Goal: Communication & Community: Answer question/provide support

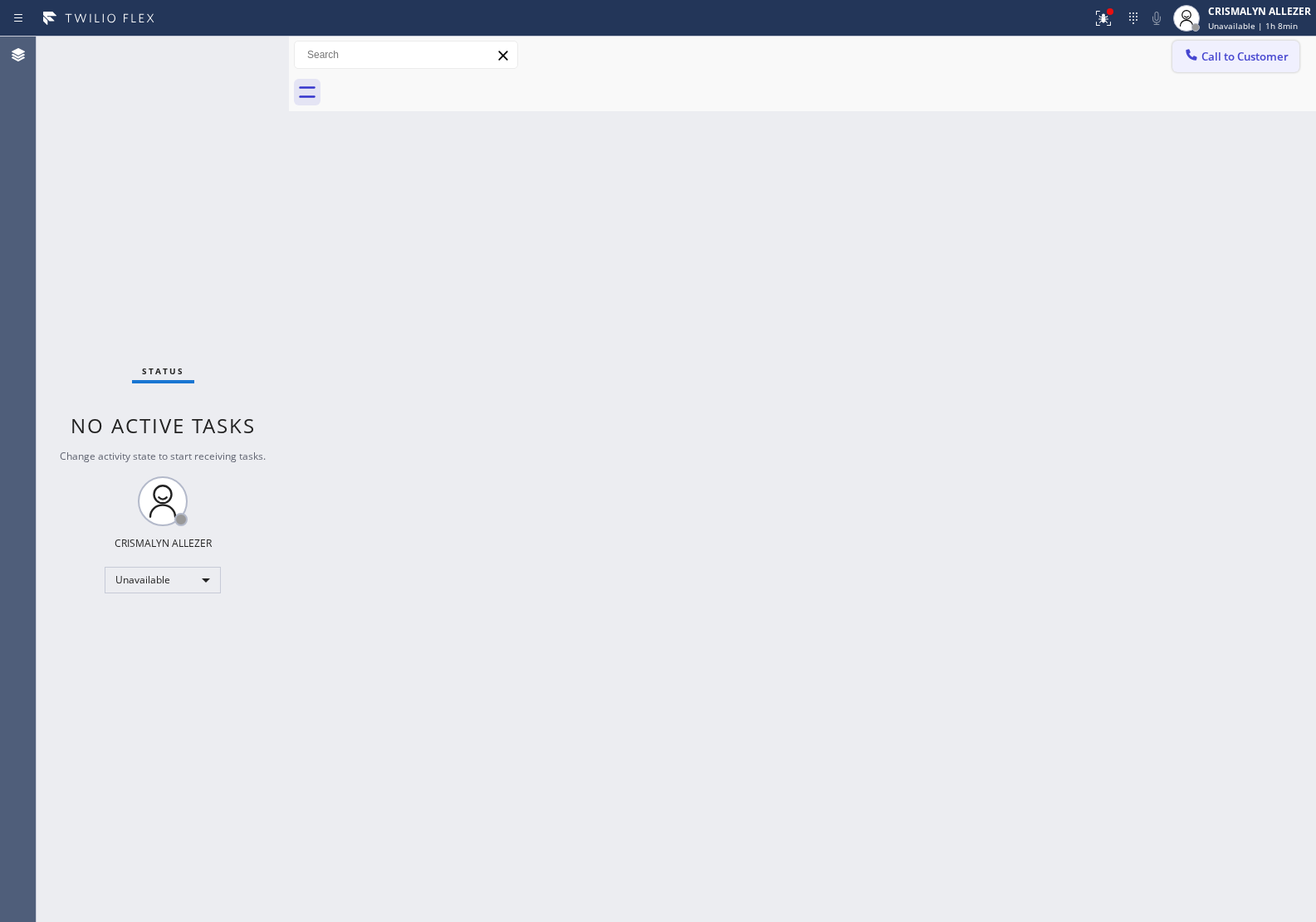
click at [1214, 60] on span "Call to Customer" at bounding box center [1244, 56] width 87 height 15
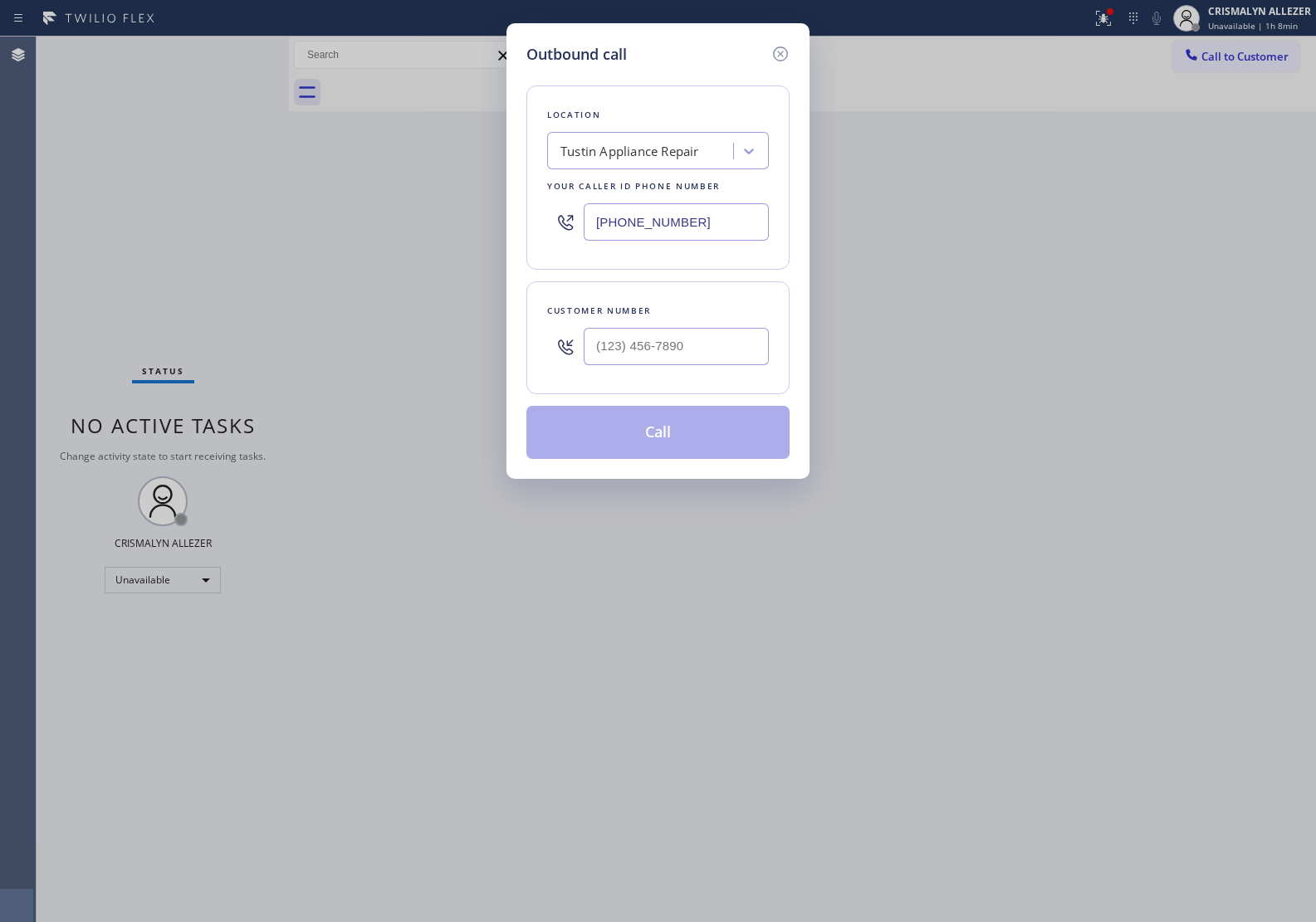
drag, startPoint x: 733, startPoint y: 226, endPoint x: 340, endPoint y: 213, distance: 393.2
click at [316, 204] on div "Outbound call Location Tustin Appliance Repair Your caller id phone number (714…" at bounding box center [658, 461] width 1316 height 922
paste input "818) 210-4601"
type input "(818) 210-4601"
click at [702, 351] on input "(___) ___-____" at bounding box center [676, 346] width 185 height 38
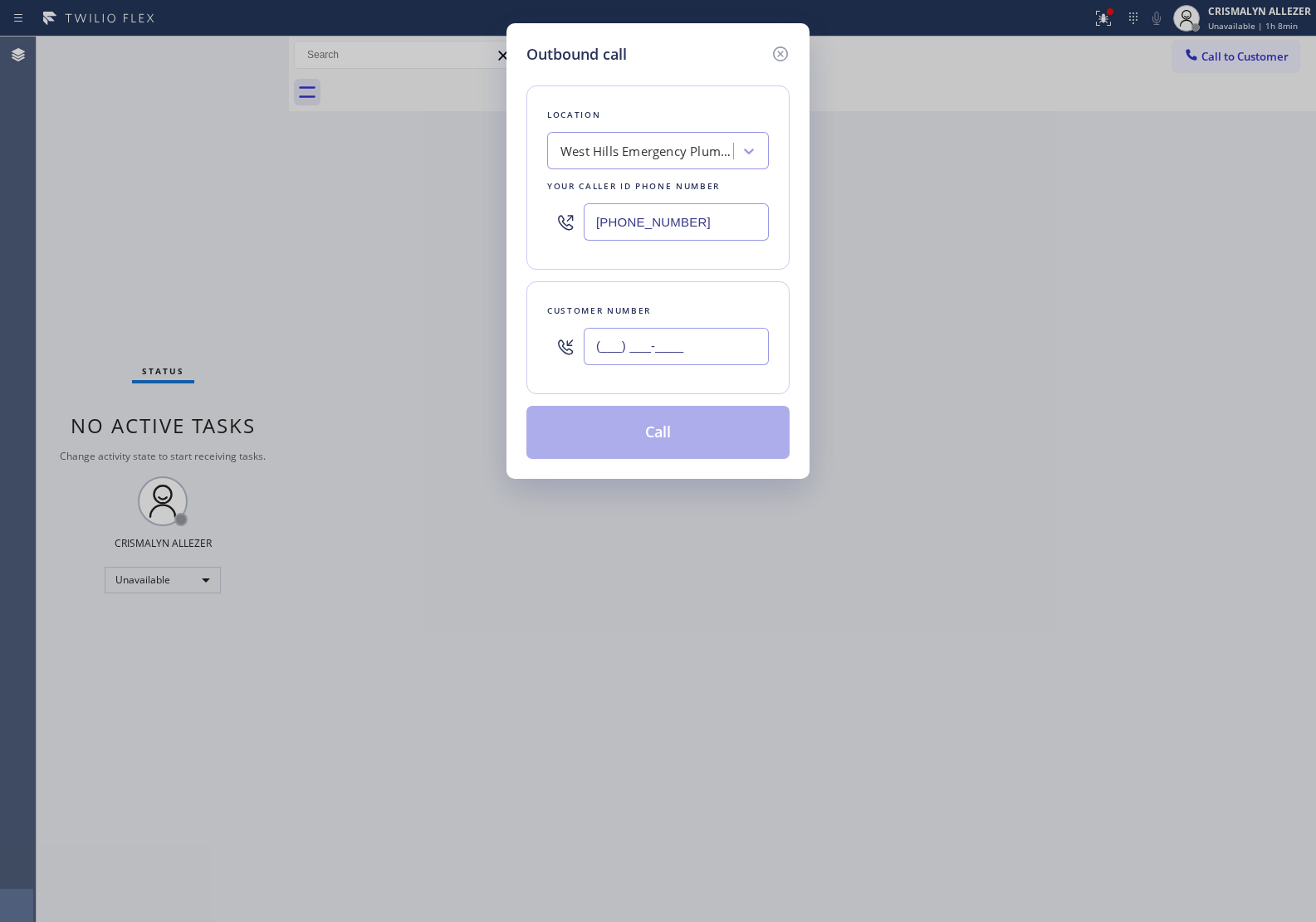
paste input "562) 455-2116"
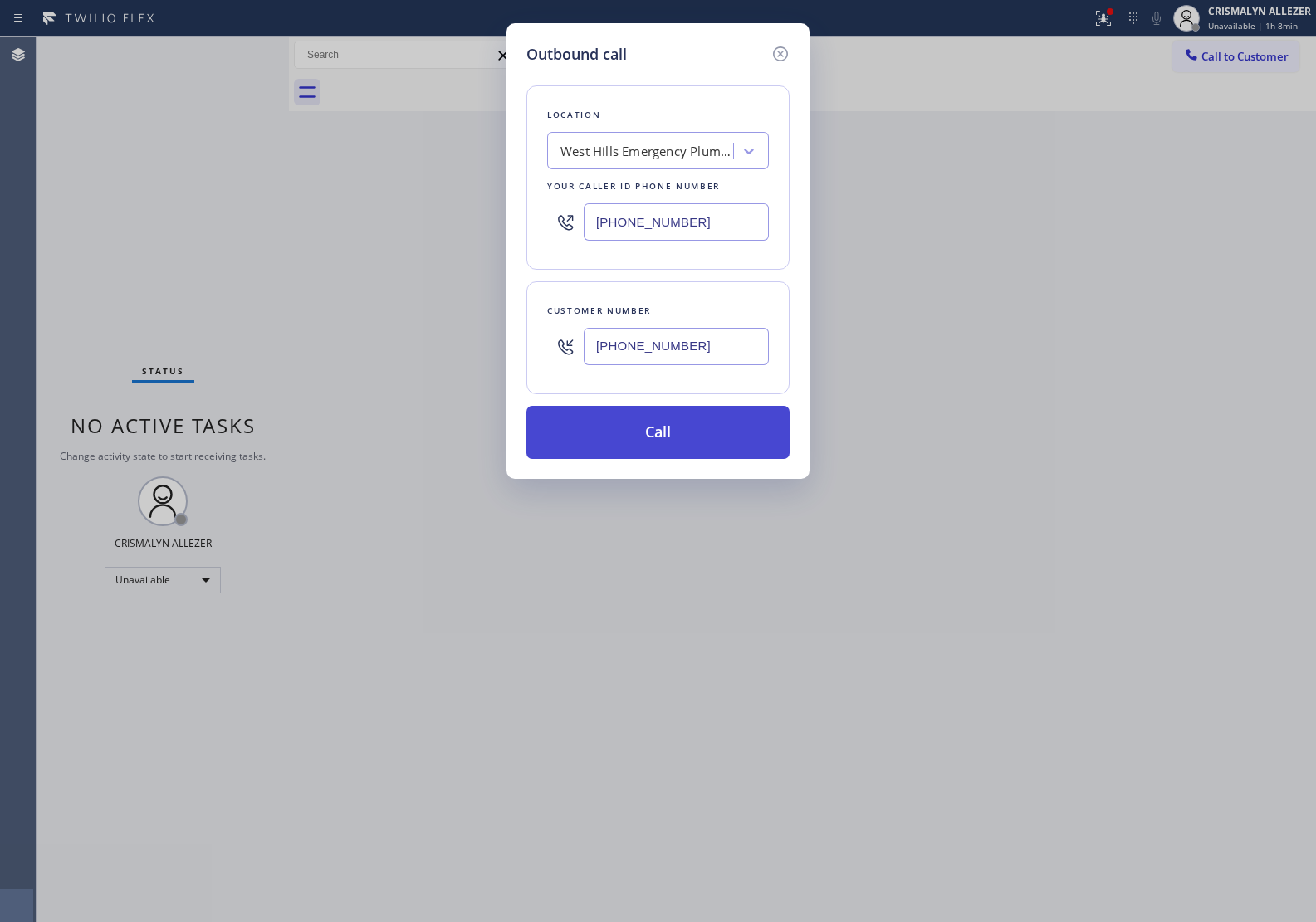
type input "(562) 455-2116"
click at [664, 419] on button "Call" at bounding box center [658, 432] width 263 height 53
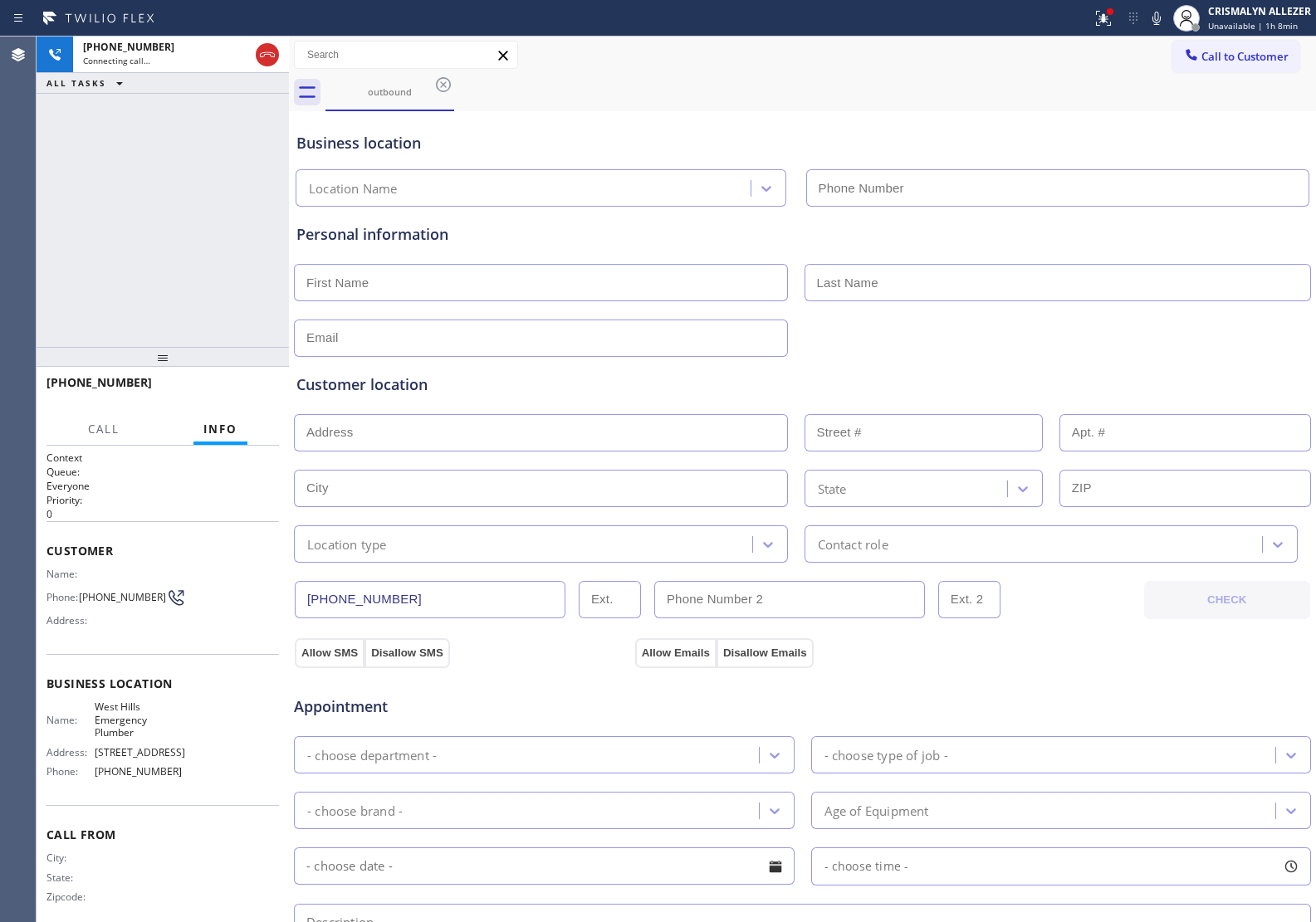
type input "(818) 210-4601"
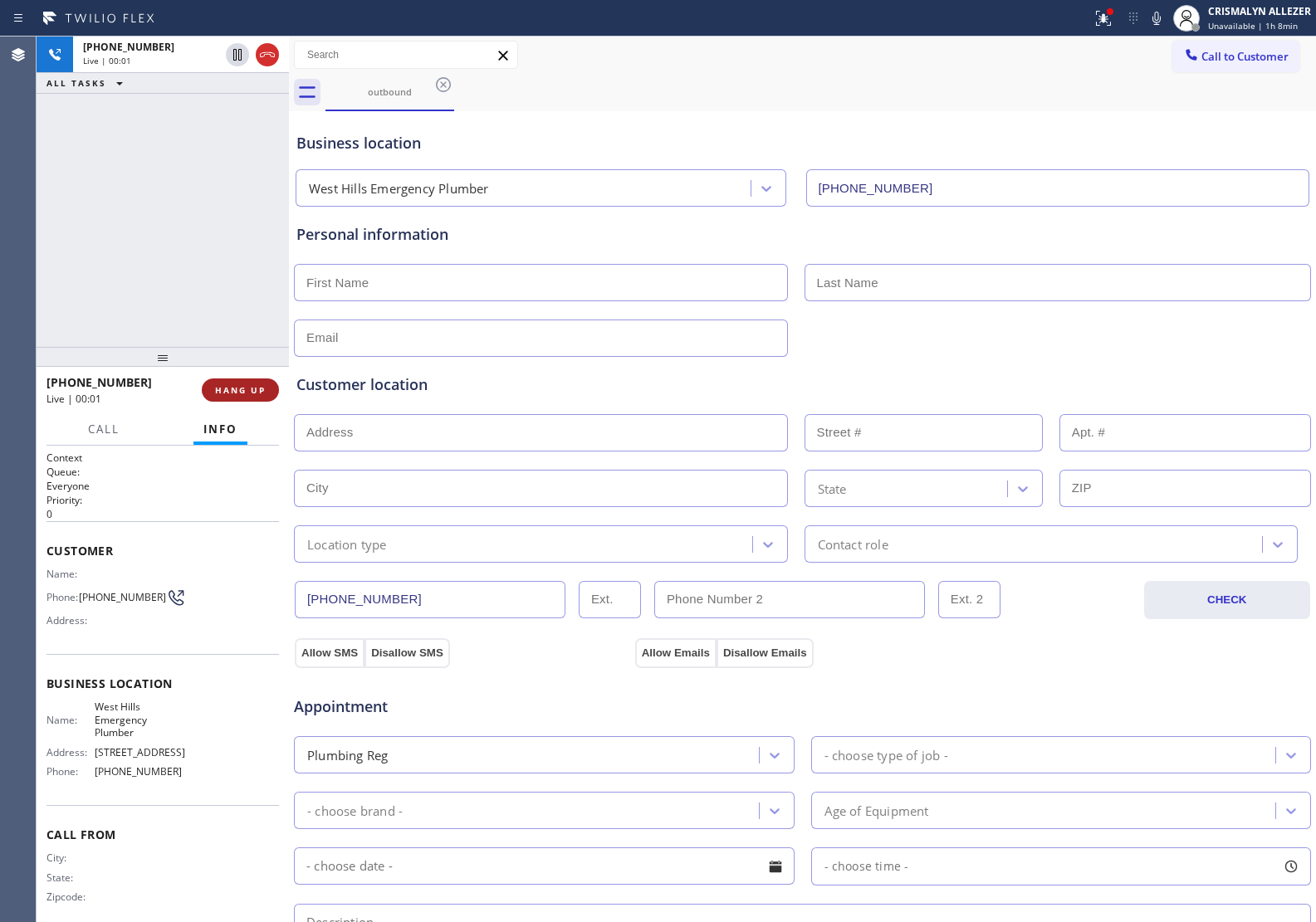
click at [218, 386] on span "HANG UP" at bounding box center [240, 389] width 51 height 11
click at [223, 391] on span "HANG UP" at bounding box center [240, 389] width 51 height 11
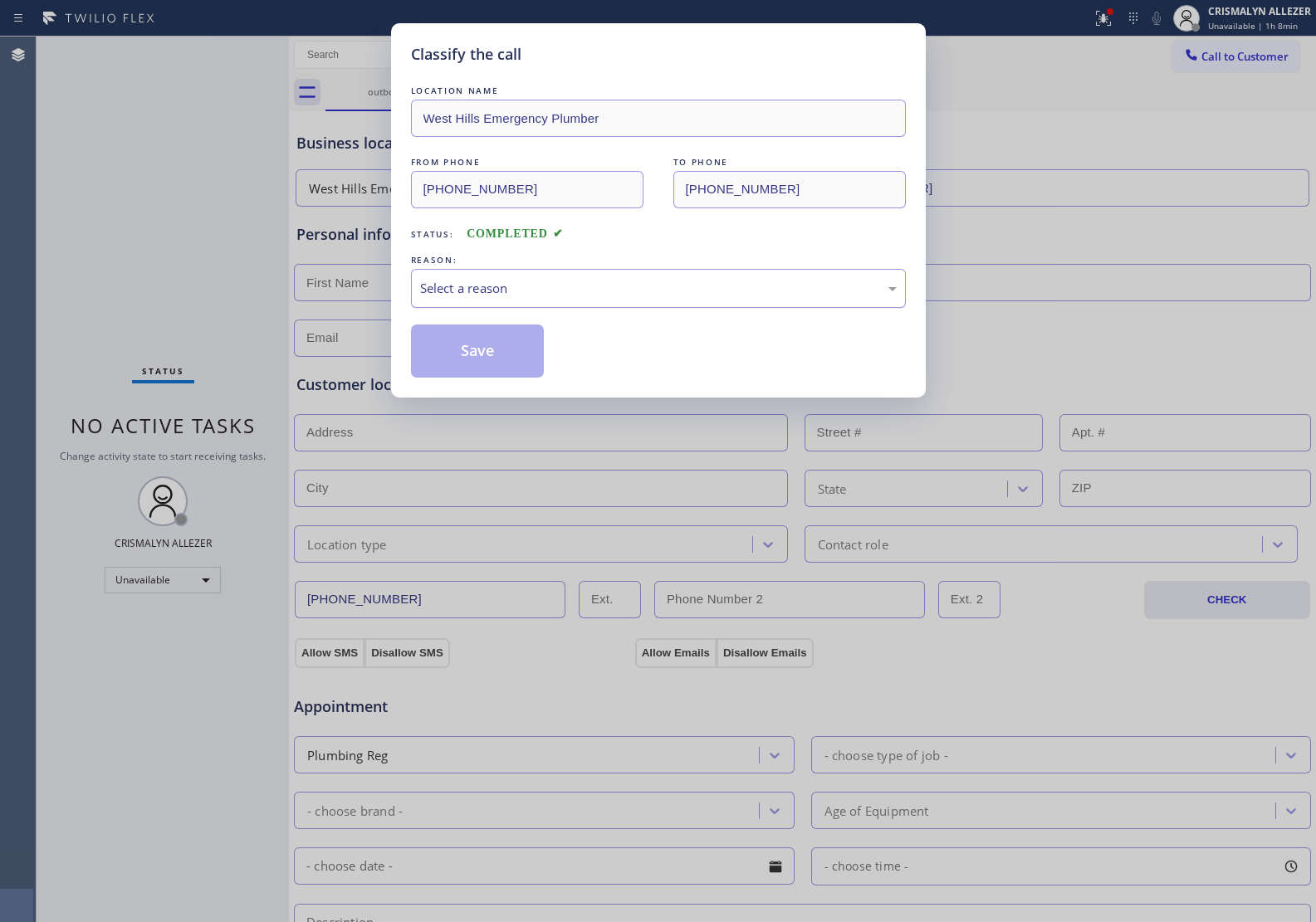
click at [577, 298] on div "Select a reason" at bounding box center [658, 288] width 477 height 19
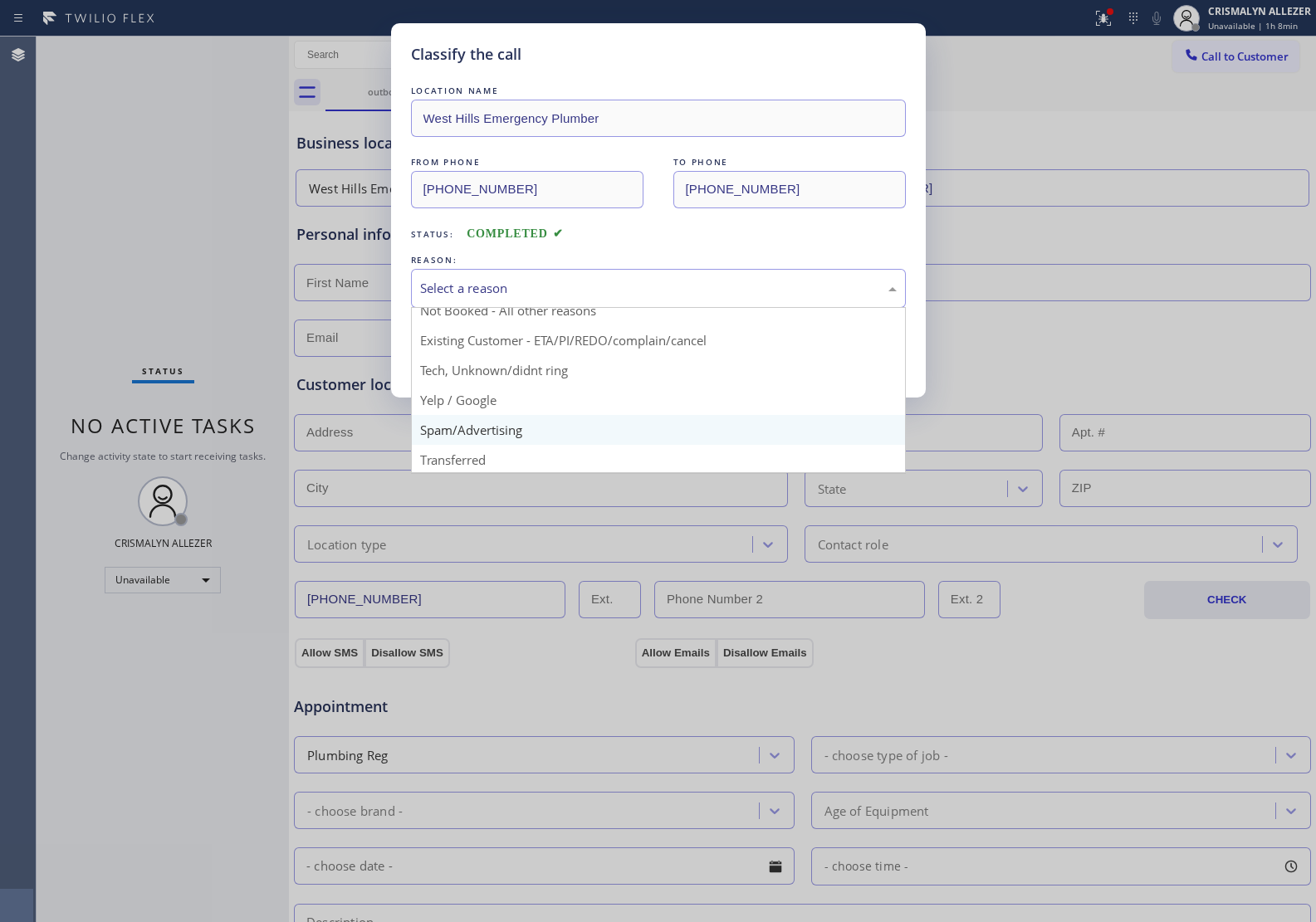
scroll to position [114, 0]
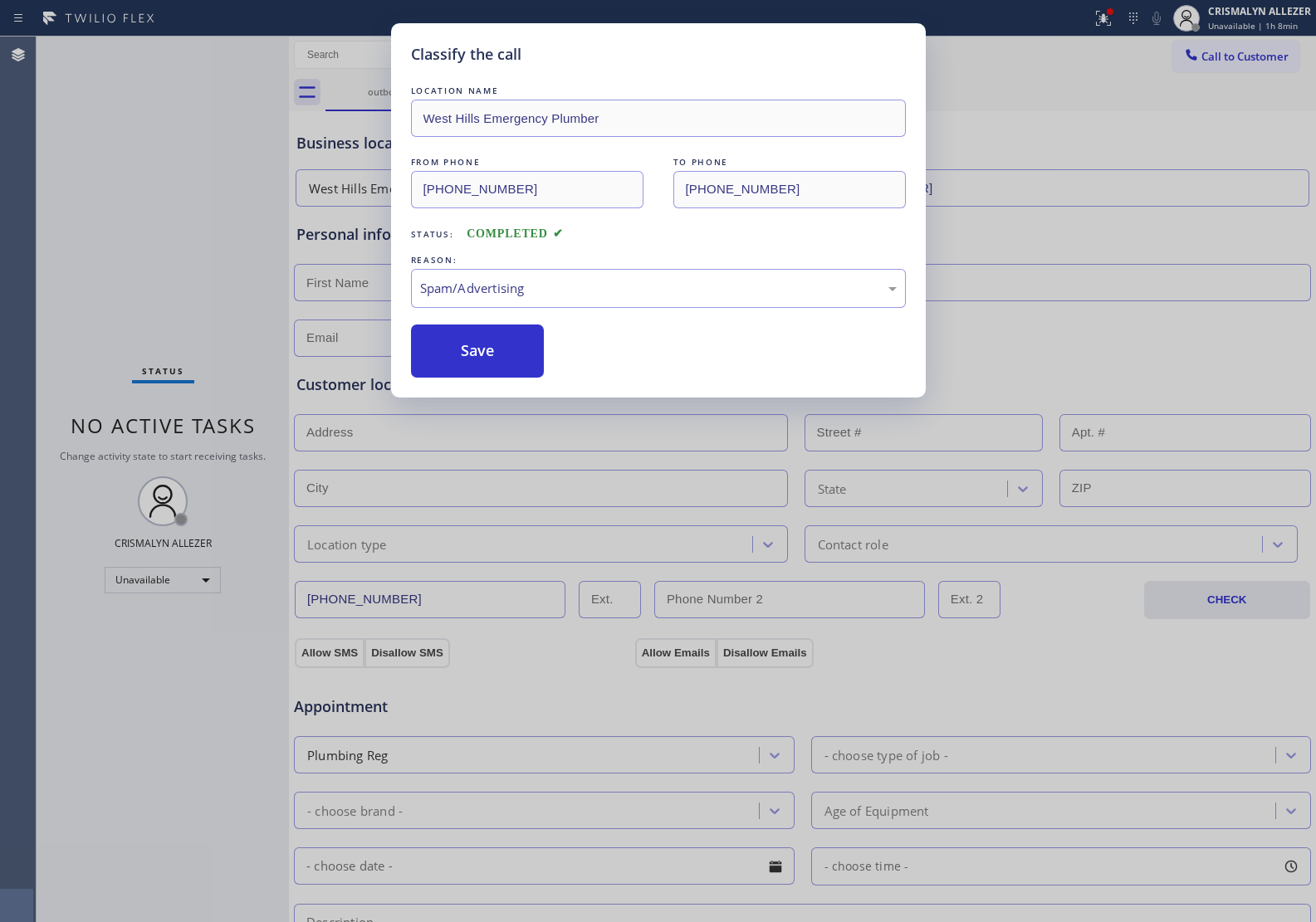
click at [498, 367] on button "Save" at bounding box center [478, 351] width 133 height 53
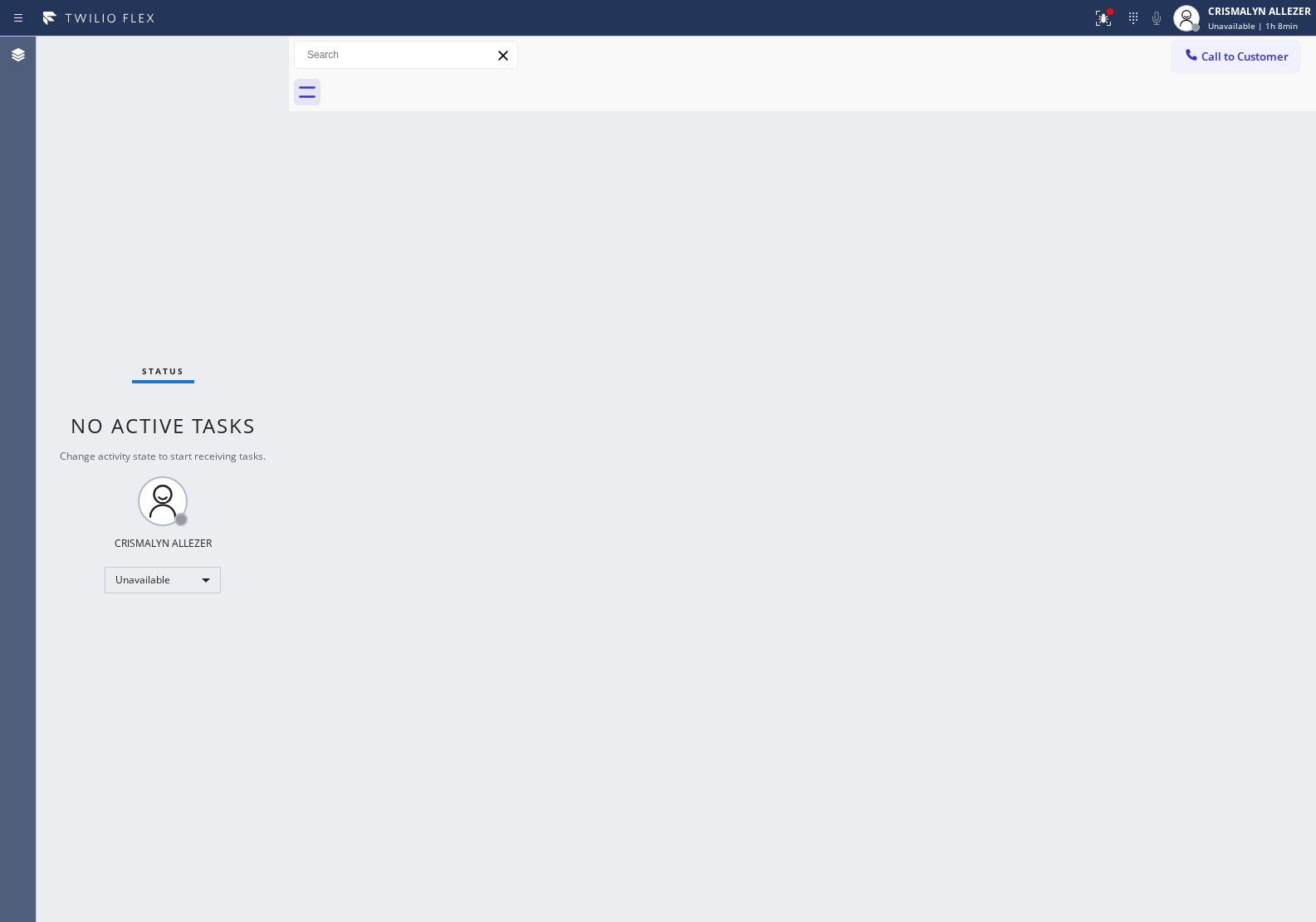
click at [1308, 507] on div "Back to Dashboard Change Sender ID Customers Technicians Select a contact Outbo…" at bounding box center [802, 479] width 1027 height 885
click at [1221, 68] on button "Call to Customer" at bounding box center [1235, 56] width 127 height 32
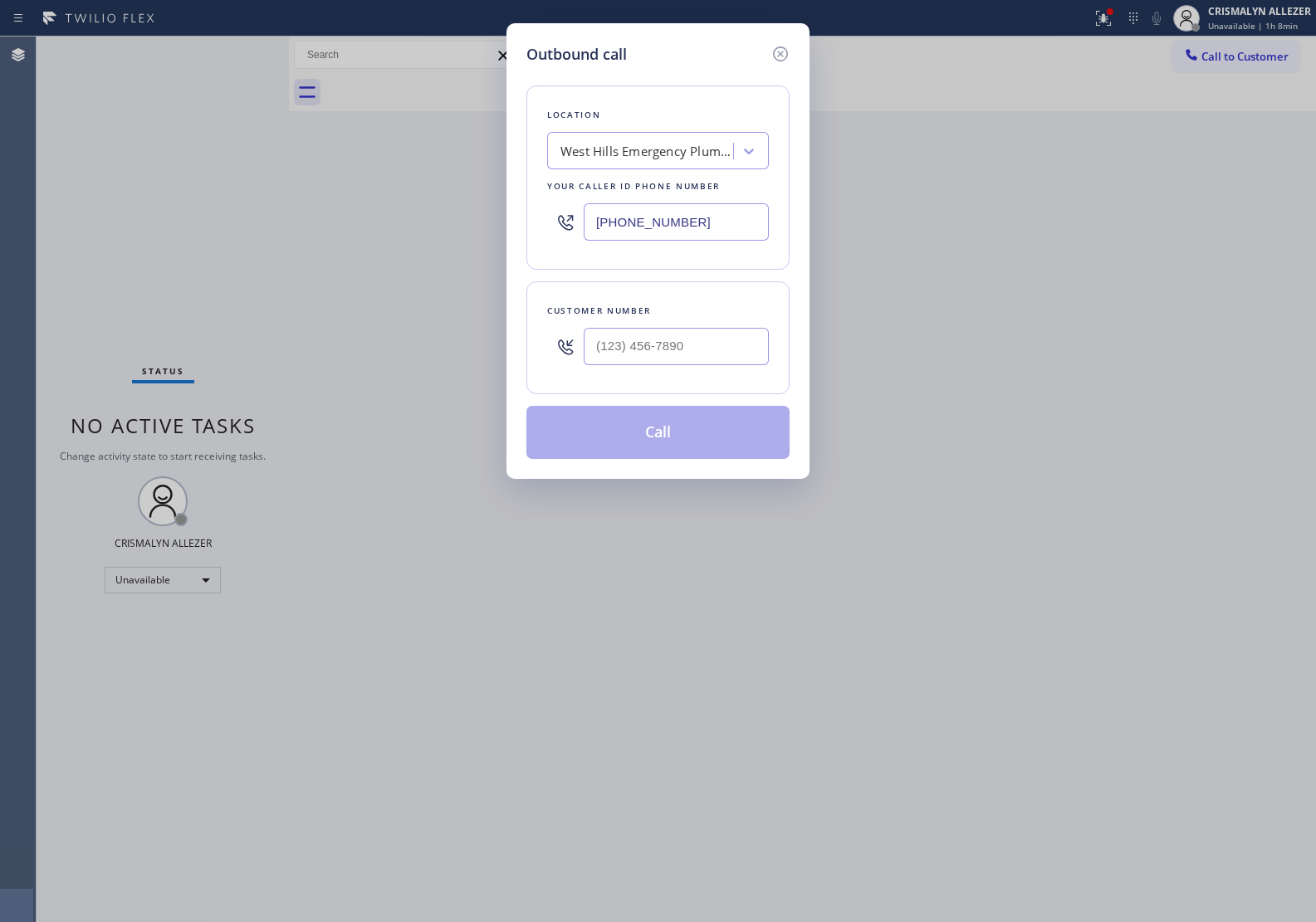
drag, startPoint x: 727, startPoint y: 225, endPoint x: 419, endPoint y: 232, distance: 308.1
click at [449, 230] on div "Outbound call Location West Hills Emergency Plumber Your caller id phone number…" at bounding box center [658, 461] width 1316 height 922
paste input "284"
drag, startPoint x: 727, startPoint y: 214, endPoint x: 345, endPoint y: 211, distance: 382.0
click at [345, 211] on div "Outbound call Location West Hills Emergency Plumber Your caller id phone number…" at bounding box center [658, 461] width 1316 height 922
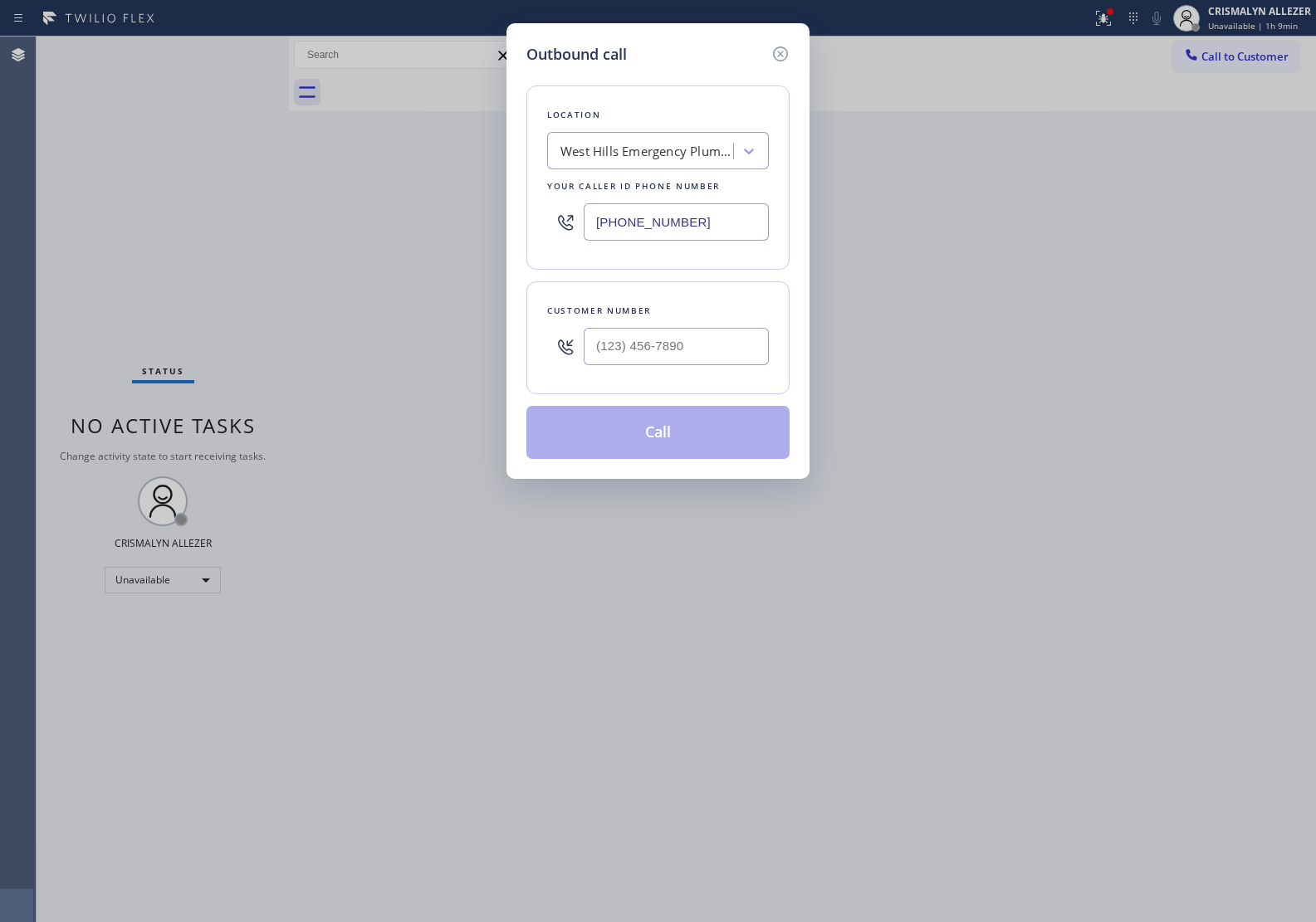
paste input "284"
type input "(818) 210-4284"
click at [741, 365] on input "(___) ___-____" at bounding box center [676, 346] width 185 height 38
paste input "951) 603-1381"
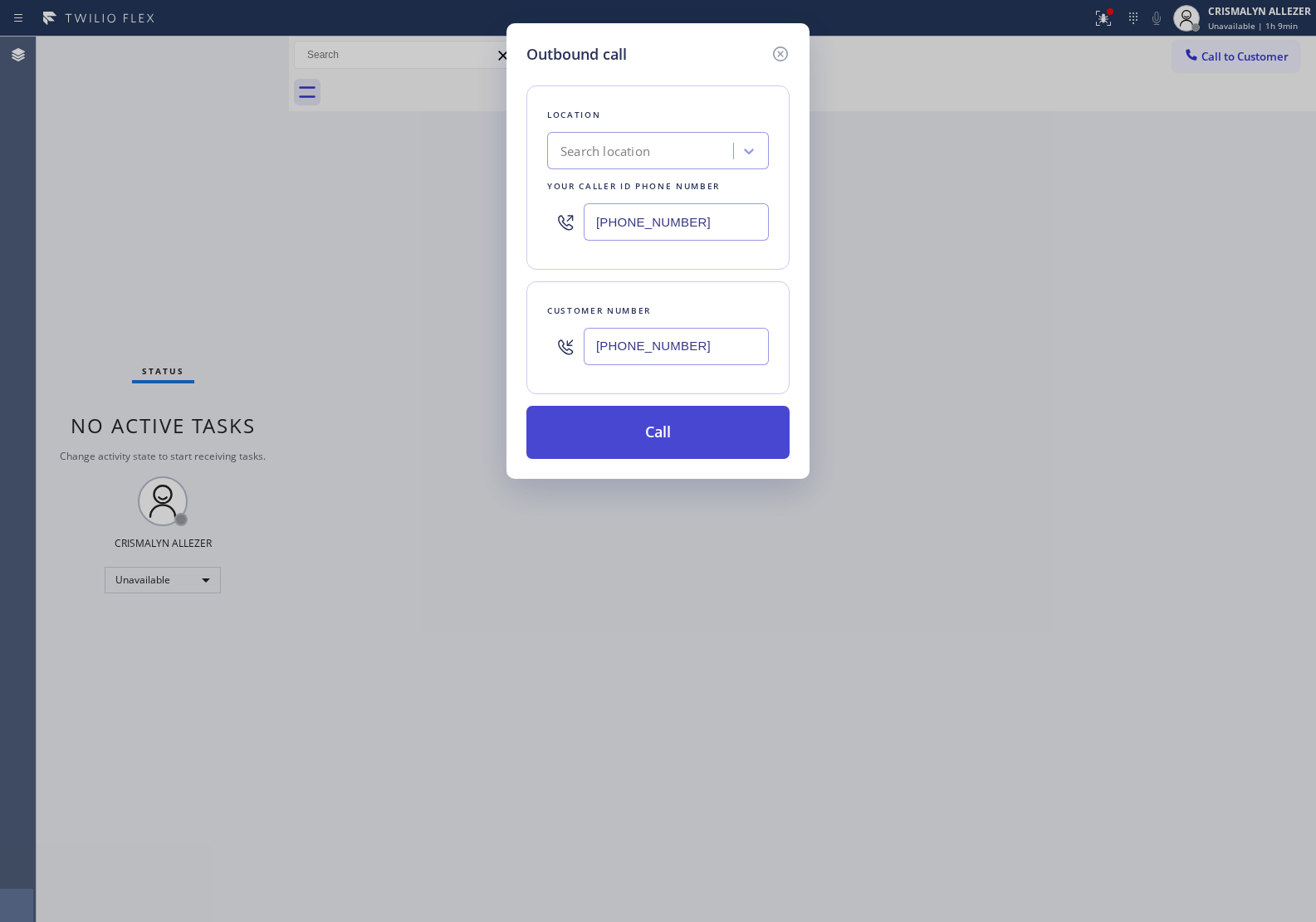
type input "(951) 603-1381"
click at [666, 429] on button "Call" at bounding box center [658, 432] width 263 height 53
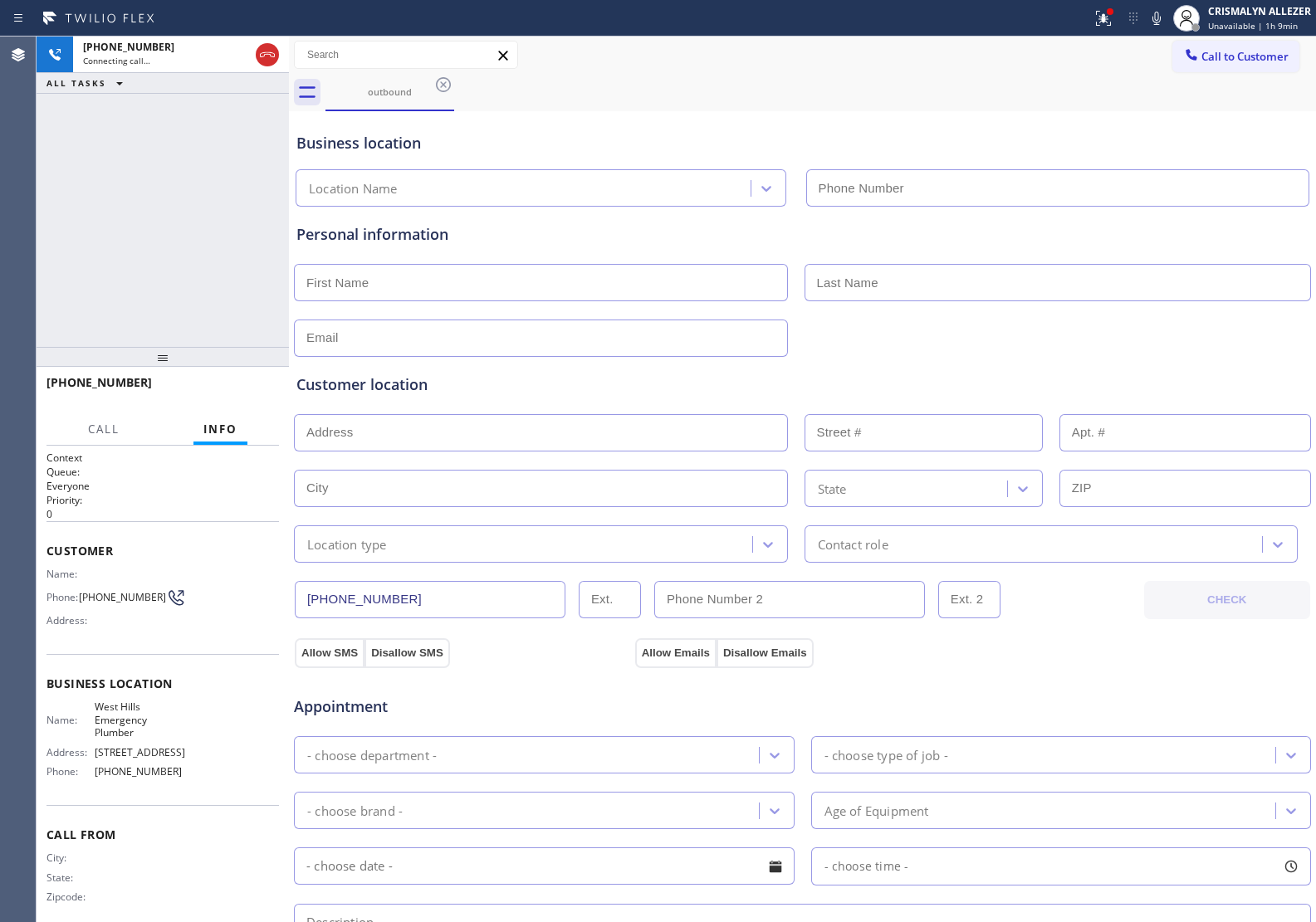
type input "(818) 210-4601"
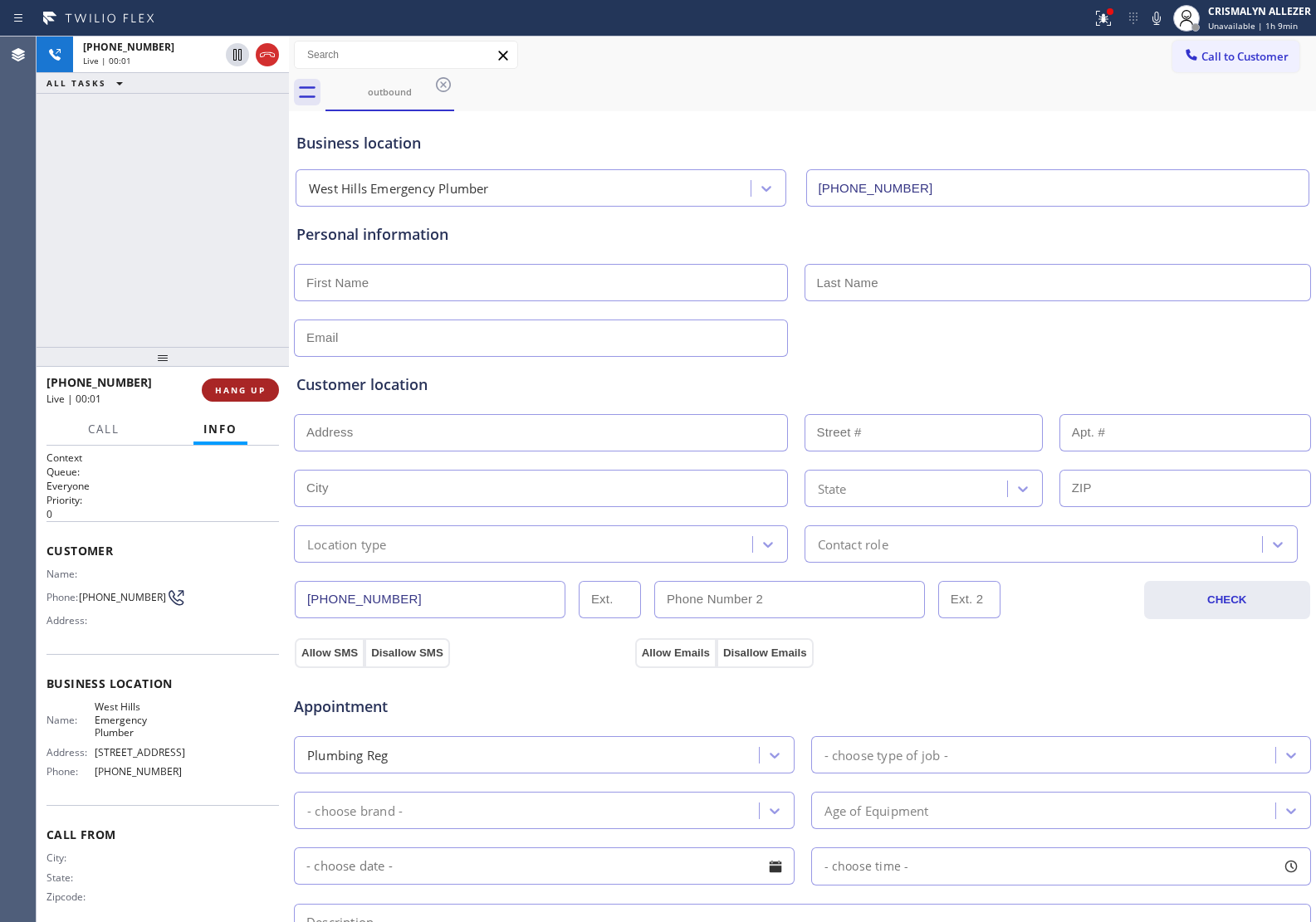
click at [235, 394] on span "HANG UP" at bounding box center [240, 389] width 51 height 11
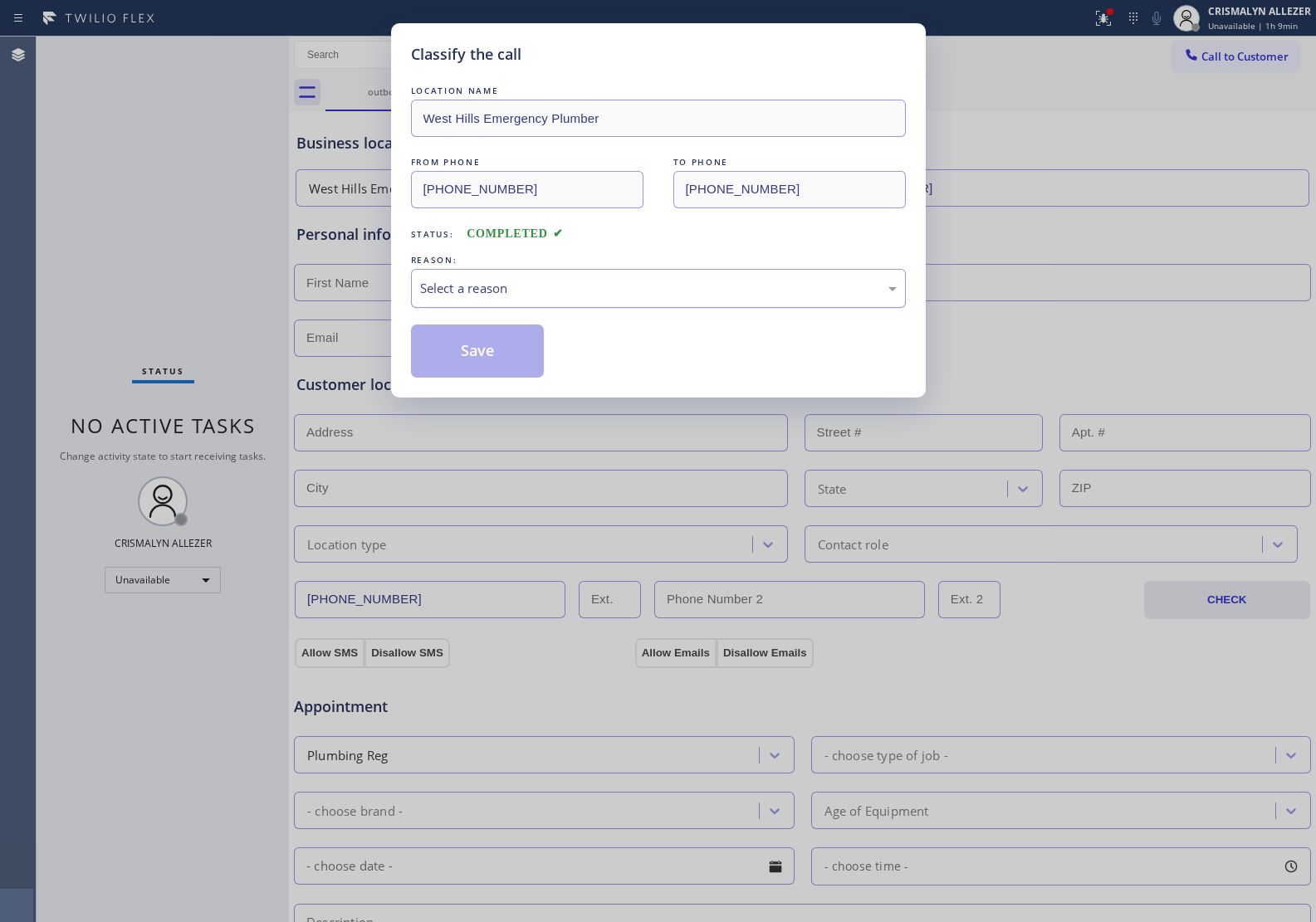
click at [639, 296] on div "Select a reason" at bounding box center [658, 288] width 477 height 19
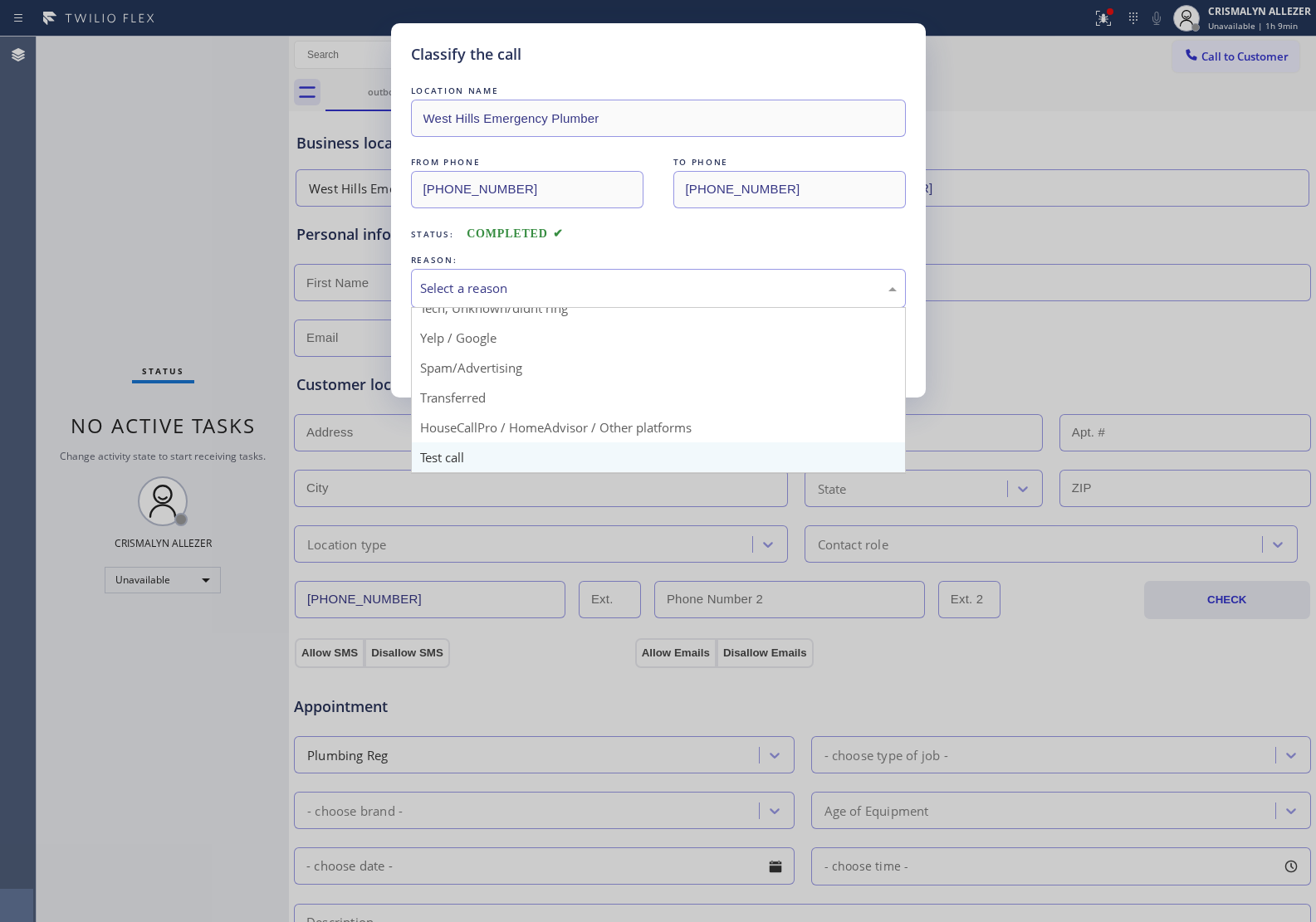
scroll to position [114, 0]
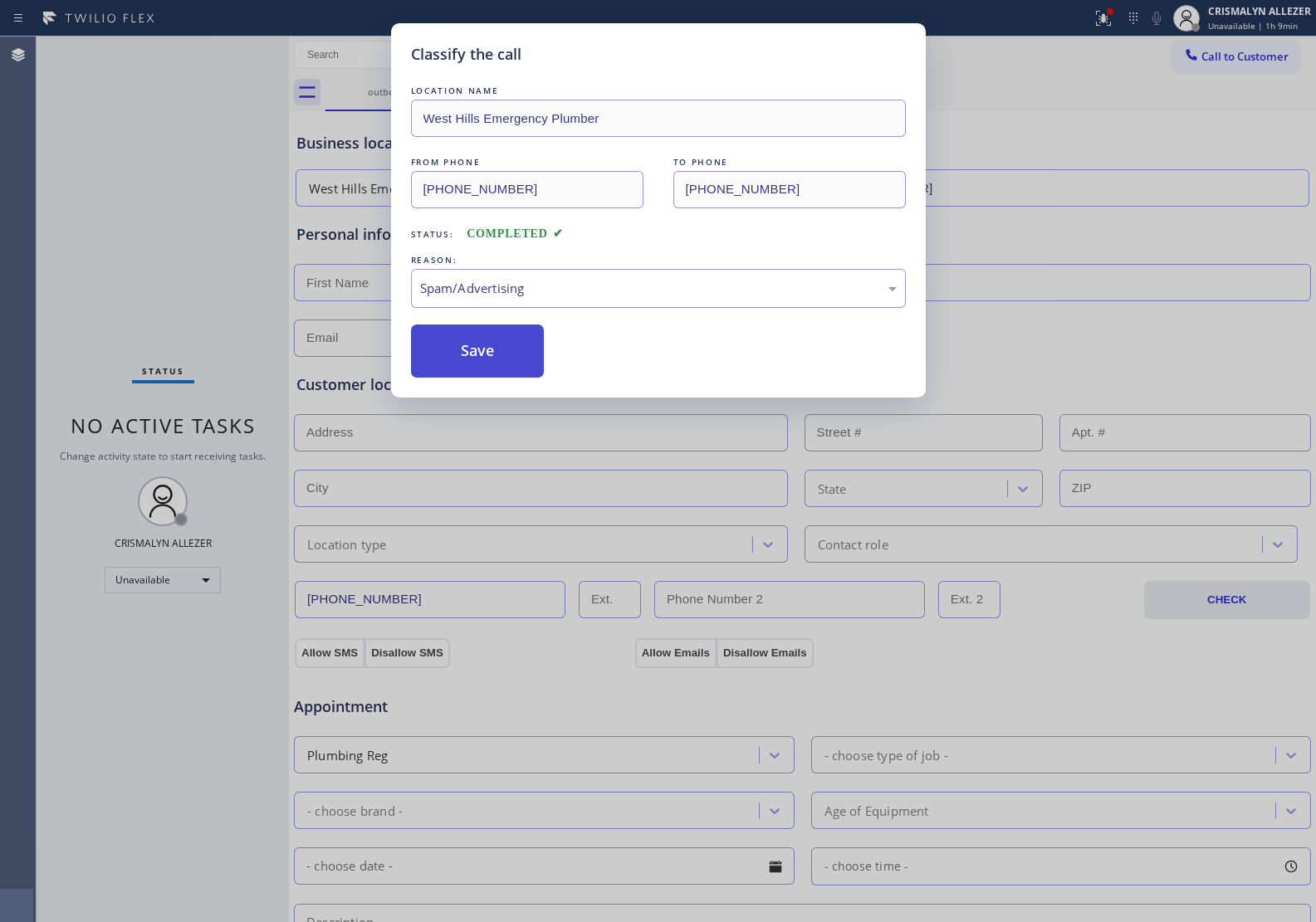
click at [500, 364] on button "Save" at bounding box center [478, 351] width 133 height 53
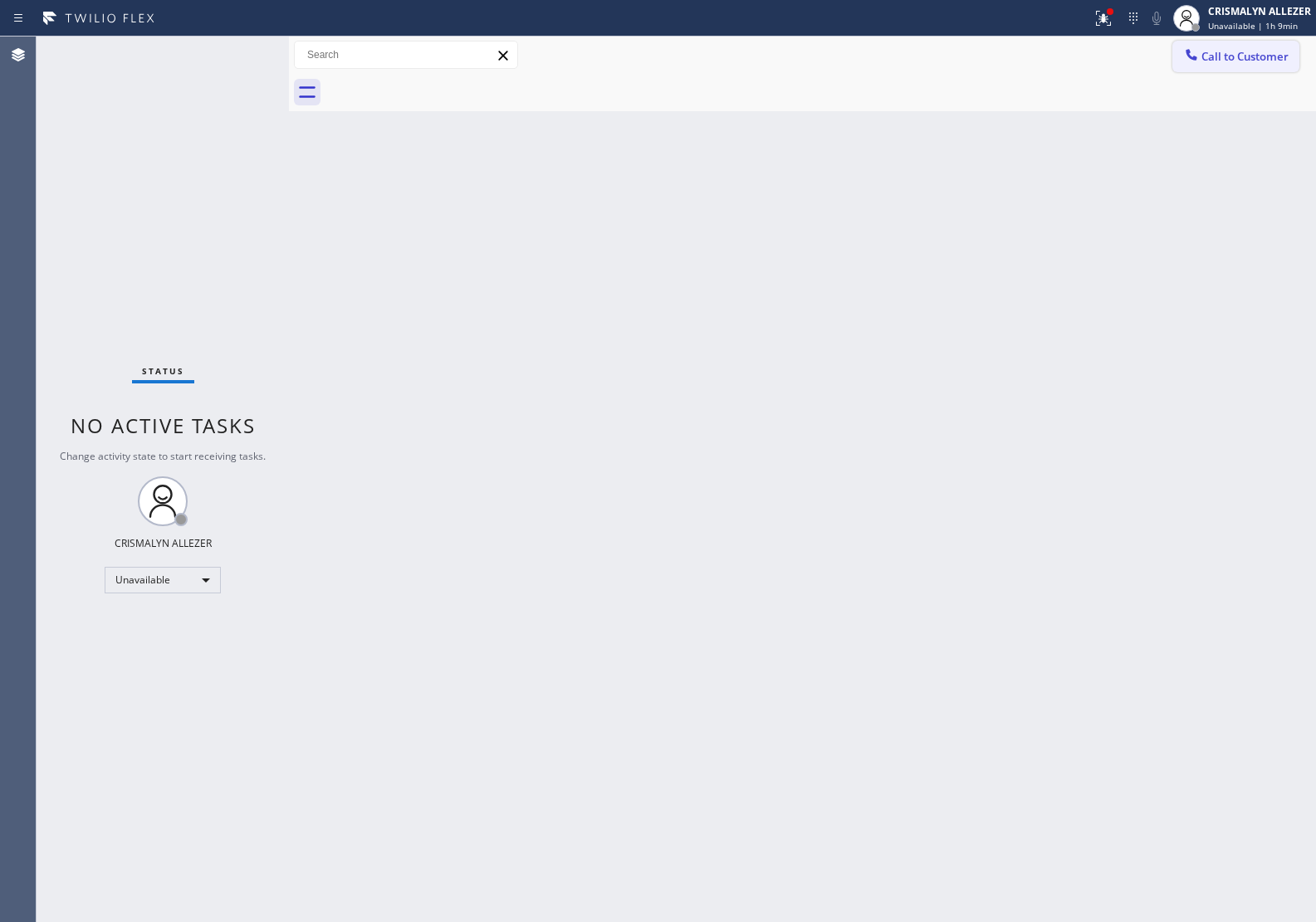
click at [1243, 60] on span "Call to Customer" at bounding box center [1244, 56] width 87 height 15
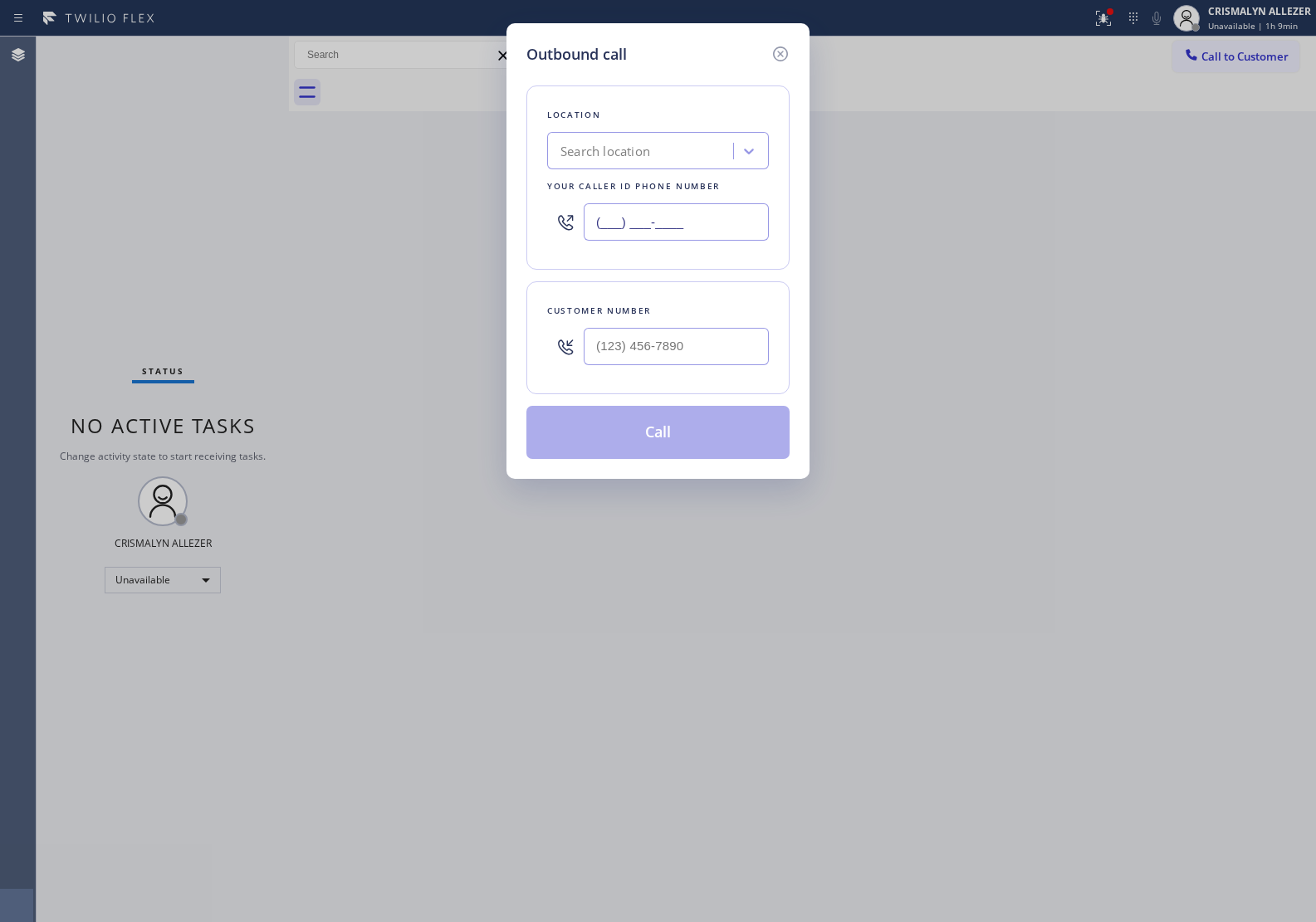
drag, startPoint x: 601, startPoint y: 230, endPoint x: 359, endPoint y: 222, distance: 242.1
click at [369, 223] on div "Outbound call Location Search location Your caller id phone number (___) ___-__…" at bounding box center [658, 461] width 1316 height 922
paste input "818) 210-4829"
type input "(818) 210-4829"
click at [715, 342] on input "(___) ___-____" at bounding box center [676, 346] width 185 height 38
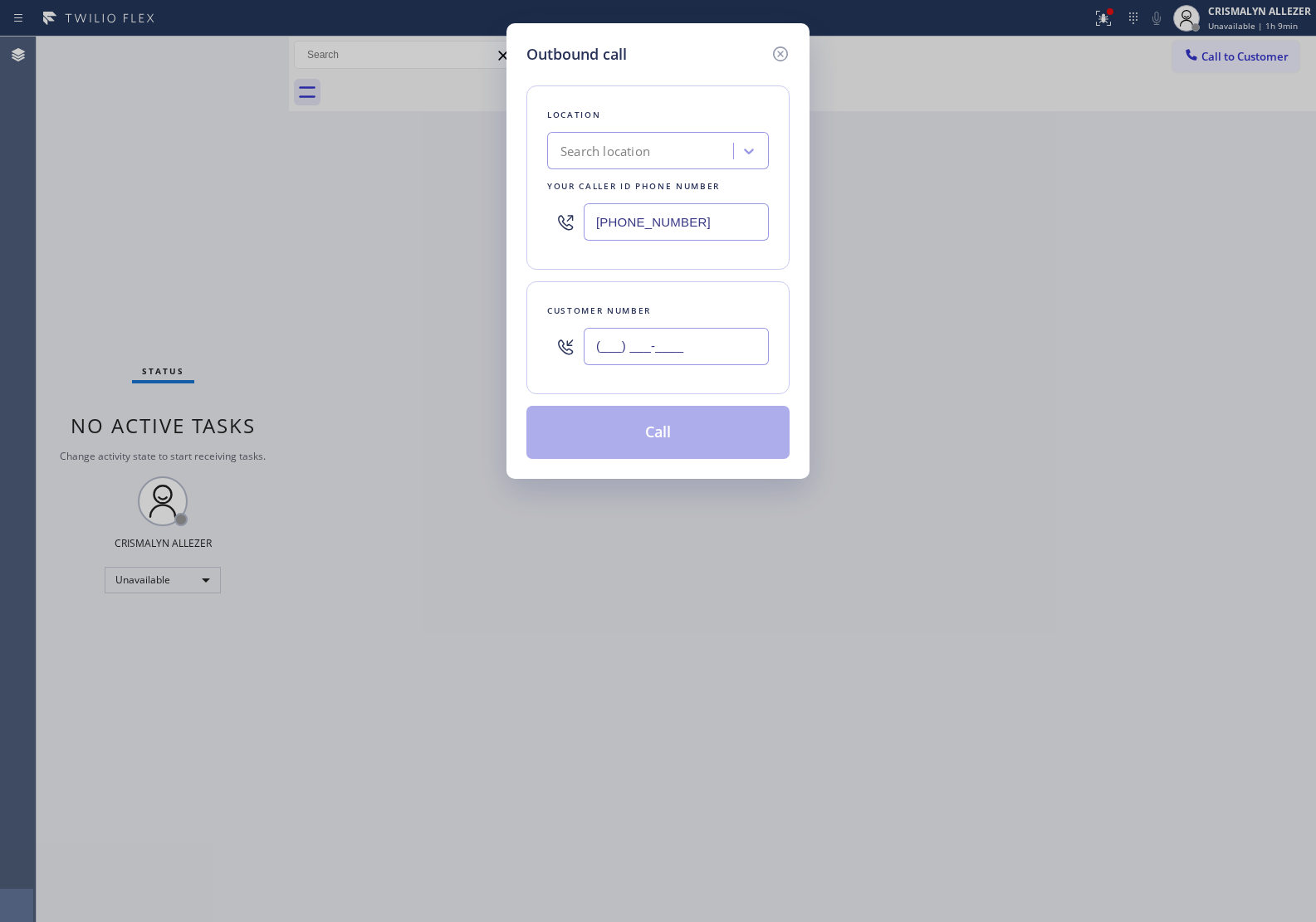
paste input "626) 790-3407"
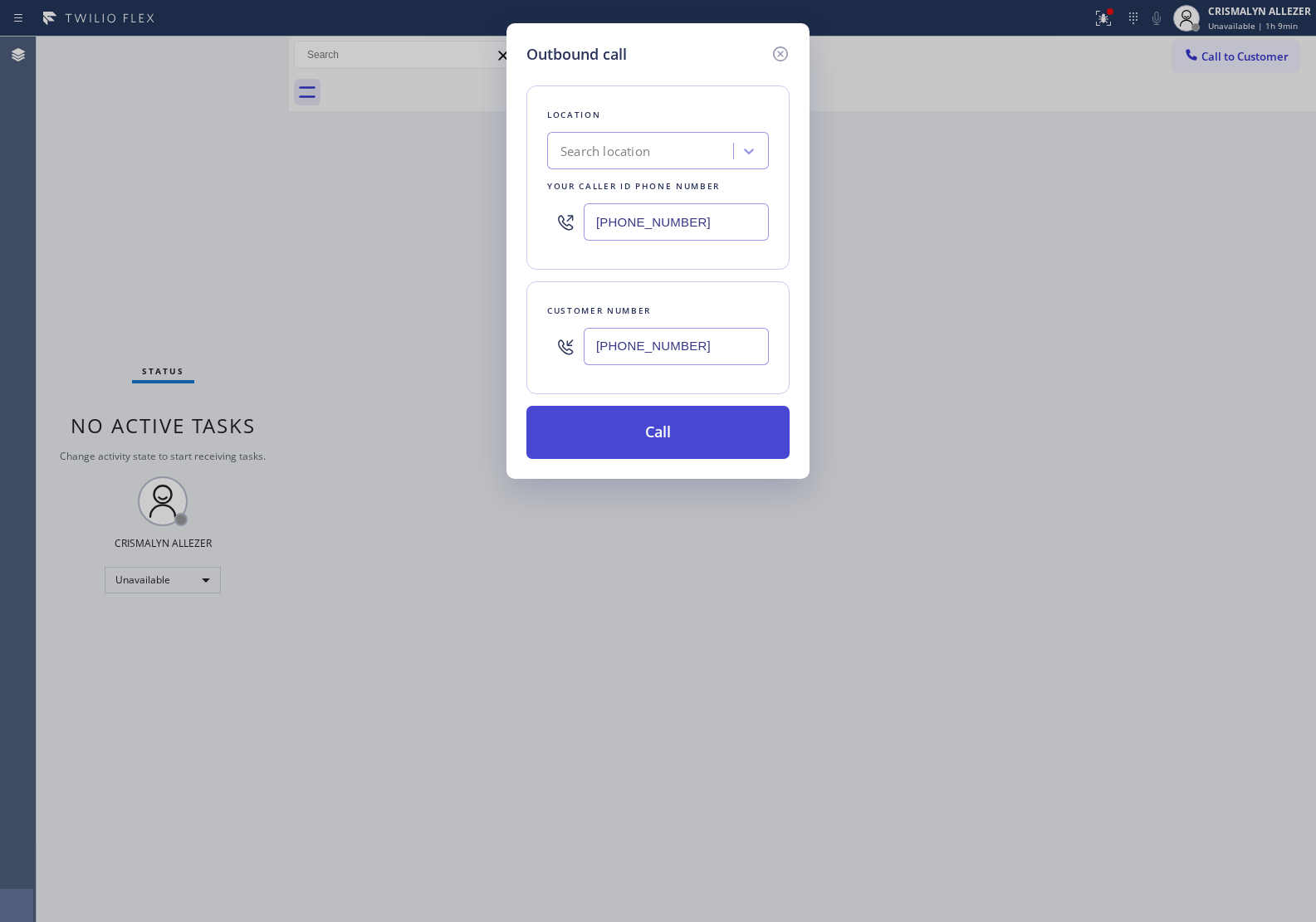
type input "(626) 790-3407"
click at [657, 438] on button "Call" at bounding box center [658, 432] width 263 height 53
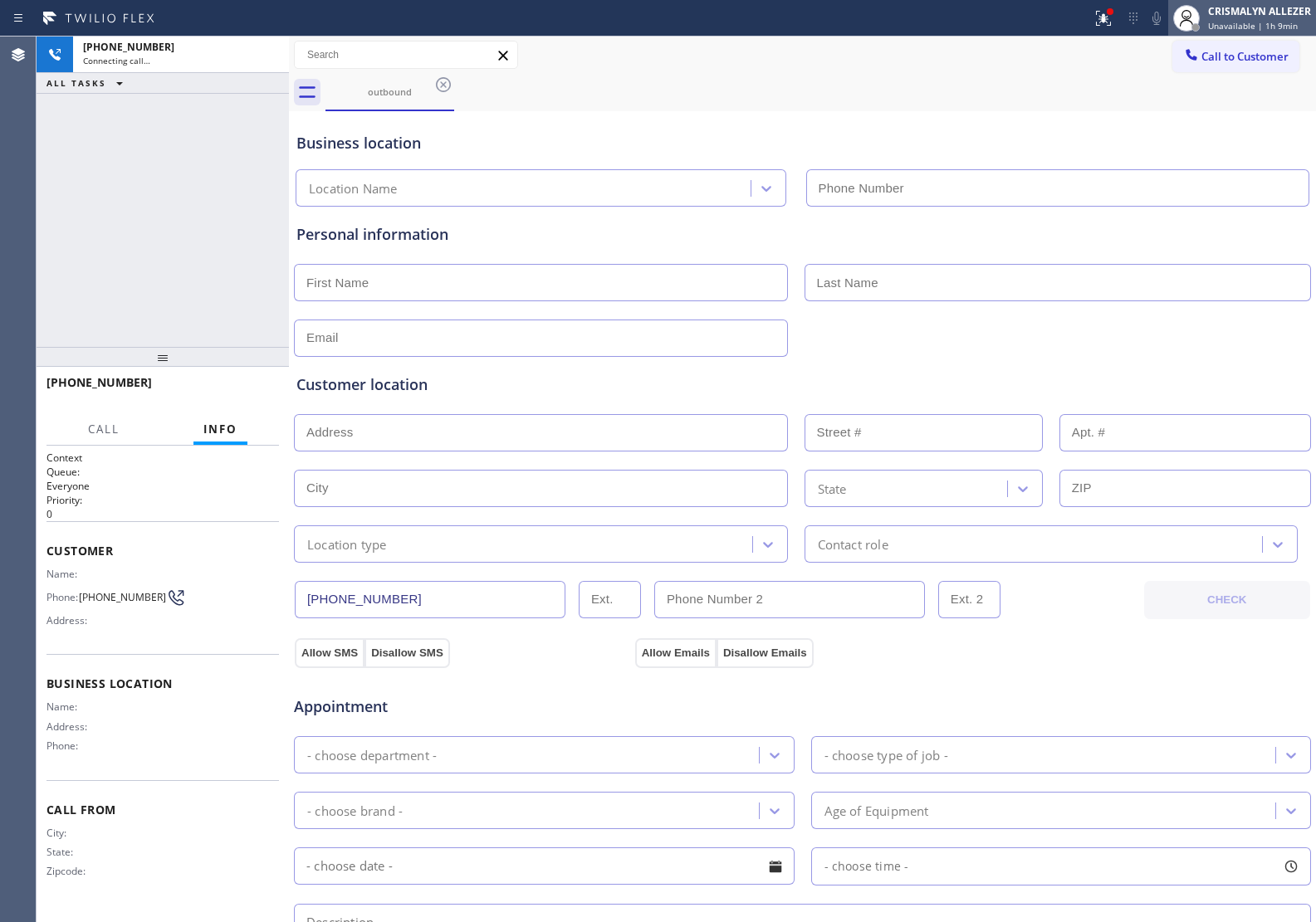
click at [1249, 30] on span "Unavailable | 1h 9min" at bounding box center [1253, 25] width 89 height 11
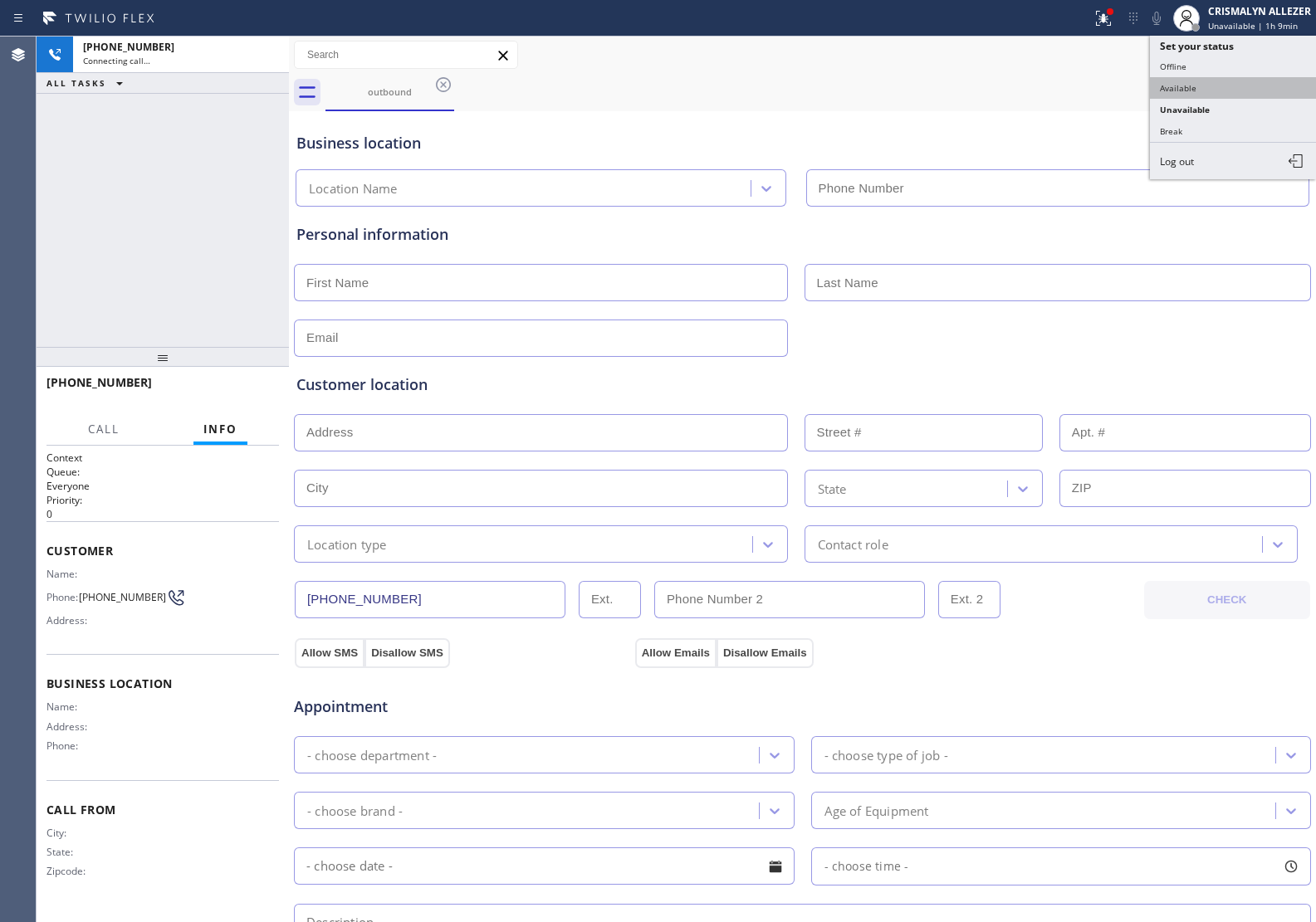
click at [1199, 93] on button "Available" at bounding box center [1232, 88] width 166 height 22
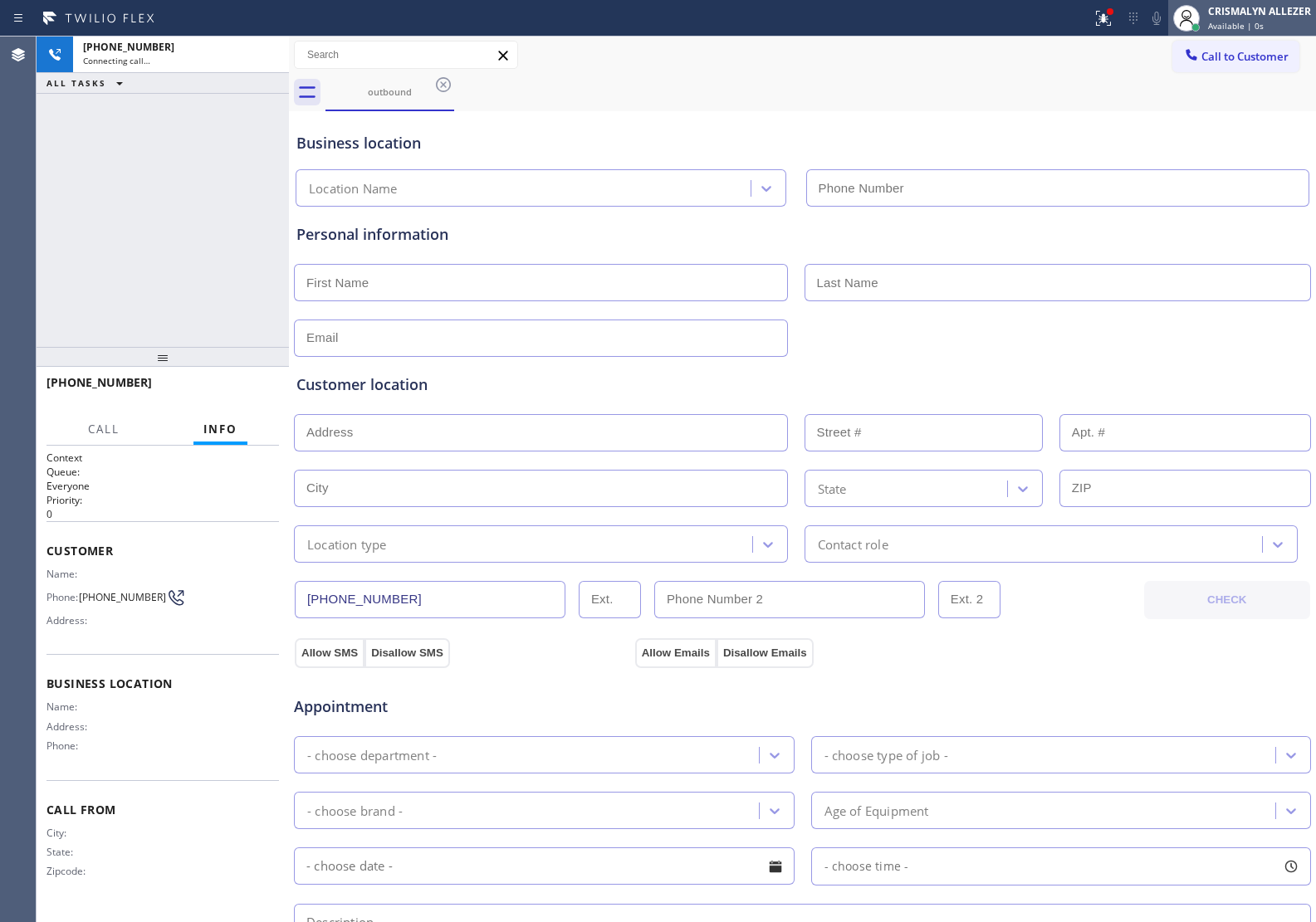
click at [1239, 29] on span "Available | 0s" at bounding box center [1235, 25] width 55 height 11
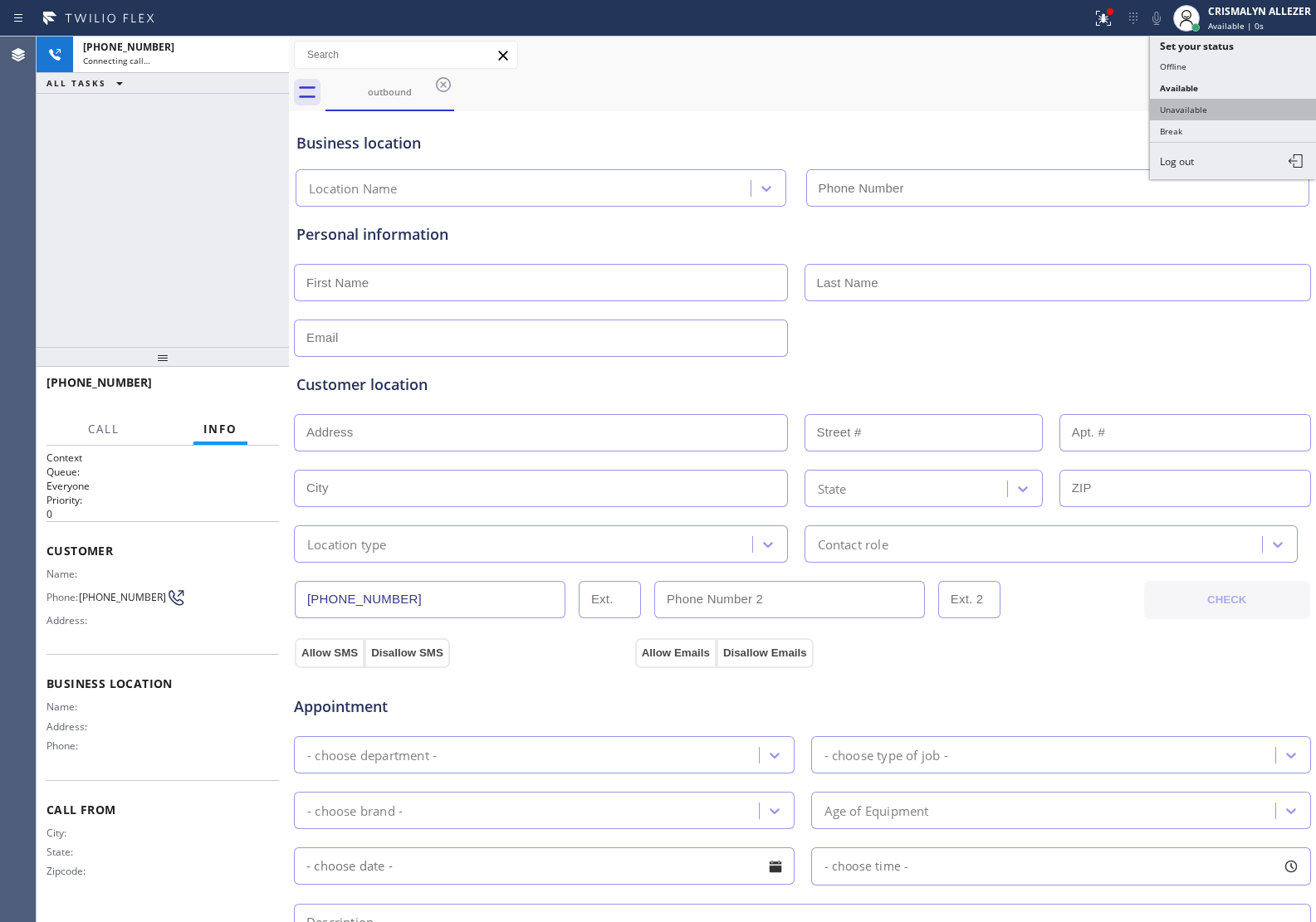
click at [1194, 109] on button "Unavailable" at bounding box center [1232, 110] width 166 height 22
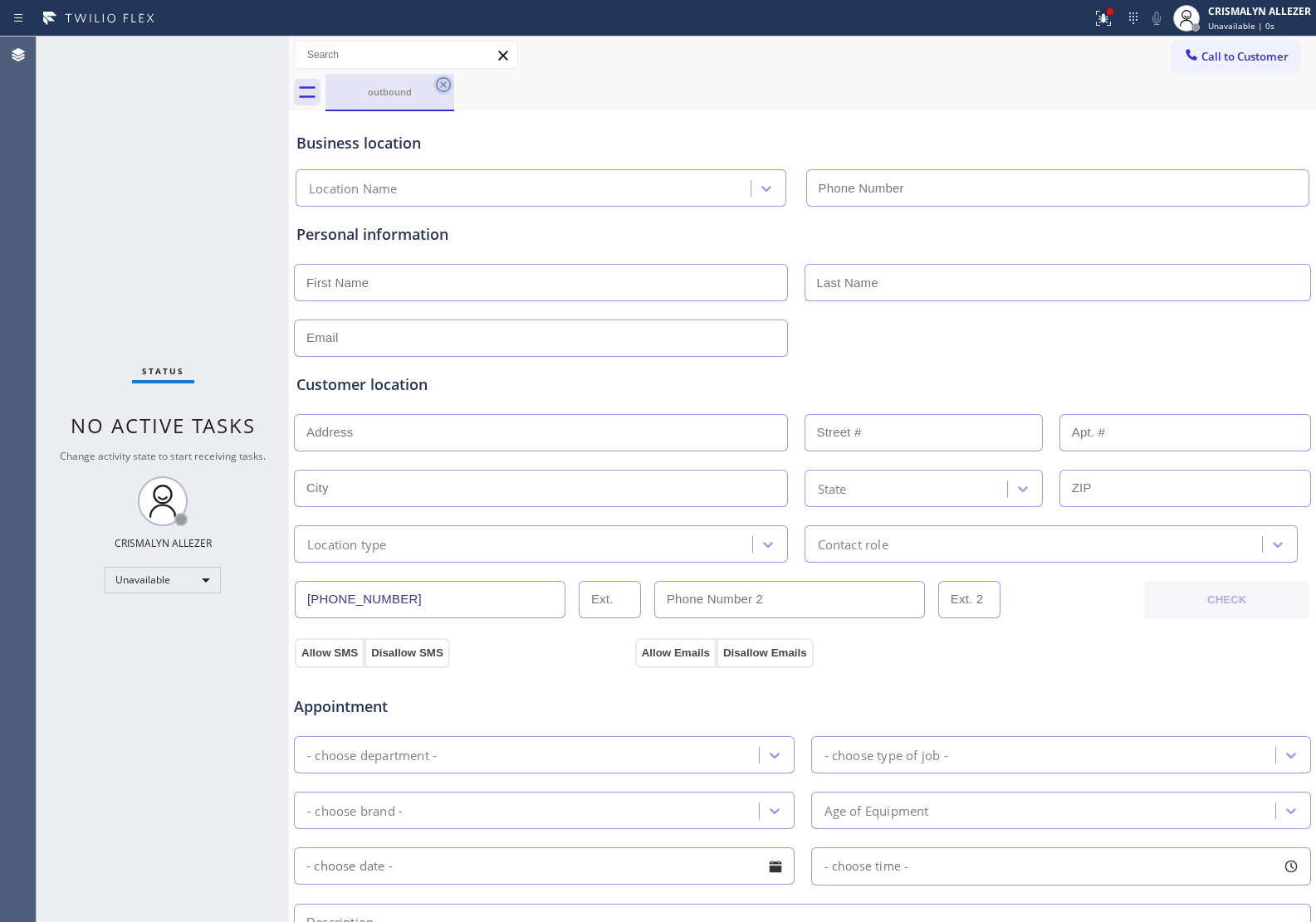
click at [441, 85] on icon at bounding box center [443, 84] width 20 height 20
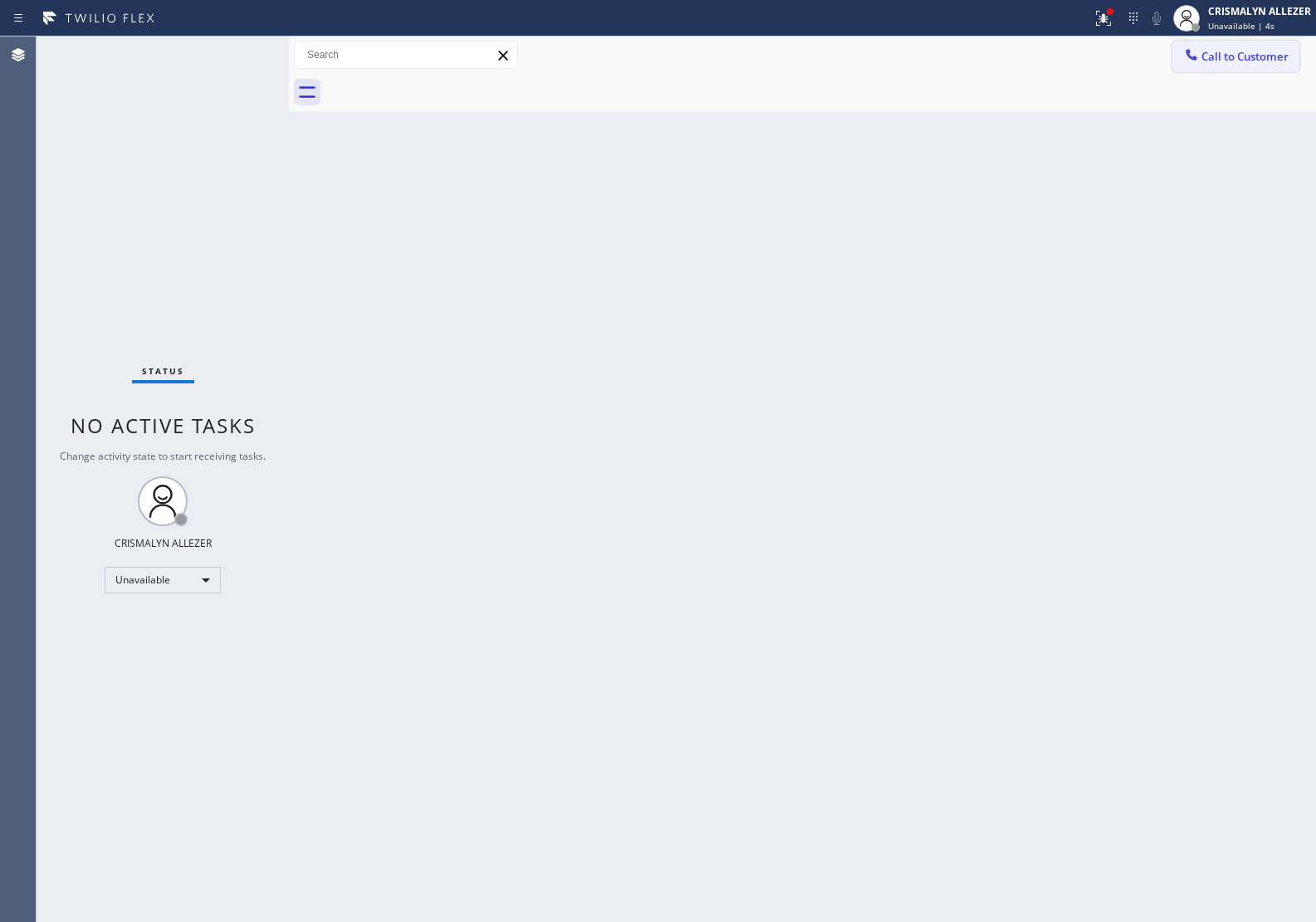
click at [1223, 51] on span "Call to Customer" at bounding box center [1244, 56] width 87 height 15
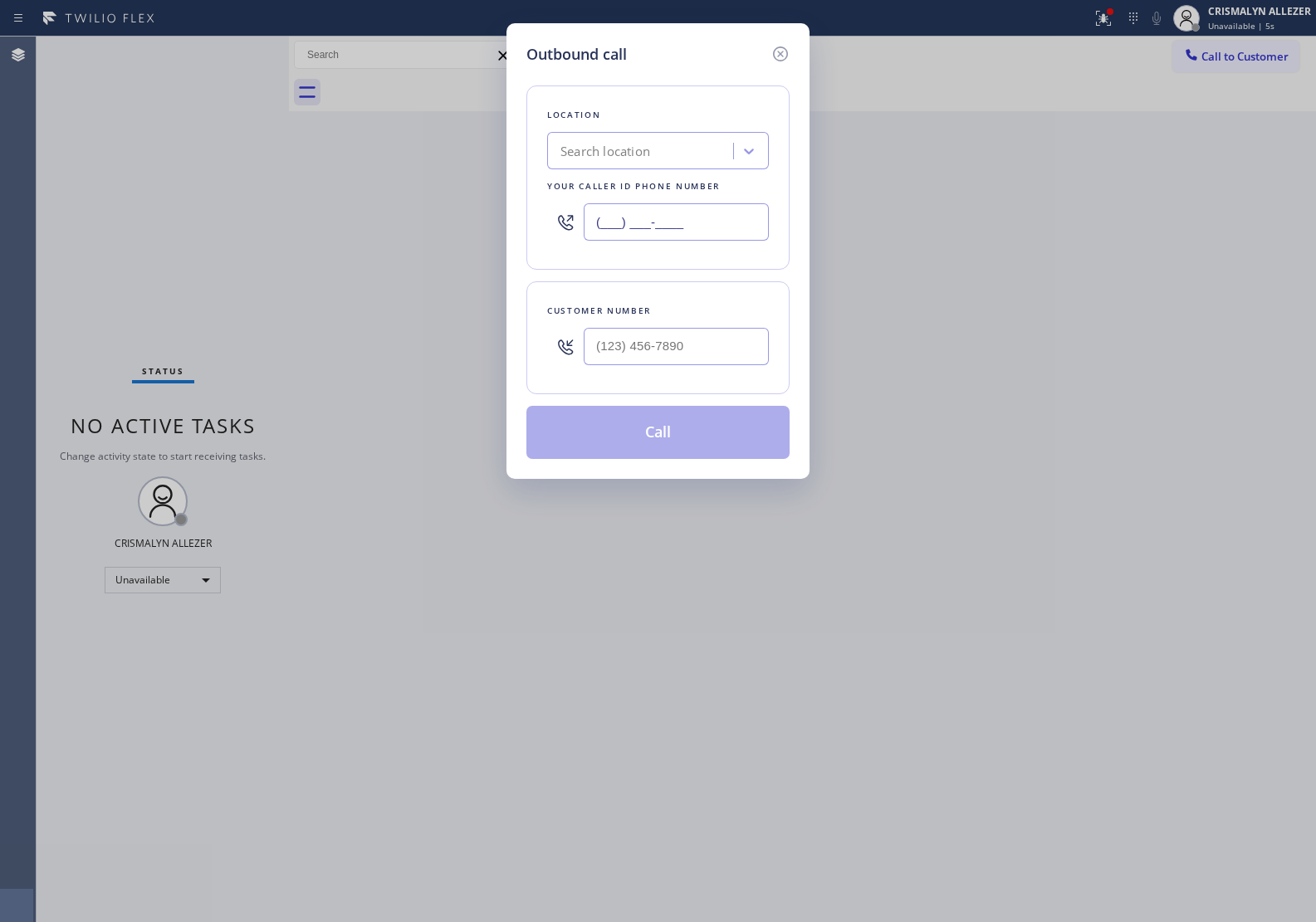
drag, startPoint x: 758, startPoint y: 224, endPoint x: 708, endPoint y: 338, distance: 124.5
click at [359, 228] on div "Outbound call Location Search location Your caller id phone number (___) ___-__…" at bounding box center [658, 461] width 1316 height 922
paste input "818) 210-4330"
type input "(818) 210-4330"
click at [712, 361] on input "(___) ___-____" at bounding box center [676, 346] width 185 height 38
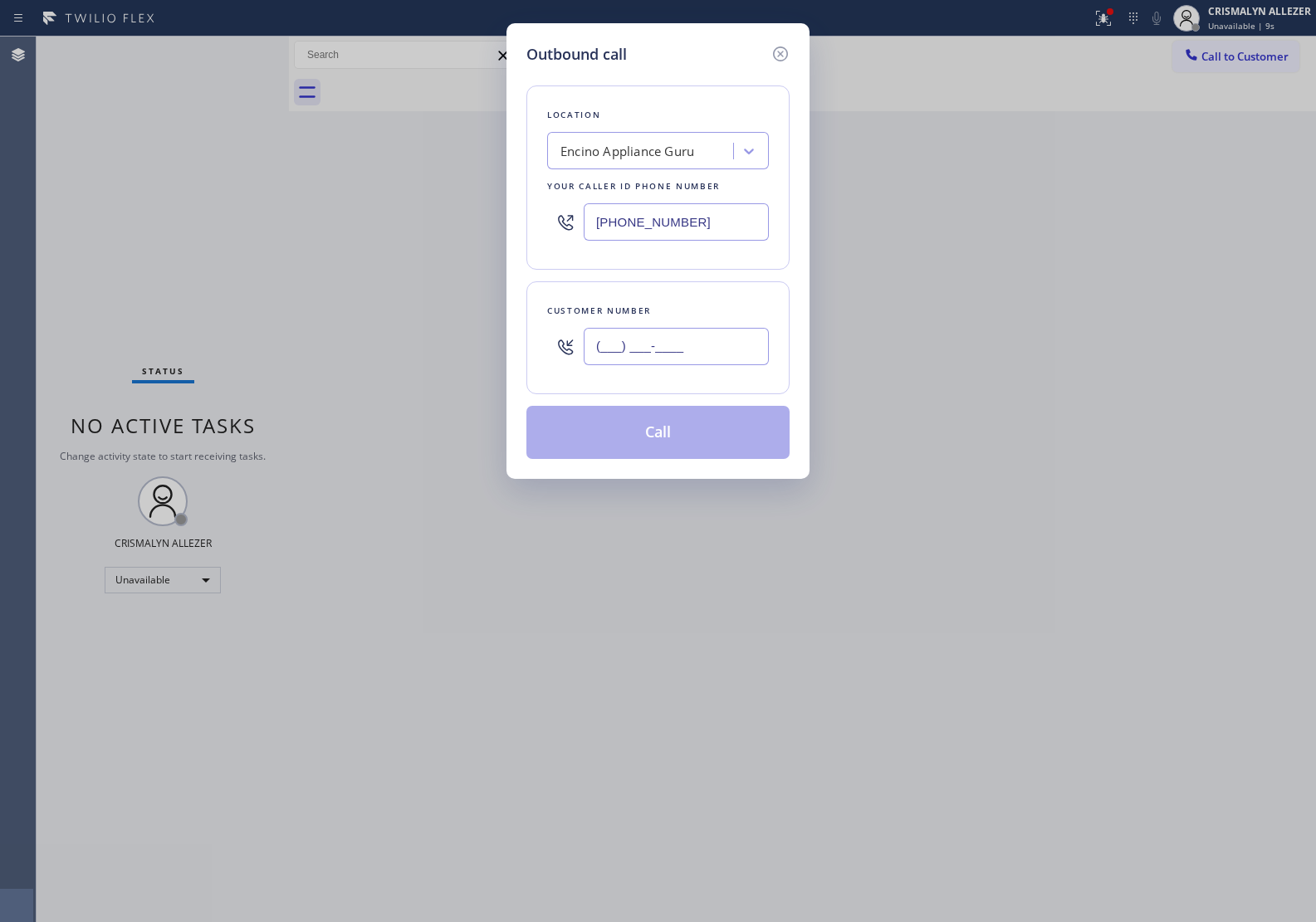
paste input "323) 604-1928"
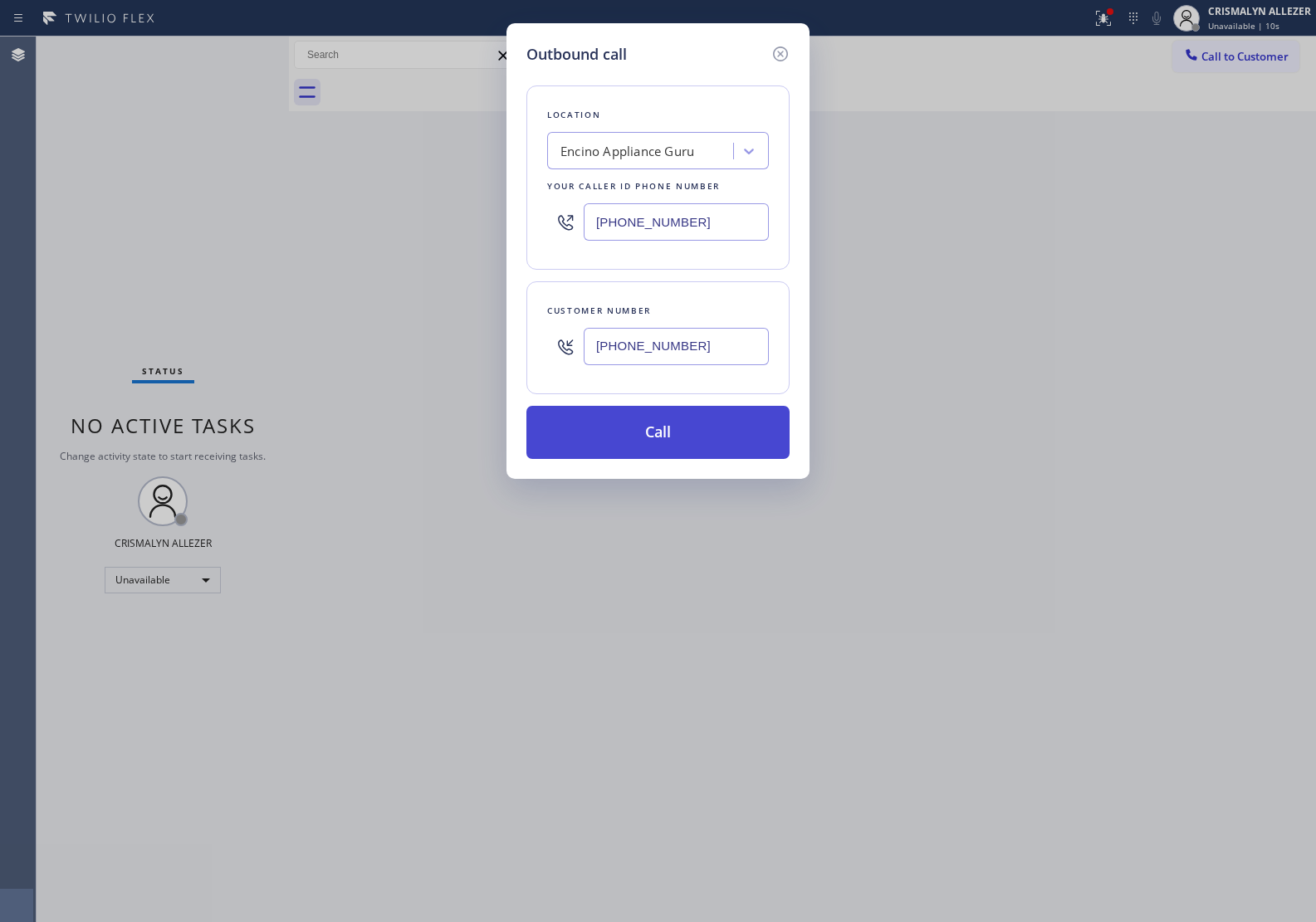
type input "(323) 604-1928"
click at [646, 457] on button "Call" at bounding box center [658, 432] width 263 height 53
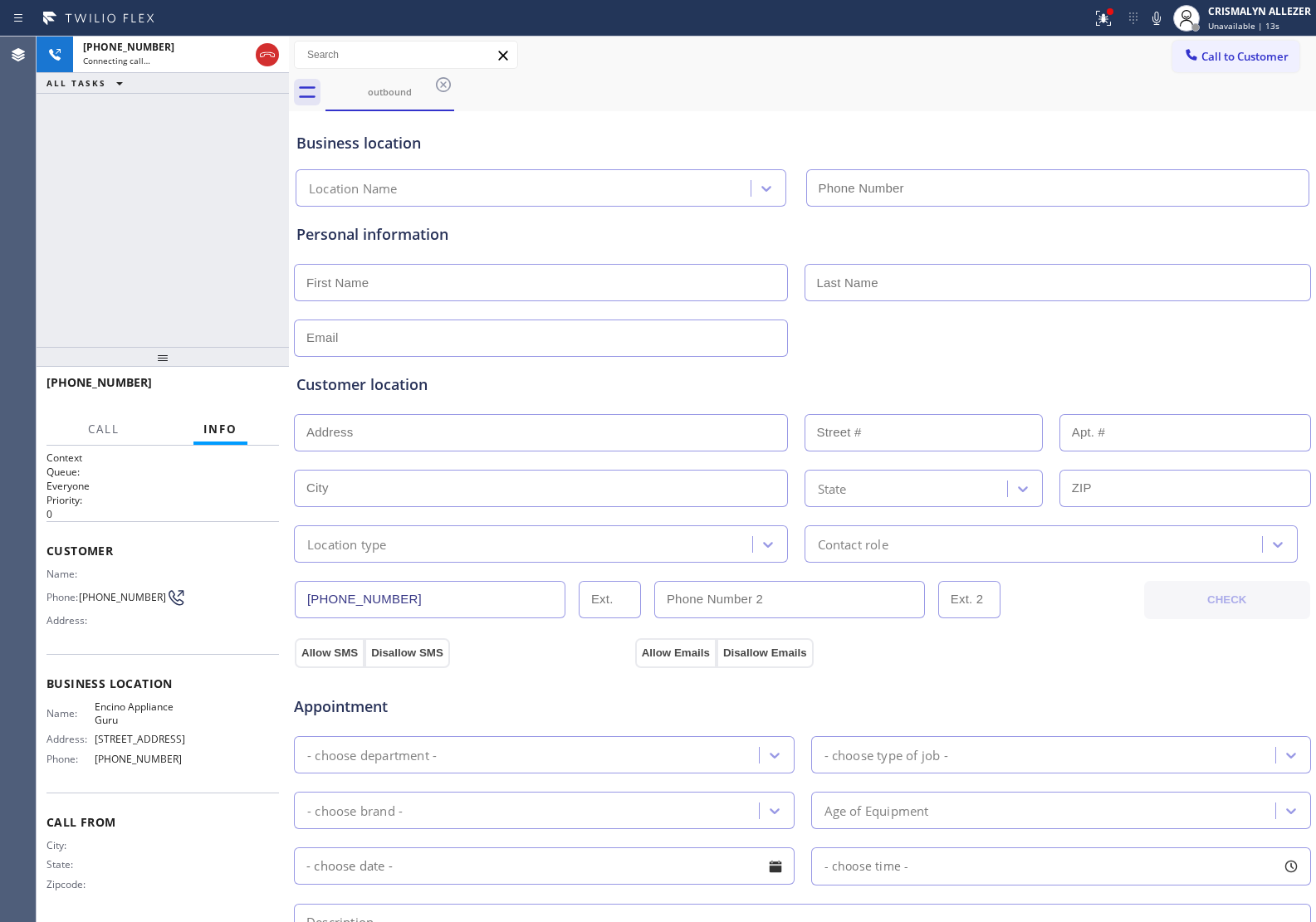
type input "(818) 210-4330"
click at [235, 393] on span "HANG UP" at bounding box center [240, 389] width 51 height 11
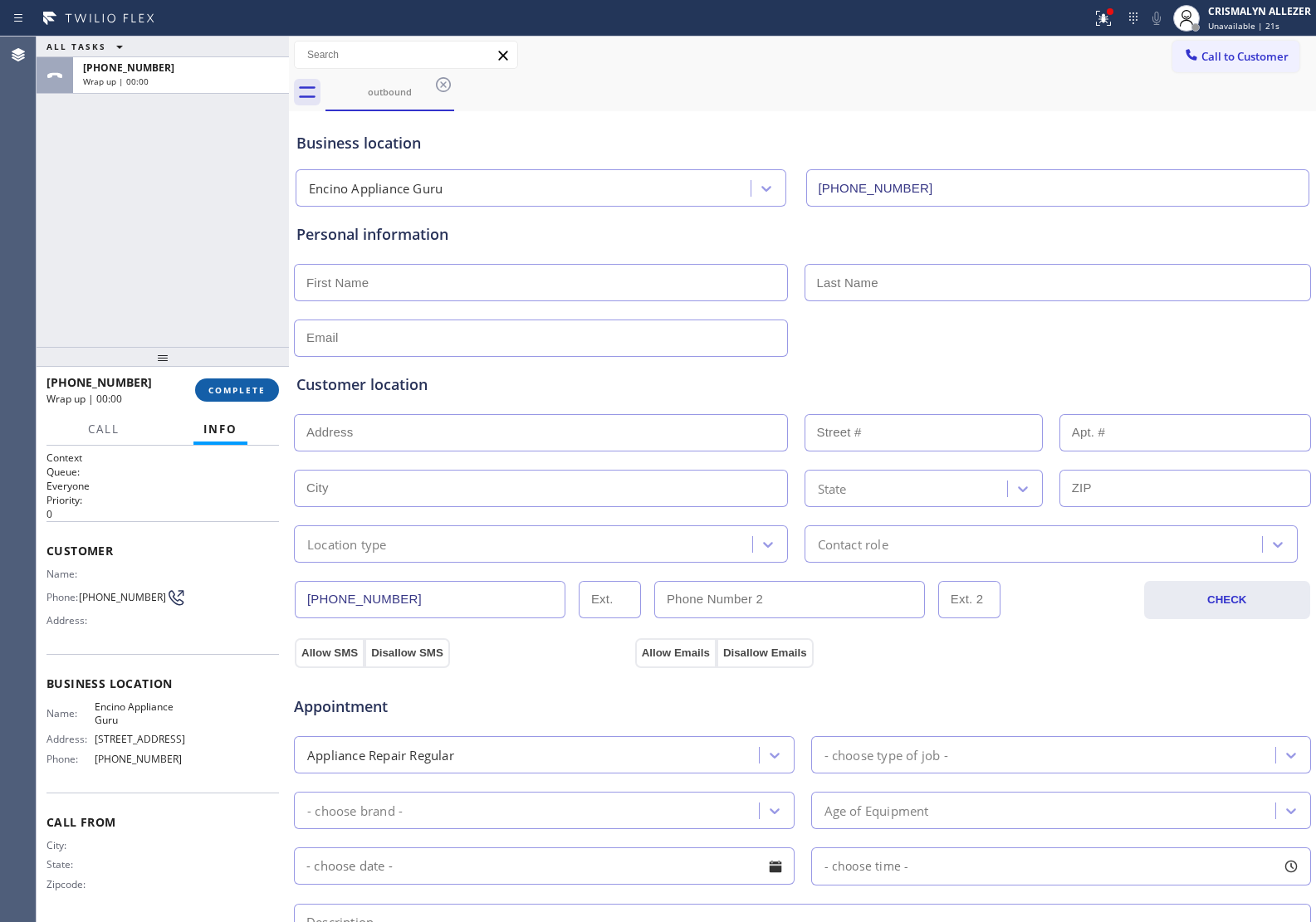
click at [235, 391] on span "COMPLETE" at bounding box center [237, 389] width 57 height 11
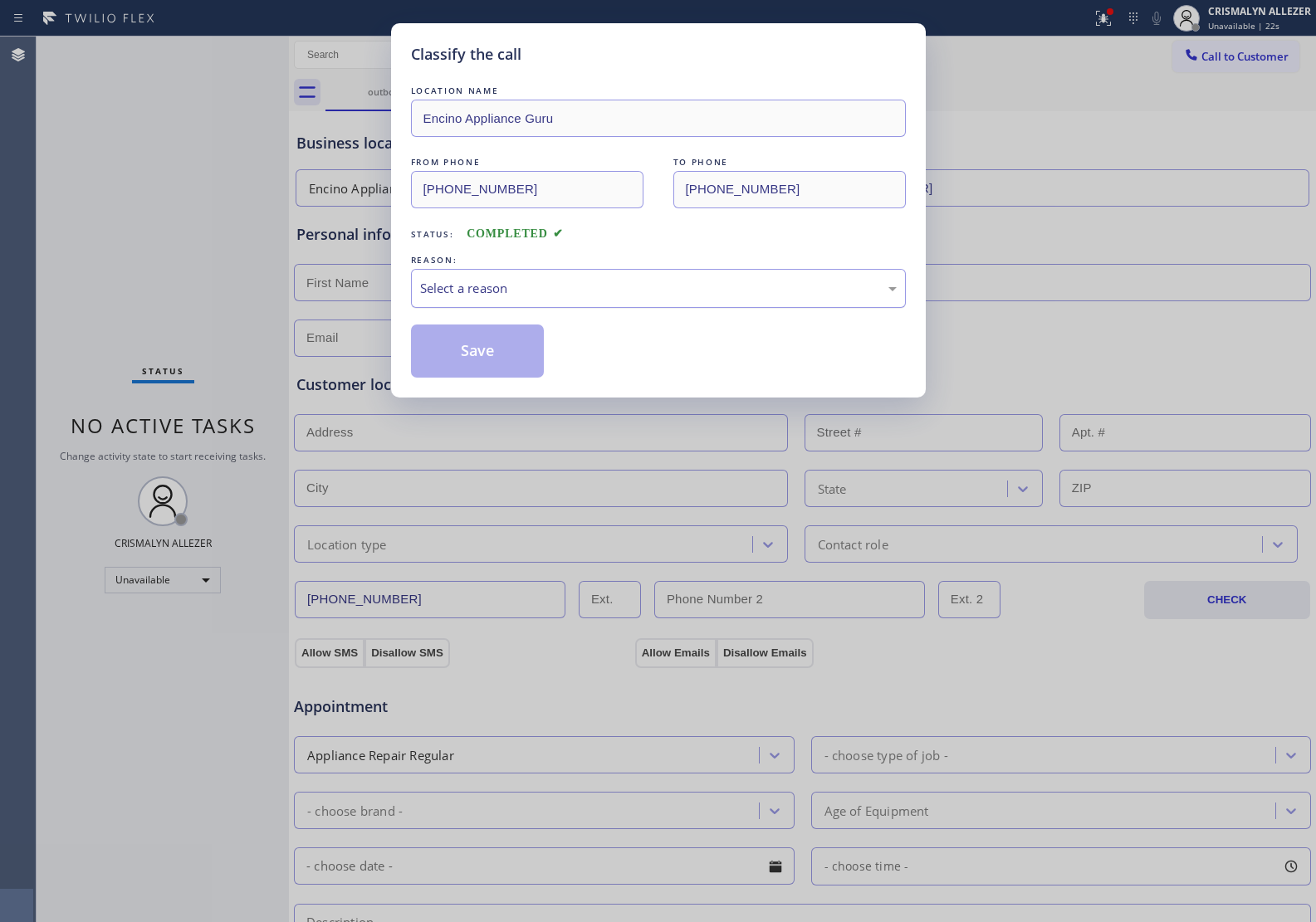
click at [537, 274] on div "Select a reason" at bounding box center [658, 288] width 494 height 39
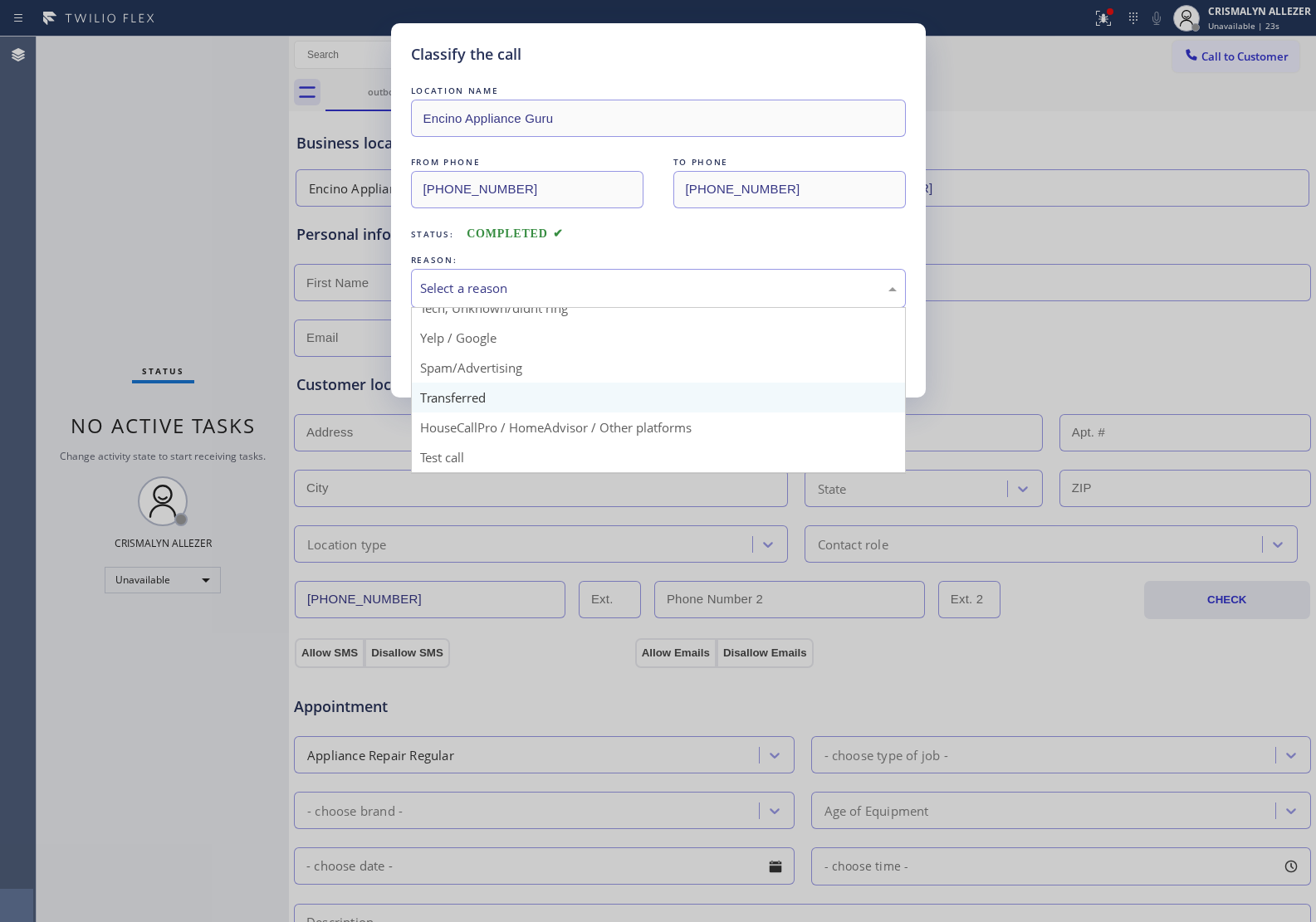
scroll to position [114, 0]
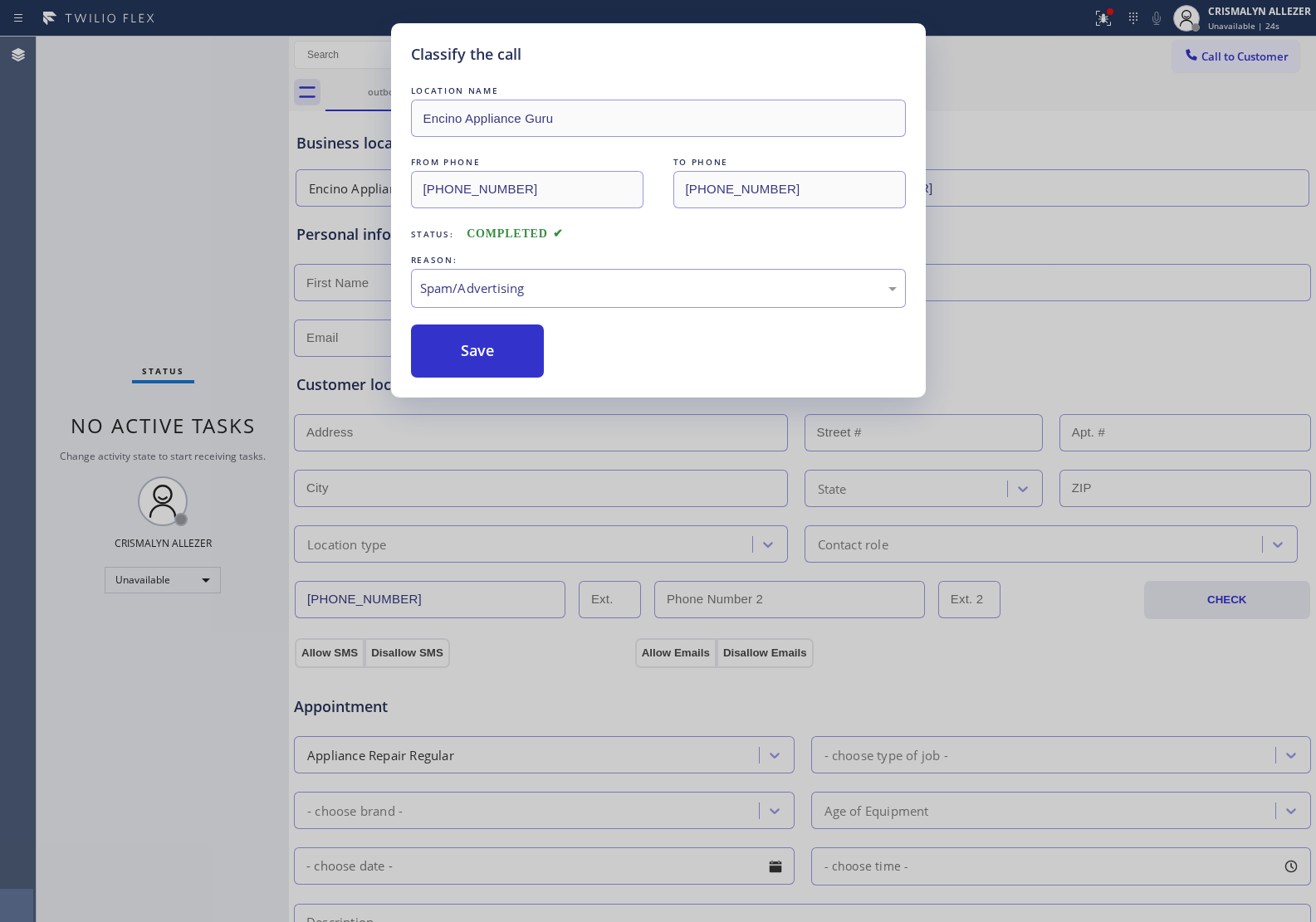
click at [520, 365] on button "Save" at bounding box center [478, 351] width 133 height 53
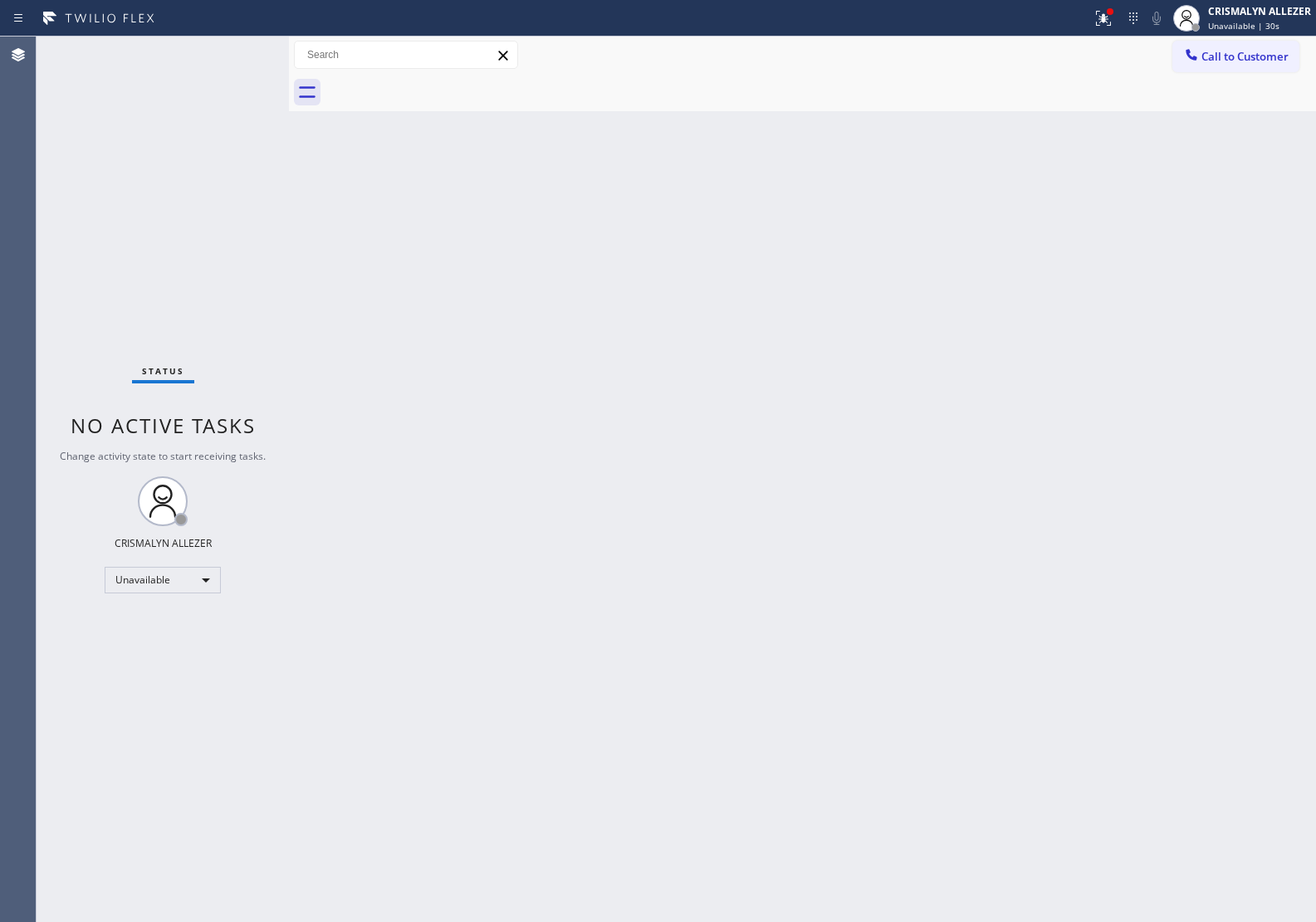
drag, startPoint x: 1228, startPoint y: 60, endPoint x: 1070, endPoint y: 139, distance: 176.6
click at [1228, 59] on span "Call to Customer" at bounding box center [1244, 56] width 87 height 15
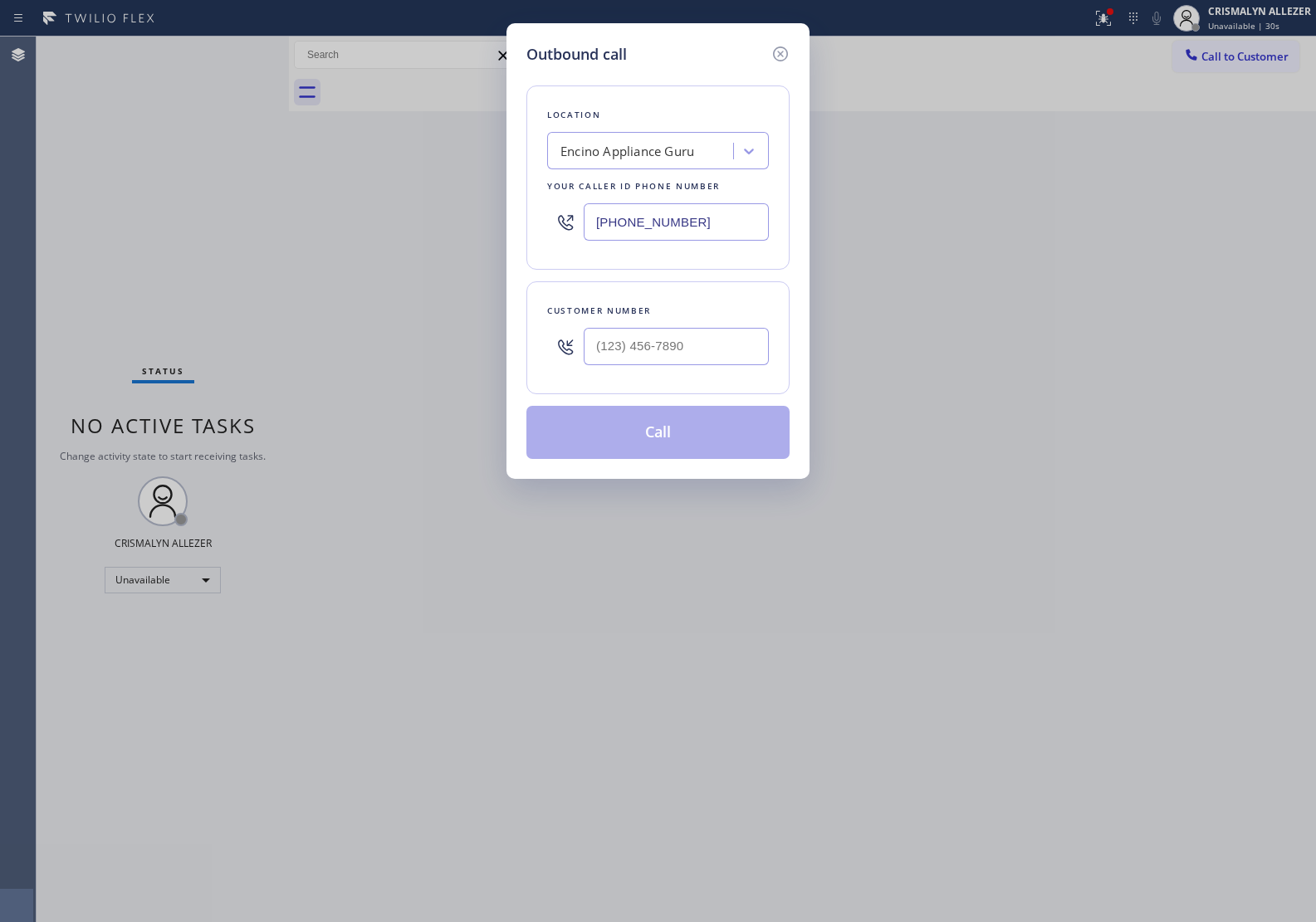
drag, startPoint x: 733, startPoint y: 223, endPoint x: 508, endPoint y: 271, distance: 230.1
click at [472, 226] on div "Outbound call Location Encino Appliance Guru Your caller id phone number (818) …" at bounding box center [658, 461] width 1316 height 922
paste input "861"
type input "(818) 210-4861"
click at [707, 347] on input "(___) ___-____" at bounding box center [676, 346] width 185 height 38
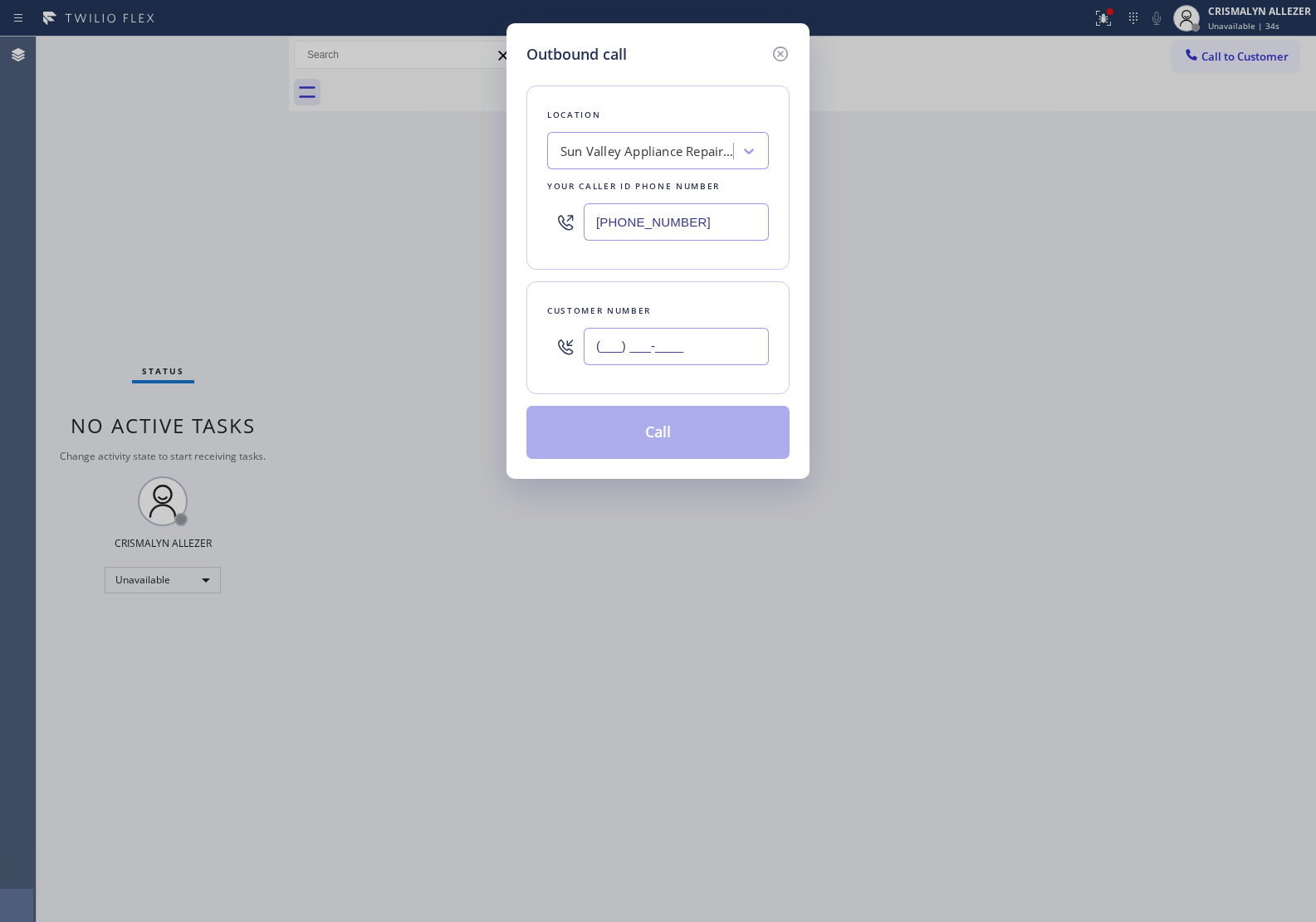
paste input "323) 230-2084"
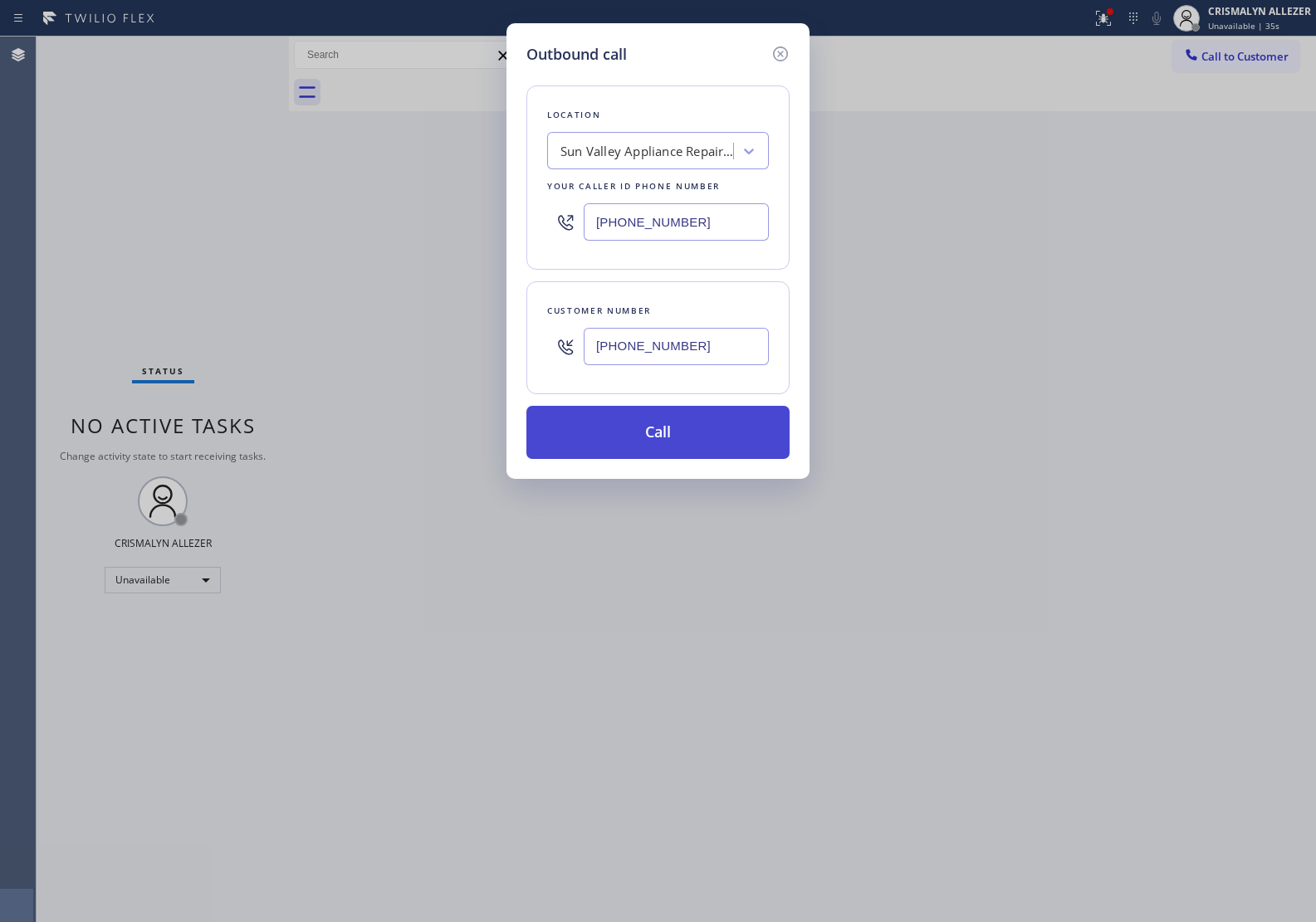
type input "(323) 230-2084"
click at [666, 438] on button "Call" at bounding box center [658, 432] width 263 height 53
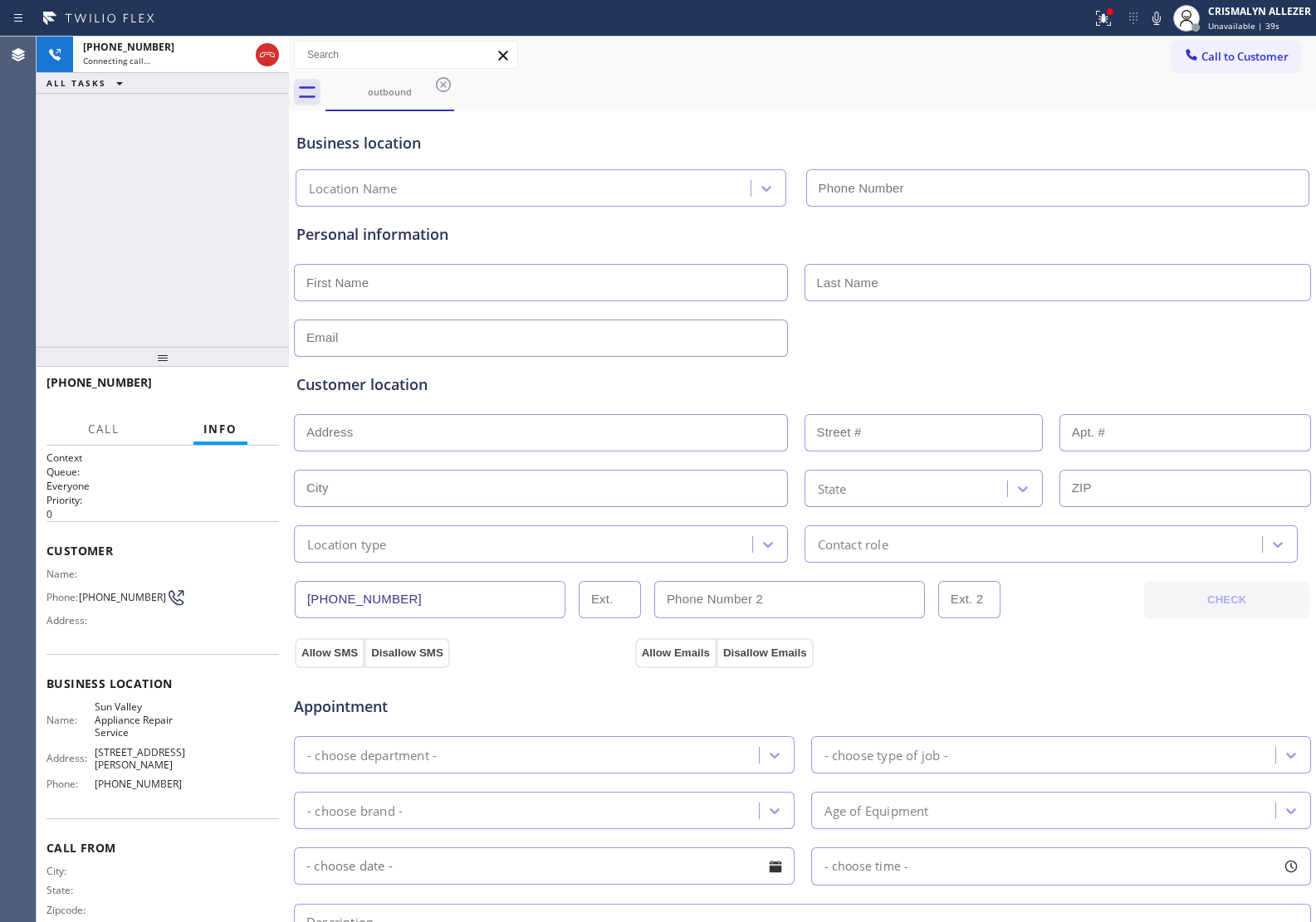
type input "(818) 210-4861"
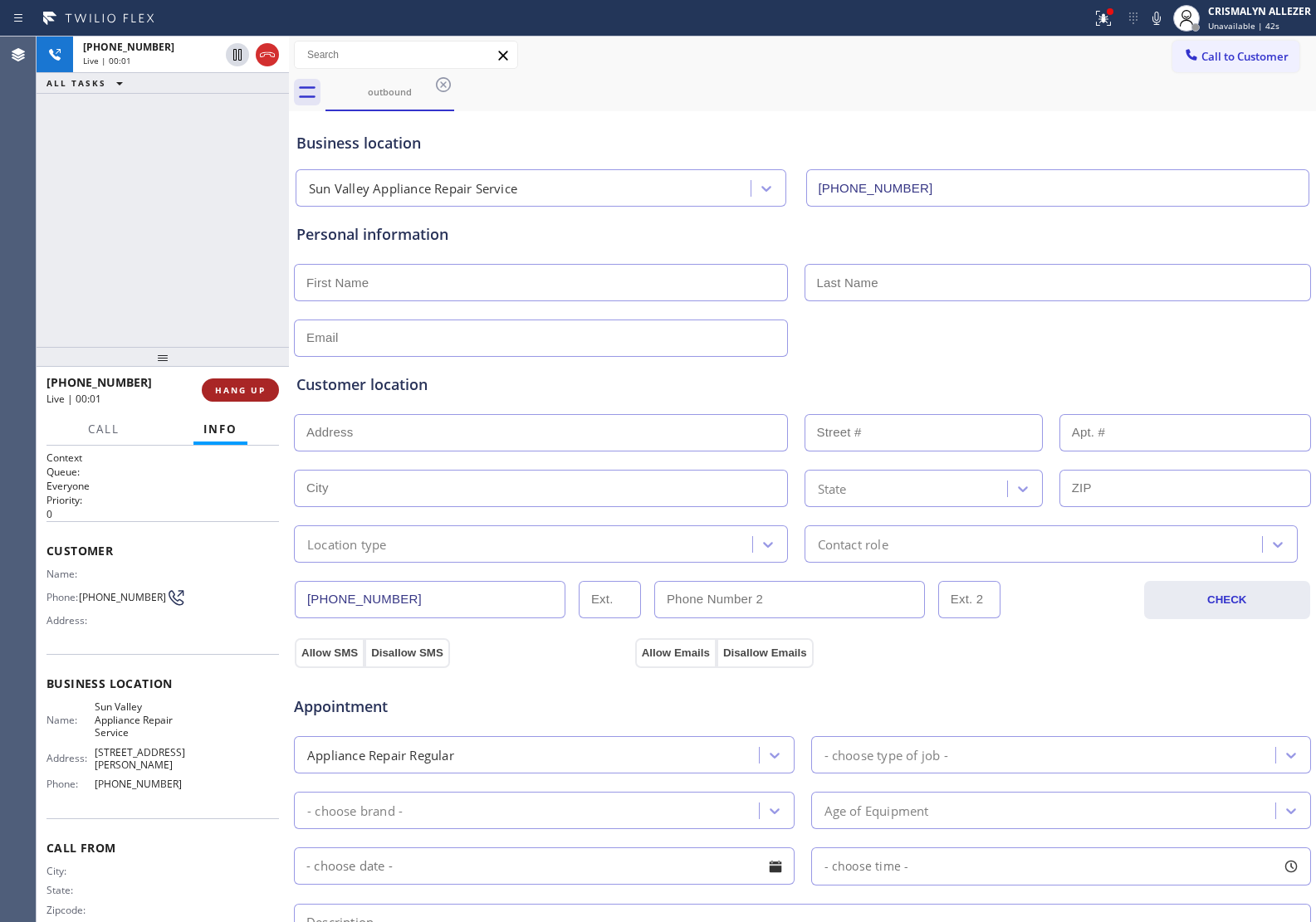
click at [245, 393] on span "HANG UP" at bounding box center [240, 389] width 51 height 11
click at [245, 393] on span "COMPLETE" at bounding box center [237, 389] width 57 height 11
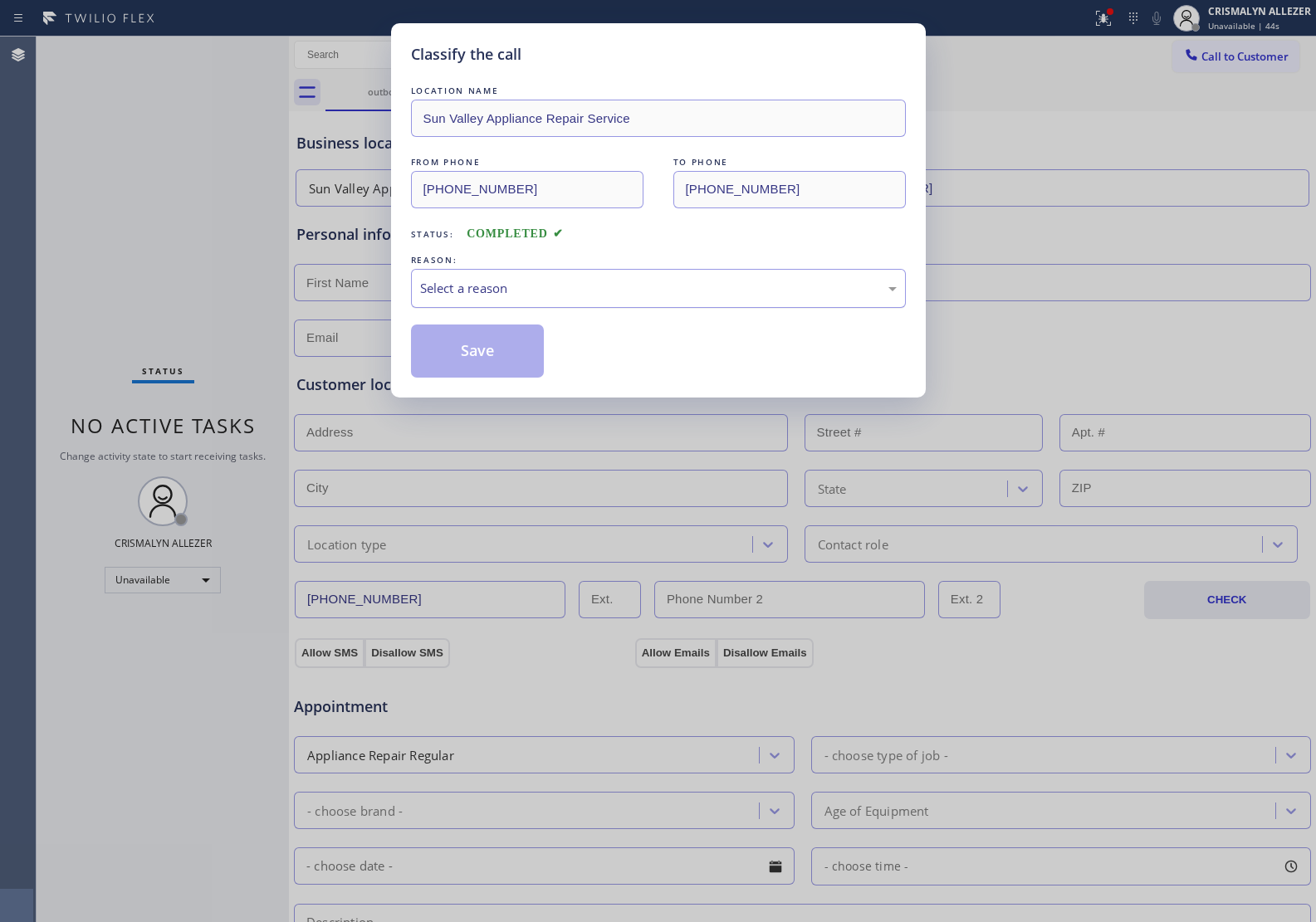
click at [627, 296] on div "Select a reason" at bounding box center [658, 288] width 477 height 19
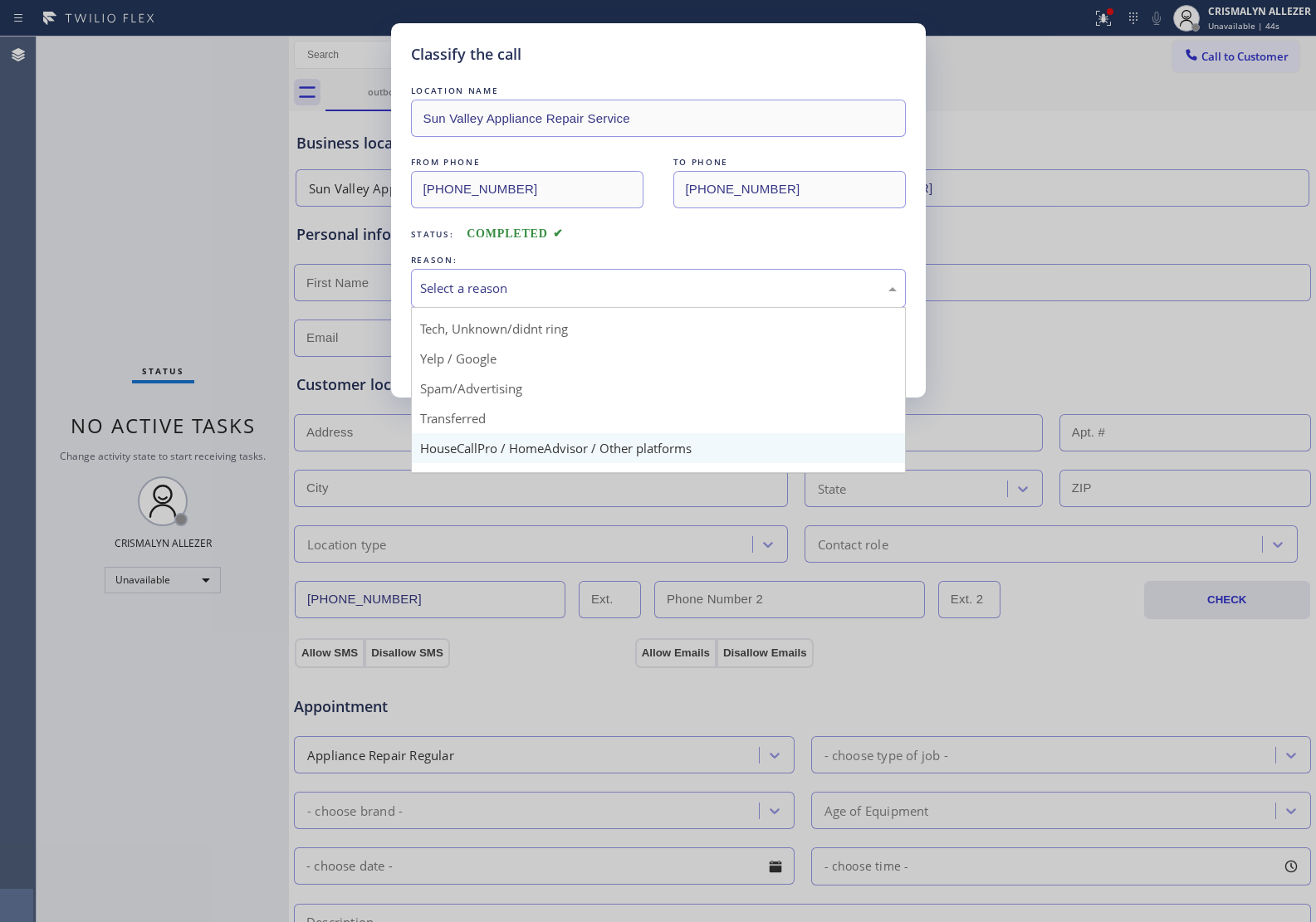
scroll to position [114, 0]
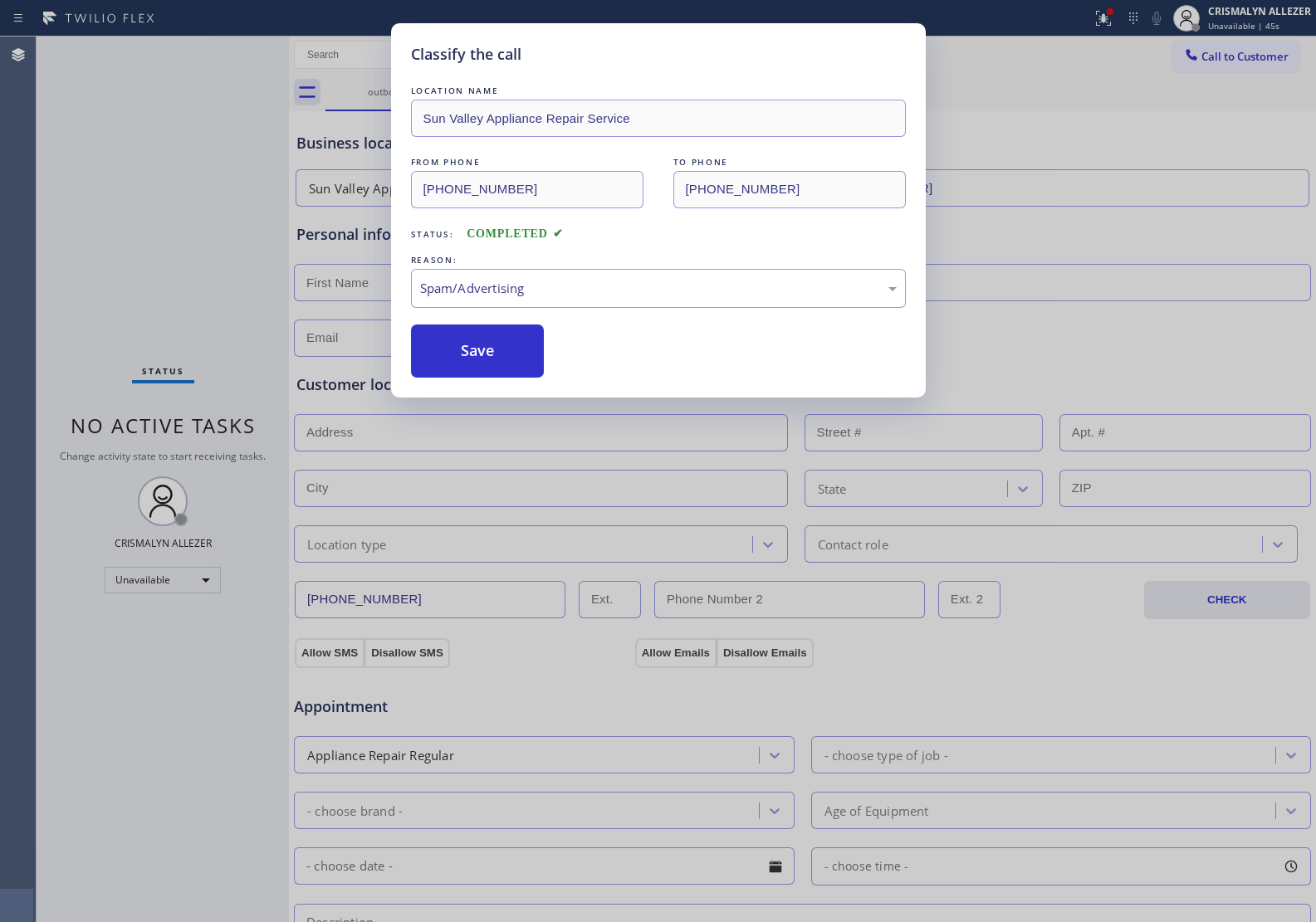
click at [521, 372] on button "Save" at bounding box center [478, 351] width 133 height 53
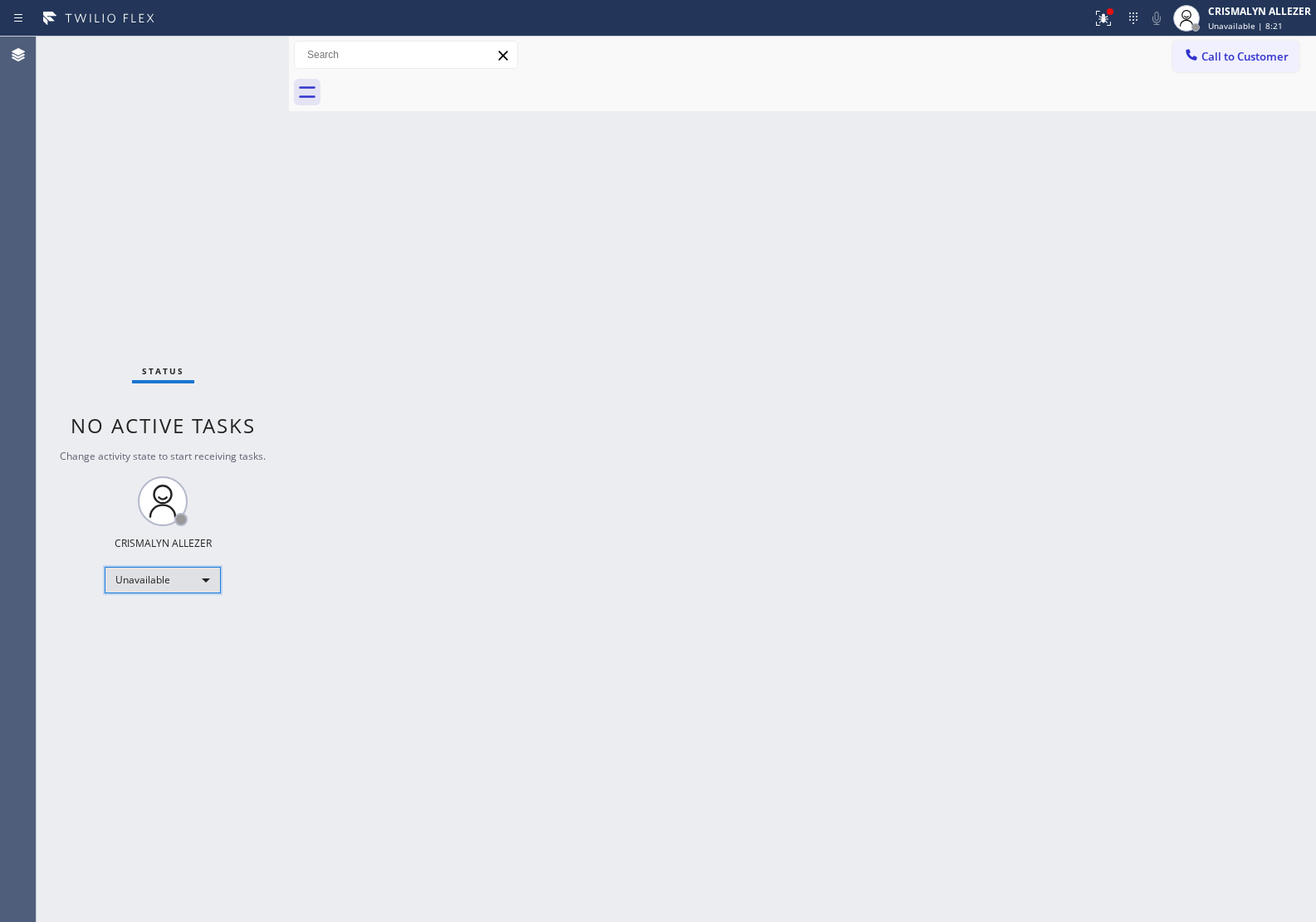
click at [210, 579] on div "Unavailable" at bounding box center [162, 580] width 117 height 26
click at [177, 672] on li "Break" at bounding box center [161, 665] width 113 height 20
click at [1133, 550] on div "Back to Dashboard Change Sender ID Customers Technicians Select a contact Outbo…" at bounding box center [802, 479] width 1027 height 885
click at [197, 571] on div "Break" at bounding box center [162, 580] width 117 height 26
click at [168, 644] on li "Unavailable" at bounding box center [161, 644] width 113 height 20
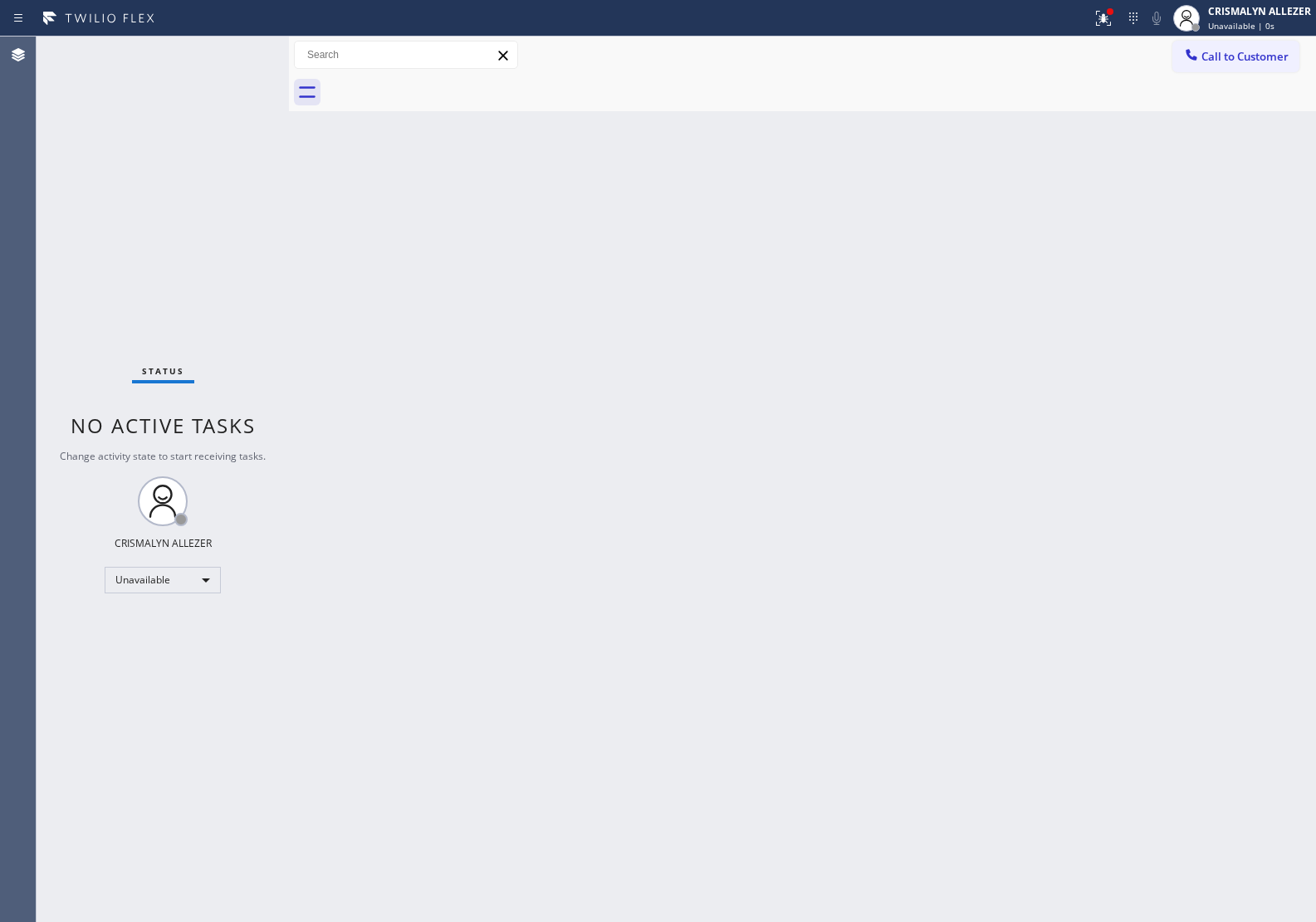
click at [1258, 65] on button "Call to Customer" at bounding box center [1235, 56] width 127 height 32
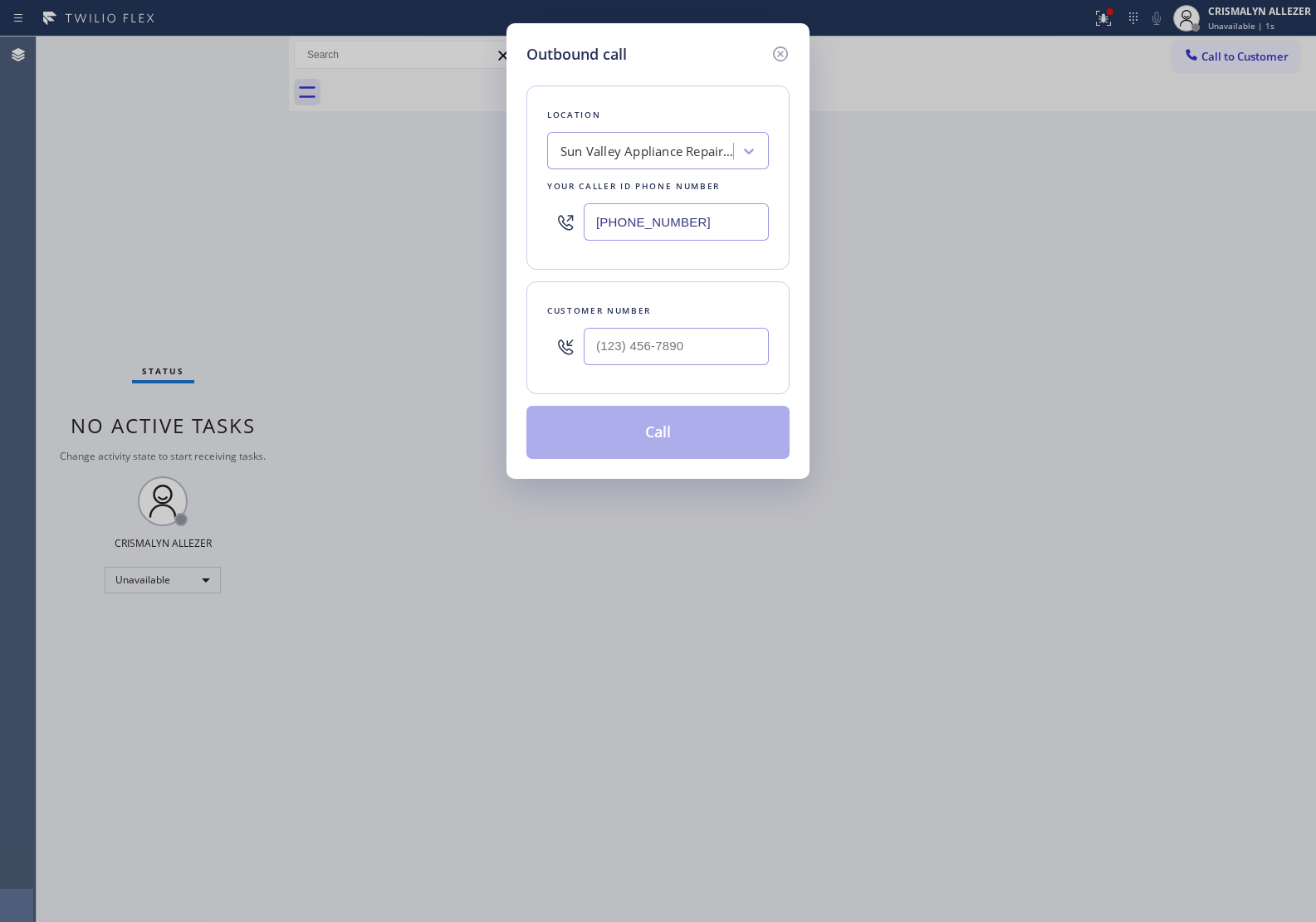
drag, startPoint x: 487, startPoint y: 216, endPoint x: 467, endPoint y: 216, distance: 20.0
click at [467, 216] on div "Outbound call Location Sun Valley Appliance Repair Service Your caller id phone…" at bounding box center [658, 461] width 1316 height 922
paste input "66) 429-1288"
type input "(866) 429-1288"
click at [698, 354] on input "(___) ___-____" at bounding box center [676, 346] width 185 height 38
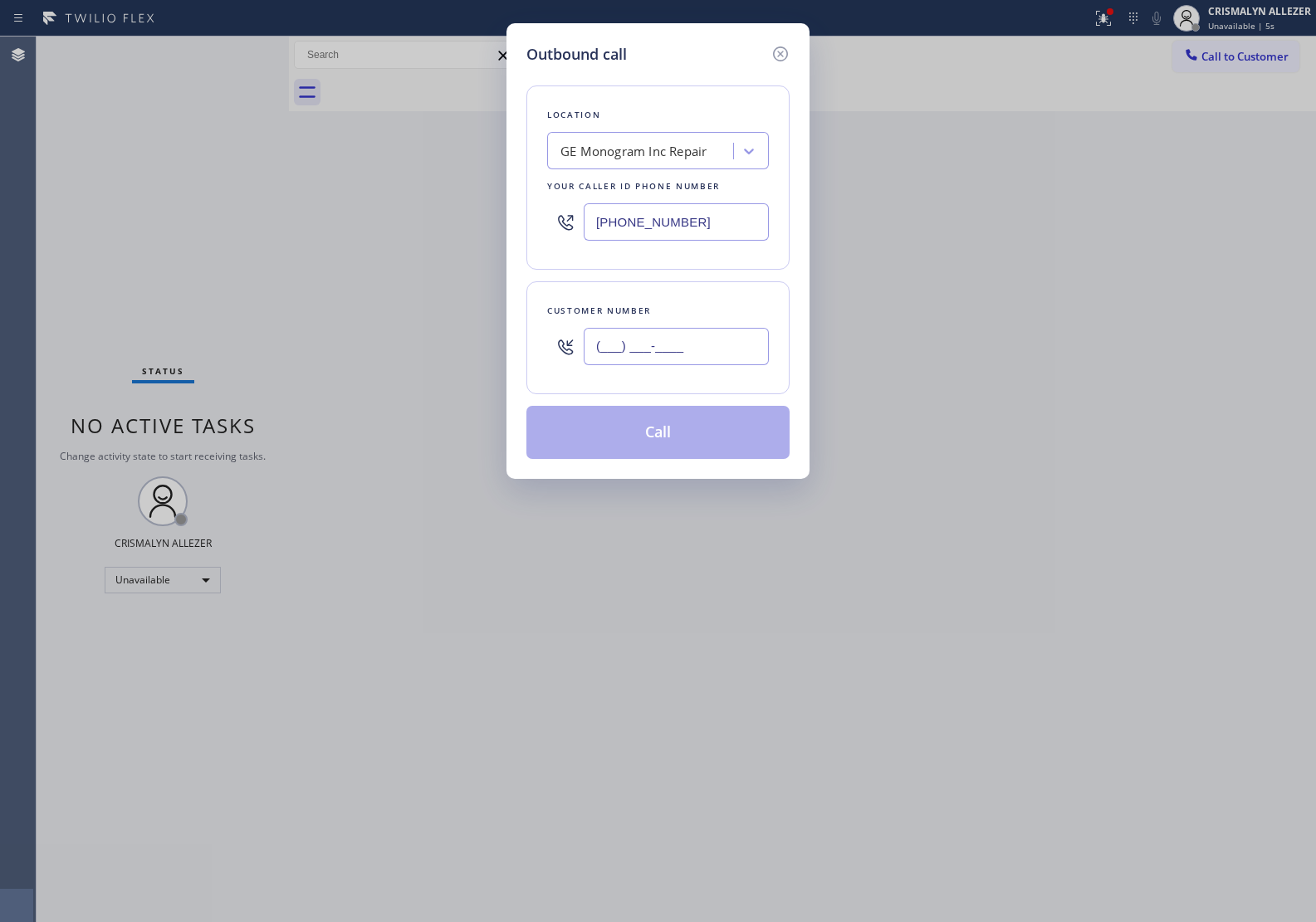
paste input "418) 933-5821"
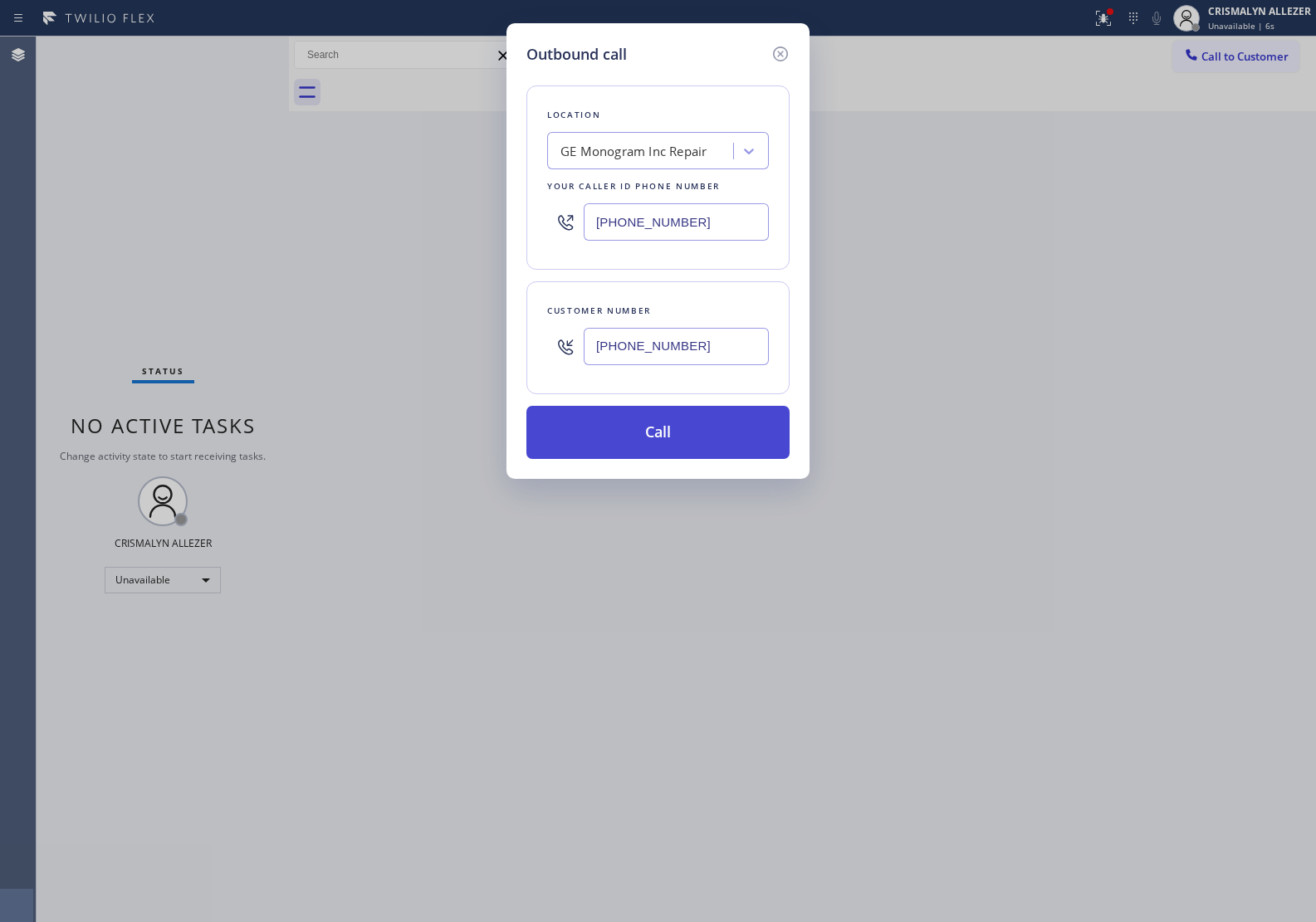
type input "(418) 933-5821"
click at [666, 442] on button "Call" at bounding box center [658, 432] width 263 height 53
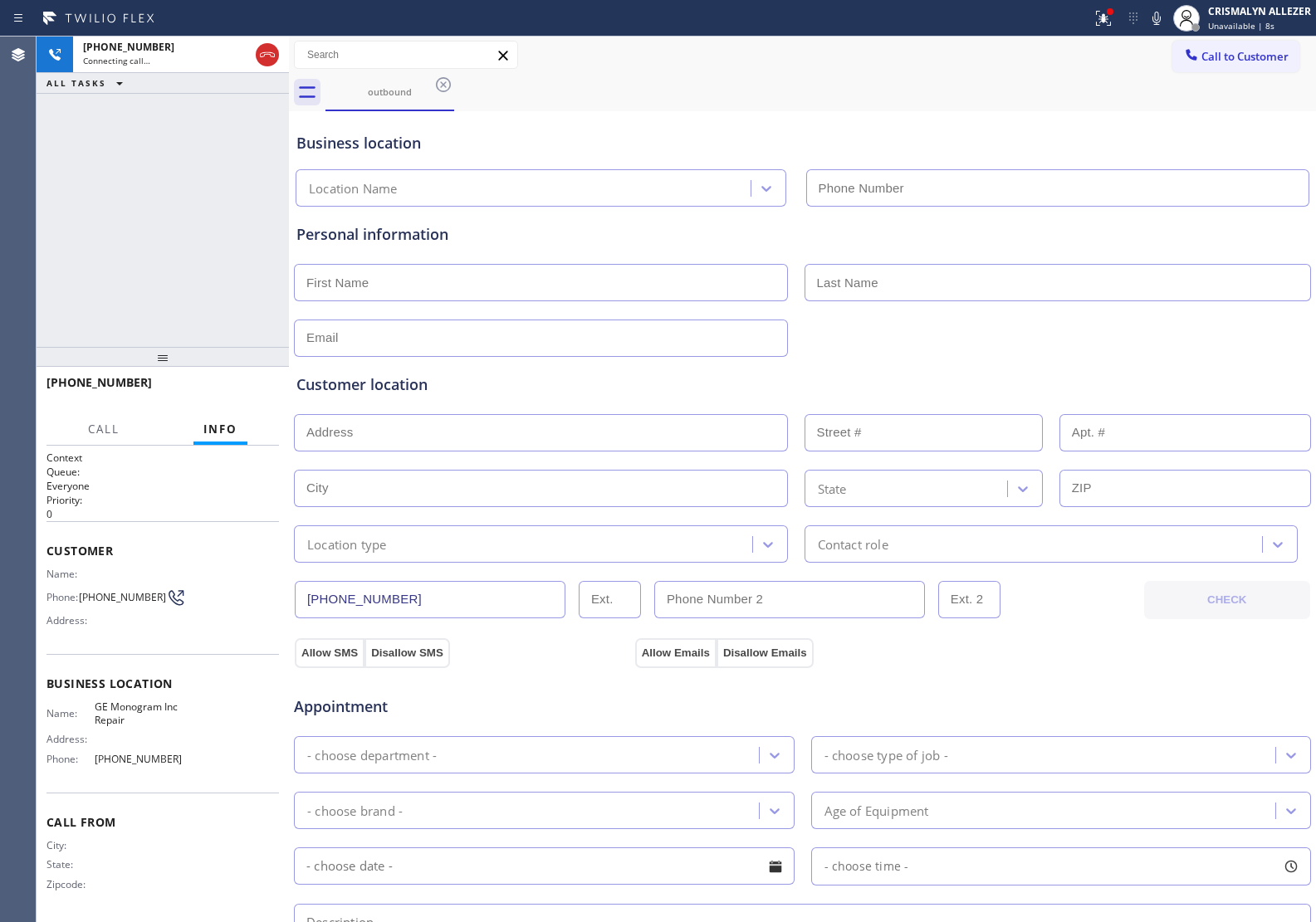
type input "(866) 429-1288"
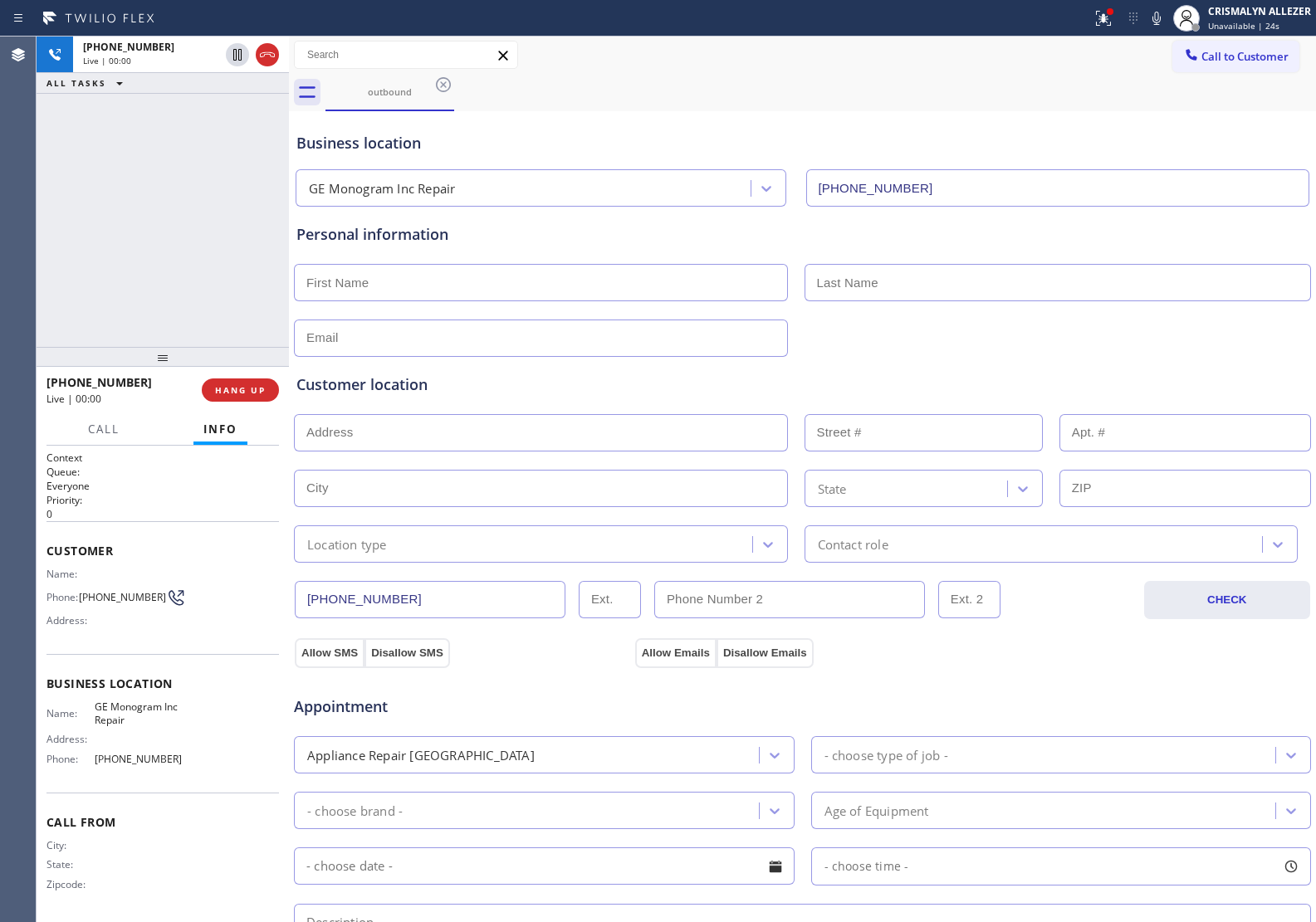
click at [1150, 359] on div "Customer location >> ADD NEW ADDRESS << + NEW ADDRESS State Location type Conta…" at bounding box center [802, 459] width 1019 height 206
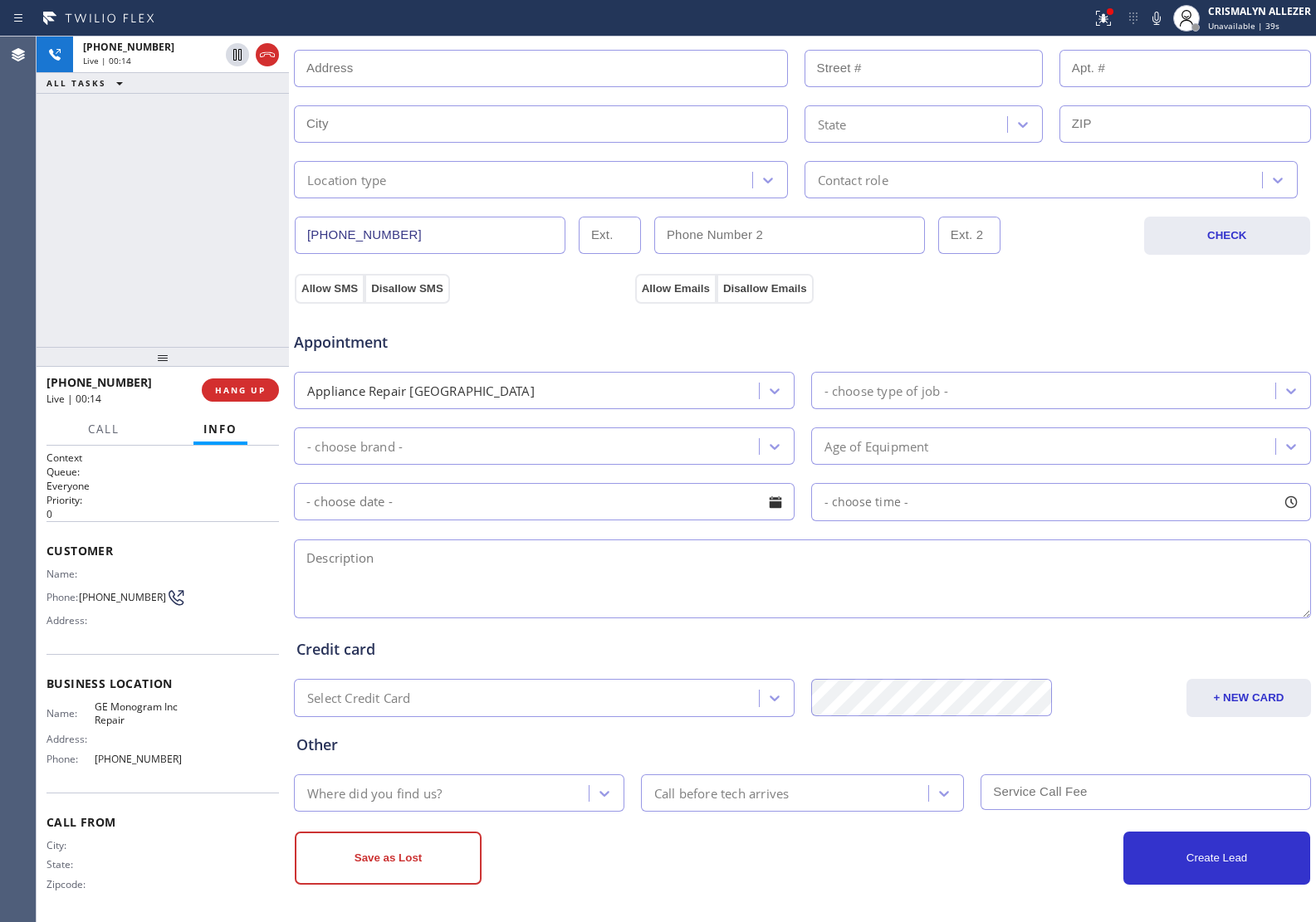
scroll to position [367, 0]
click at [233, 387] on span "HANG UP" at bounding box center [240, 389] width 51 height 11
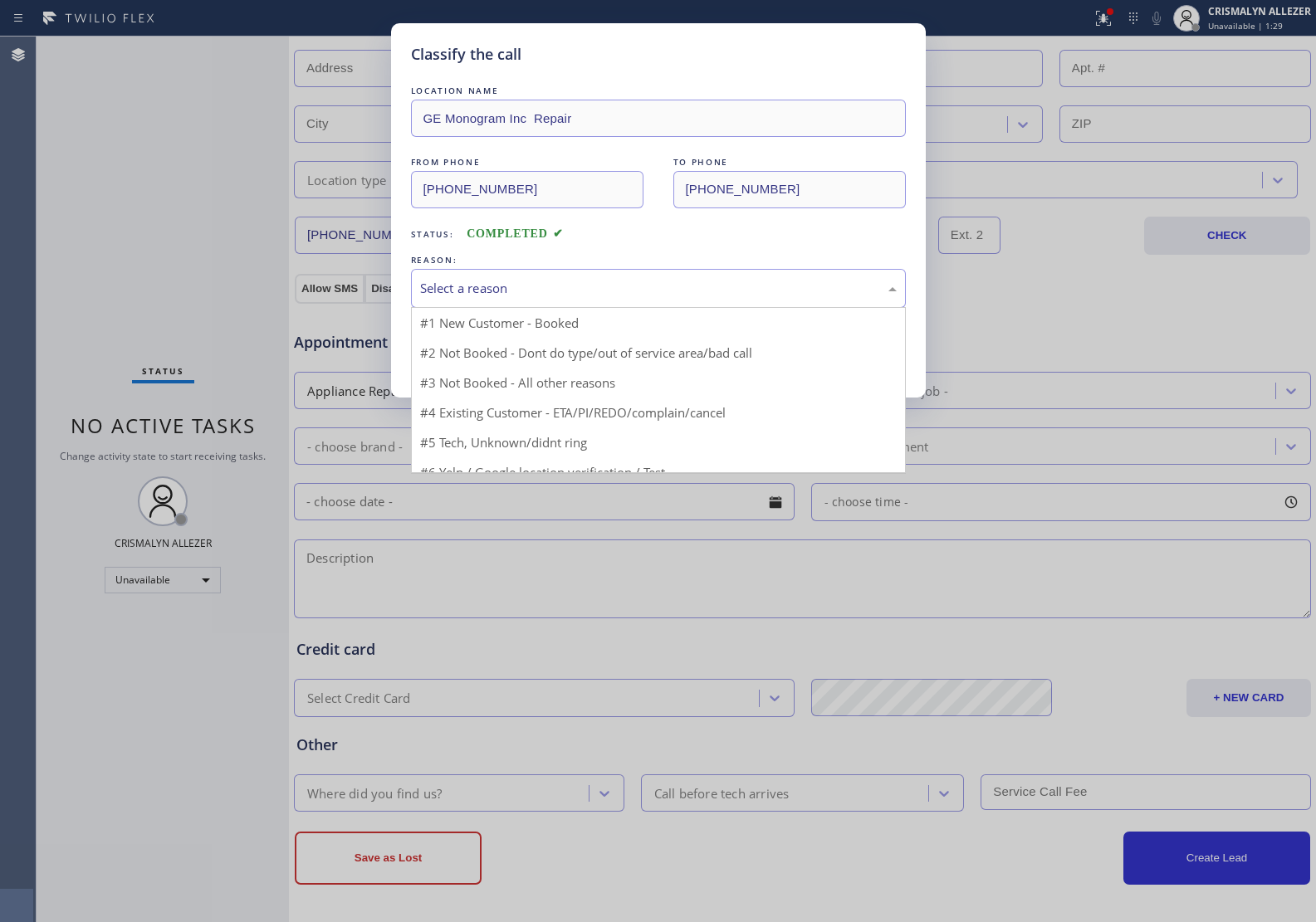
click at [637, 288] on div "Select a reason" at bounding box center [658, 288] width 477 height 19
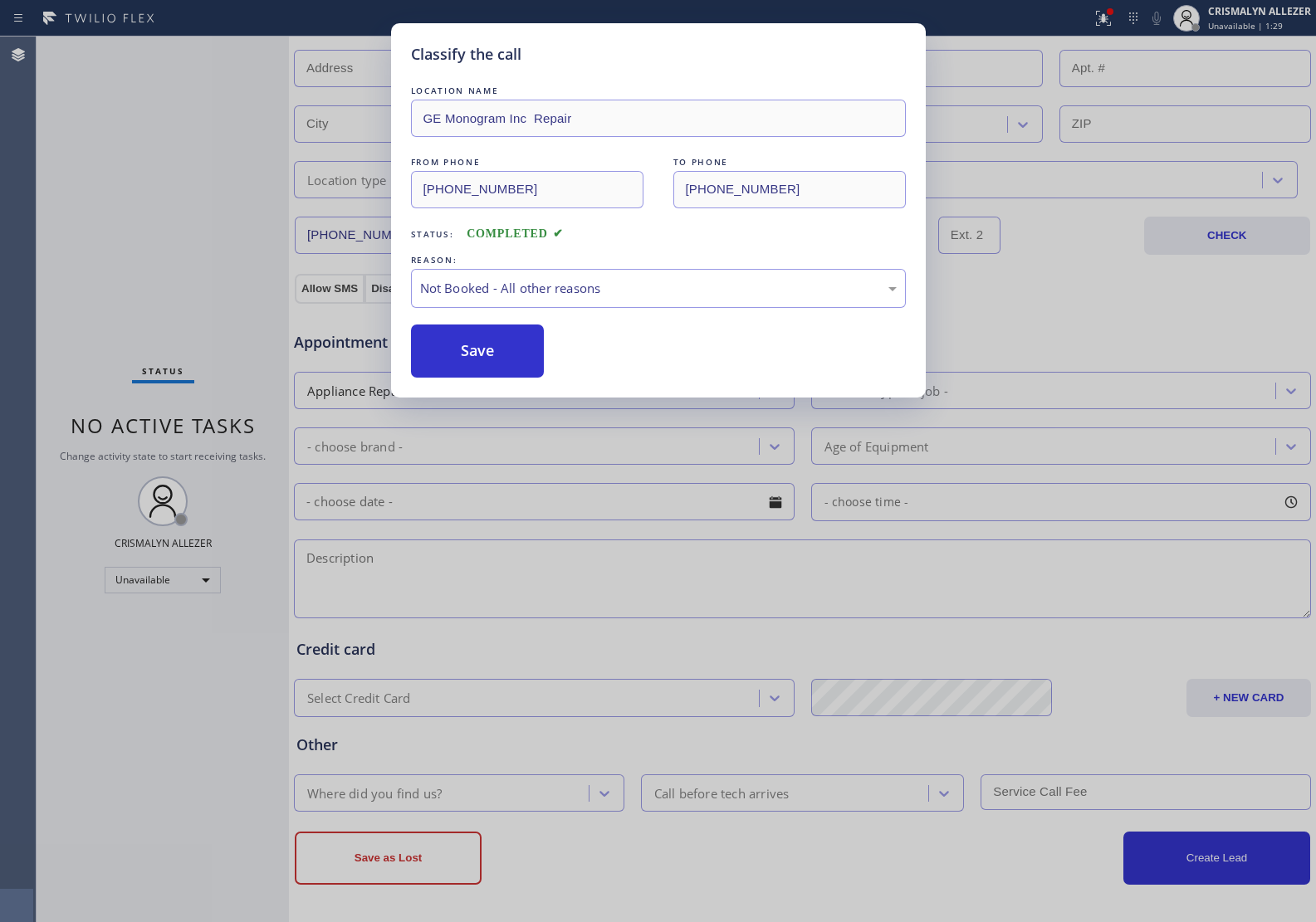
click at [451, 354] on button "Save" at bounding box center [478, 351] width 133 height 53
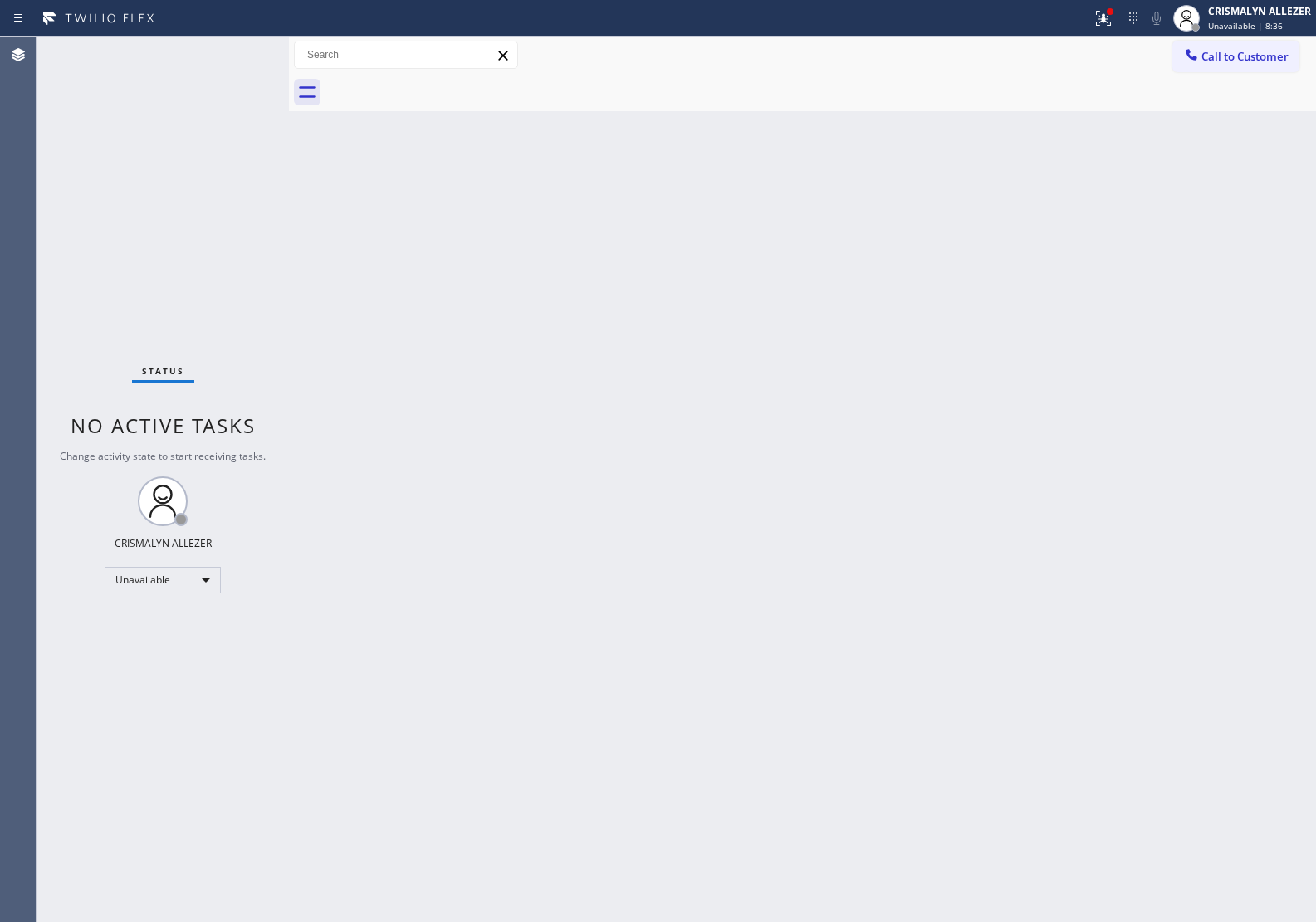
drag, startPoint x: 1148, startPoint y: 595, endPoint x: 1172, endPoint y: 625, distance: 38.4
click at [1161, 612] on div "Back to Dashboard Change Sender ID Customers Technicians Select a contact Outbo…" at bounding box center [802, 479] width 1027 height 885
click at [1249, 60] on span "Call to Customer" at bounding box center [1244, 56] width 87 height 15
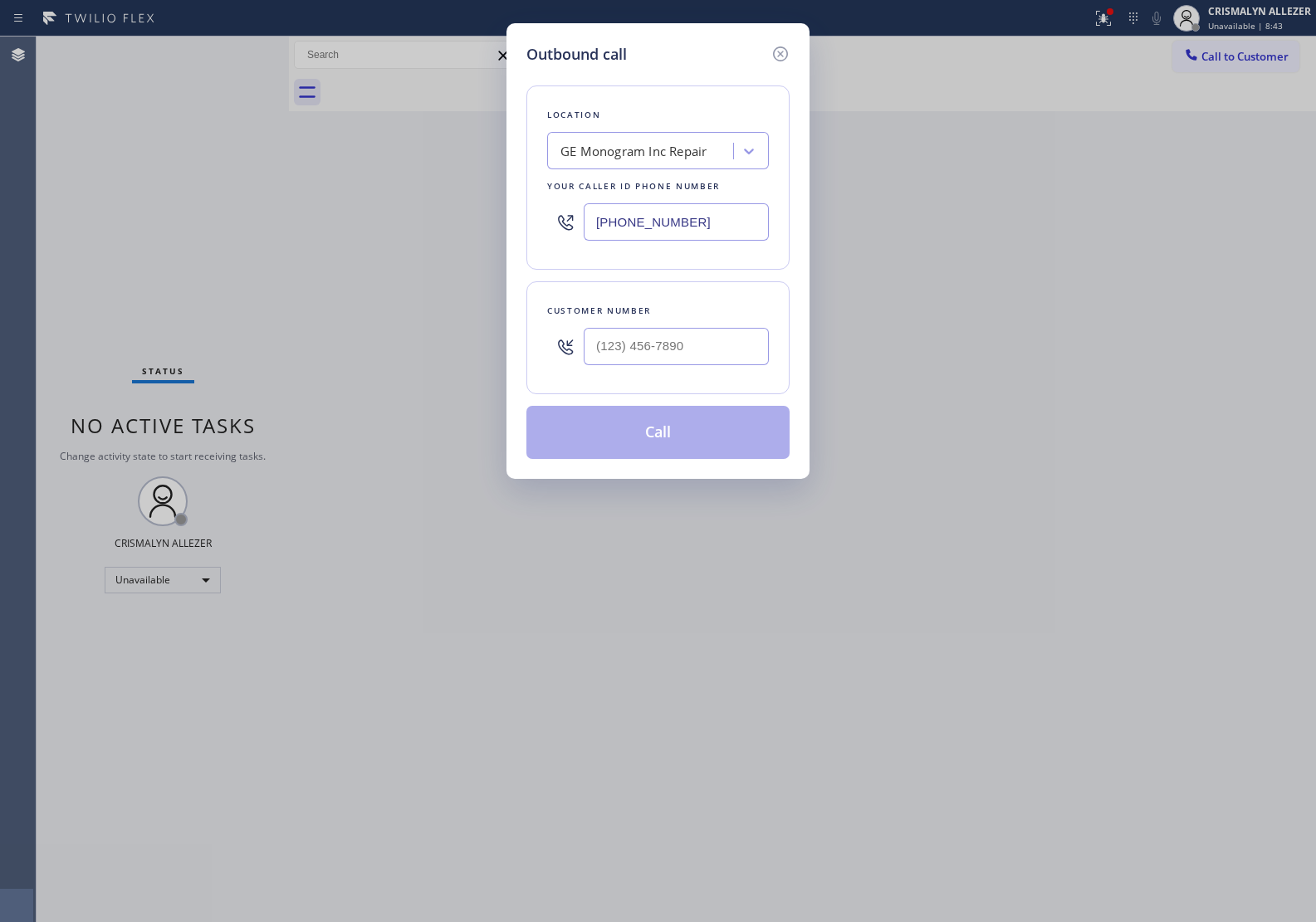
drag, startPoint x: 757, startPoint y: 204, endPoint x: 423, endPoint y: 234, distance: 335.3
click at [423, 234] on div "Outbound call Location GE Monogram Inc Repair Your caller id phone number (866)…" at bounding box center [658, 461] width 1316 height 922
paste input "562) 632-4501"
type input "(562) 632-4501"
click at [698, 362] on input "(___) ___-____" at bounding box center [676, 346] width 185 height 38
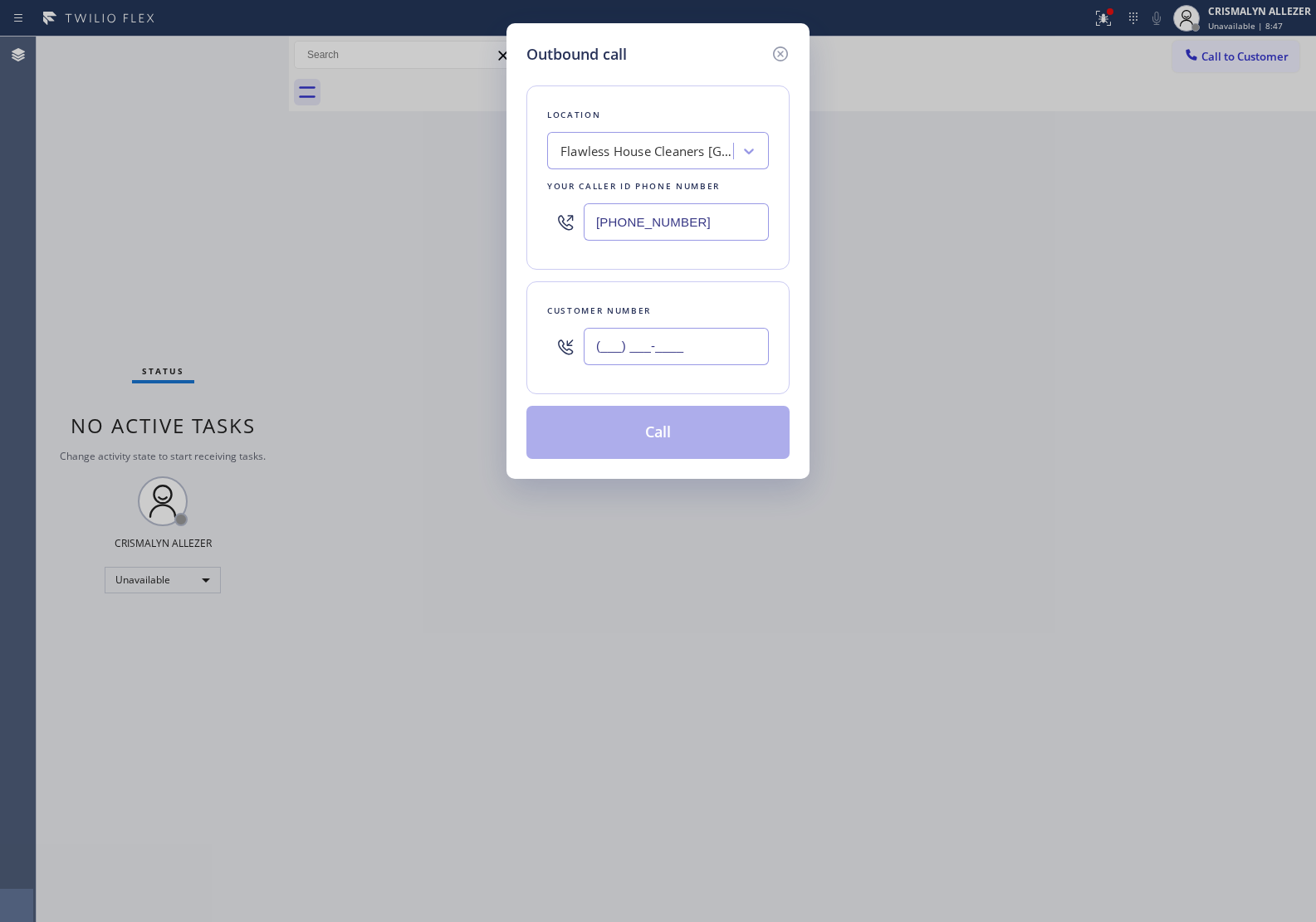
paste input "562) 725-3047"
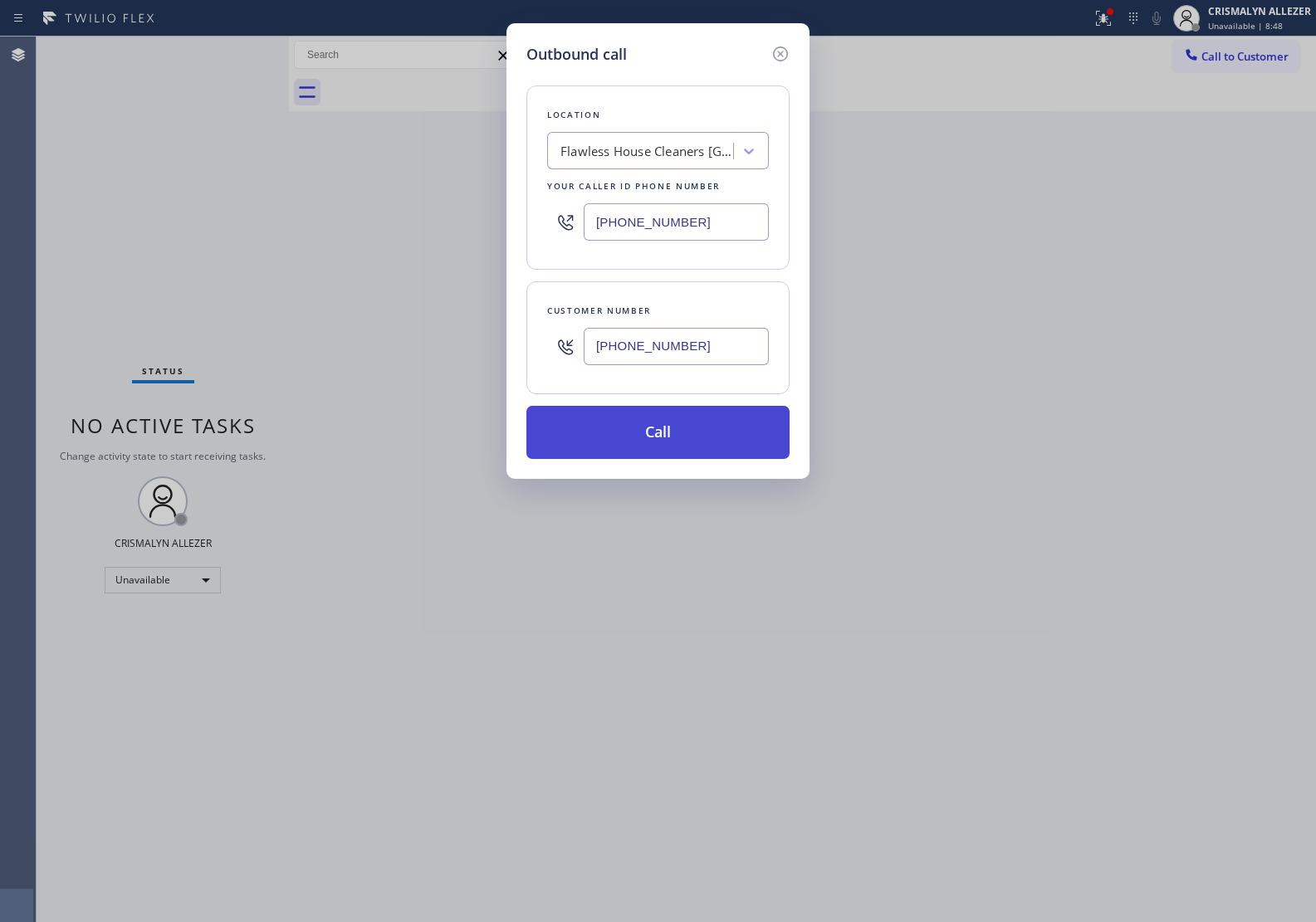
type input "(562) 725-3047"
click at [678, 425] on button "Call" at bounding box center [658, 432] width 263 height 53
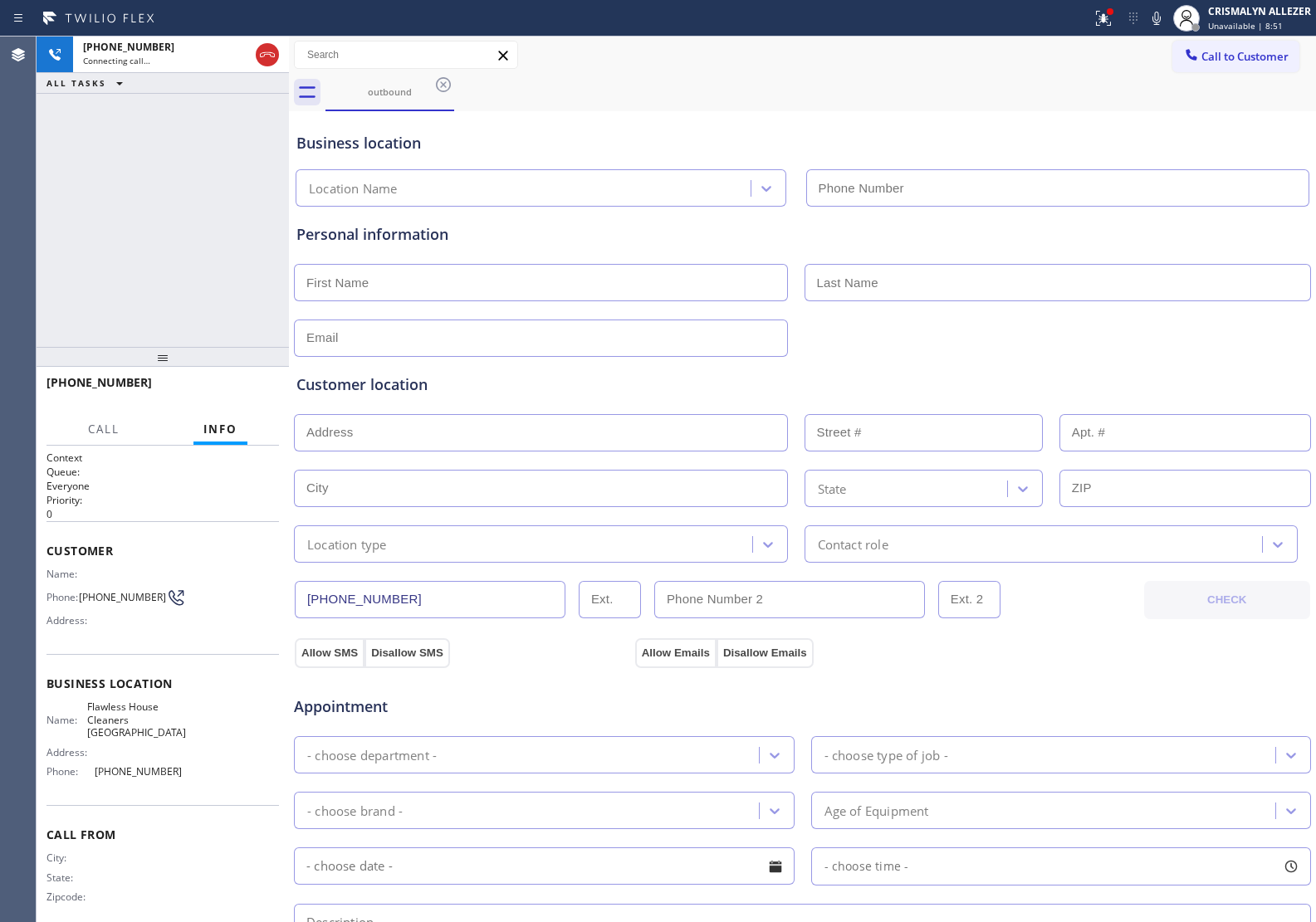
type input "(562) 632-4501"
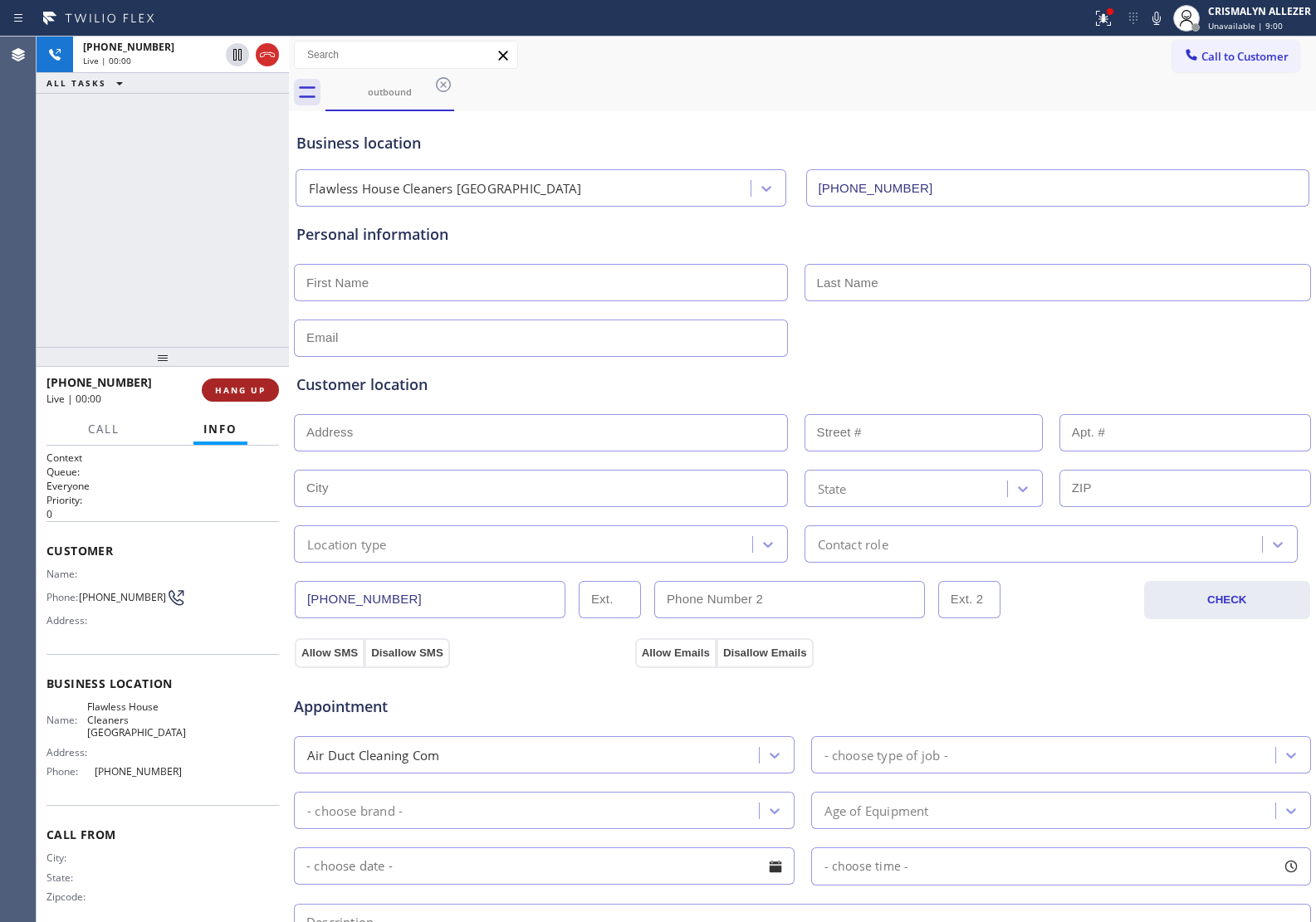
click at [241, 388] on span "HANG UP" at bounding box center [240, 389] width 51 height 11
click at [239, 388] on span "COMPLETE" at bounding box center [237, 389] width 57 height 11
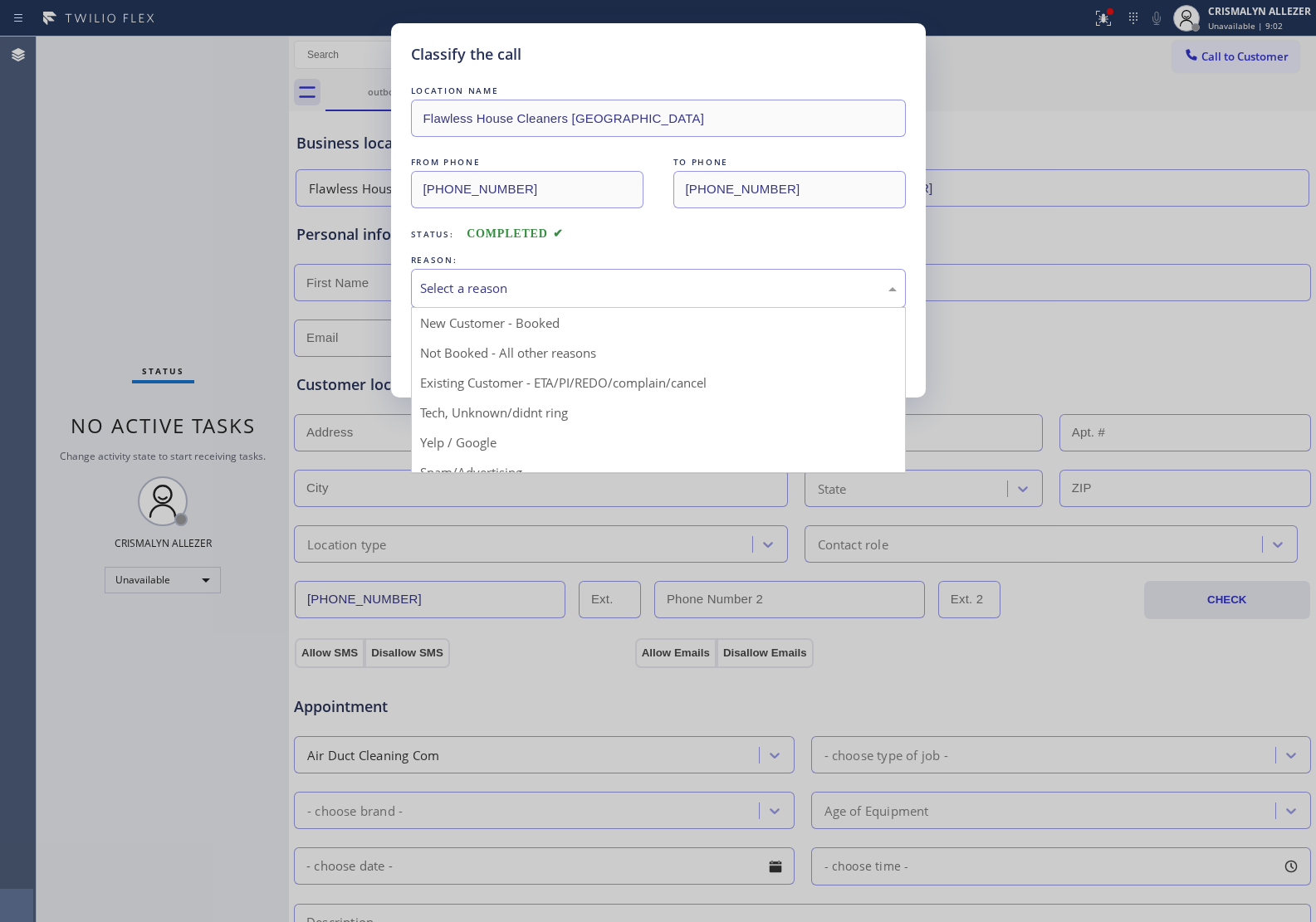
click at [650, 301] on div "Select a reason" at bounding box center [658, 288] width 494 height 39
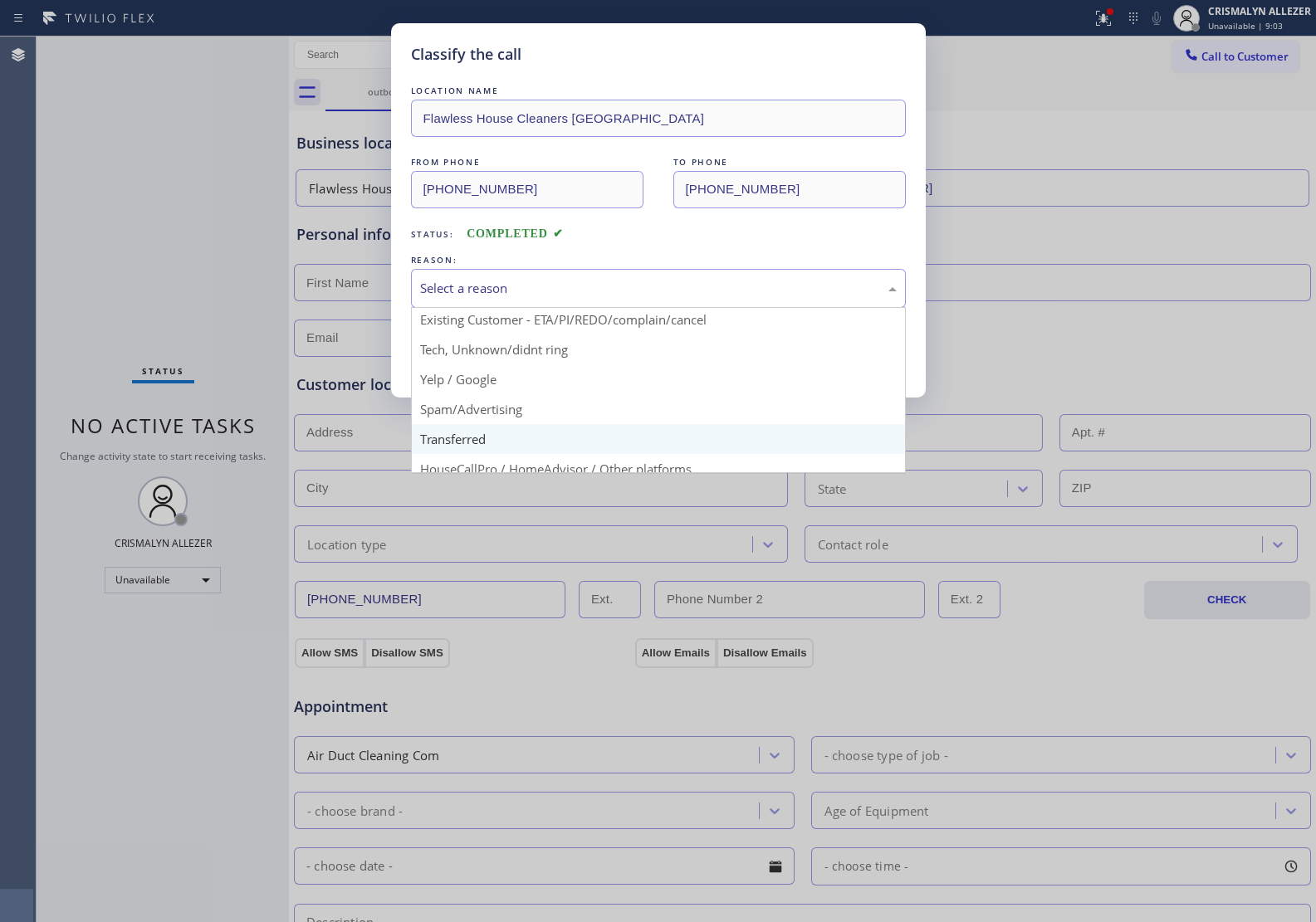
scroll to position [114, 0]
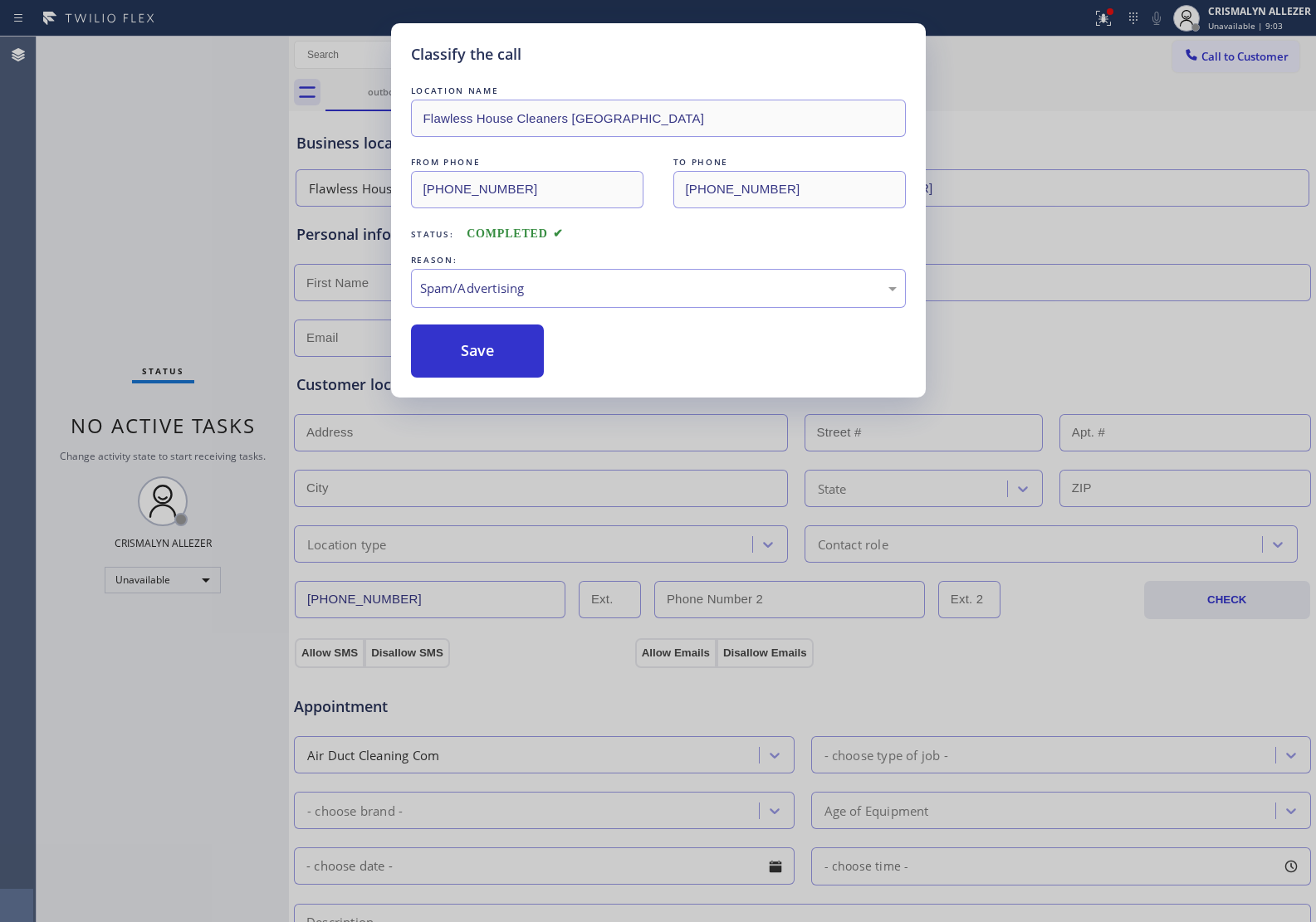
click at [492, 358] on button "Save" at bounding box center [478, 351] width 133 height 53
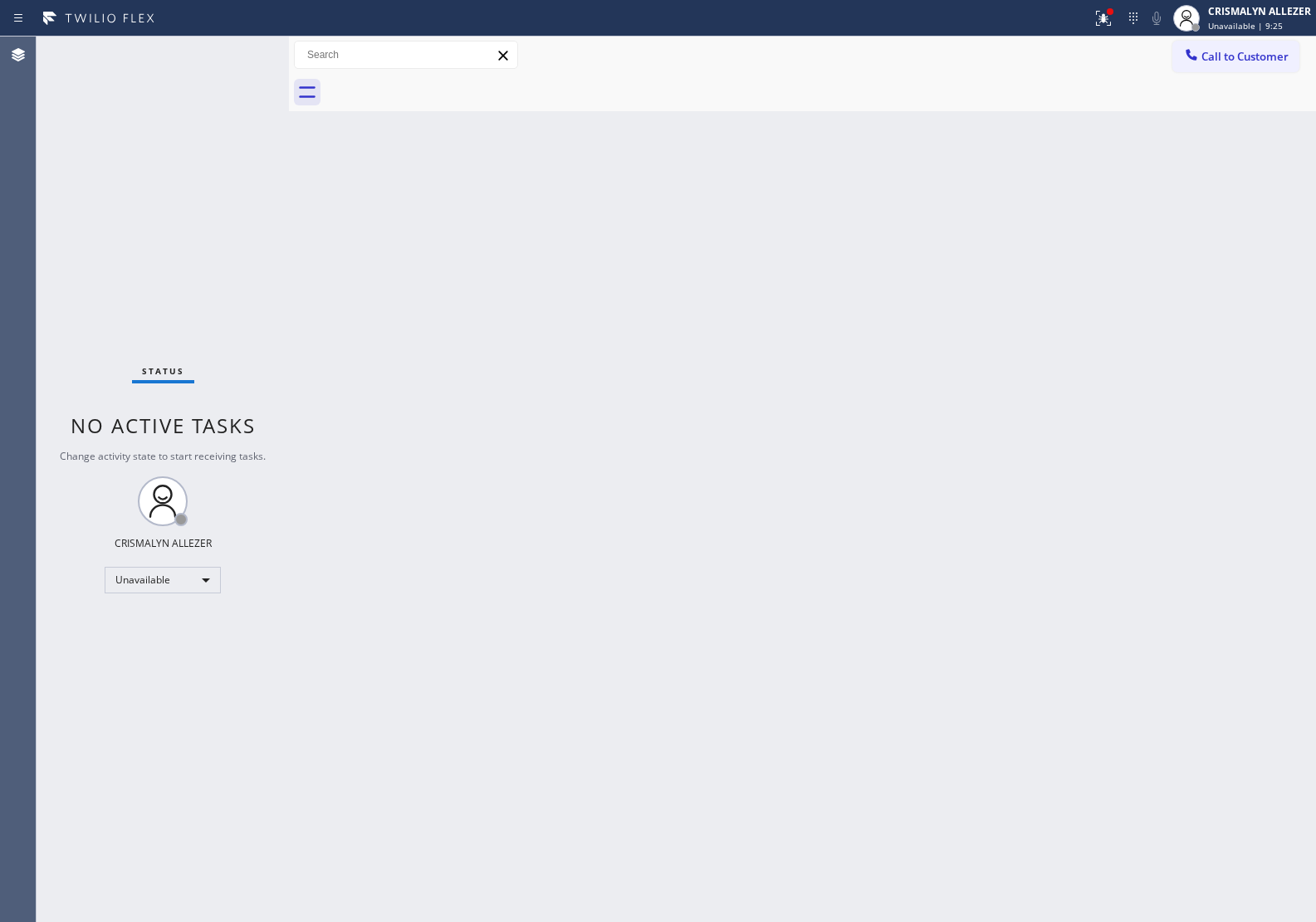
drag, startPoint x: 1231, startPoint y: 53, endPoint x: 766, endPoint y: 150, distance: 475.0
click at [1180, 67] on button "Call to Customer" at bounding box center [1235, 56] width 127 height 32
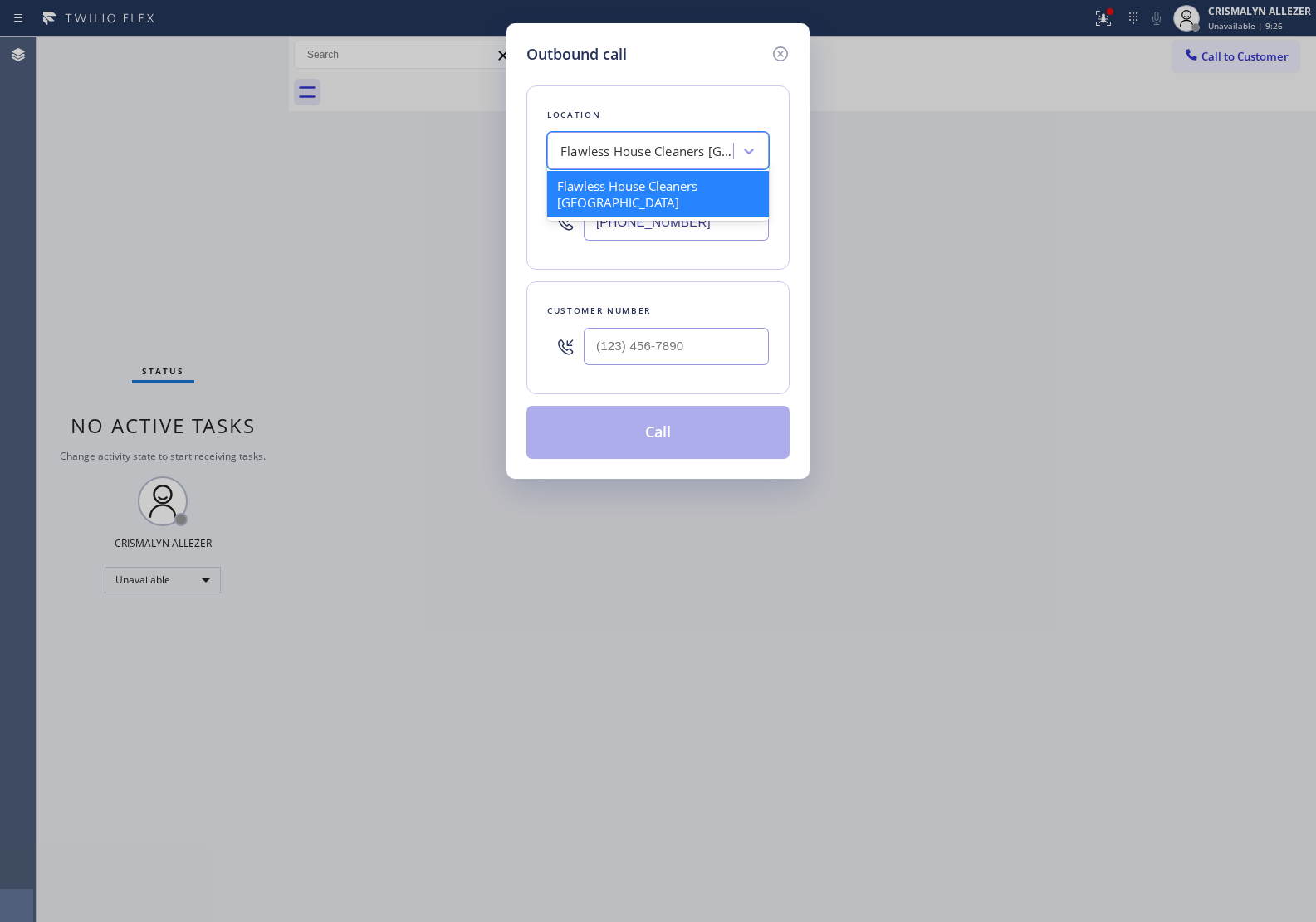
click at [606, 145] on div "Flawless House Cleaners Long Beach" at bounding box center [647, 152] width 174 height 19
paste input "Most Honest Appliance Repair Pompano Beach"
type input "Most Honest Appliance Repair Pompano Beach"
click at [652, 196] on div "Most Honest Appliance Repair Pompano Beach" at bounding box center [658, 194] width 222 height 46
type input "(754) 732-9727"
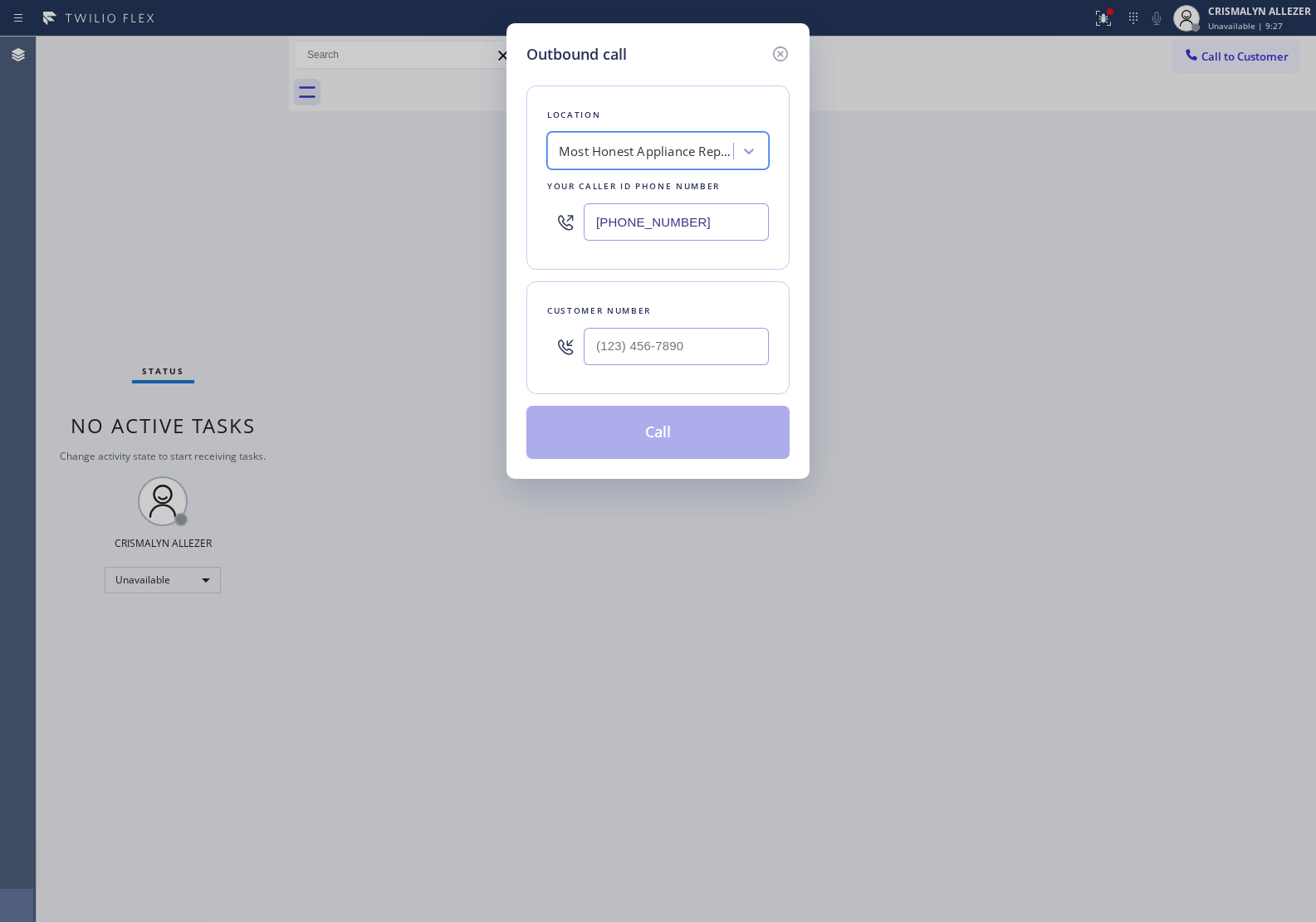
scroll to position [0, 1]
click at [679, 345] on input "(___) ___-____" at bounding box center [676, 346] width 185 height 38
paste input "754) 261-6838"
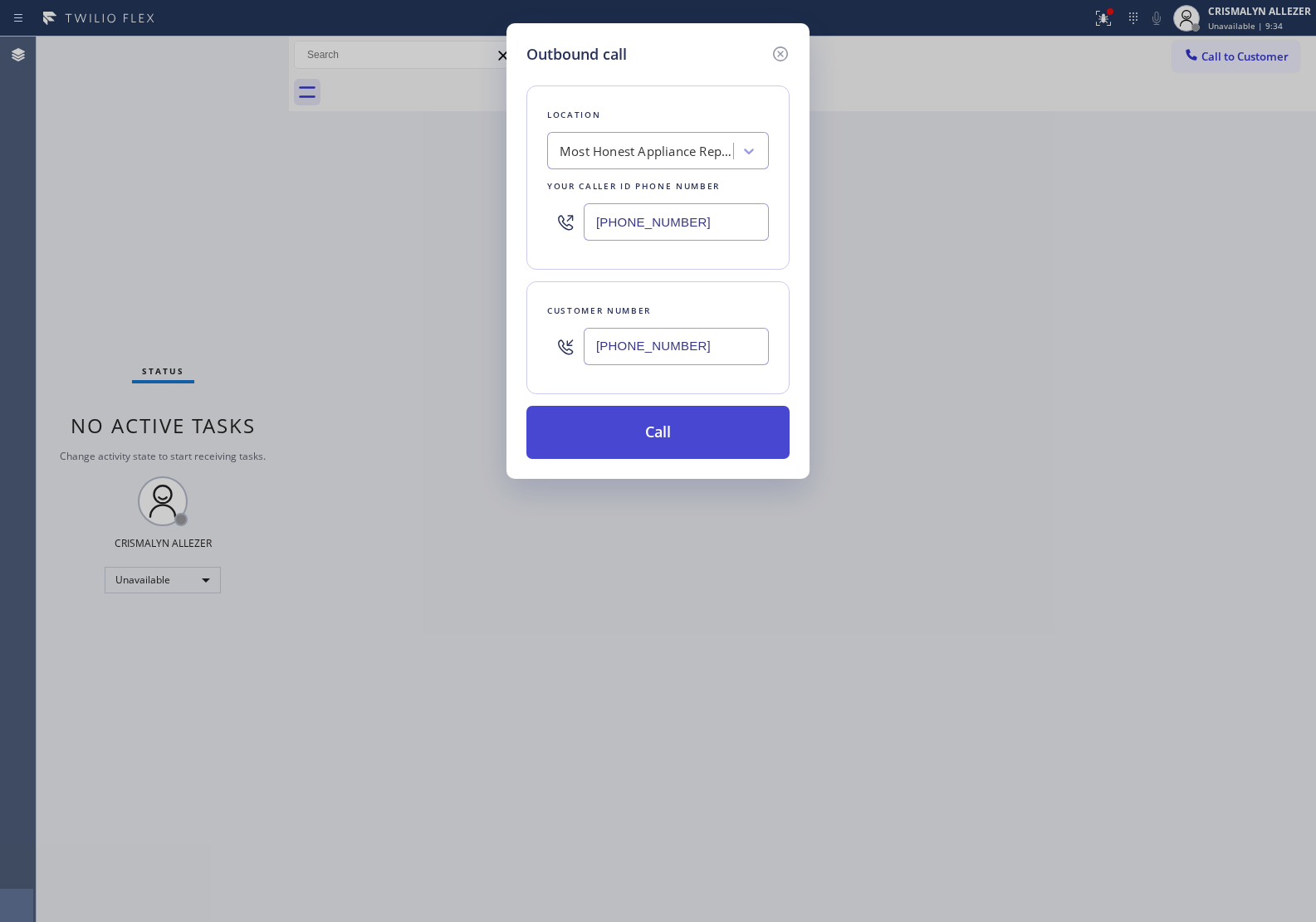
type input "(754) 261-6838"
click at [674, 441] on button "Call" at bounding box center [658, 432] width 263 height 53
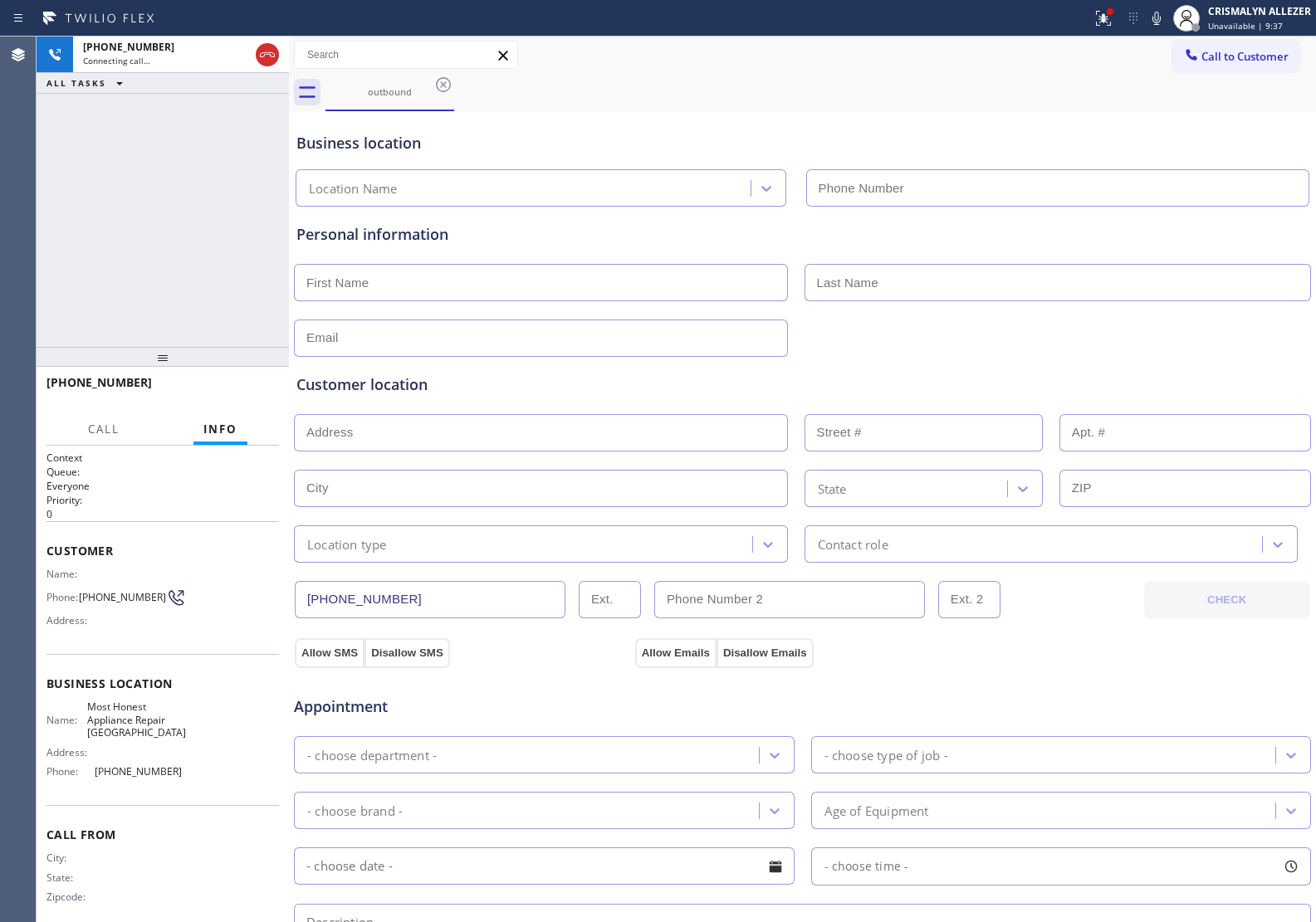
type input "(754) 732-9727"
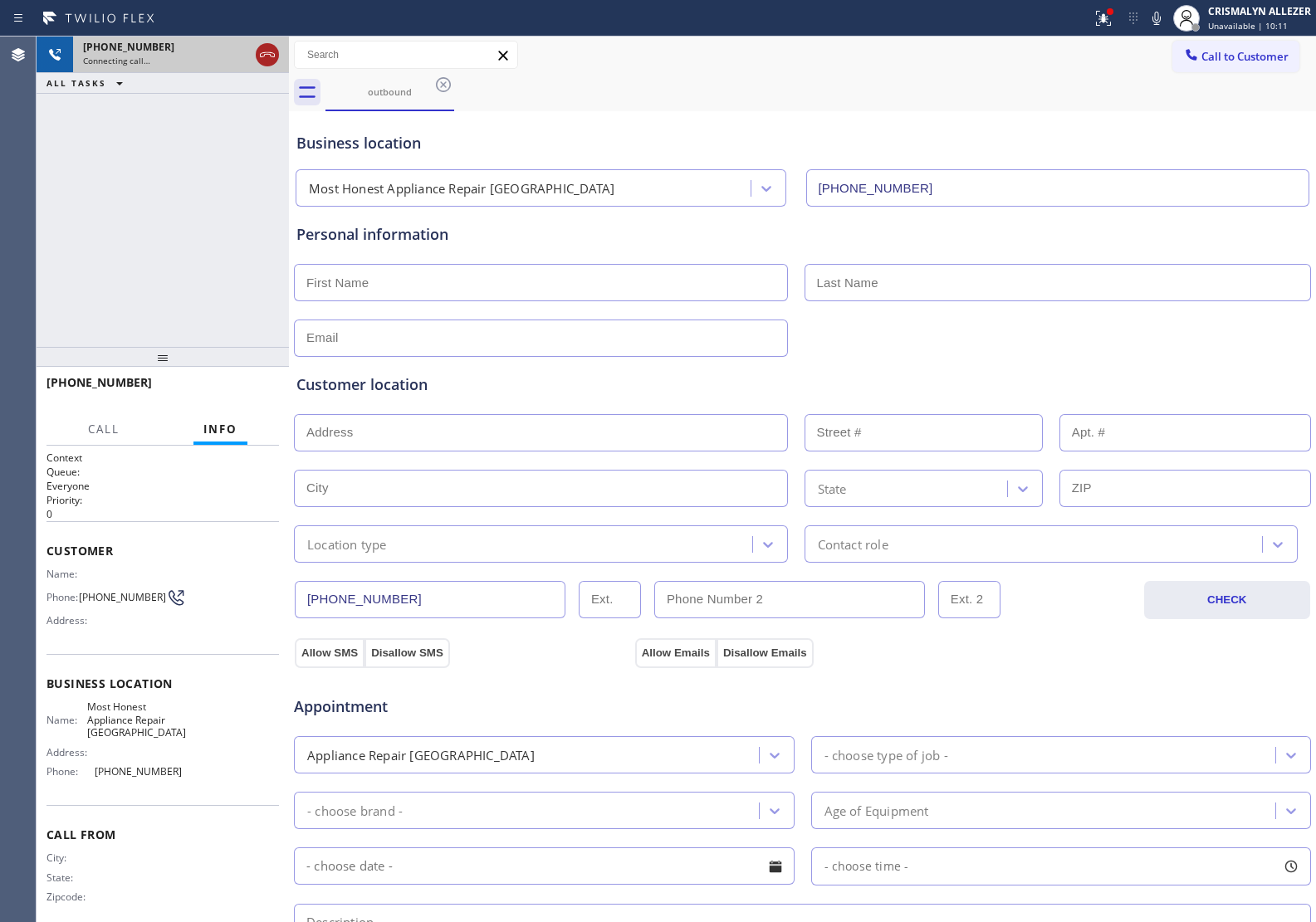
click at [264, 56] on icon at bounding box center [267, 54] width 20 height 20
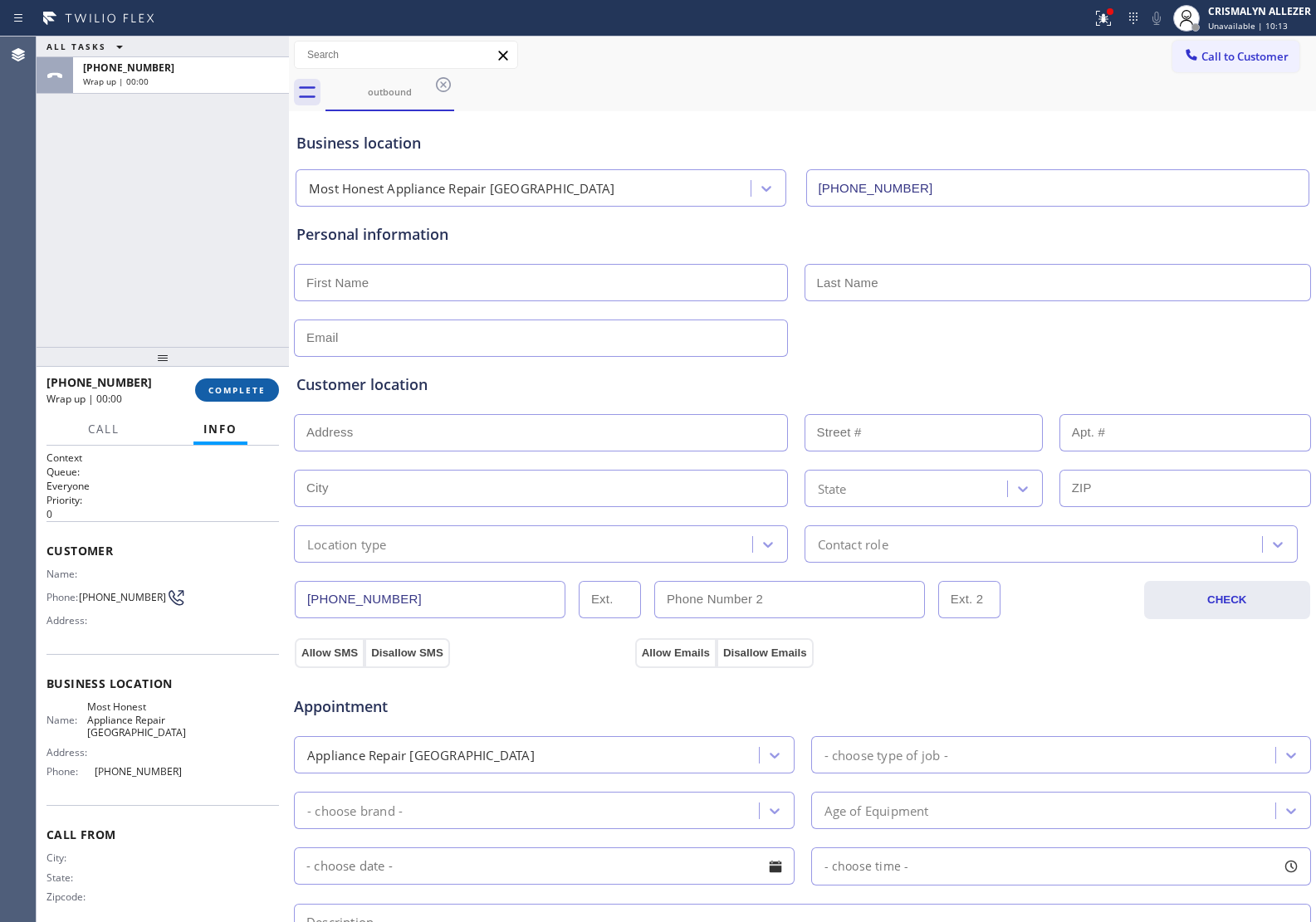
click at [214, 384] on span "COMPLETE" at bounding box center [237, 389] width 57 height 11
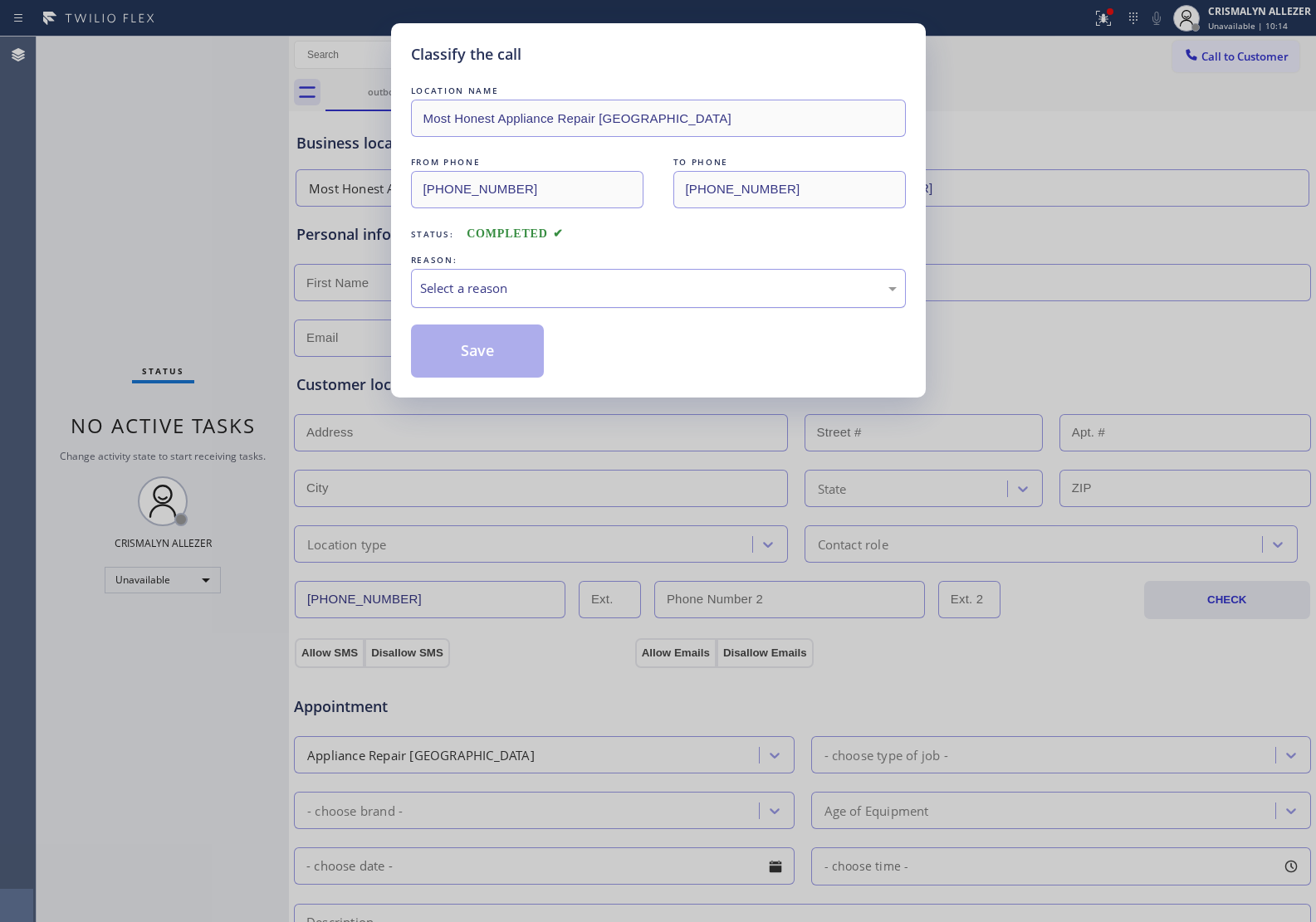
click at [621, 284] on div "Select a reason" at bounding box center [658, 288] width 477 height 19
click at [438, 358] on button "Save" at bounding box center [478, 351] width 133 height 53
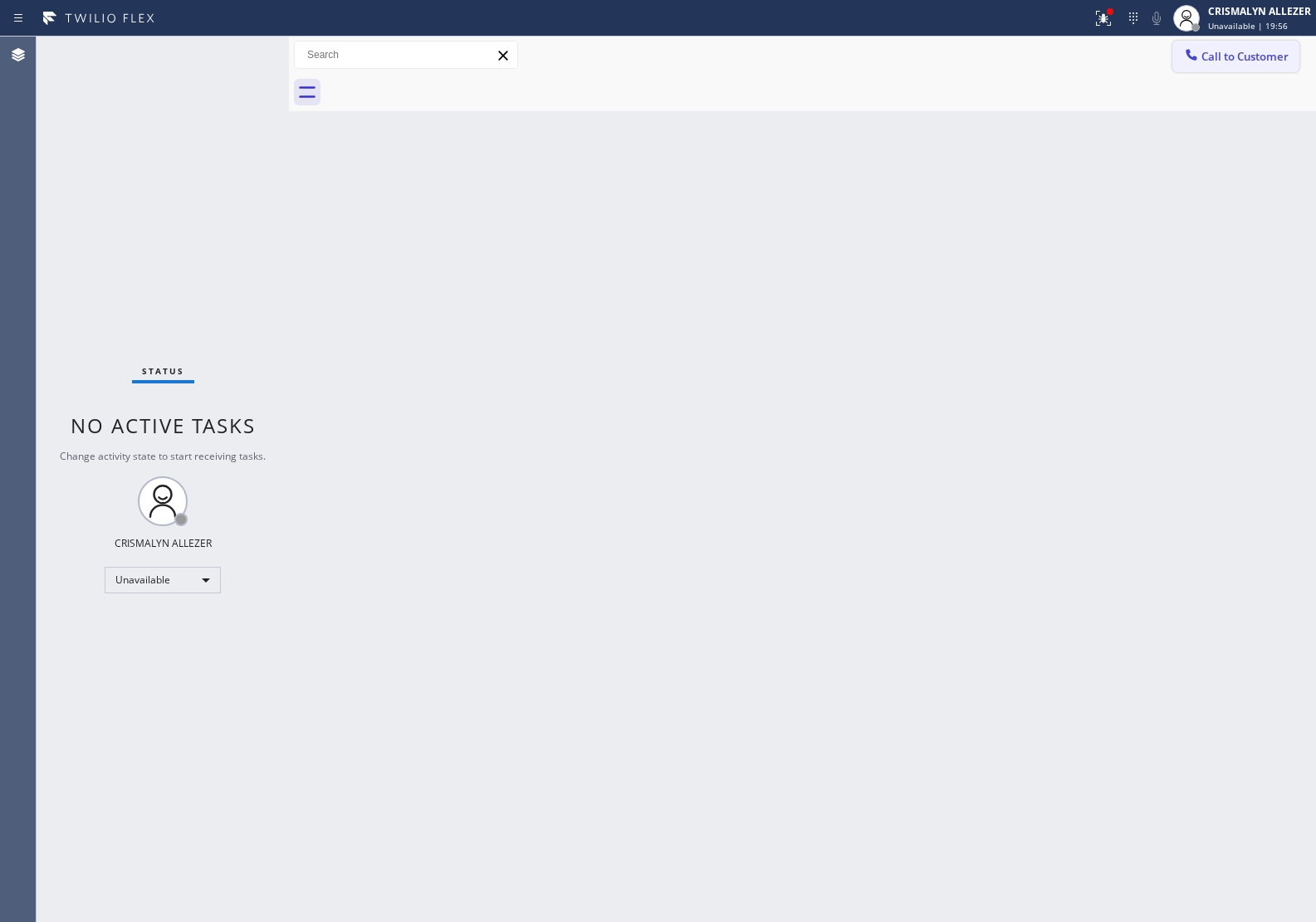
click at [1223, 56] on span "Call to Customer" at bounding box center [1244, 56] width 87 height 15
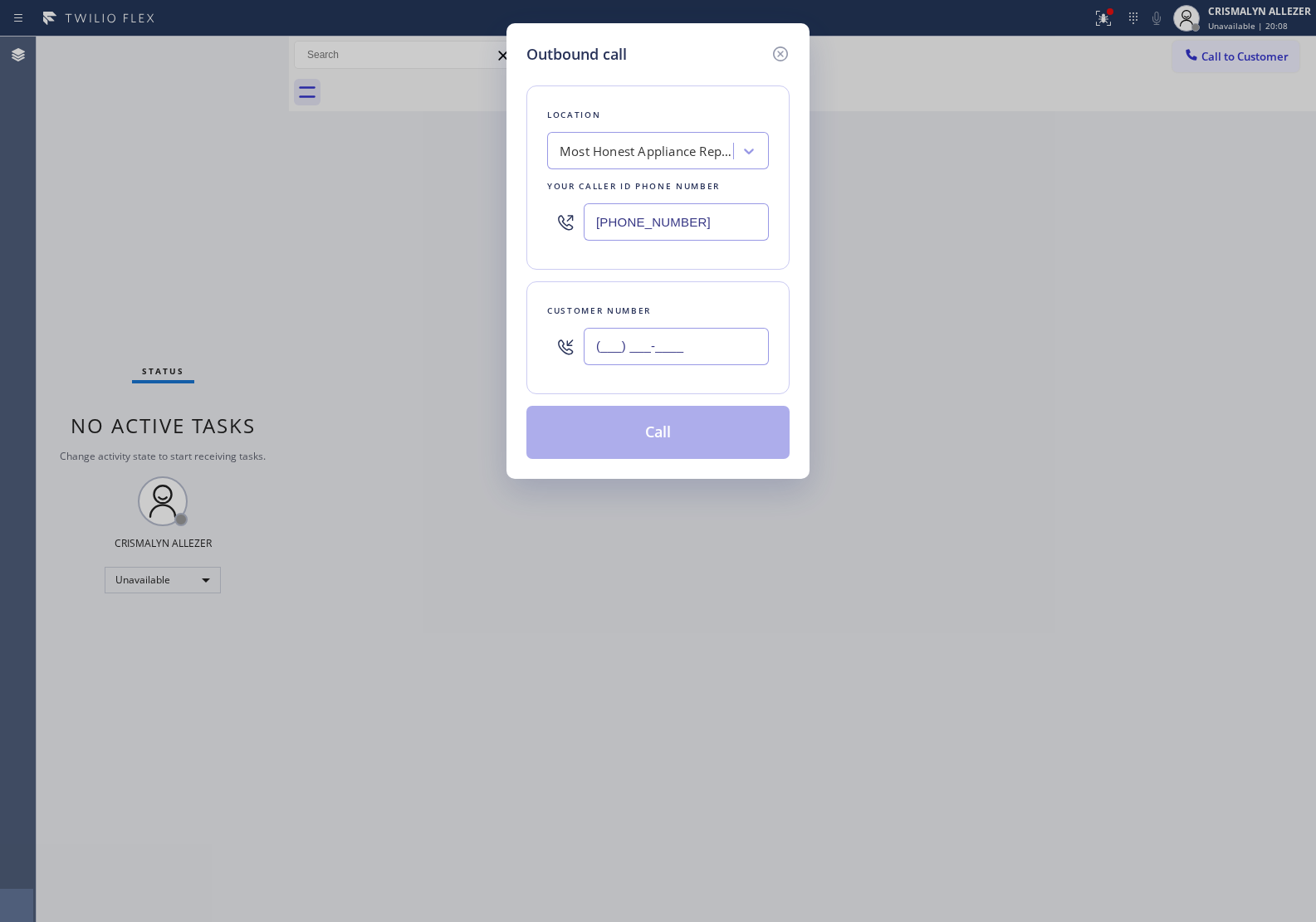
click at [704, 350] on input "(___) ___-____" at bounding box center [676, 346] width 185 height 38
paste input "609) 938-8262"
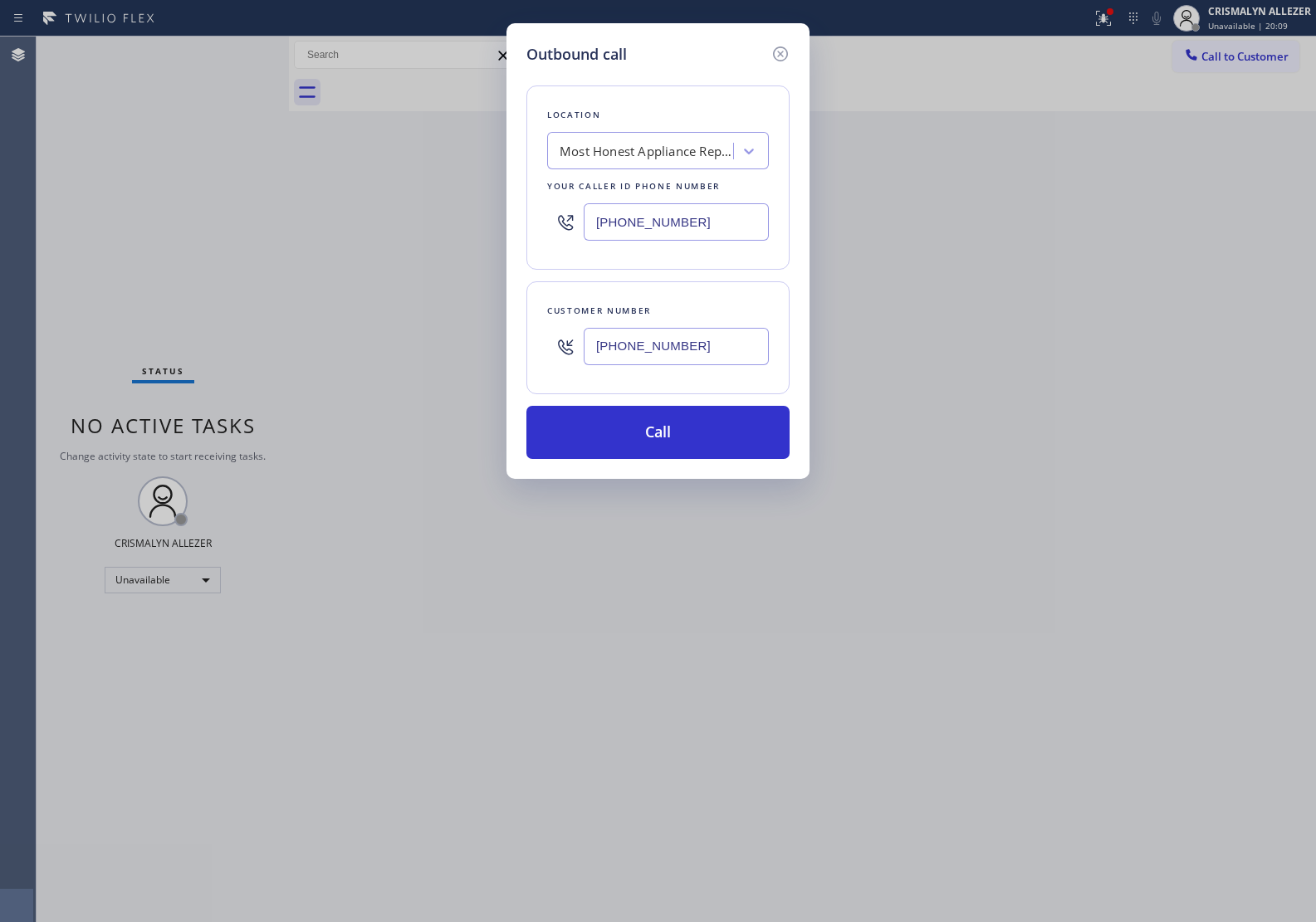
type input "(609) 938-8262"
click at [649, 145] on div "Most Honest Appliance Repair Pompano Beach" at bounding box center [646, 152] width 174 height 19
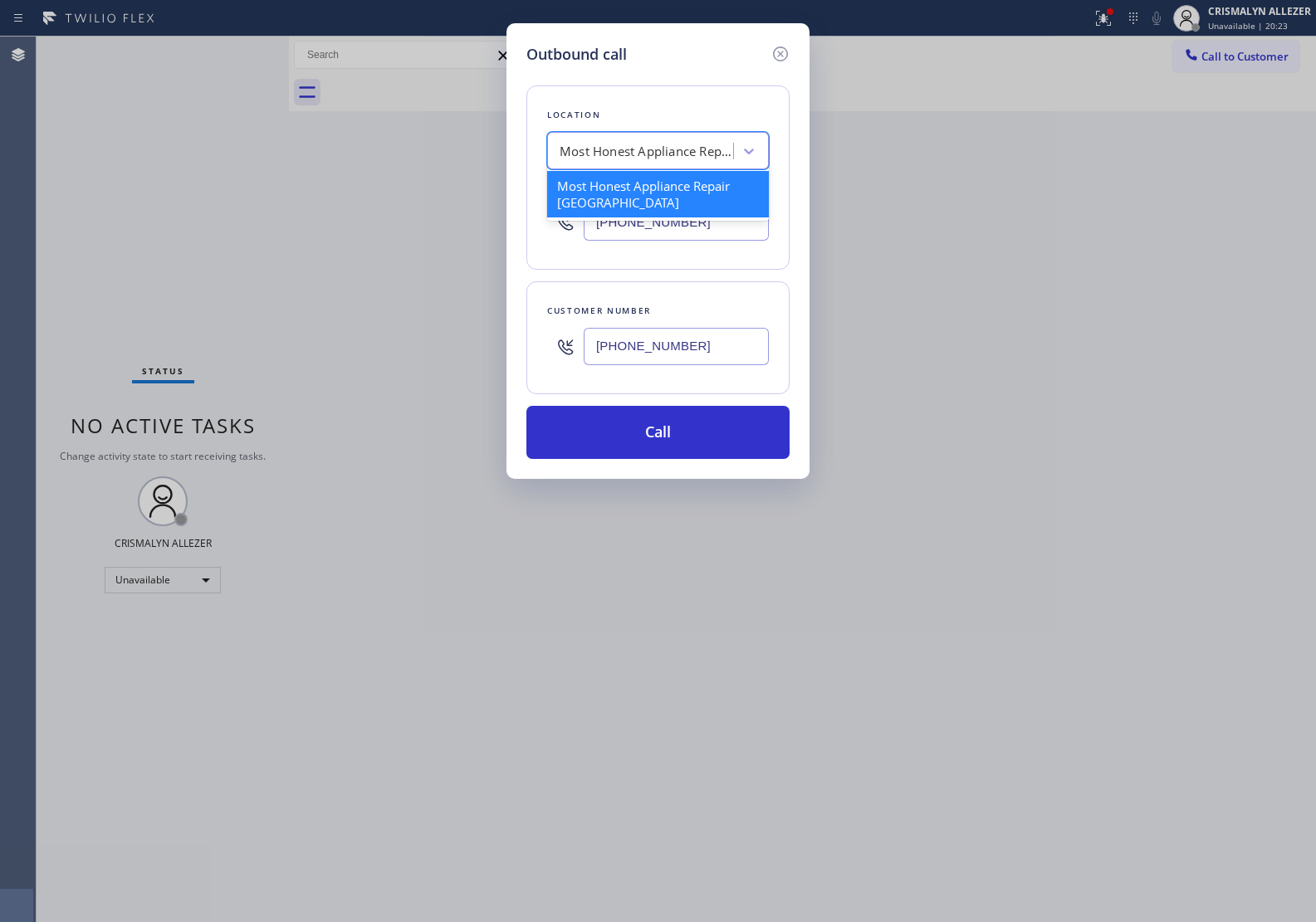
paste input "Electric Expert Piscataway(Piro Electrical)"
type input "Electric Expert Piscataway(Piro Electrical)"
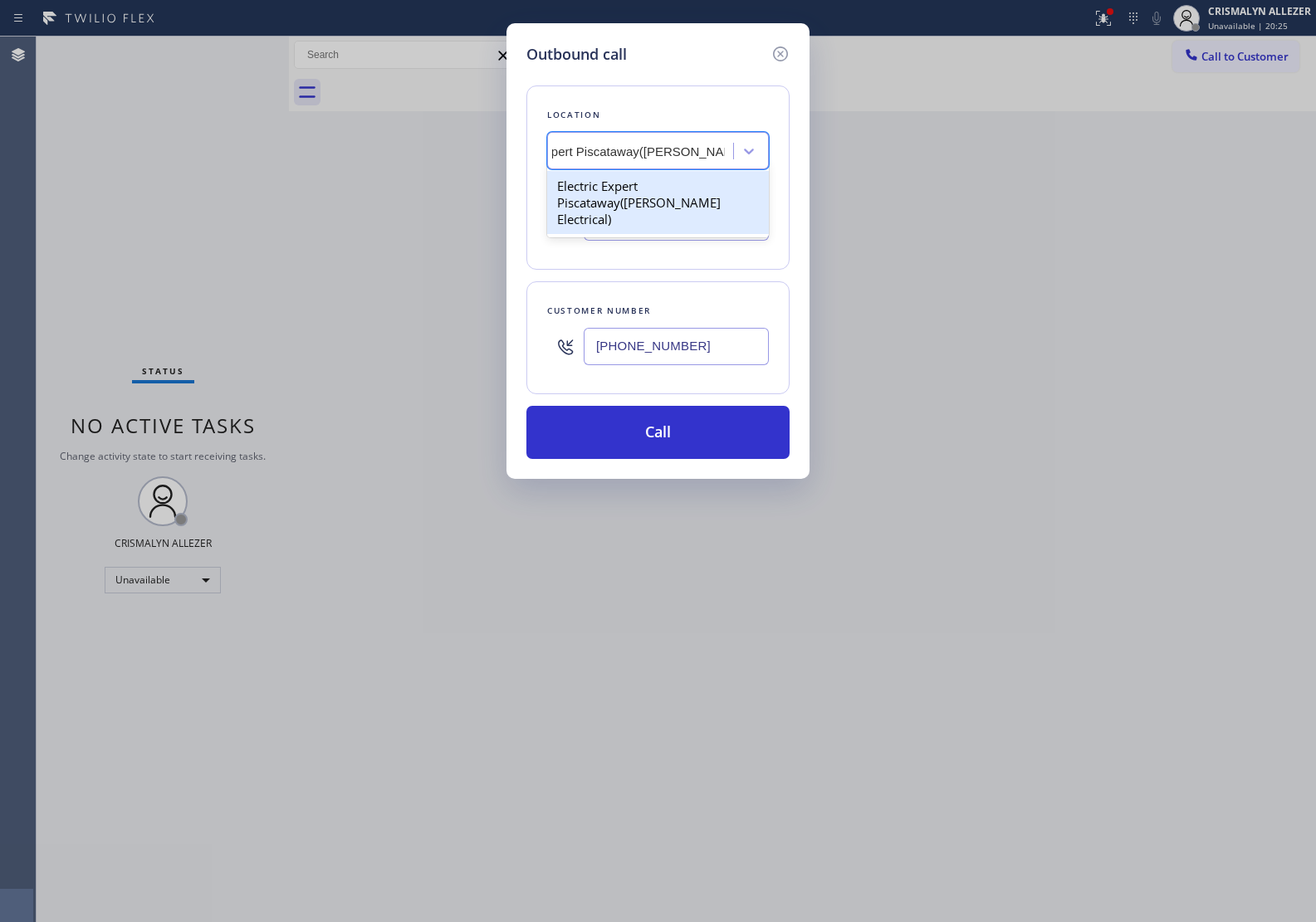
click at [633, 208] on div "Electric Expert Piscataway(Piro Electrical)" at bounding box center [658, 202] width 222 height 63
type input "(908) 734-9262"
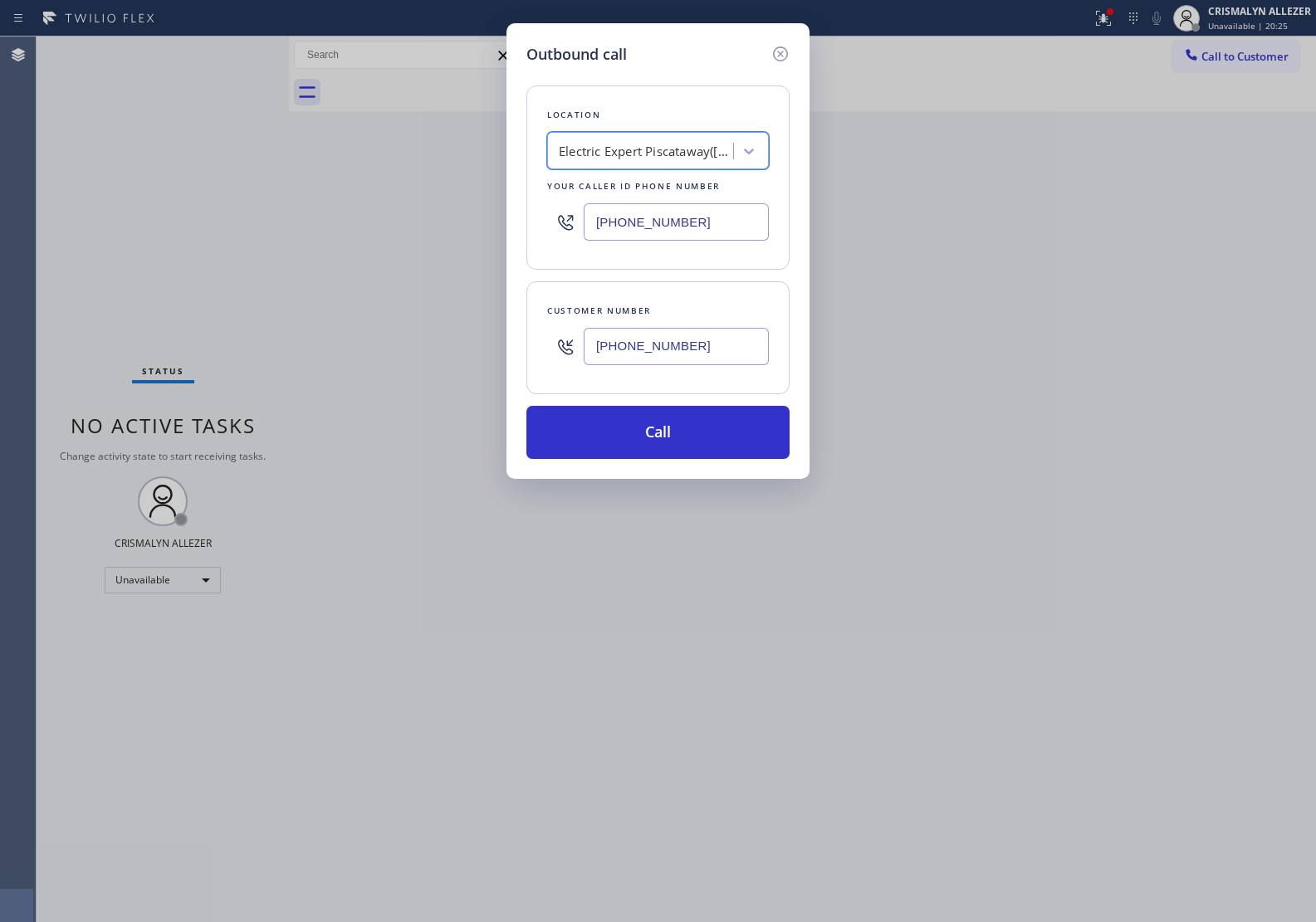
scroll to position [0, 1]
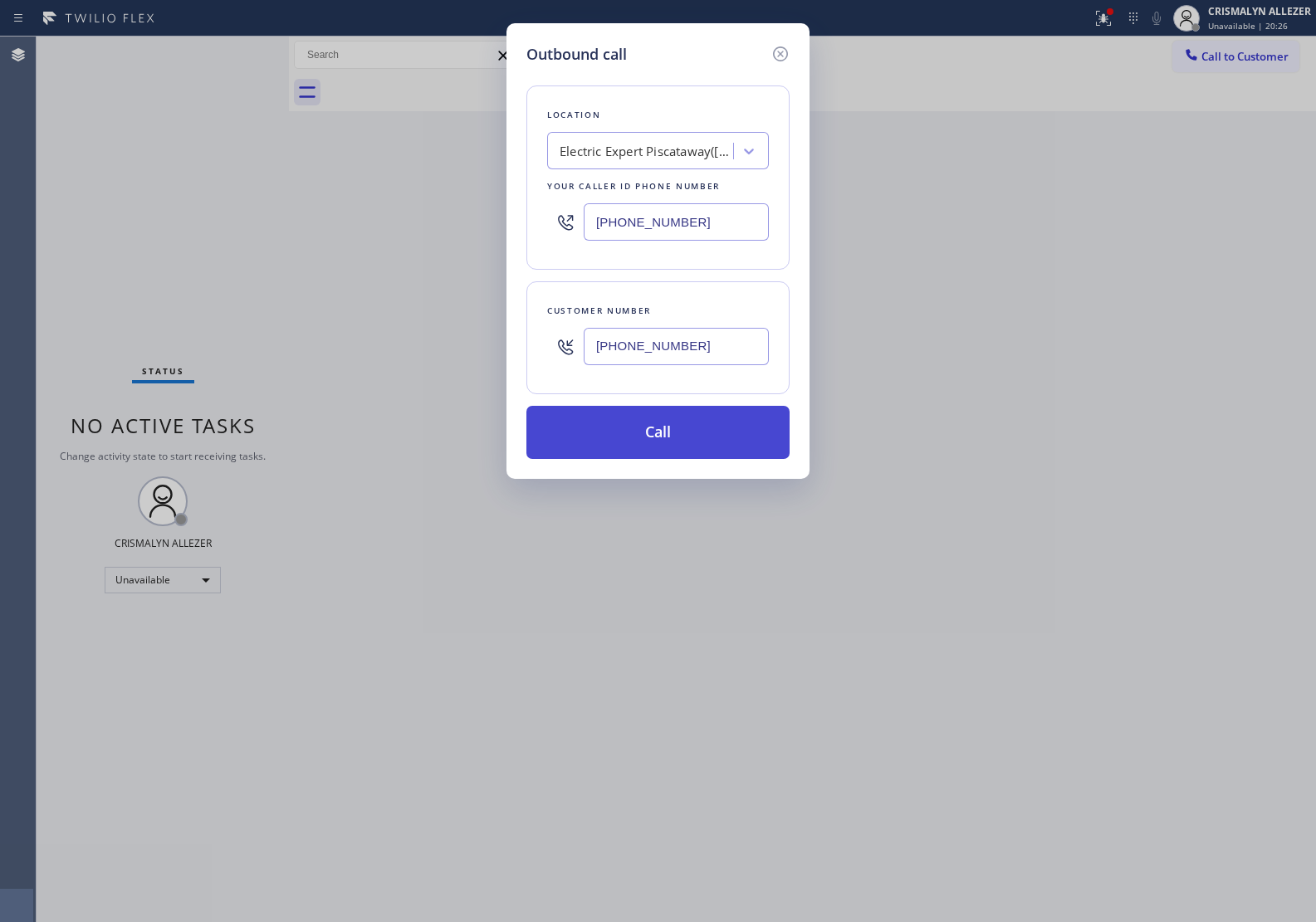
click at [681, 440] on button "Call" at bounding box center [658, 432] width 263 height 53
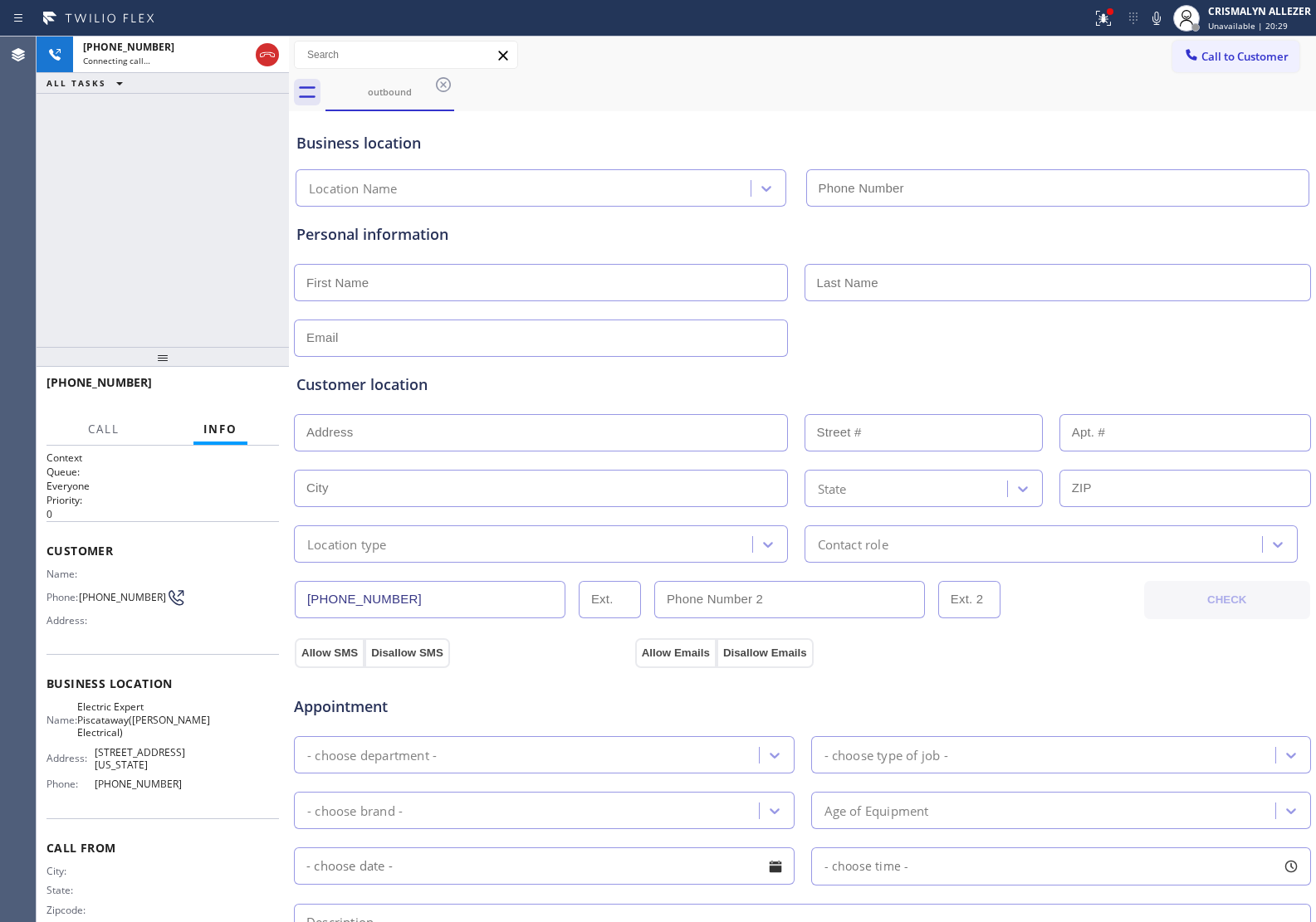
type input "(908) 734-9262"
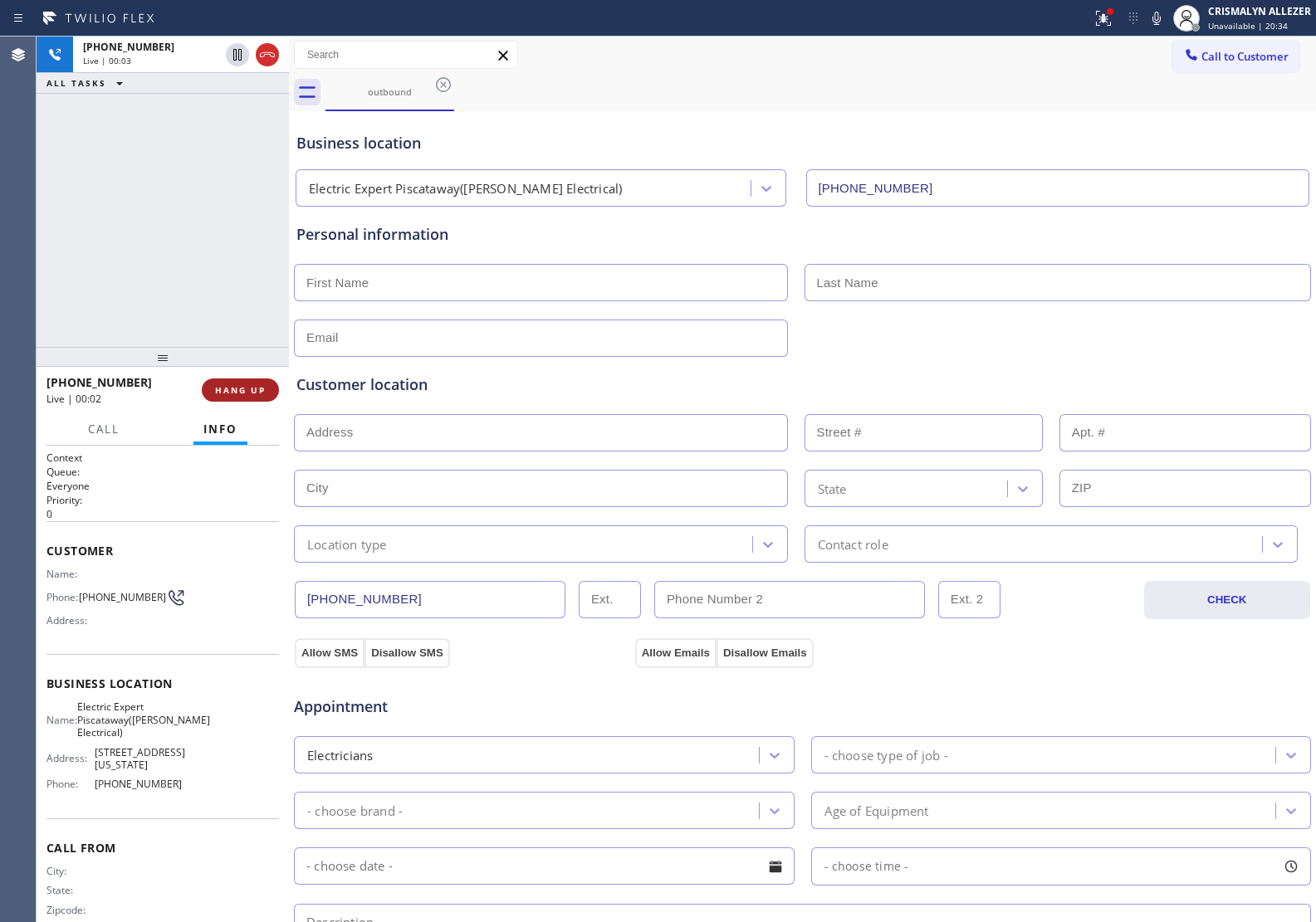
click at [224, 393] on span "HANG UP" at bounding box center [240, 389] width 51 height 11
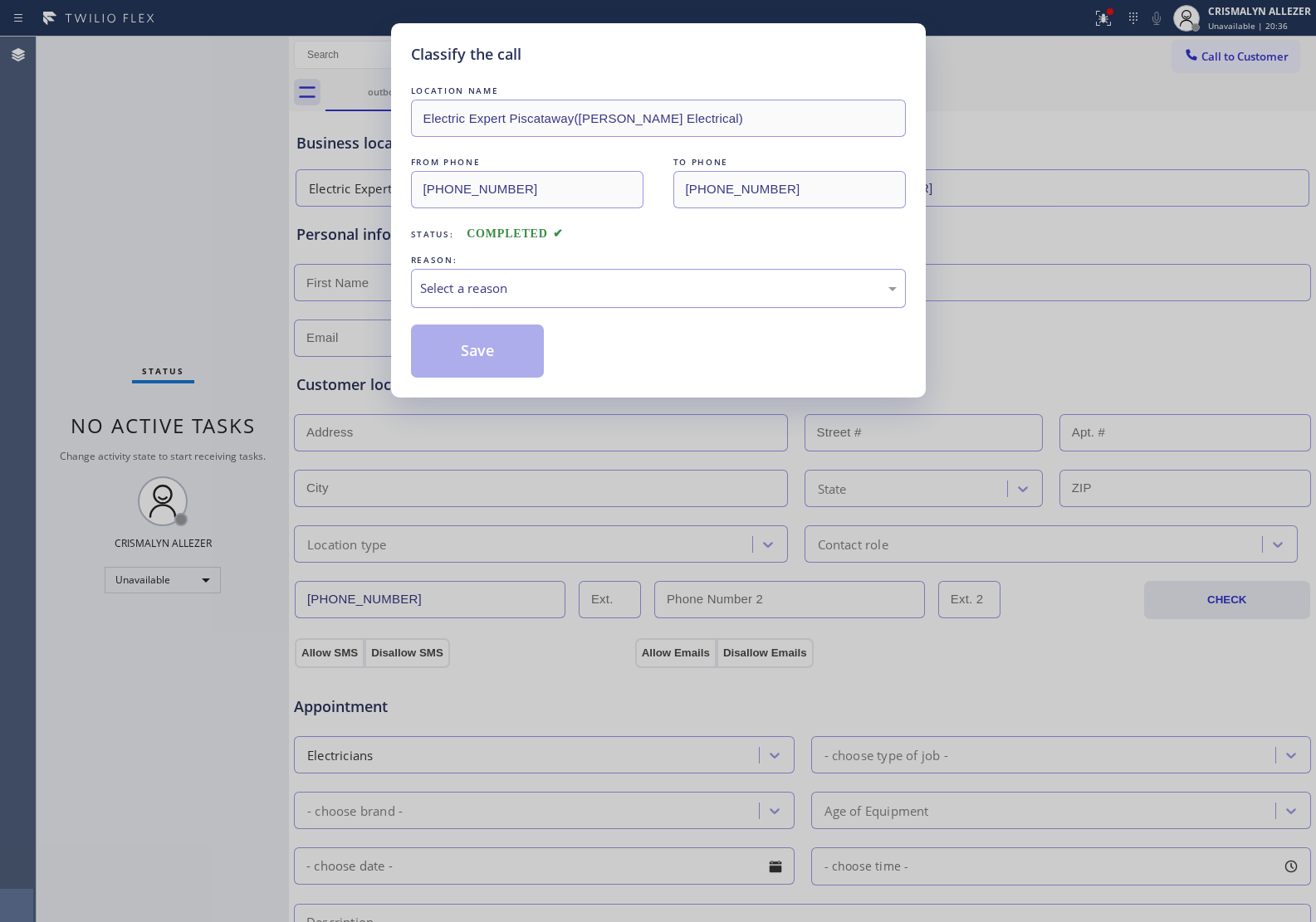
click at [607, 288] on div "Select a reason" at bounding box center [658, 288] width 477 height 19
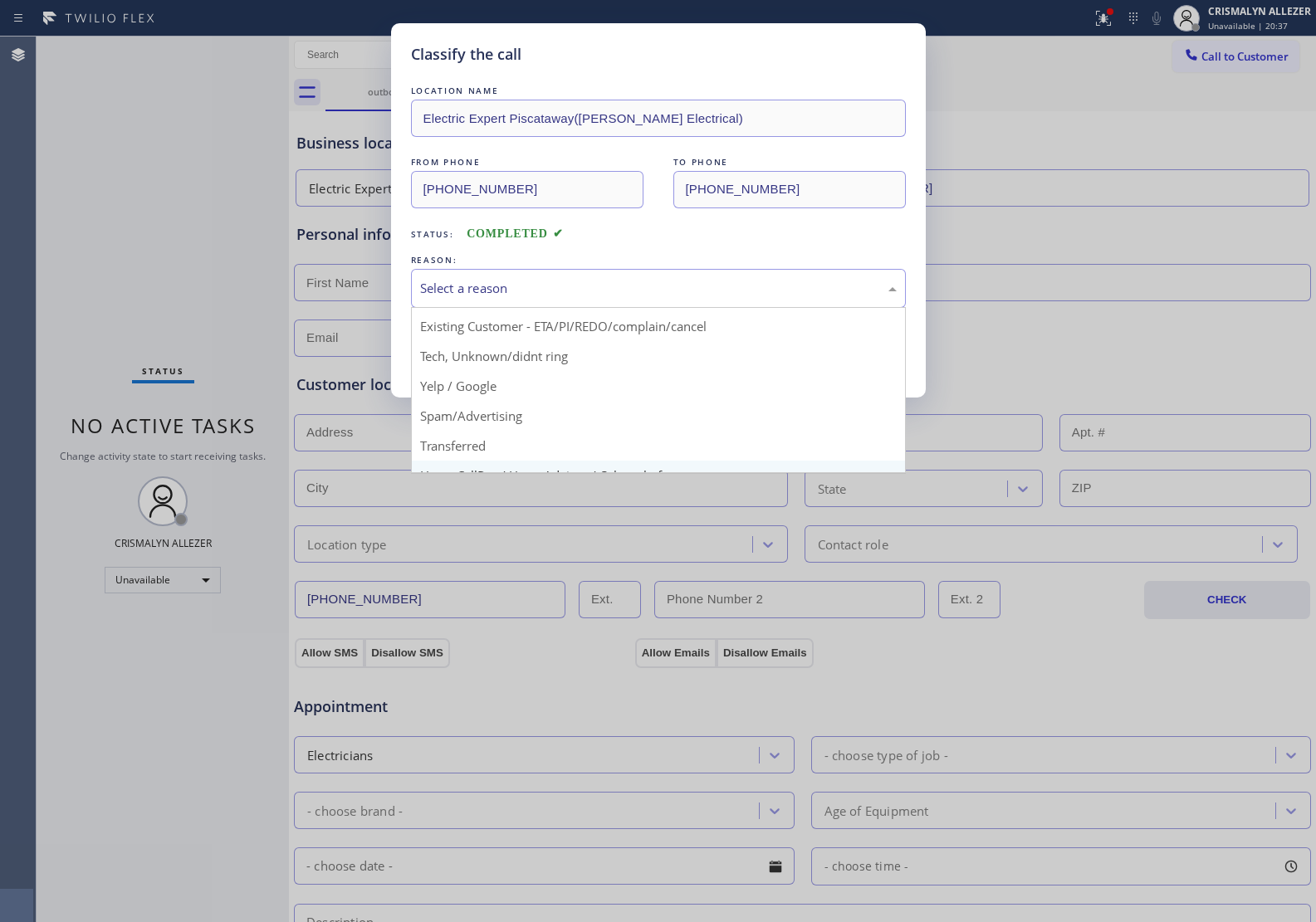
scroll to position [114, 0]
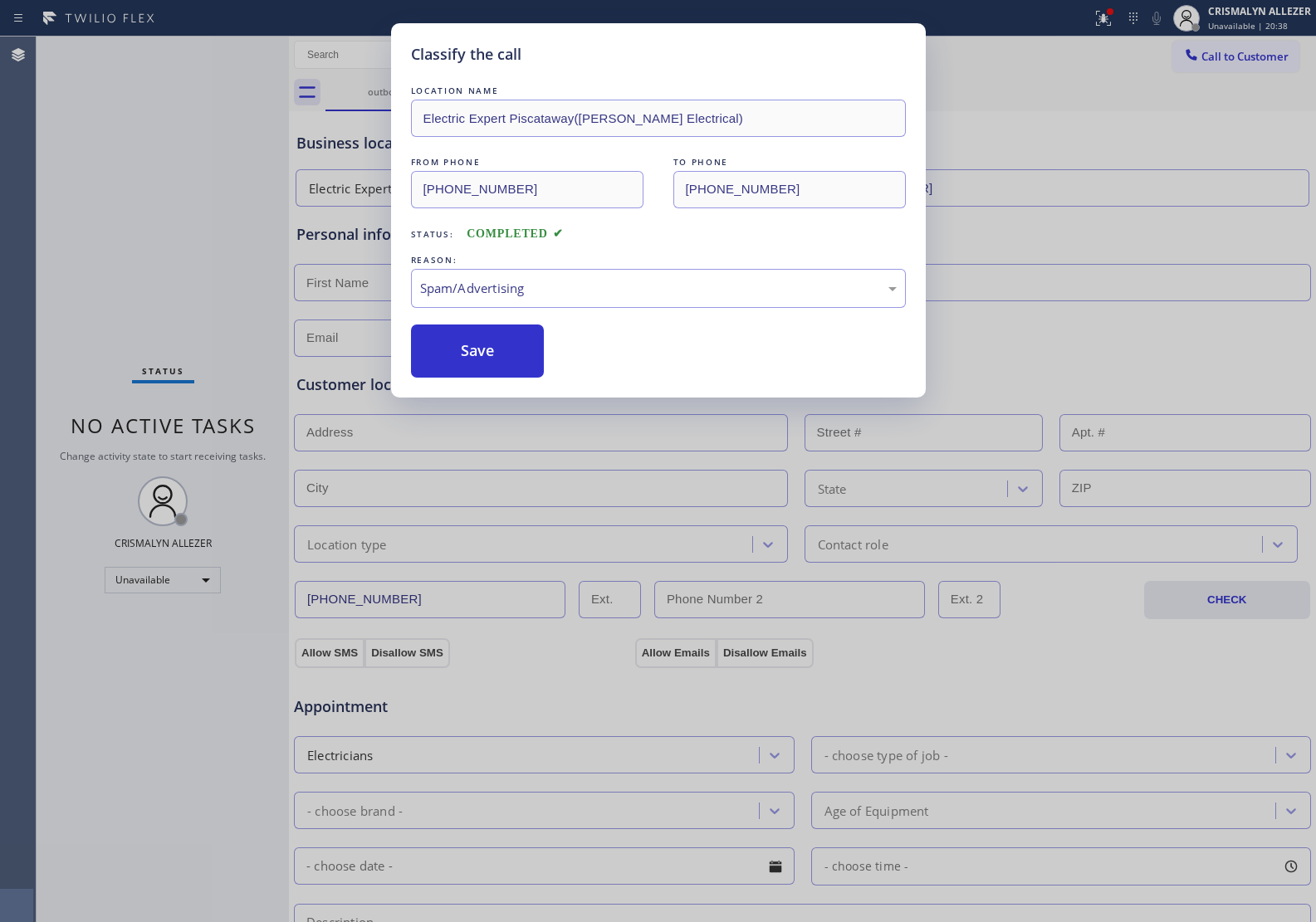
click at [509, 367] on button "Save" at bounding box center [478, 351] width 133 height 53
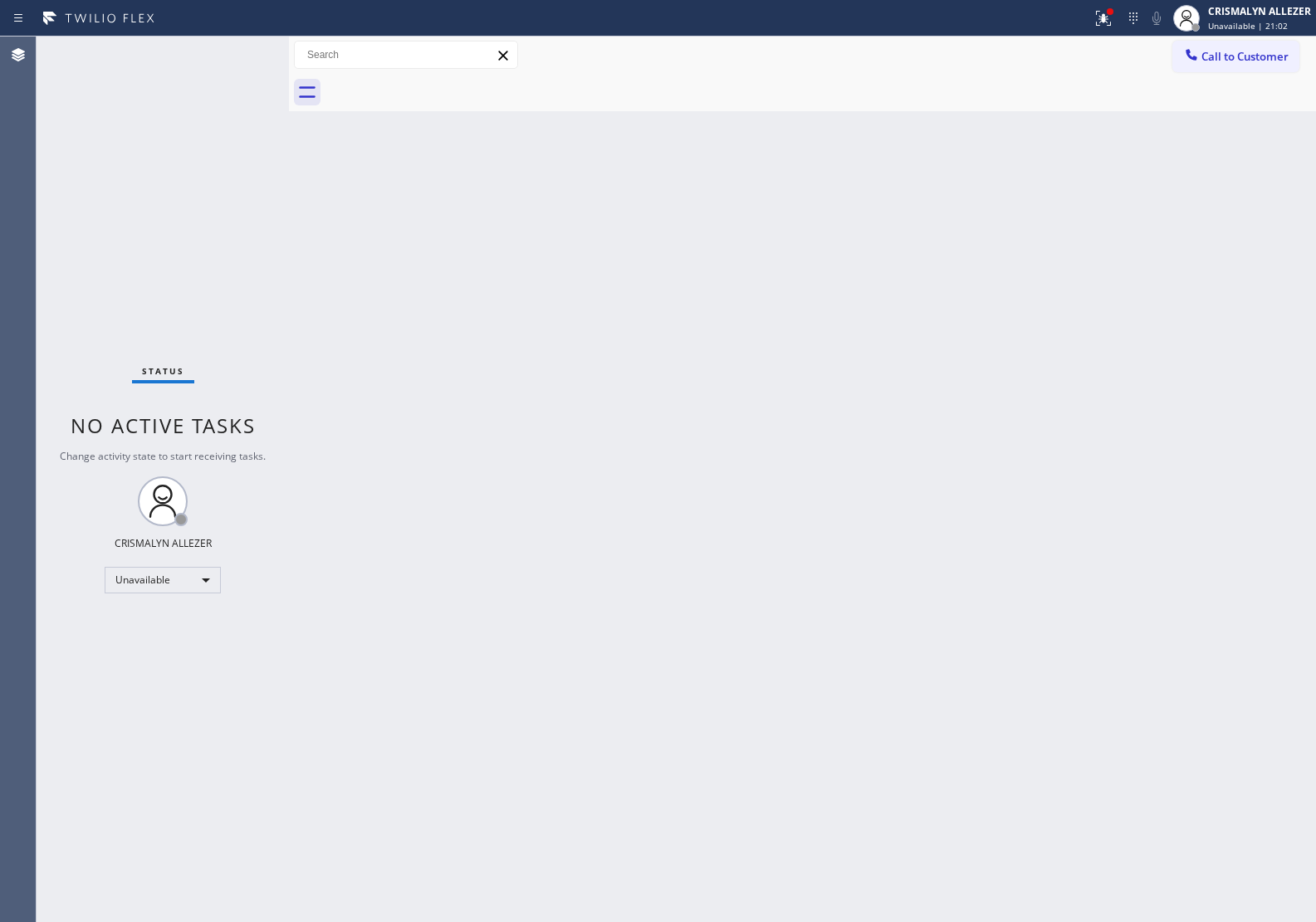
drag, startPoint x: 1291, startPoint y: 55, endPoint x: 803, endPoint y: 172, distance: 501.8
click at [1271, 59] on button "Call to Customer" at bounding box center [1235, 56] width 127 height 32
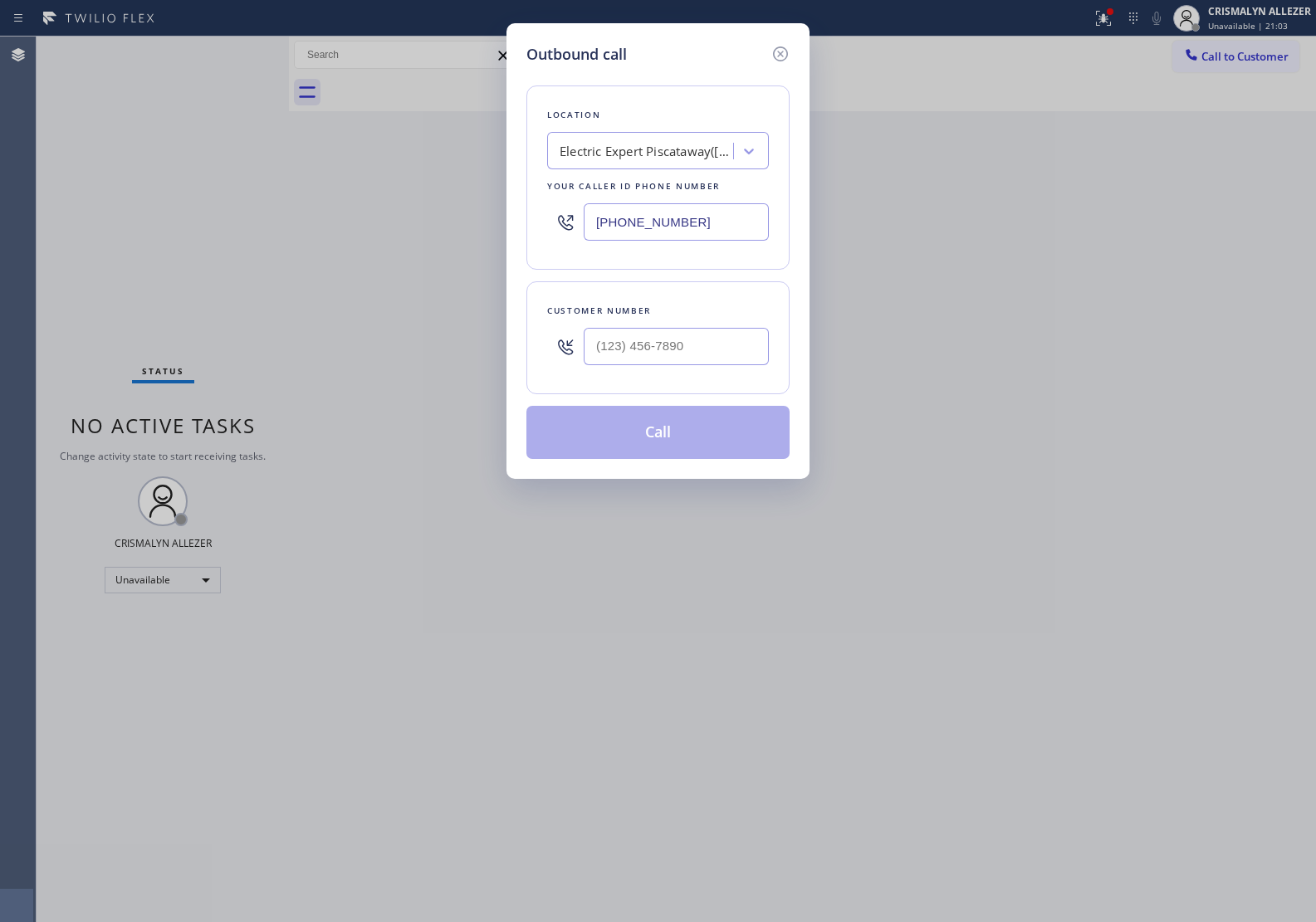
click at [600, 149] on div "Electric Expert Piscataway(Piro Electrical)" at bounding box center [646, 152] width 174 height 19
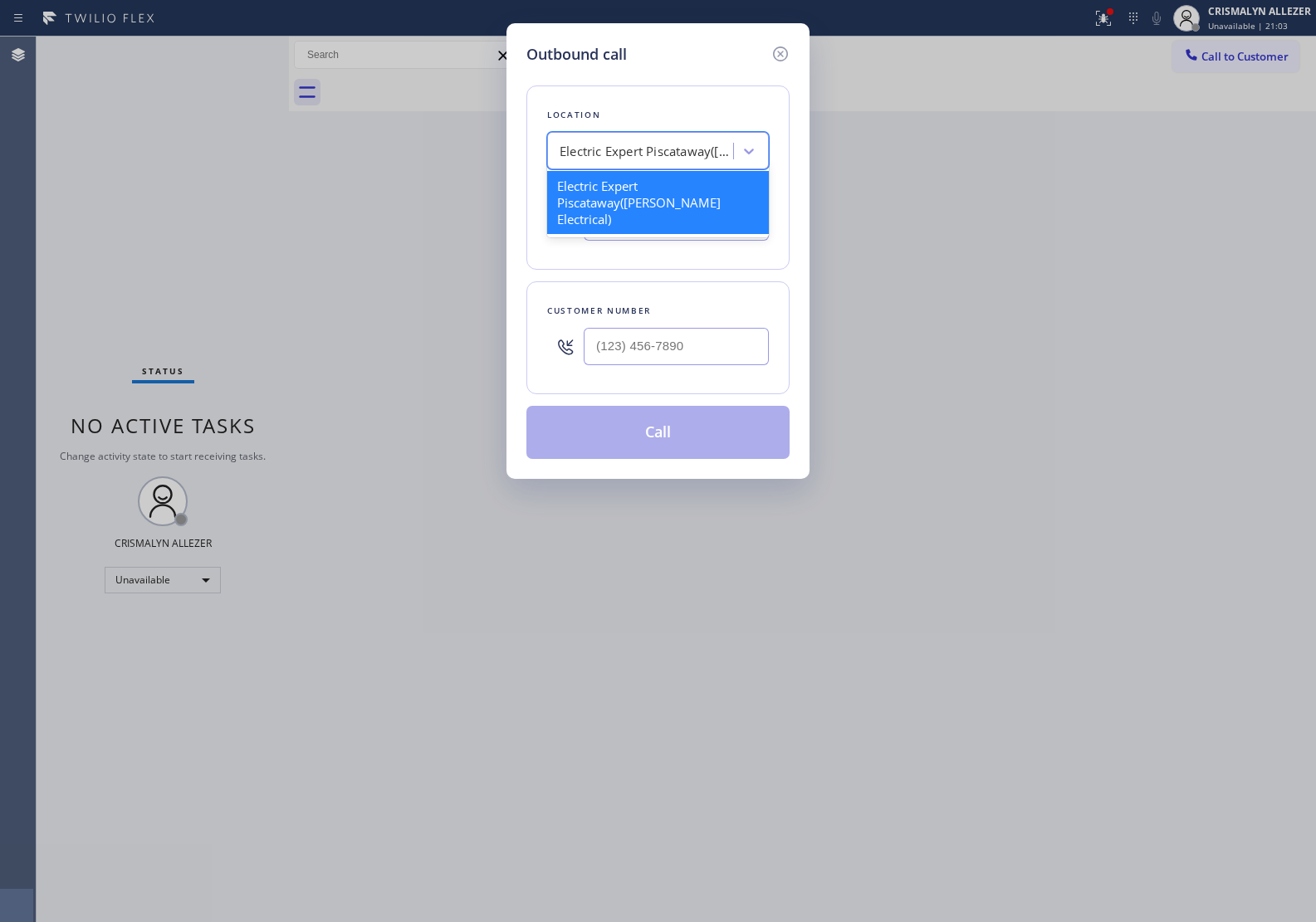
paste input "Home Appliance Repair Miami Beach"
type input "Home Appliance Repair Miami Beach"
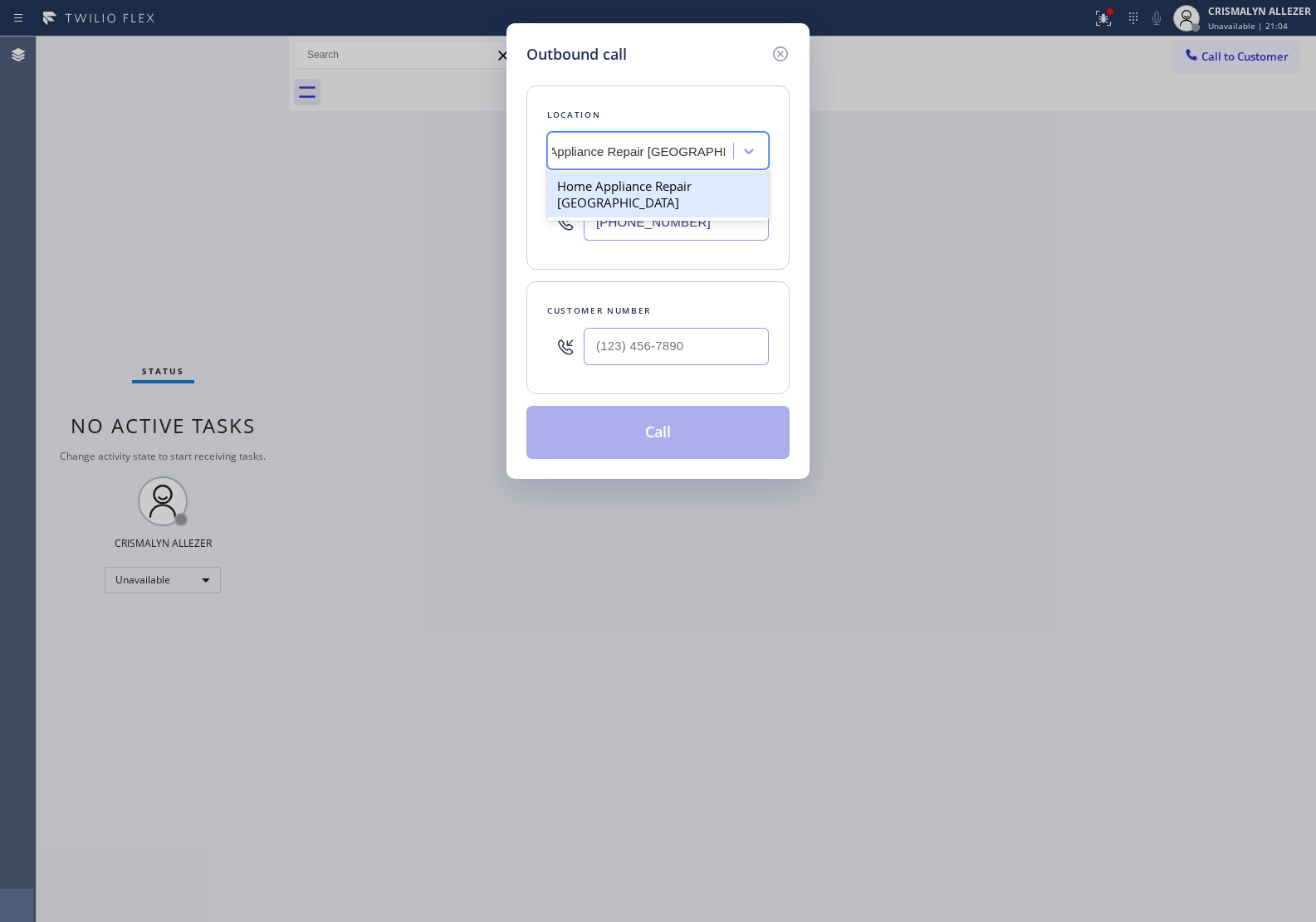
click at [625, 192] on div "Home Appliance Repair Miami Beach" at bounding box center [658, 194] width 222 height 46
type input "(305) 563-2512"
click at [708, 351] on input "(___) ___-____" at bounding box center [676, 346] width 185 height 38
paste input "214) 738-0022"
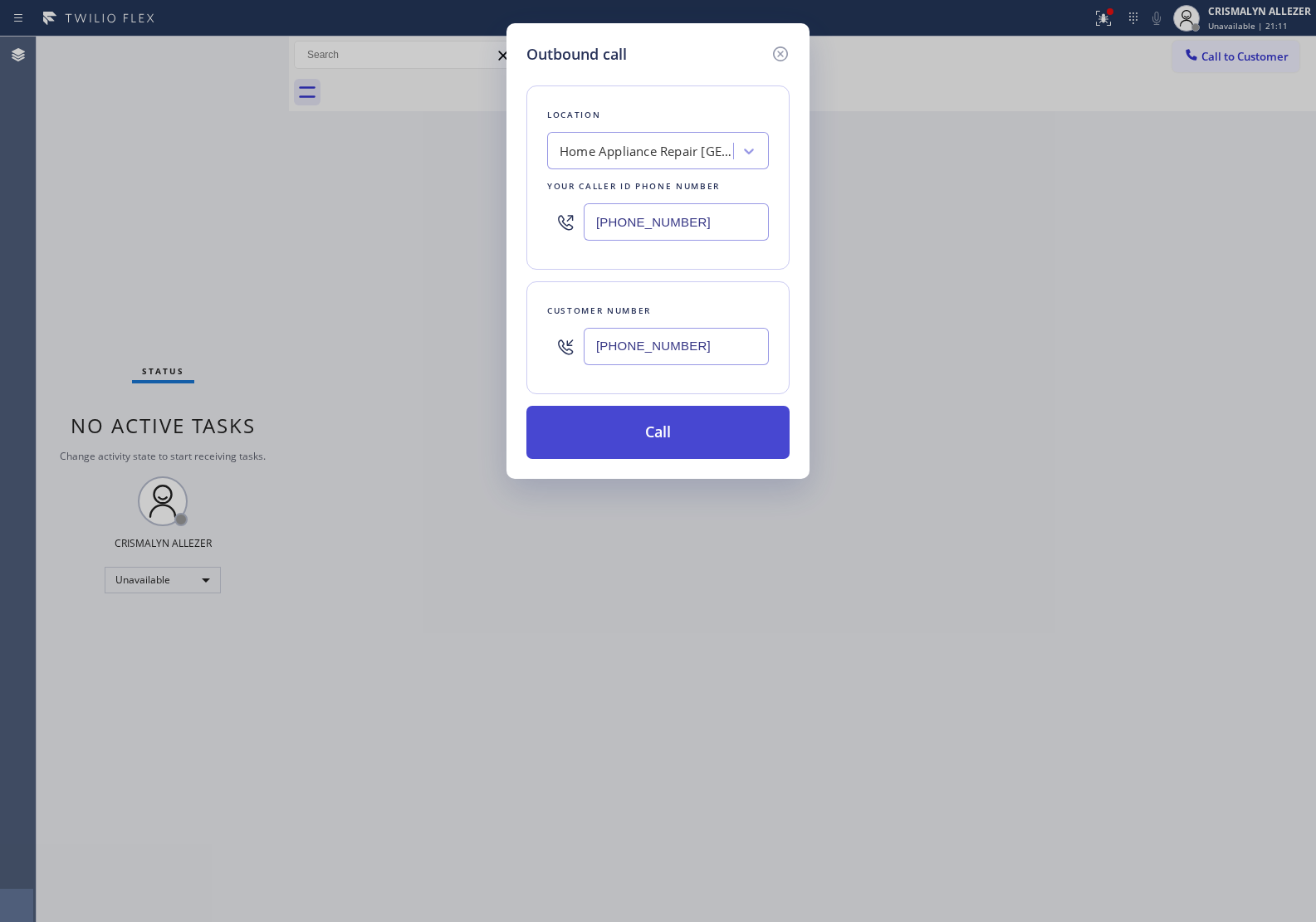
type input "(214) 738-0022"
click at [679, 438] on button "Call" at bounding box center [658, 432] width 263 height 53
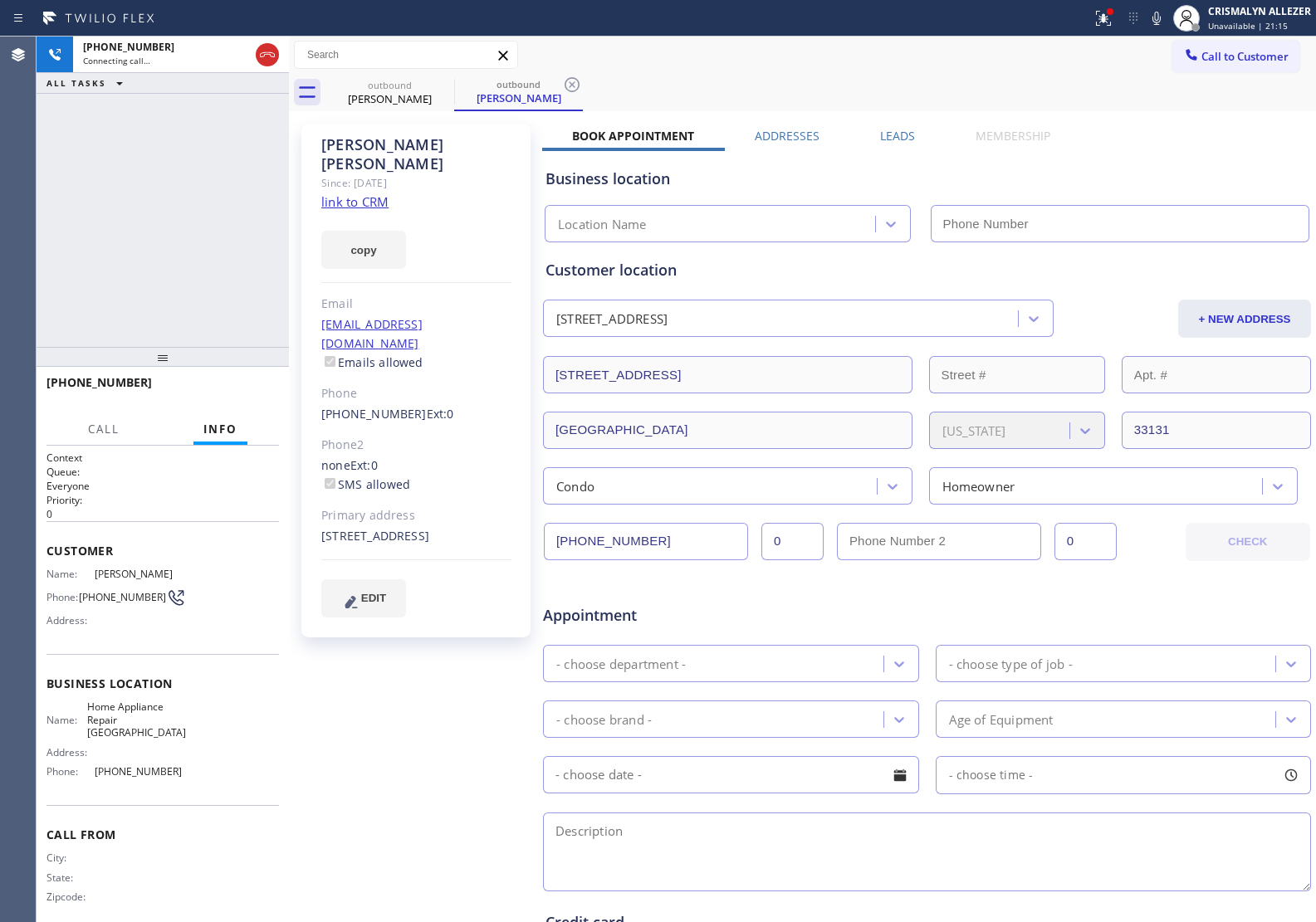
type input "(305) 563-2512"
click at [380, 194] on link "link to CRM" at bounding box center [354, 202] width 68 height 17
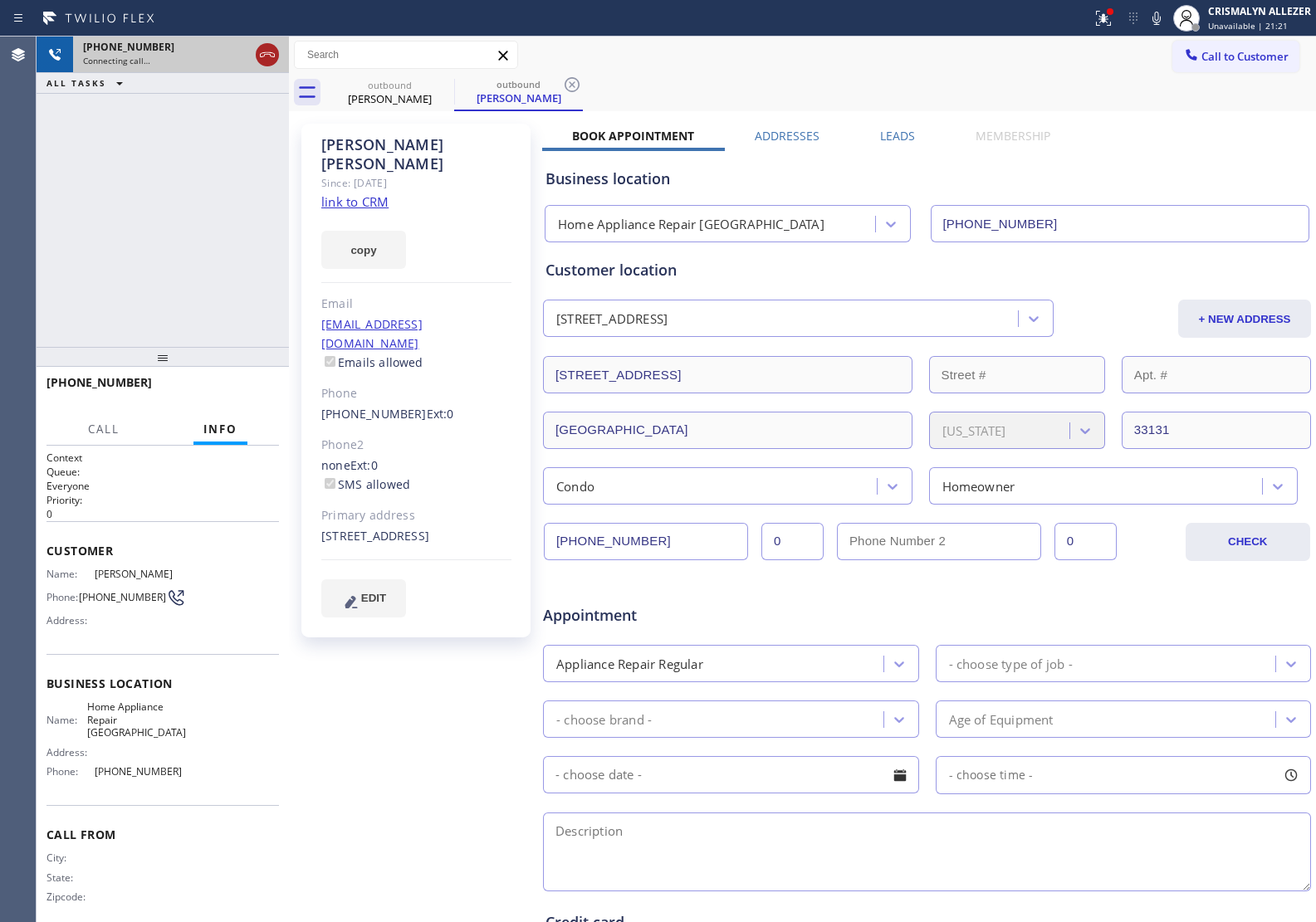
click at [266, 53] on icon at bounding box center [267, 54] width 20 height 20
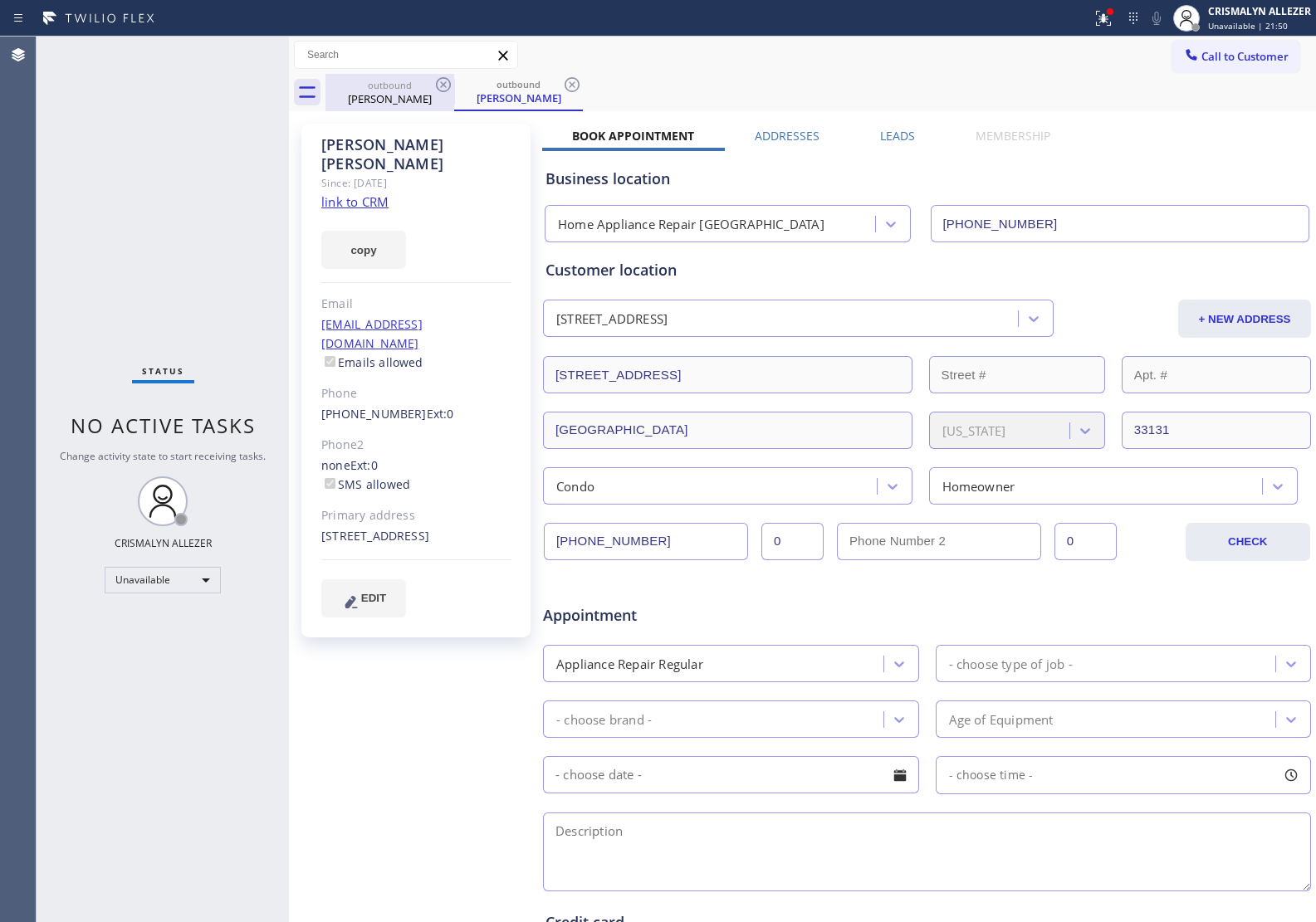
drag, startPoint x: 569, startPoint y: 85, endPoint x: 453, endPoint y: 102, distance: 117.2
click at [562, 87] on icon at bounding box center [572, 84] width 20 height 20
click at [441, 83] on icon at bounding box center [443, 84] width 15 height 15
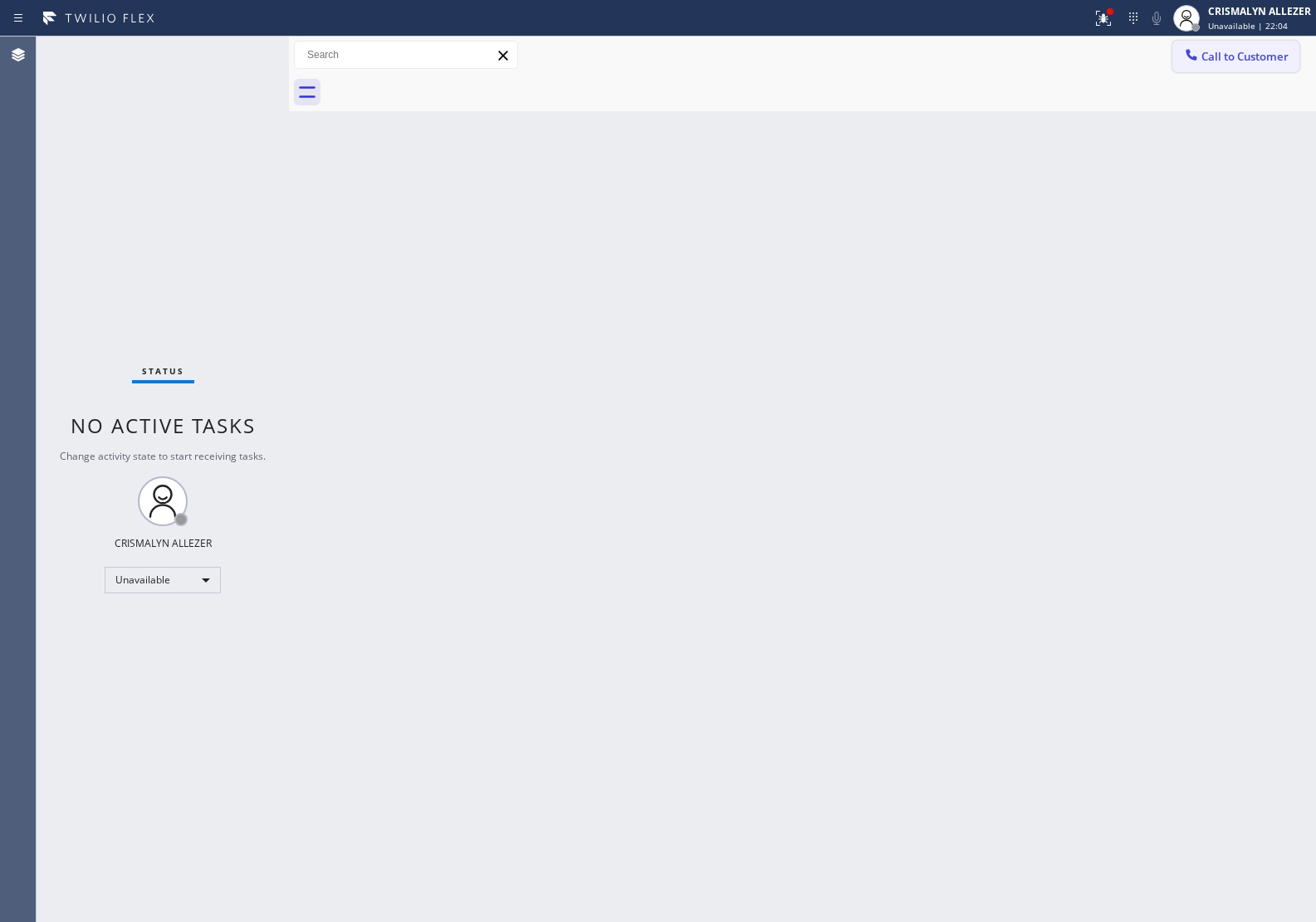
click at [1241, 65] on button "Call to Customer" at bounding box center [1235, 56] width 127 height 32
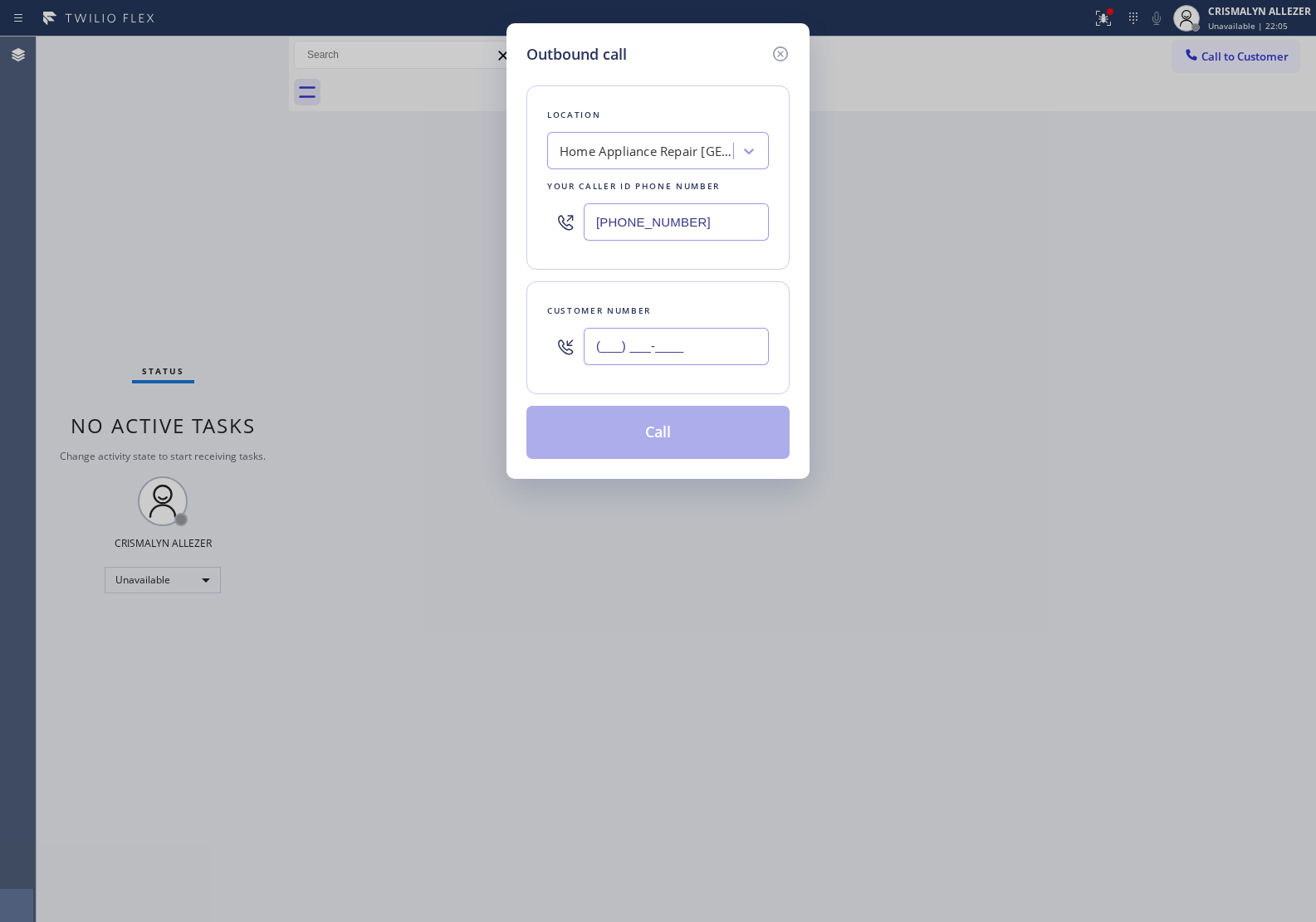
click at [715, 329] on input "(___) ___-____" at bounding box center [676, 346] width 185 height 38
paste input "360) 328-4312"
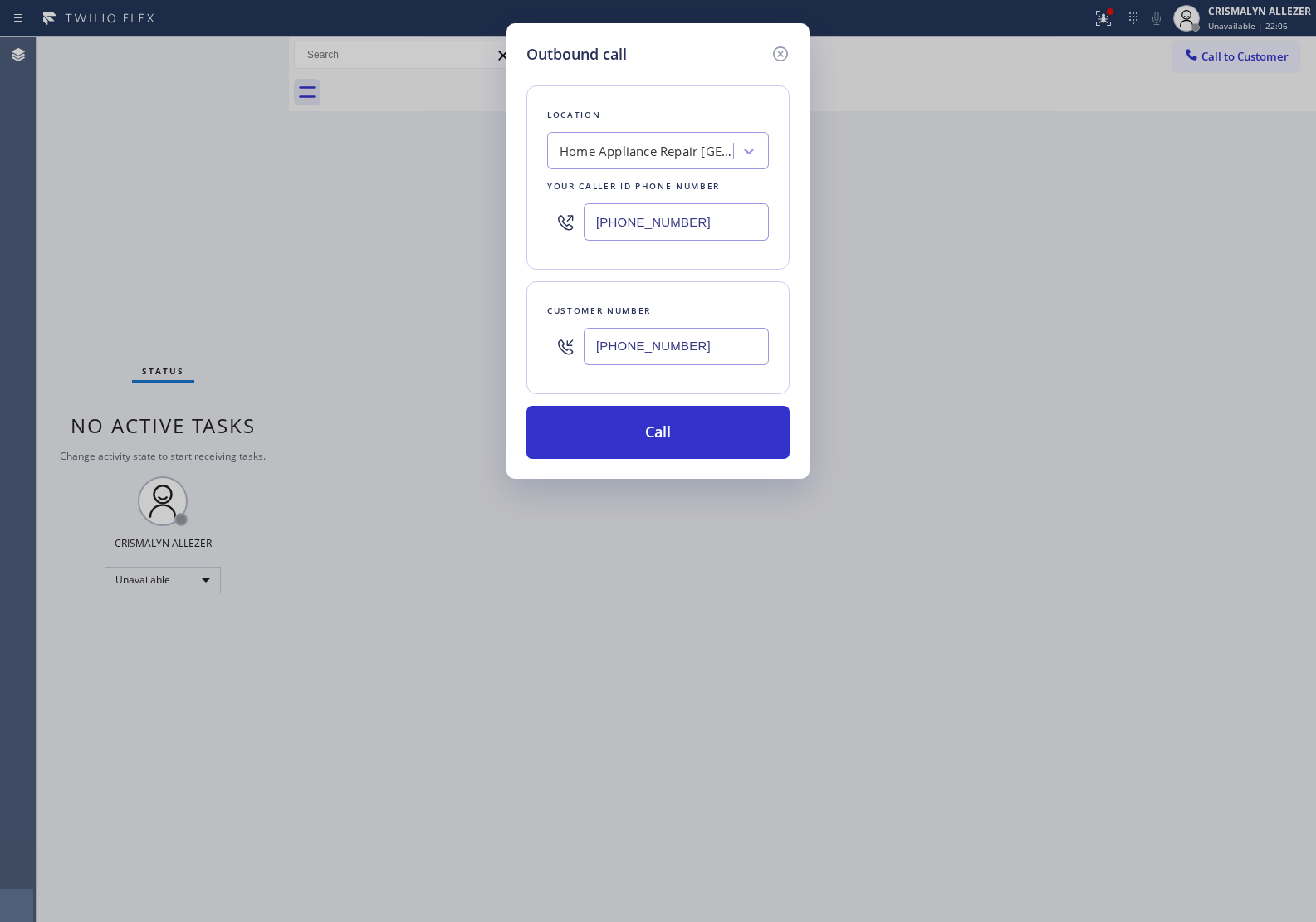
type input "(360) 328-4312"
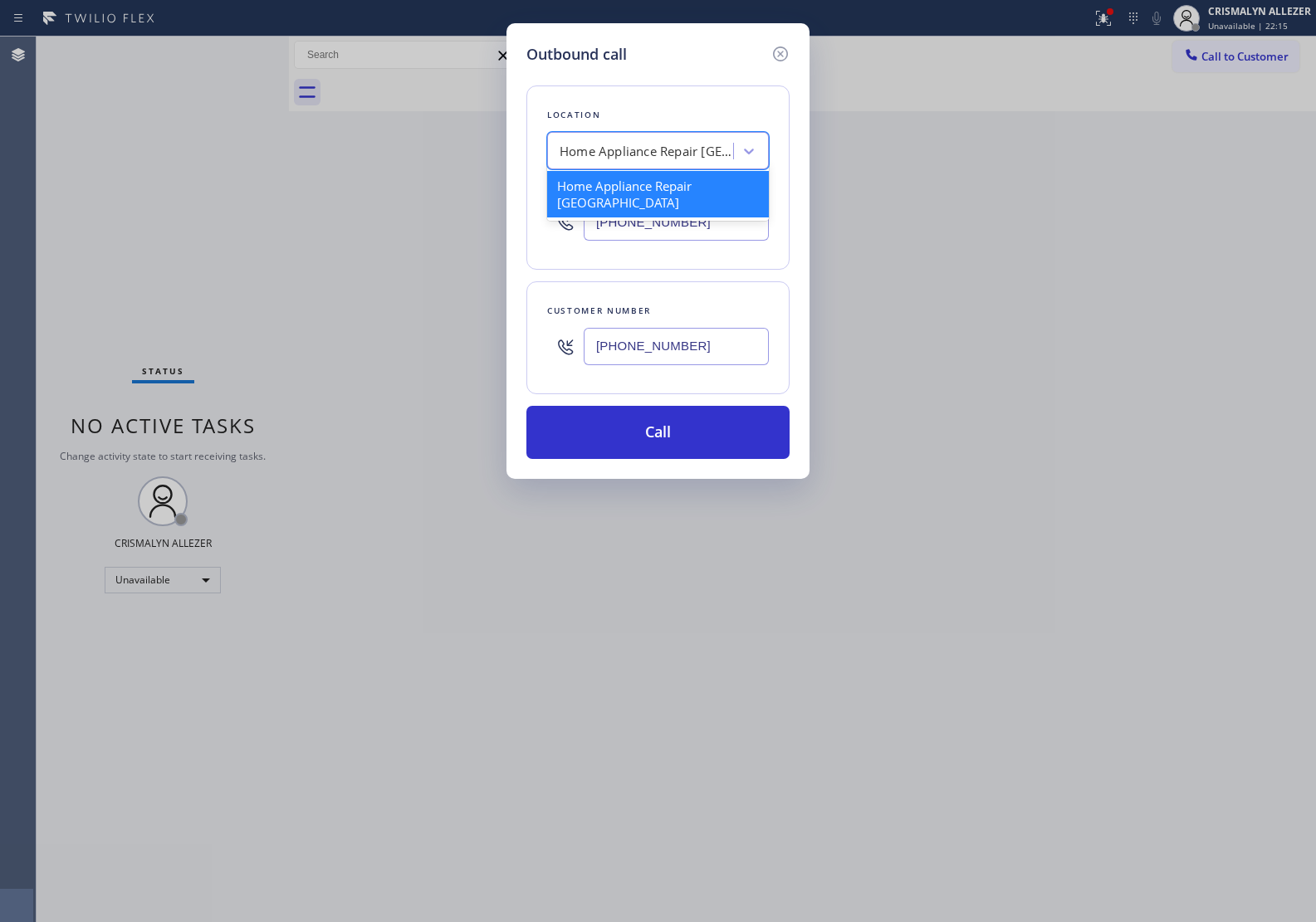
click at [711, 144] on div "Home Appliance Repair Miami Beach" at bounding box center [646, 152] width 174 height 19
paste input "Thermador Appliance Repair Experts(TFN)"
type input "Thermador Appliance Repair Experts(TFN)"
click at [666, 185] on div "Thermador Appliance Repair Experts(TFN)" at bounding box center [658, 194] width 222 height 46
type input "(888) 960-0207"
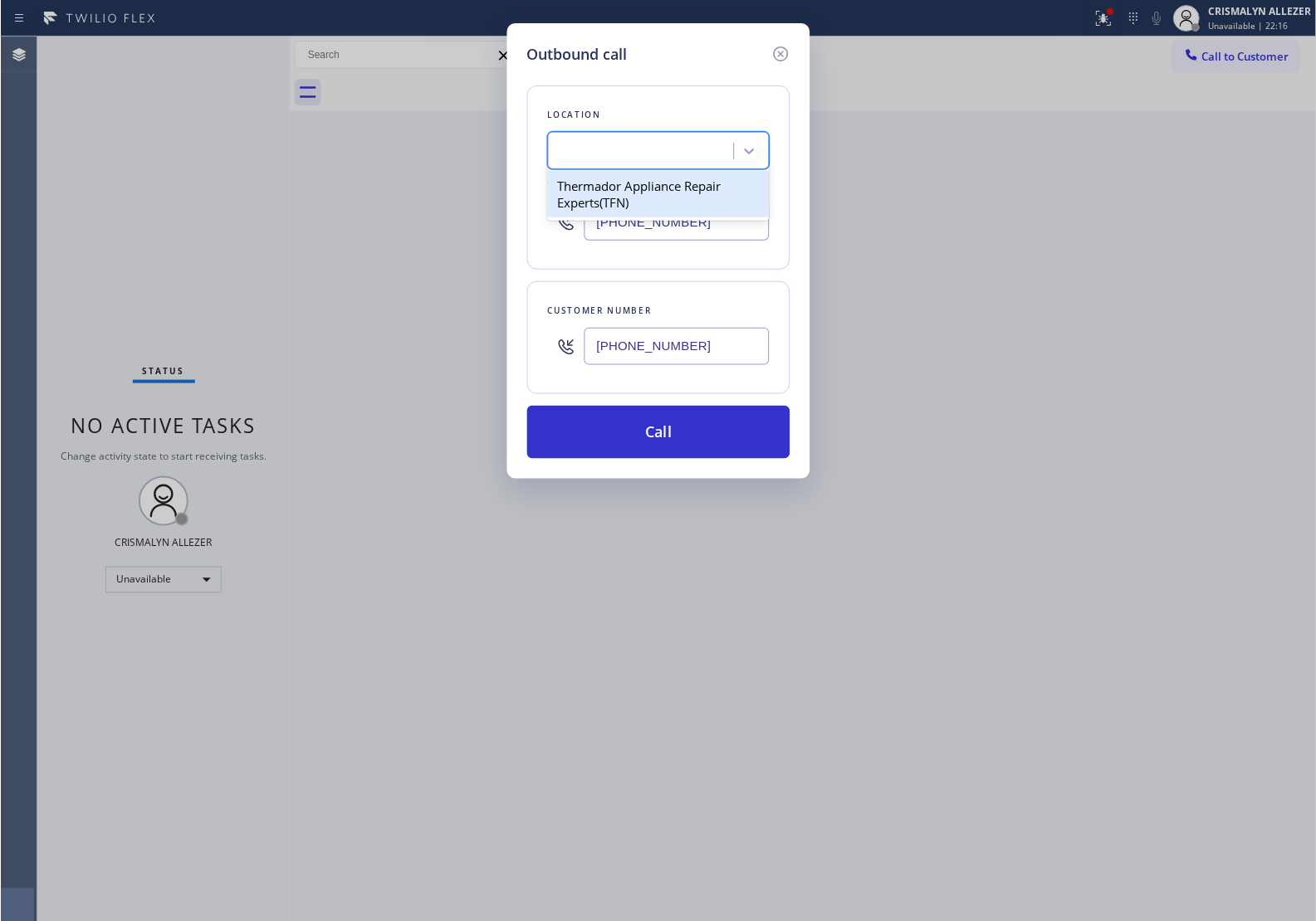
scroll to position [0, 1]
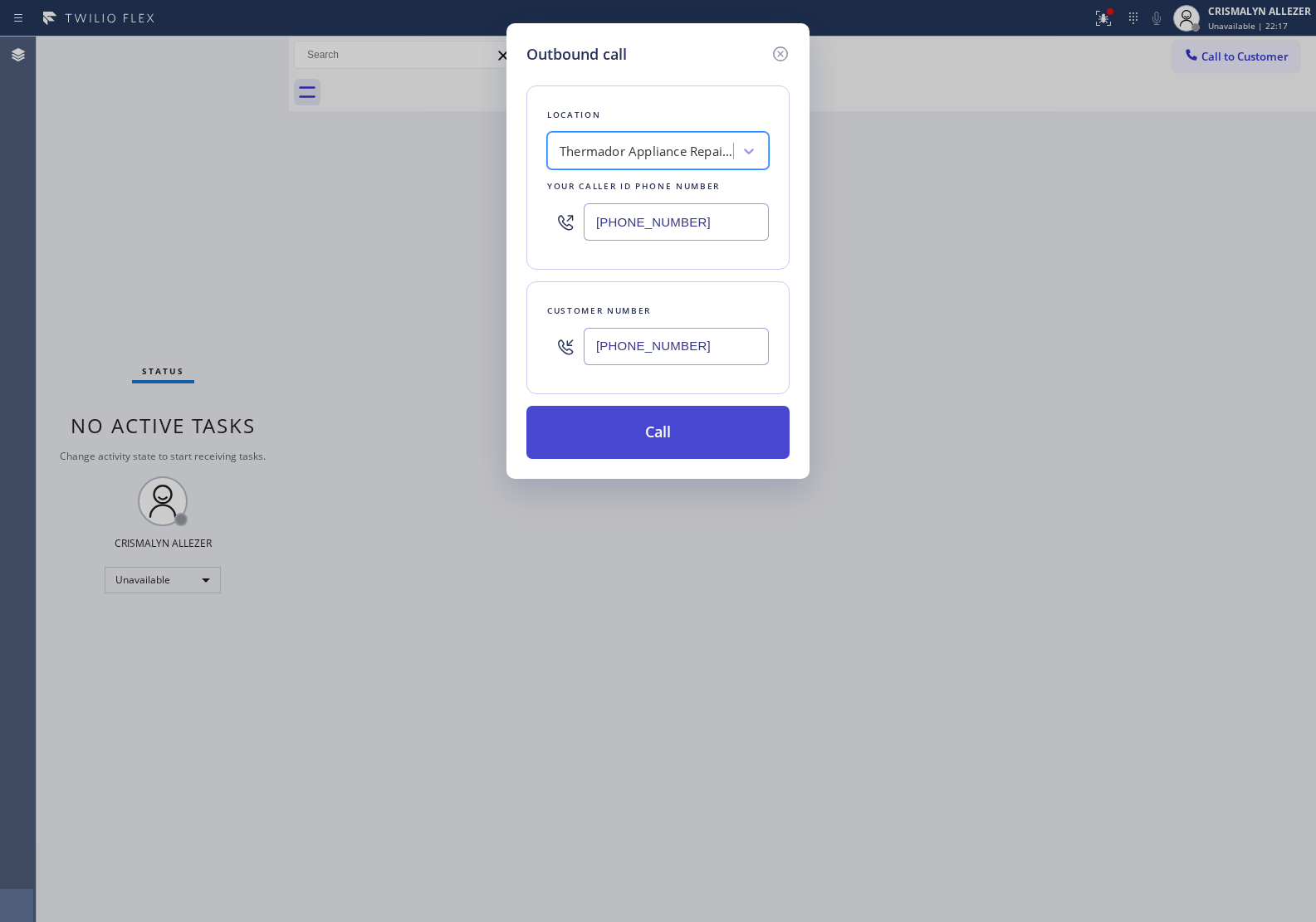
click at [675, 429] on button "Call" at bounding box center [658, 432] width 263 height 53
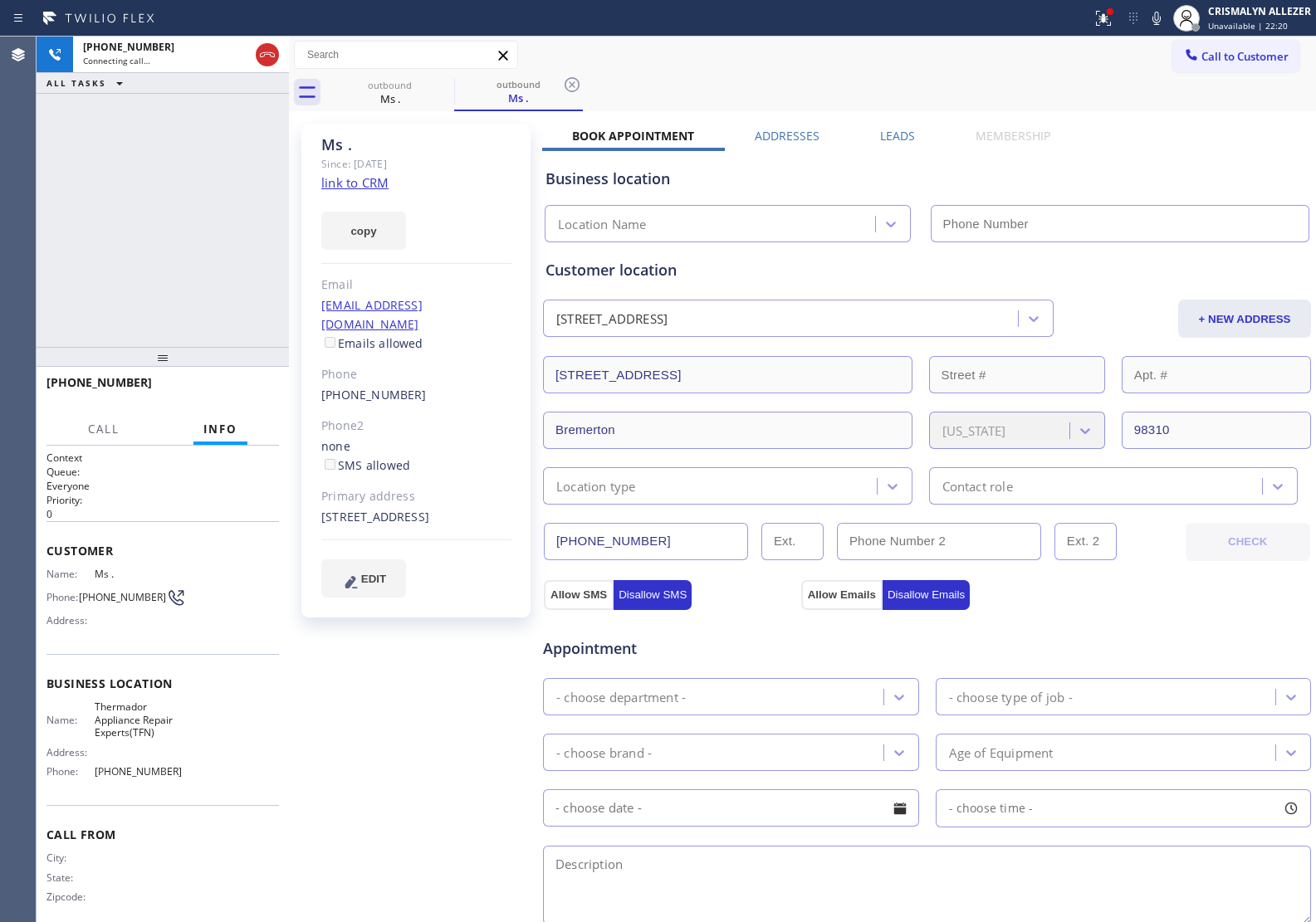
click at [366, 176] on link "link to CRM" at bounding box center [354, 182] width 68 height 17
type input "(888) 960-0207"
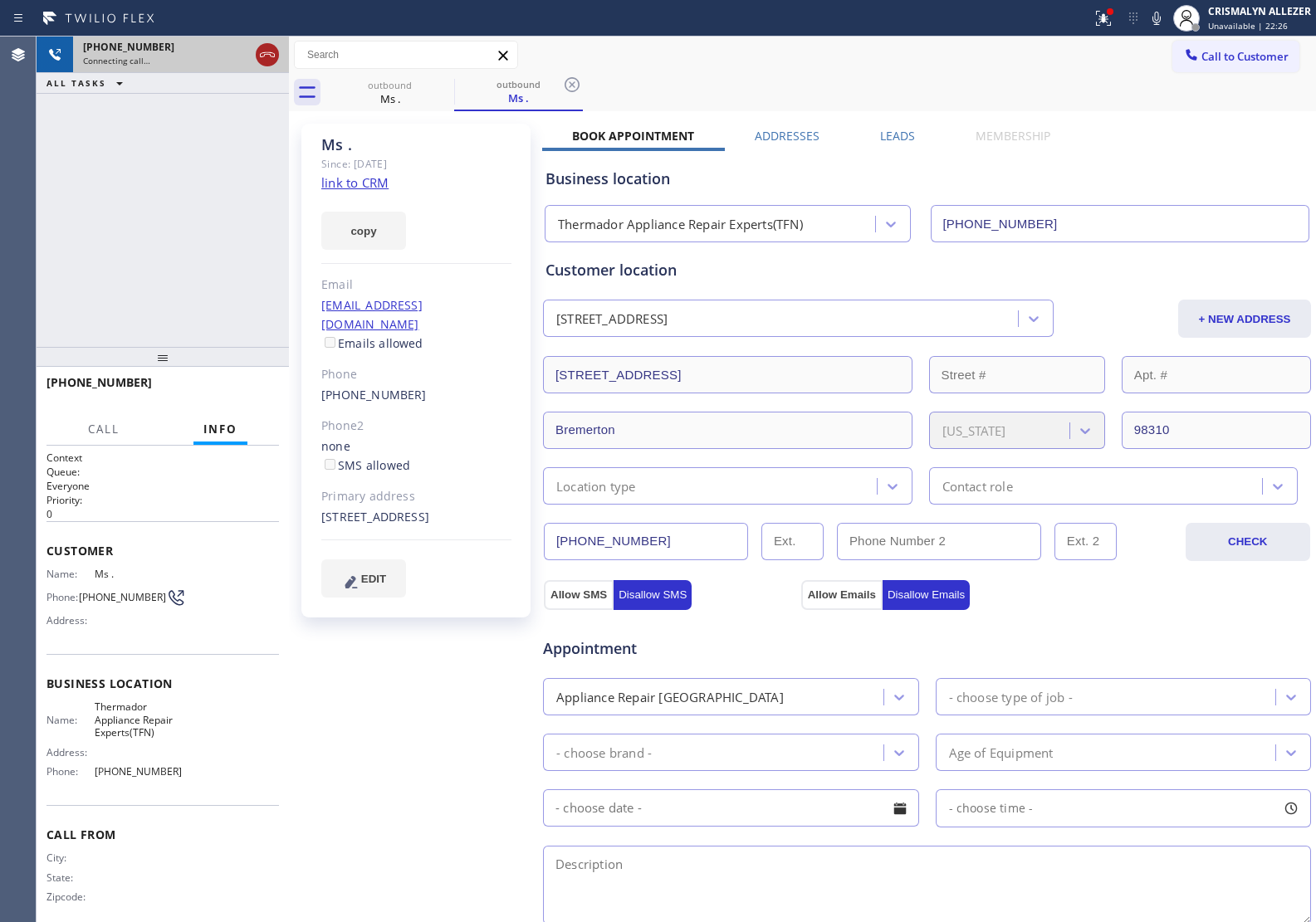
click at [268, 52] on icon at bounding box center [267, 54] width 20 height 20
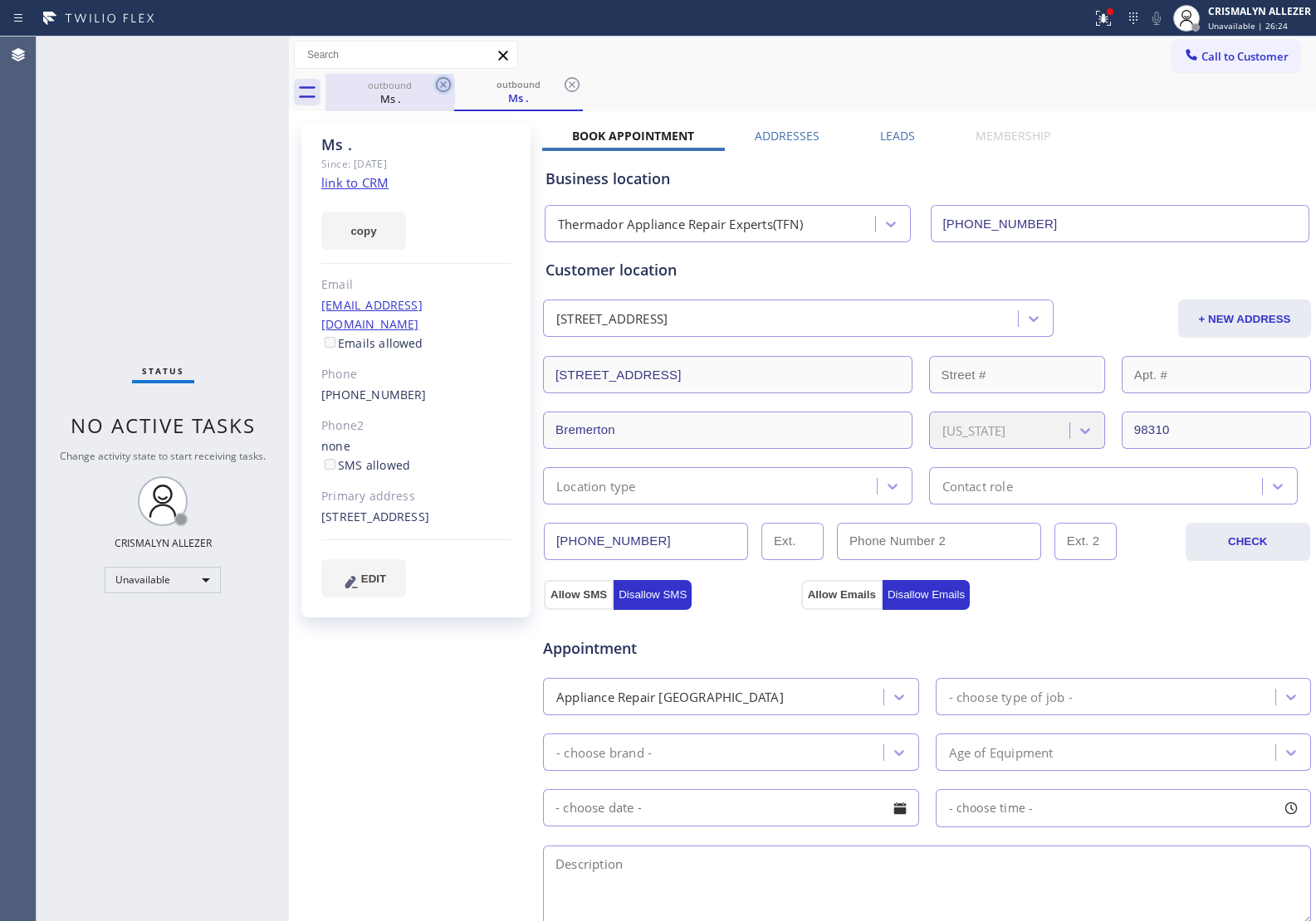
drag, startPoint x: 573, startPoint y: 84, endPoint x: 451, endPoint y: 84, distance: 122.0
click at [570, 84] on icon at bounding box center [572, 84] width 20 height 20
drag, startPoint x: 448, startPoint y: 84, endPoint x: 743, endPoint y: 79, distance: 295.0
click at [490, 84] on div "outbound Ms ." at bounding box center [821, 92] width 991 height 38
click at [445, 84] on icon at bounding box center [443, 84] width 20 height 20
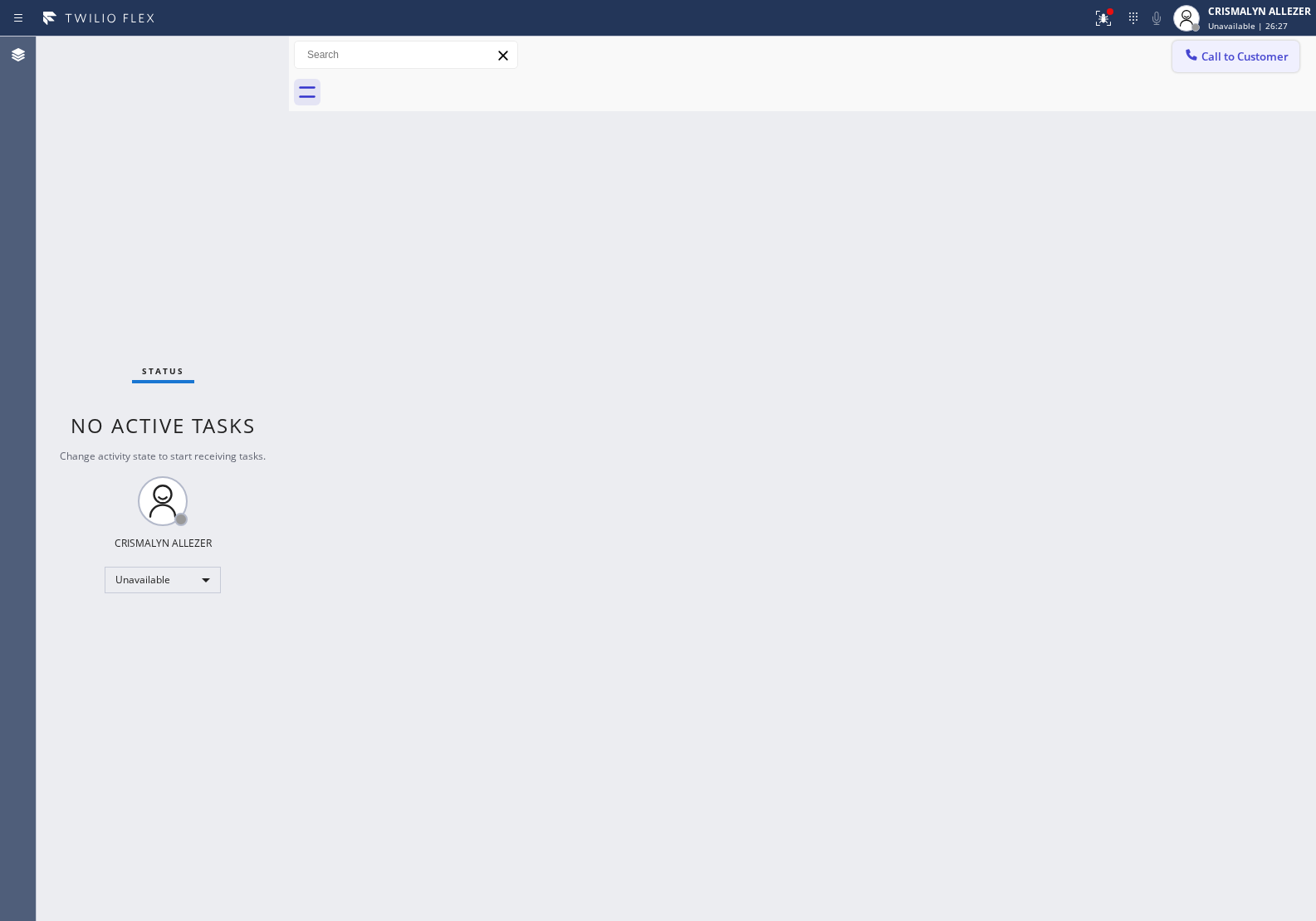
click at [1258, 65] on button "Call to Customer" at bounding box center [1235, 56] width 127 height 32
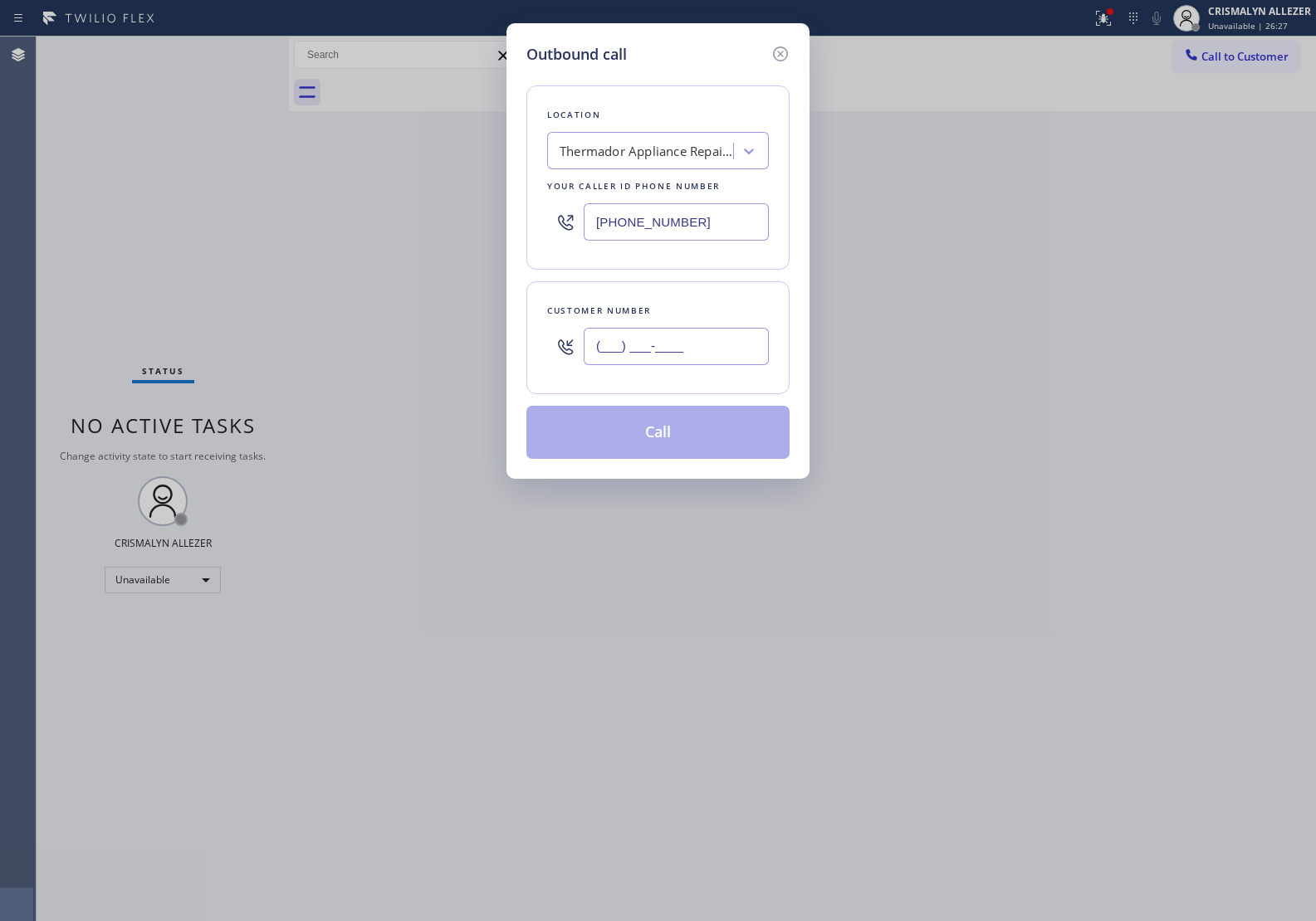
click at [714, 355] on input "(___) ___-____" at bounding box center [676, 346] width 185 height 38
paste input "310) 279-8844"
type input "(310) 279-8844"
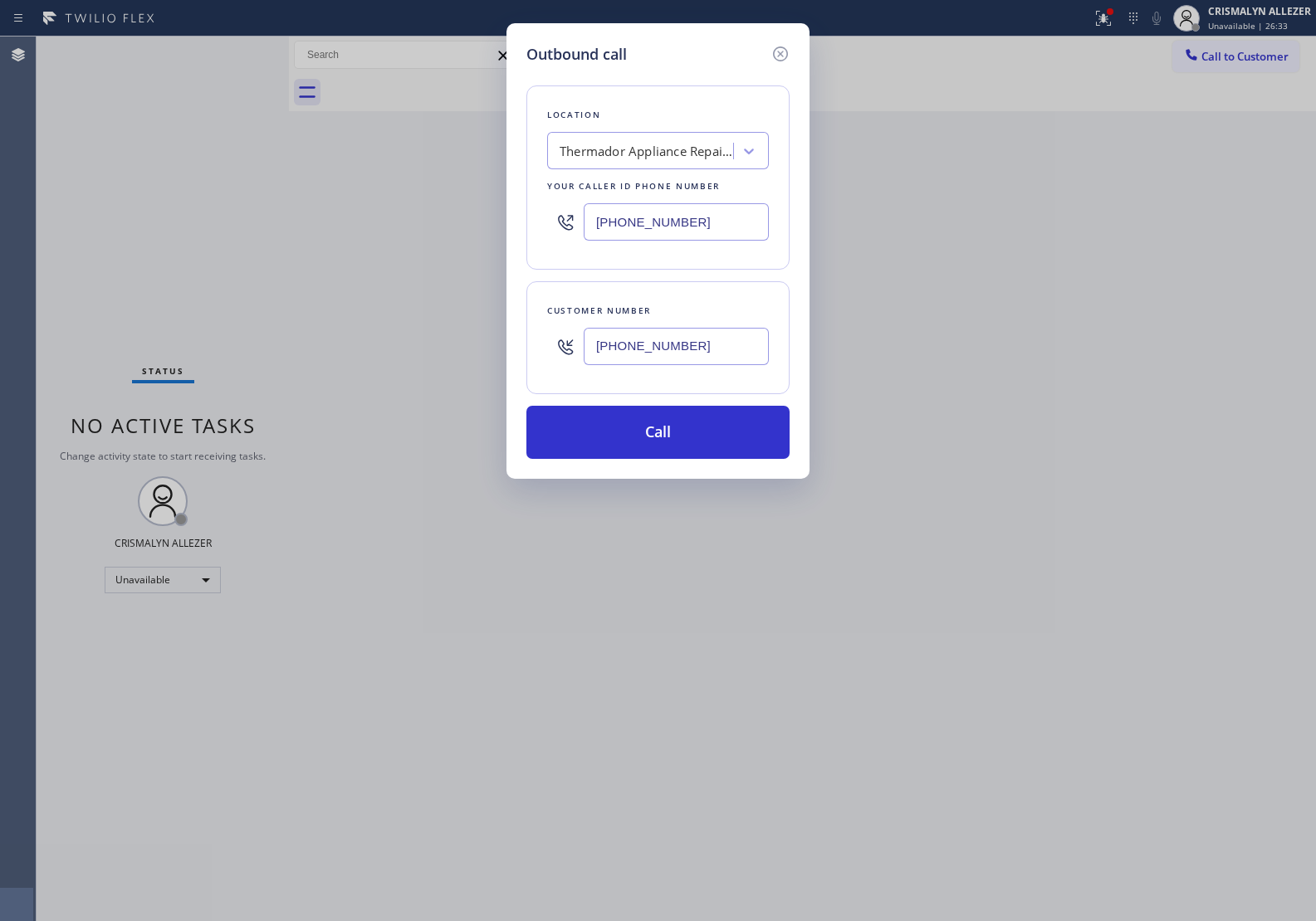
click at [703, 148] on div "Thermador Appliance Repair Experts(TFN)" at bounding box center [646, 152] width 174 height 19
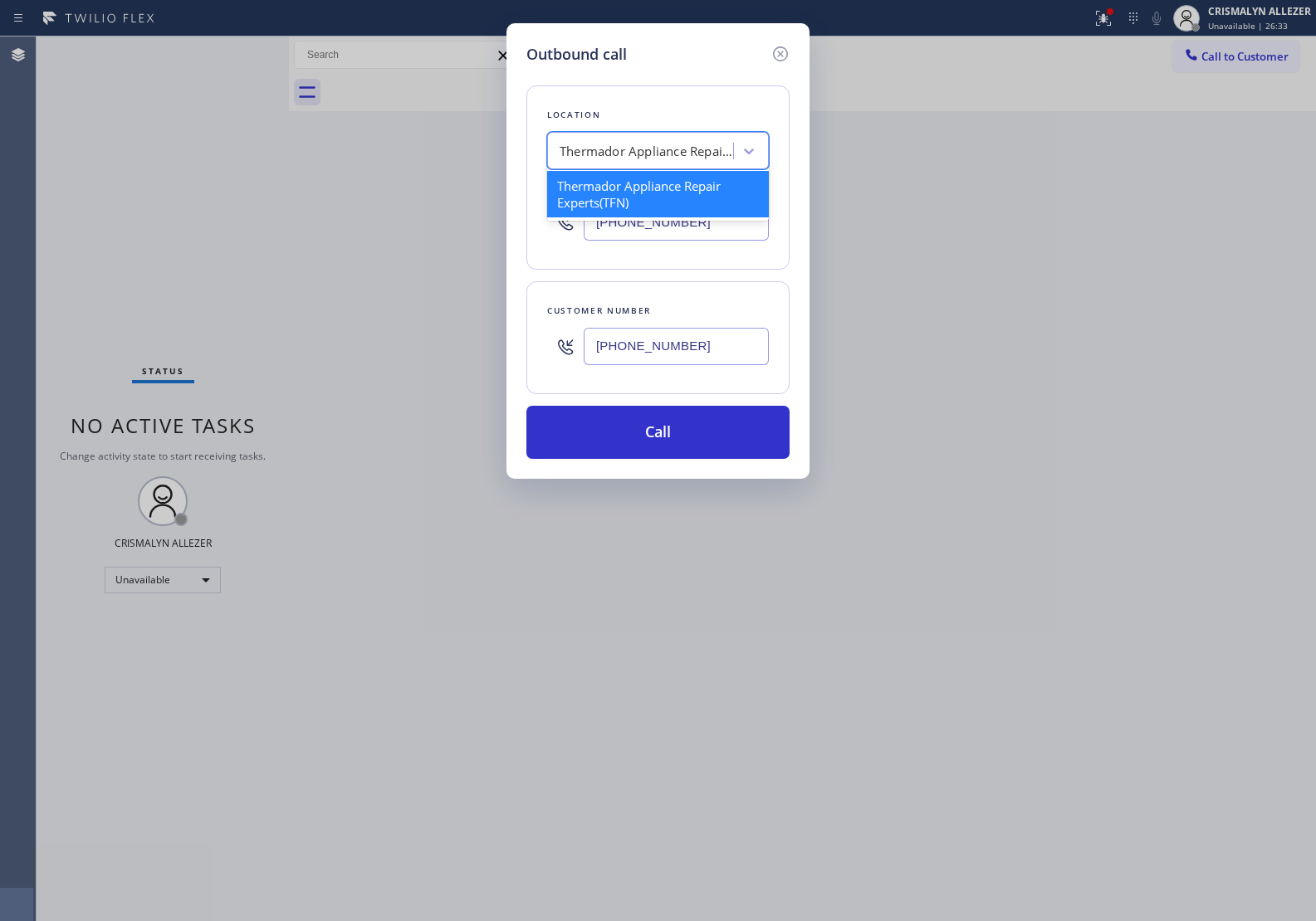
paste input "5 Star Appliance Repair"
type input "5 Star Appliance Repair"
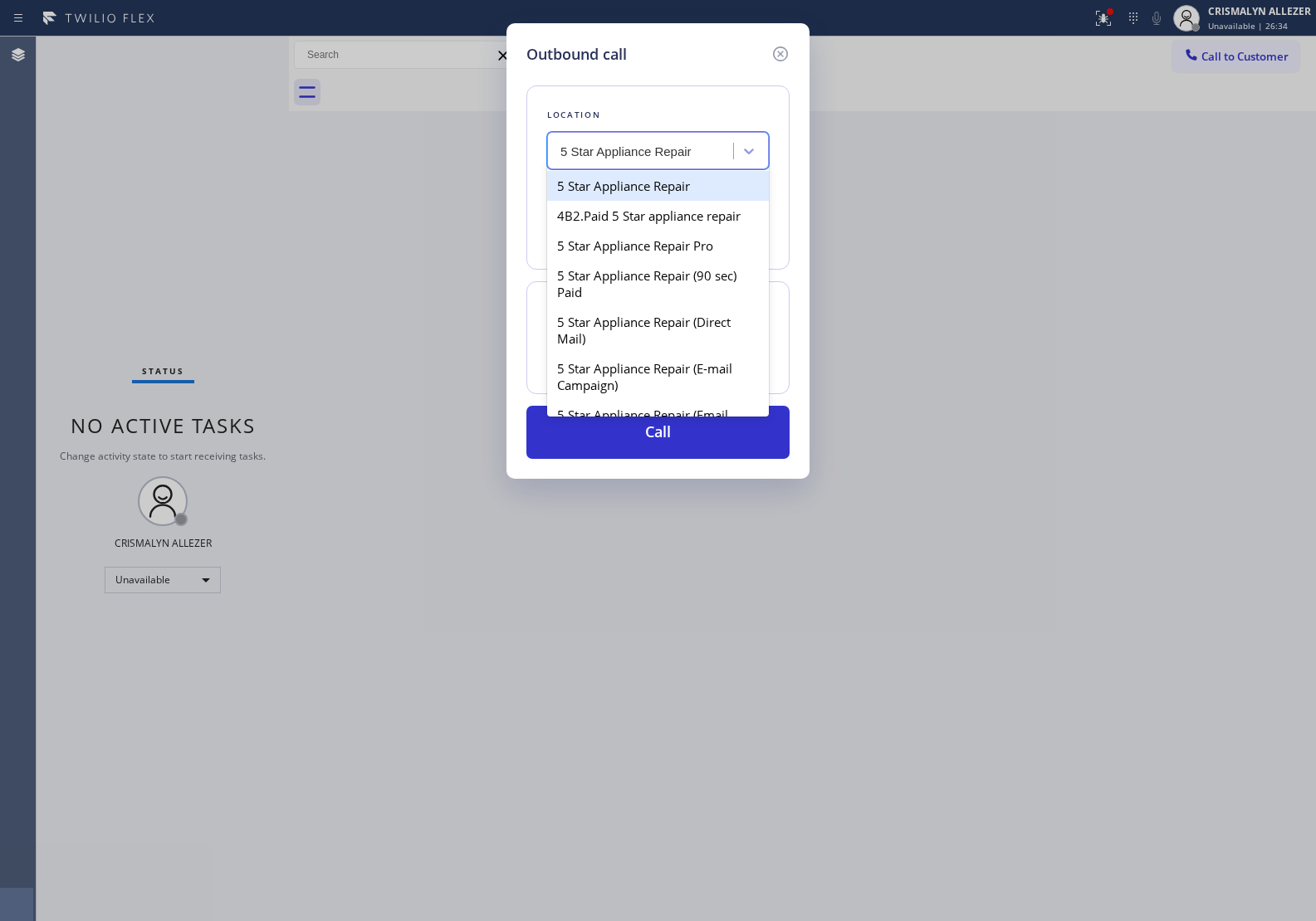
click at [637, 195] on div "5 Star Appliance Repair" at bounding box center [658, 186] width 222 height 30
type input "(855) 731-4952"
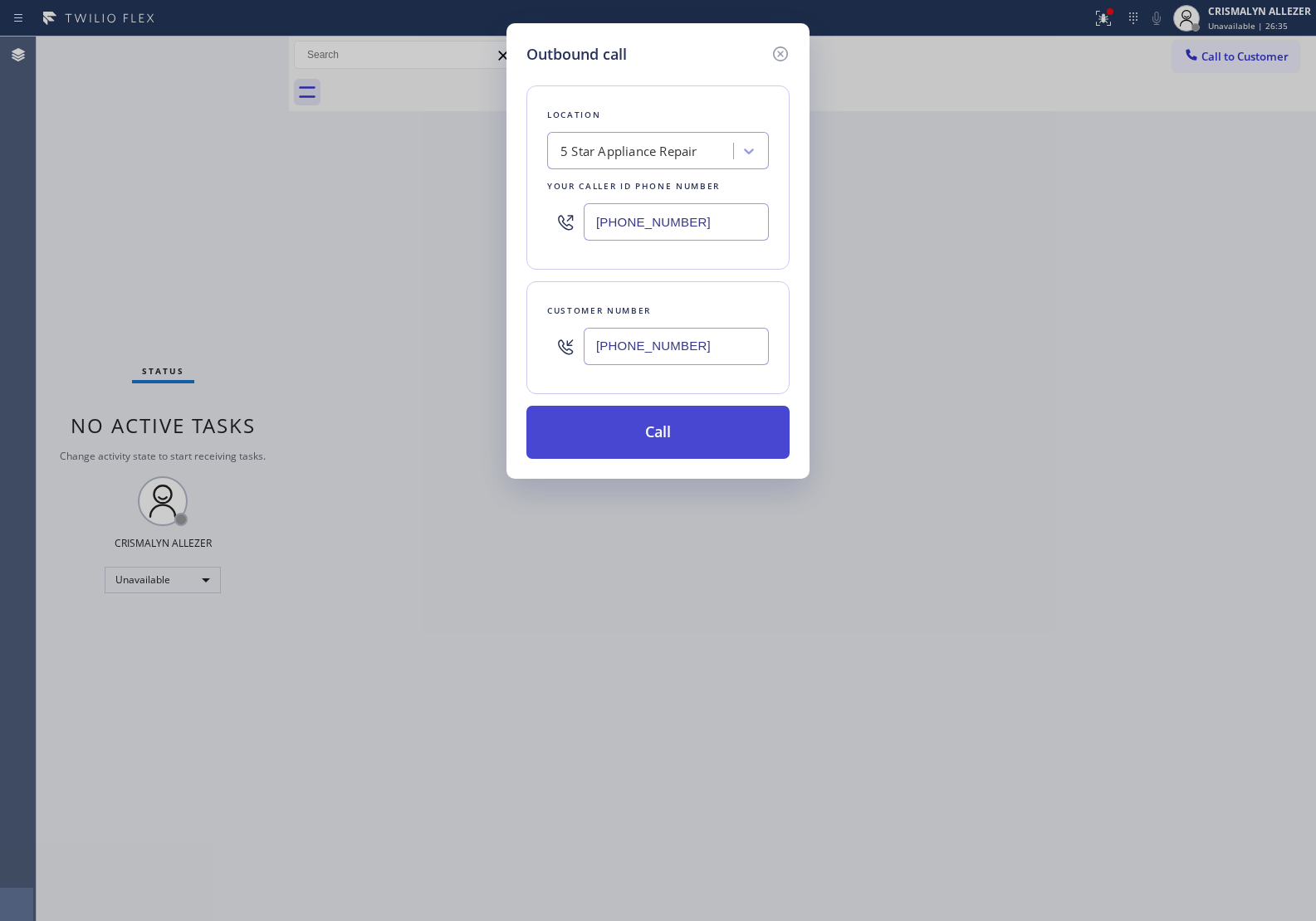
click at [654, 436] on button "Call" at bounding box center [658, 432] width 263 height 53
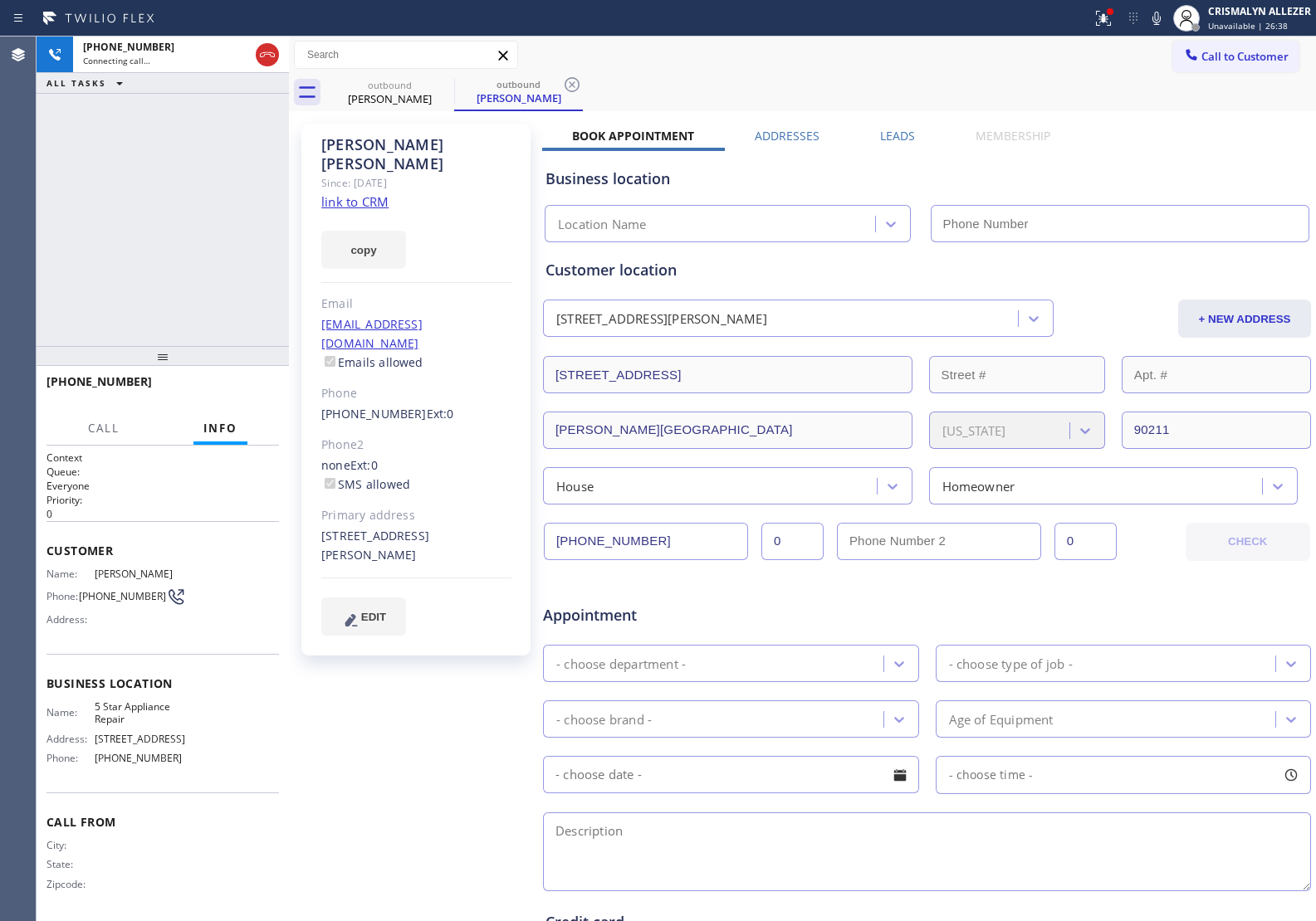
click at [359, 194] on link "link to CRM" at bounding box center [354, 202] width 68 height 17
type input "(855) 731-4952"
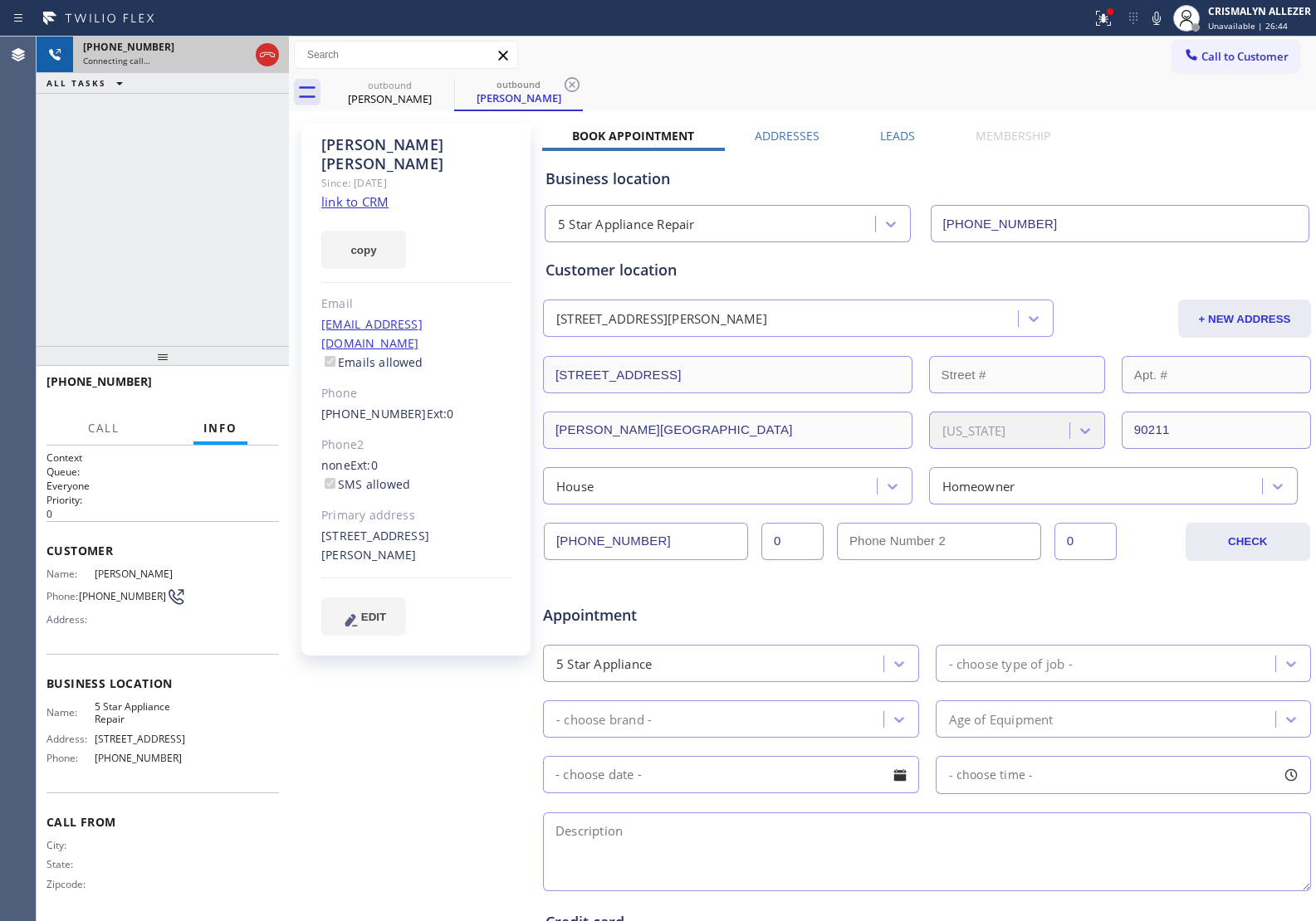
click at [253, 56] on div at bounding box center [267, 55] width 30 height 37
click at [266, 55] on icon at bounding box center [267, 54] width 20 height 20
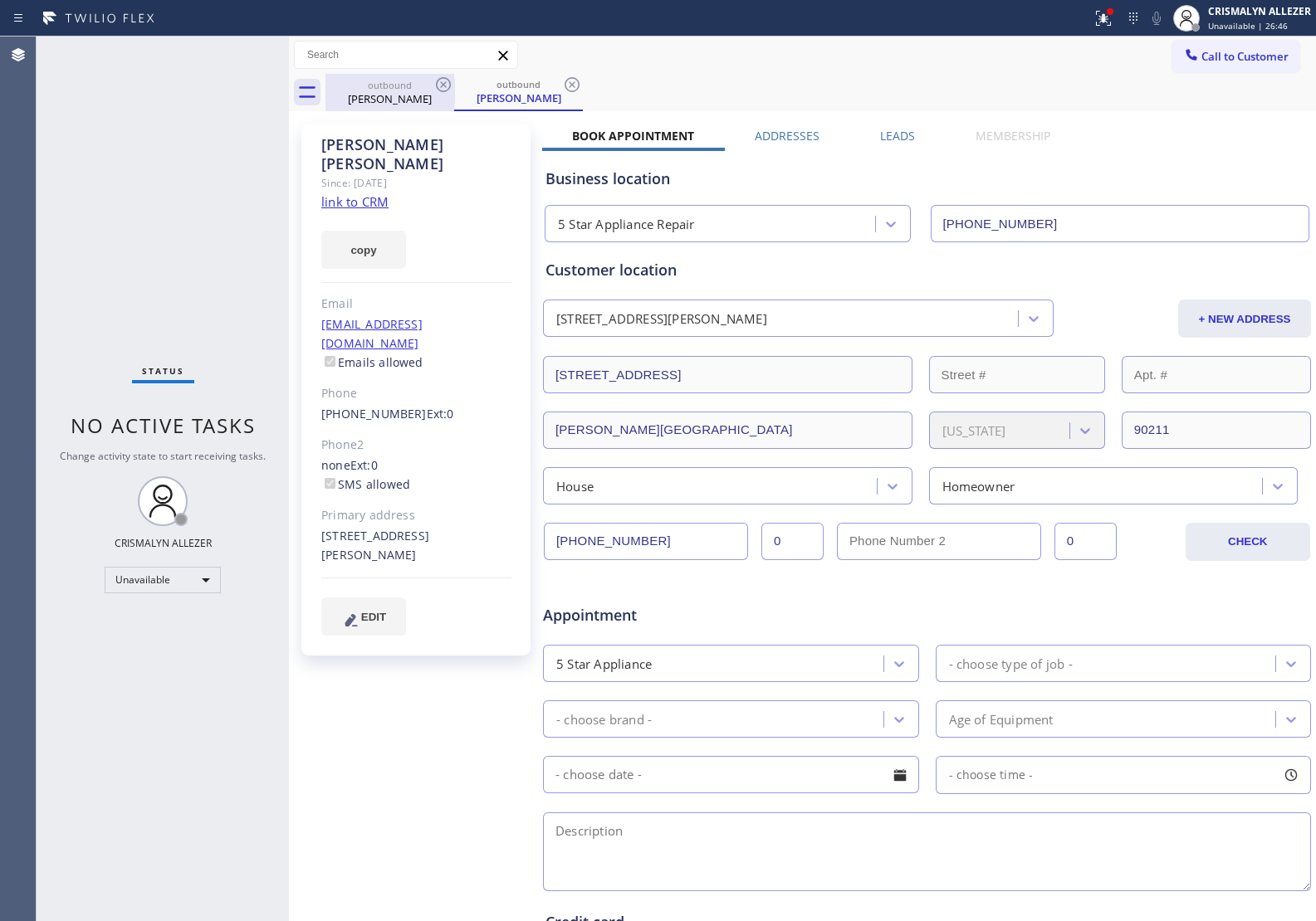
drag, startPoint x: 569, startPoint y: 84, endPoint x: 415, endPoint y: 85, distance: 154.0
click at [569, 84] on icon at bounding box center [572, 84] width 20 height 20
click at [443, 81] on icon at bounding box center [443, 84] width 20 height 20
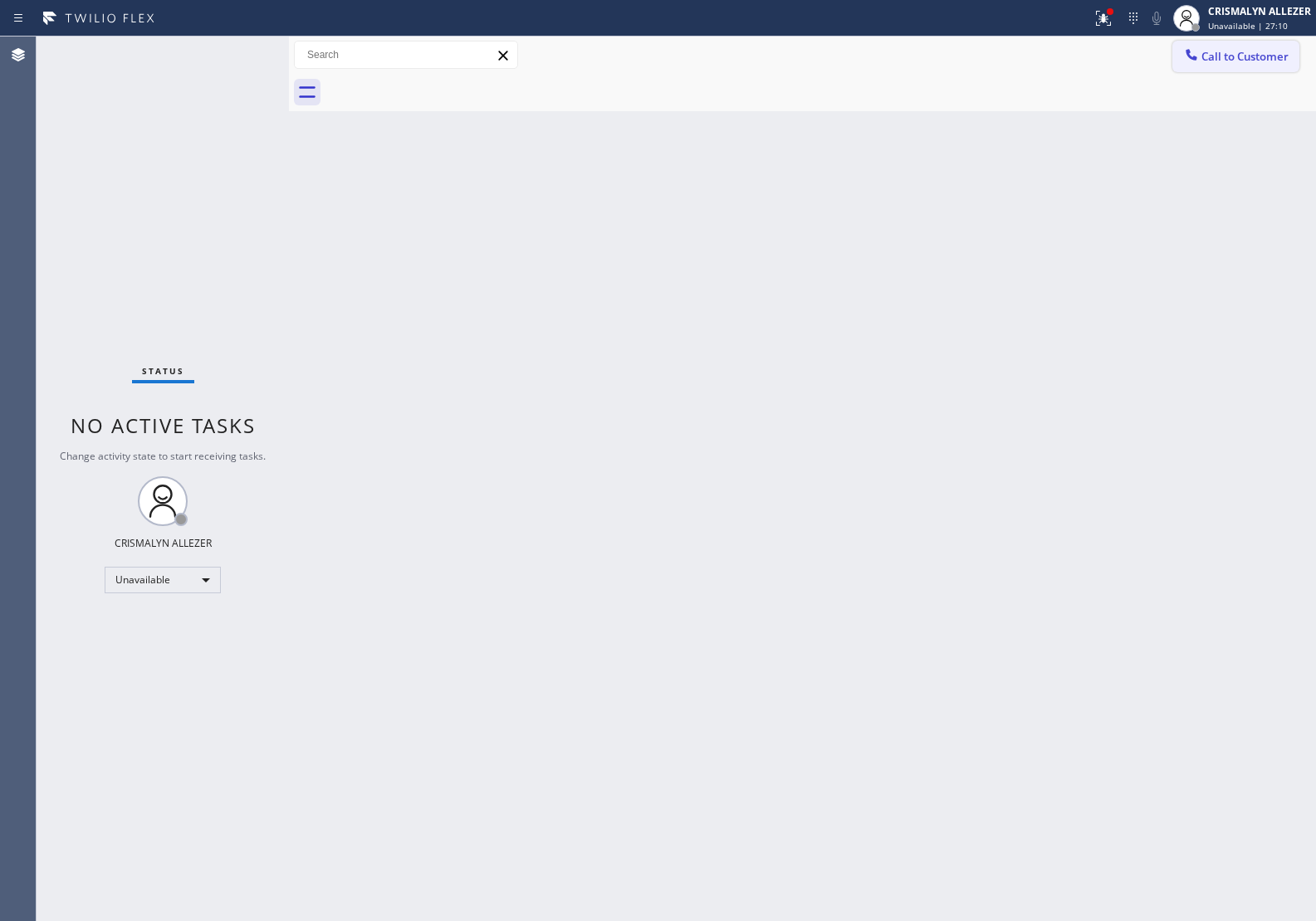
click at [1212, 59] on span "Call to Customer" at bounding box center [1244, 56] width 87 height 15
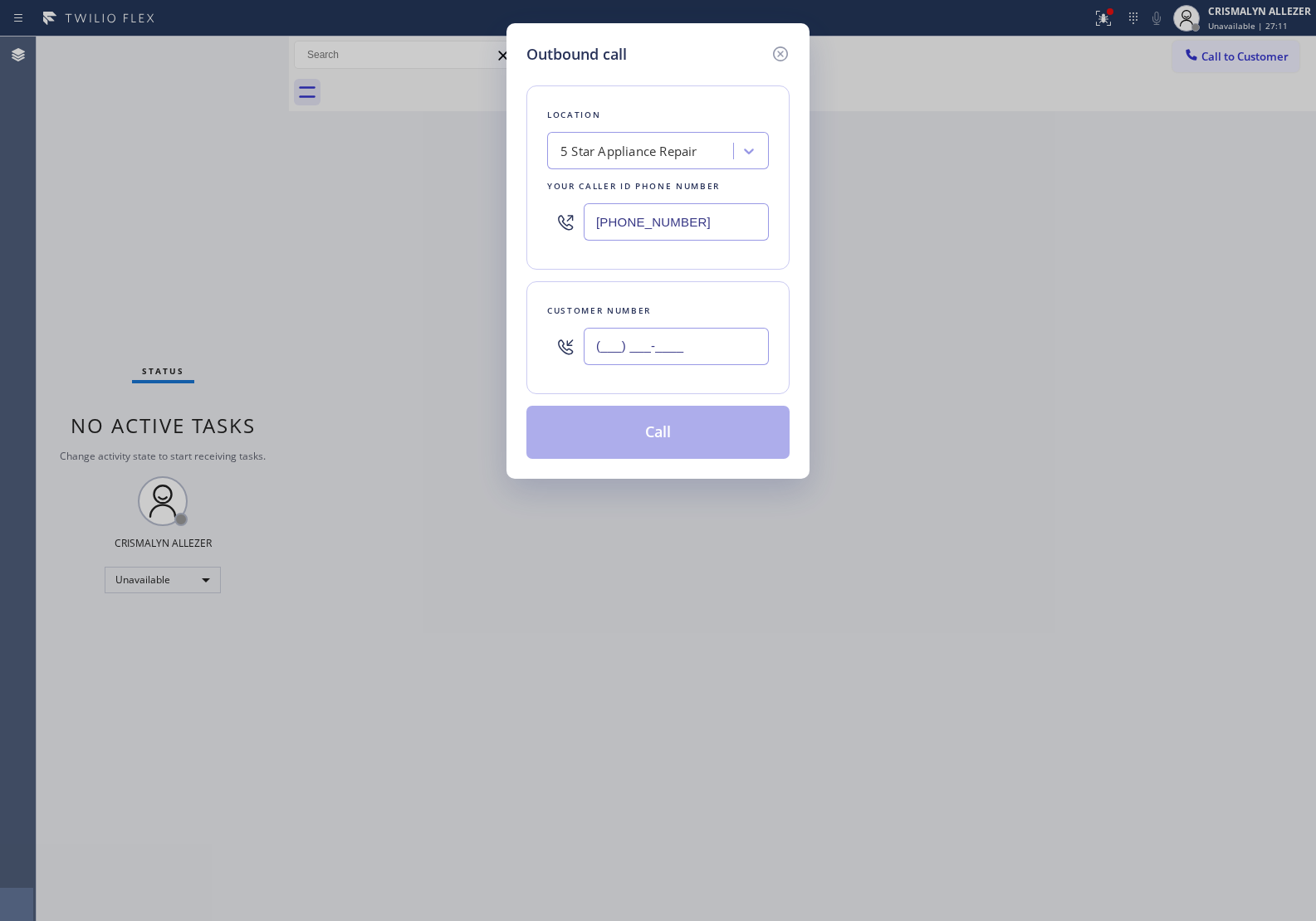
click at [751, 334] on input "(___) ___-____" at bounding box center [676, 346] width 185 height 38
paste input "424) 476-6739"
type input "(424) 476-6739"
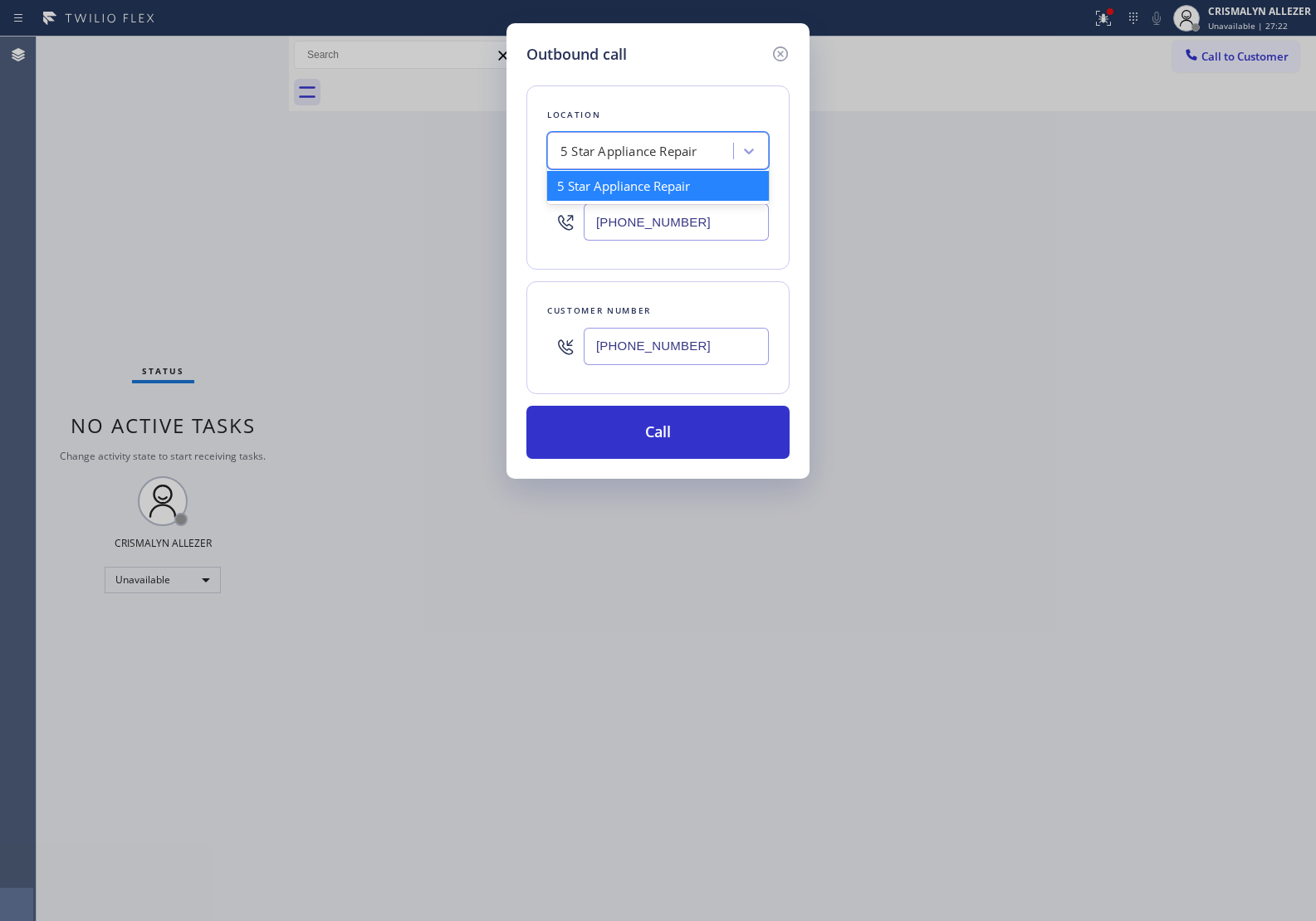
click at [679, 146] on div "5 Star Appliance Repair" at bounding box center [629, 152] width 137 height 19
paste input "Lincoln Heights Heating and Air"
type input "Lincoln Heights Heating and Air"
click at [648, 196] on div "Lincoln Heights Heating and Air" at bounding box center [658, 186] width 222 height 30
type input "(213) 223-7277"
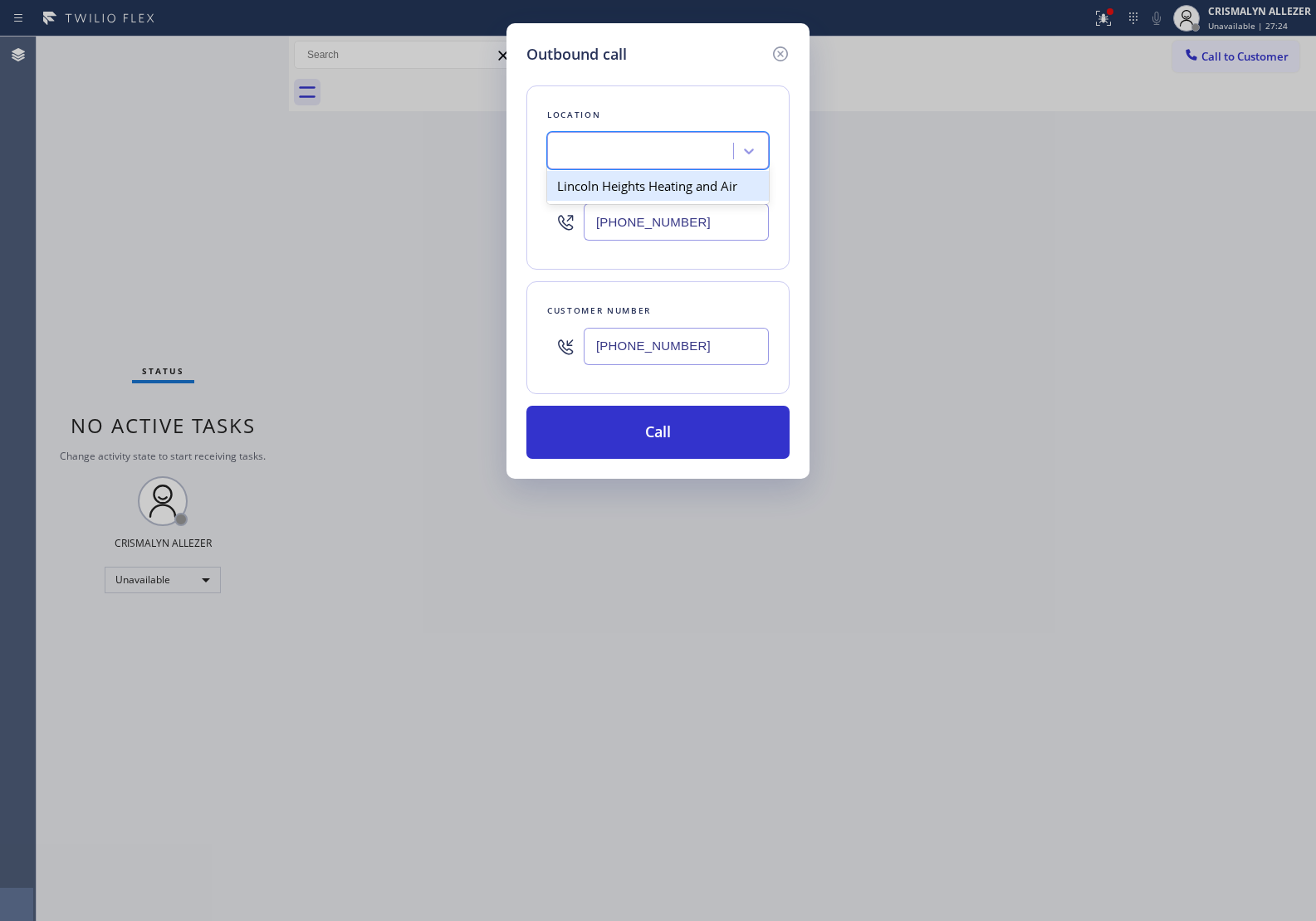
scroll to position [0, 1]
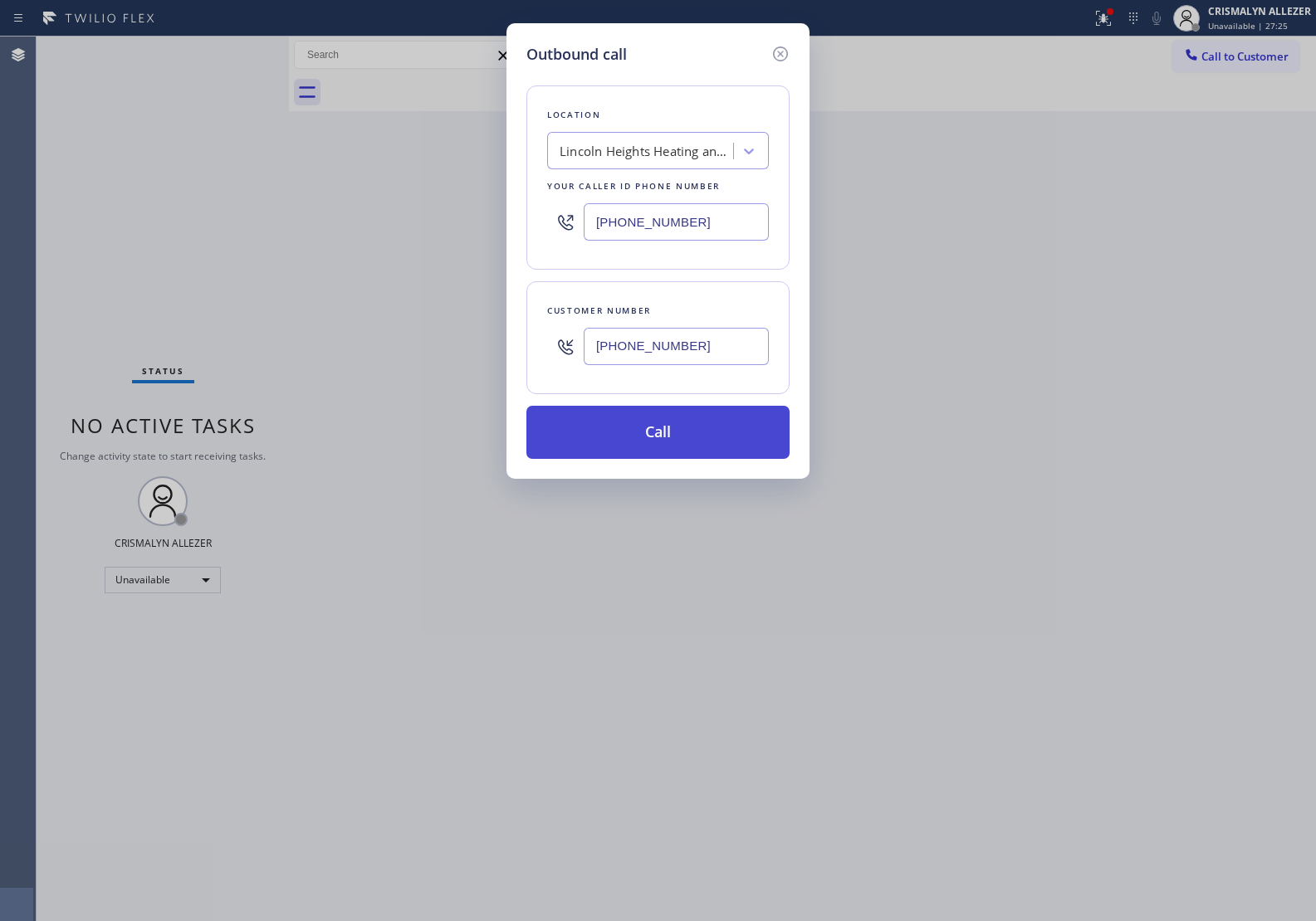
click at [668, 425] on button "Call" at bounding box center [658, 432] width 263 height 53
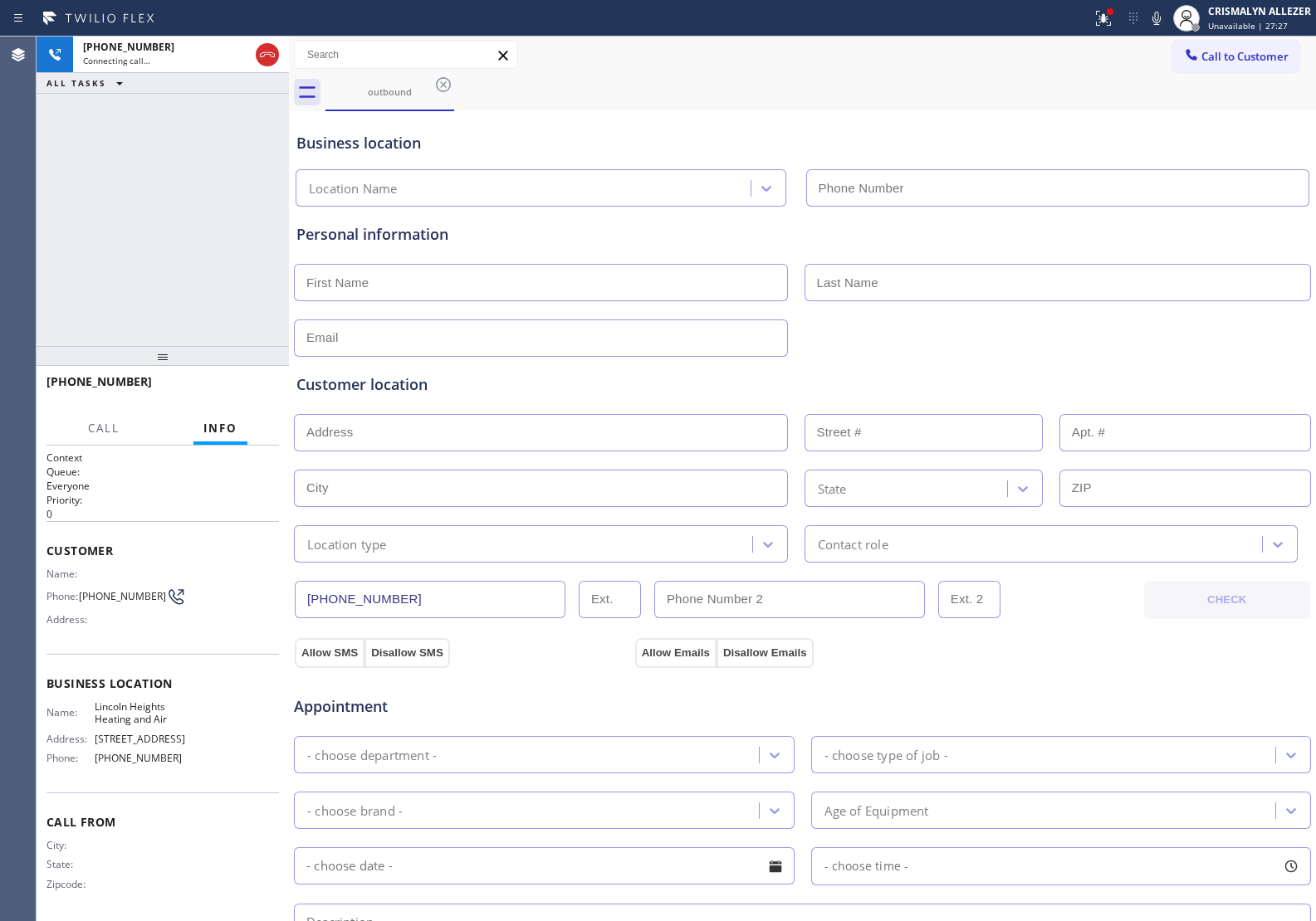
type input "(213) 223-7277"
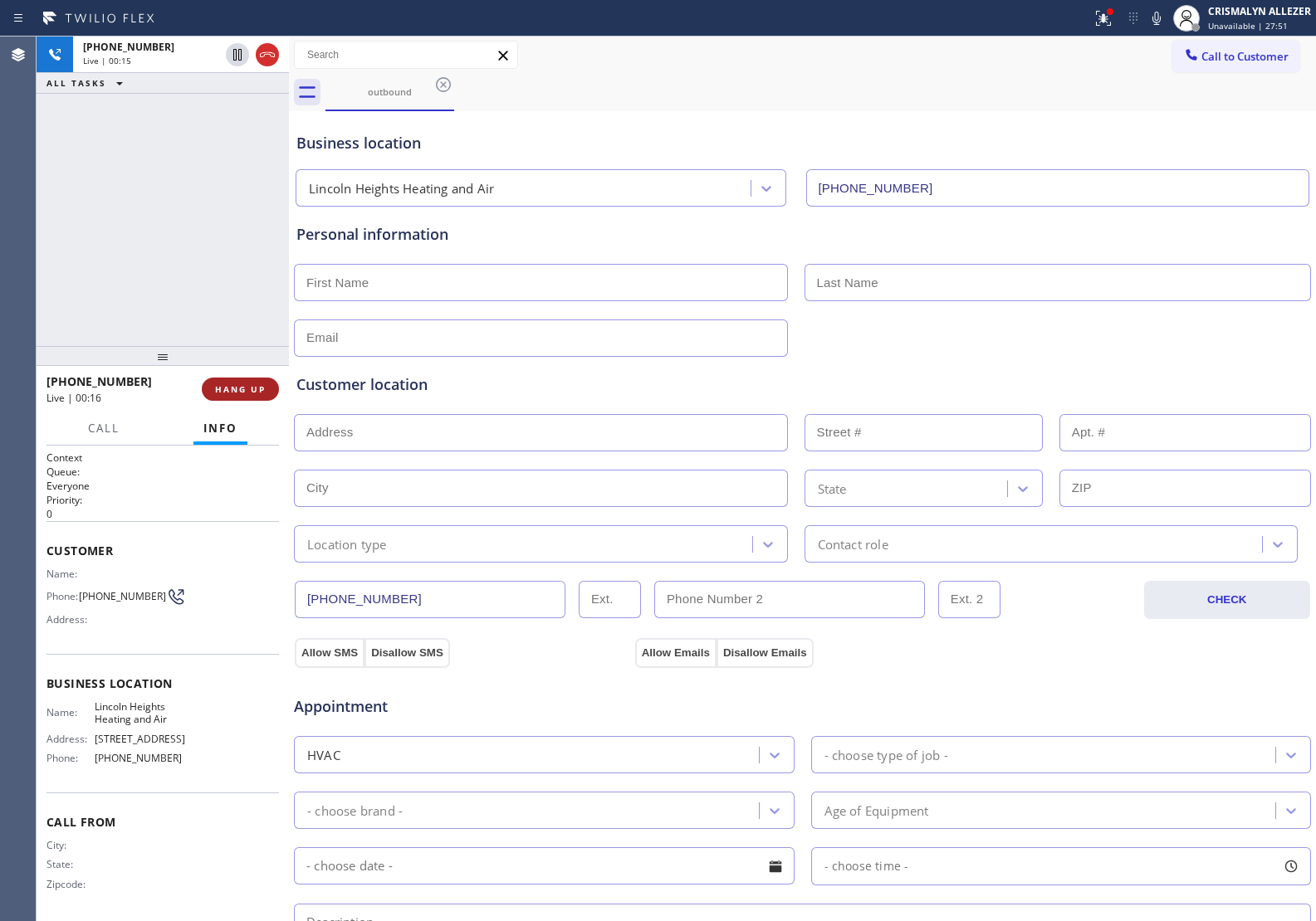
click at [229, 390] on span "HANG UP" at bounding box center [240, 388] width 51 height 11
click at [229, 390] on span "COMPLETE" at bounding box center [237, 388] width 57 height 11
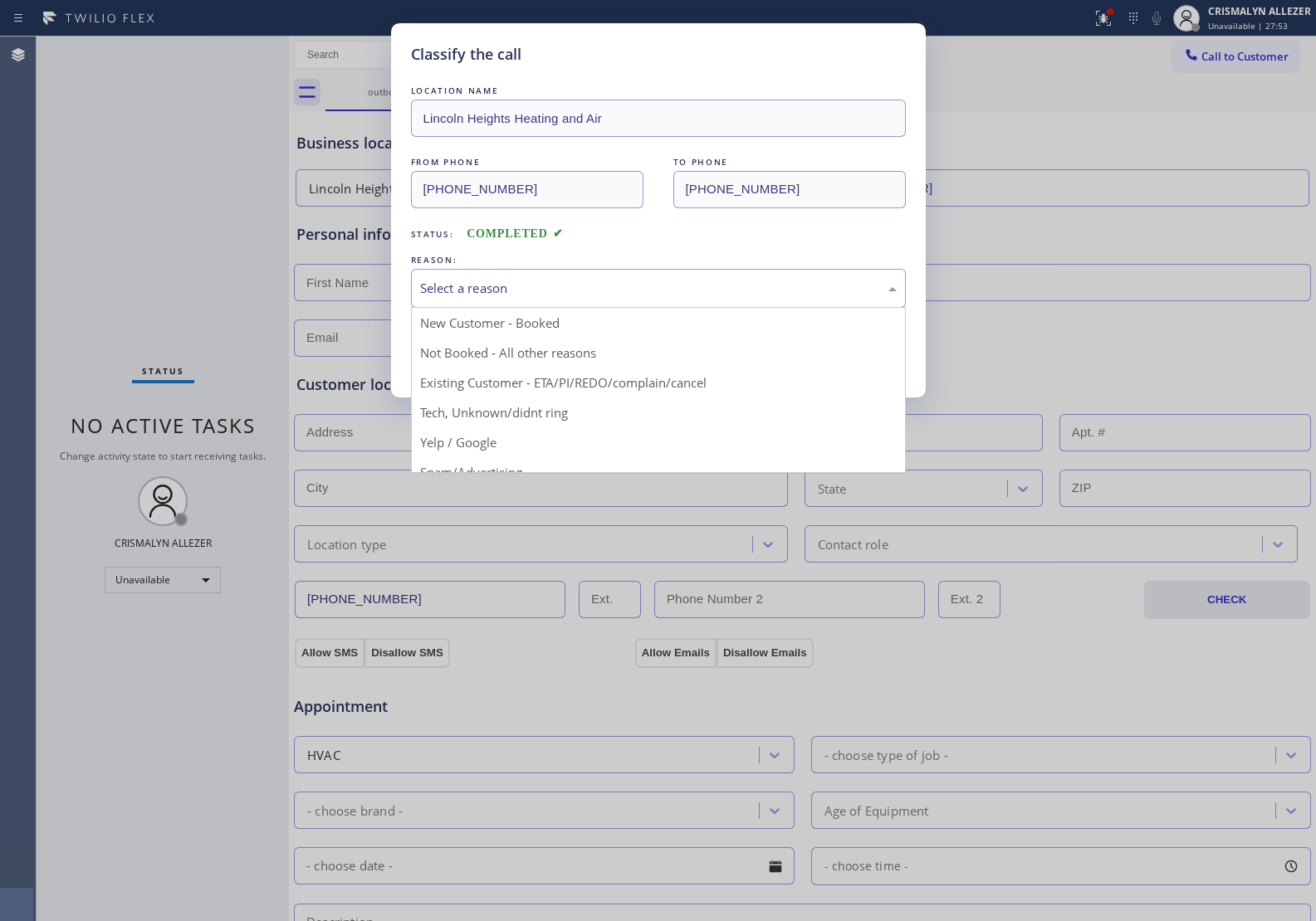
click at [654, 296] on div "Select a reason" at bounding box center [658, 288] width 477 height 19
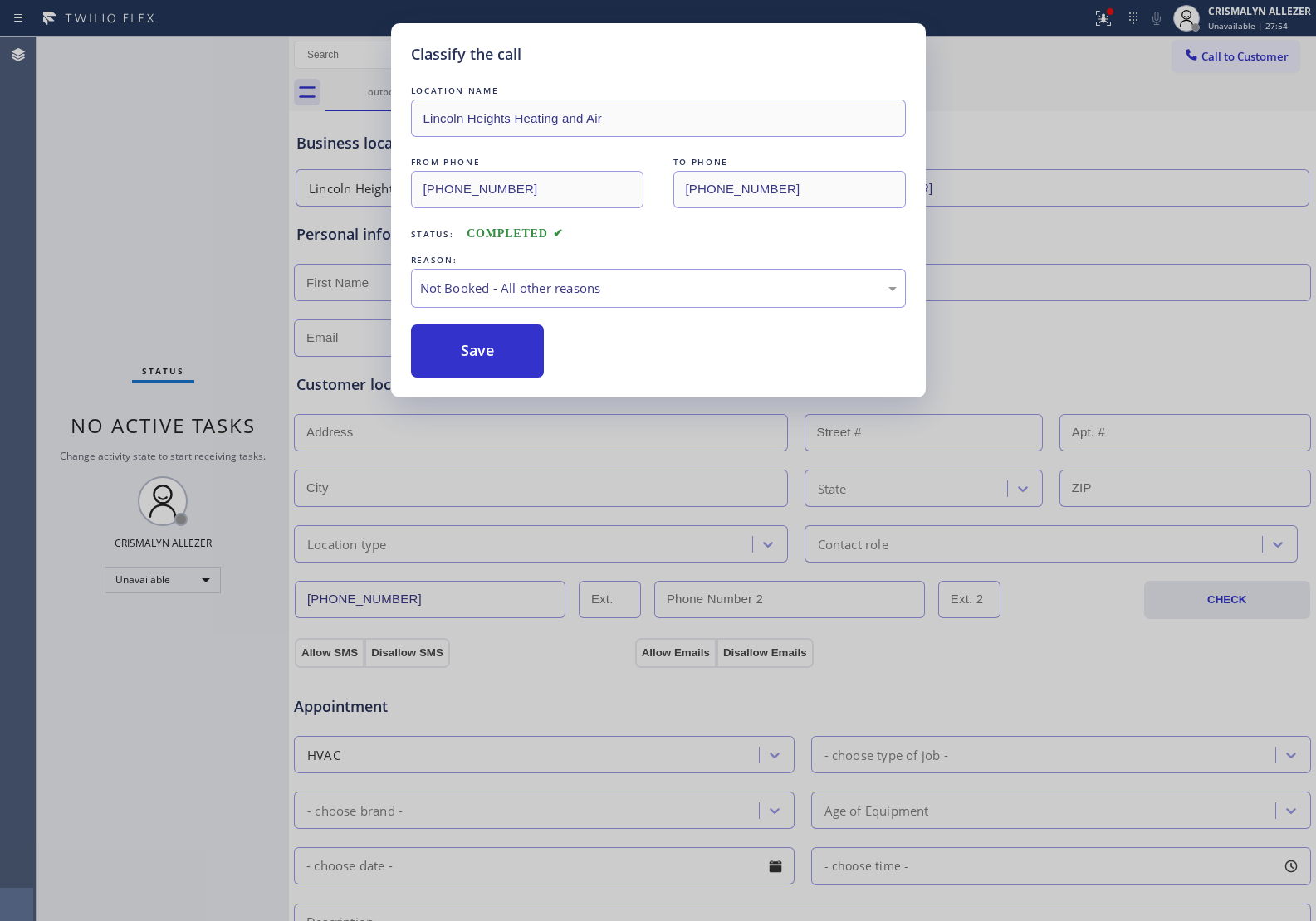
click at [481, 354] on button "Save" at bounding box center [478, 351] width 133 height 53
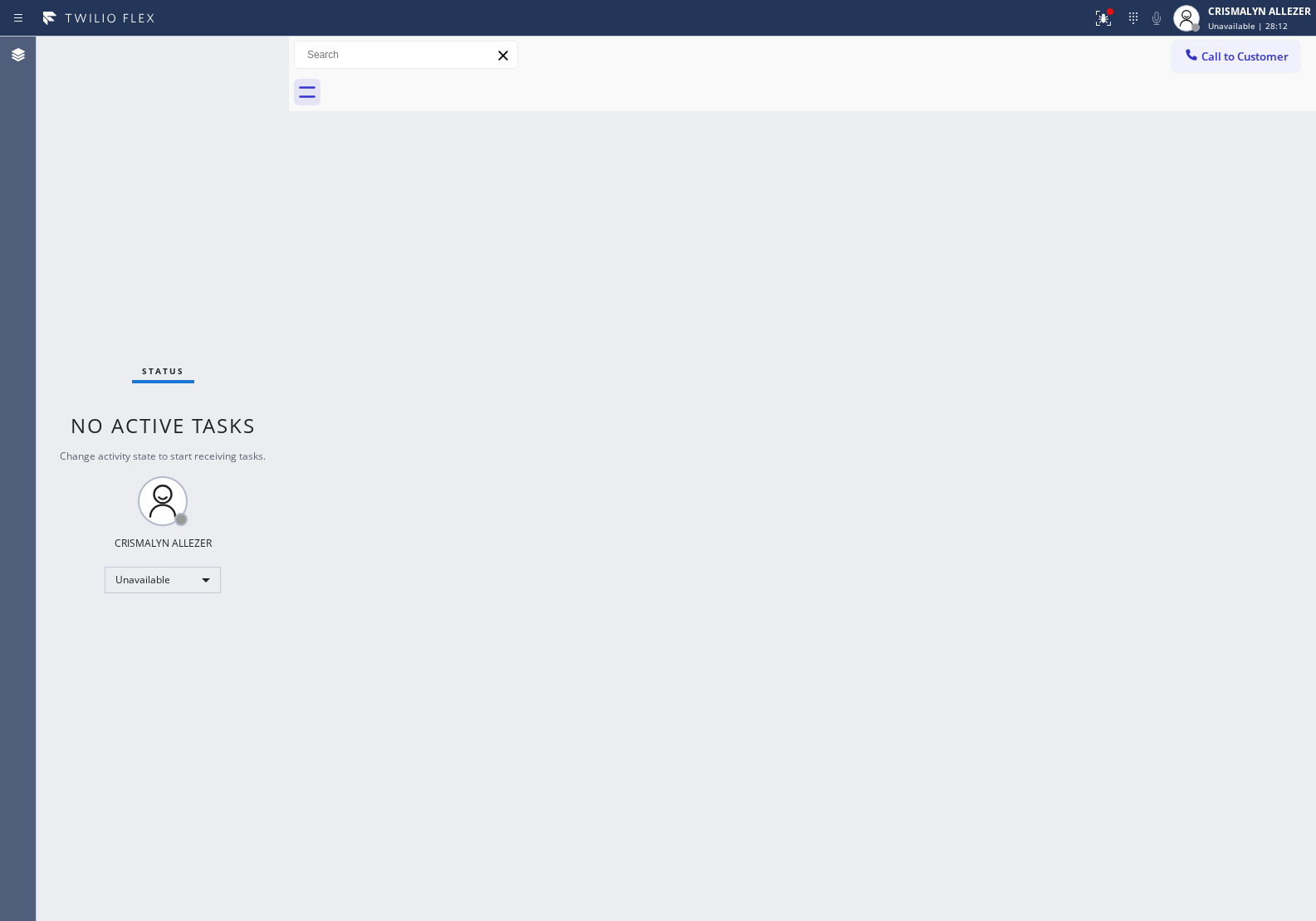
click at [1218, 60] on span "Call to Customer" at bounding box center [1244, 56] width 87 height 15
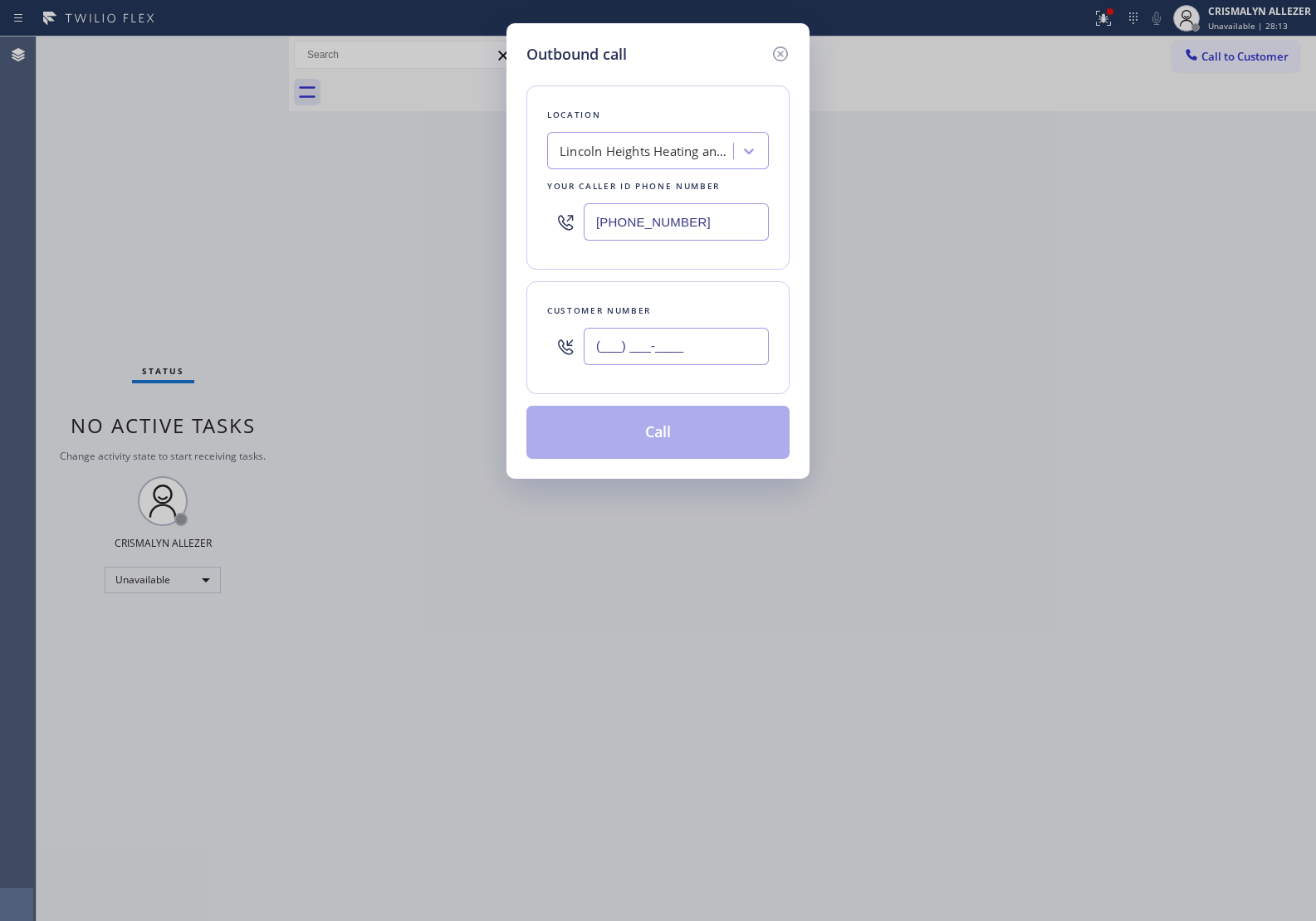
click at [706, 349] on input "(___) ___-____" at bounding box center [676, 346] width 185 height 38
paste input "818) 642-2078"
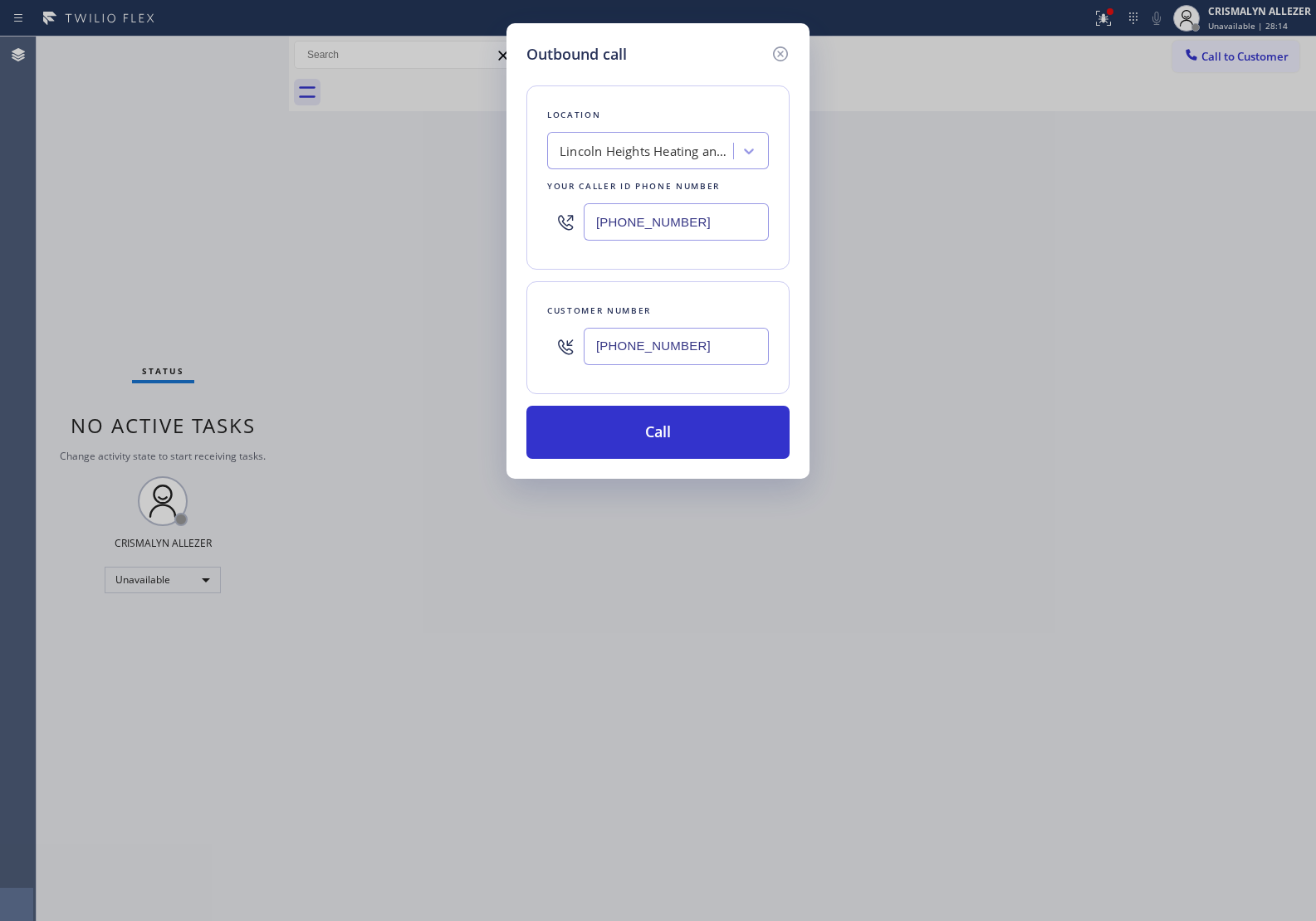
type input "(818) 642-2078"
click at [690, 130] on div "Location Lincoln Heights Heating and Air Your caller id phone number (213) 223-…" at bounding box center [658, 178] width 263 height 184
click at [679, 155] on div "Lincoln Heights Heating and Air" at bounding box center [646, 152] width 174 height 19
paste input "Blue Moon Electrical North Hollywood"
type input "Blue Moon Electrical North Hollywood"
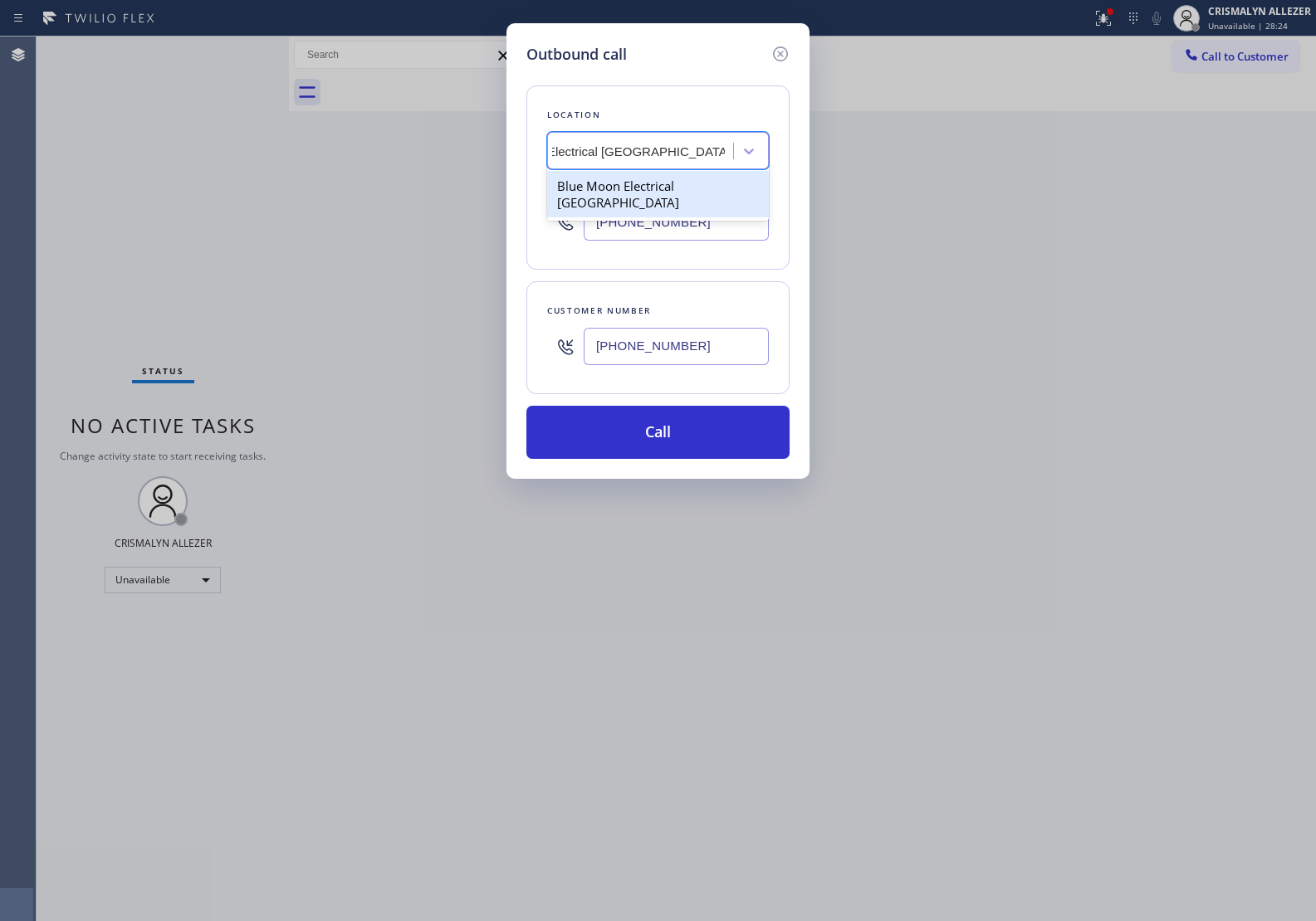
click at [642, 216] on div "Blue Moon Electrical North Hollywood" at bounding box center [658, 194] width 222 height 46
type input "(818) 532-5473"
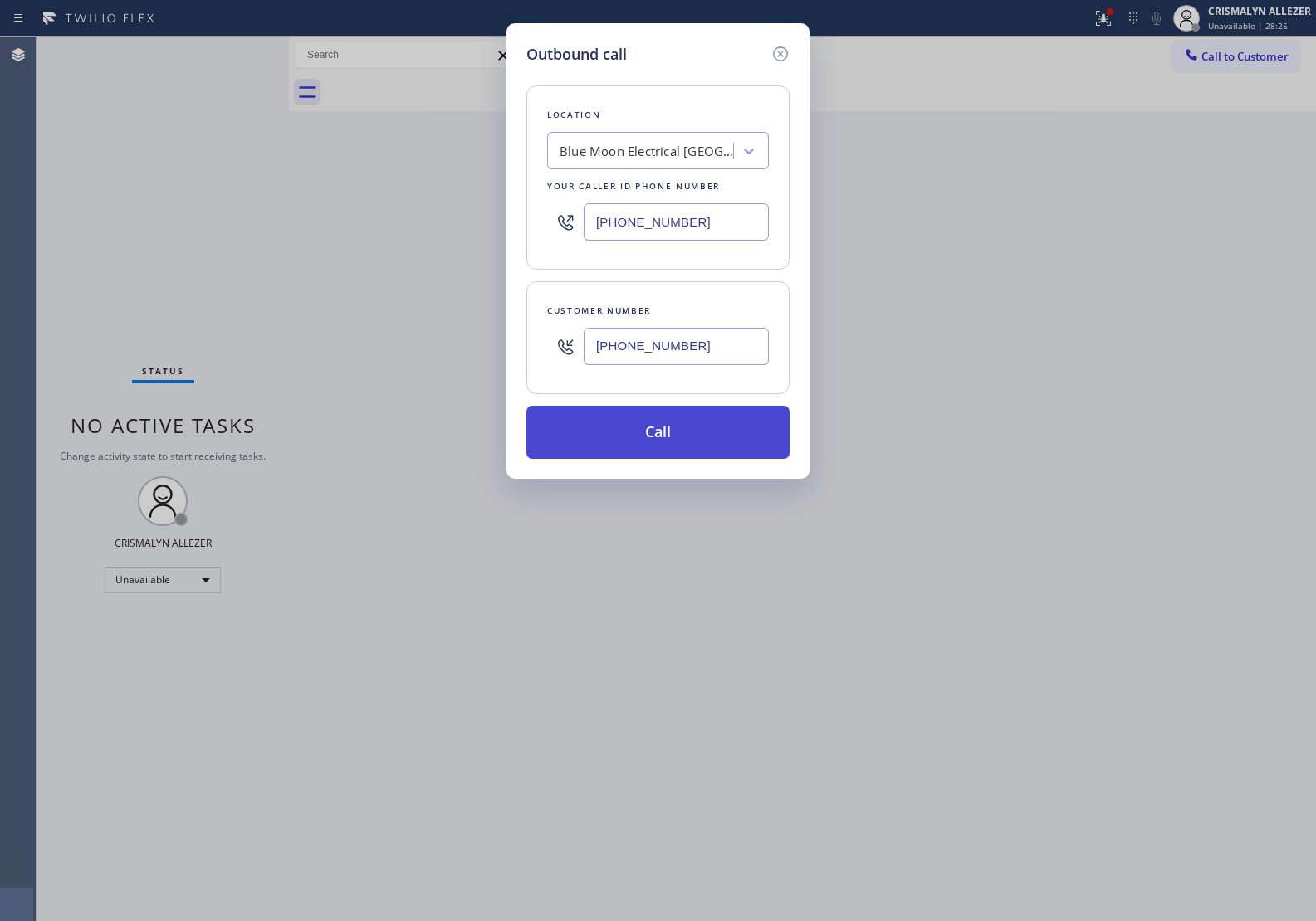
click at [668, 438] on button "Call" at bounding box center [658, 432] width 263 height 53
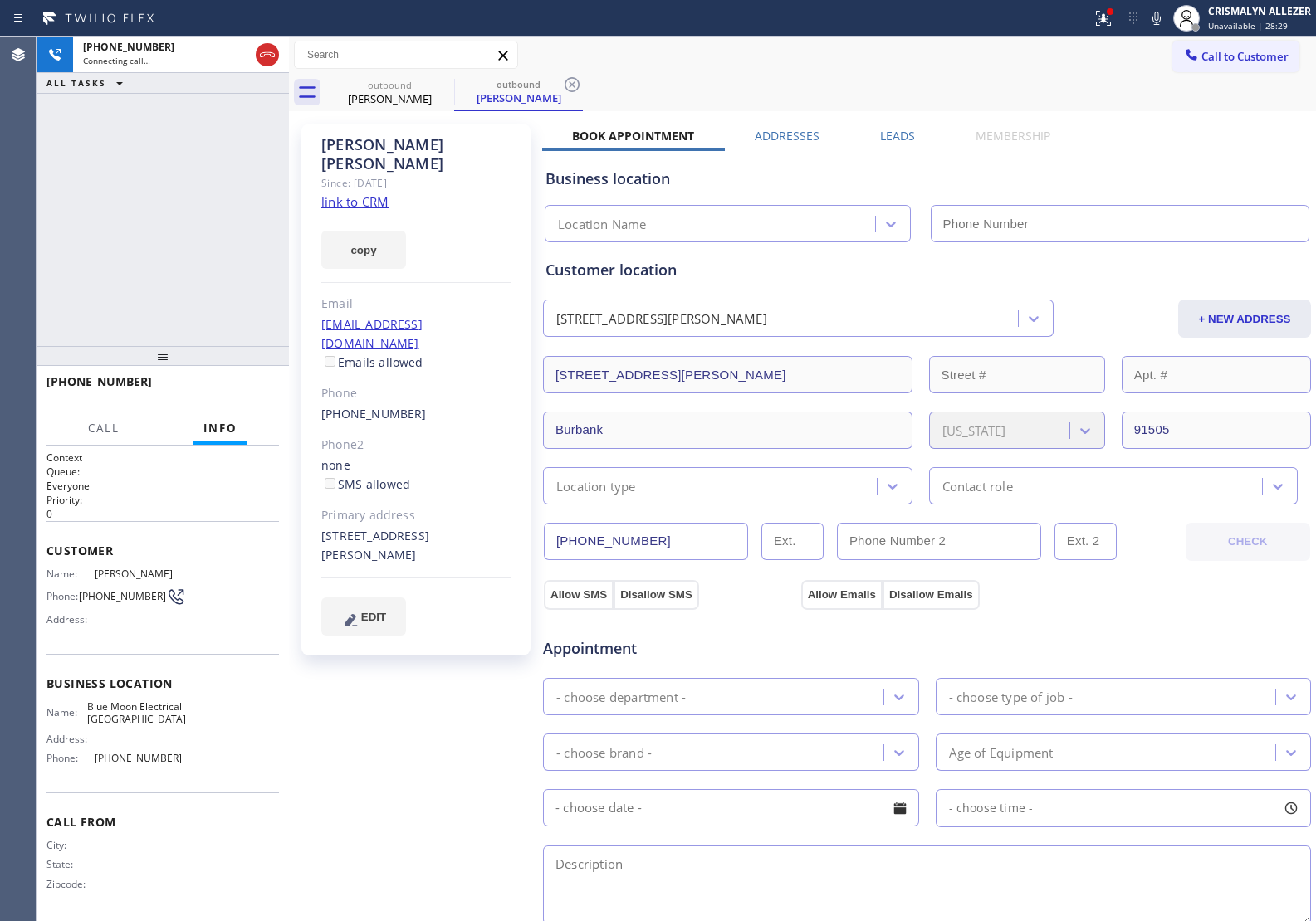
click at [369, 194] on link "link to CRM" at bounding box center [354, 202] width 68 height 17
type input "(818) 532-5473"
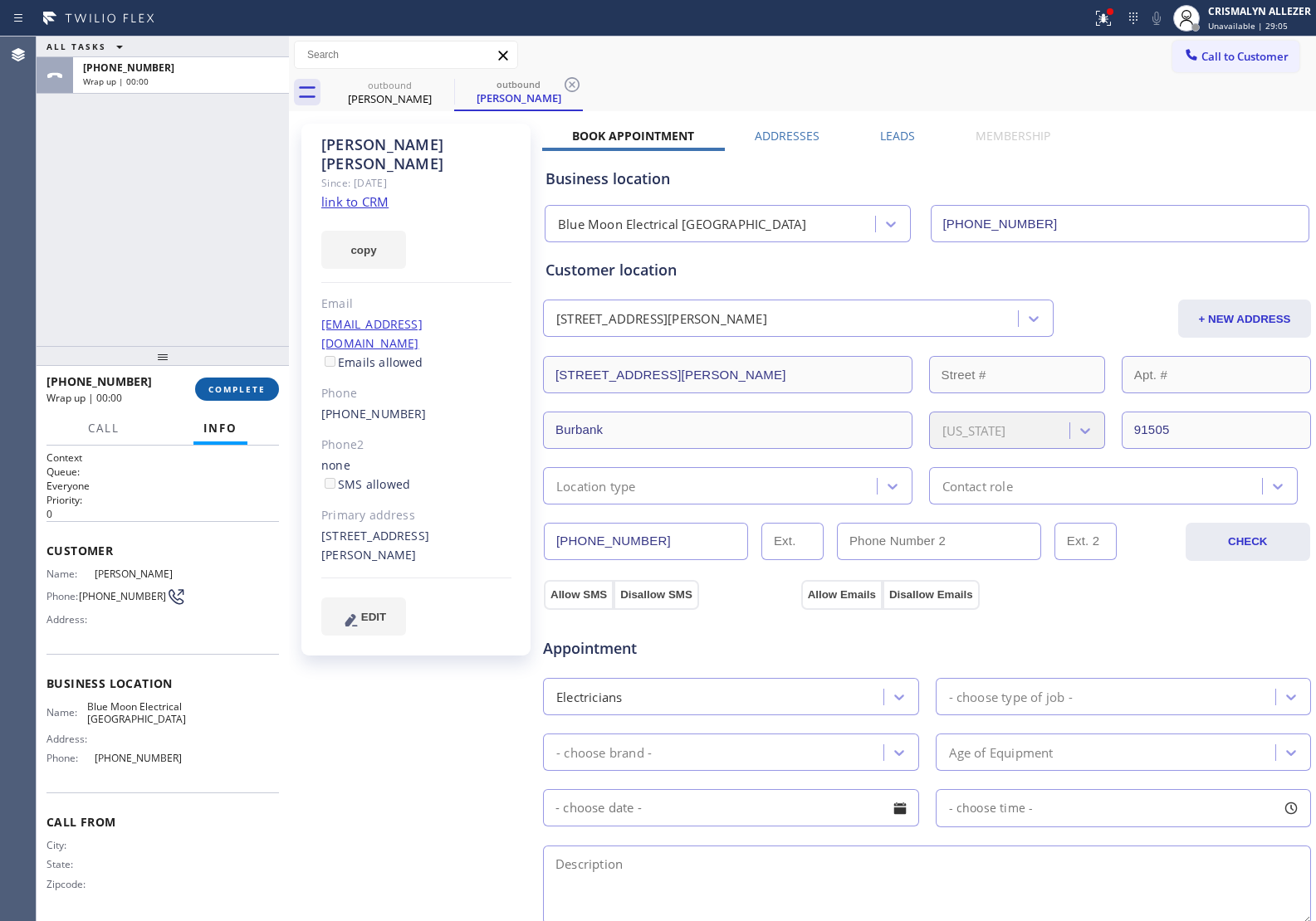
click at [222, 395] on button "COMPLETE" at bounding box center [238, 389] width 84 height 24
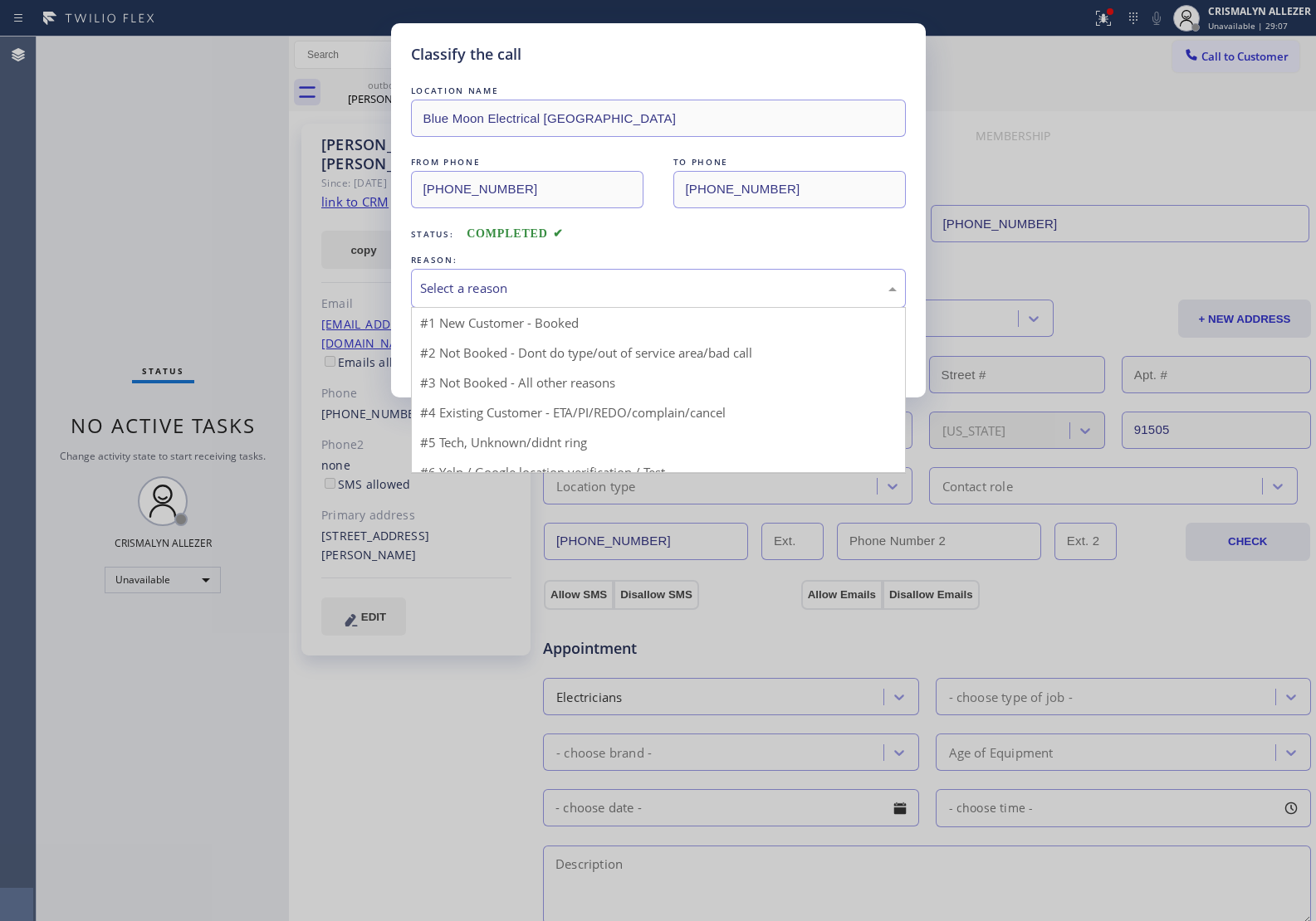
click at [698, 301] on div "Select a reason" at bounding box center [658, 288] width 494 height 39
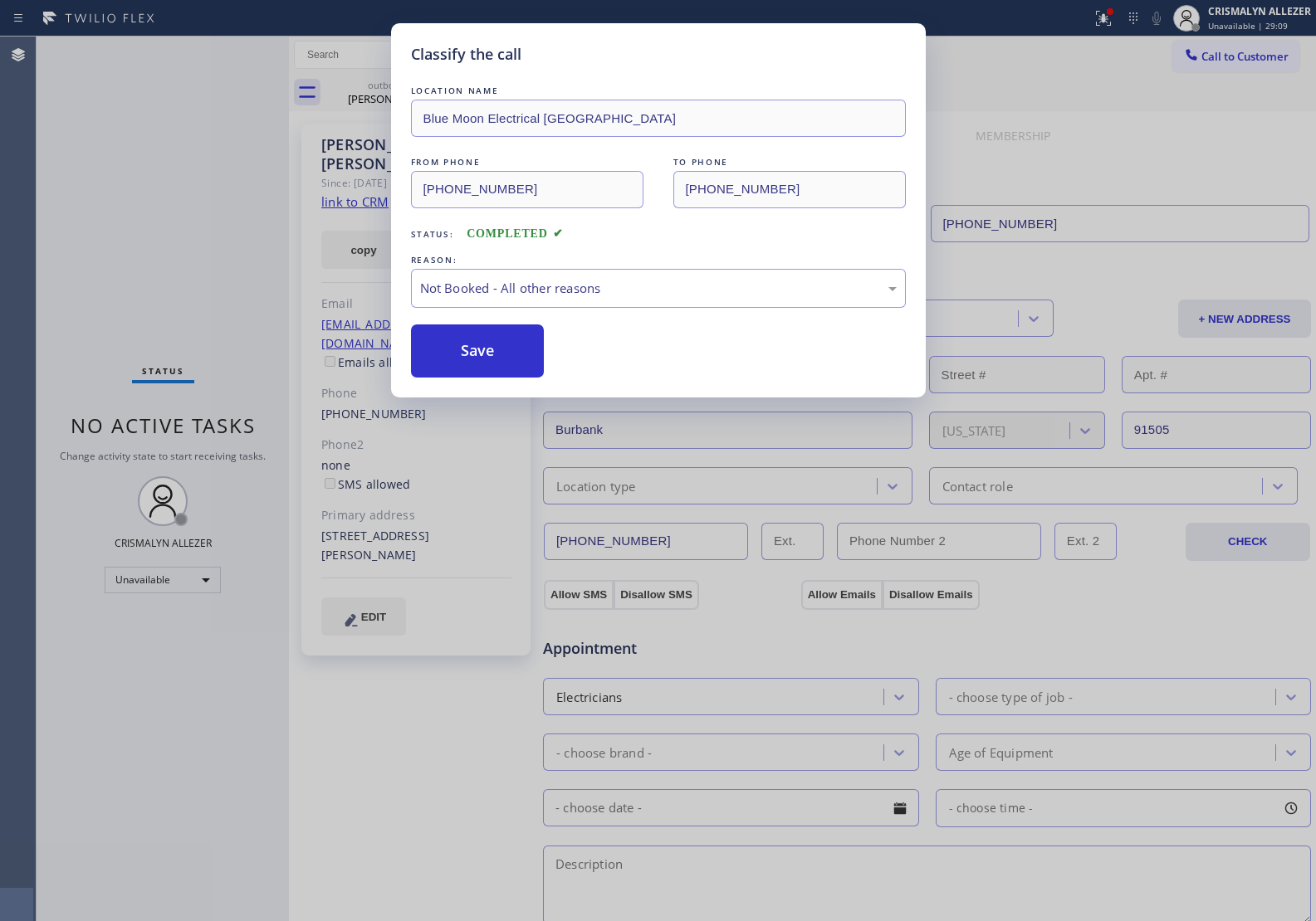
click at [466, 354] on button "Save" at bounding box center [478, 351] width 133 height 53
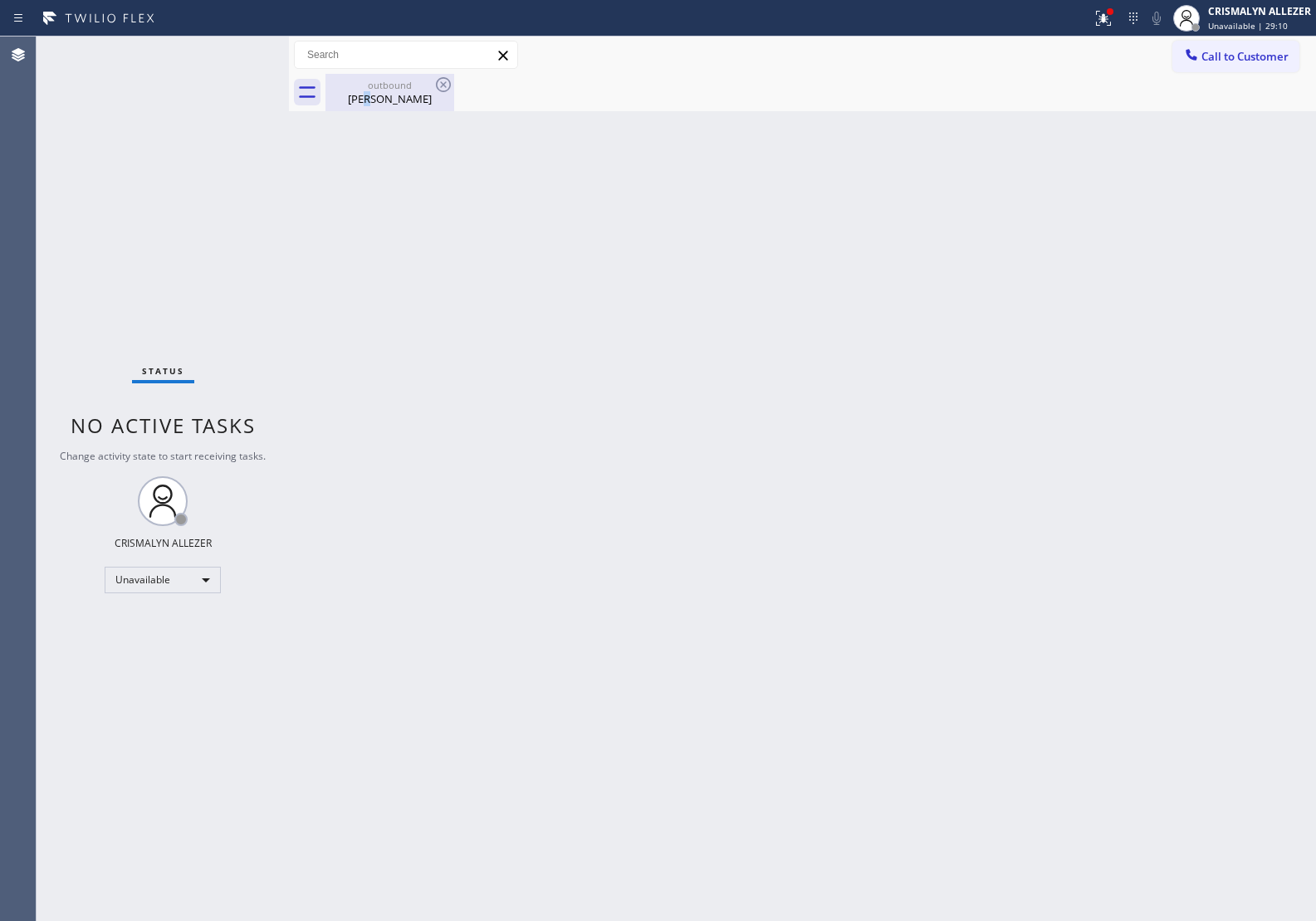
drag, startPoint x: 381, startPoint y: 97, endPoint x: 430, endPoint y: 92, distance: 49.3
click at [391, 97] on div "Marita Jones" at bounding box center [389, 98] width 125 height 15
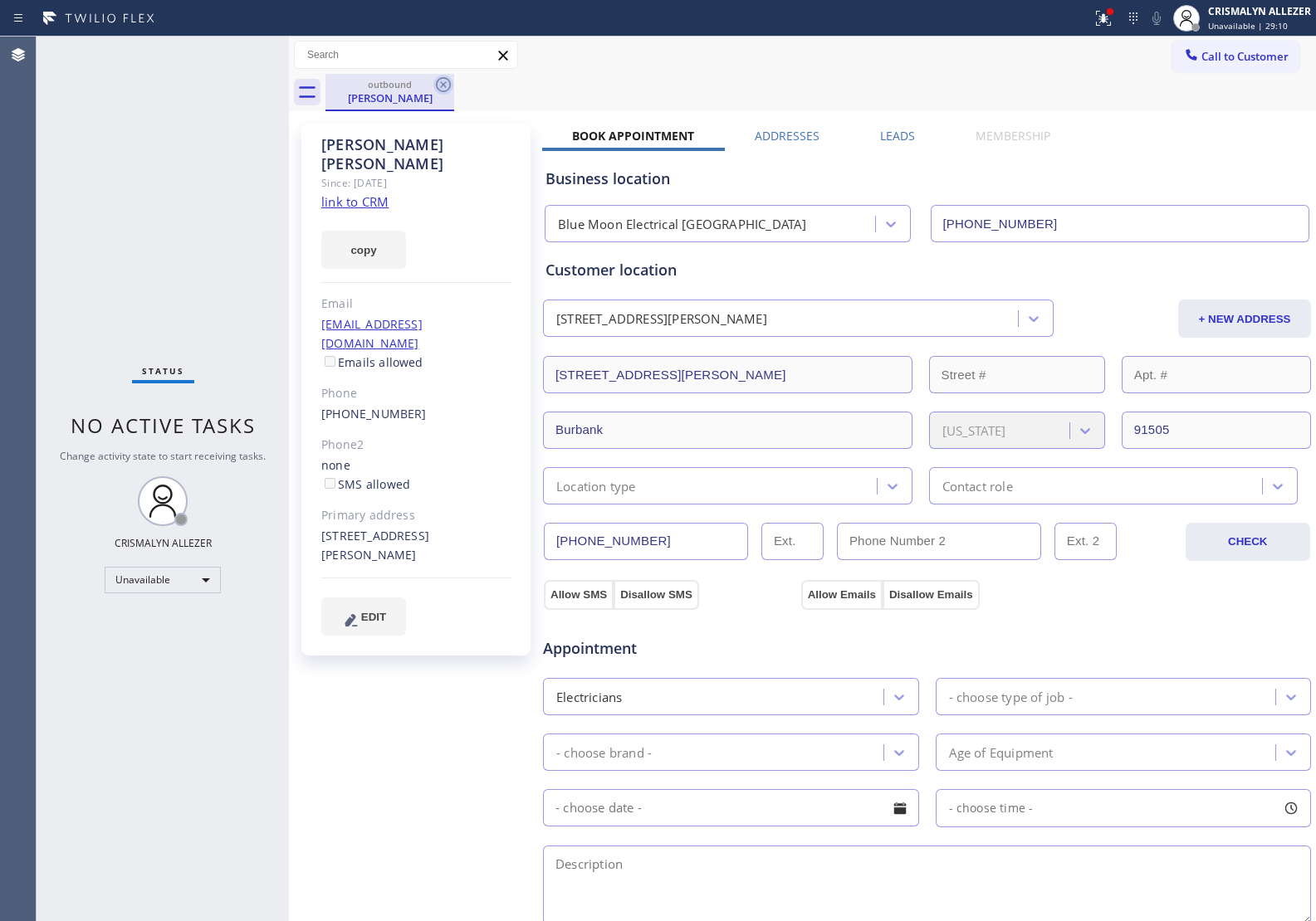
click at [445, 85] on icon at bounding box center [443, 84] width 20 height 20
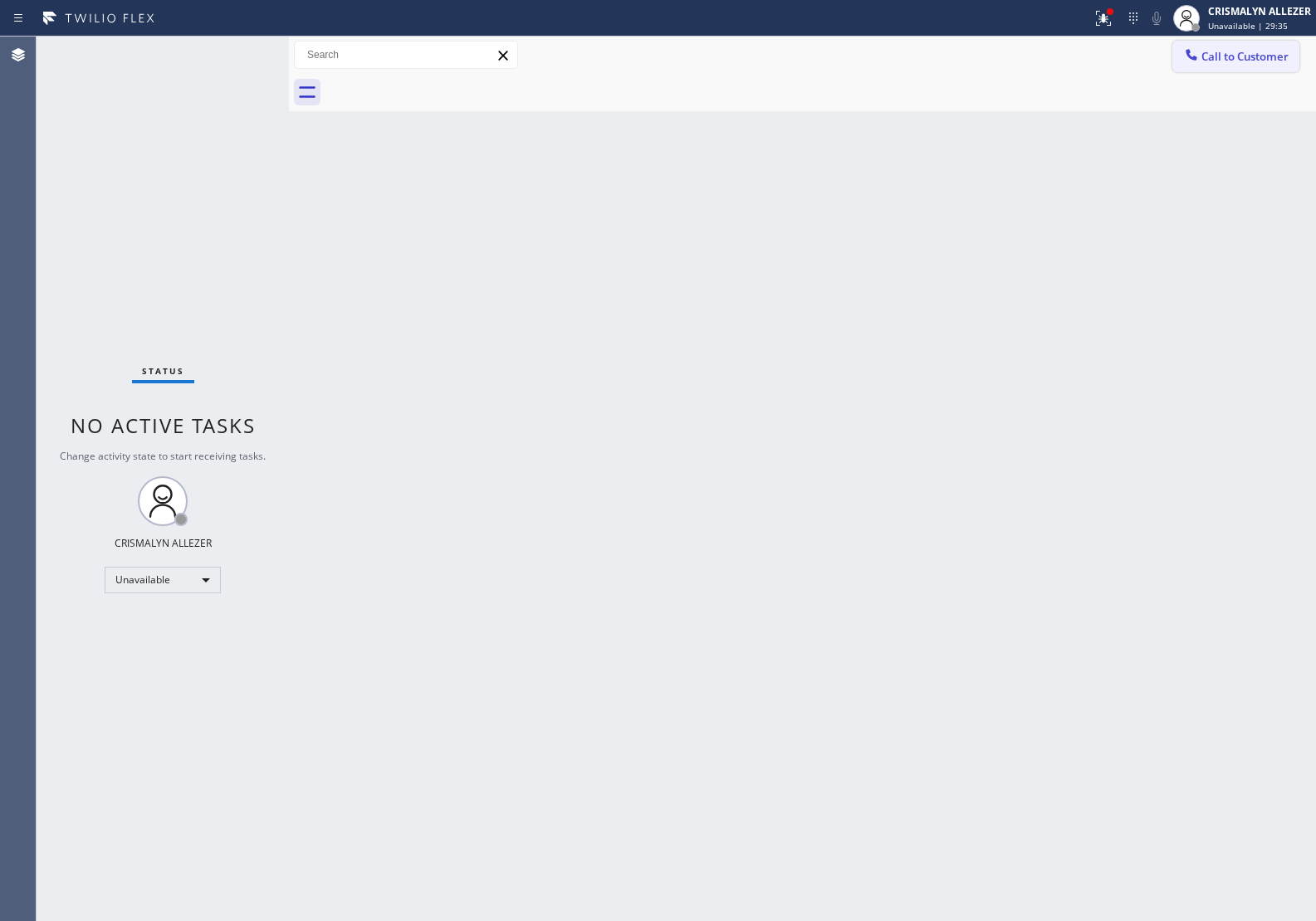
click at [1289, 60] on span "Call to Customer" at bounding box center [1244, 56] width 87 height 15
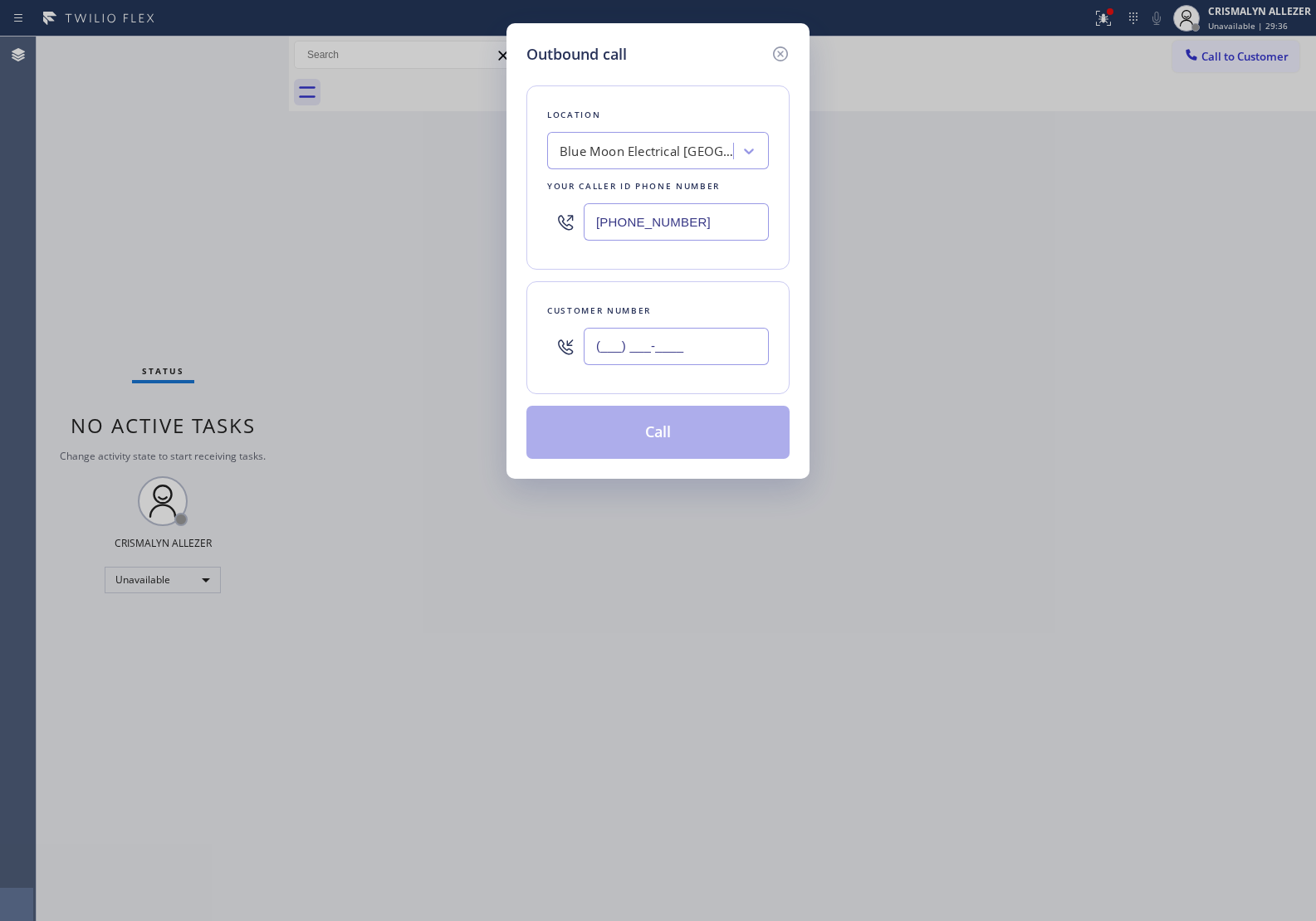
click at [731, 343] on input "(___) ___-____" at bounding box center [676, 346] width 185 height 38
paste input "415) 223-9878"
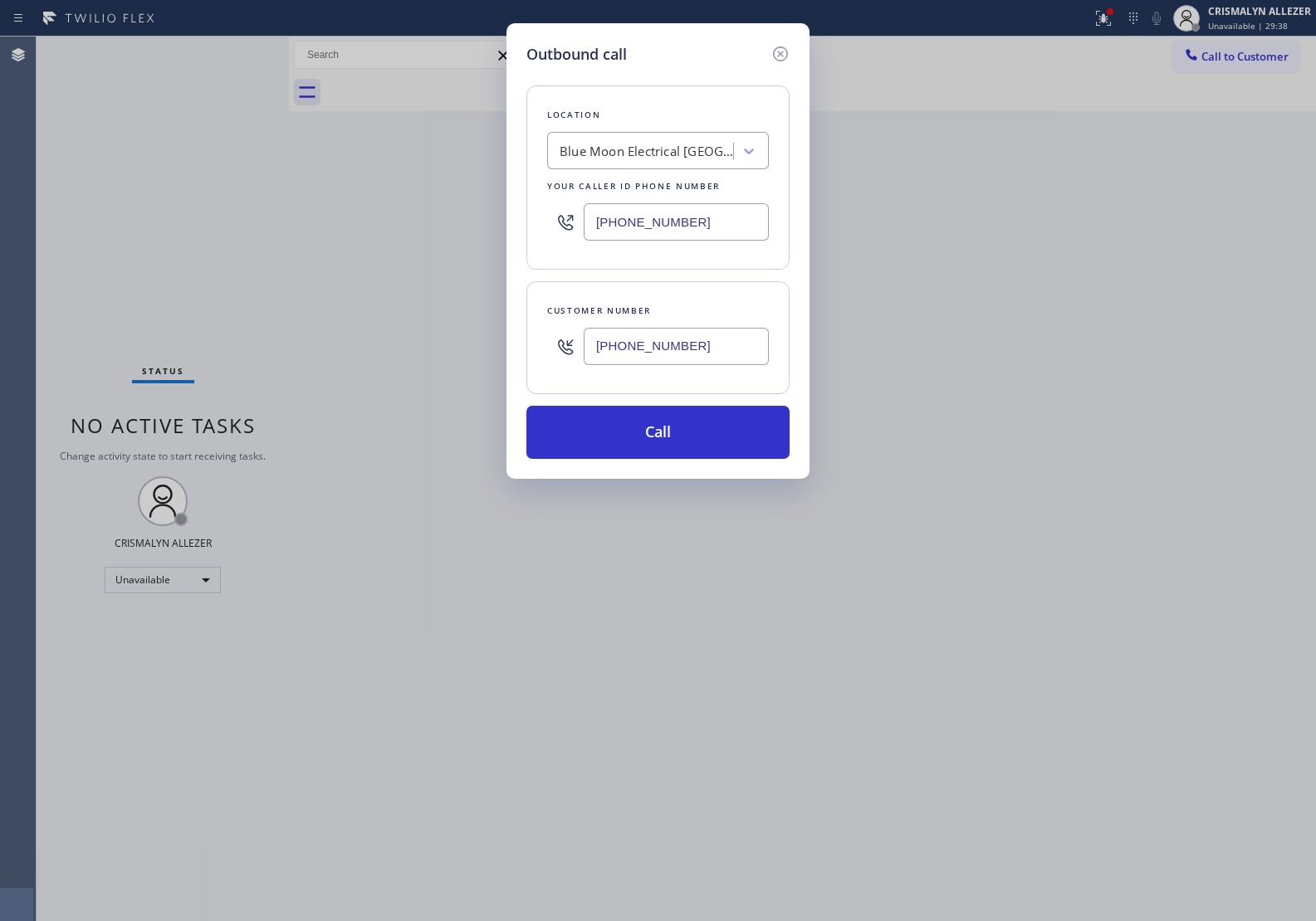
type input "(415) 223-9878"
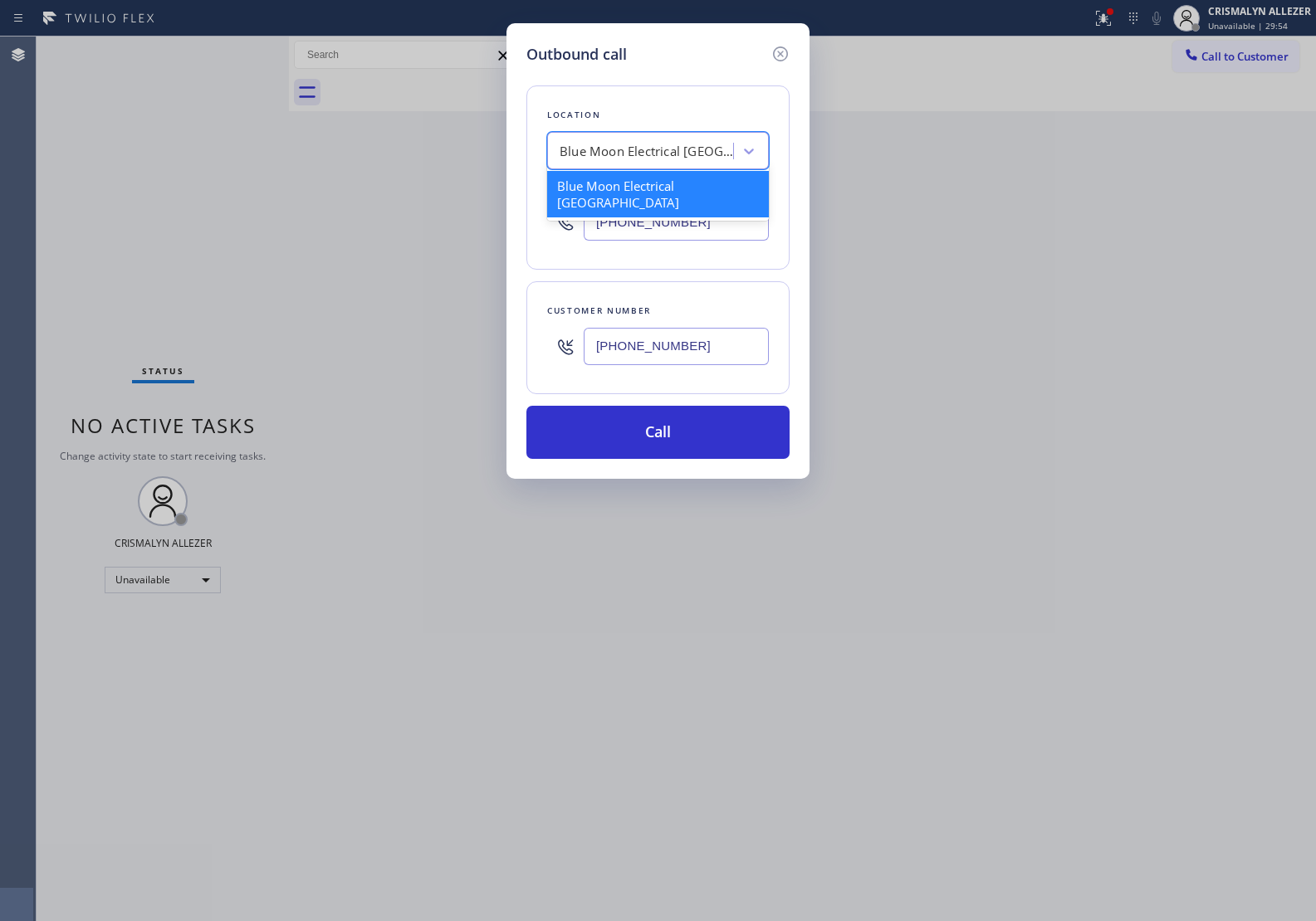
click at [665, 132] on div "Blue Moon Electrical North Hollywood" at bounding box center [658, 151] width 222 height 38
paste input "4152239878"
type input "4152239878"
paste input "Zoom Electricians San Francisco"
type input "Zoom Electricians San Francisco"
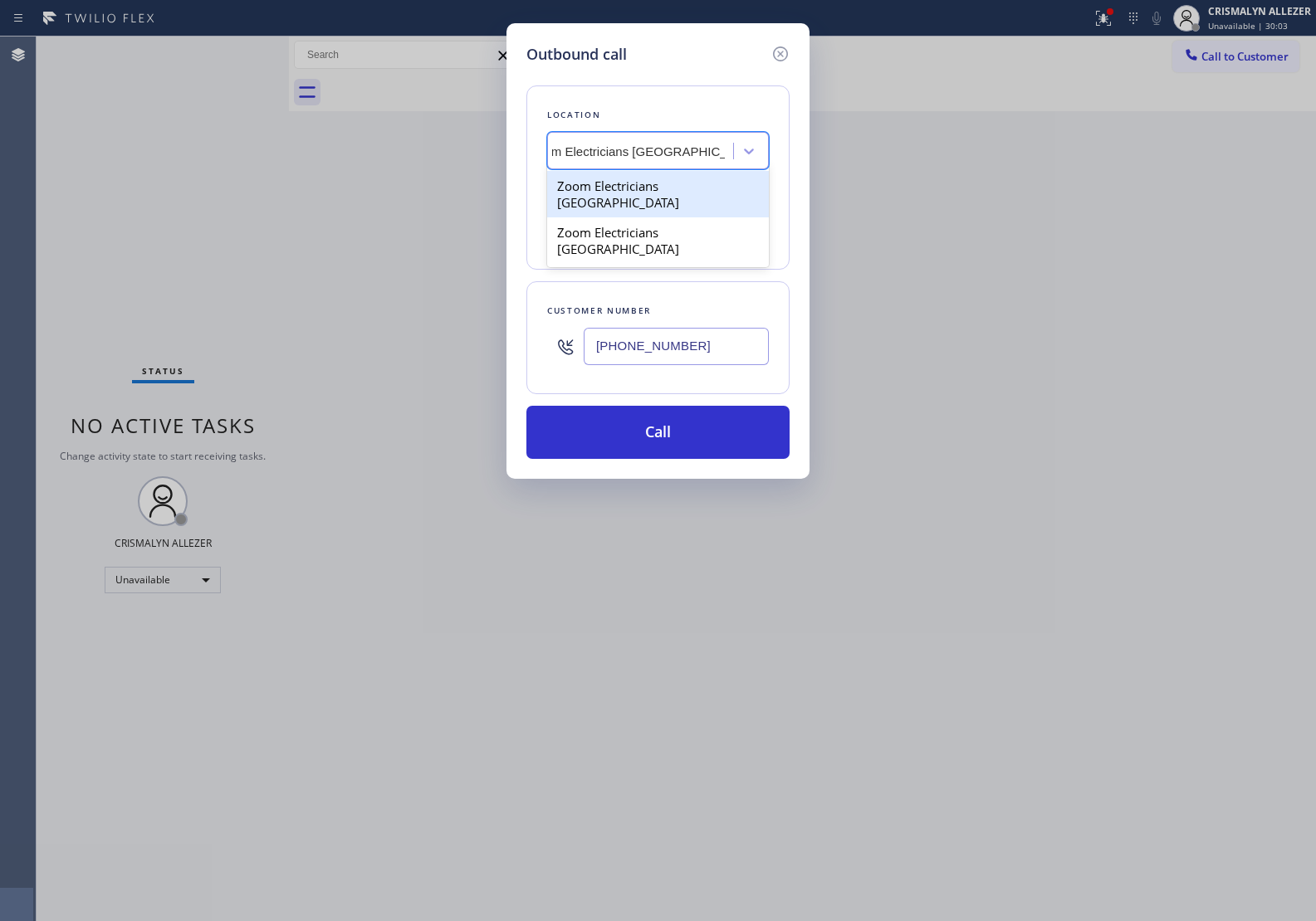
click at [650, 196] on div "Zoom Electricians San Francisco" at bounding box center [658, 194] width 222 height 46
type input "(415) 727-8840"
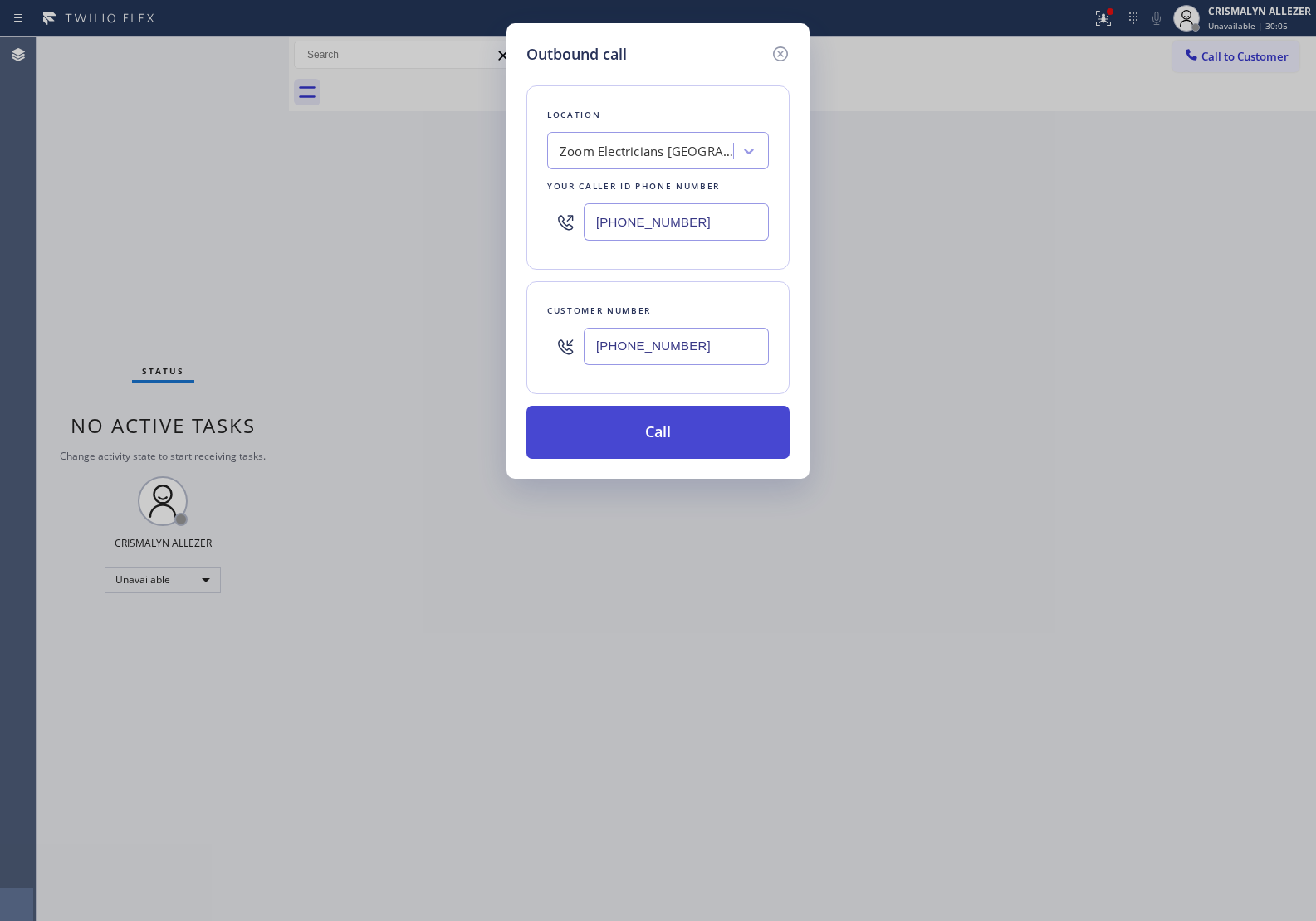
click at [669, 442] on button "Call" at bounding box center [658, 432] width 263 height 53
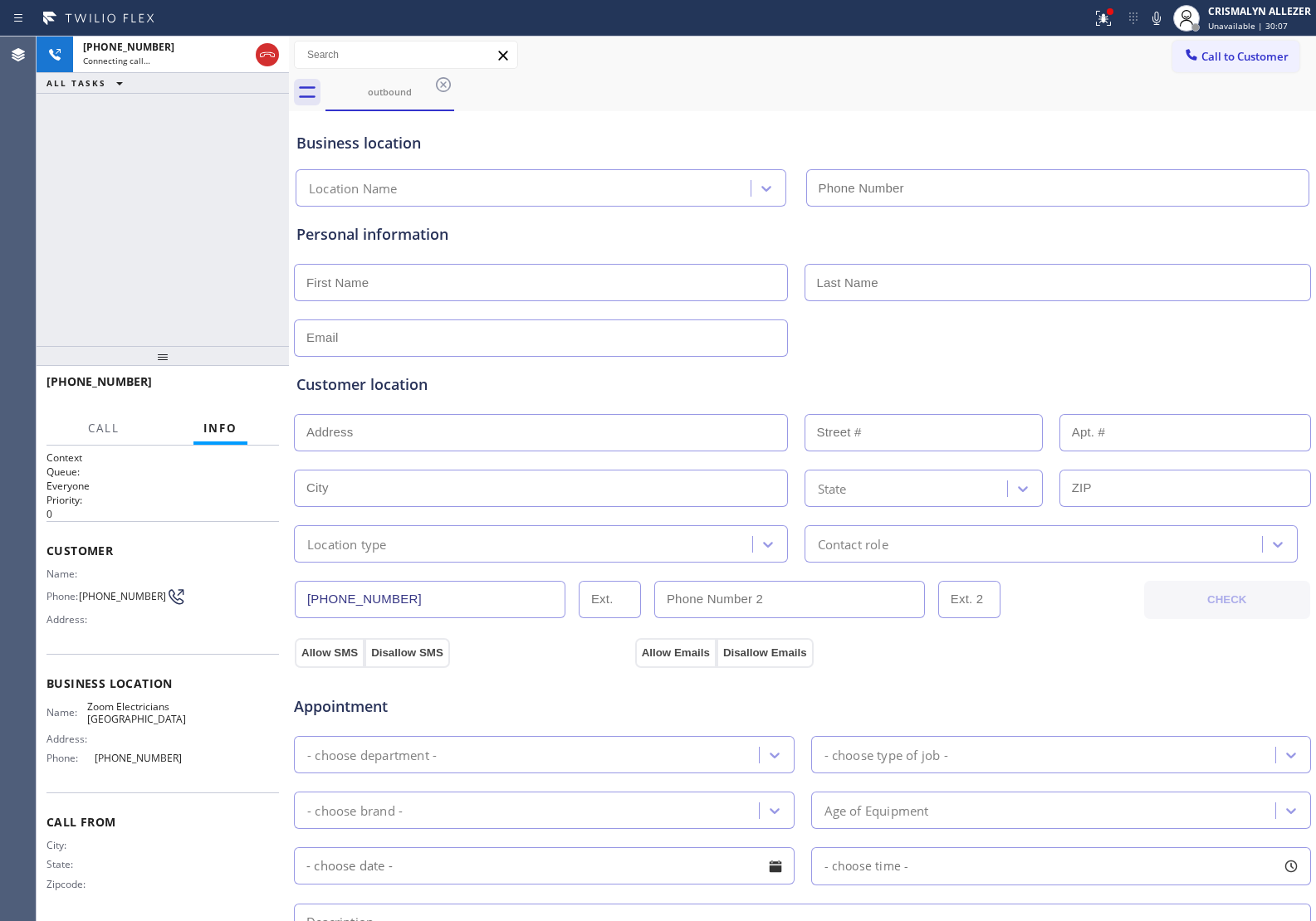
type input "(415) 727-8840"
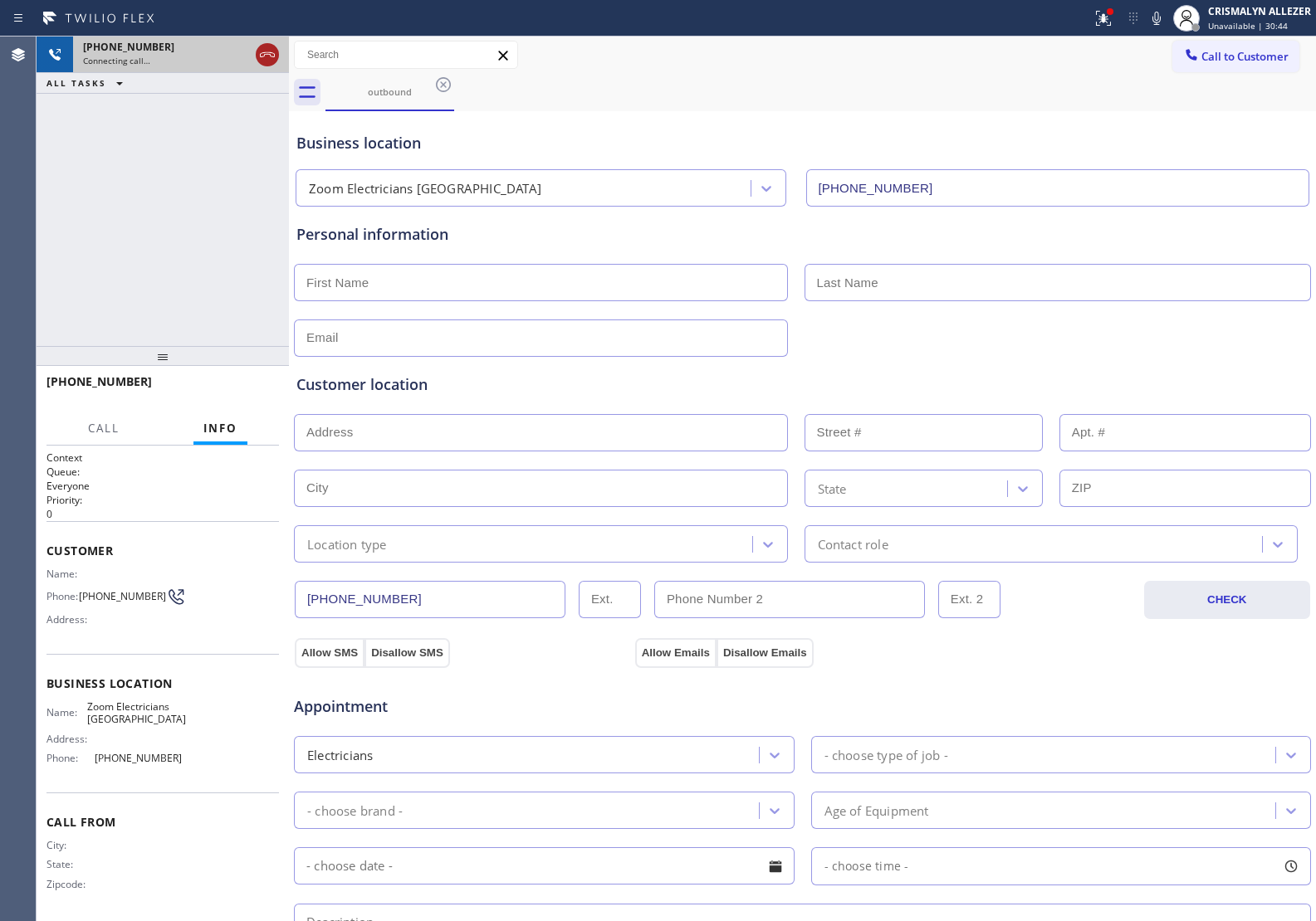
drag, startPoint x: 267, startPoint y: 53, endPoint x: 242, endPoint y: 216, distance: 164.9
click at [267, 54] on icon at bounding box center [267, 54] width 20 height 20
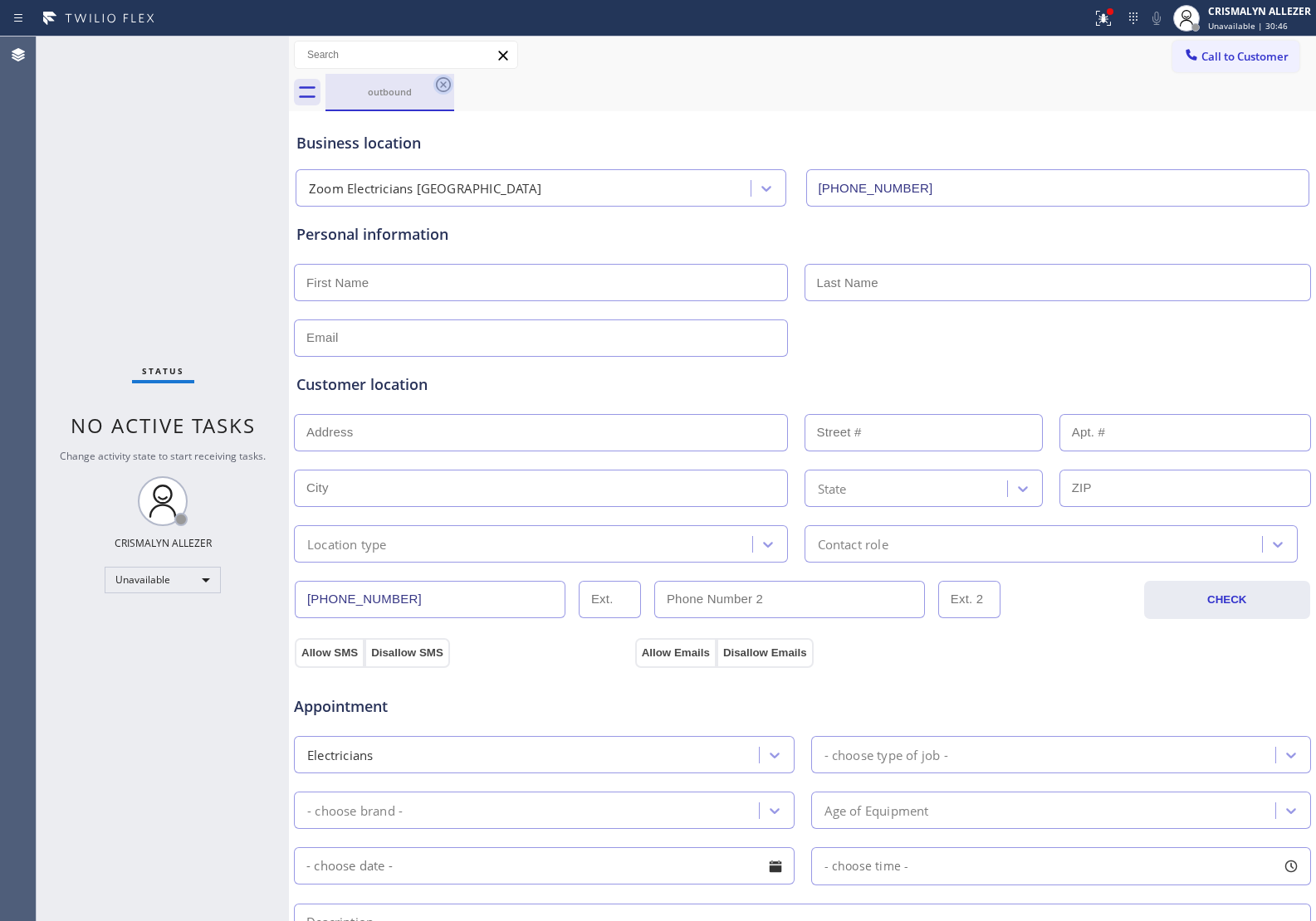
click at [440, 76] on icon at bounding box center [443, 84] width 20 height 20
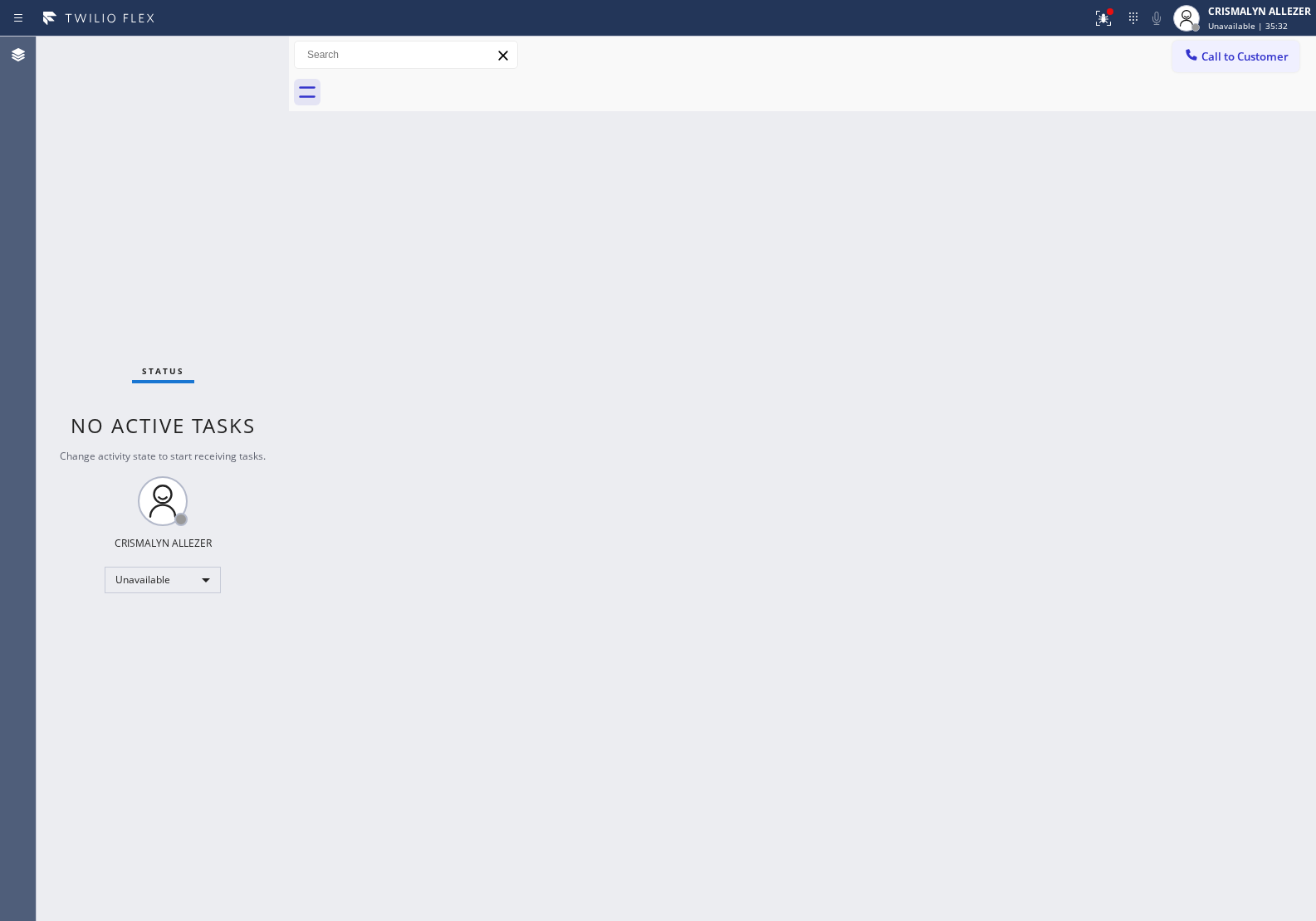
click at [1129, 237] on div "Back to Dashboard Change Sender ID Customers Technicians Select a contact Outbo…" at bounding box center [802, 478] width 1027 height 884
click at [1226, 47] on button "Call to Customer" at bounding box center [1235, 56] width 127 height 32
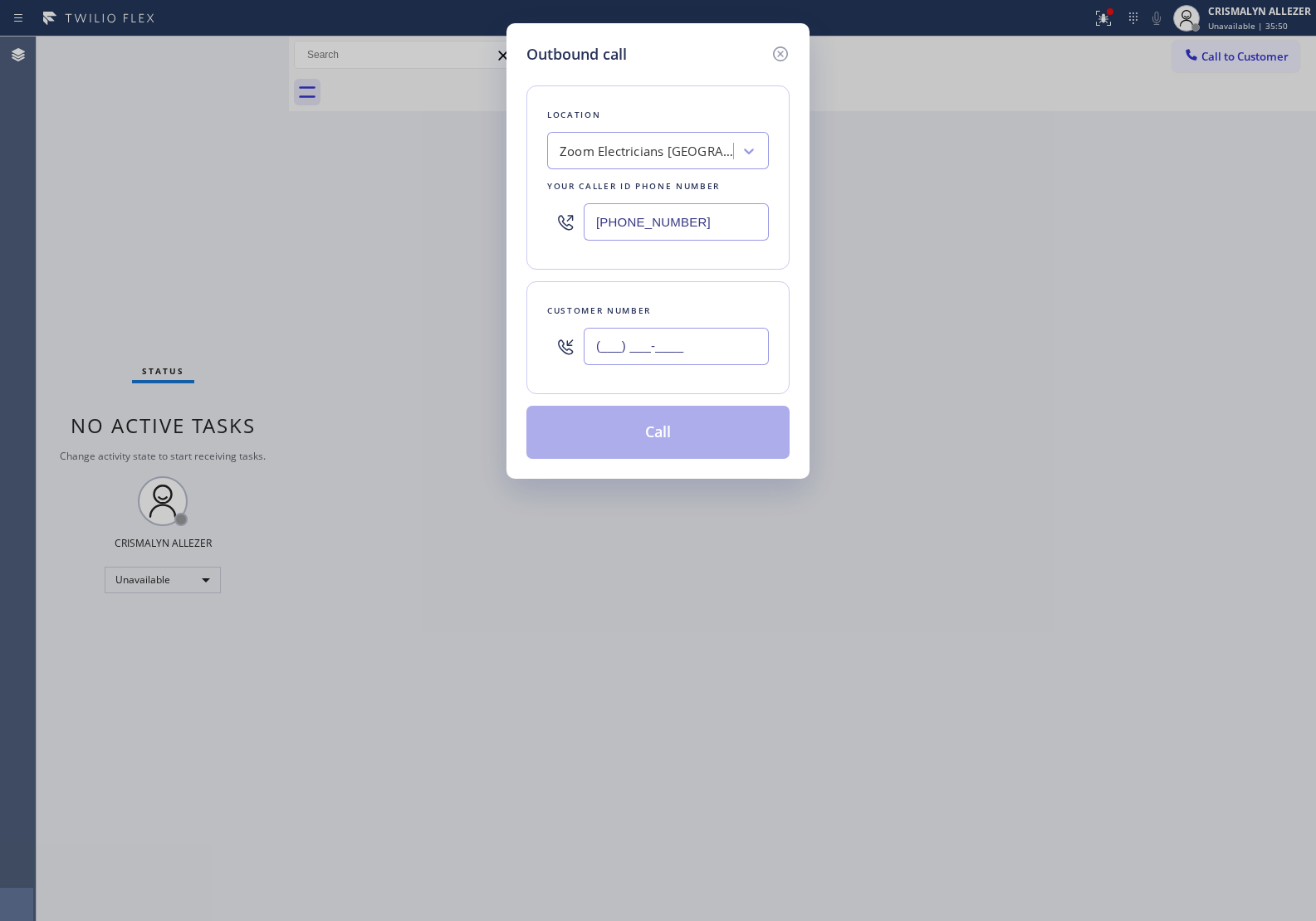
click at [722, 355] on input "(___) ___-____" at bounding box center [676, 346] width 185 height 38
paste input "818) 642-2078"
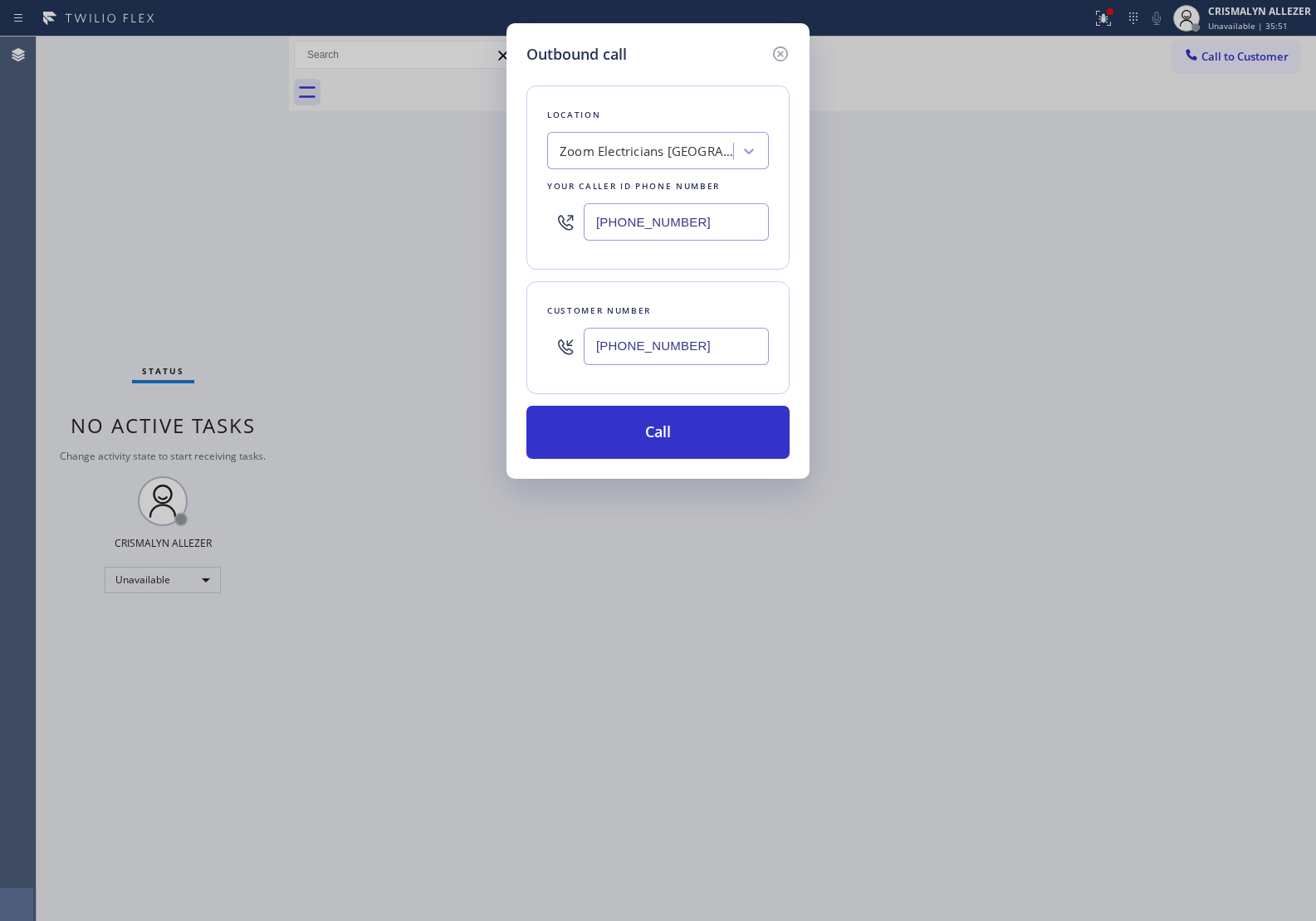
type input "(818) 642-2078"
click at [679, 432] on button "Call" at bounding box center [658, 432] width 263 height 53
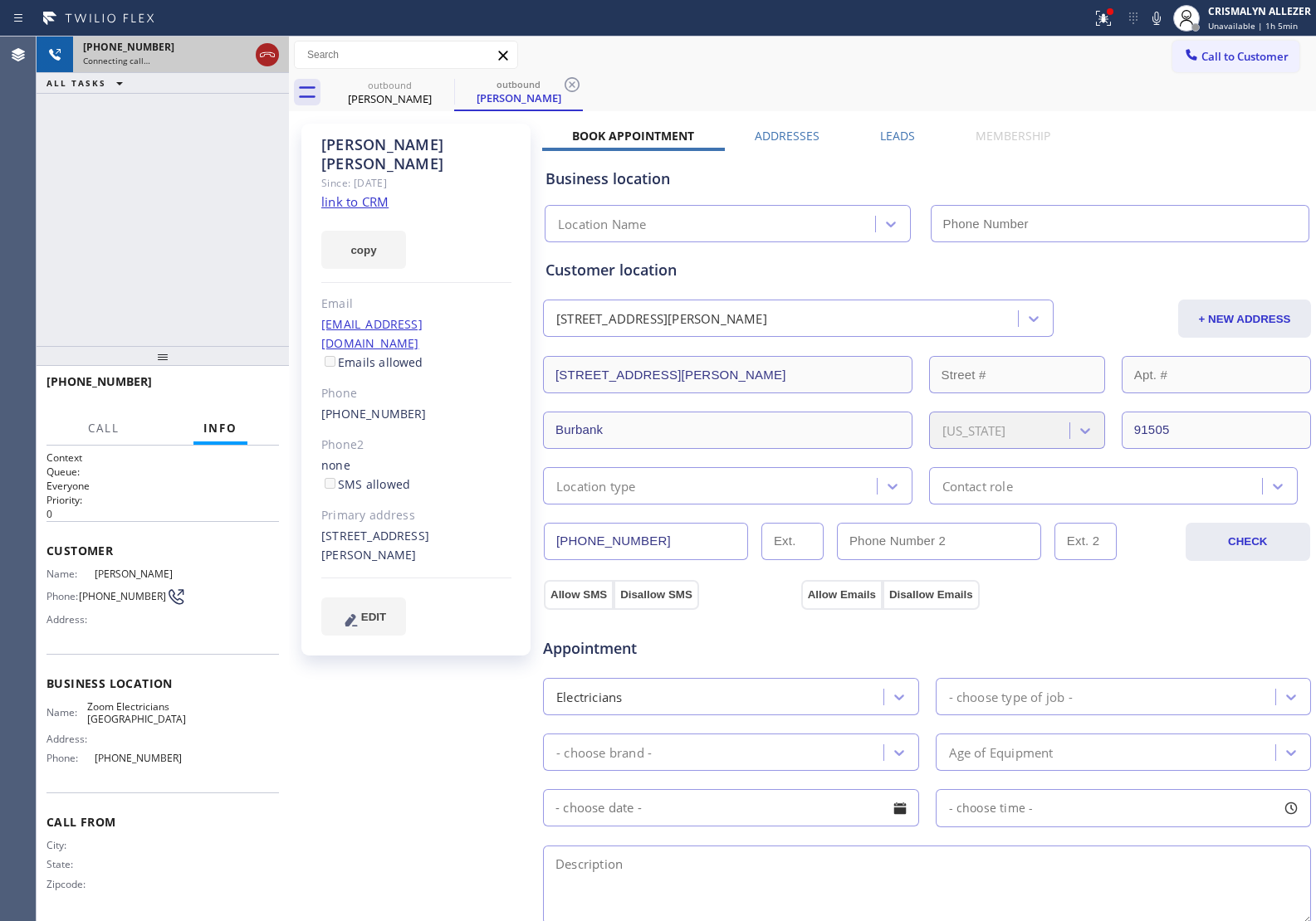
click at [260, 51] on icon at bounding box center [267, 54] width 20 height 20
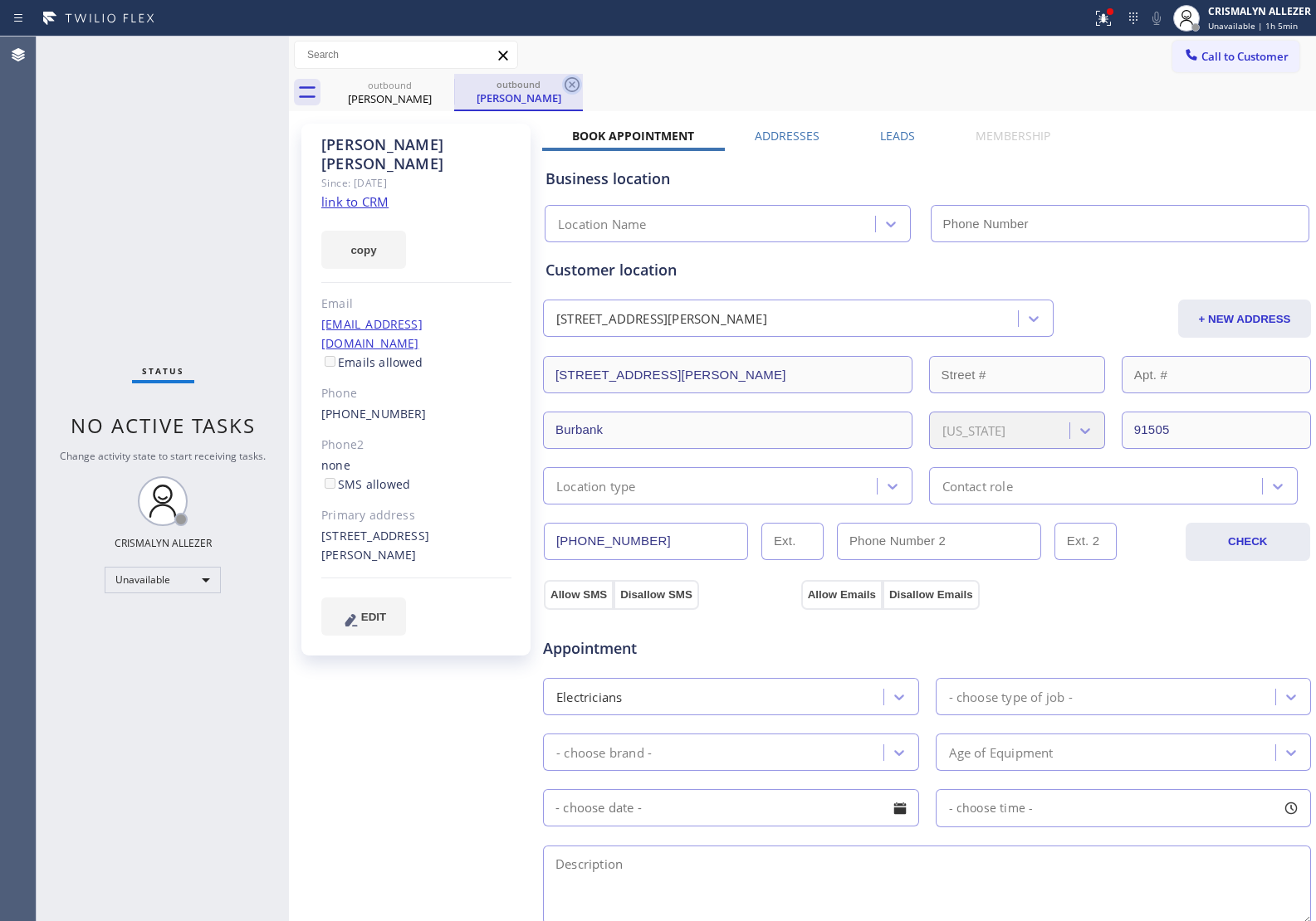
type input "(415) 727-8840"
click at [579, 77] on icon at bounding box center [572, 84] width 20 height 20
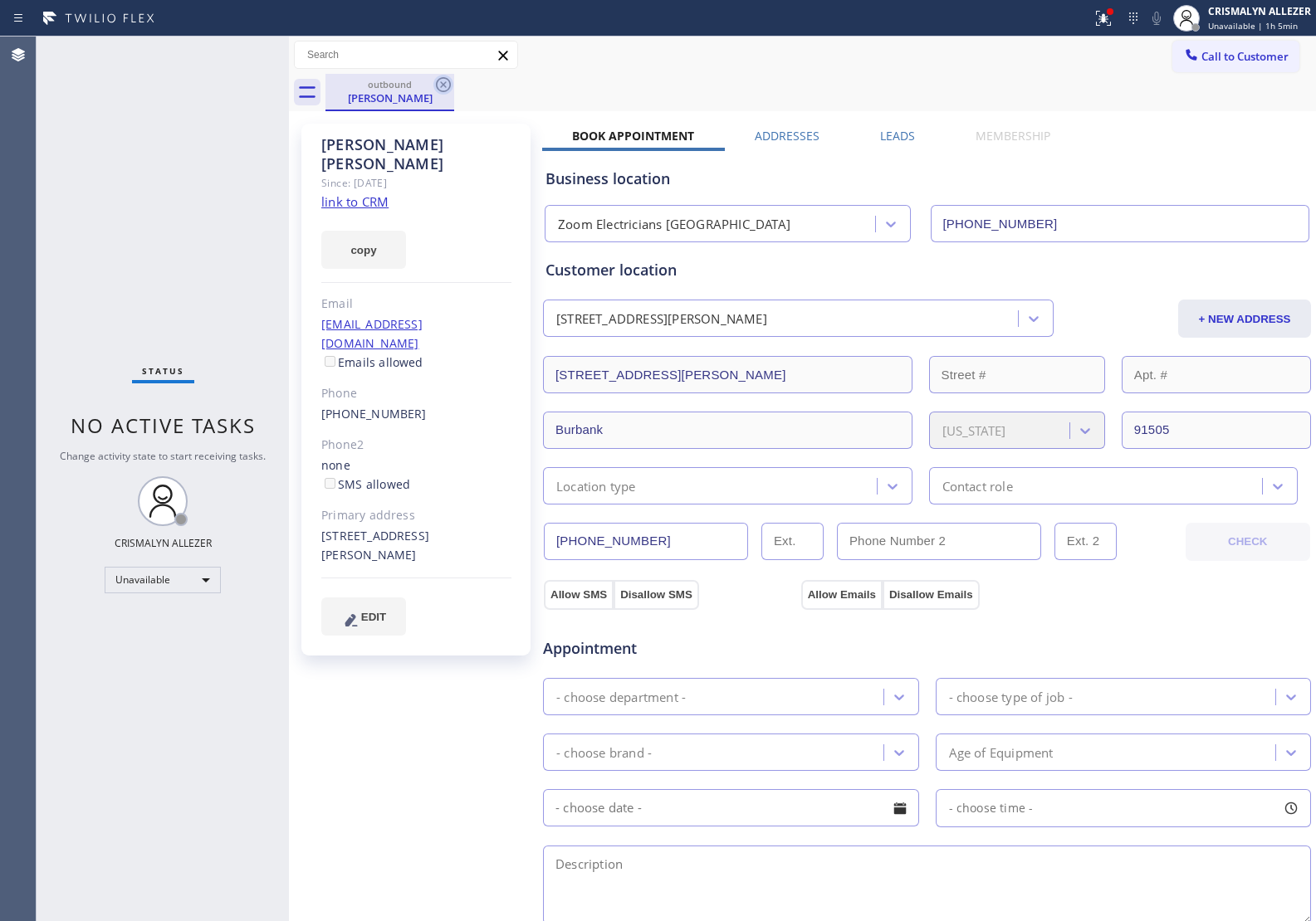
click at [448, 81] on icon at bounding box center [443, 84] width 15 height 15
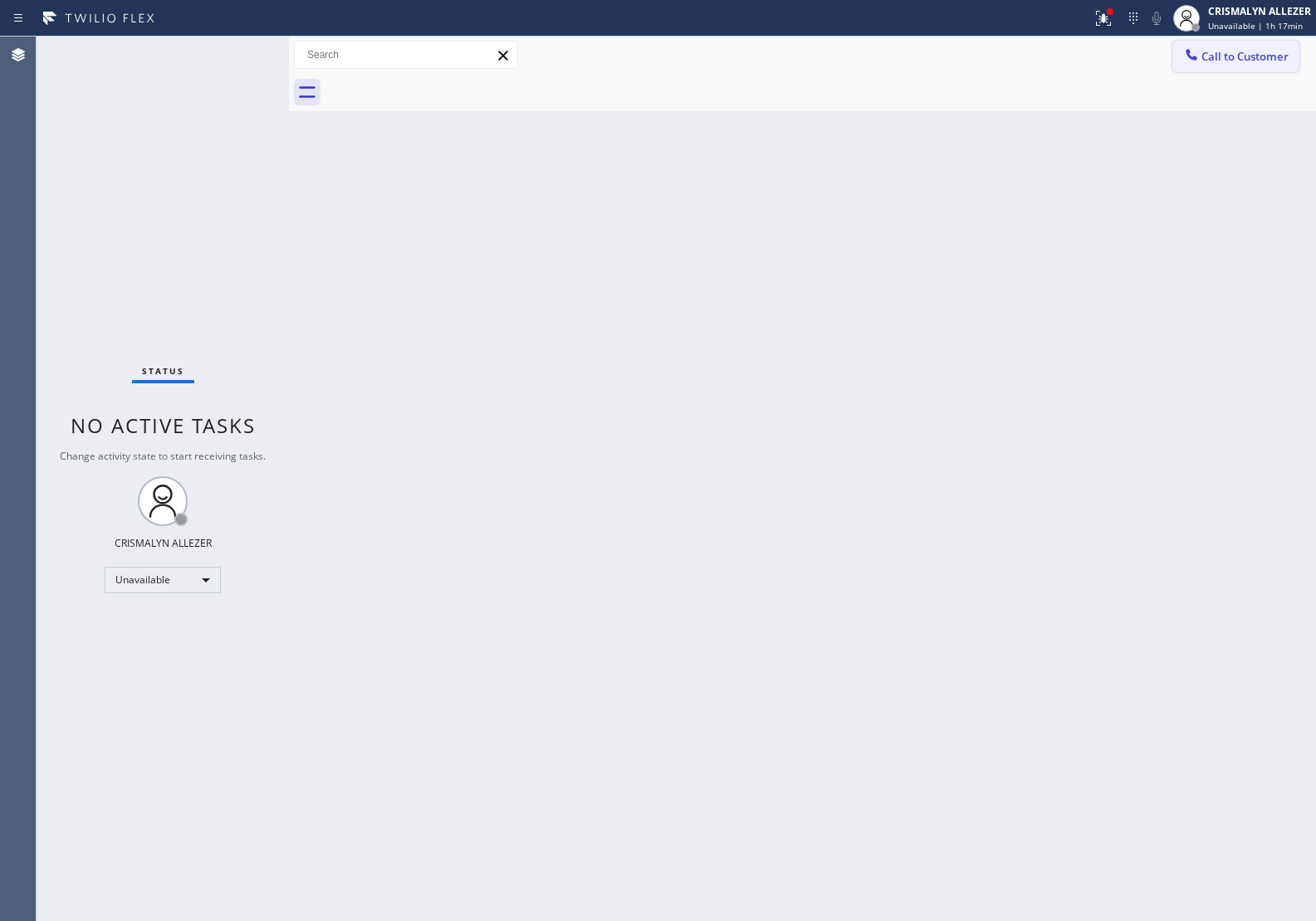
click at [1242, 54] on span "Call to Customer" at bounding box center [1244, 56] width 87 height 15
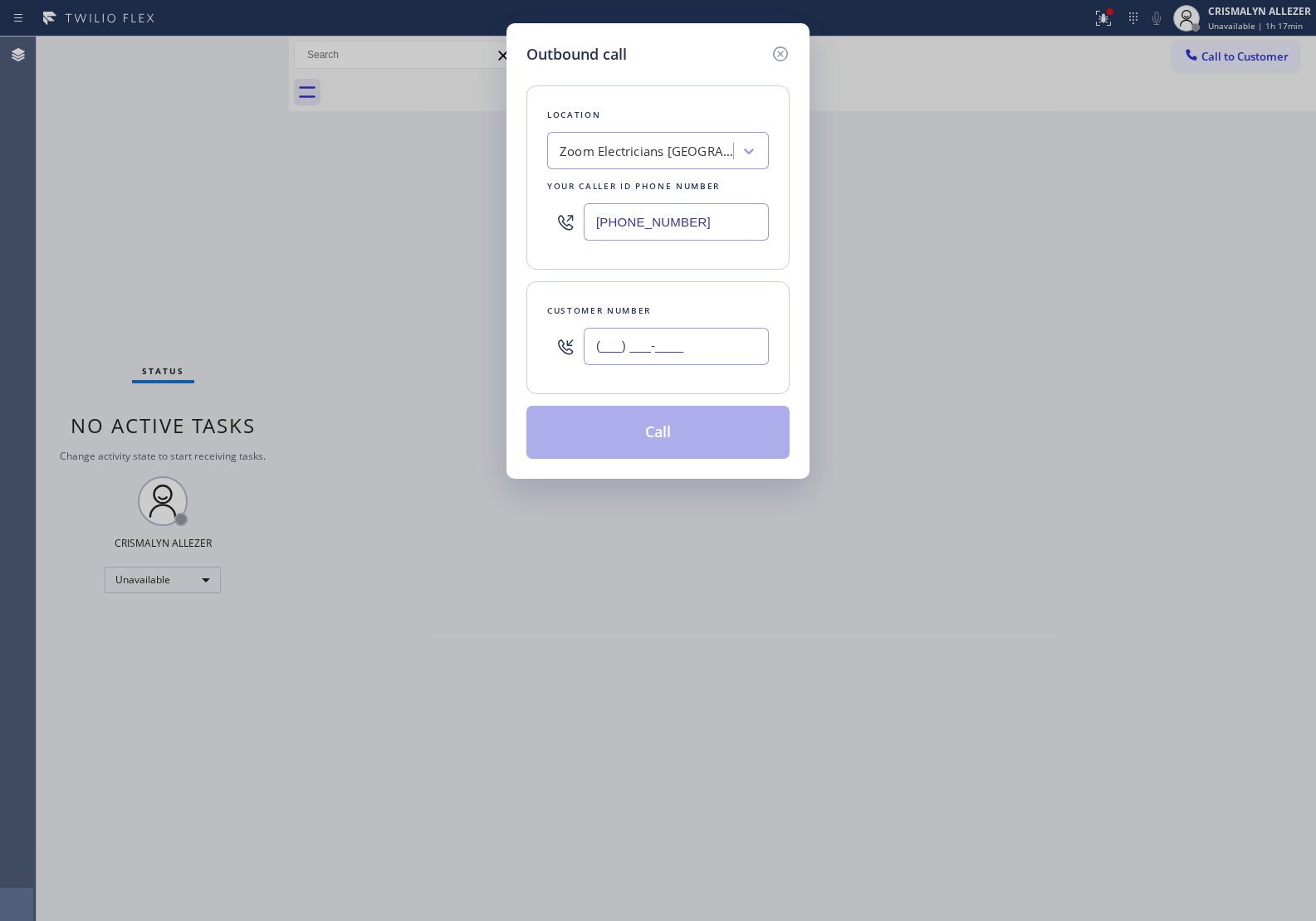
click at [716, 351] on input "(___) ___-____" at bounding box center [676, 346] width 185 height 38
paste input "689) 202-0159"
type input "[PHONE_NUMBER]"
click at [581, 123] on div "Location" at bounding box center [658, 115] width 222 height 18
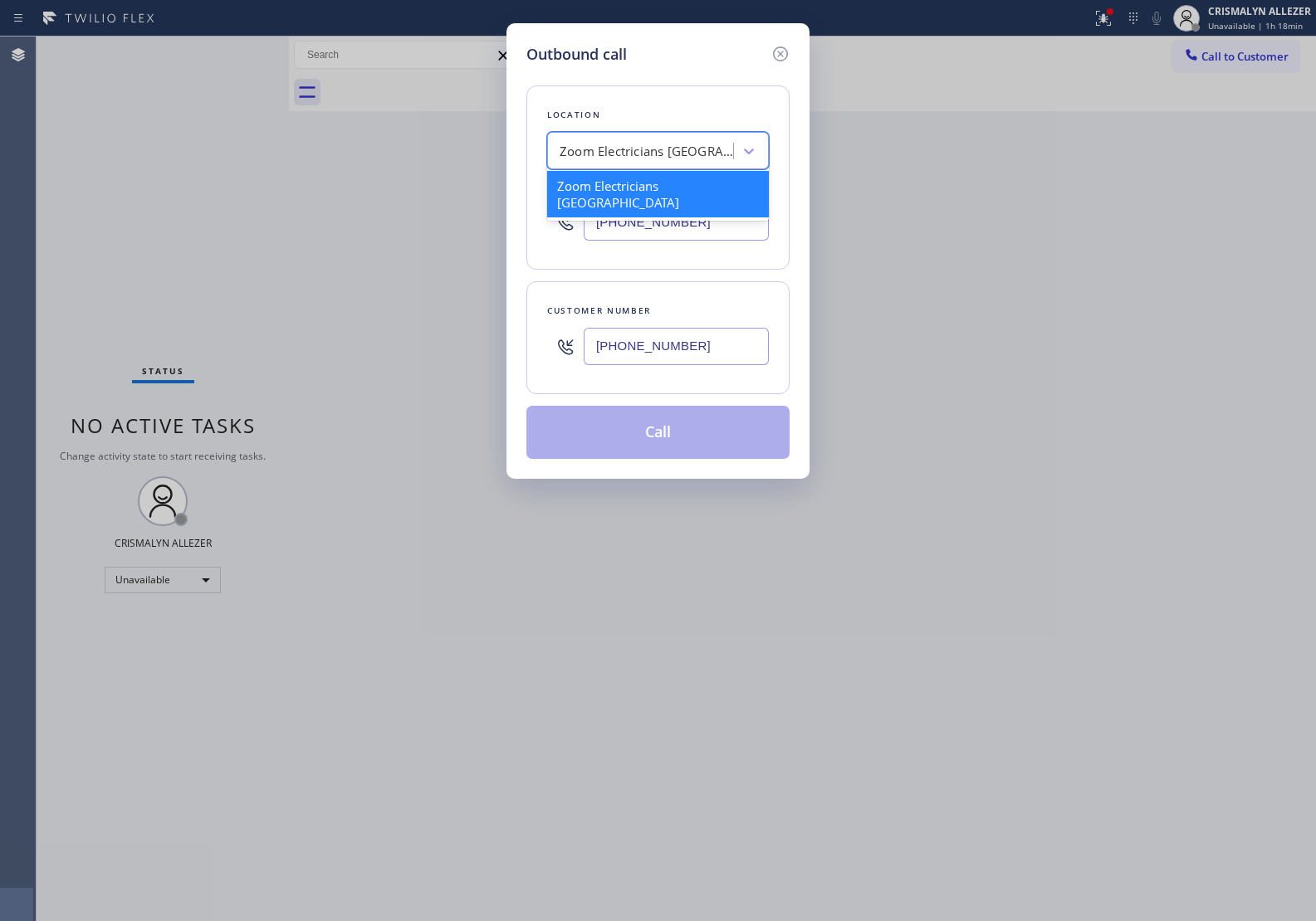
click at [619, 151] on div "Zoom Electricians San Francisco" at bounding box center [646, 152] width 174 height 19
paste input "ComfortPro HVAC Master"
type input "ComfortPro HVAC Master"
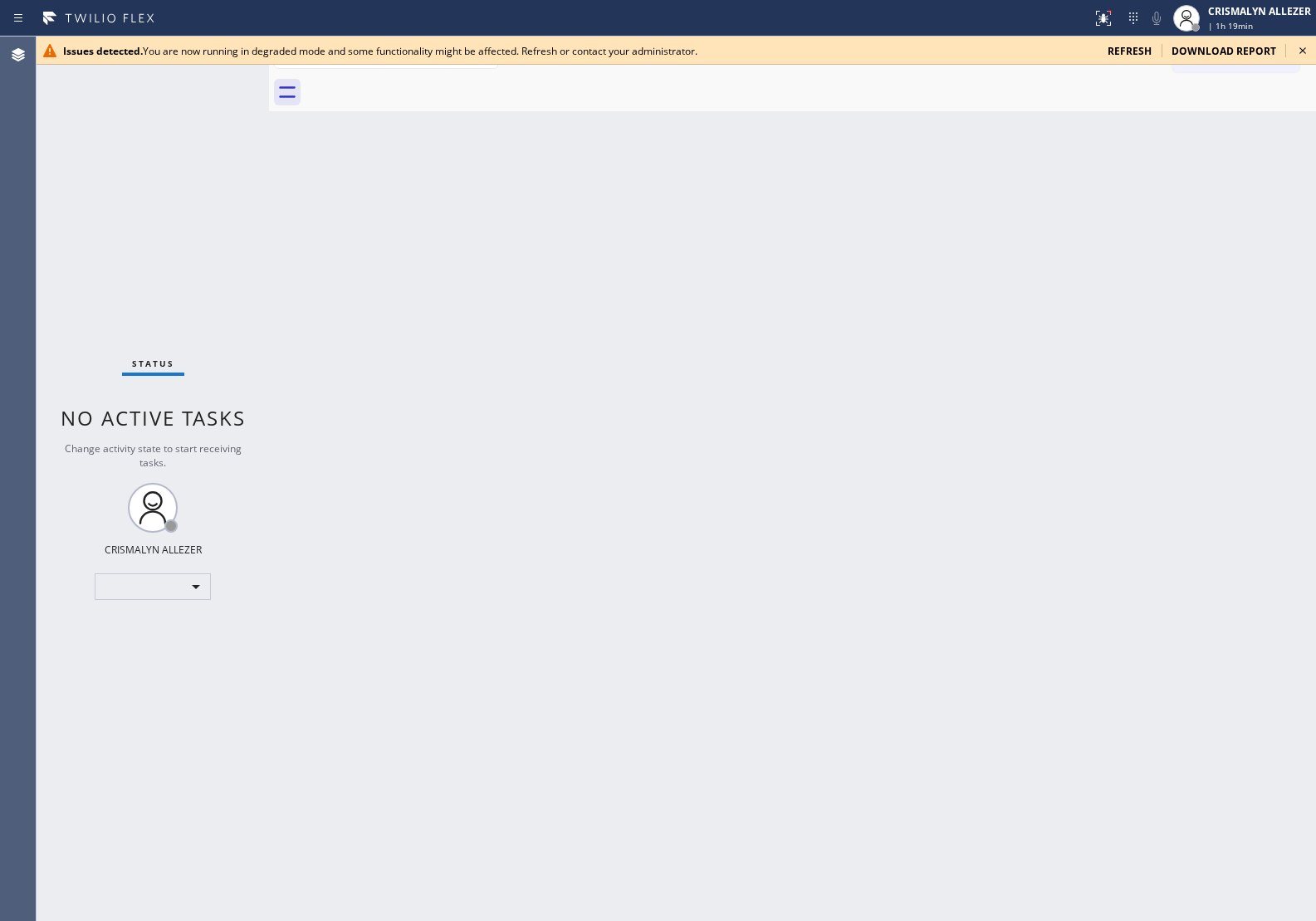
click at [1138, 81] on div at bounding box center [810, 92] width 1010 height 38
click at [1135, 55] on span "refresh" at bounding box center [1129, 51] width 44 height 14
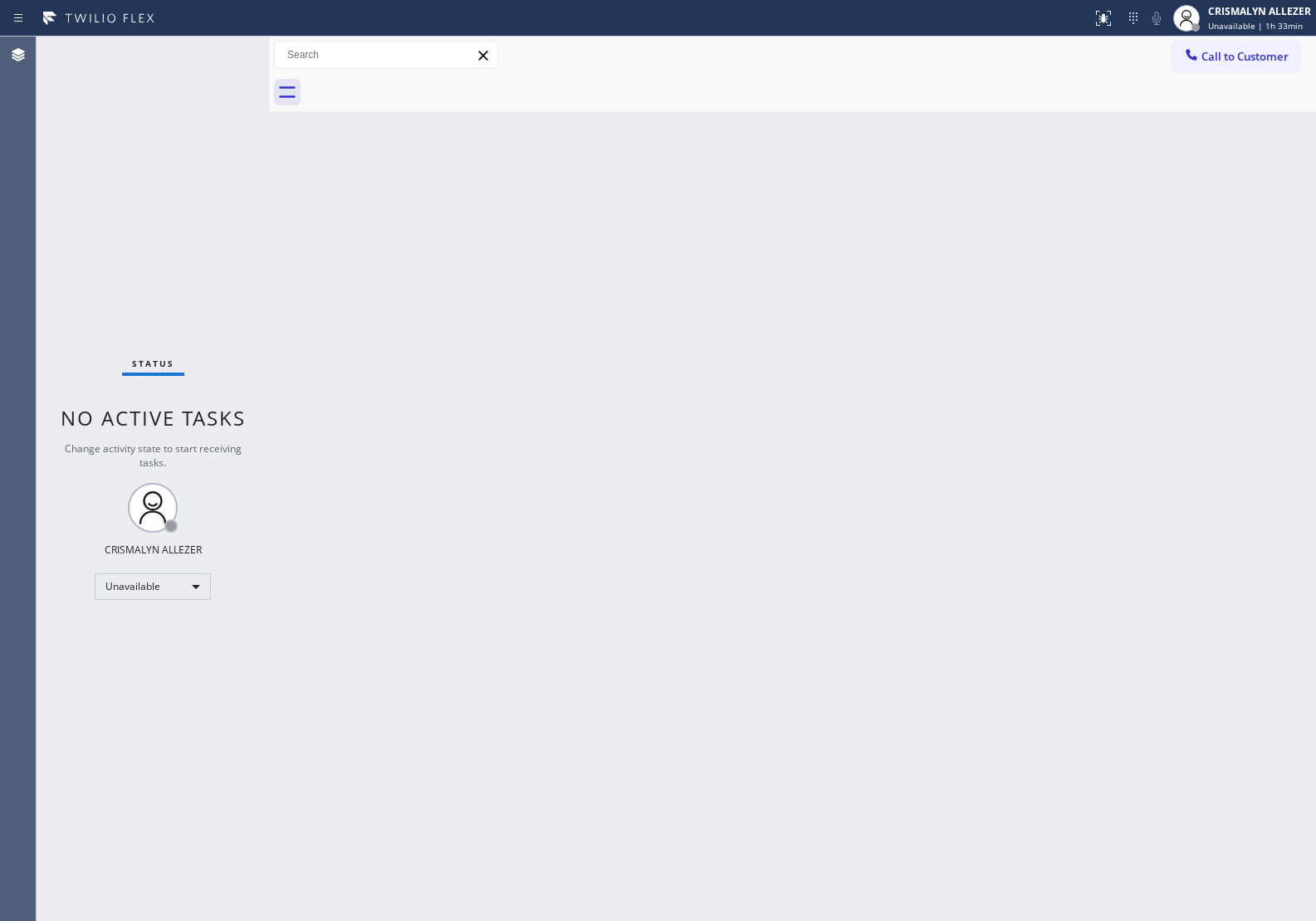
click at [1240, 39] on div "Call to Customer Outbound call Location Search location Your caller id phone nu…" at bounding box center [793, 55] width 1047 height 38
click at [1258, 63] on span "Call to Customer" at bounding box center [1244, 56] width 87 height 15
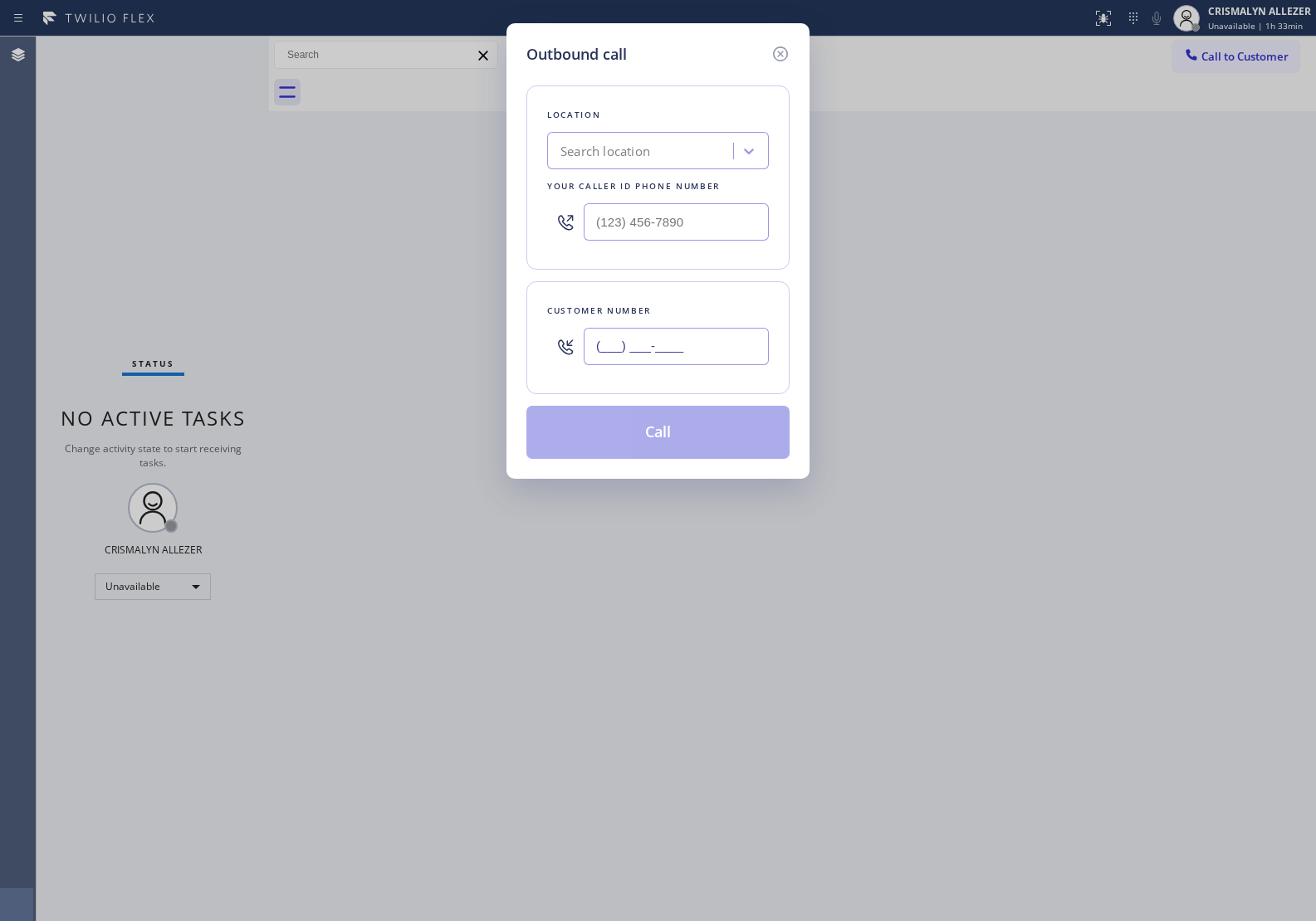
click at [679, 350] on input "(___) ___-____" at bounding box center [676, 346] width 185 height 38
paste input "689) 202-0159"
type input "[PHONE_NUMBER]"
click at [671, 149] on div "Search location" at bounding box center [643, 151] width 181 height 29
type input "v"
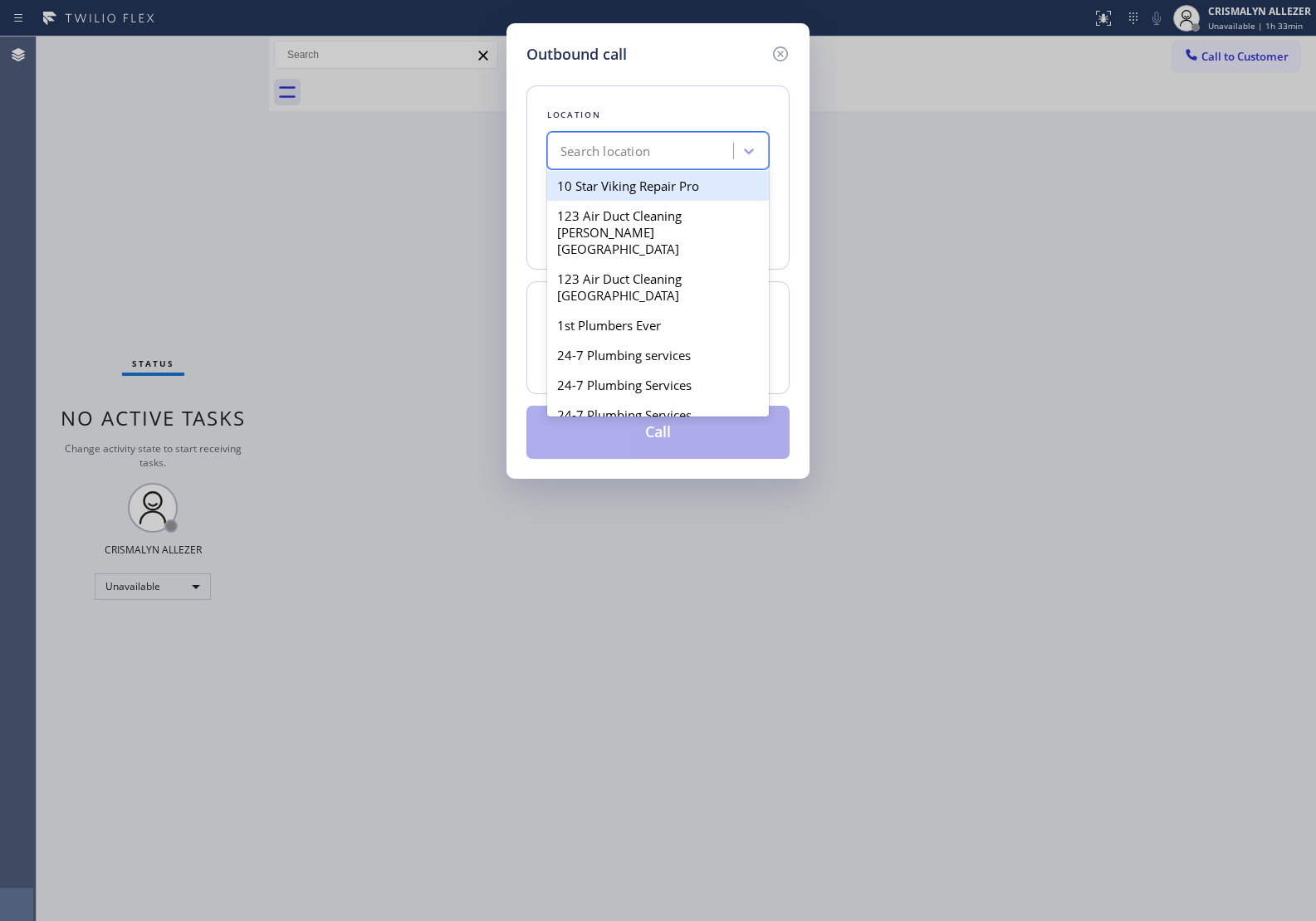
paste input "ComfortPro HVAC Master"
type input "ComfortPro HVAC Master"
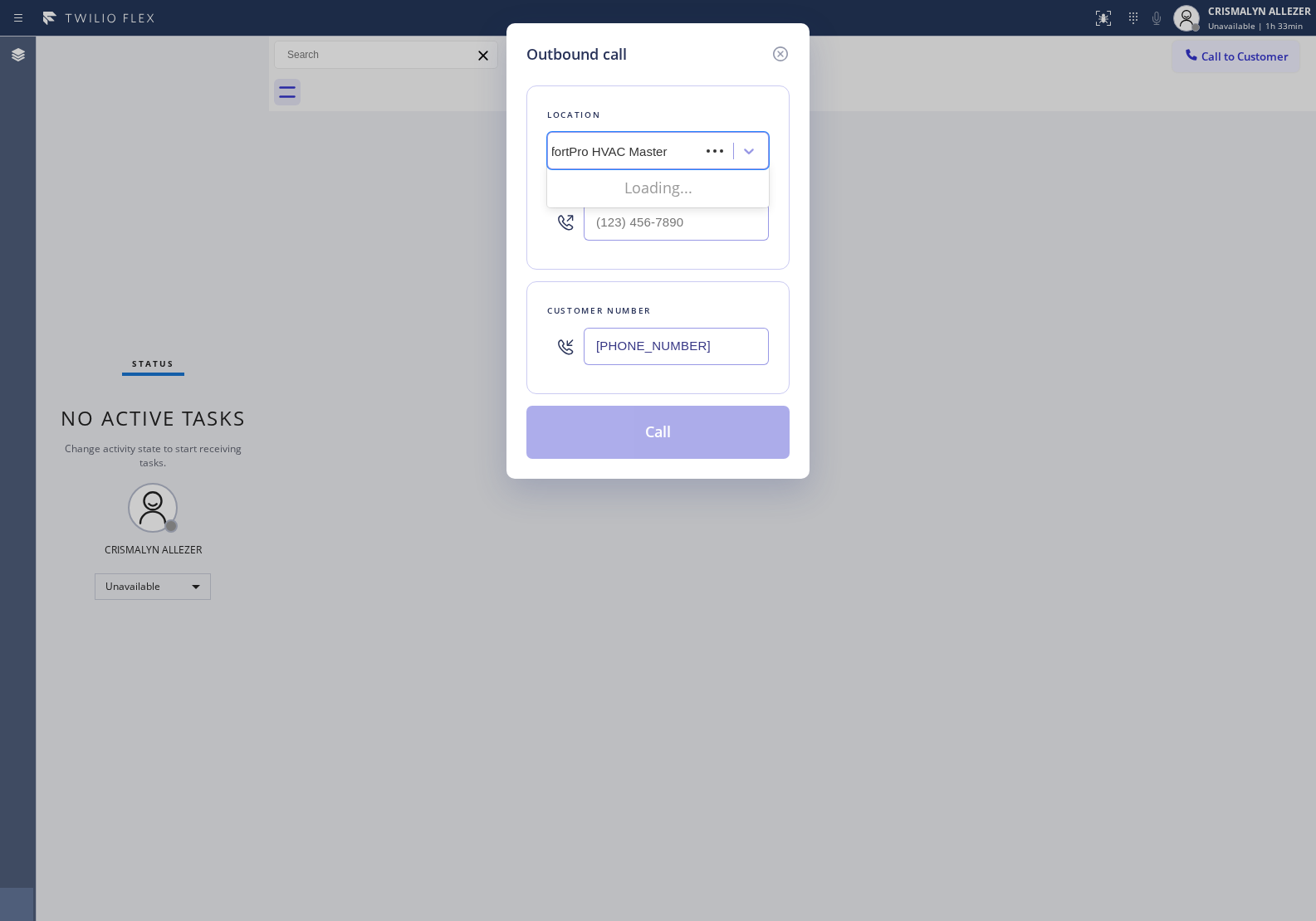
scroll to position [0, 11]
click at [672, 191] on div "ComfortPro HVAC Master" at bounding box center [658, 186] width 222 height 30
type input "[PHONE_NUMBER]"
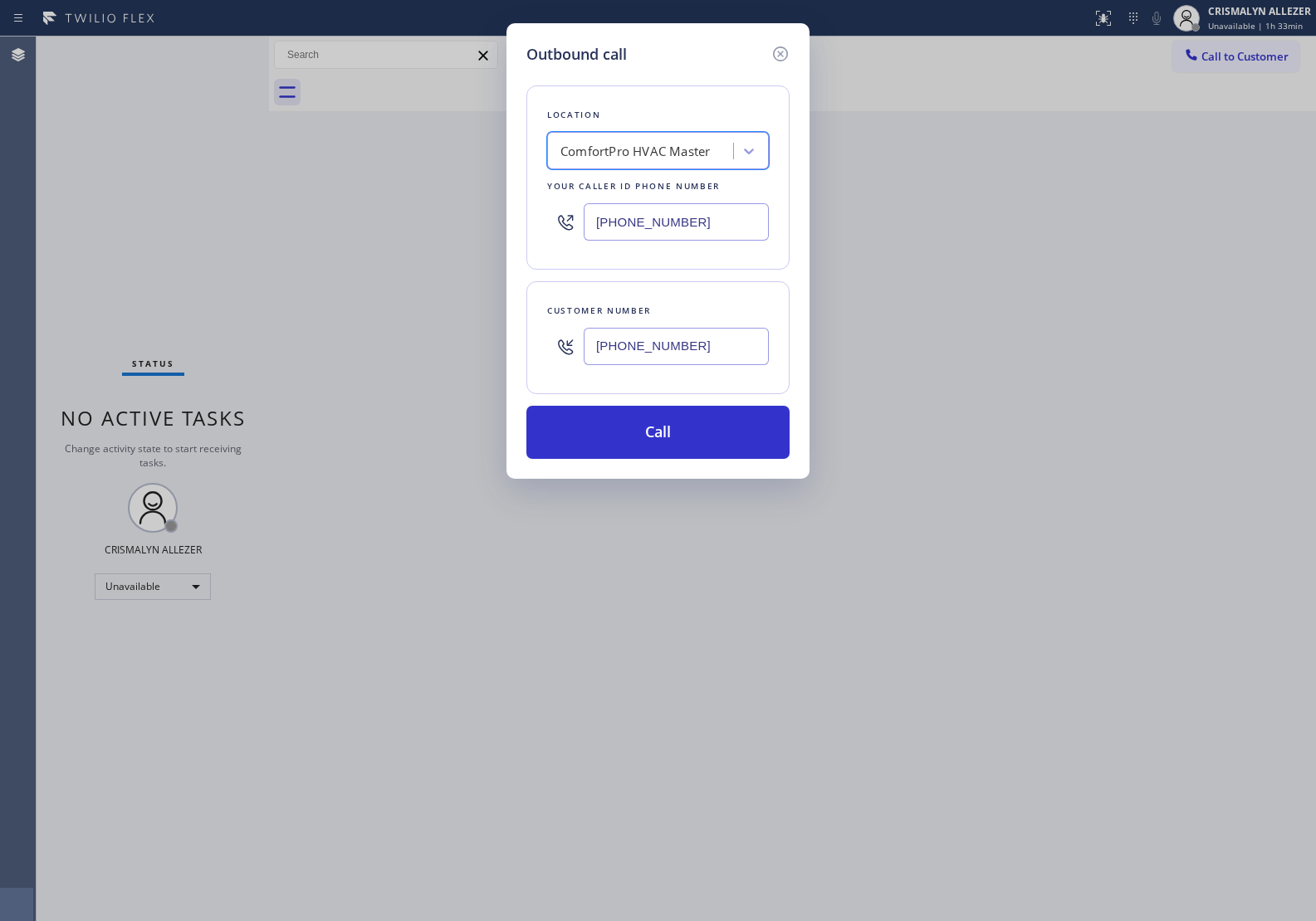
scroll to position [0, 0]
click at [671, 429] on button "Call" at bounding box center [658, 432] width 263 height 53
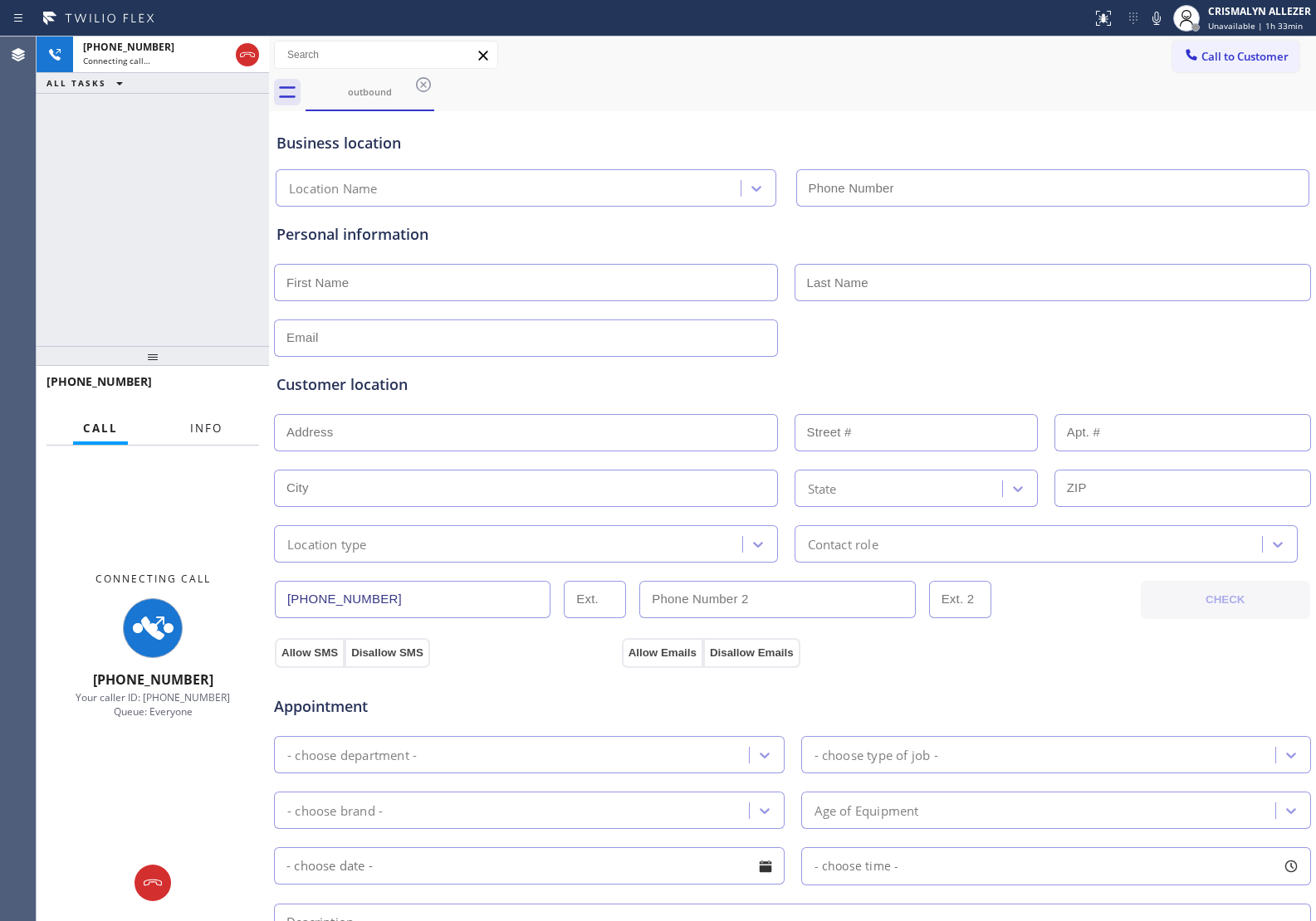
click at [197, 429] on span "Info" at bounding box center [206, 428] width 32 height 15
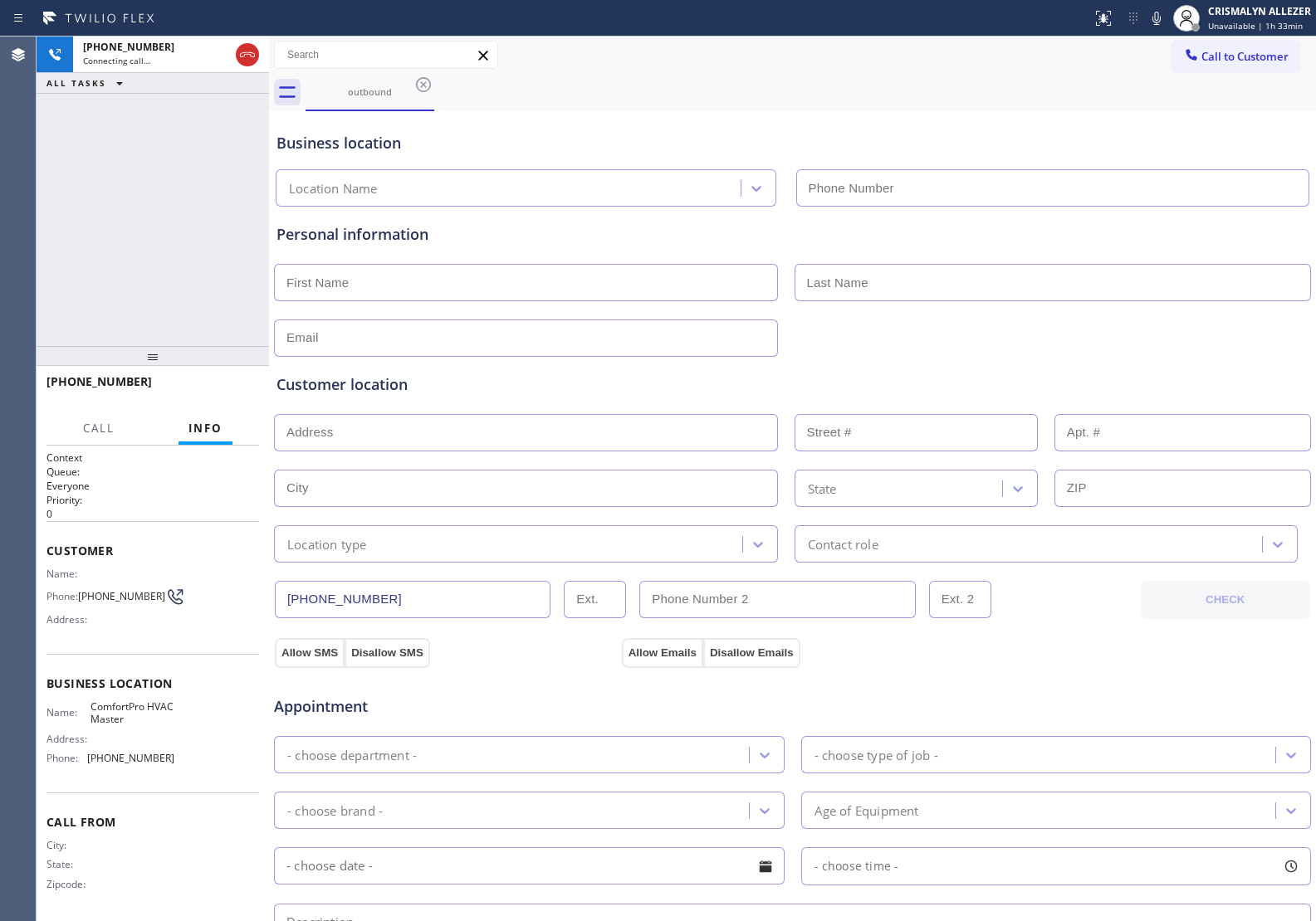
type input "[PHONE_NUMBER]"
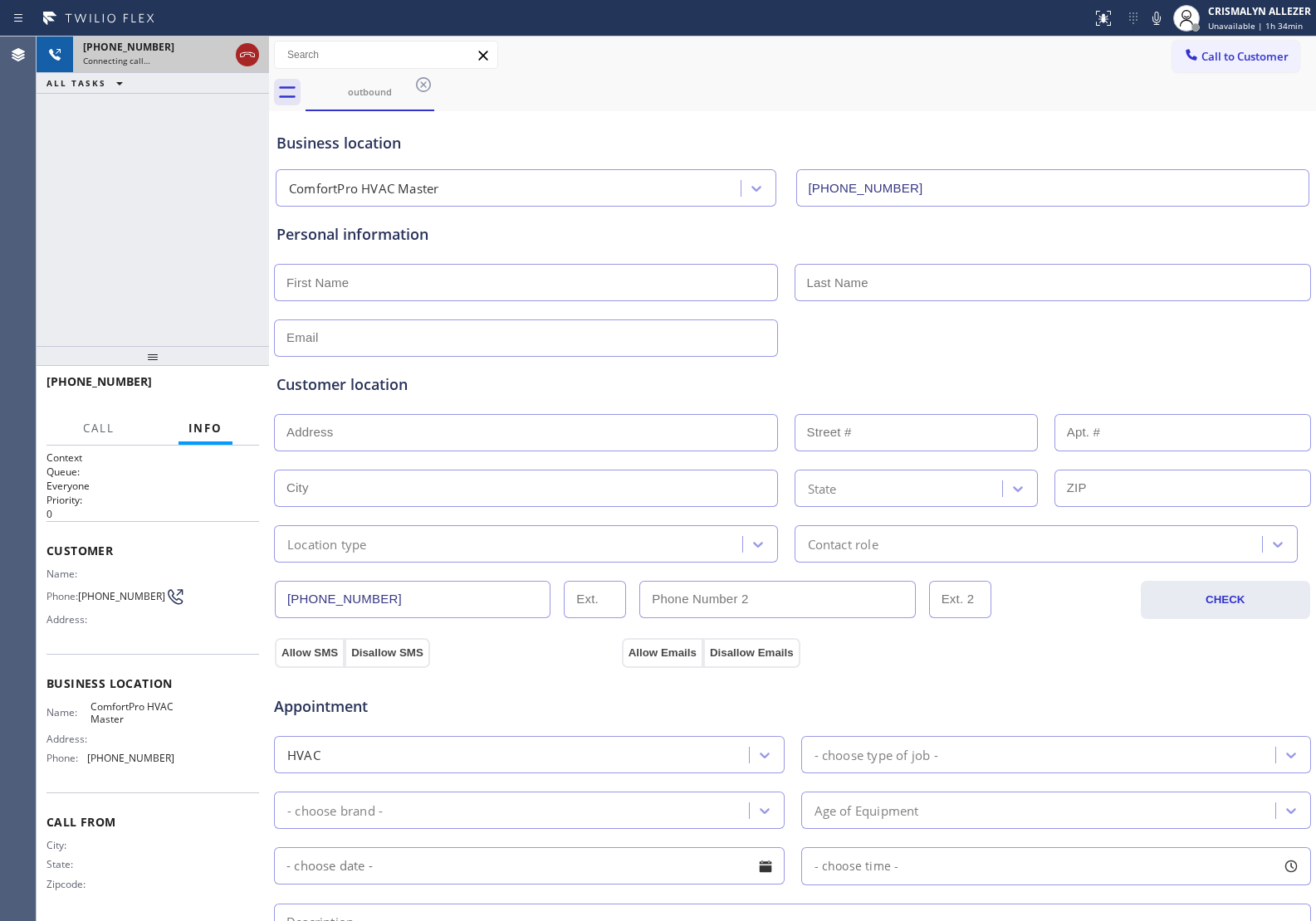
click at [241, 52] on icon at bounding box center [247, 54] width 20 height 20
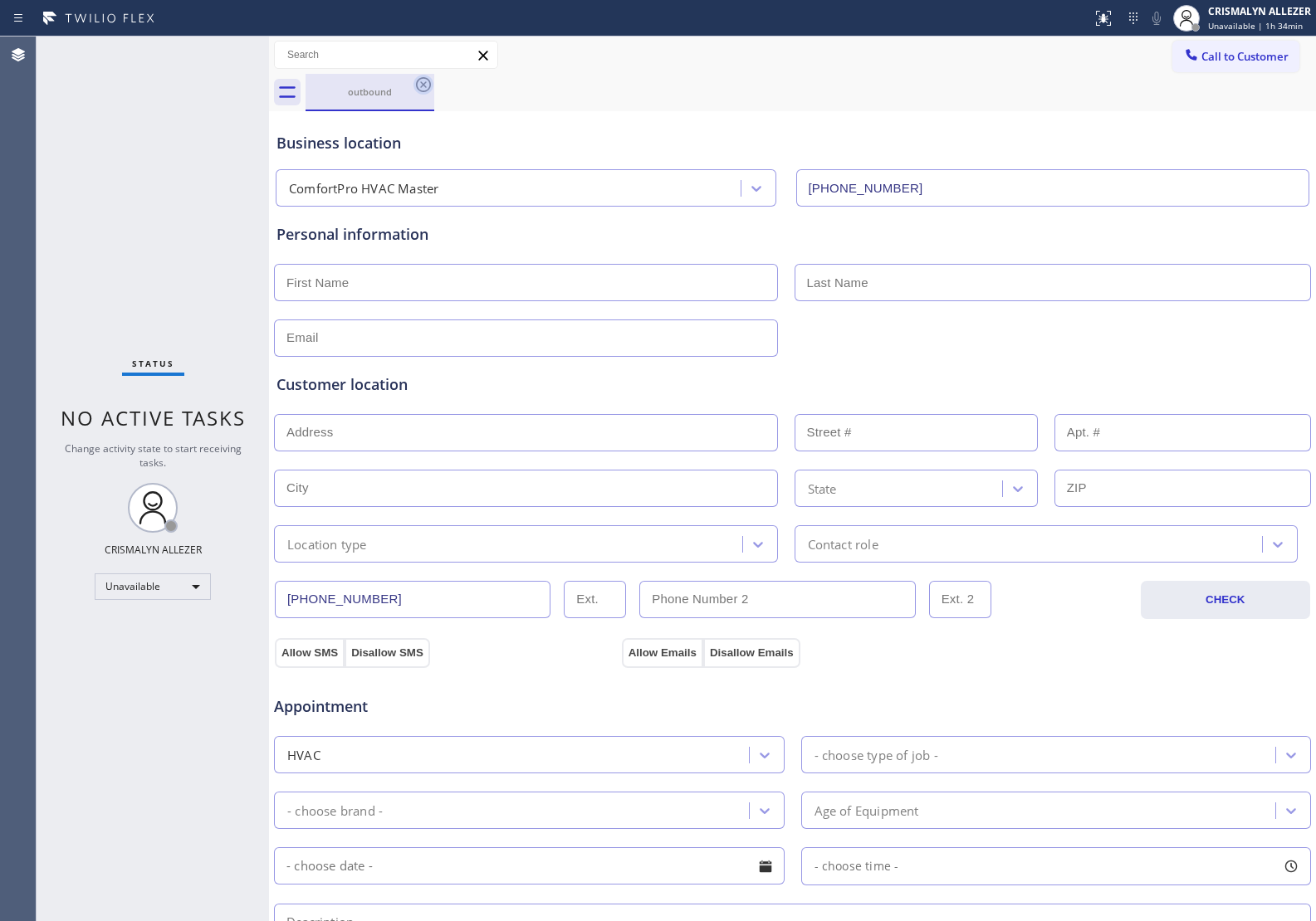
click at [423, 89] on icon at bounding box center [423, 84] width 20 height 20
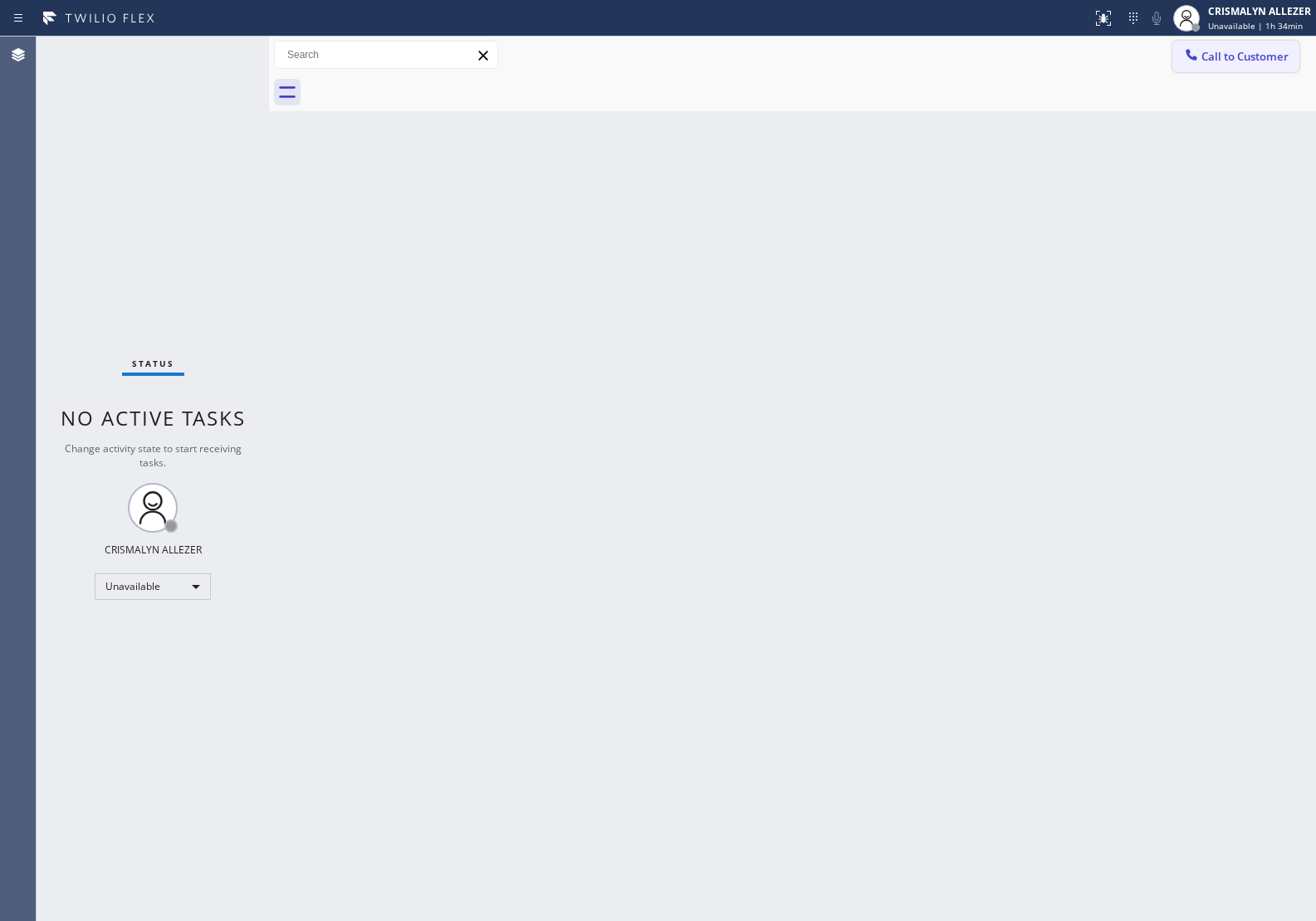
click at [1238, 65] on button "Call to Customer" at bounding box center [1235, 56] width 127 height 32
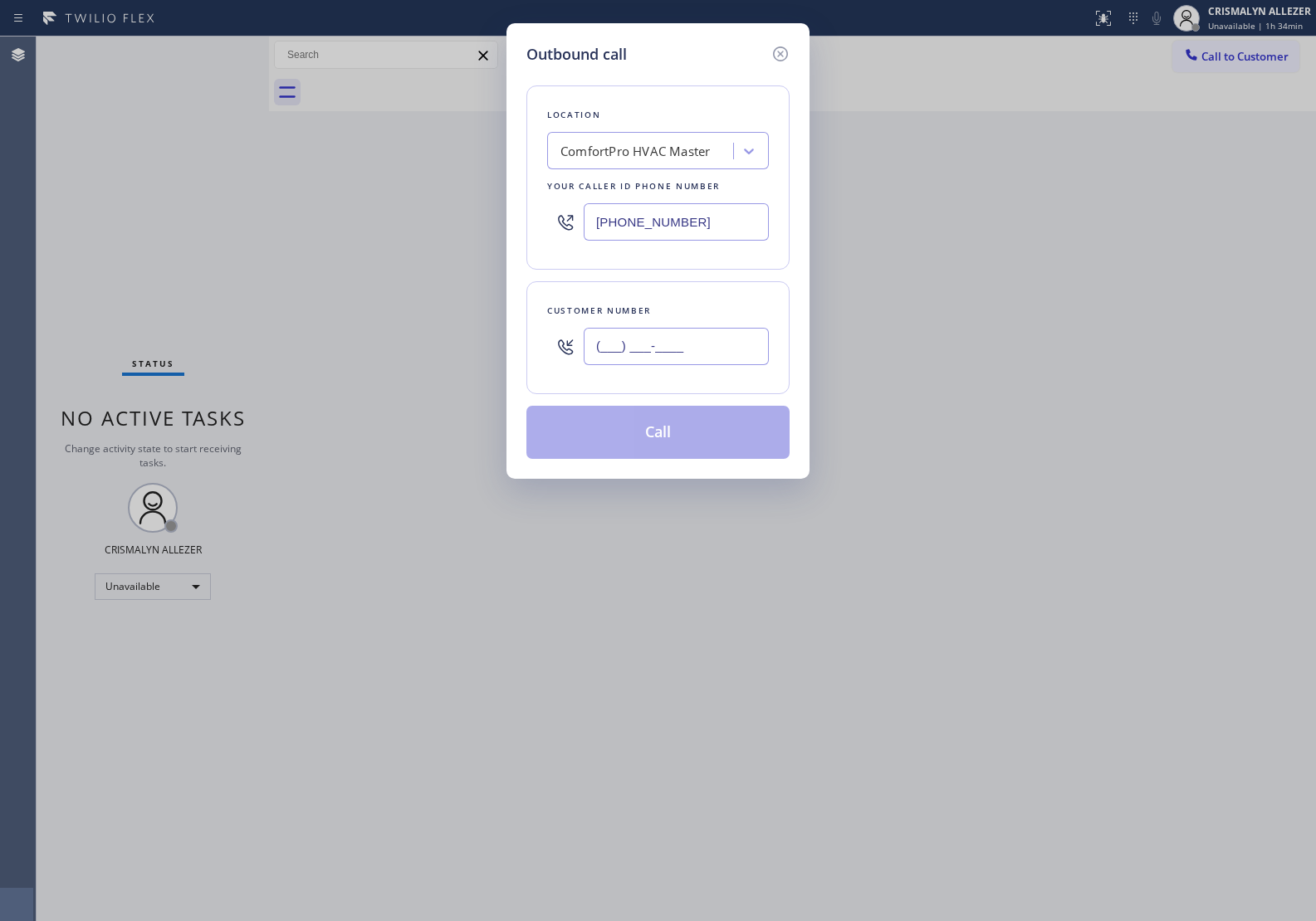
click at [706, 347] on input "(___) ___-____" at bounding box center [676, 346] width 185 height 38
paste input "914) 427-7104"
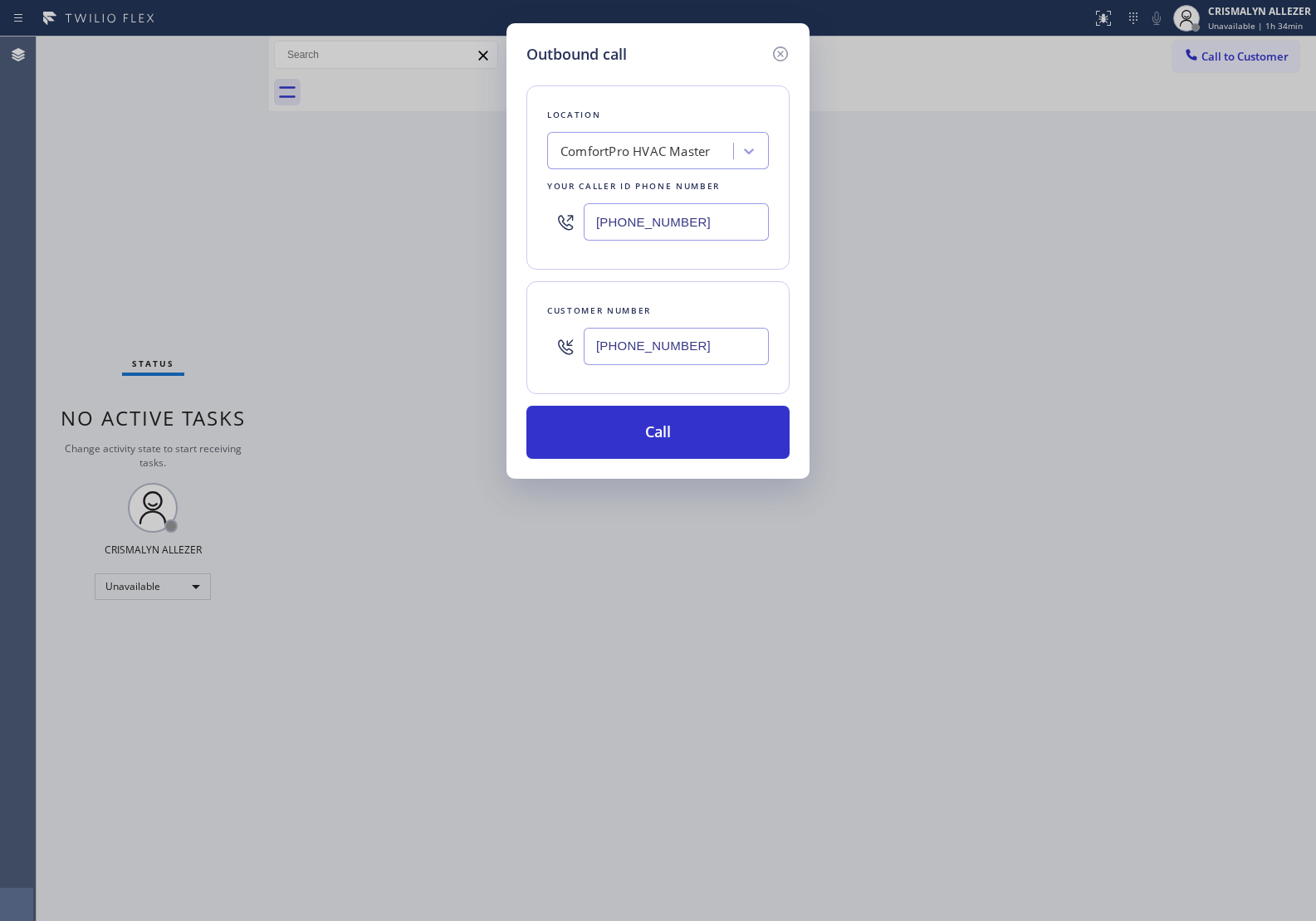
type input "[PHONE_NUMBER]"
click at [715, 150] on div "ComfortPro HVAC Master" at bounding box center [643, 151] width 181 height 29
paste input "Viking Repair Pro Harlem"
type input "Viking Repair Pro Harlem"
click at [658, 185] on div "Viking Repair Pro Harlem" at bounding box center [658, 186] width 222 height 30
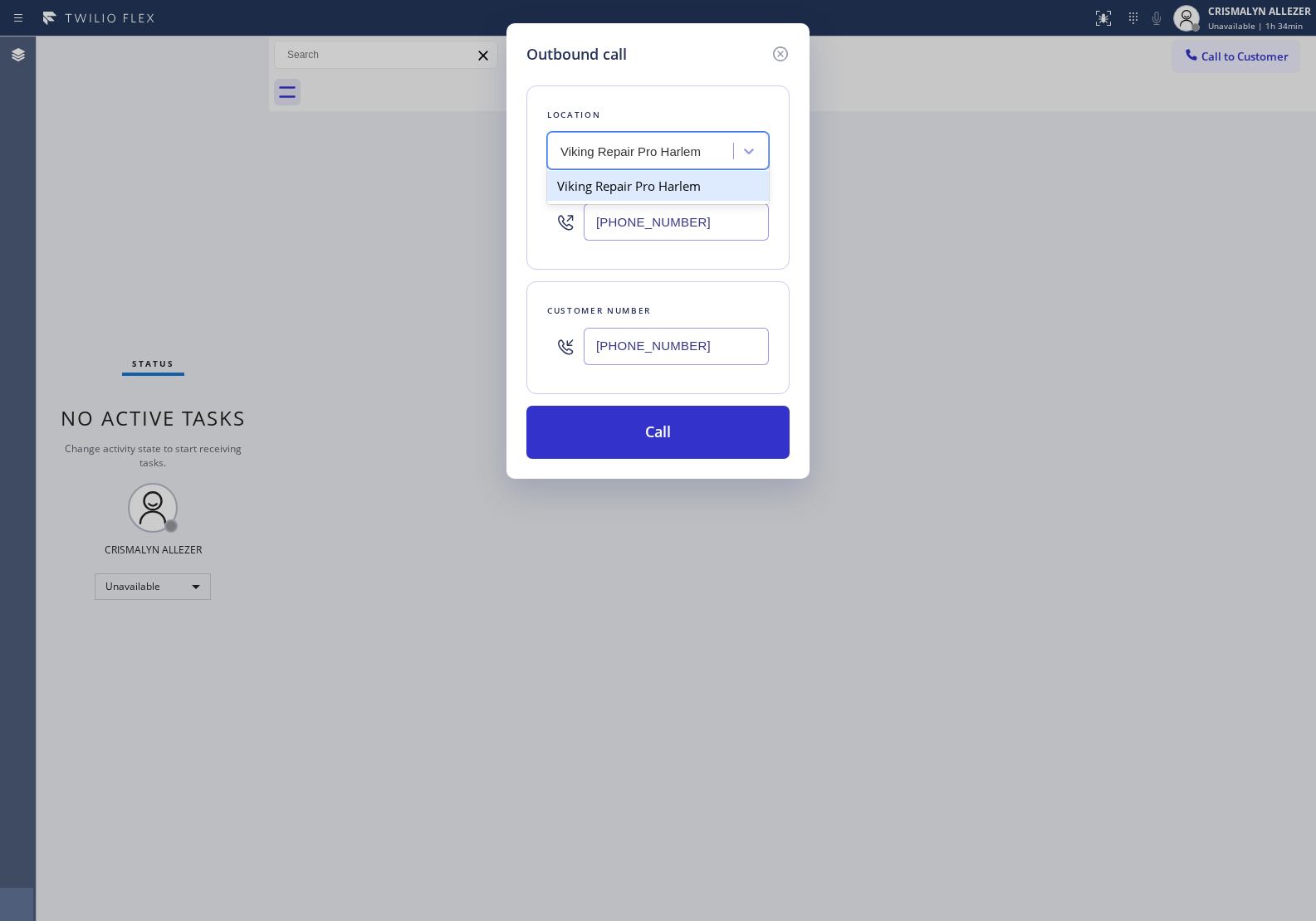
type input "[PHONE_NUMBER]"
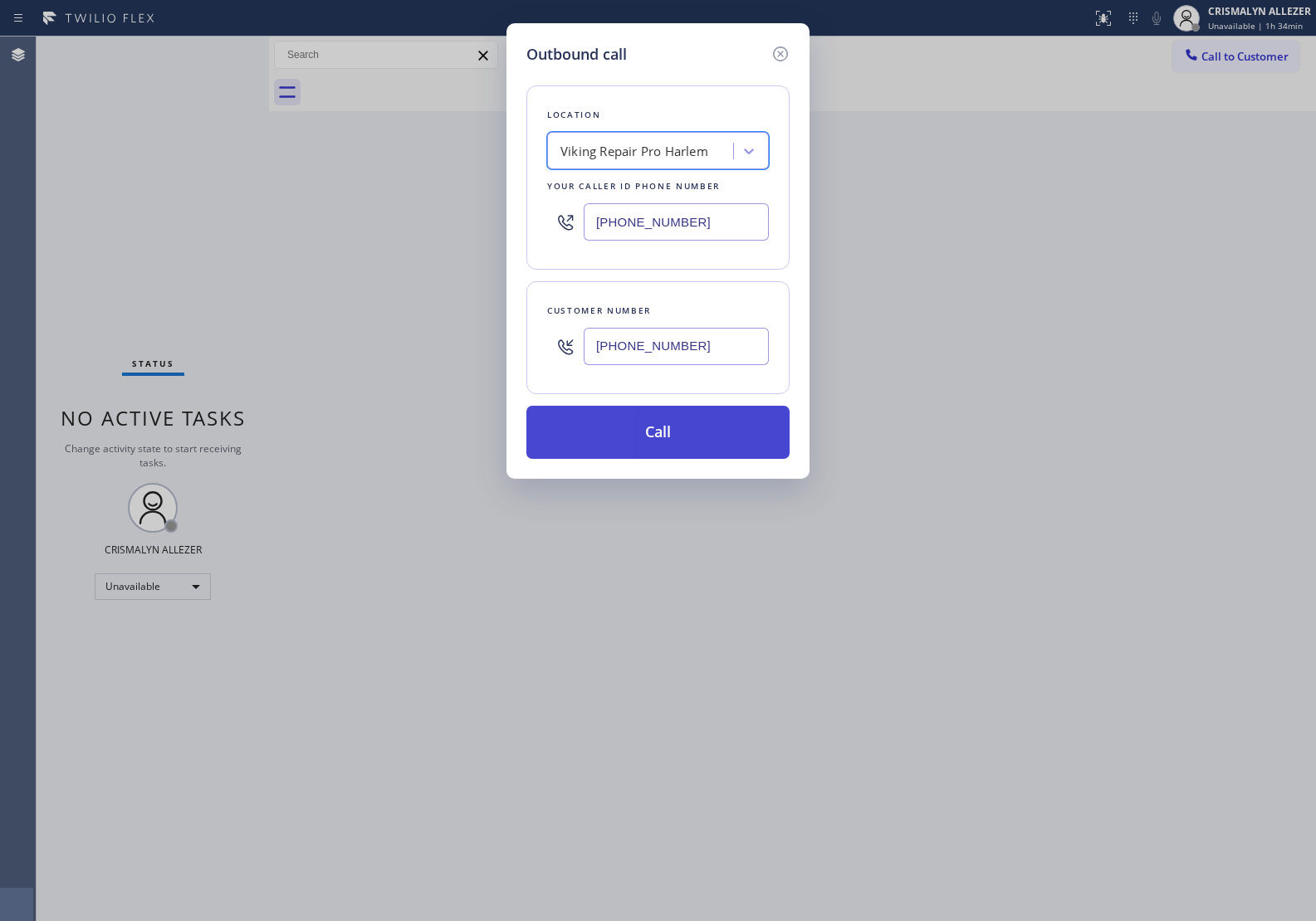
click at [650, 445] on button "Call" at bounding box center [658, 432] width 263 height 53
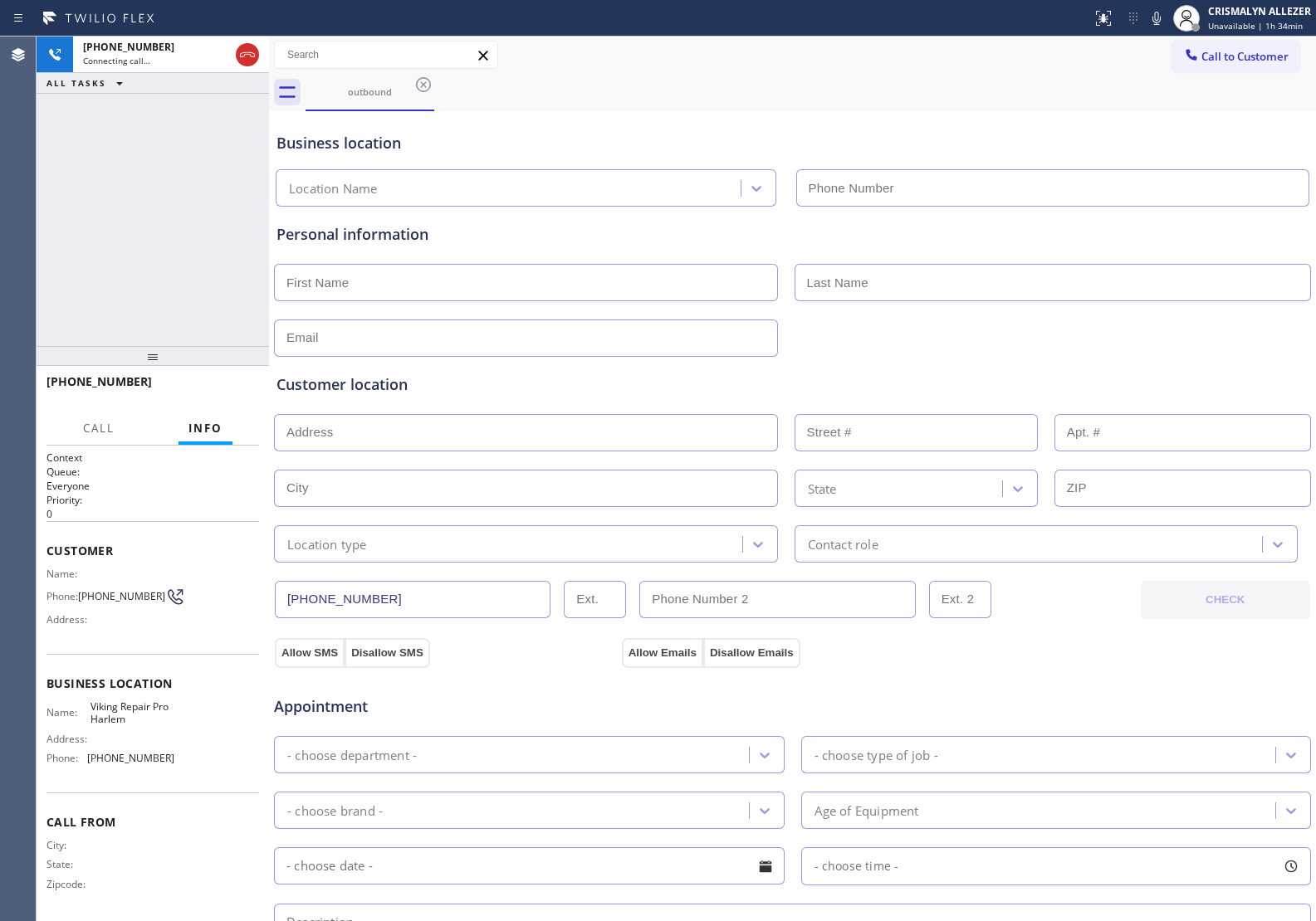
type input "[PHONE_NUMBER]"
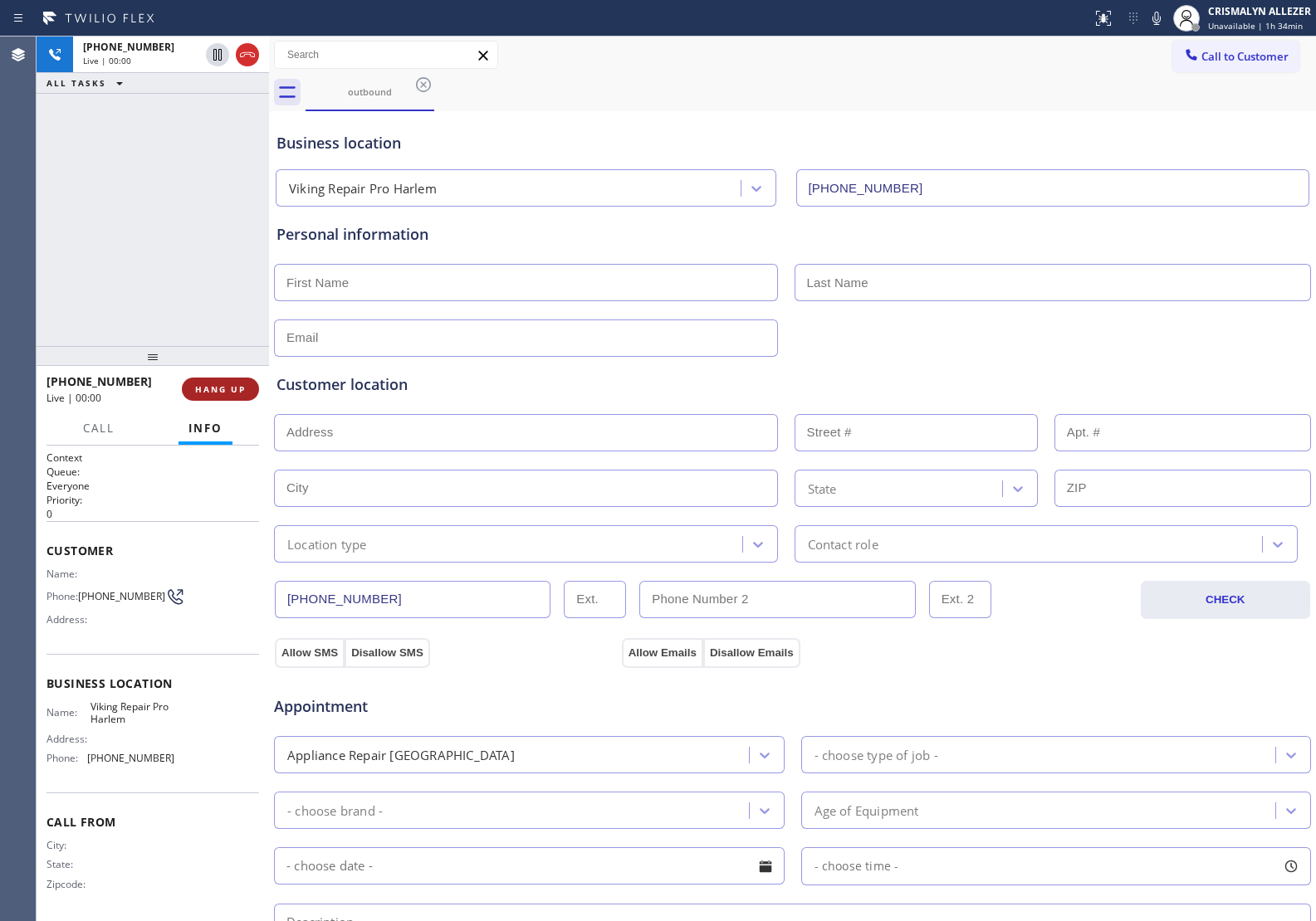
click at [213, 391] on span "HANG UP" at bounding box center [221, 388] width 51 height 11
click at [213, 391] on span "COMPLETE" at bounding box center [217, 388] width 57 height 11
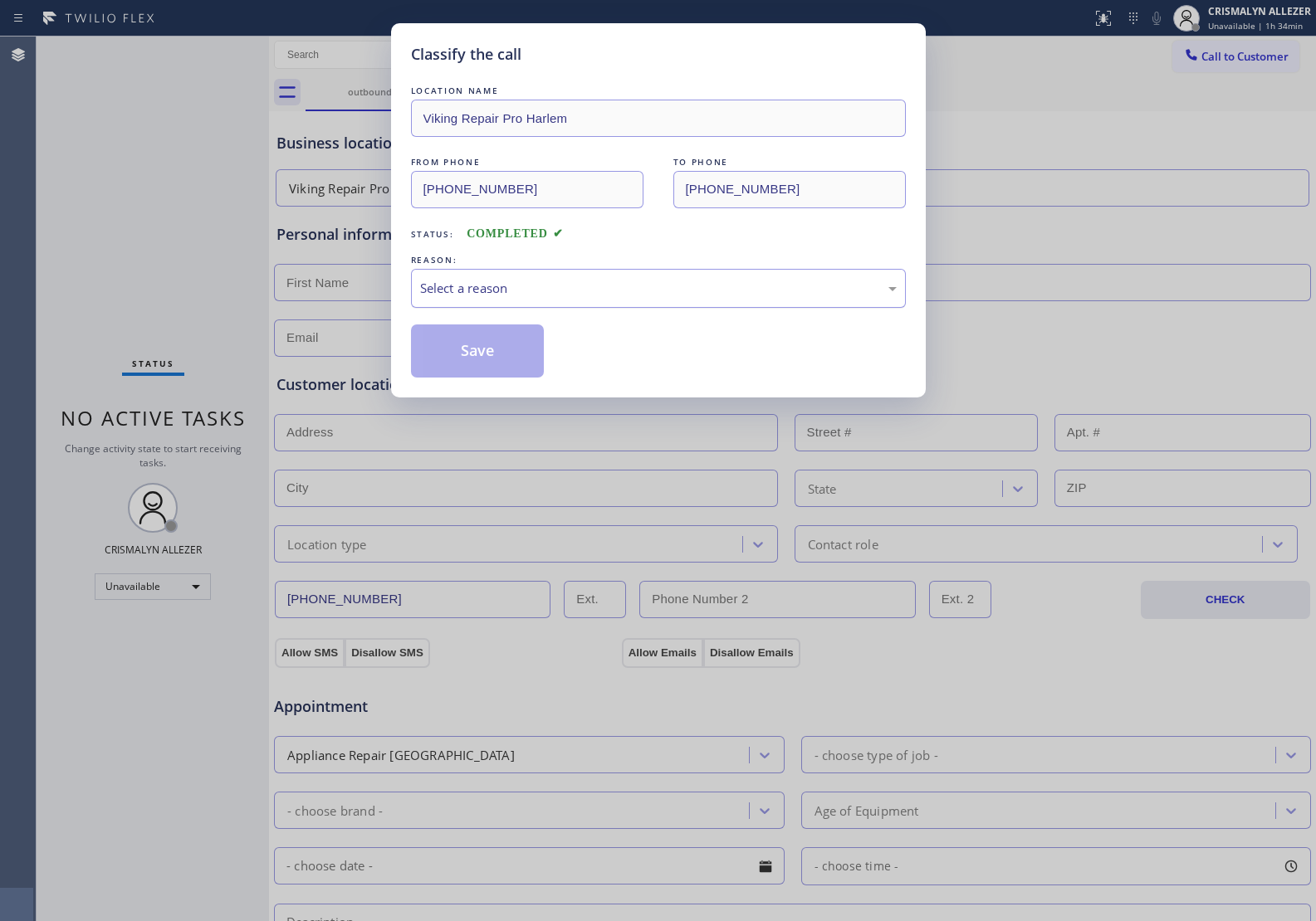
click at [577, 294] on div "Select a reason" at bounding box center [658, 288] width 477 height 19
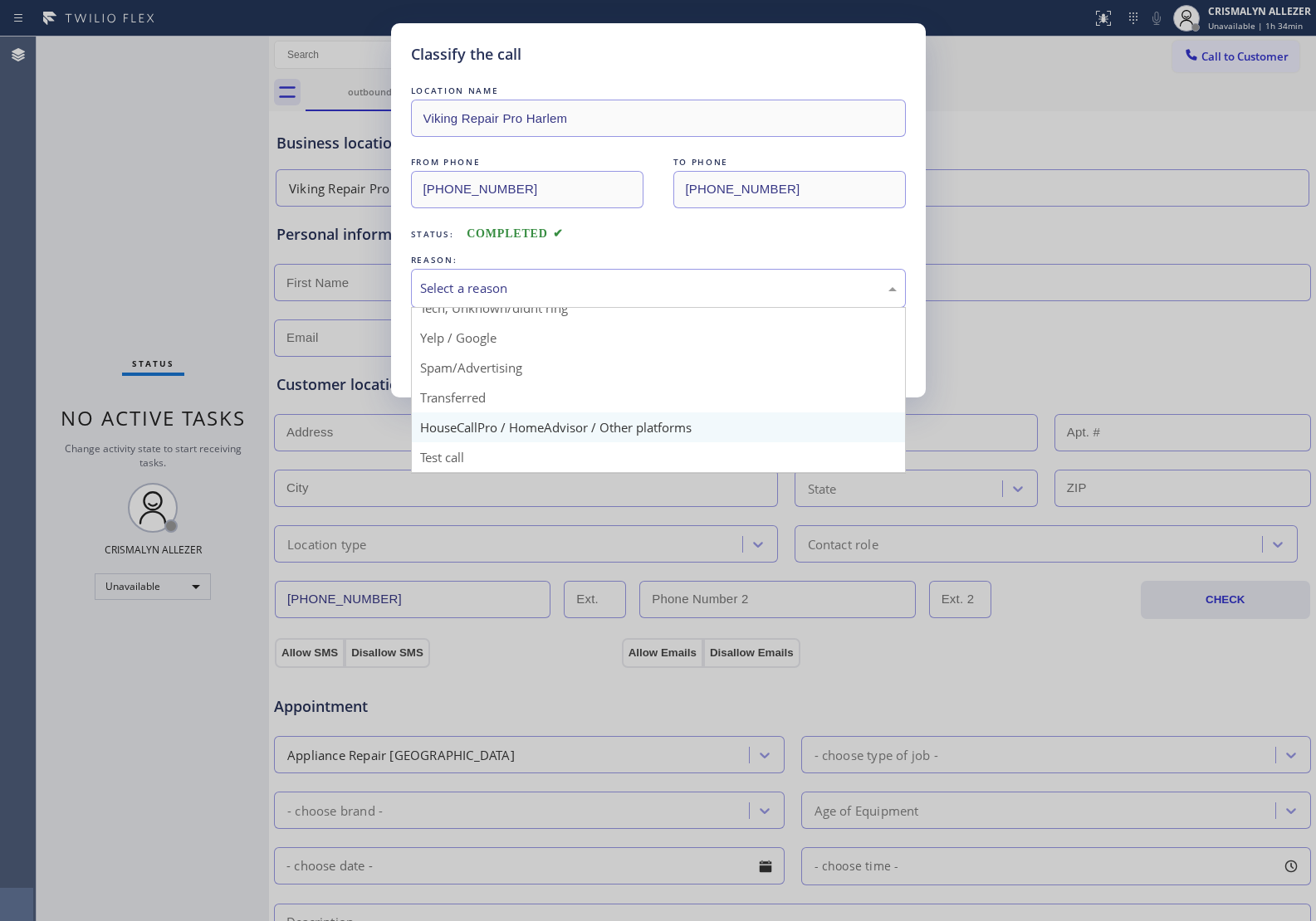
scroll to position [114, 0]
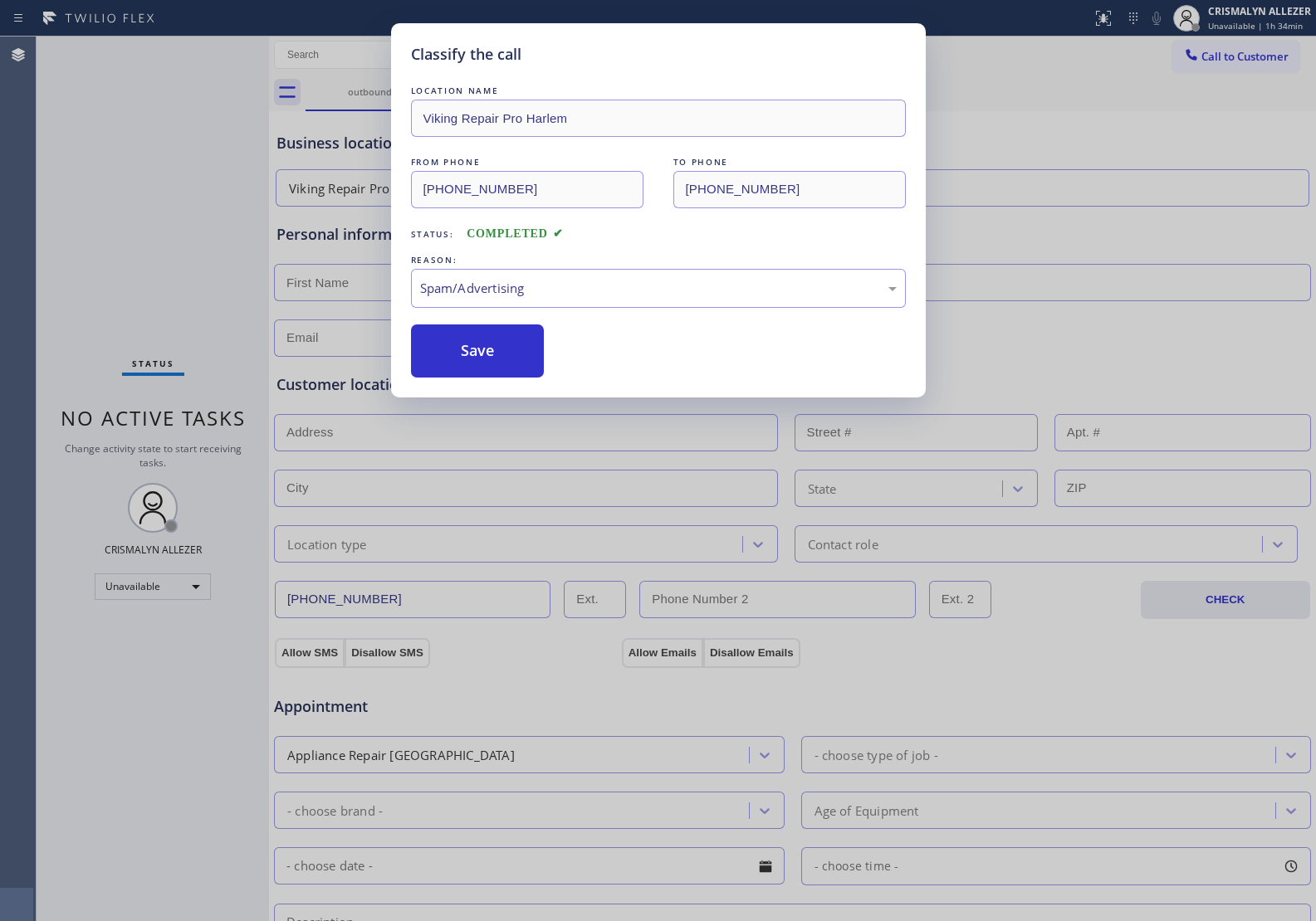
click at [516, 364] on button "Save" at bounding box center [478, 351] width 133 height 53
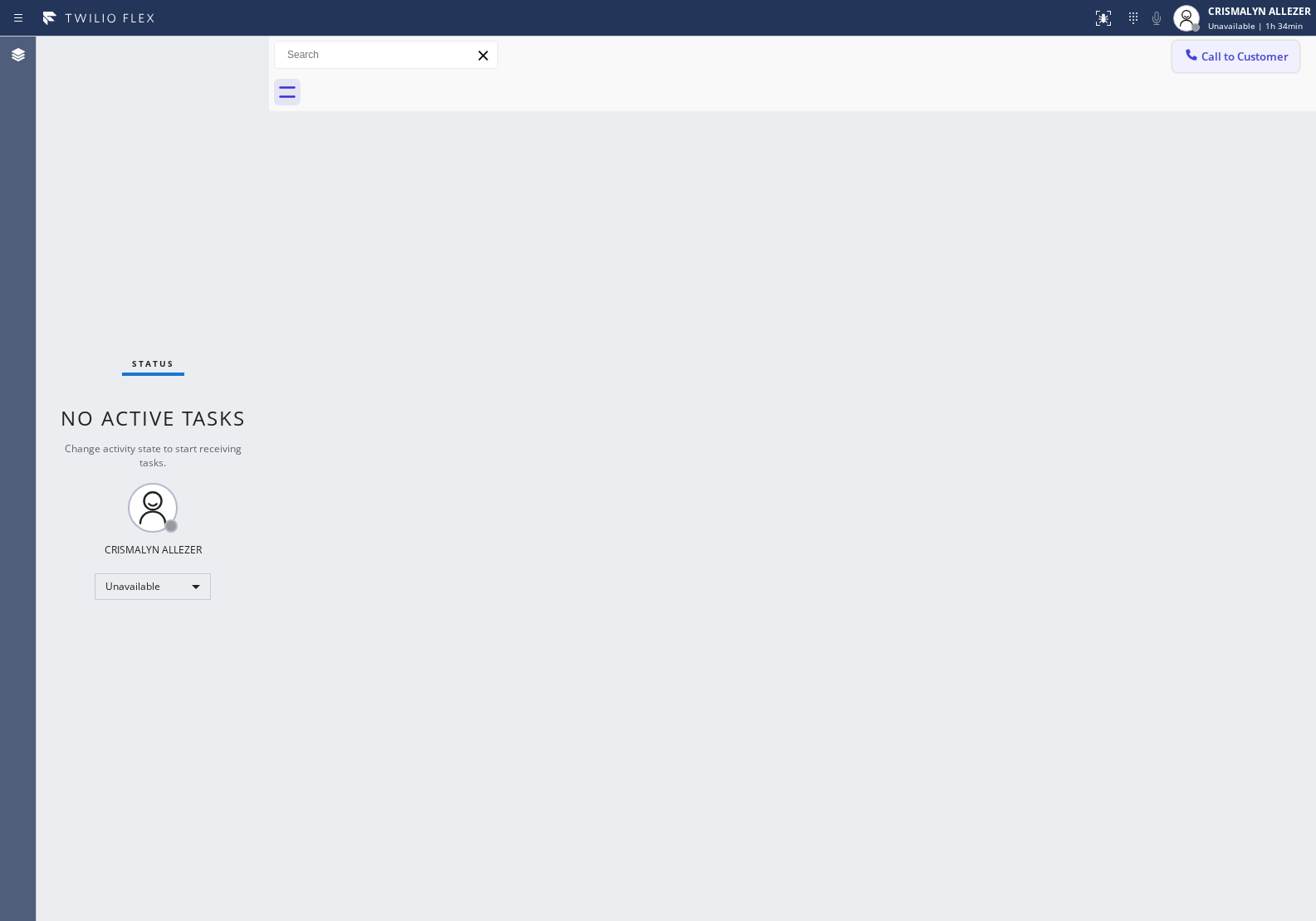
click at [1247, 47] on button "Call to Customer" at bounding box center [1235, 56] width 127 height 32
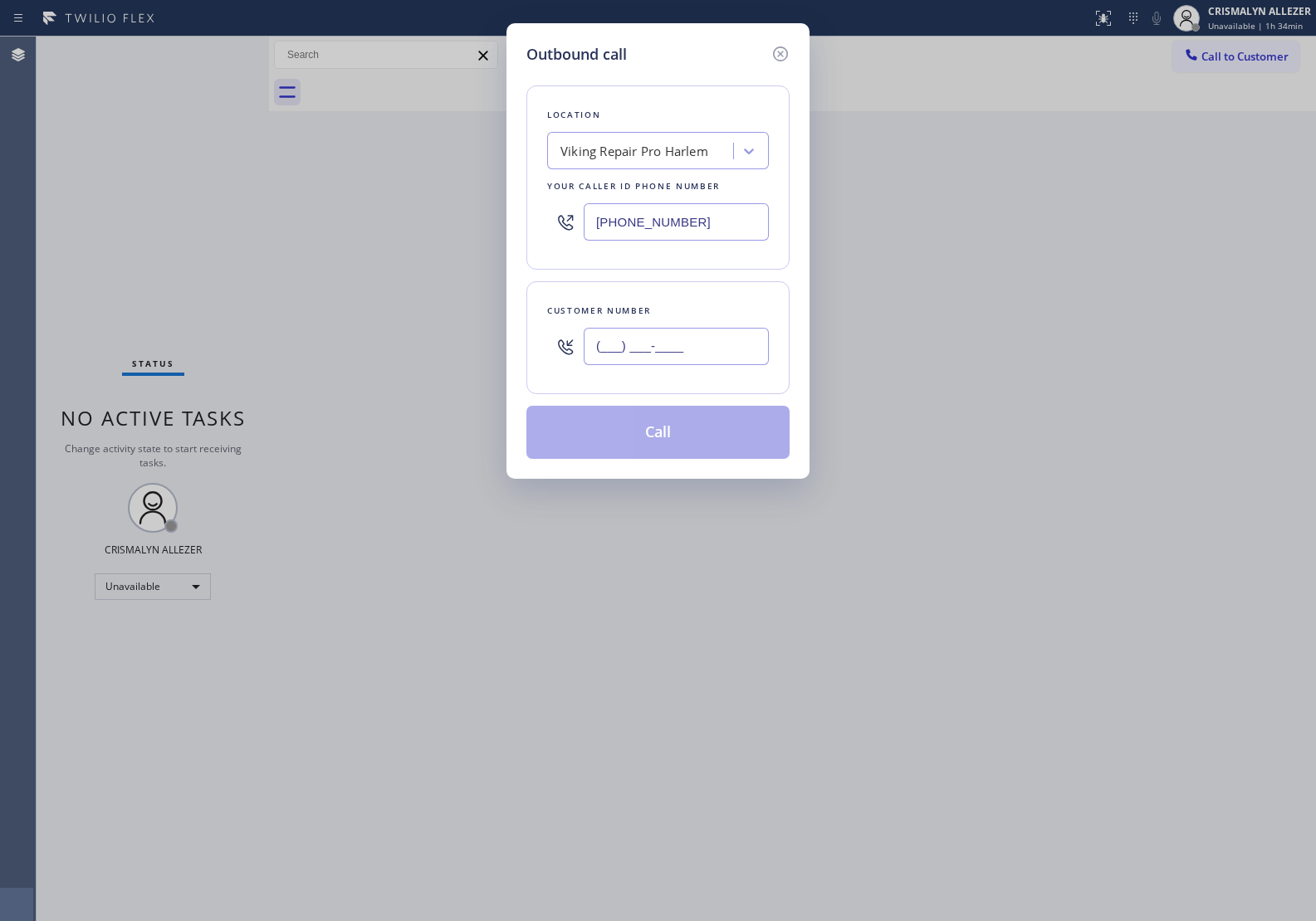
click at [729, 355] on input "(___) ___-____" at bounding box center [676, 346] width 185 height 38
paste input "text"
type input "(___) ___-____"
paste input "786) 897-9240"
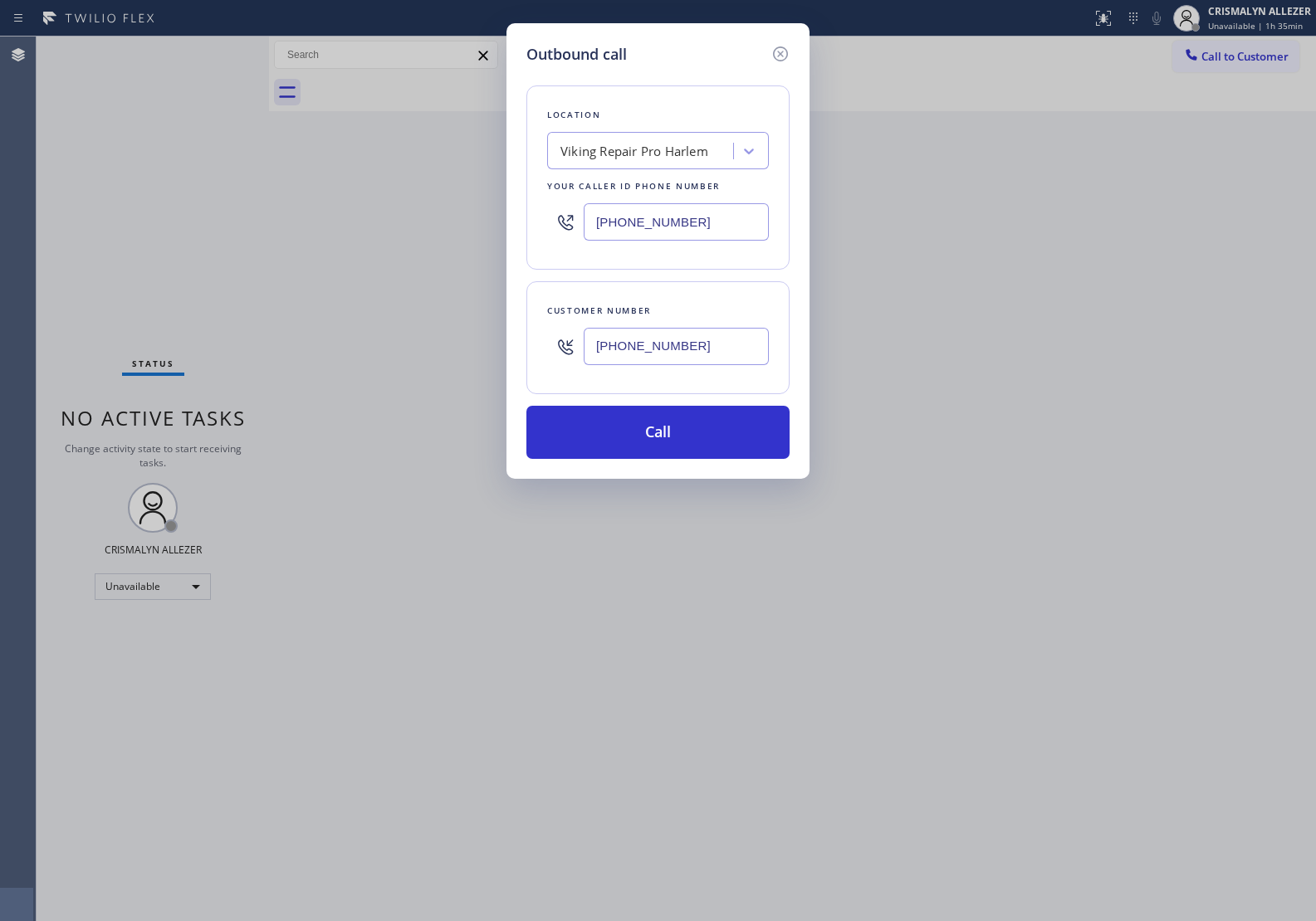
drag, startPoint x: 752, startPoint y: 345, endPoint x: 317, endPoint y: 320, distance: 435.7
click at [317, 320] on div "Outbound call Location Viking Repair Pro [GEOGRAPHIC_DATA] Your caller id phone…" at bounding box center [658, 460] width 1316 height 921
paste input "54) 277-3152"
type input "[PHONE_NUMBER]"
click at [628, 153] on div "Viking Repair Pro Harlem" at bounding box center [634, 152] width 148 height 19
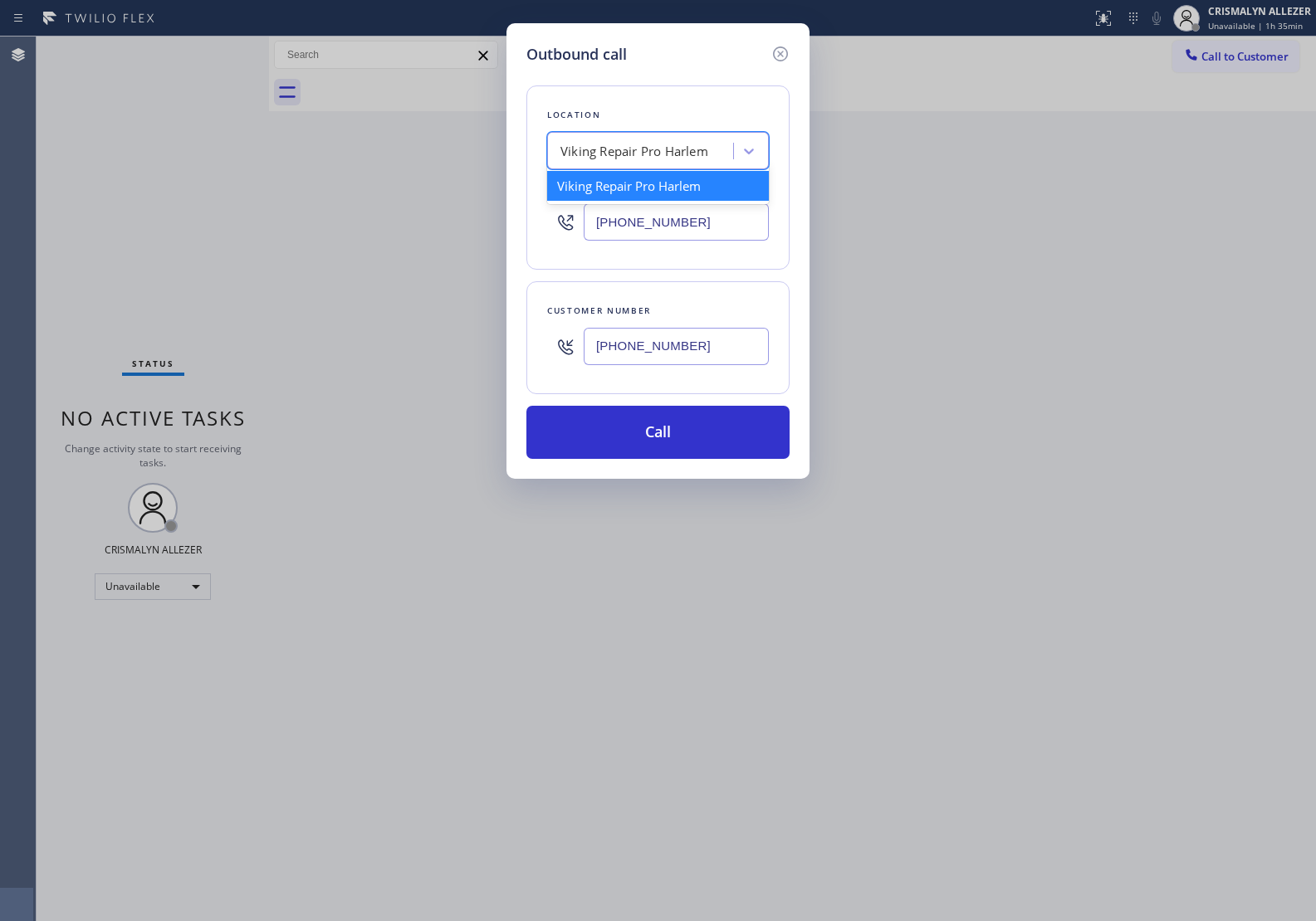
paste input "Home Comfort Solutions [GEOGRAPHIC_DATA]"
type input "Home Comfort Solutions [GEOGRAPHIC_DATA]"
click at [627, 194] on div "Home Comfort Solutions [GEOGRAPHIC_DATA]" at bounding box center [658, 194] width 222 height 46
type input "[PHONE_NUMBER]"
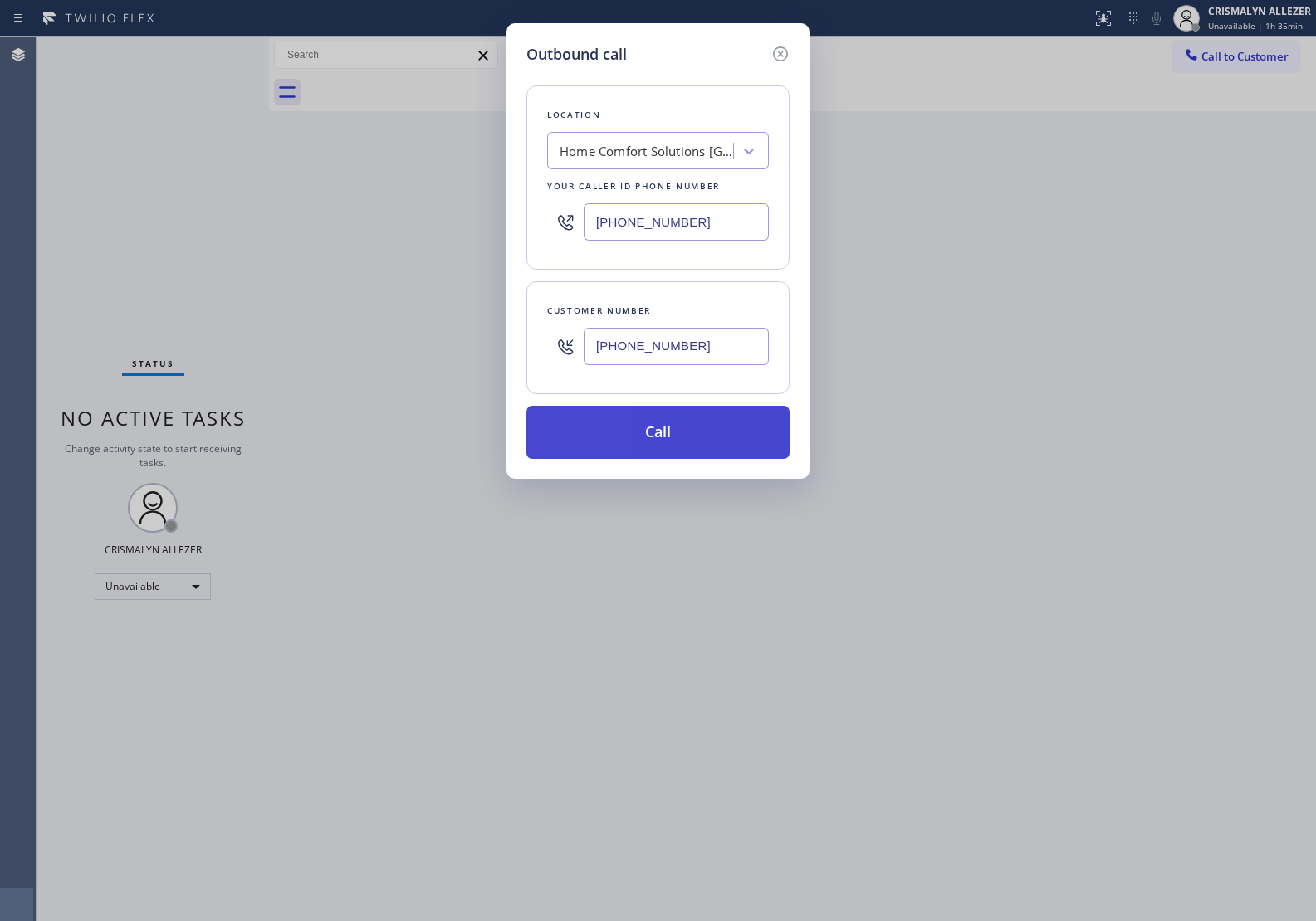
click at [672, 453] on button "Call" at bounding box center [658, 432] width 263 height 53
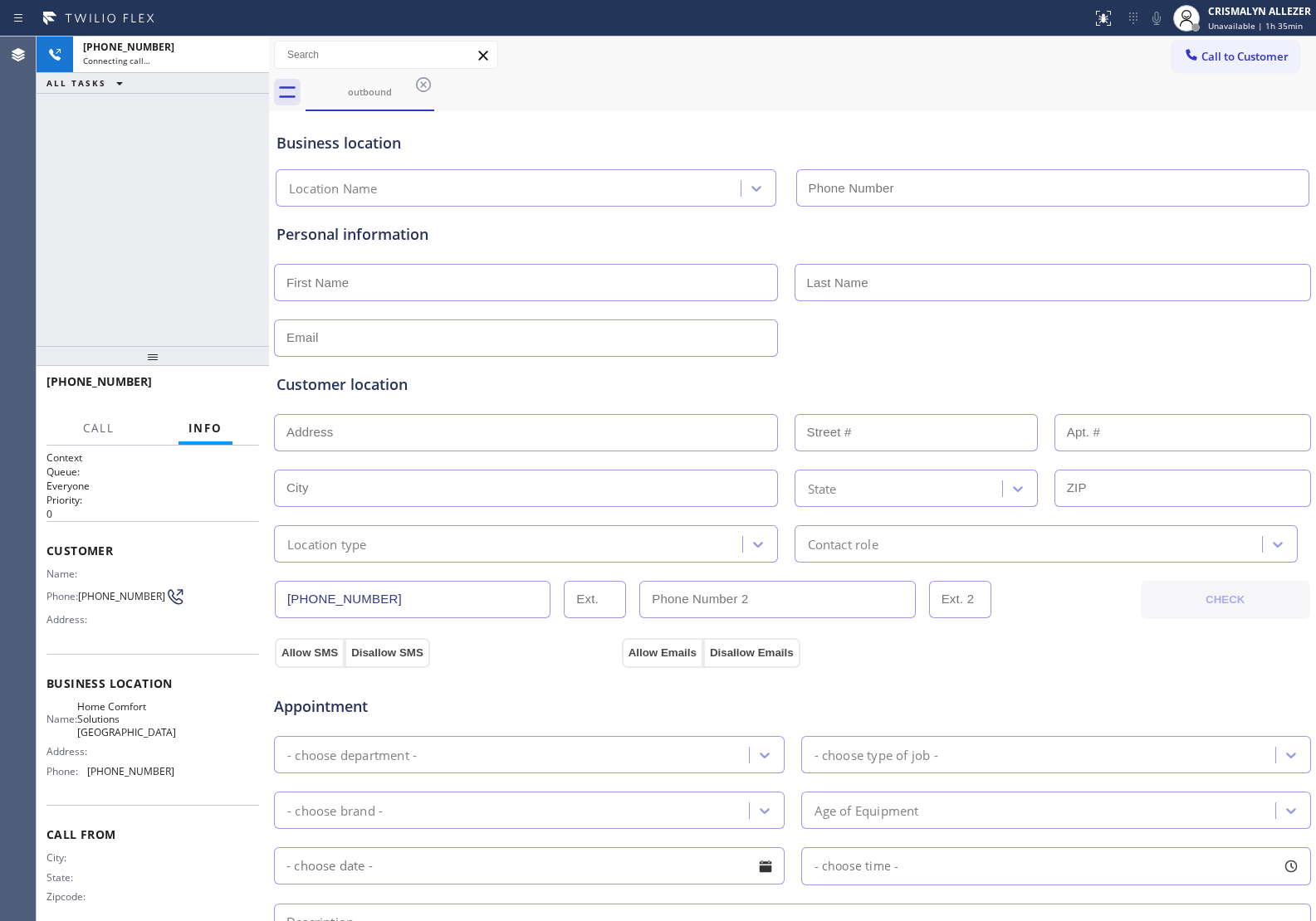
type input "[PHONE_NUMBER]"
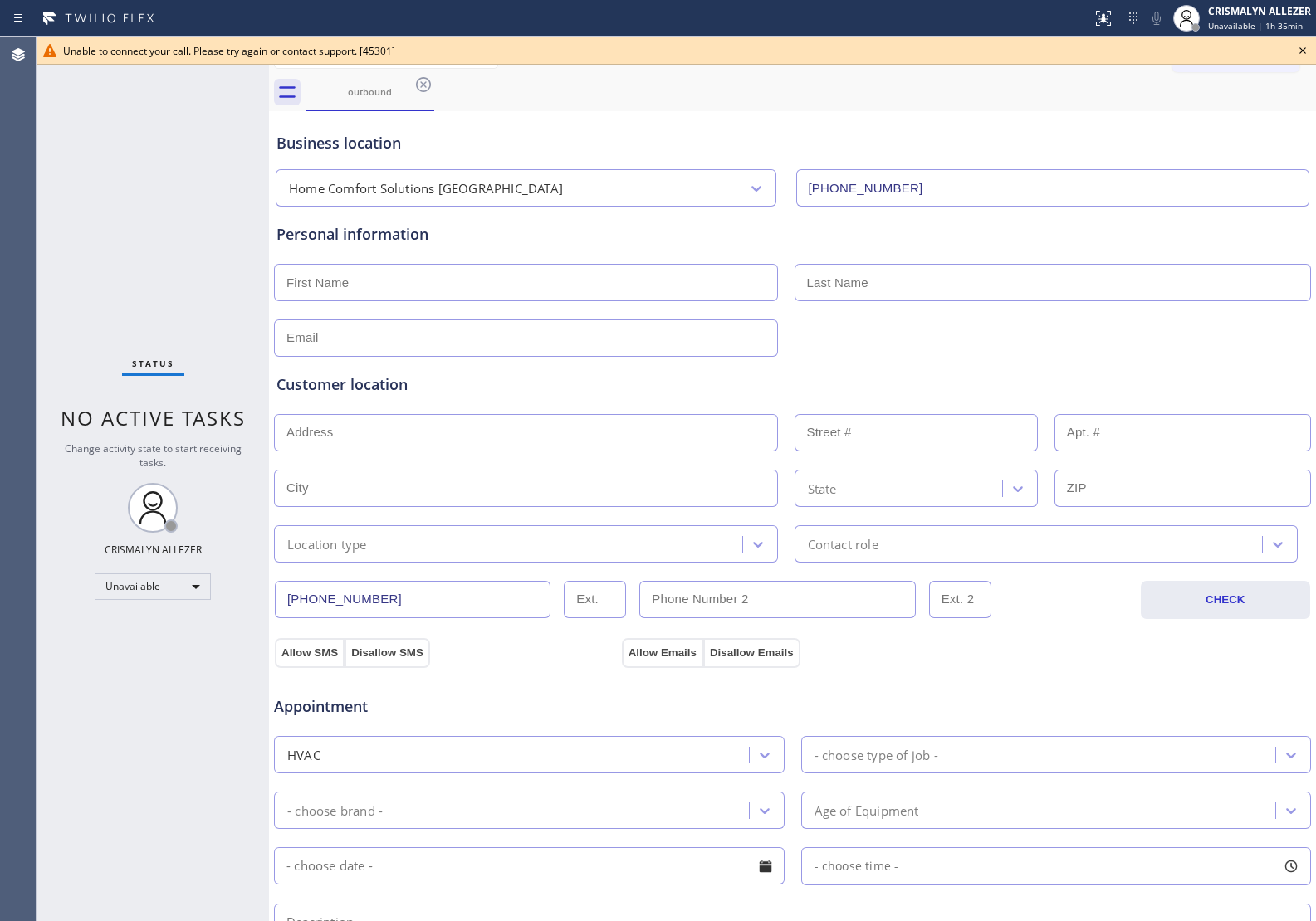
click at [1305, 47] on icon at bounding box center [1302, 50] width 20 height 20
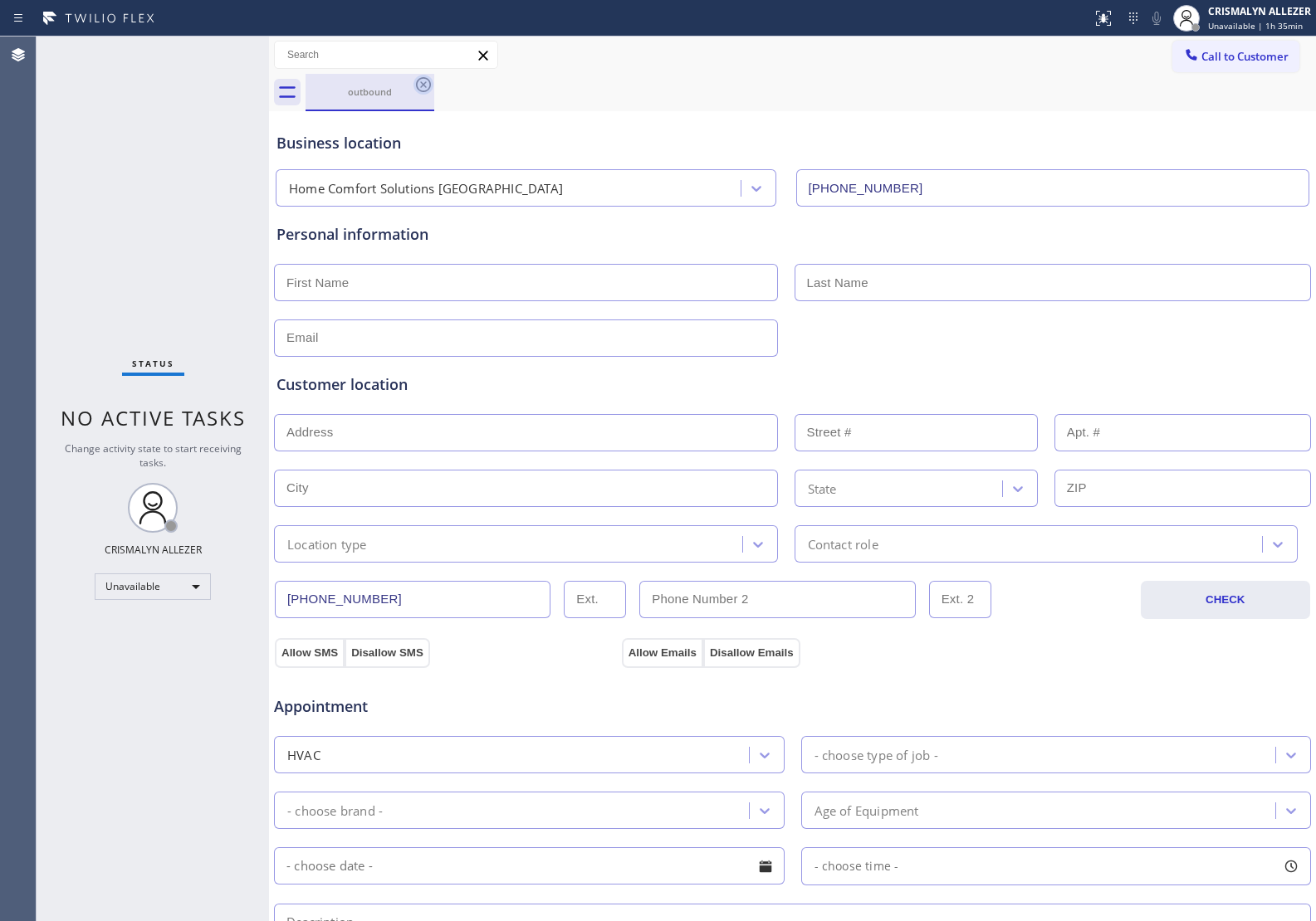
click at [424, 81] on icon at bounding box center [423, 84] width 20 height 20
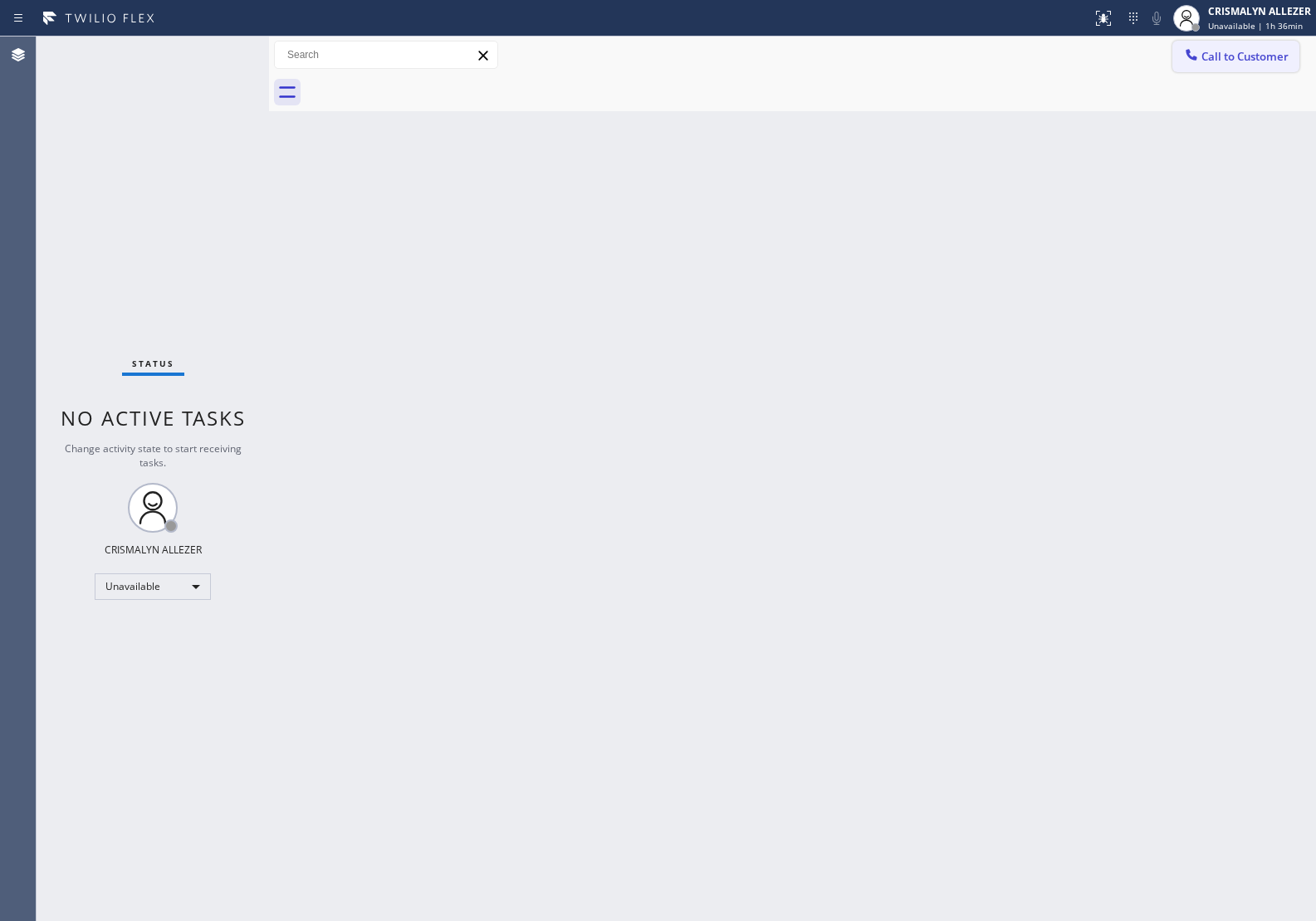
click at [1228, 67] on button "Call to Customer" at bounding box center [1235, 56] width 127 height 32
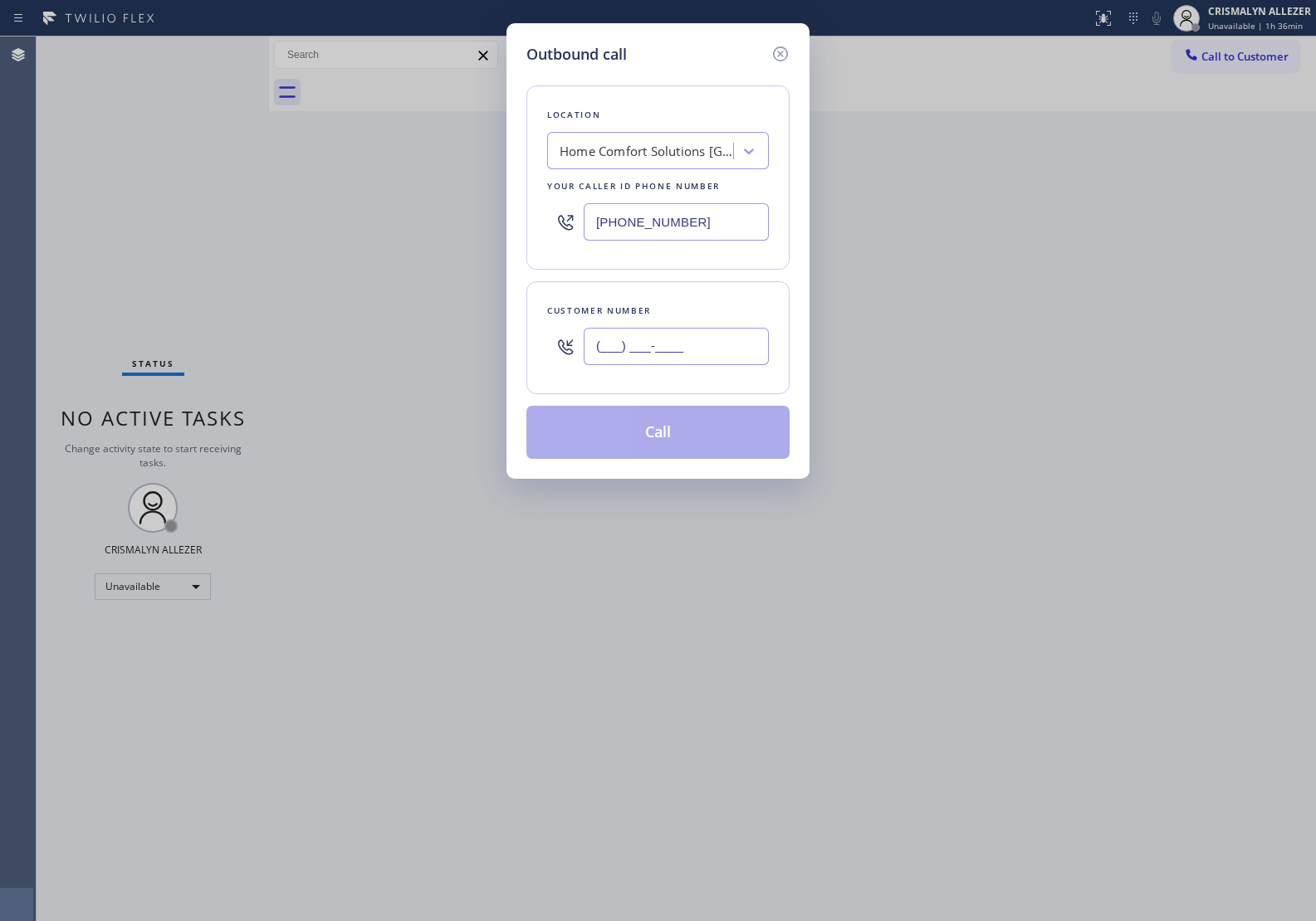
click at [741, 353] on input "(___) ___-____" at bounding box center [676, 346] width 185 height 38
paste input "760) 205-4345"
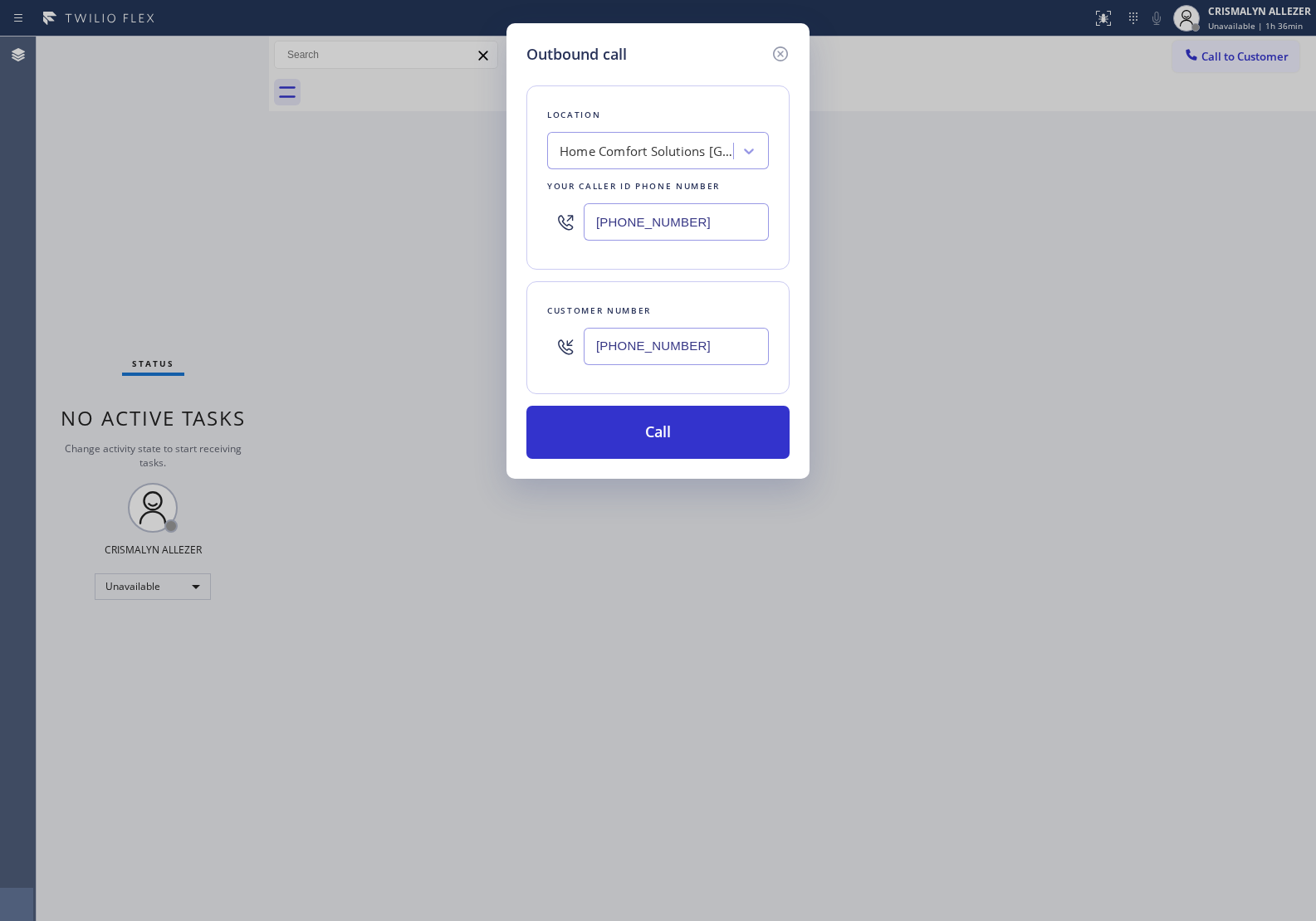
type input "[PHONE_NUMBER]"
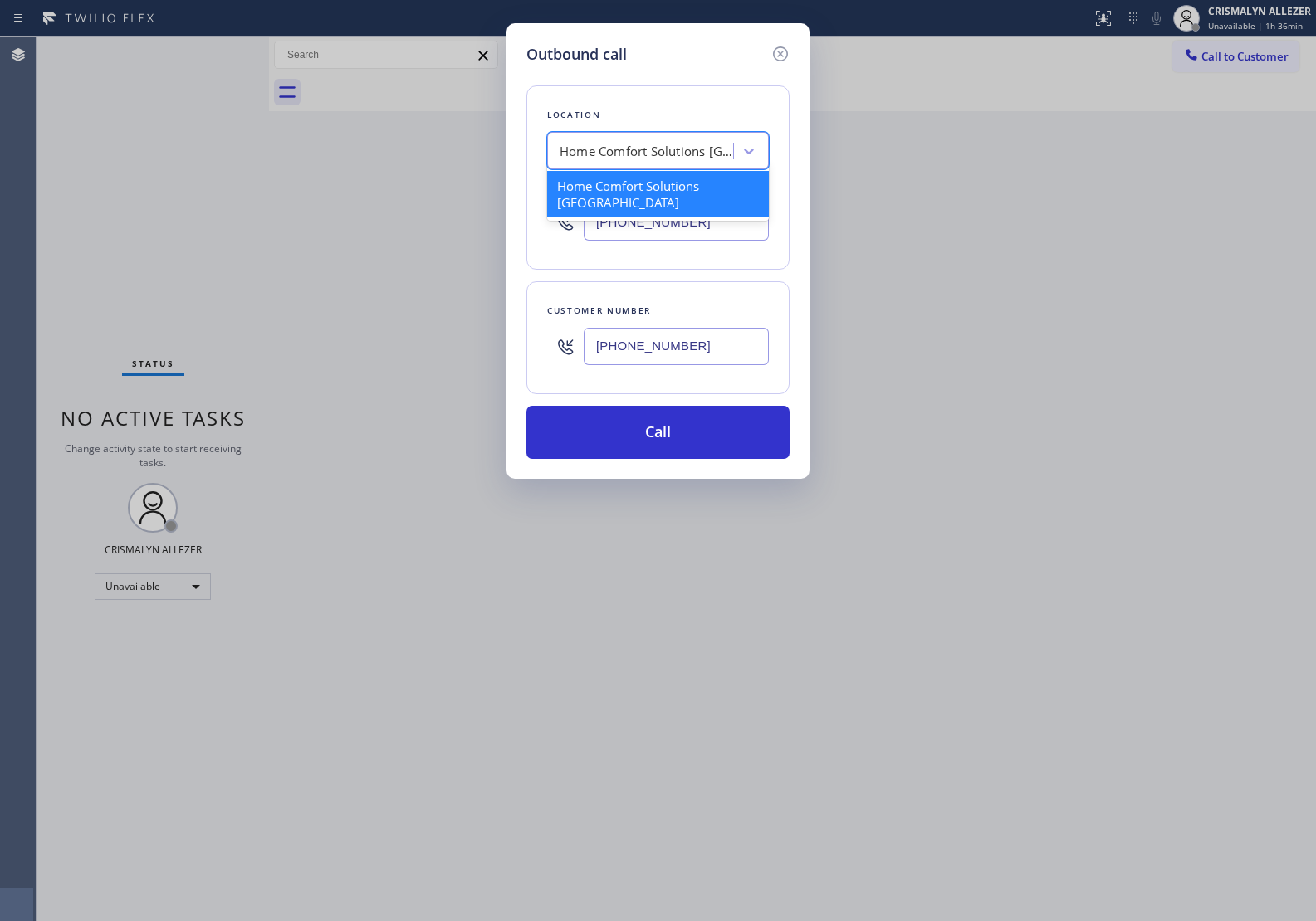
click at [694, 159] on div "Home Comfort Solutions [GEOGRAPHIC_DATA]" at bounding box center [646, 152] width 174 height 19
paste input "High Q Appliance Repair Encinitas"
type input "High Q Appliance Repair Encinitas"
click at [663, 188] on div "High Q Appliance Repair Encinitas" at bounding box center [658, 186] width 222 height 30
type input "[PHONE_NUMBER]"
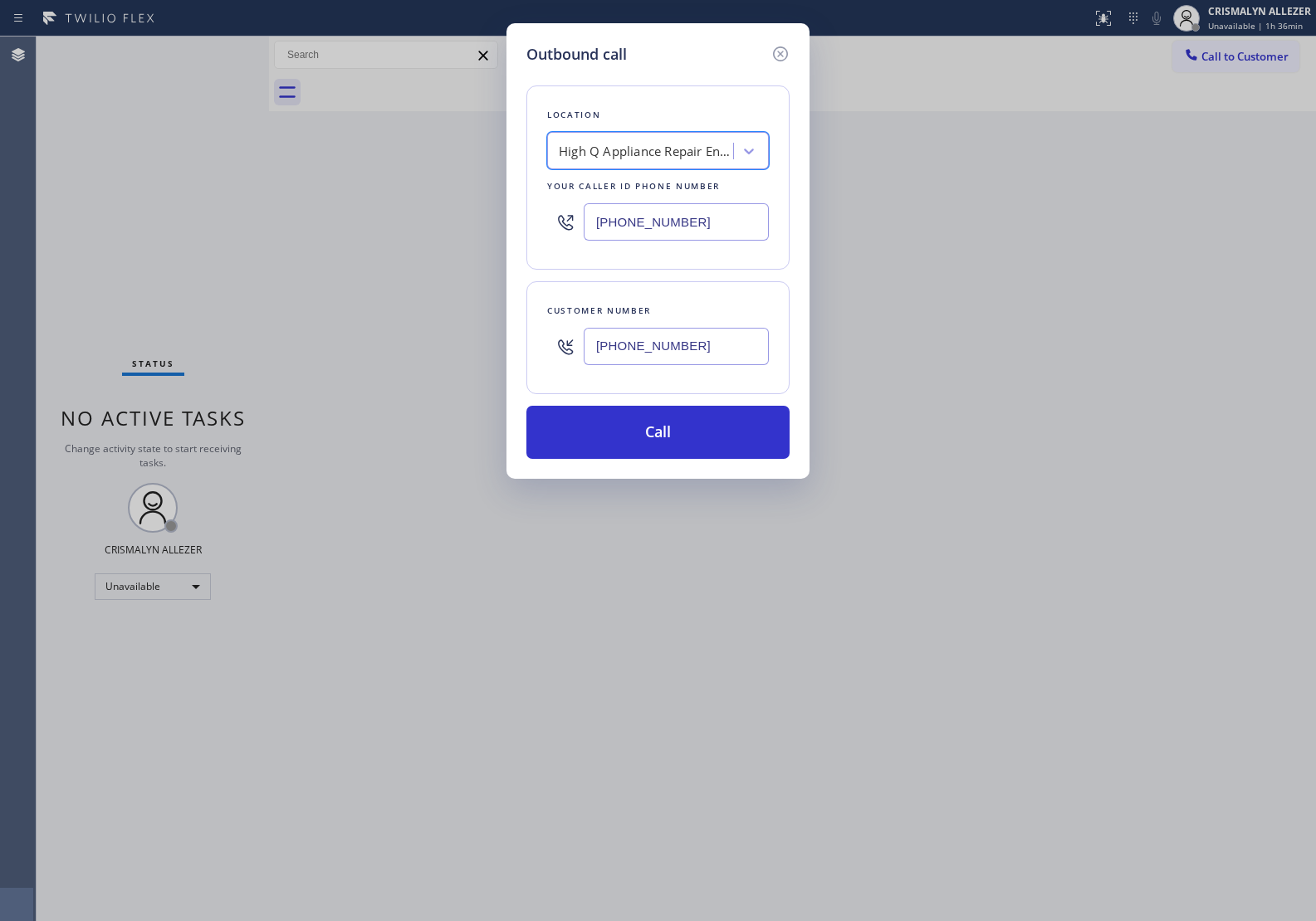
scroll to position [0, 1]
click at [668, 417] on button "Call" at bounding box center [658, 432] width 263 height 53
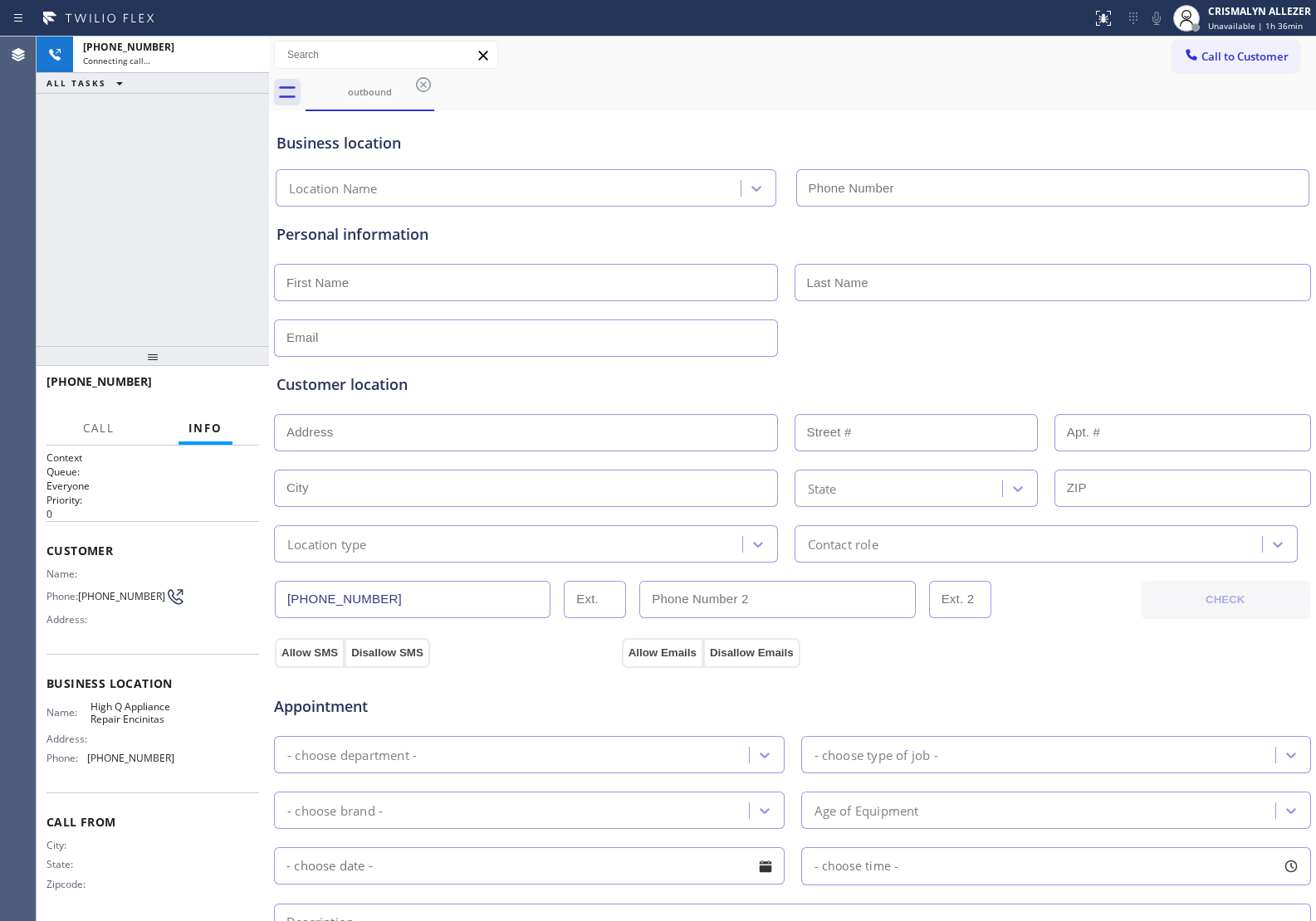
type input "[PHONE_NUMBER]"
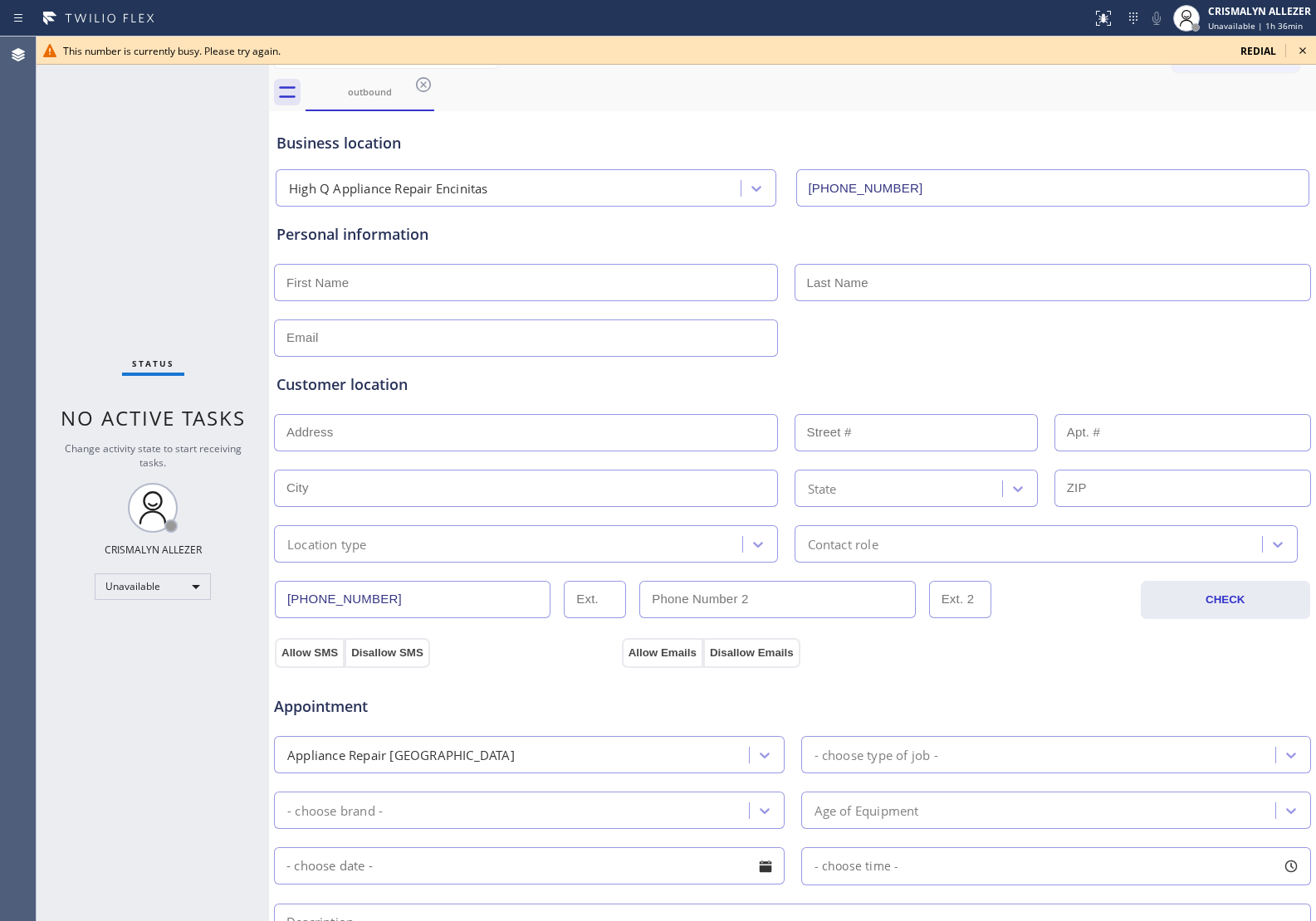
click at [1301, 50] on icon at bounding box center [1303, 51] width 7 height 7
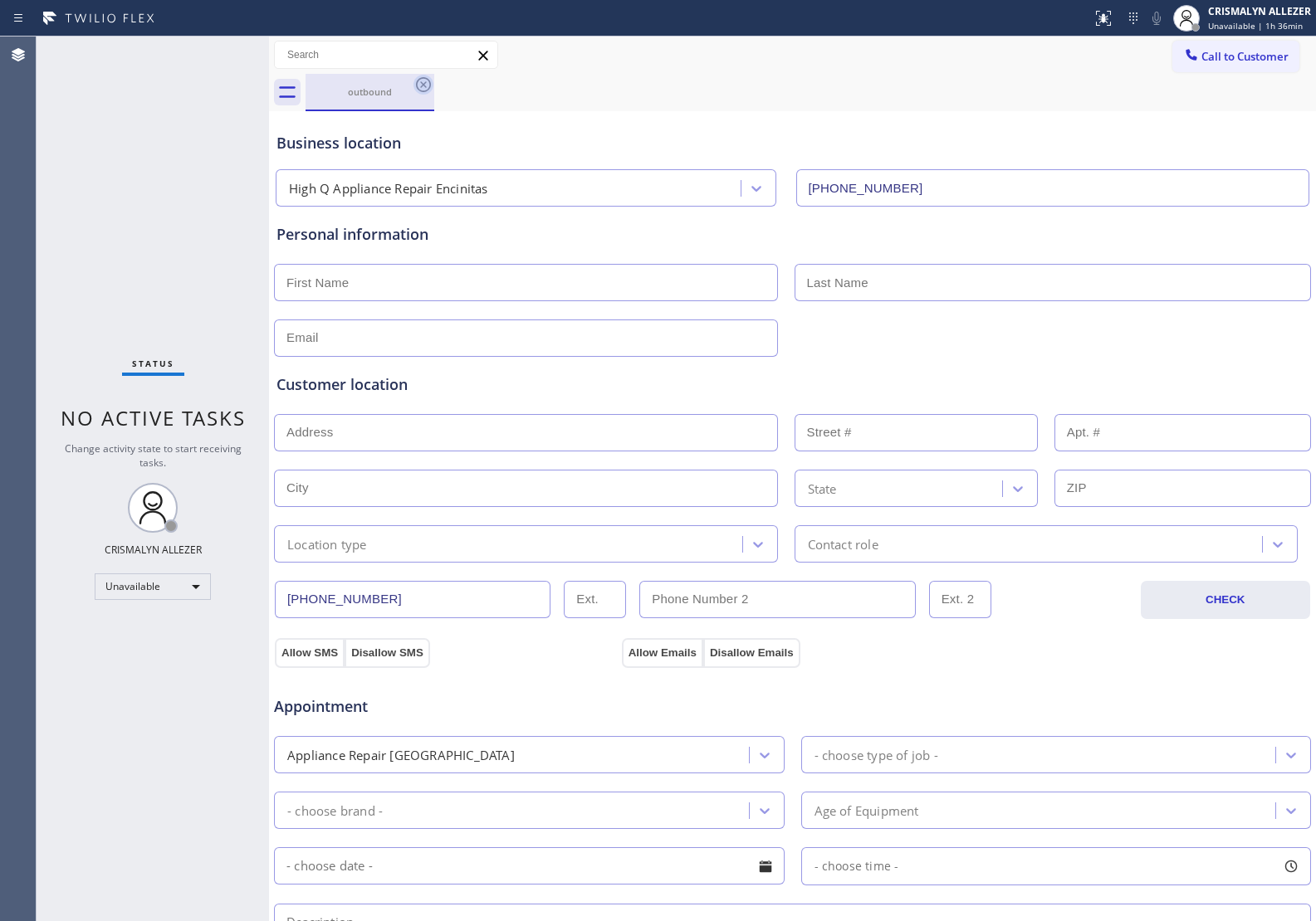
click at [425, 75] on icon at bounding box center [423, 84] width 20 height 20
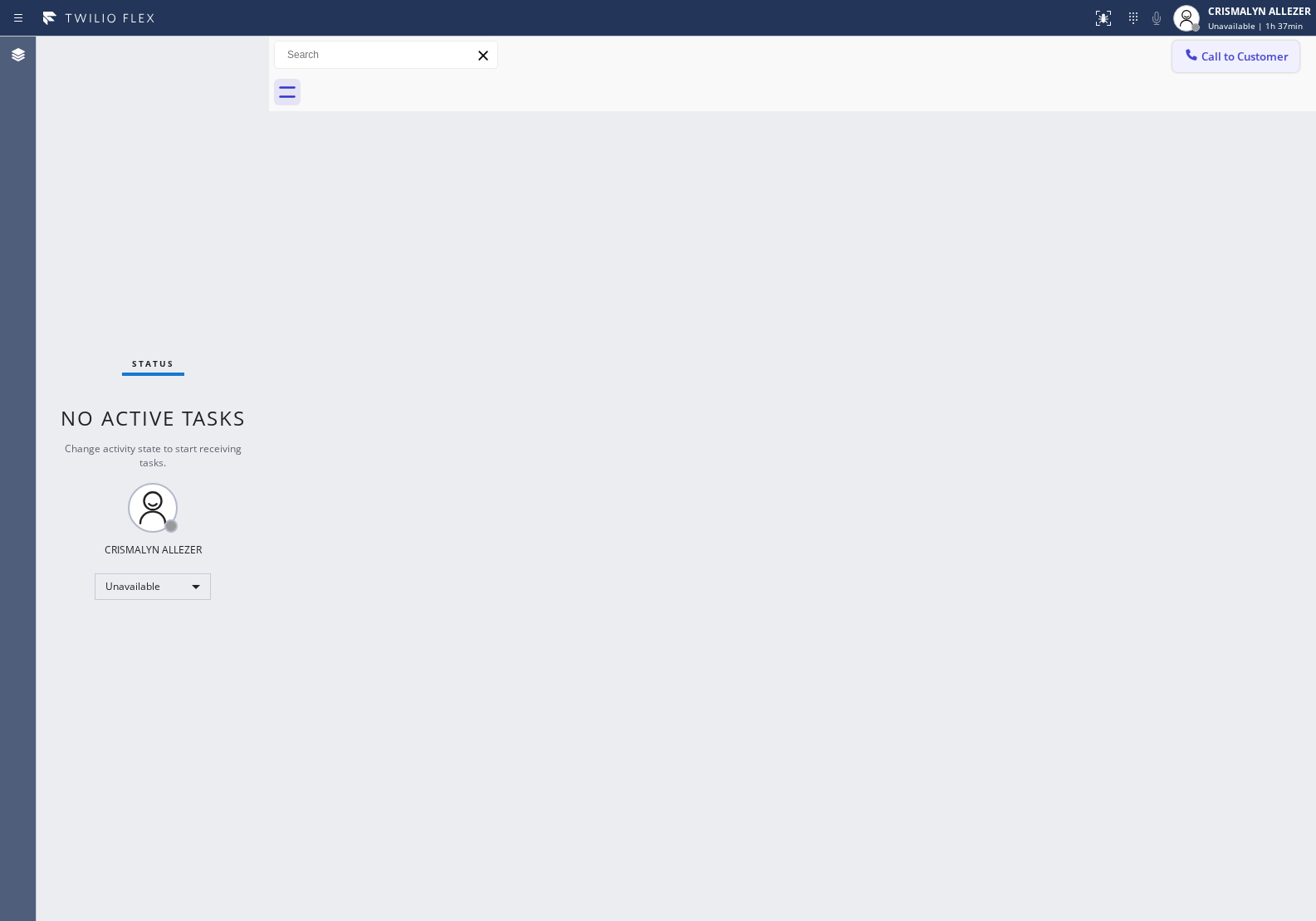
click at [1197, 60] on icon at bounding box center [1191, 54] width 17 height 17
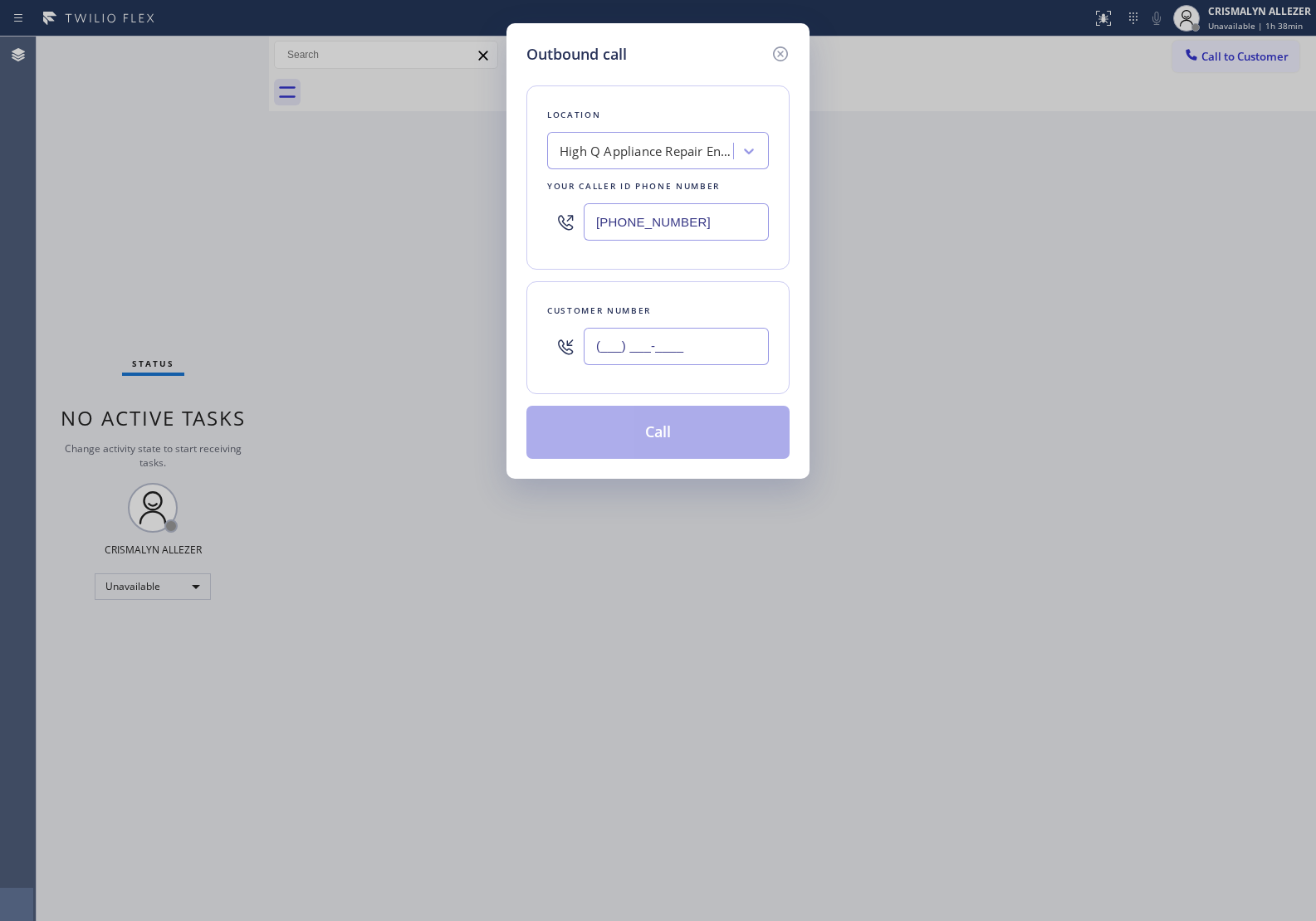
click at [727, 341] on input "(___) ___-____" at bounding box center [676, 346] width 185 height 38
paste input "914) 427-7104"
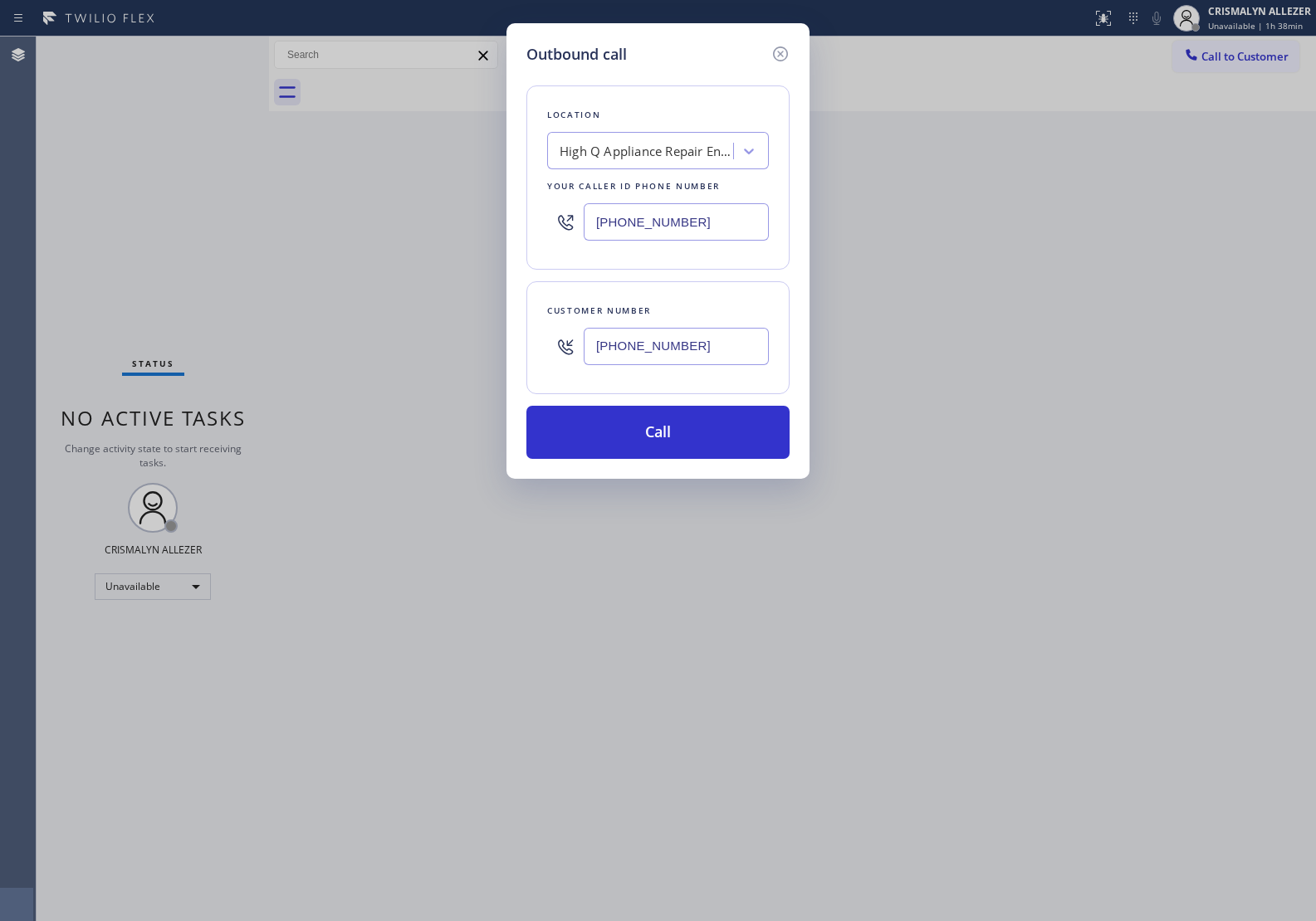
type input "[PHONE_NUMBER]"
click at [715, 154] on div "High Q Appliance Repair Encinitas" at bounding box center [646, 152] width 174 height 19
paste input "Viking Repair Pro Harlem"
type input "Viking Repair Pro Harlem"
click at [662, 191] on div "Viking Repair Pro Harlem" at bounding box center [658, 186] width 222 height 30
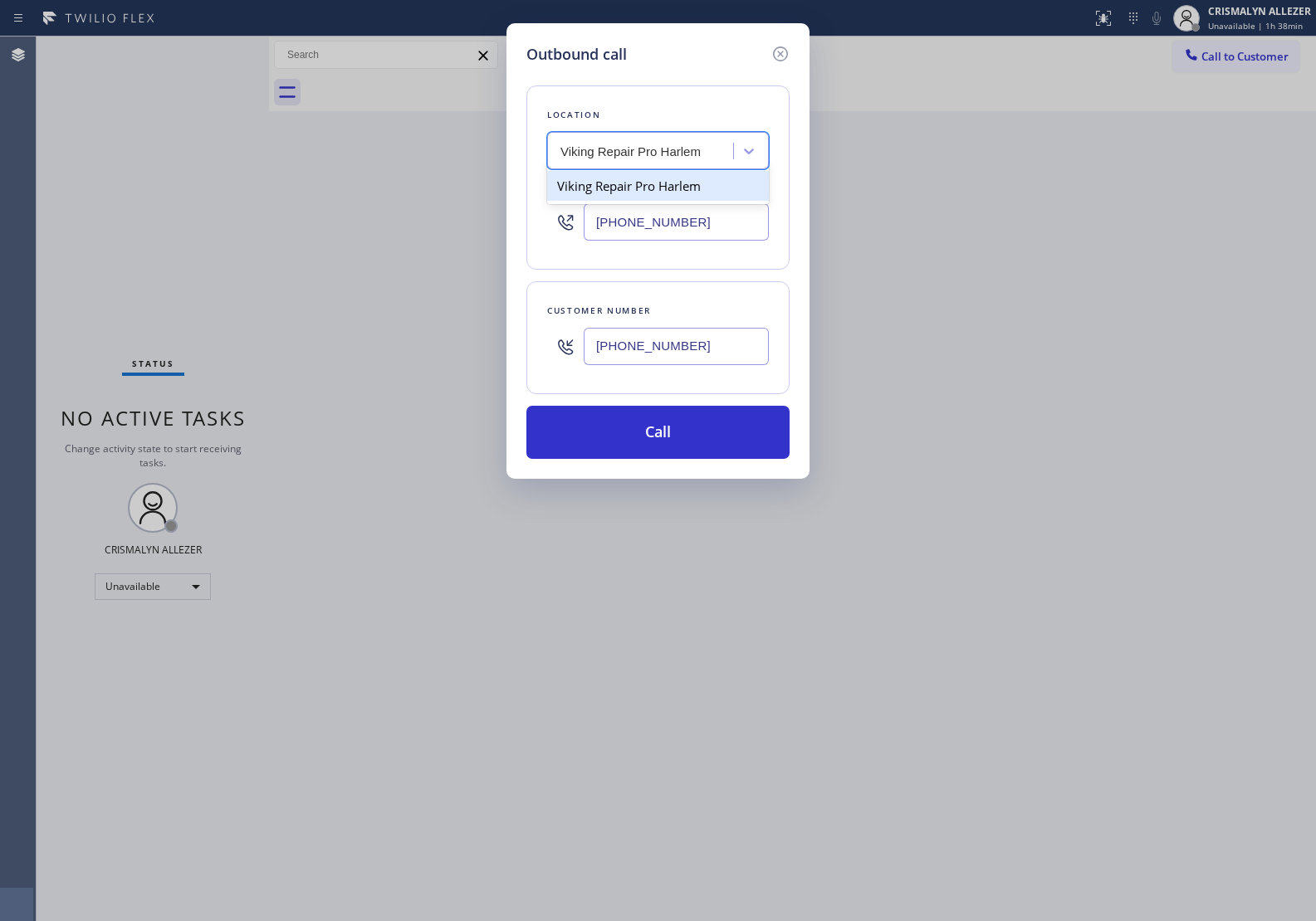
type input "[PHONE_NUMBER]"
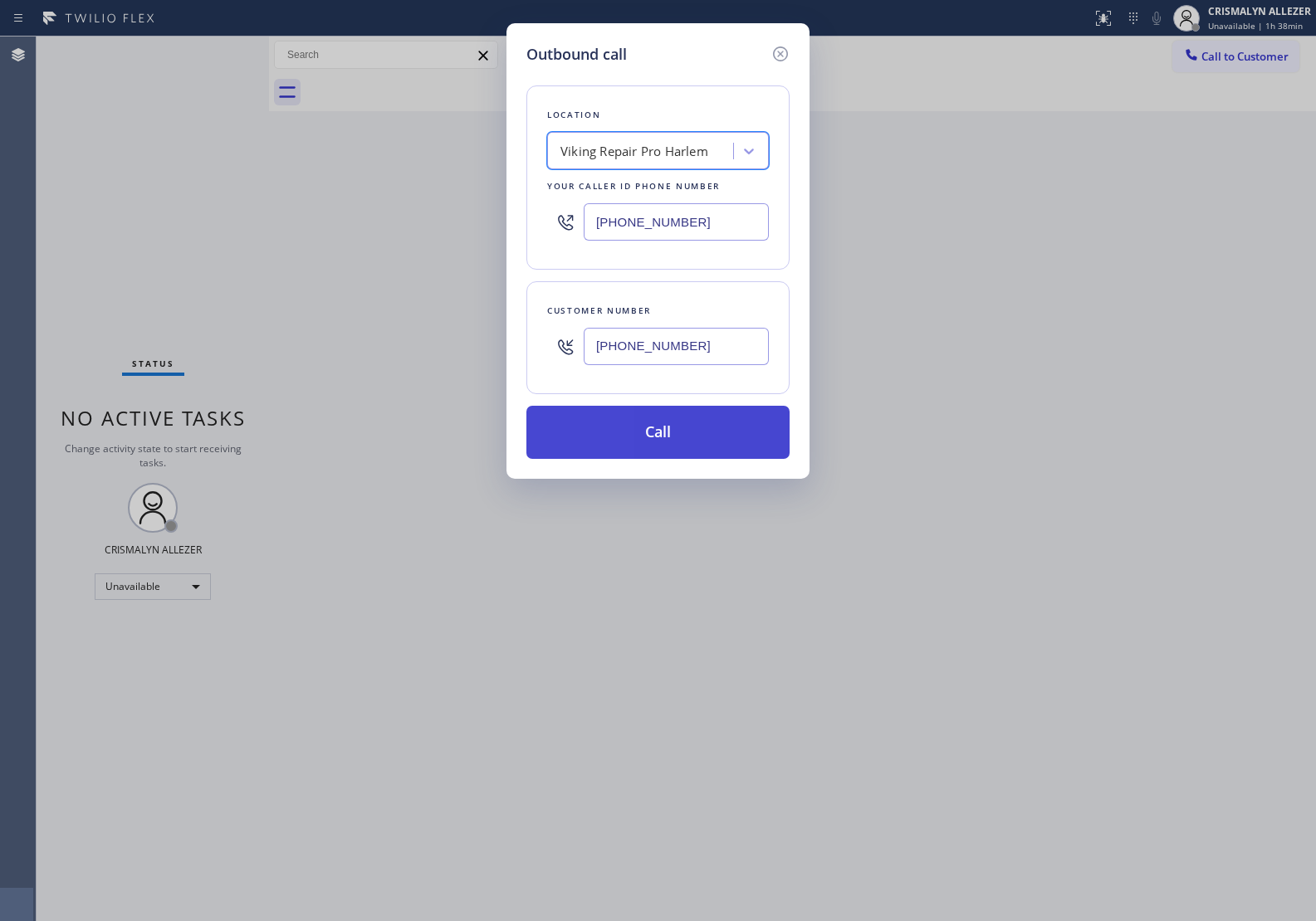
click at [672, 437] on button "Call" at bounding box center [658, 432] width 263 height 53
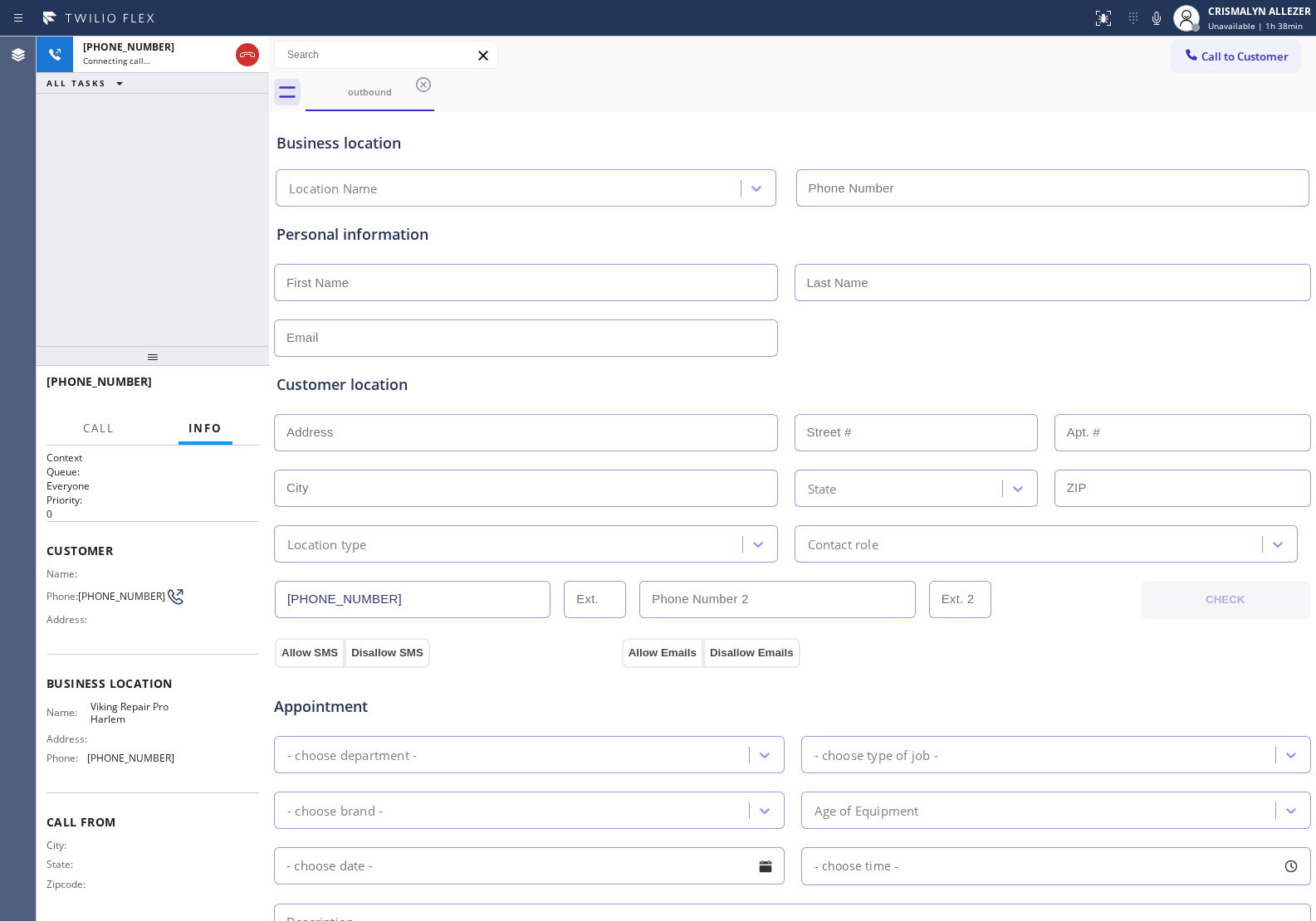
type input "[PHONE_NUMBER]"
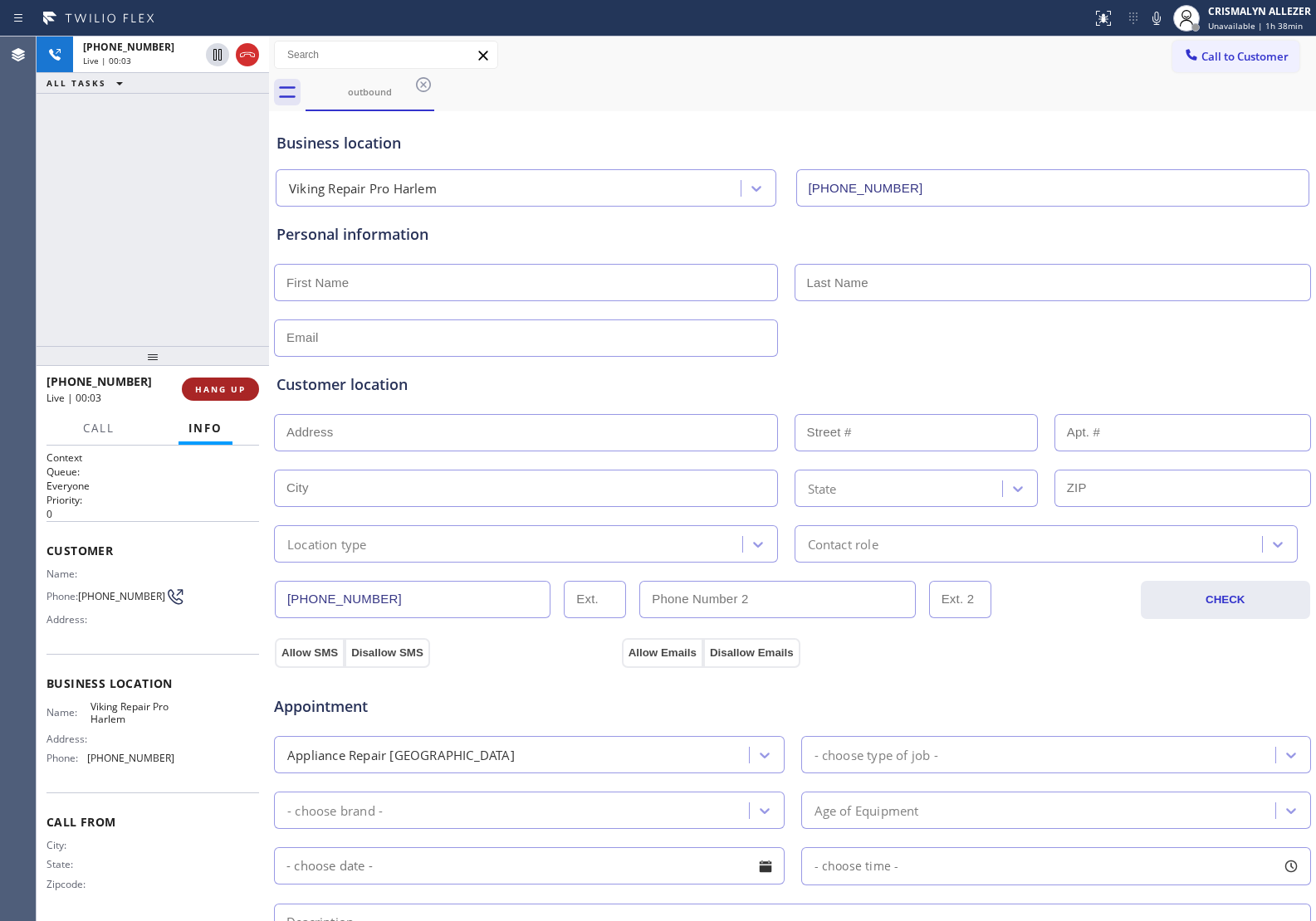
click at [206, 387] on span "HANG UP" at bounding box center [221, 388] width 51 height 11
click at [205, 388] on span "COMPLETE" at bounding box center [217, 388] width 57 height 11
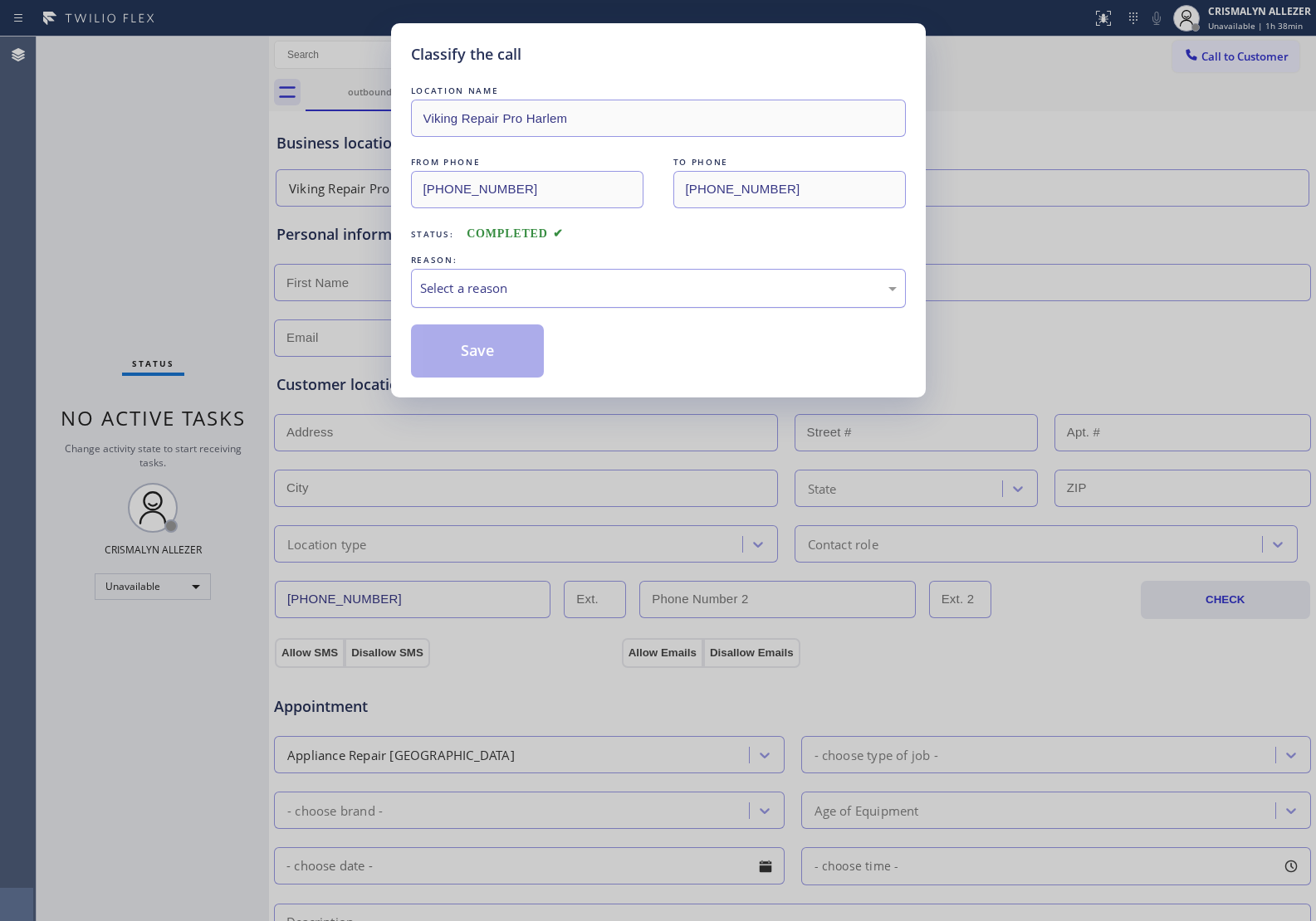
click at [674, 293] on div "Select a reason" at bounding box center [658, 288] width 477 height 19
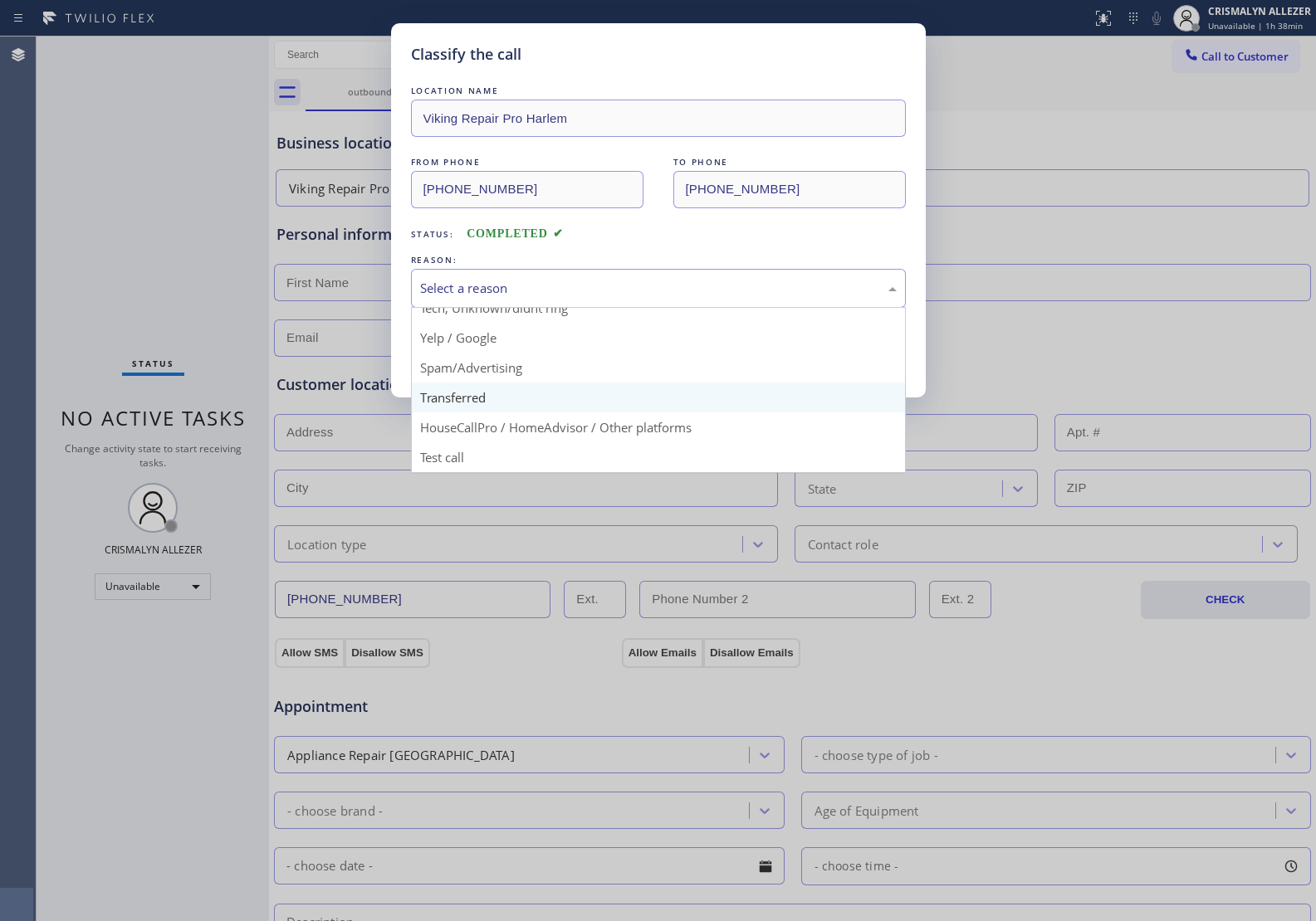
scroll to position [114, 0]
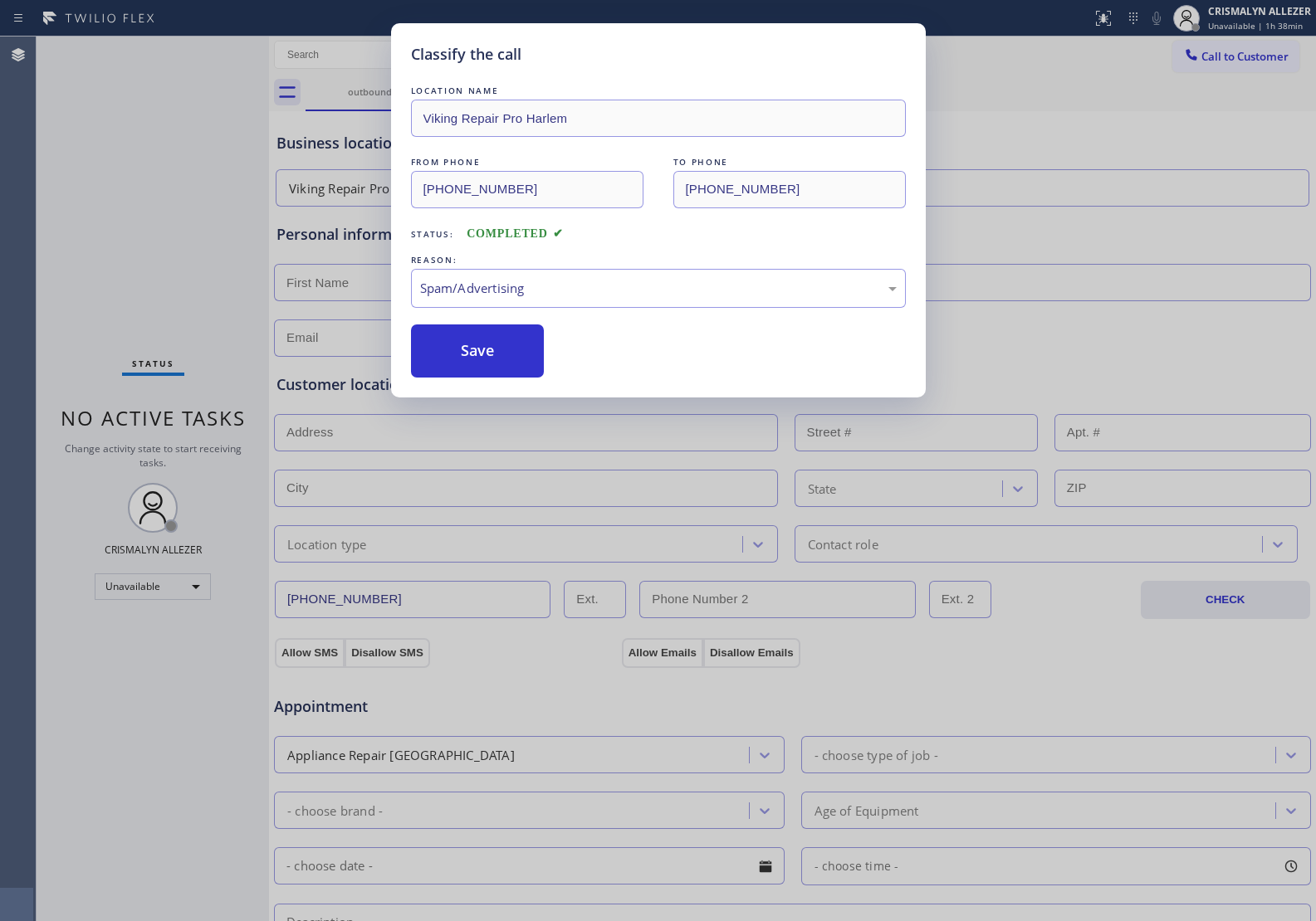
click at [516, 364] on button "Save" at bounding box center [478, 351] width 133 height 53
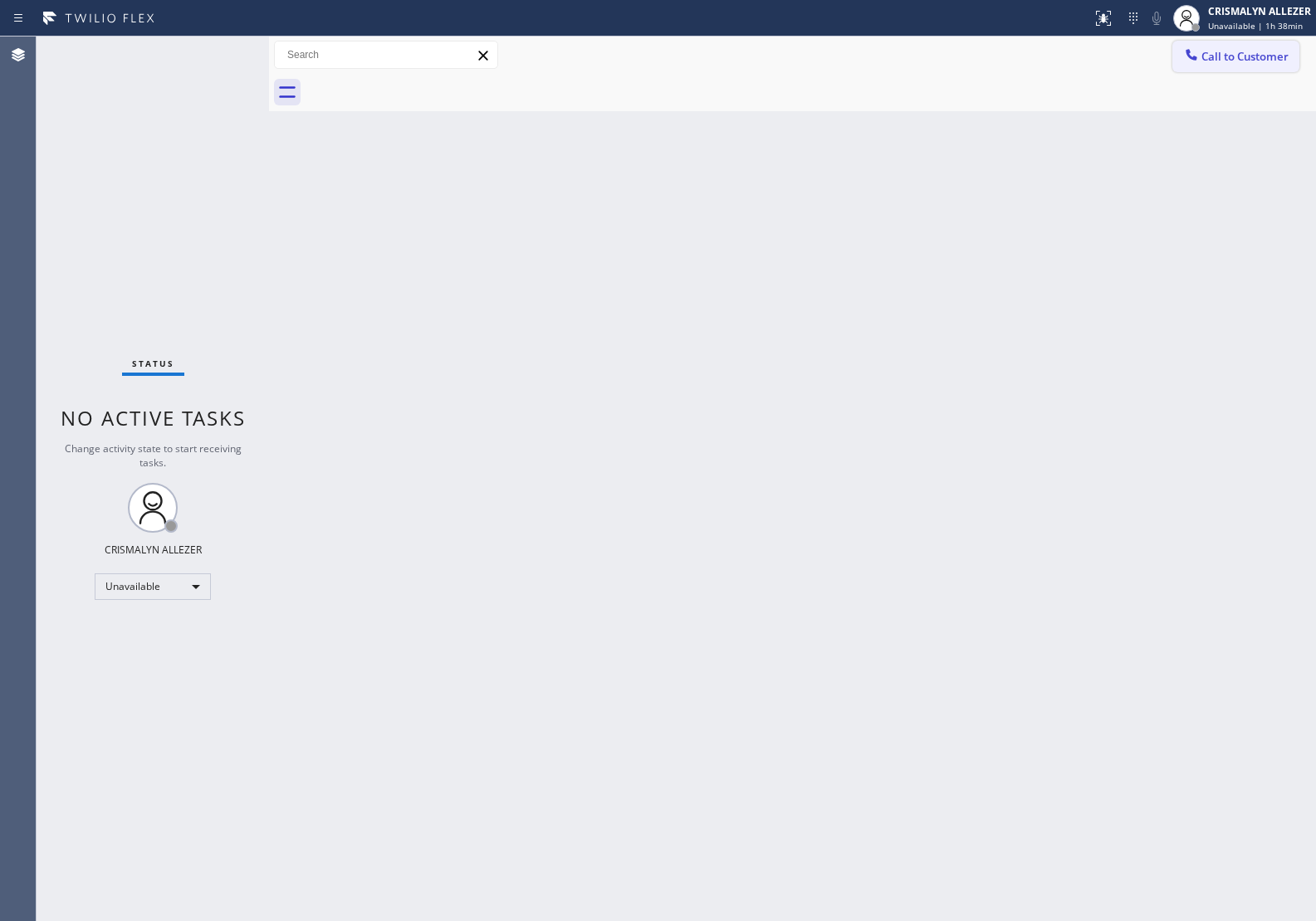
click at [1228, 46] on button "Call to Customer" at bounding box center [1235, 56] width 127 height 32
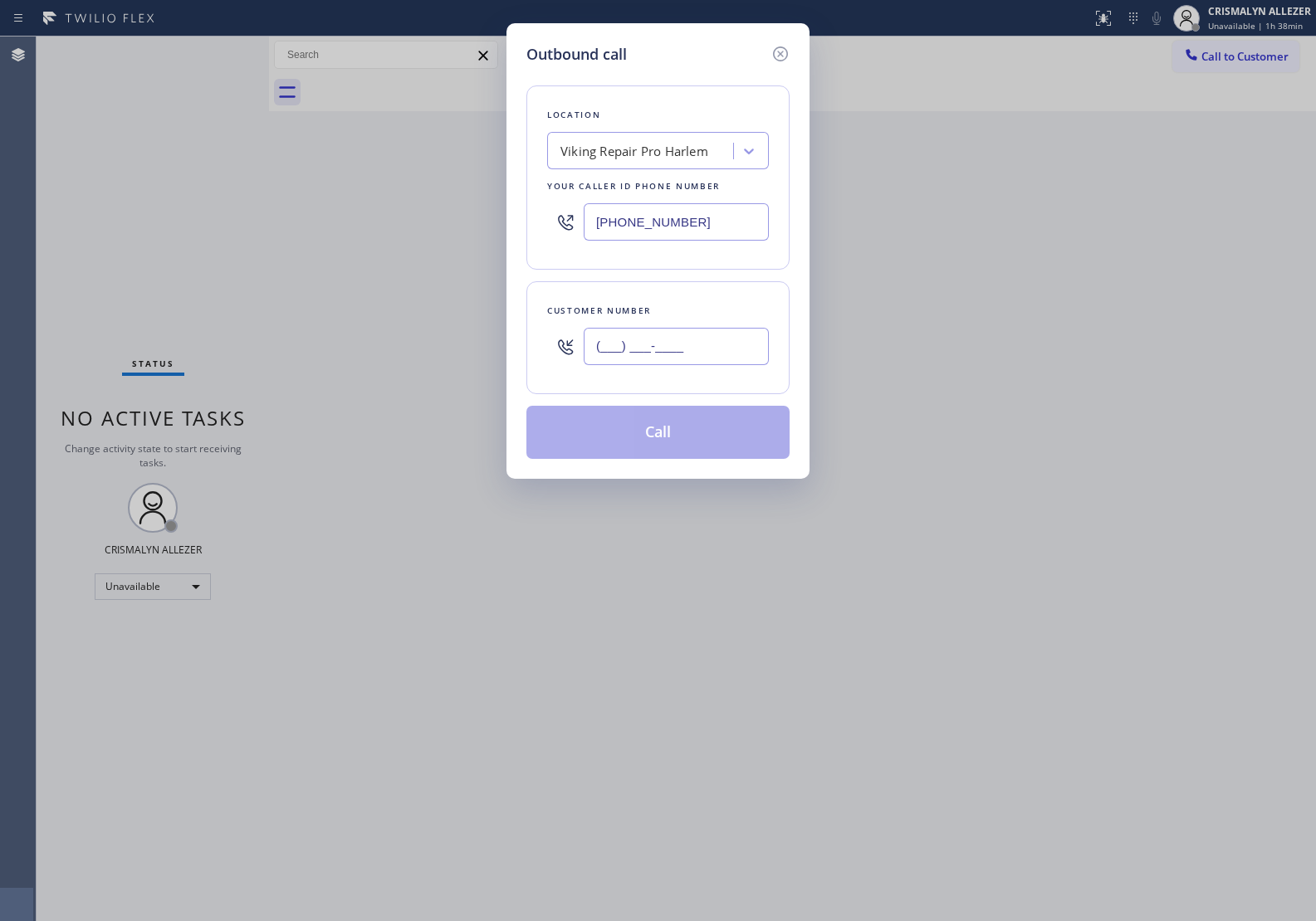
click at [718, 355] on input "(___) ___-____" at bounding box center [676, 346] width 185 height 38
paste input "text"
type input "(___) ___-____"
paste input "202) 701-8900"
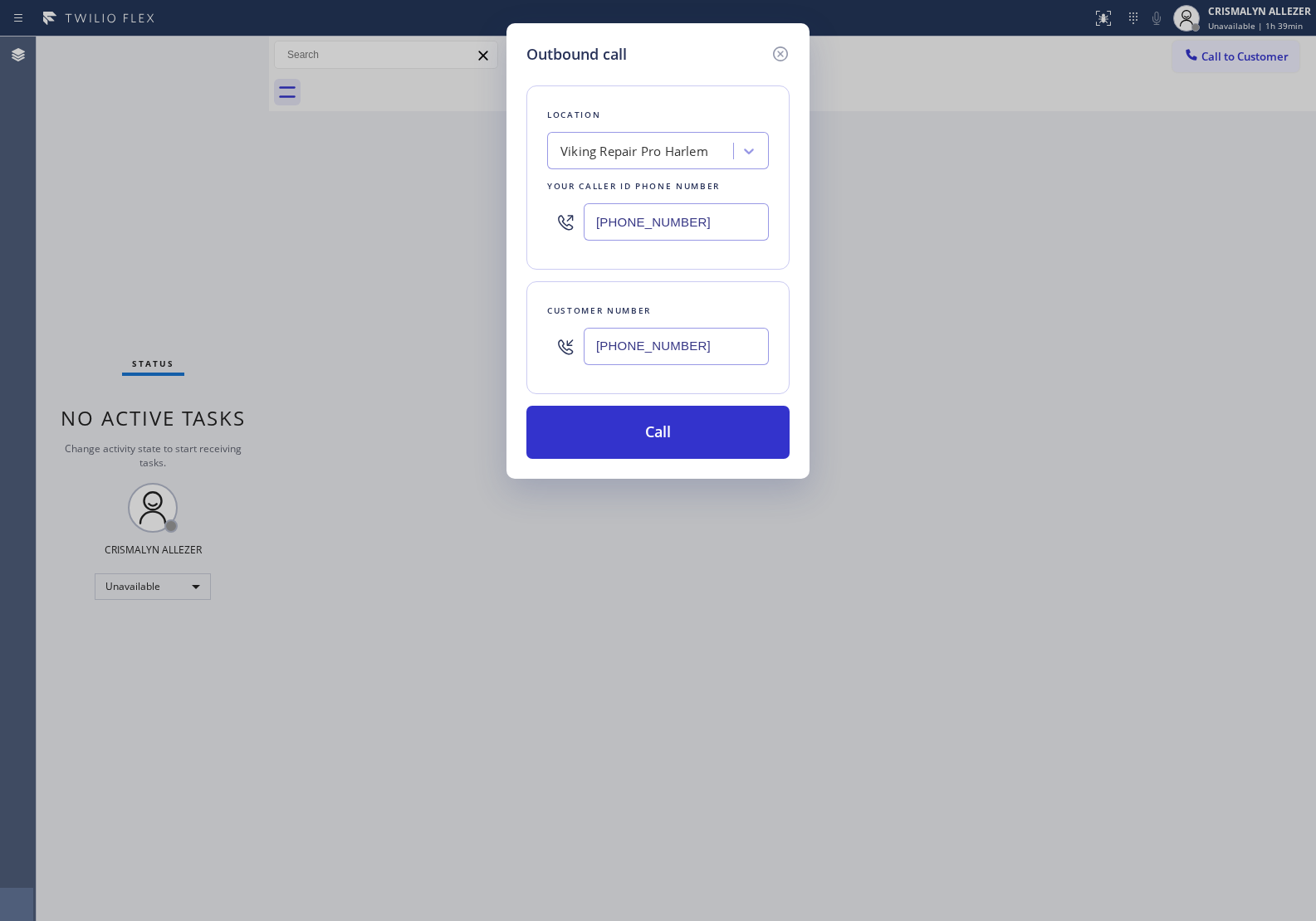
type input "[PHONE_NUMBER]"
click at [669, 143] on div "Viking Repair Pro Harlem" at bounding box center [634, 152] width 148 height 19
paste input "[PERSON_NAME]’s KitchenAid Appliance Repair"
type input "[PERSON_NAME]’s KitchenAid Appliance Repair"
click at [652, 191] on div "[PERSON_NAME]’s KitchenAid Appliance Repair" at bounding box center [658, 194] width 222 height 46
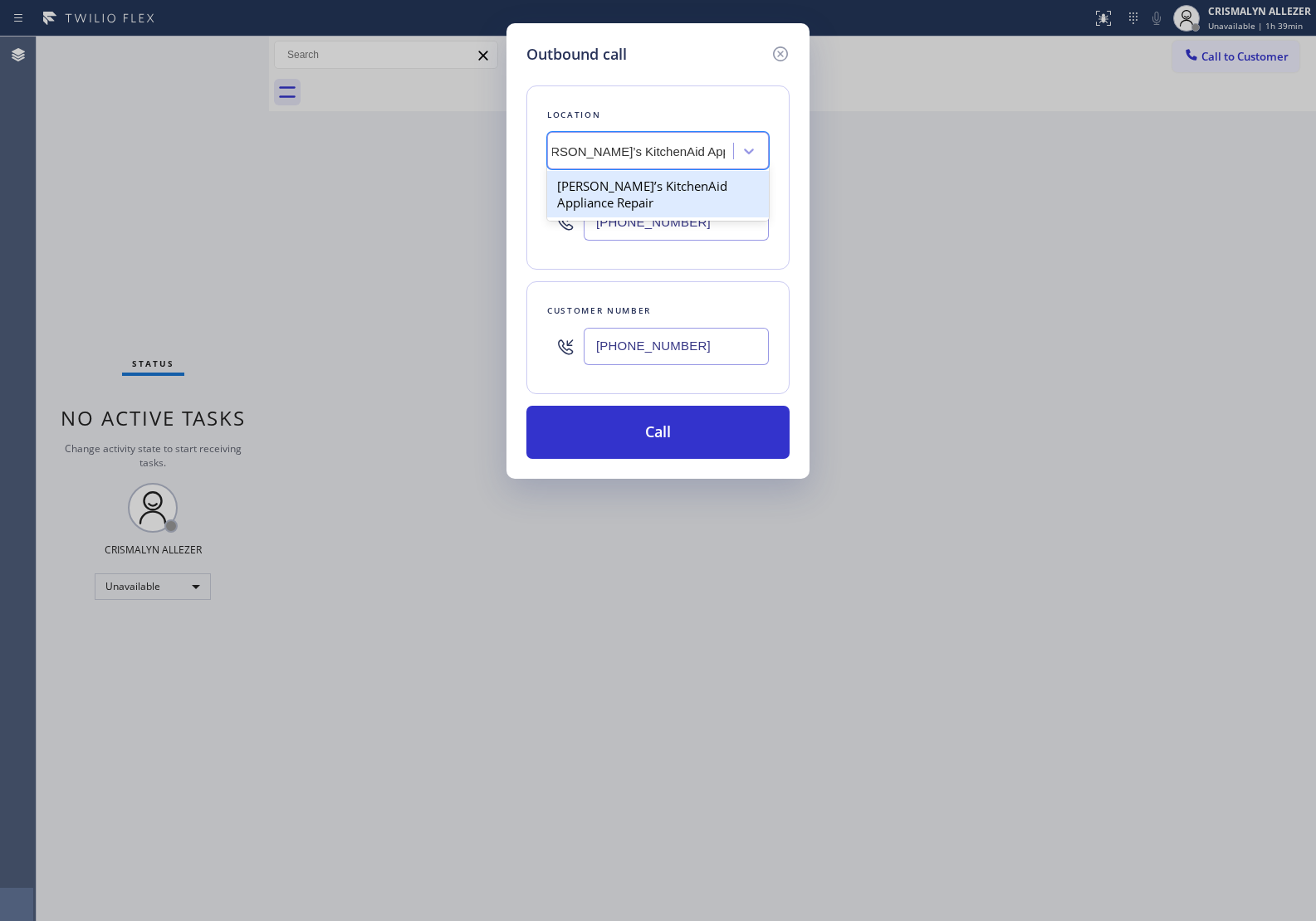
type input "[PHONE_NUMBER]"
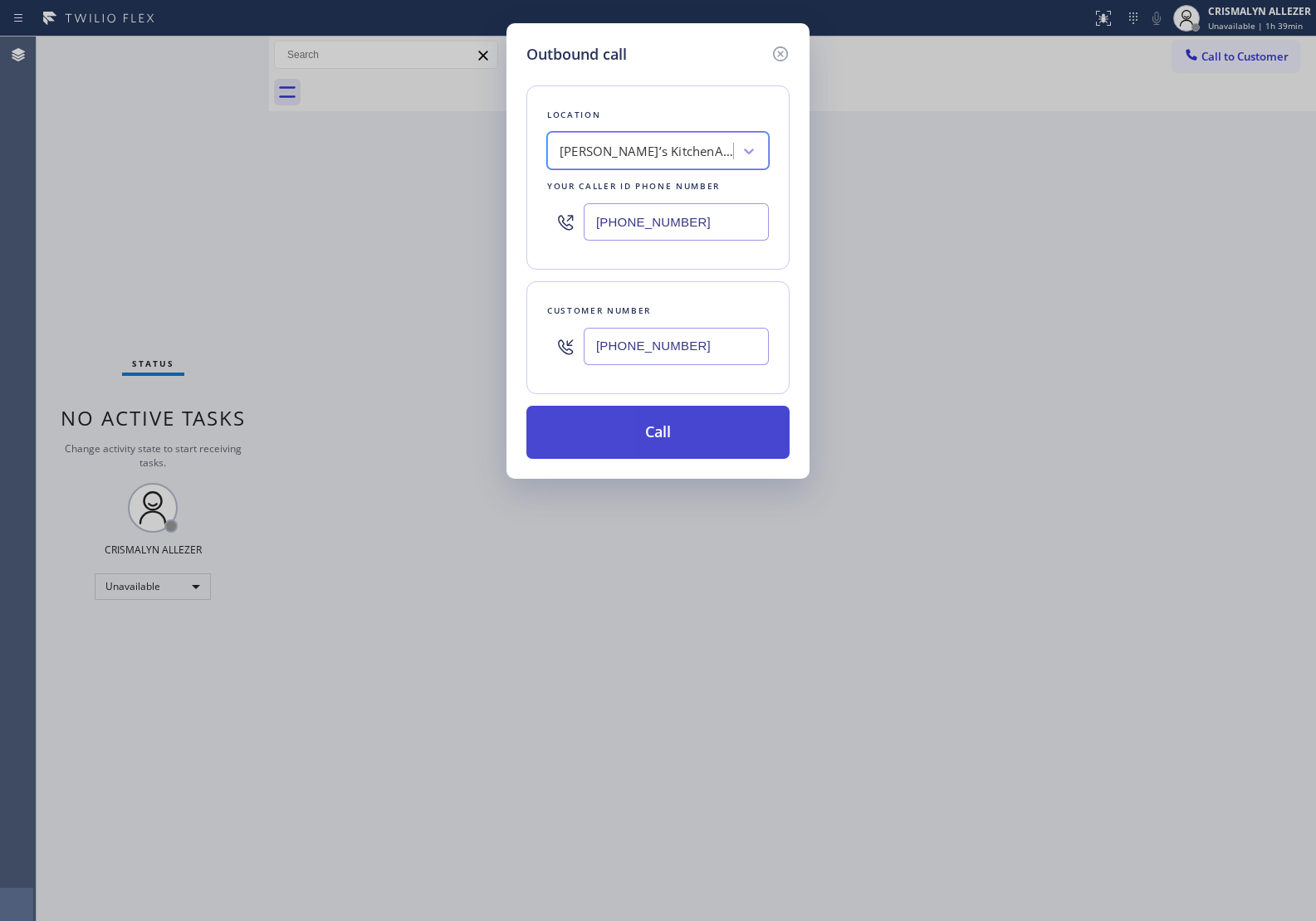
click at [679, 443] on button "Call" at bounding box center [658, 432] width 263 height 53
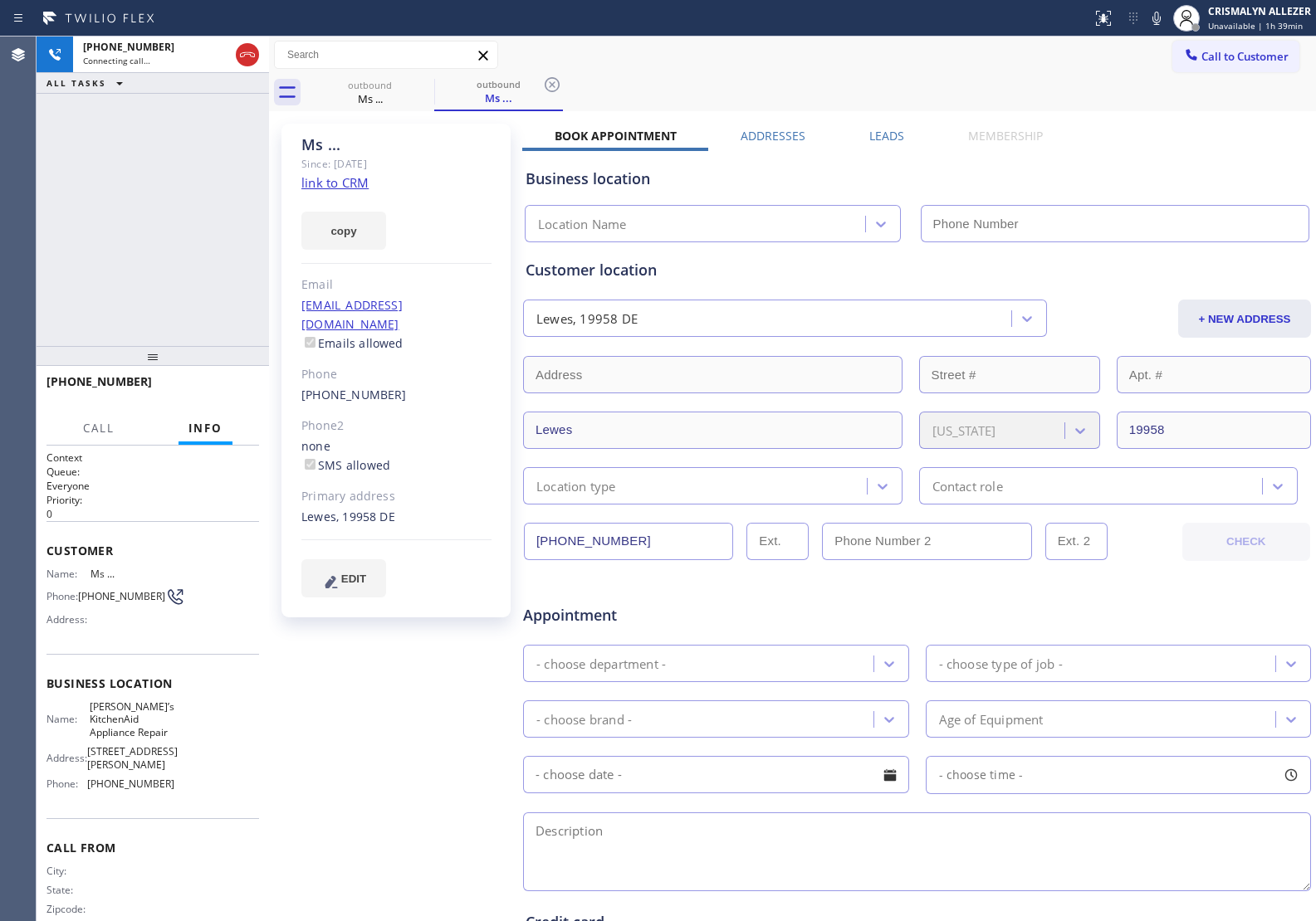
drag, startPoint x: 245, startPoint y: 56, endPoint x: 282, endPoint y: 155, distance: 105.7
click at [245, 81] on div "[PHONE_NUMBER] Connecting call… ALL TASKS ALL TASKS ACTIVE TASKS TASKS IN WRAP …" at bounding box center [153, 65] width 232 height 57
type input "[PHONE_NUMBER]"
click at [355, 183] on link "link to CRM" at bounding box center [335, 182] width 68 height 17
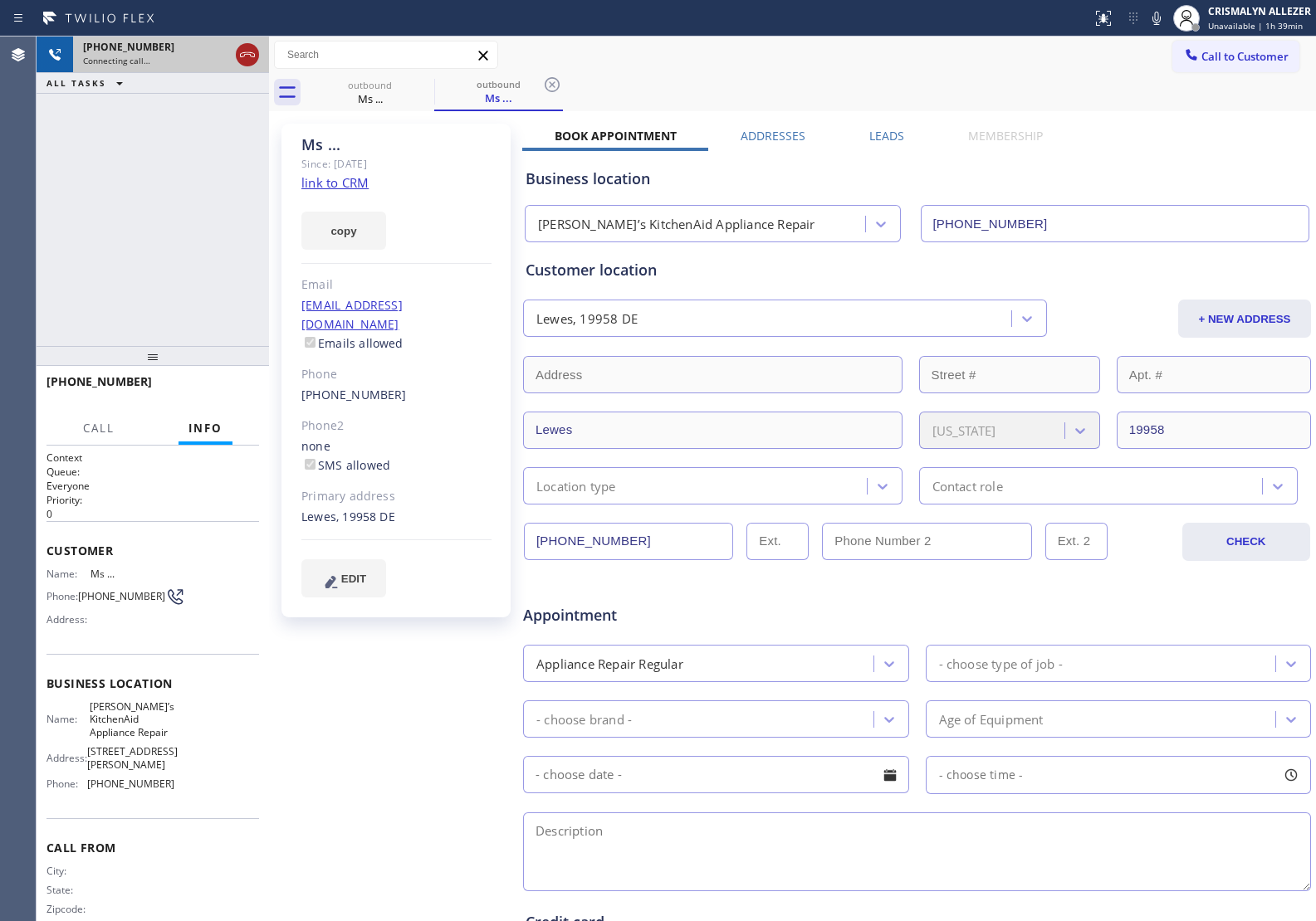
click at [249, 58] on icon at bounding box center [247, 54] width 20 height 20
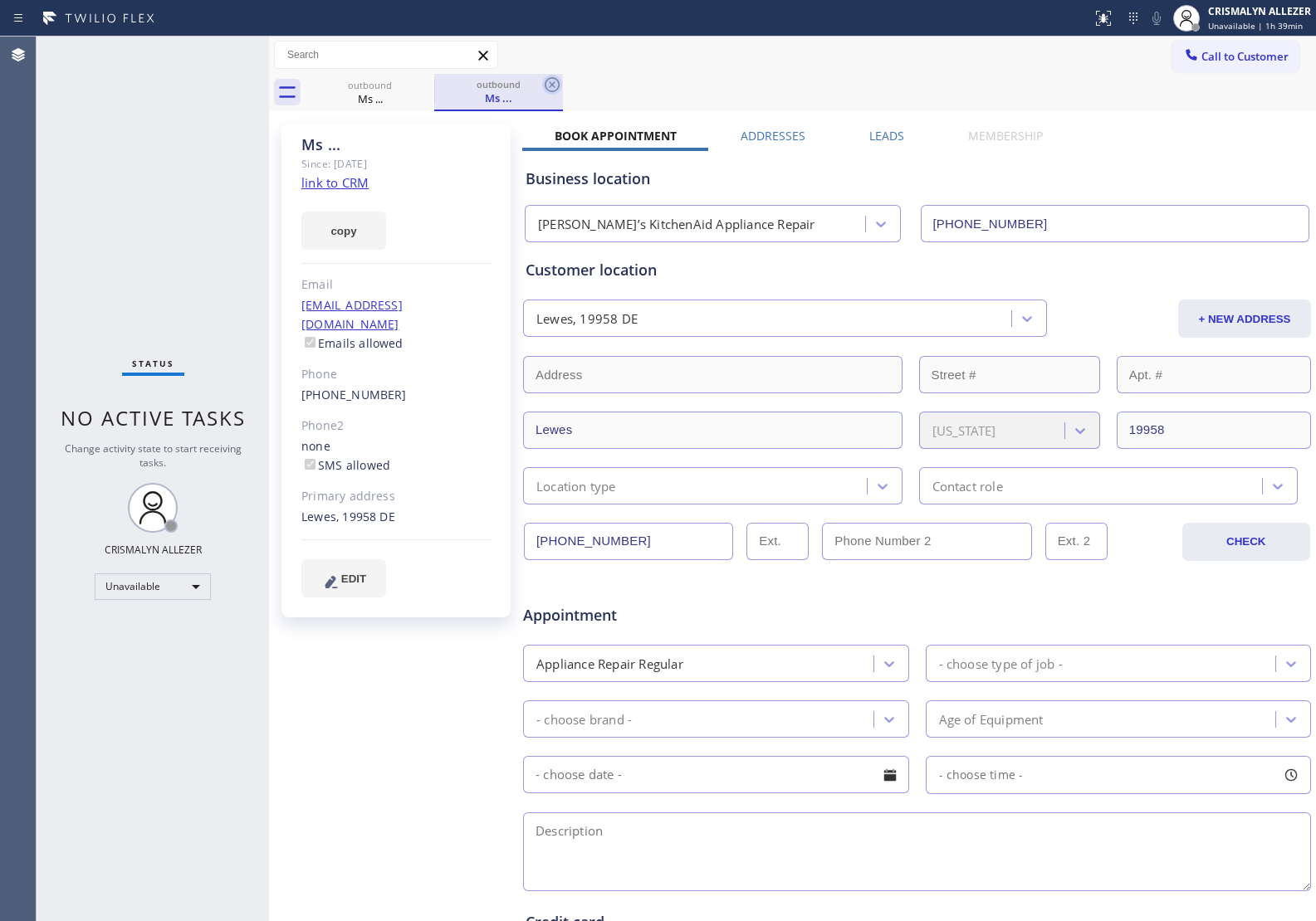
click at [555, 85] on icon at bounding box center [551, 84] width 20 height 20
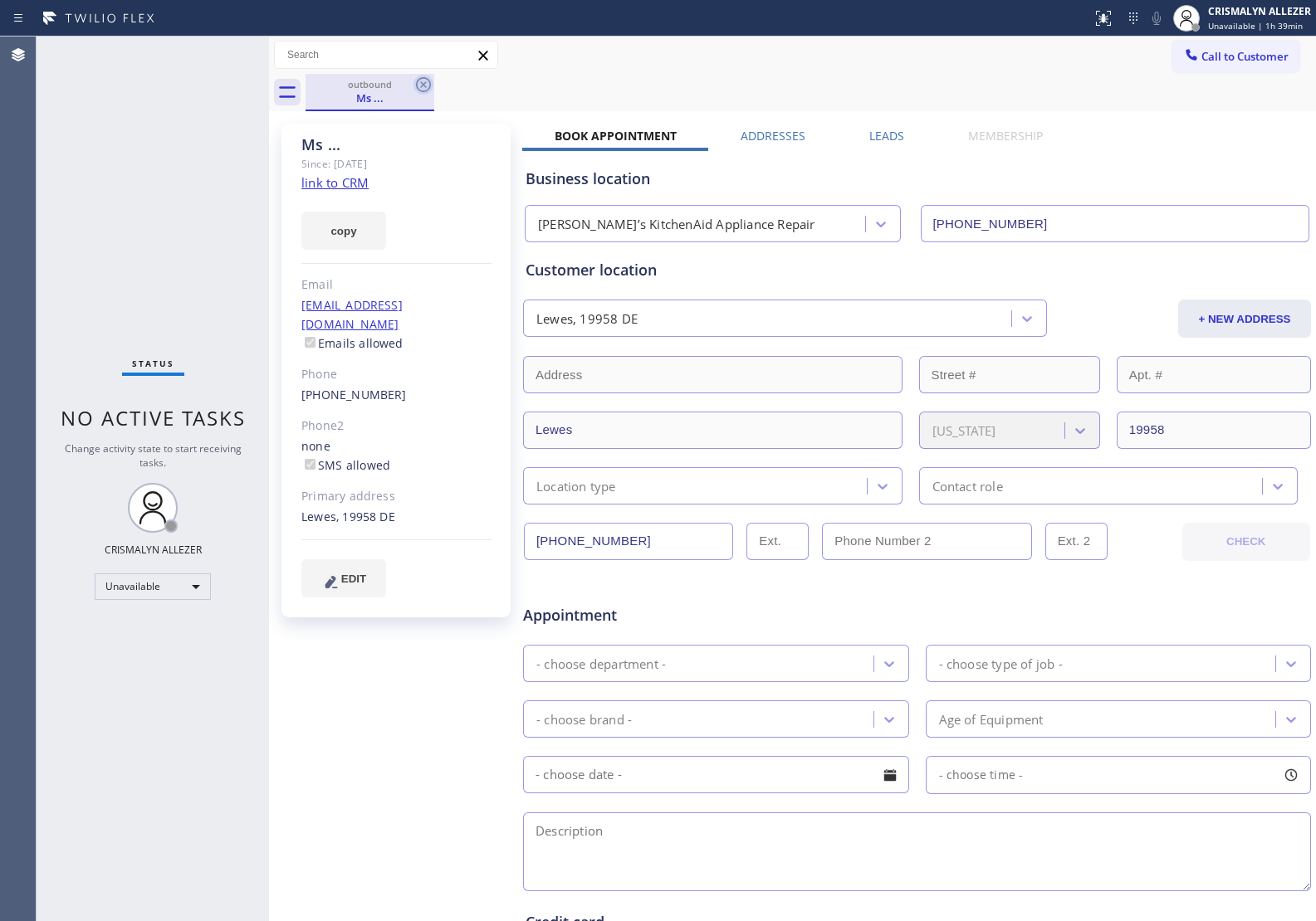
click at [416, 87] on icon at bounding box center [423, 84] width 20 height 20
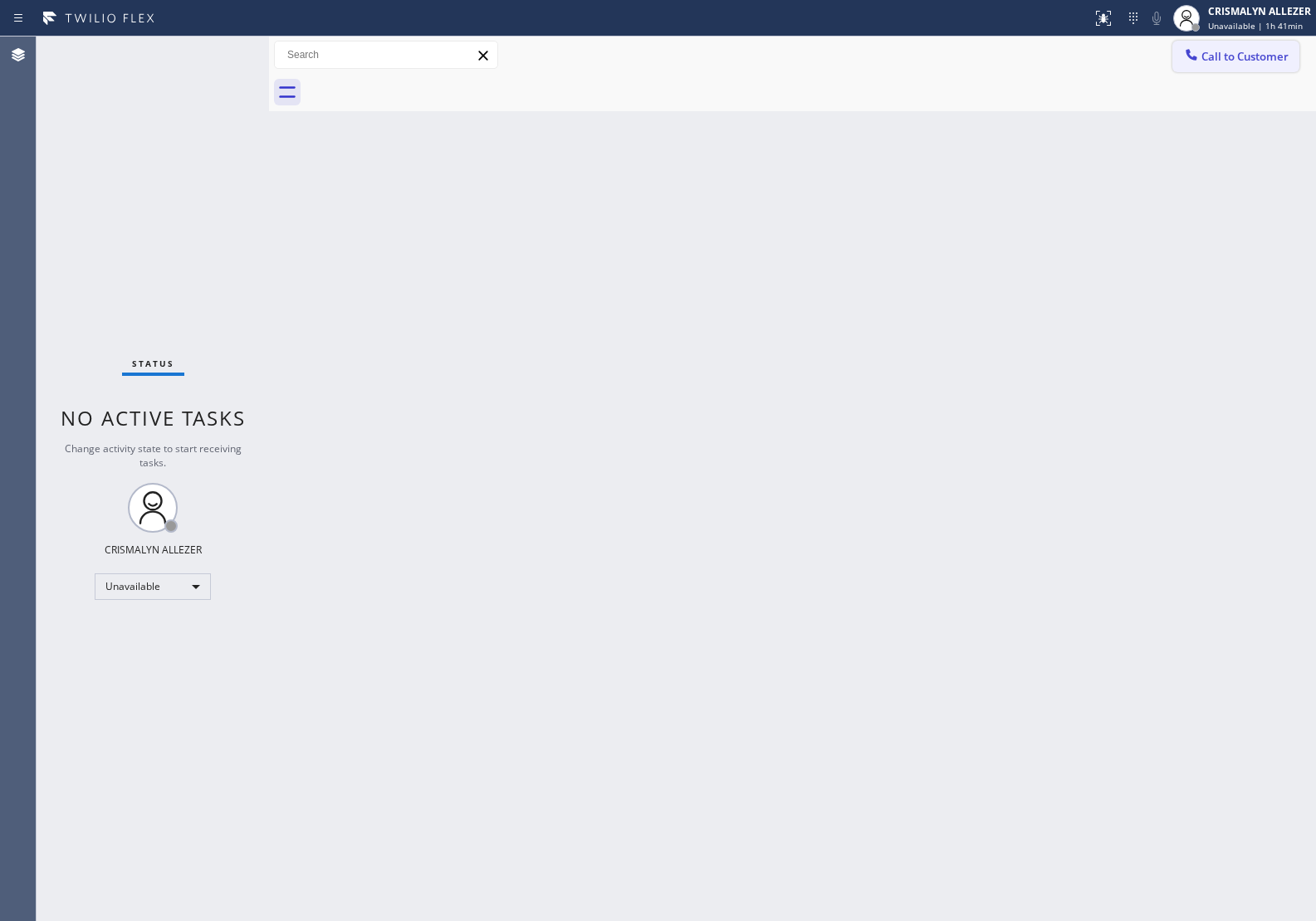
click at [1225, 54] on span "Call to Customer" at bounding box center [1244, 56] width 87 height 15
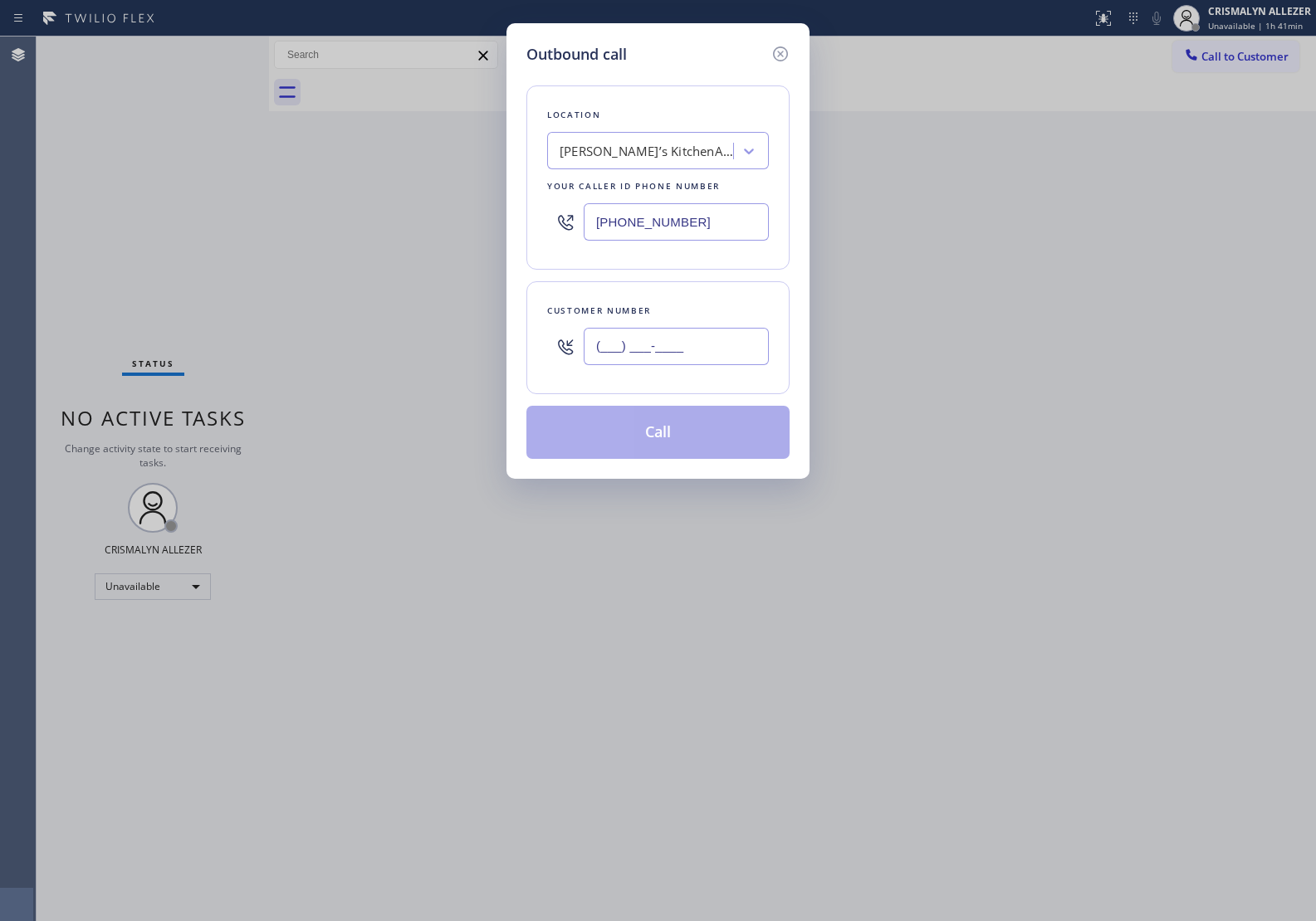
click at [703, 341] on input "(___) ___-____" at bounding box center [676, 346] width 185 height 38
paste input "347) 439-5386"
type input "[PHONE_NUMBER]"
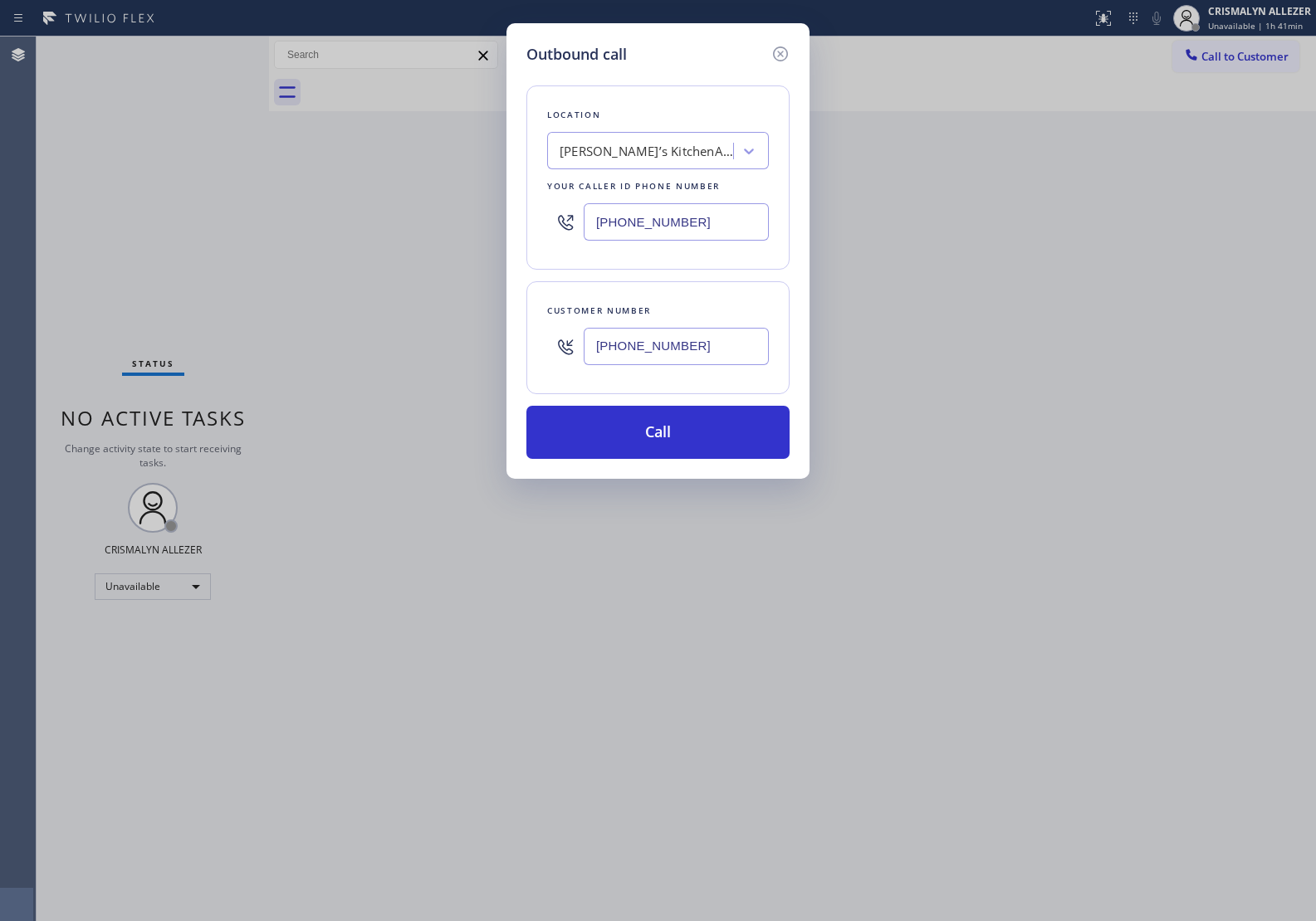
click at [681, 147] on div "[PERSON_NAME]’s KitchenAid Appliance Repair" at bounding box center [646, 152] width 174 height 19
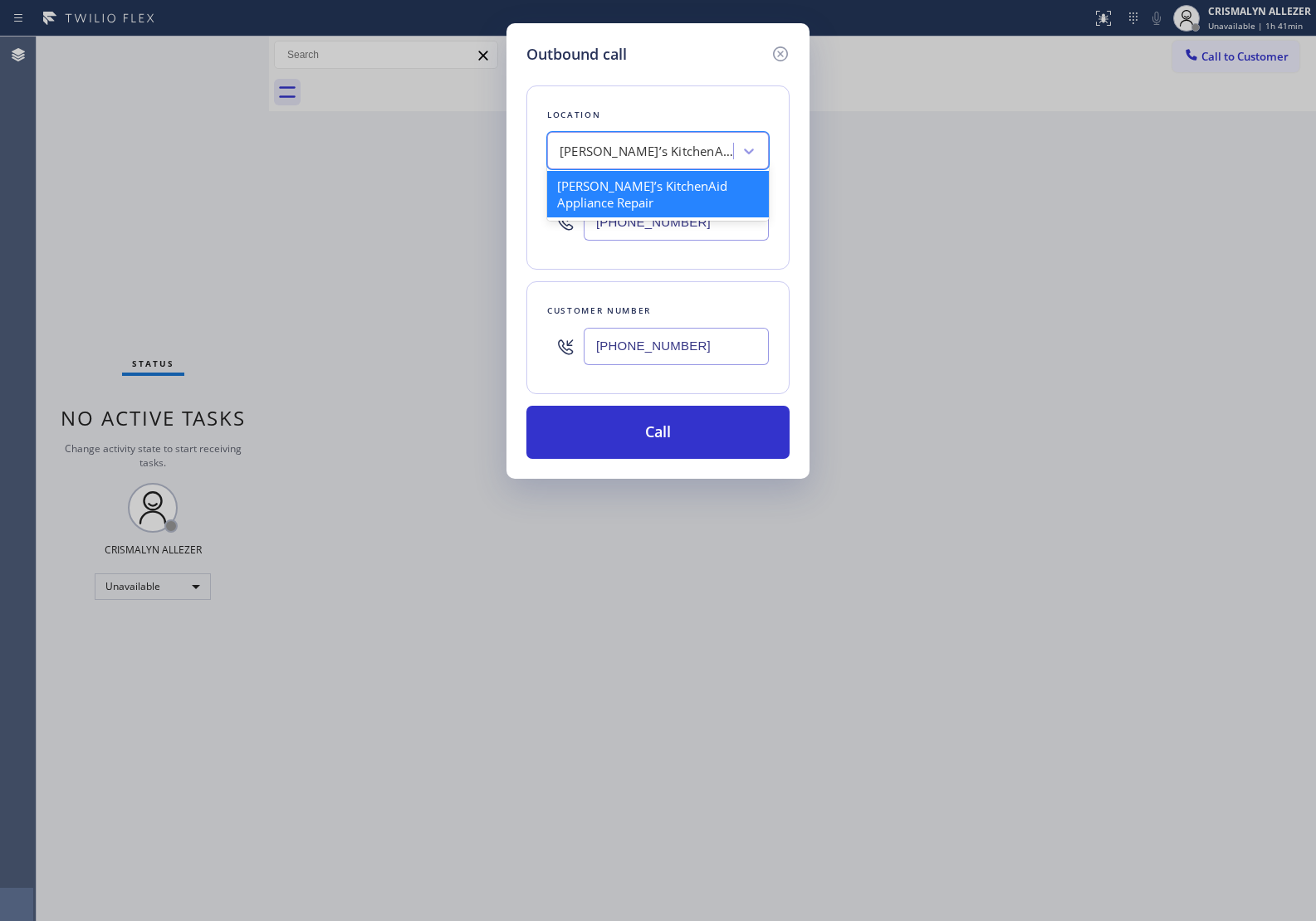
paste input "Brooklyn Appliance Repair Experts"
type input "Brooklyn Appliance Repair Experts"
click at [654, 195] on div "4B2.Paid Brooklyn Appliance Repair Experts" at bounding box center [658, 194] width 222 height 46
type input "[PHONE_NUMBER]"
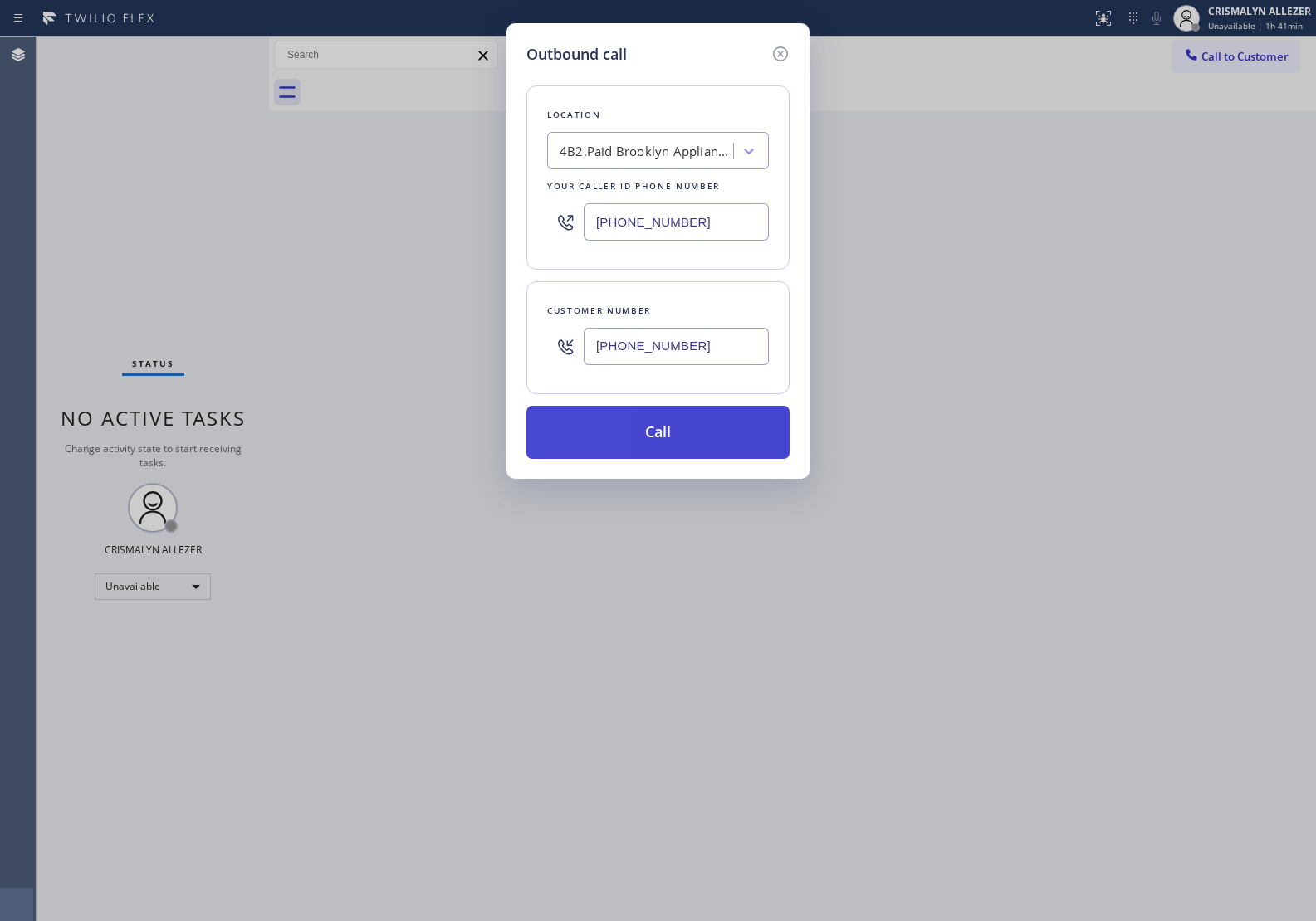
click at [678, 454] on button "Call" at bounding box center [658, 432] width 263 height 53
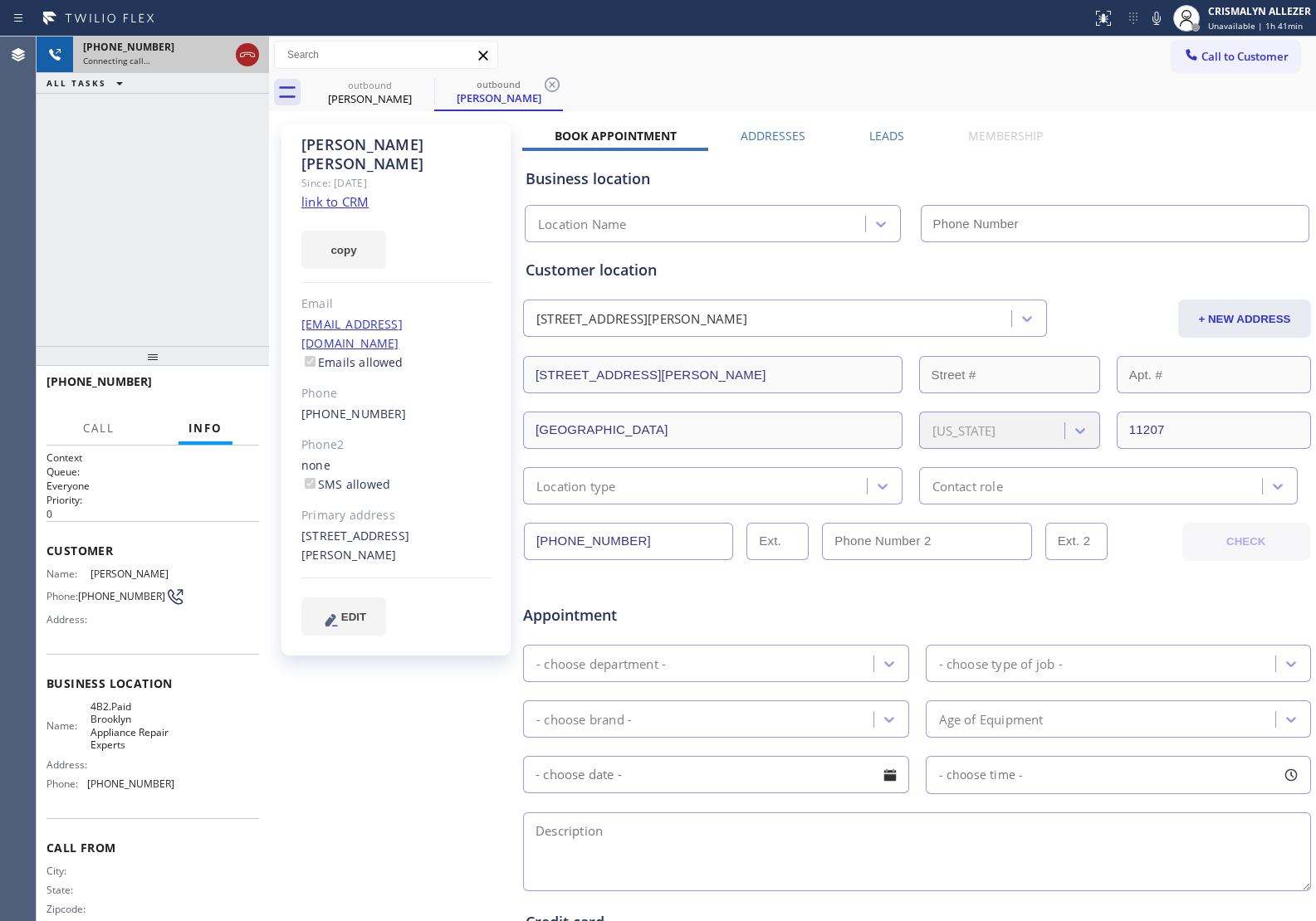
click at [245, 56] on icon at bounding box center [247, 54] width 20 height 20
type input "[PHONE_NUMBER]"
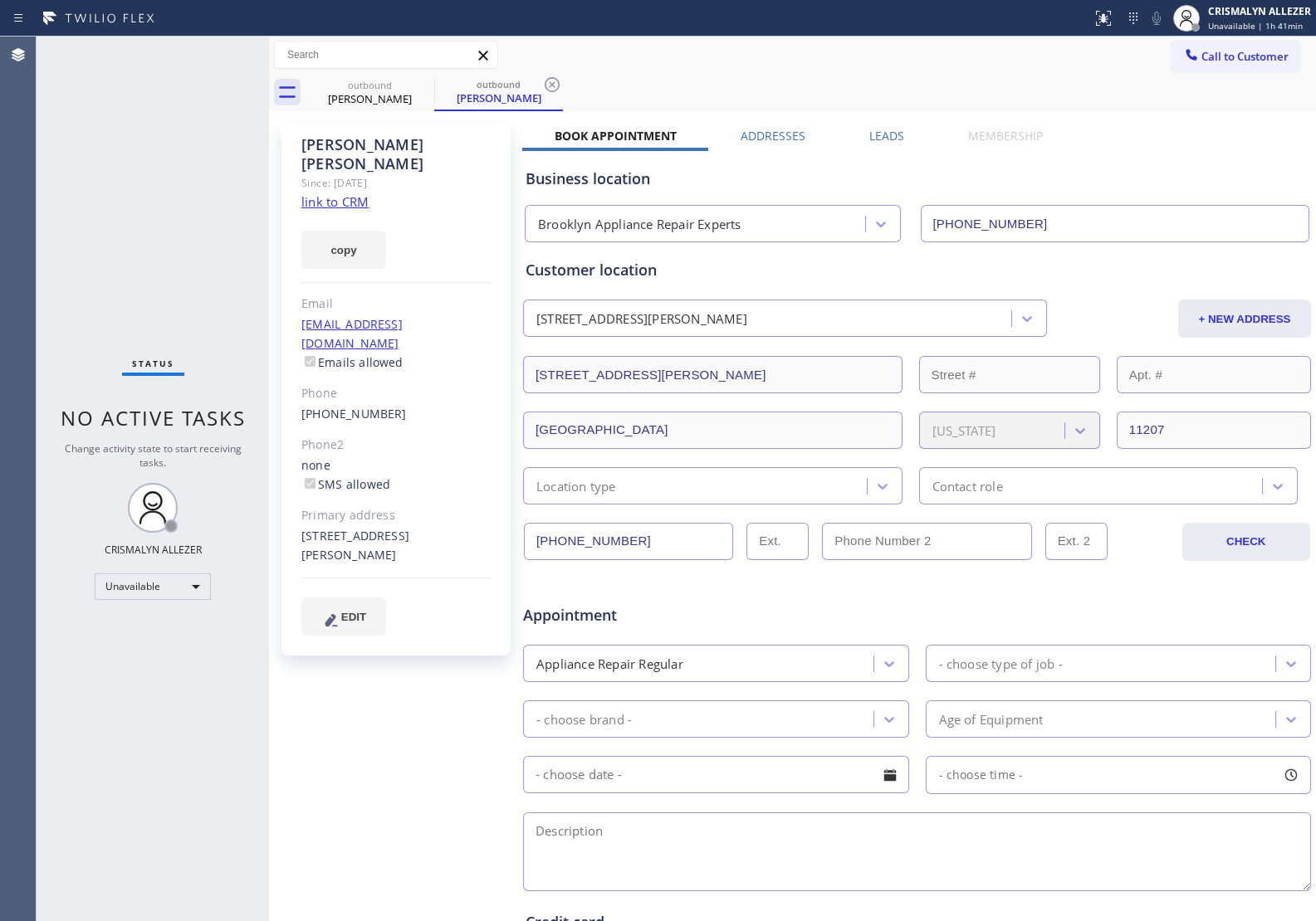
click at [325, 194] on link "link to CRM" at bounding box center [335, 202] width 68 height 17
click at [554, 86] on icon at bounding box center [551, 84] width 15 height 15
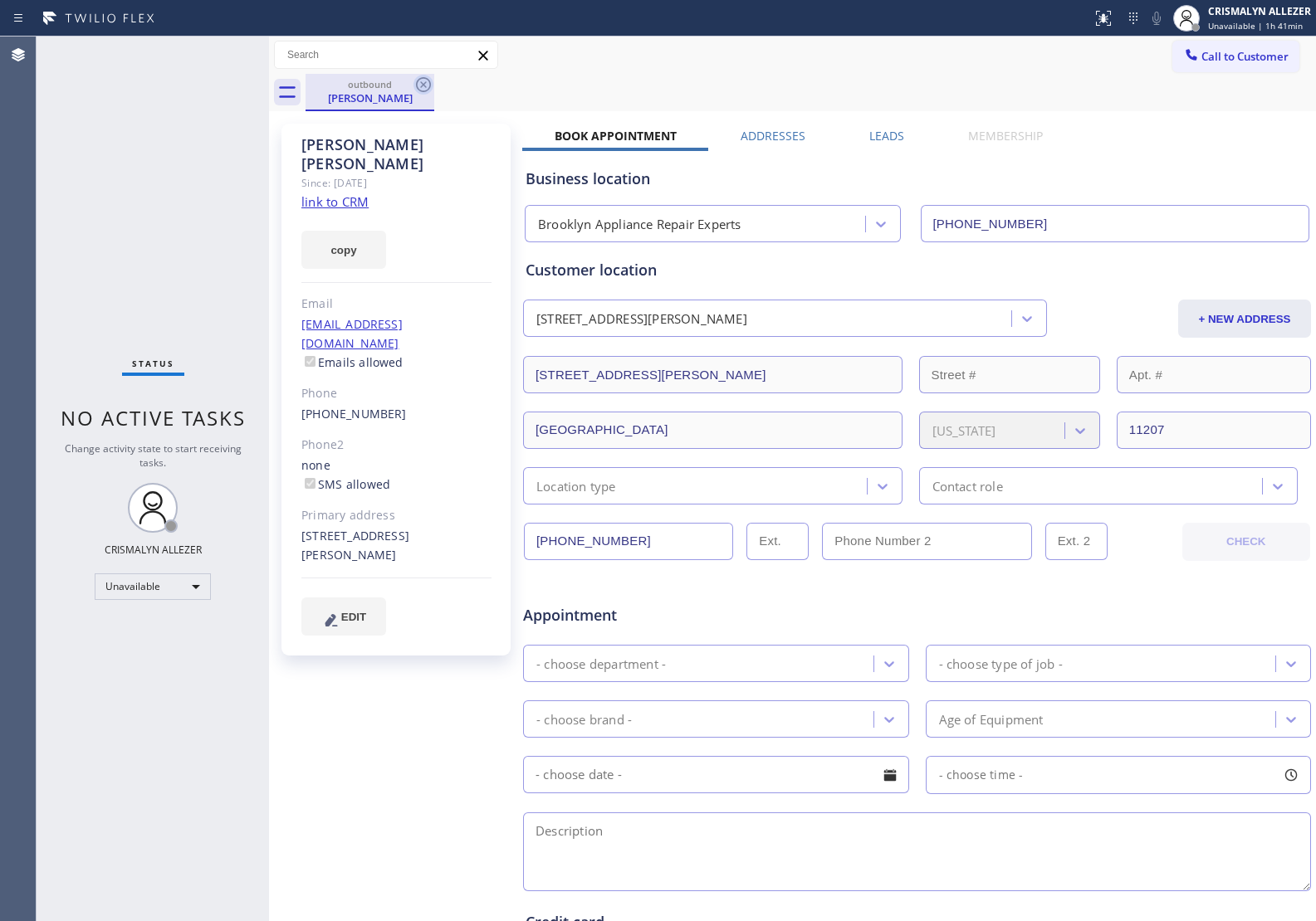
click at [419, 86] on icon at bounding box center [423, 84] width 20 height 20
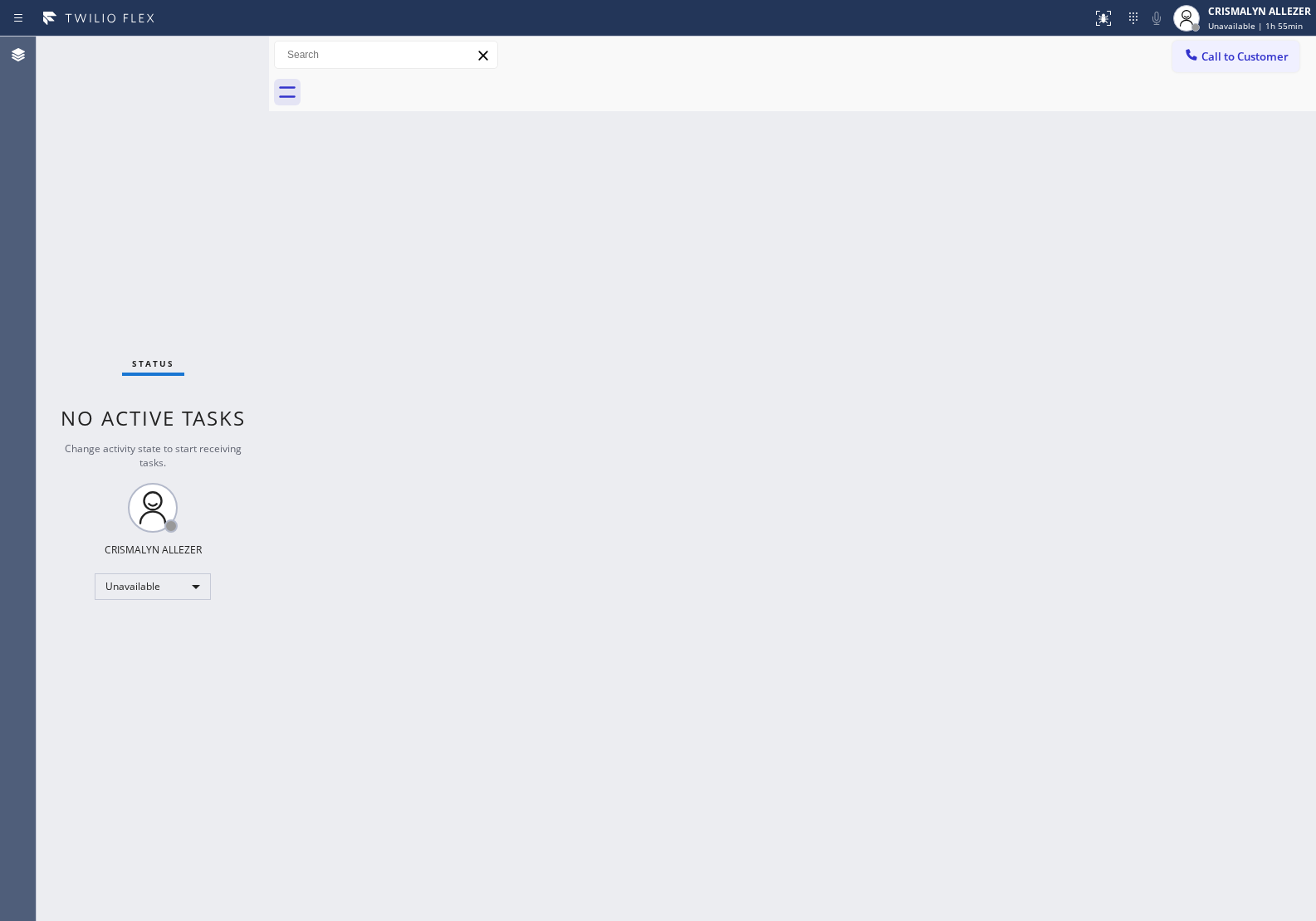
click at [1239, 64] on button "Call to Customer" at bounding box center [1235, 56] width 127 height 32
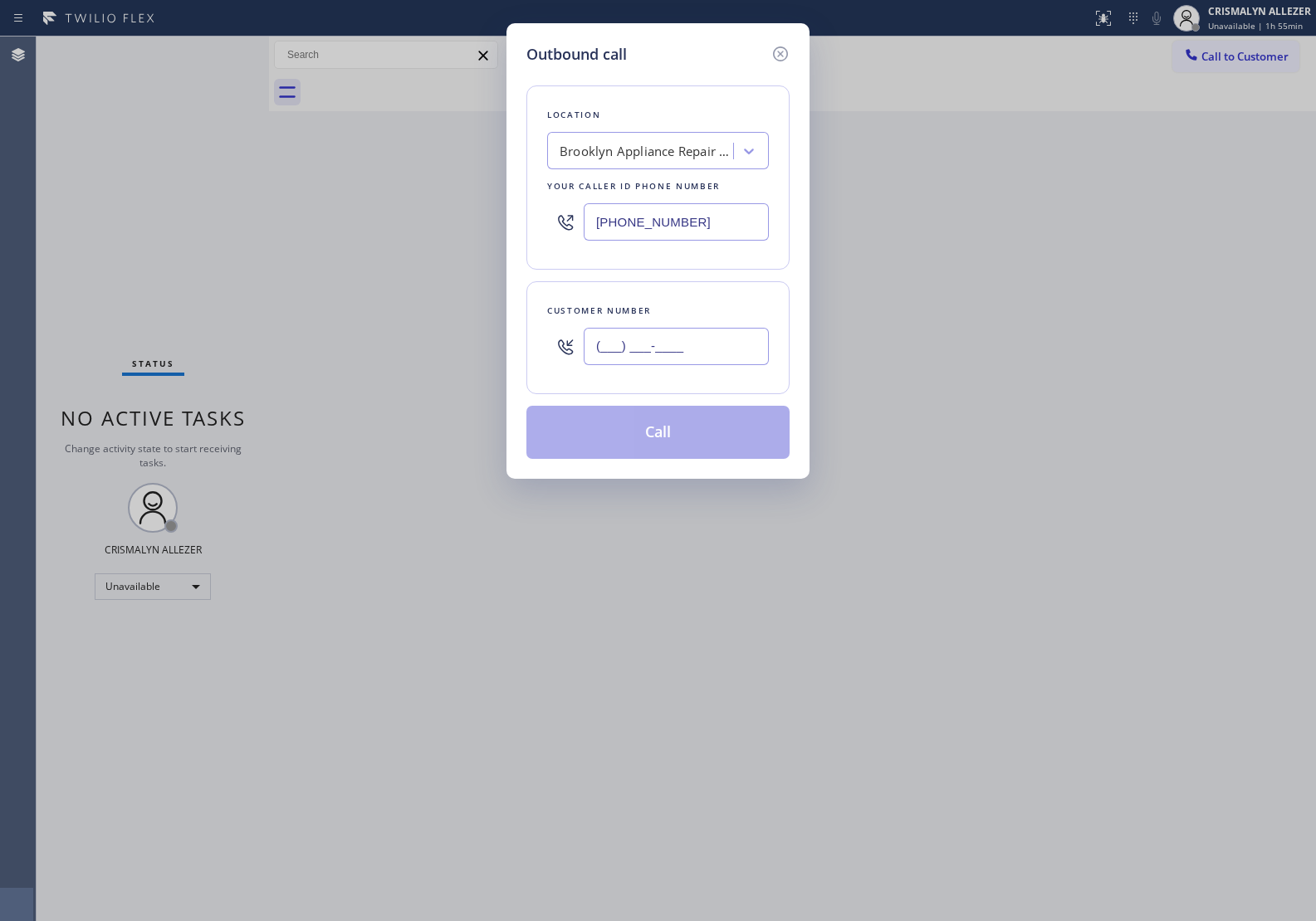
click at [725, 352] on input "(___) ___-____" at bounding box center [676, 346] width 185 height 38
paste input "469) 688-3048"
type input "[PHONE_NUMBER]"
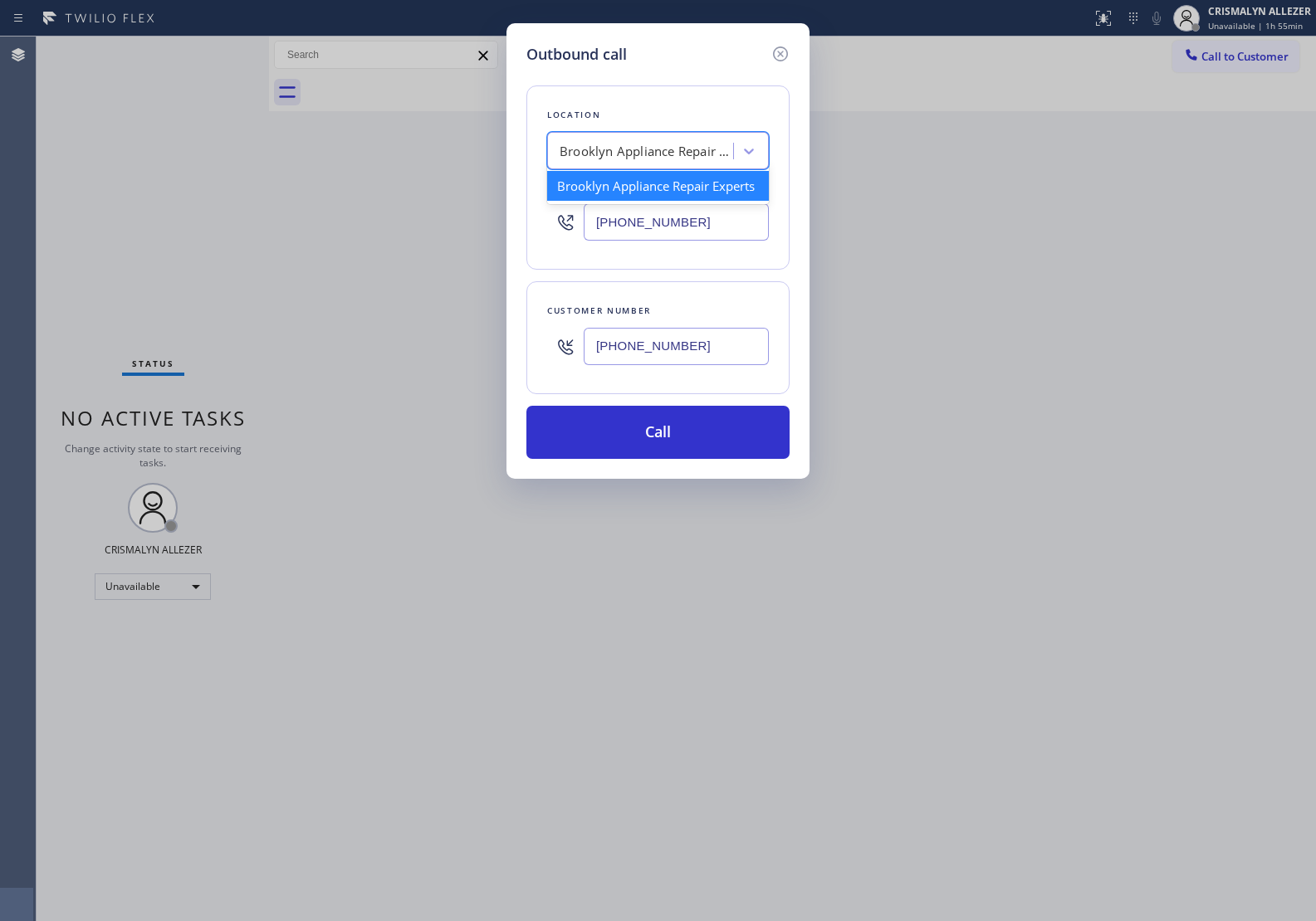
click at [686, 164] on div "Brooklyn Appliance Repair Experts" at bounding box center [643, 151] width 181 height 29
paste input "appliance parts center"
type input "appliance parts center"
click at [645, 195] on div "appliance parts center" at bounding box center [658, 186] width 222 height 30
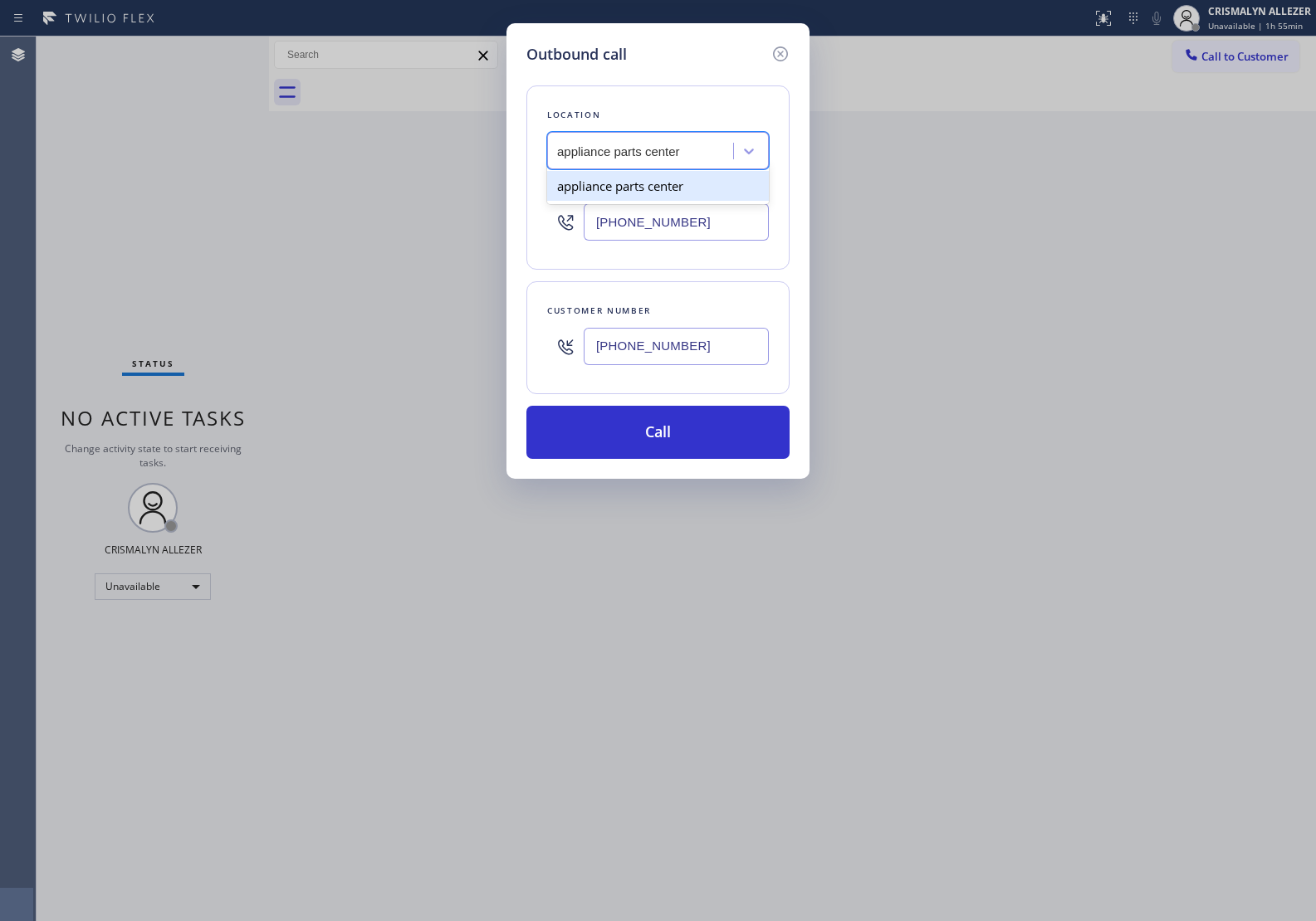
type input "[PHONE_NUMBER]"
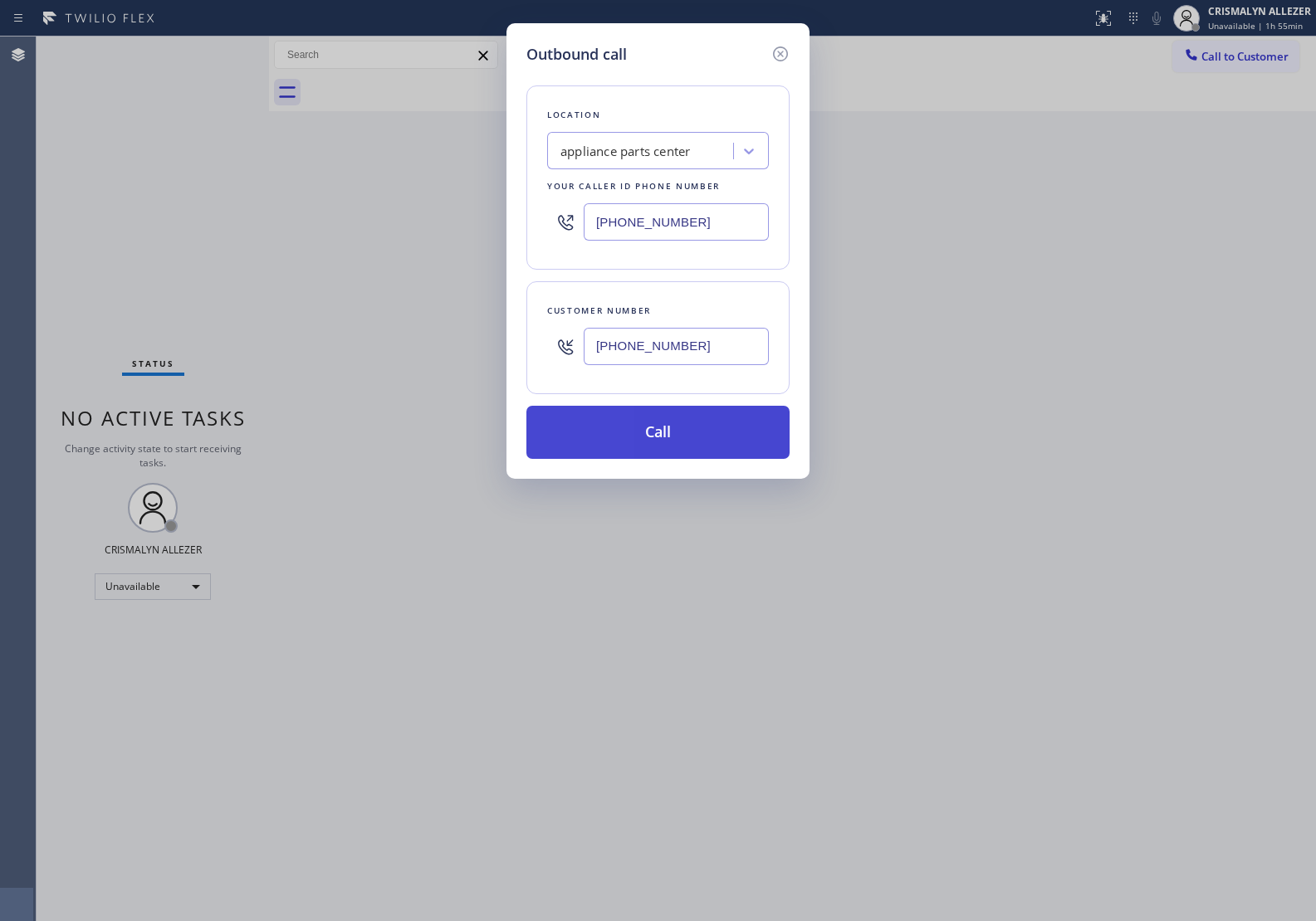
click at [669, 428] on button "Call" at bounding box center [658, 432] width 263 height 53
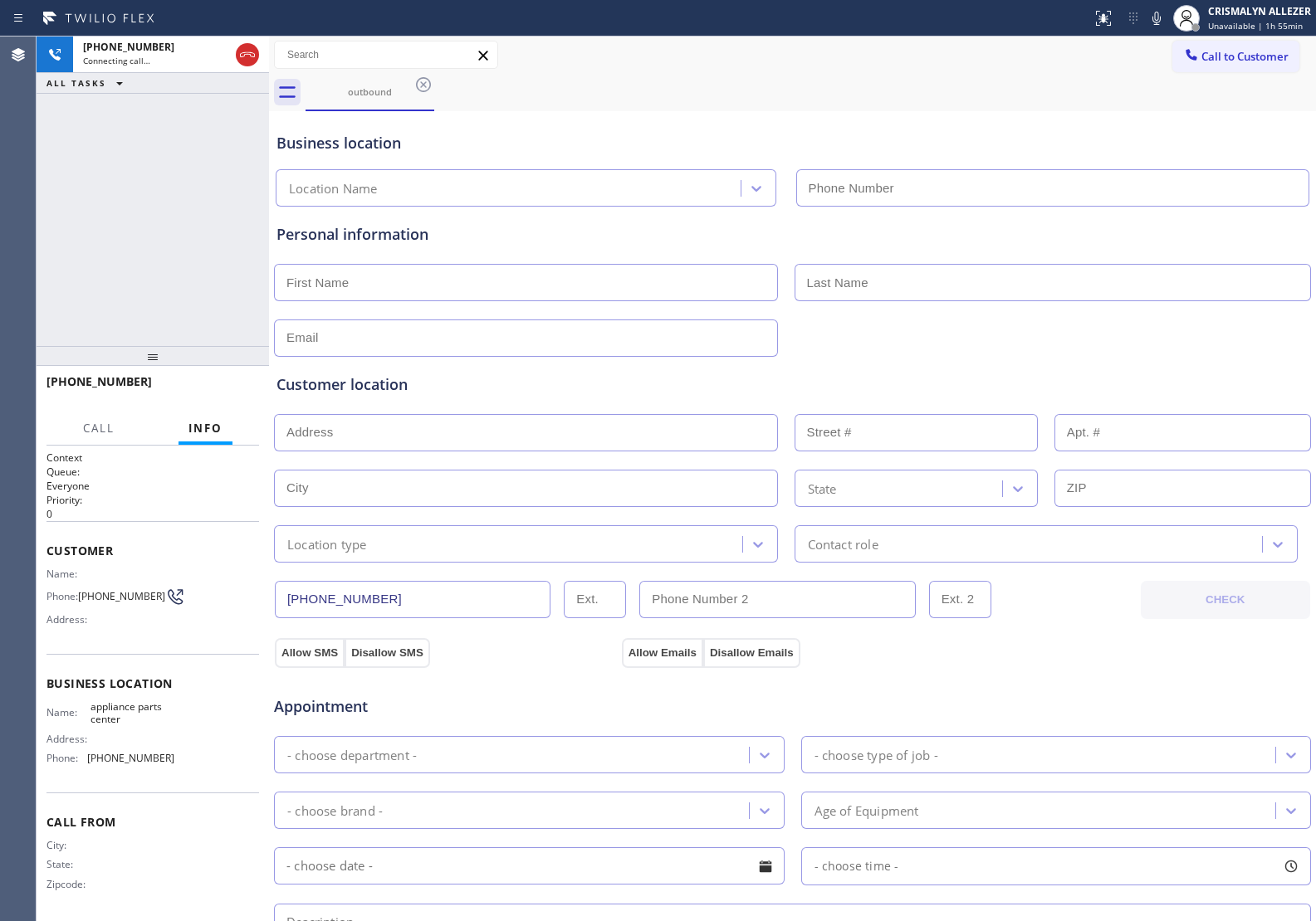
type input "[PHONE_NUMBER]"
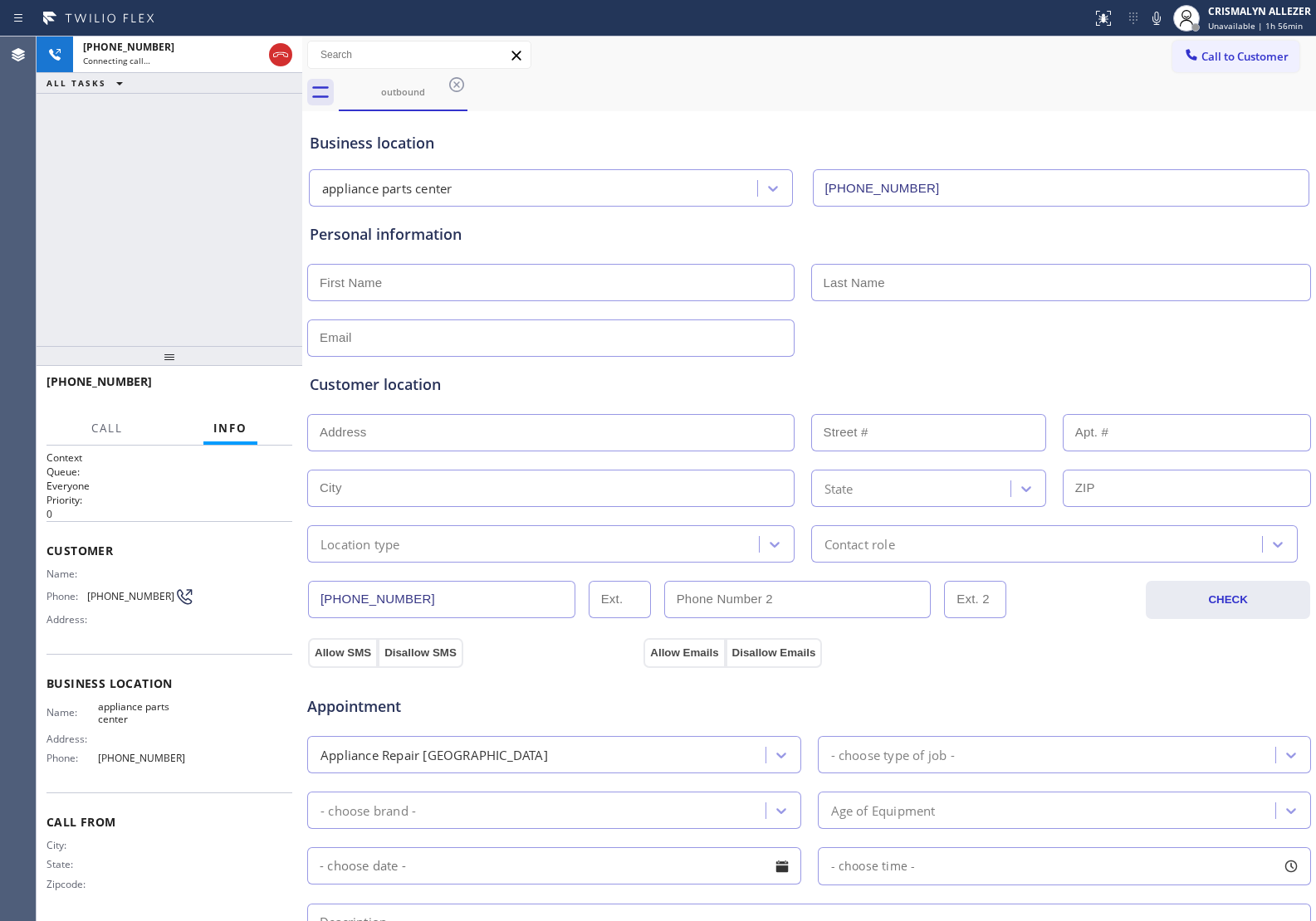
drag, startPoint x: 270, startPoint y: 338, endPoint x: 303, endPoint y: 355, distance: 37.1
click at [302, 355] on div at bounding box center [302, 478] width 0 height 884
click at [302, 351] on div at bounding box center [302, 478] width 0 height 884
click at [249, 390] on span "HANG UP" at bounding box center [246, 388] width 51 height 11
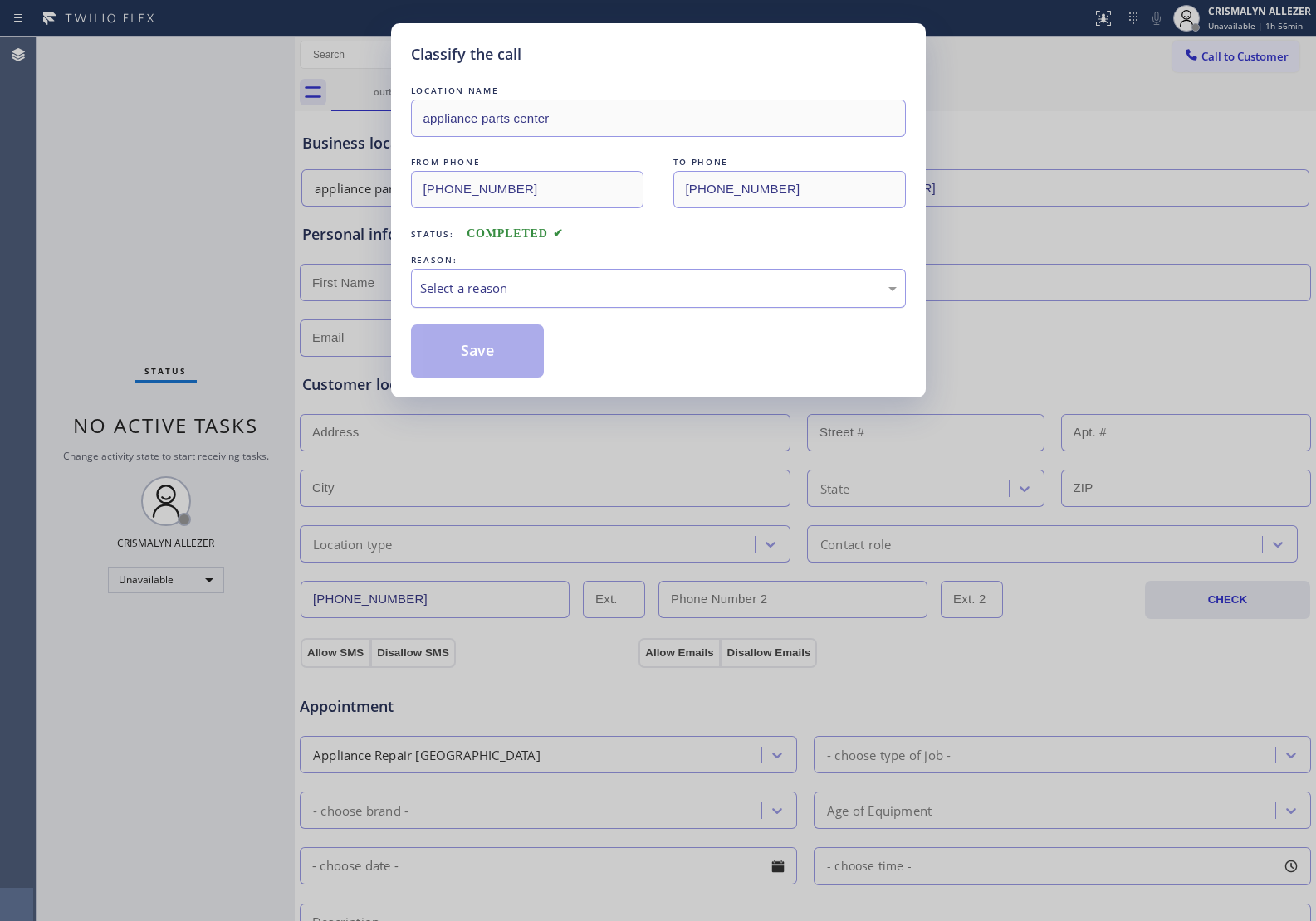
click at [727, 297] on div "Select a reason" at bounding box center [658, 288] width 477 height 19
click at [483, 353] on button "Save" at bounding box center [478, 351] width 133 height 53
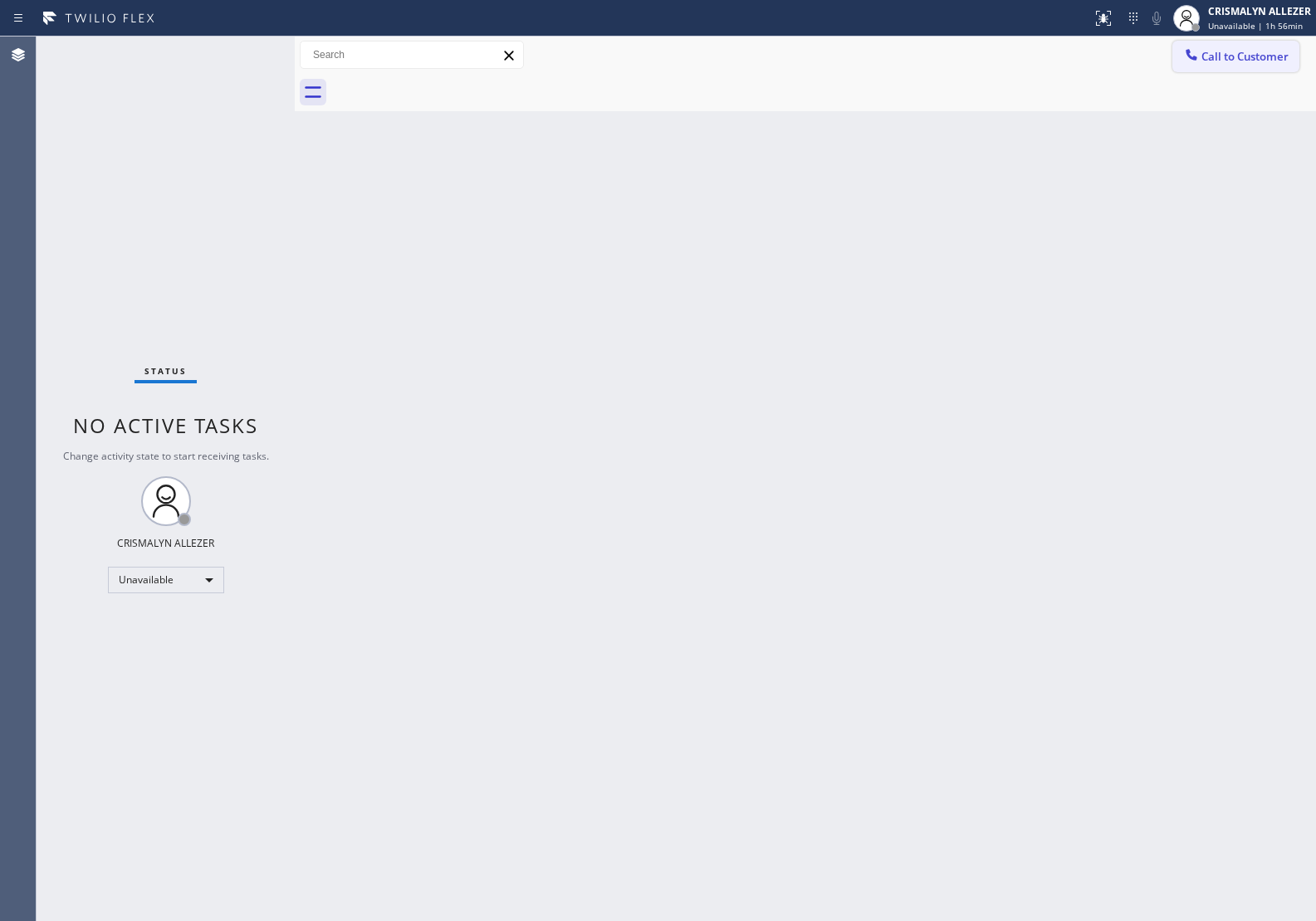
click at [1228, 54] on span "Call to Customer" at bounding box center [1244, 56] width 87 height 15
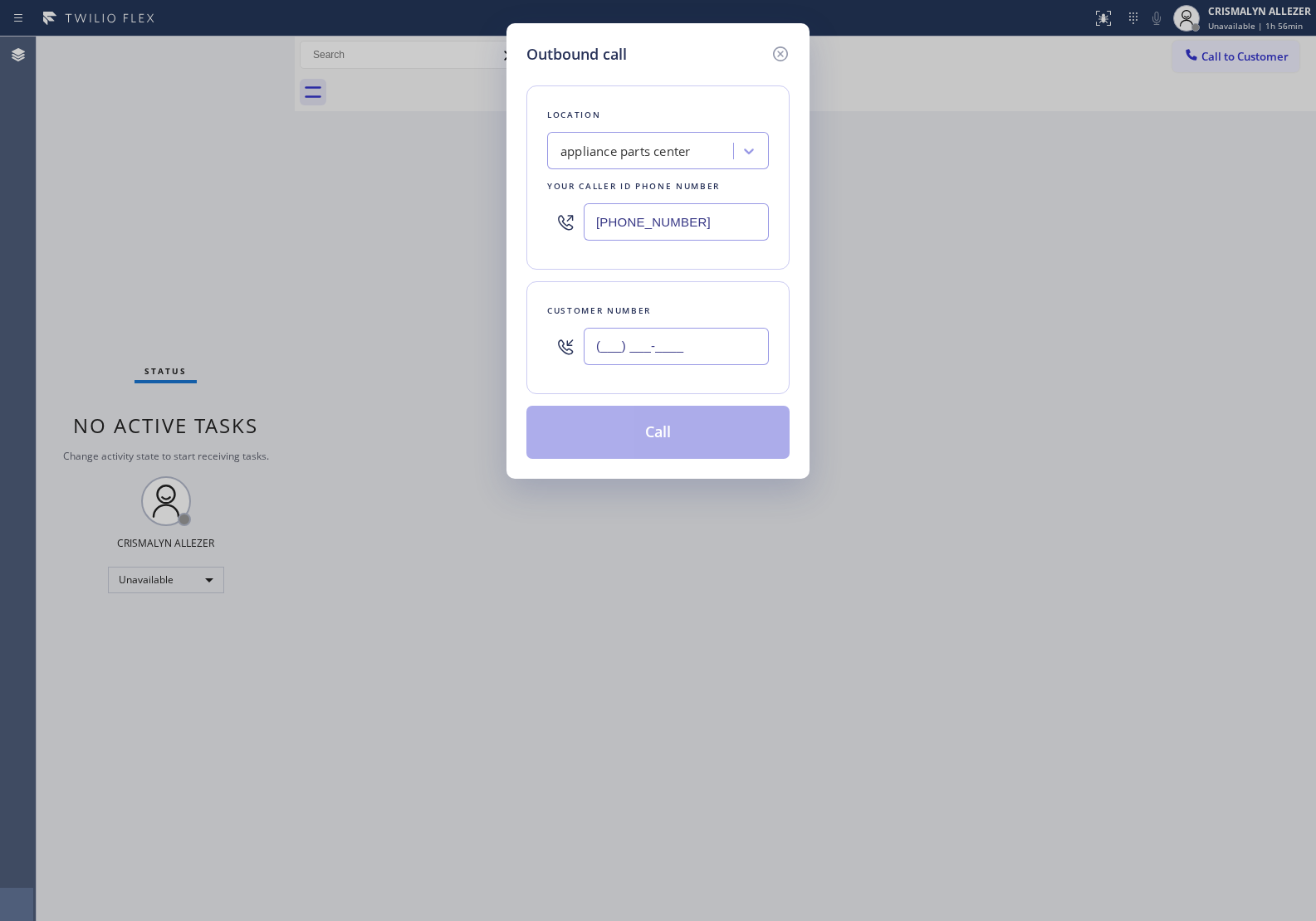
click at [686, 343] on input "(___) ___-____" at bounding box center [676, 346] width 185 height 38
paste input "347) 439-5386"
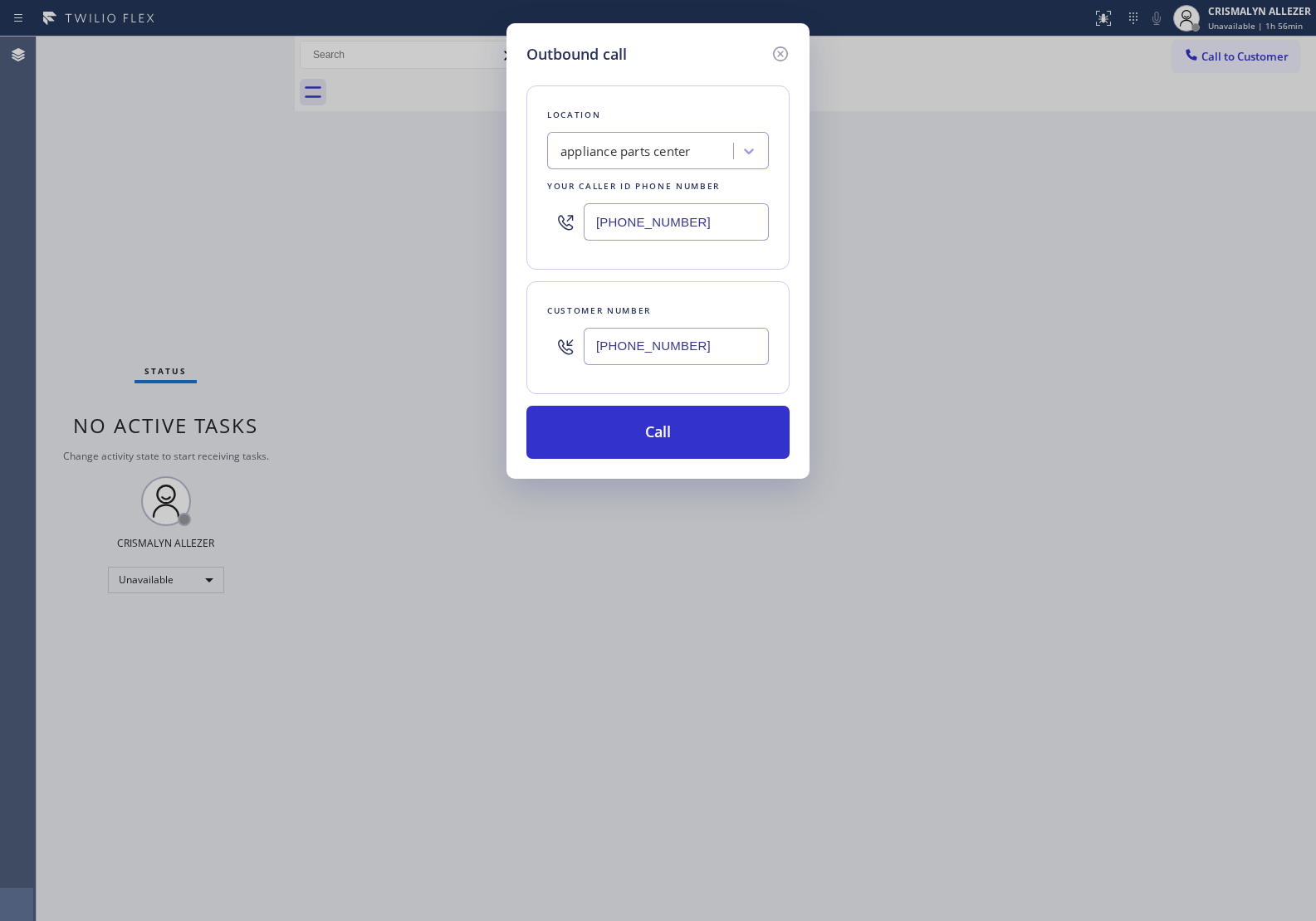
type input "[PHONE_NUMBER]"
click at [682, 153] on div "appliance parts center" at bounding box center [625, 152] width 130 height 19
paste input "3474395386"
type input "3474395386"
drag, startPoint x: 935, startPoint y: 218, endPoint x: 1009, endPoint y: 9, distance: 221.7
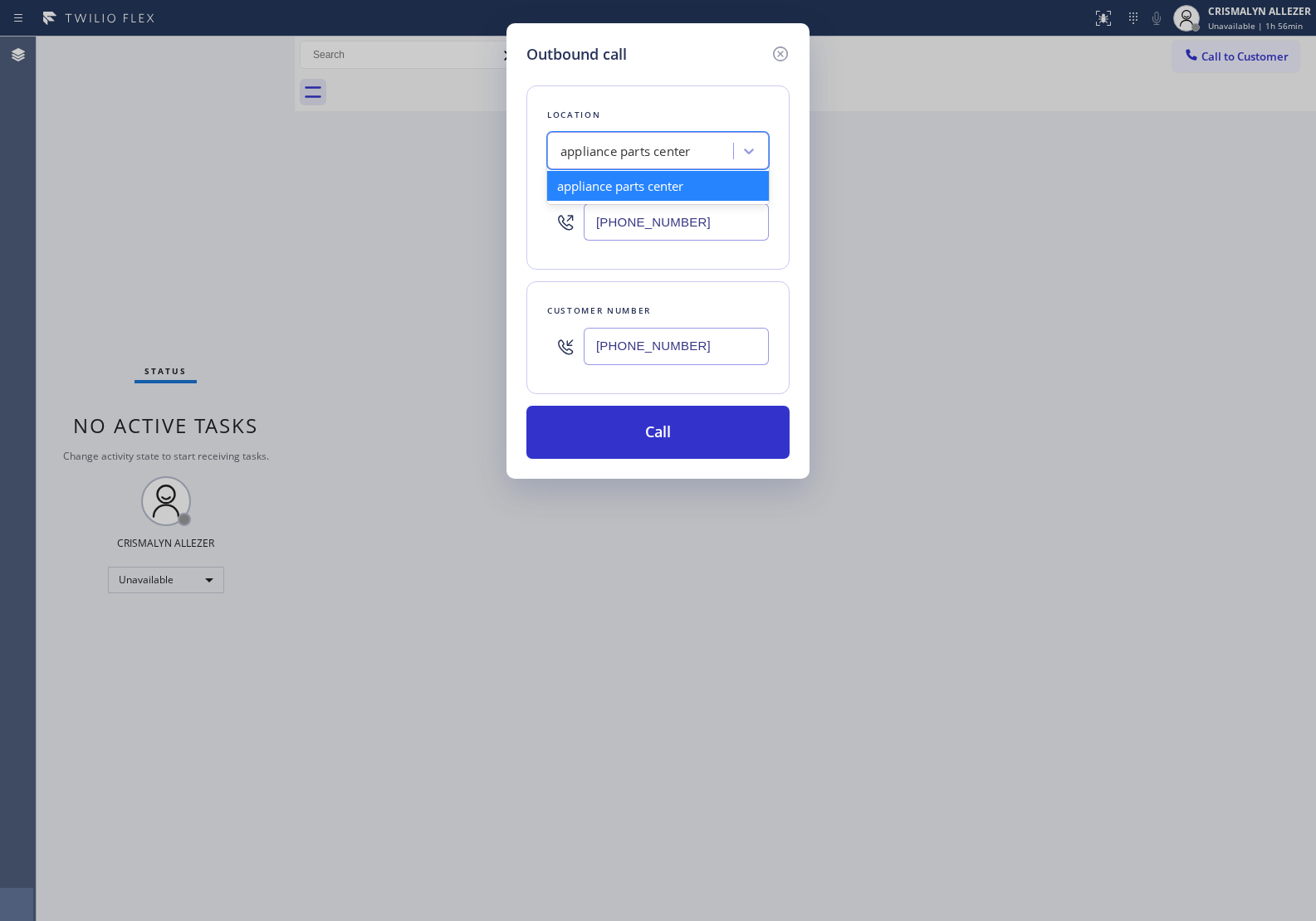
click at [939, 212] on div "Outbound call Location option appliance parts center, selected. option applianc…" at bounding box center [658, 460] width 1316 height 921
click at [649, 159] on div "appliance parts center" at bounding box center [625, 152] width 130 height 19
paste input "Brooklyn Appliance Repair Experts"
type input "Brooklyn Appliance Repair Experts"
click at [651, 196] on div "4B2.Paid Brooklyn Appliance Repair Experts" at bounding box center [658, 194] width 222 height 46
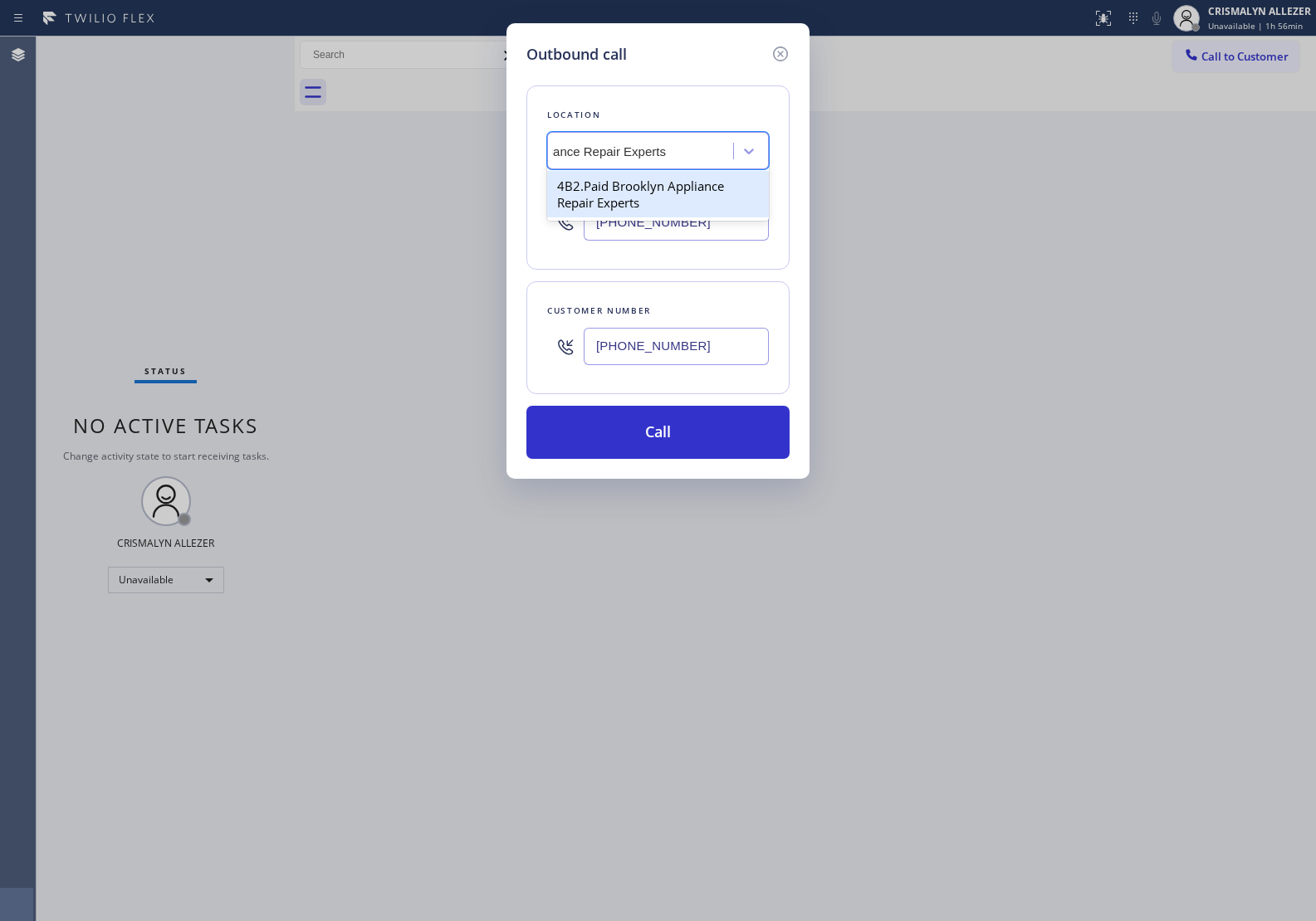
type input "[PHONE_NUMBER]"
click at [664, 461] on div "Outbound call Location option 4B2.Paid Brooklyn Appliance Repair Experts, selec…" at bounding box center [658, 252] width 303 height 456
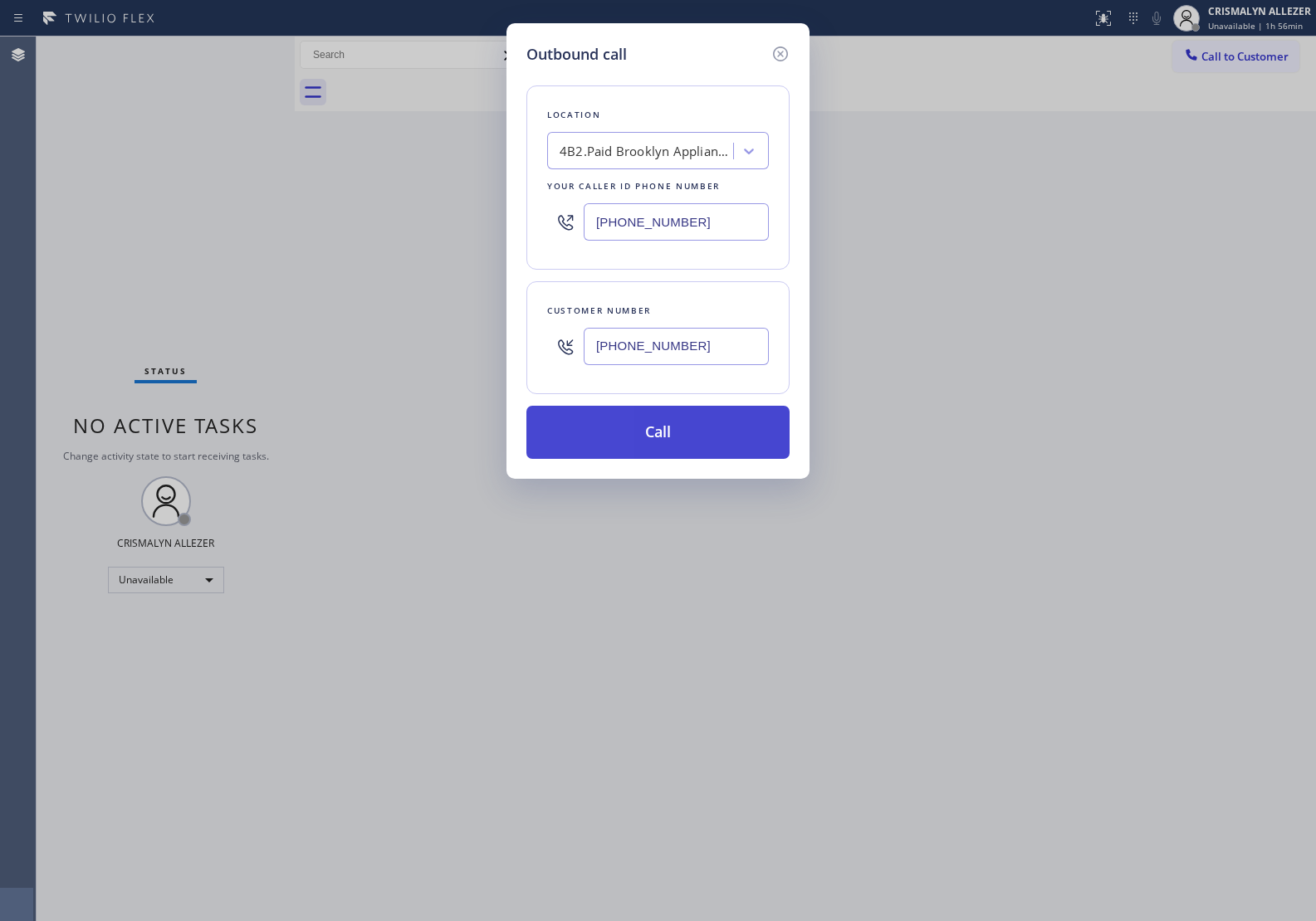
click at [669, 436] on button "Call" at bounding box center [658, 432] width 263 height 53
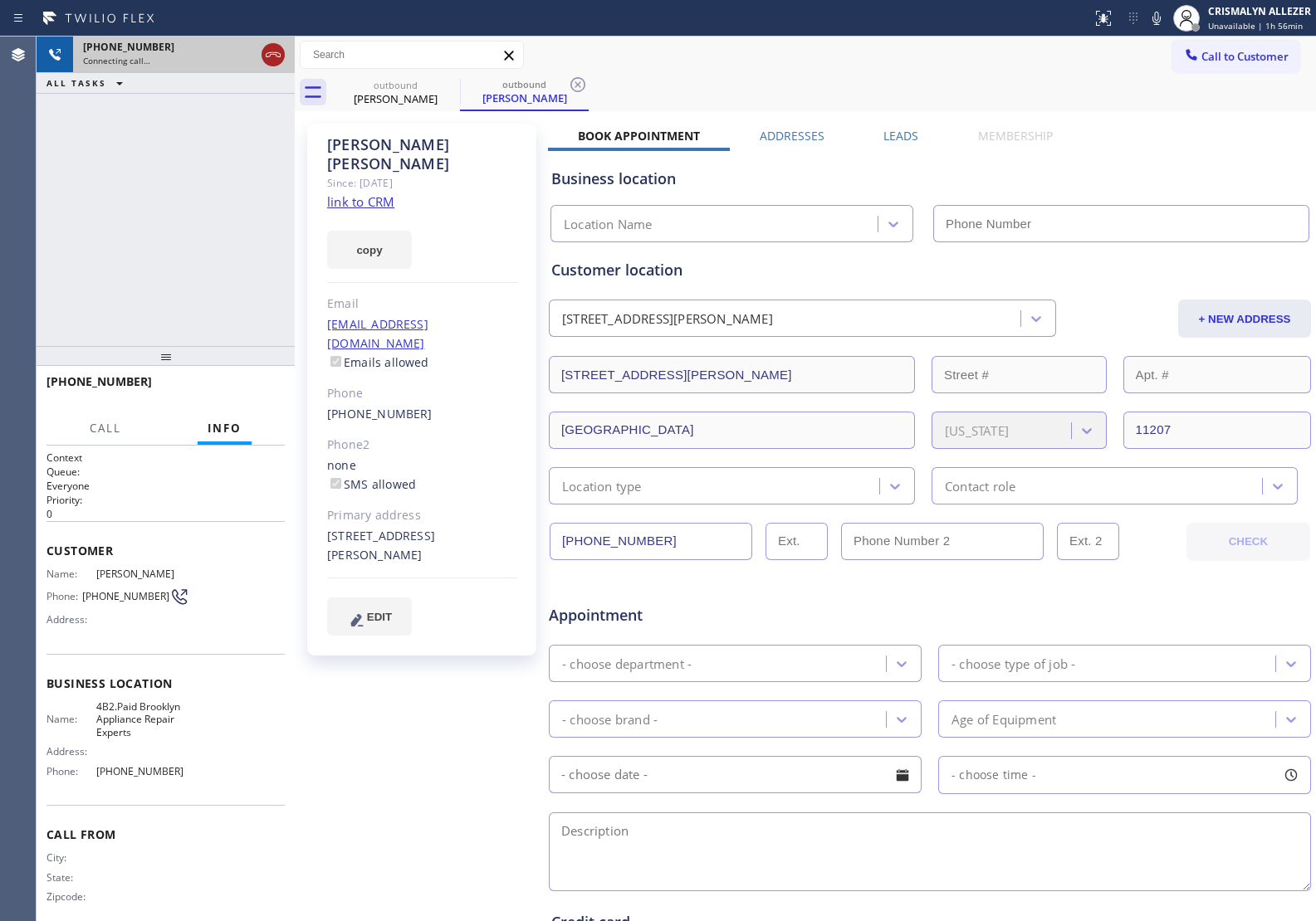
click at [275, 55] on icon at bounding box center [273, 55] width 15 height 5
type input "[PHONE_NUMBER]"
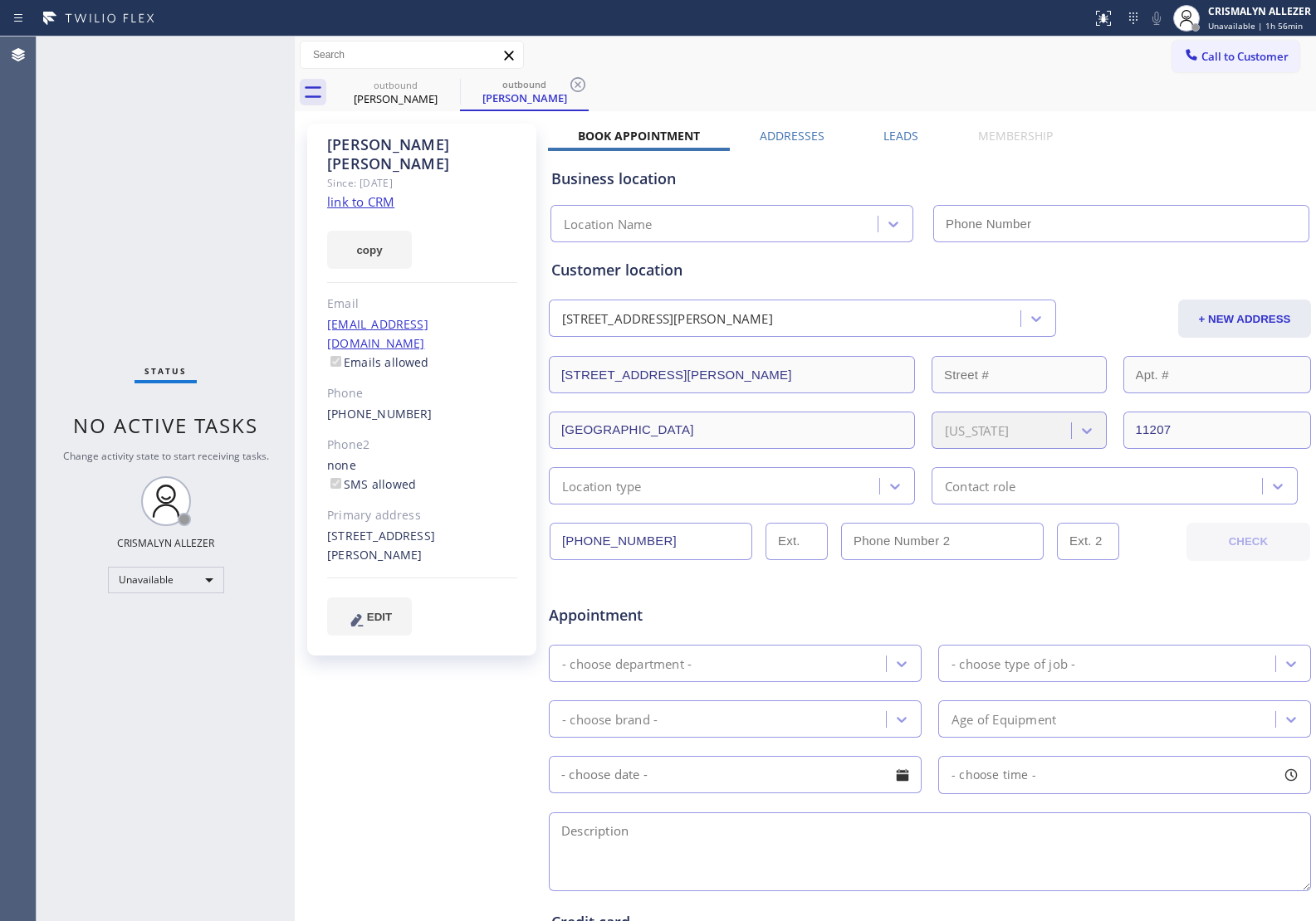
type input "[PHONE_NUMBER]"
drag, startPoint x: 582, startPoint y: 80, endPoint x: 492, endPoint y: 96, distance: 91.4
click at [582, 80] on icon at bounding box center [577, 84] width 15 height 15
click at [450, 88] on icon at bounding box center [449, 84] width 20 height 20
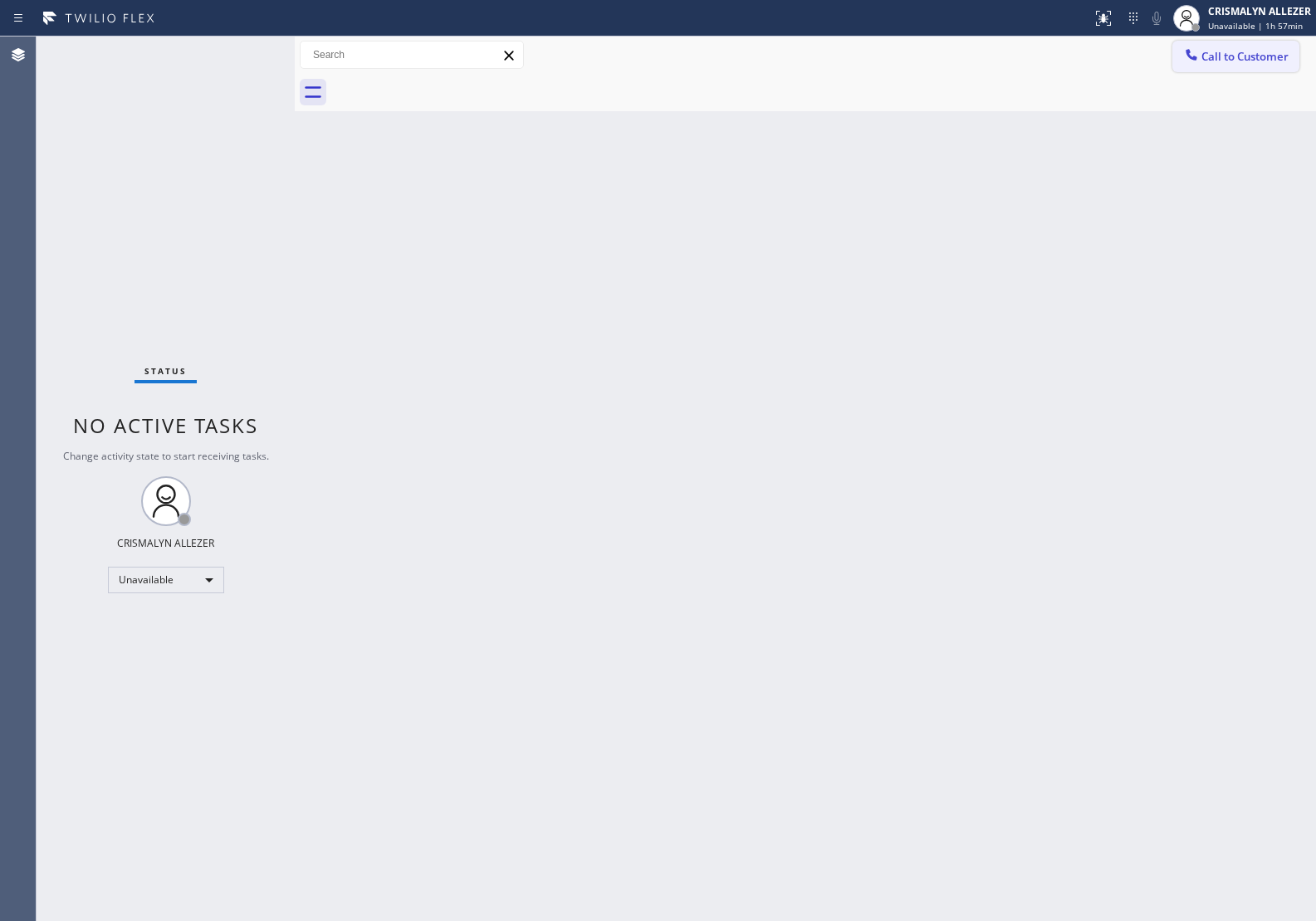
click at [1237, 56] on span "Call to Customer" at bounding box center [1244, 56] width 87 height 15
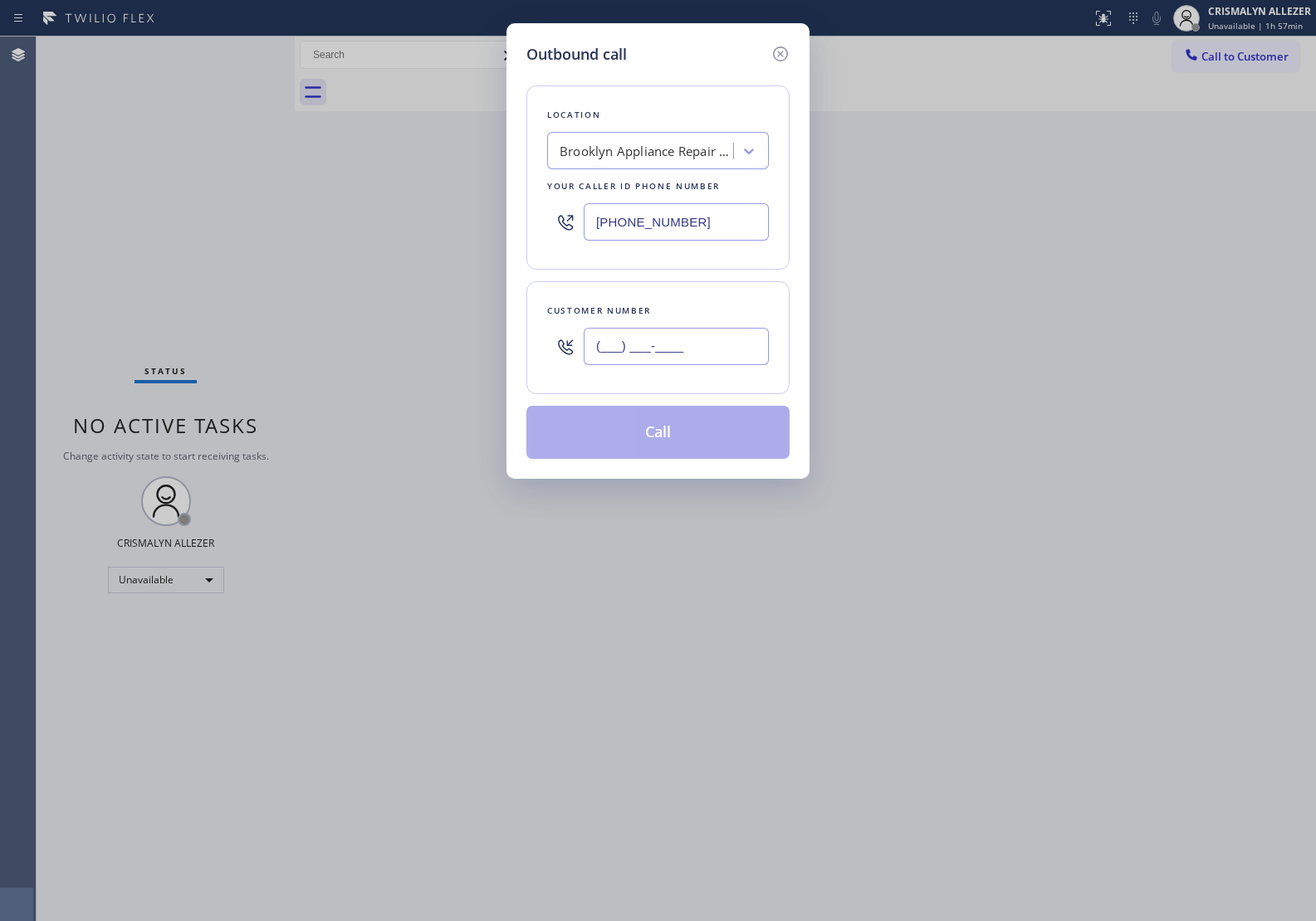
click at [710, 346] on input "(___) ___-____" at bounding box center [676, 346] width 185 height 38
paste input "408) 212-2700"
type input "[PHONE_NUMBER]"
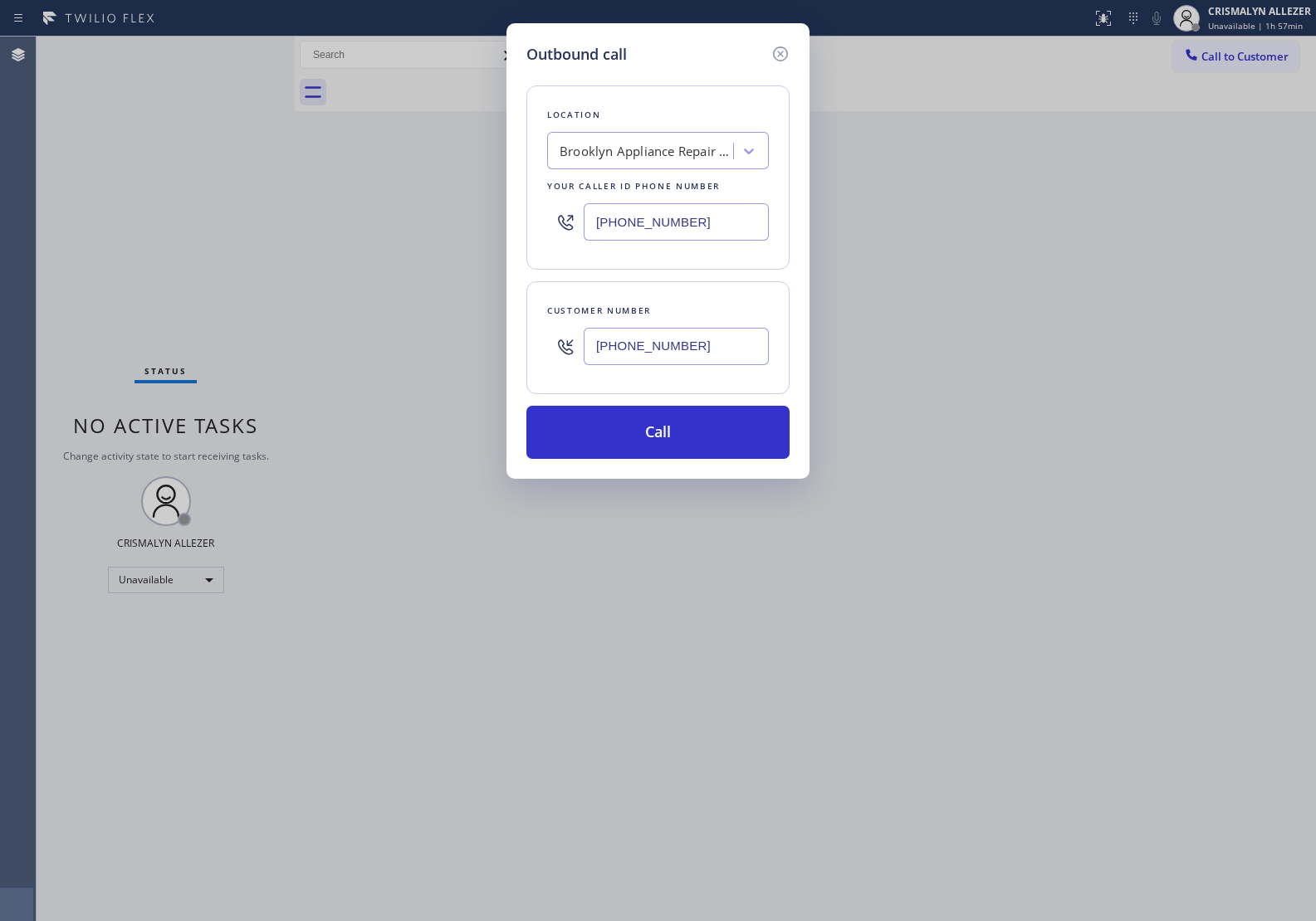
click at [681, 146] on div "Brooklyn Appliance Repair Experts" at bounding box center [646, 152] width 174 height 19
paste input "OnCall Home Cleaning"
type input "OnCall Home Cleaning"
click at [649, 191] on div "OnCall Home Cleaning" at bounding box center [658, 186] width 222 height 30
type input "[PHONE_NUMBER]"
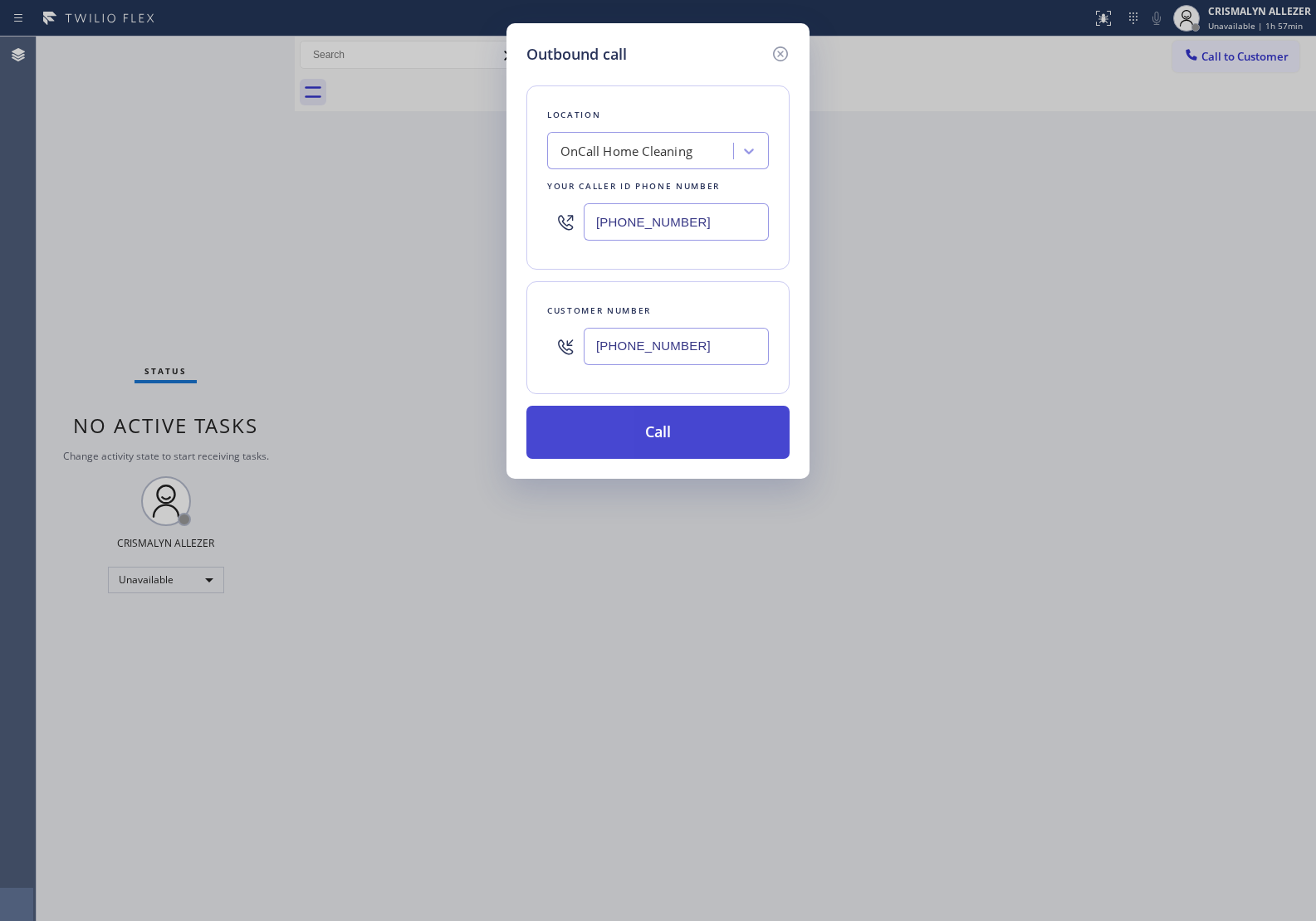
click at [658, 443] on button "Call" at bounding box center [658, 432] width 263 height 53
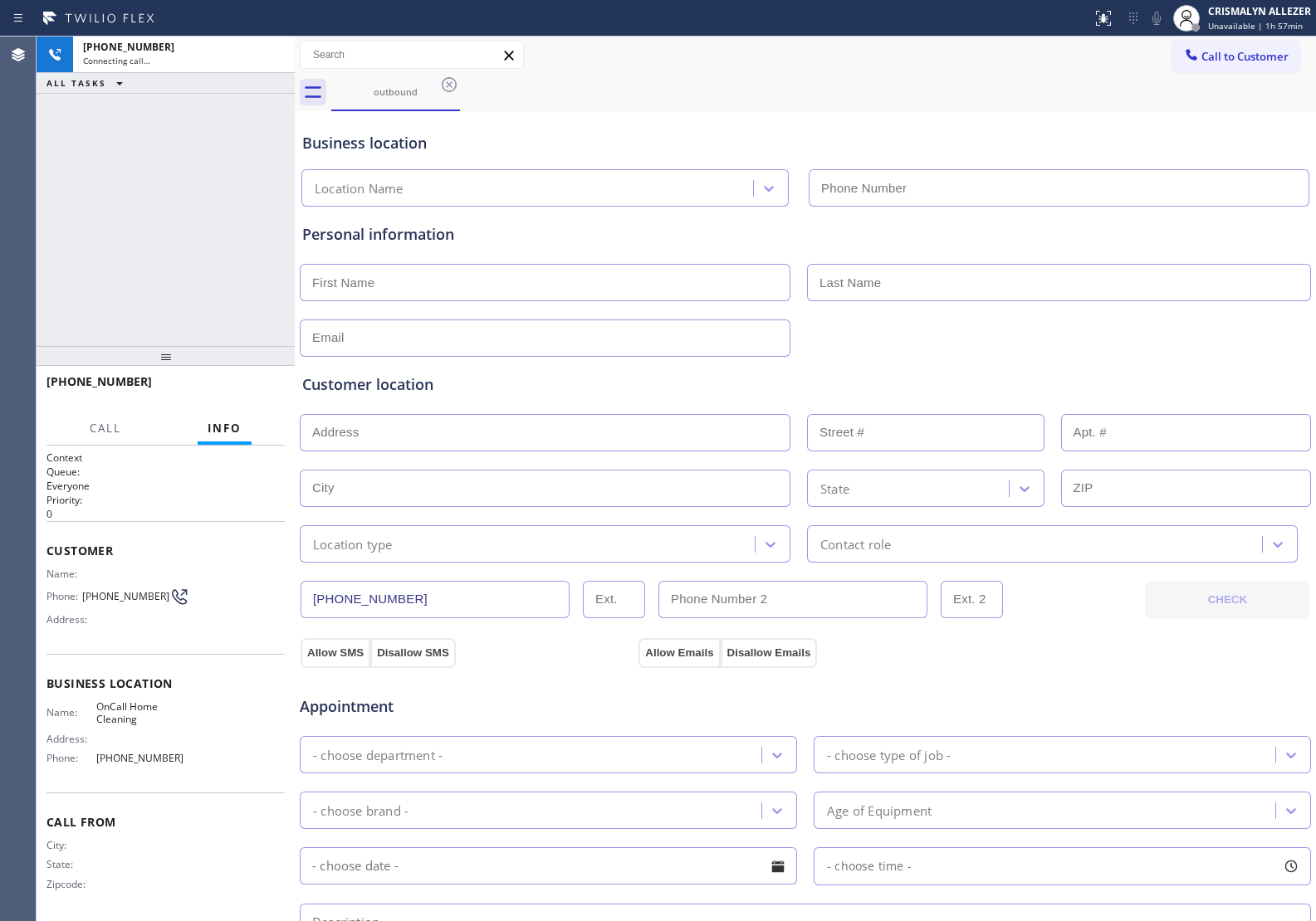
type input "[PHONE_NUMBER]"
click at [238, 393] on span "HANG UP" at bounding box center [246, 388] width 51 height 11
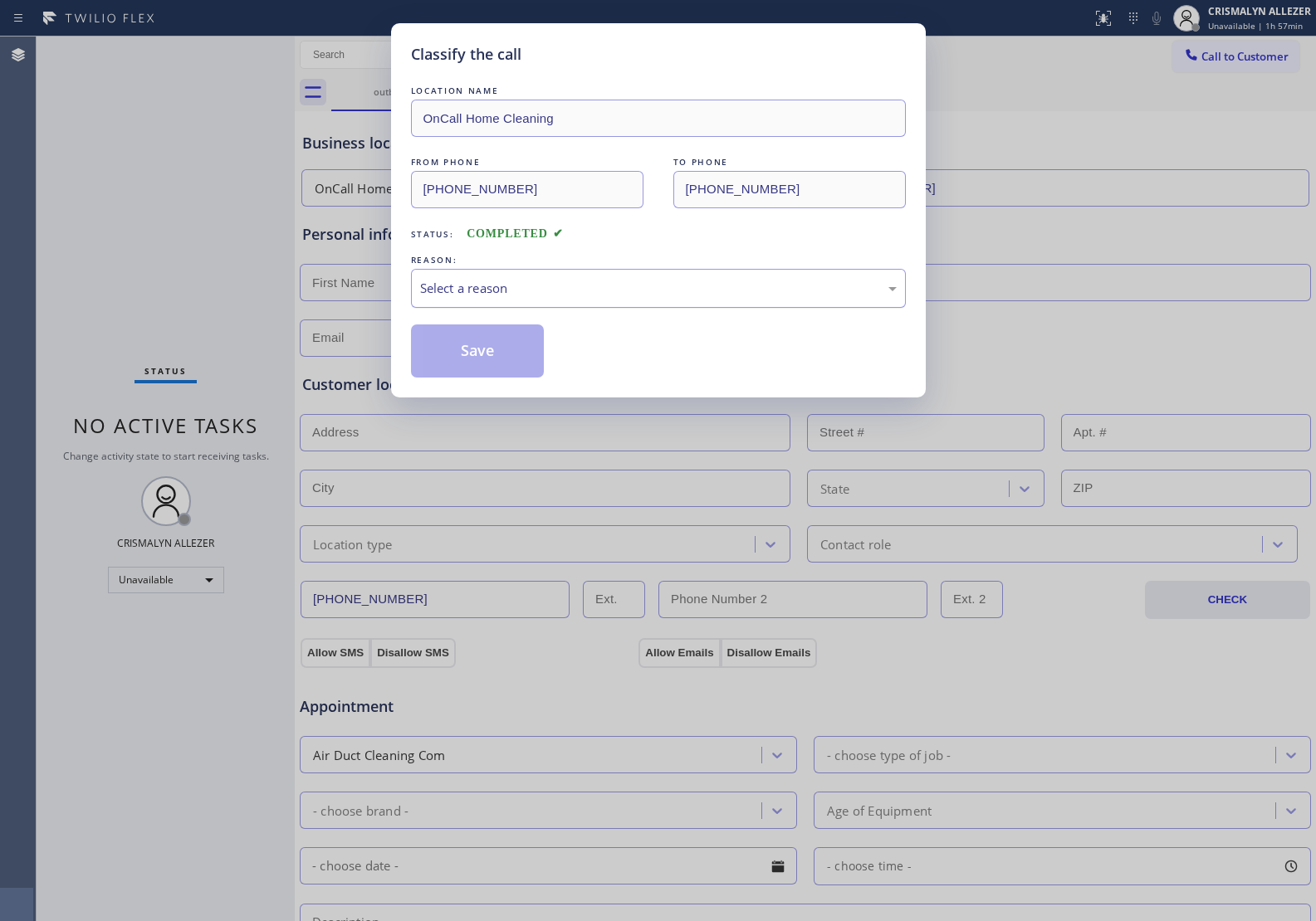
click at [606, 295] on div "Select a reason" at bounding box center [658, 288] width 477 height 19
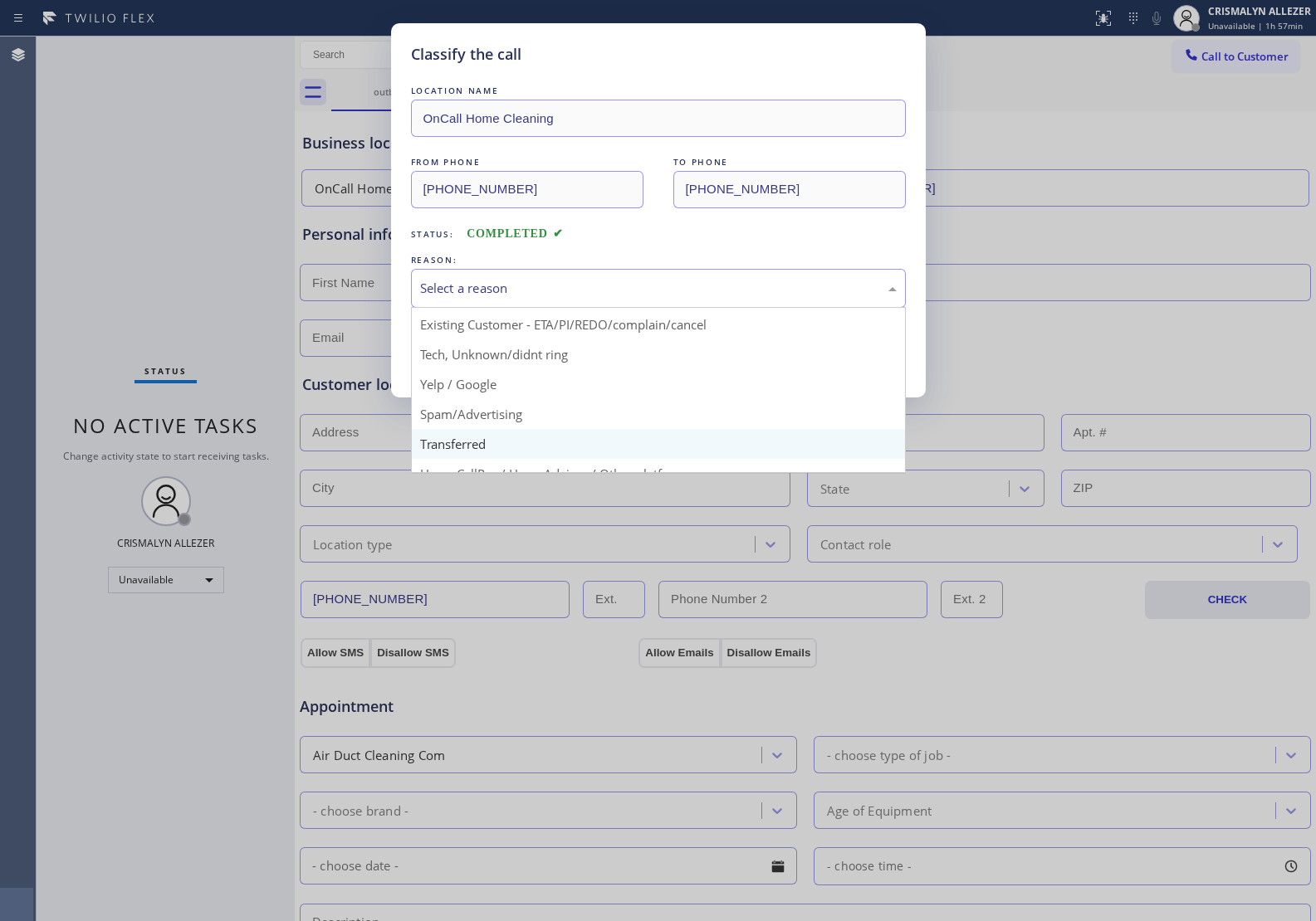
scroll to position [114, 0]
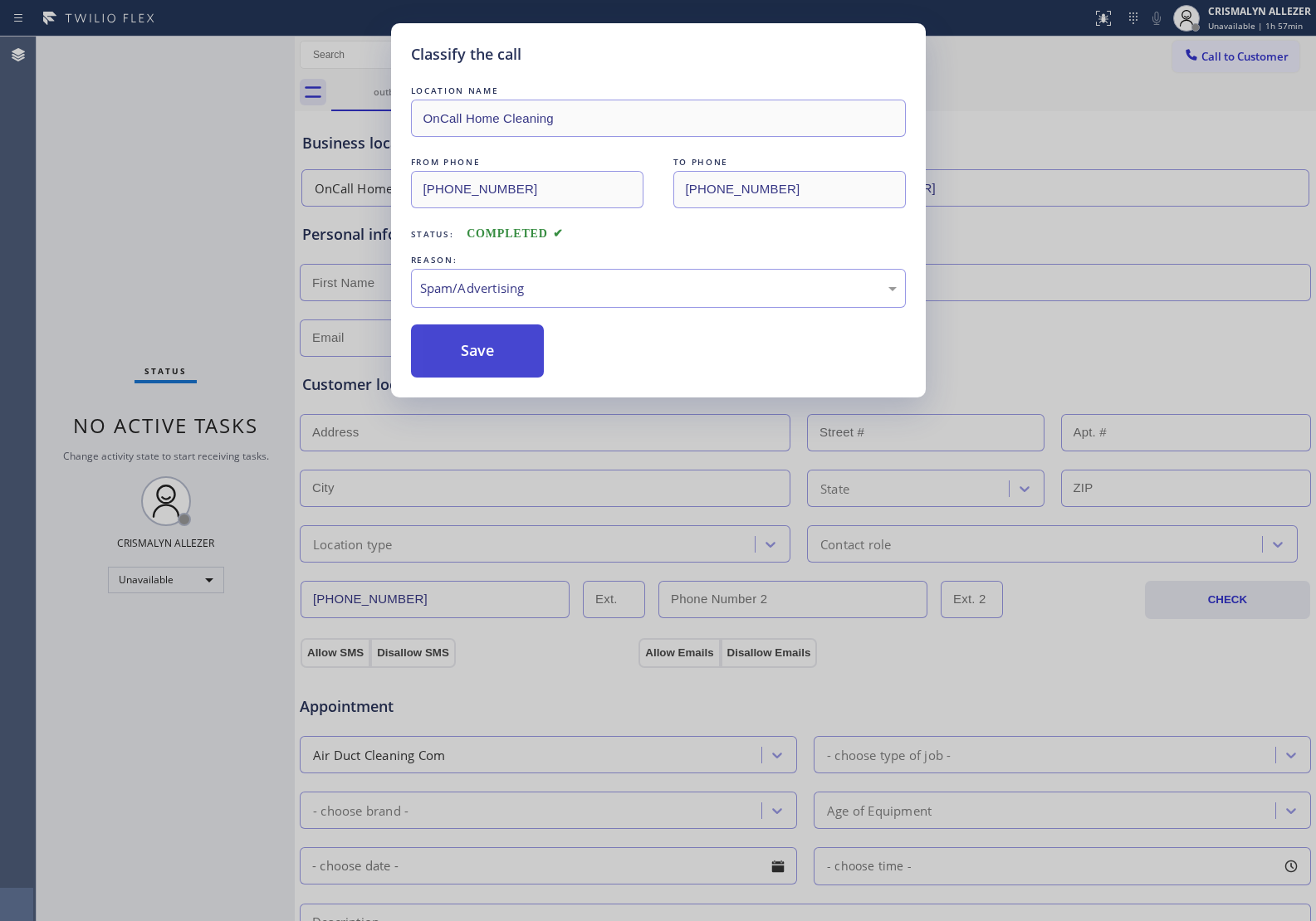
click at [499, 367] on button "Save" at bounding box center [478, 351] width 133 height 53
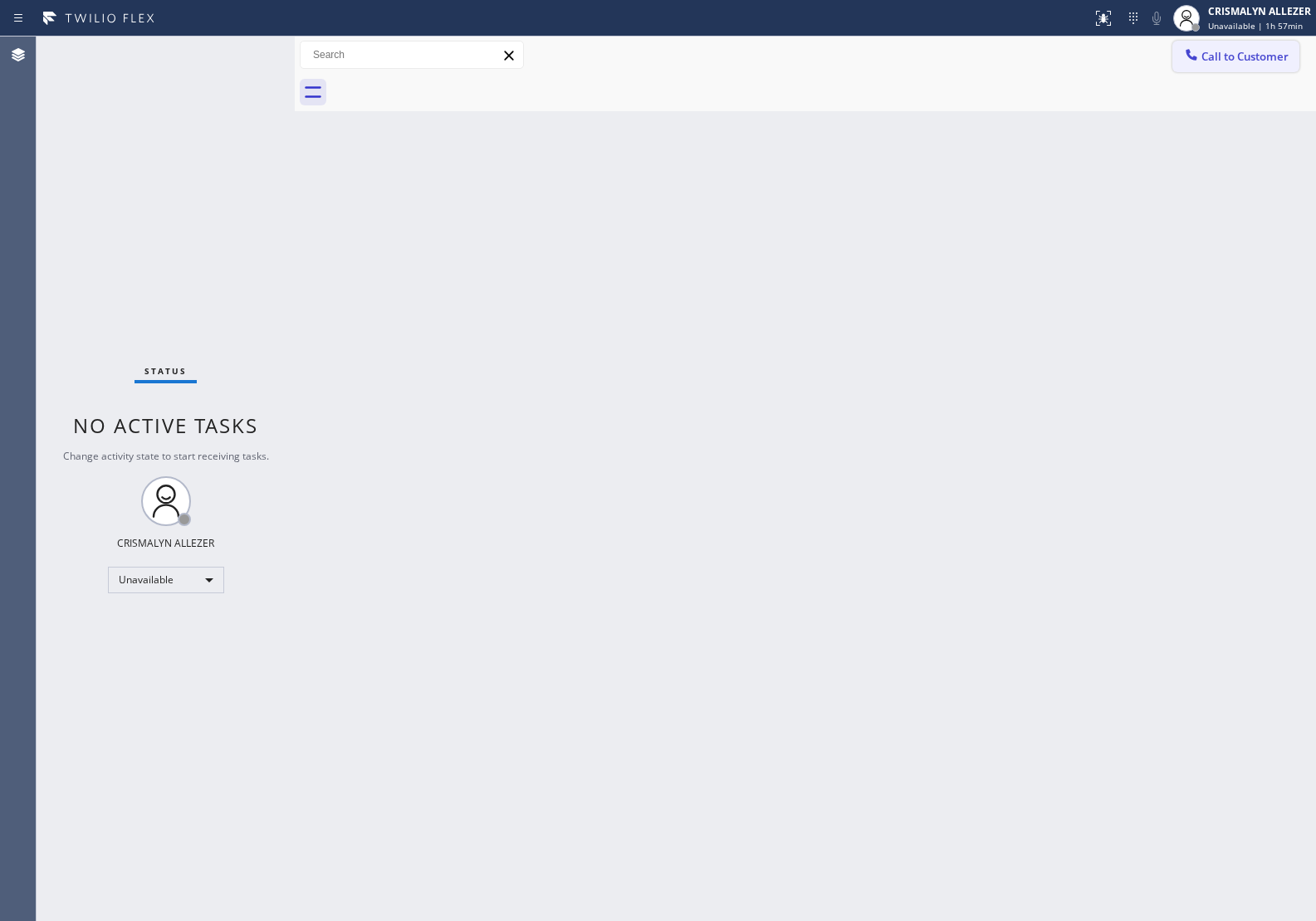
click at [1243, 56] on span "Call to Customer" at bounding box center [1244, 56] width 87 height 15
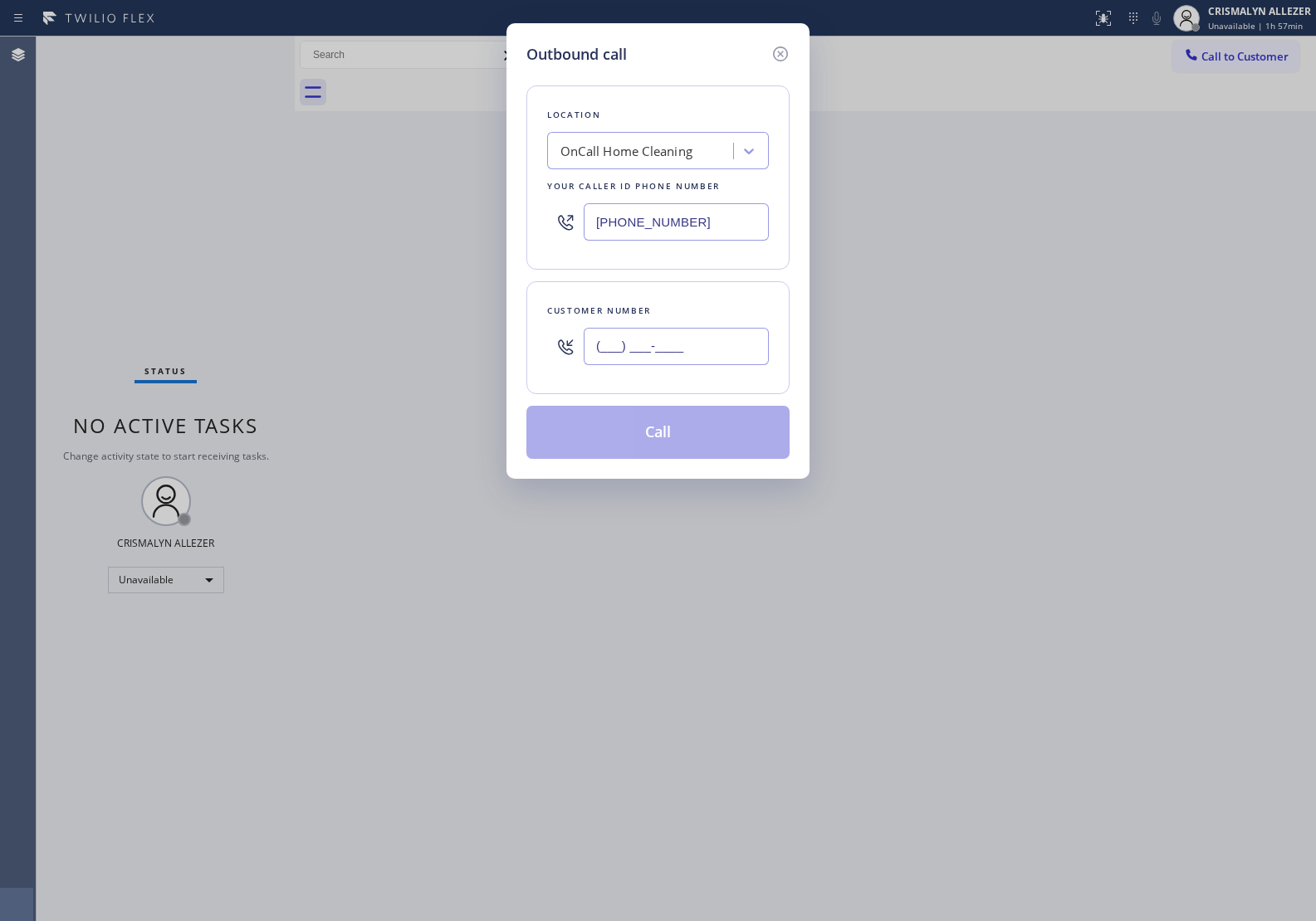
click at [707, 358] on input "(___) ___-____" at bounding box center [676, 346] width 185 height 38
paste input "408) 212-2700"
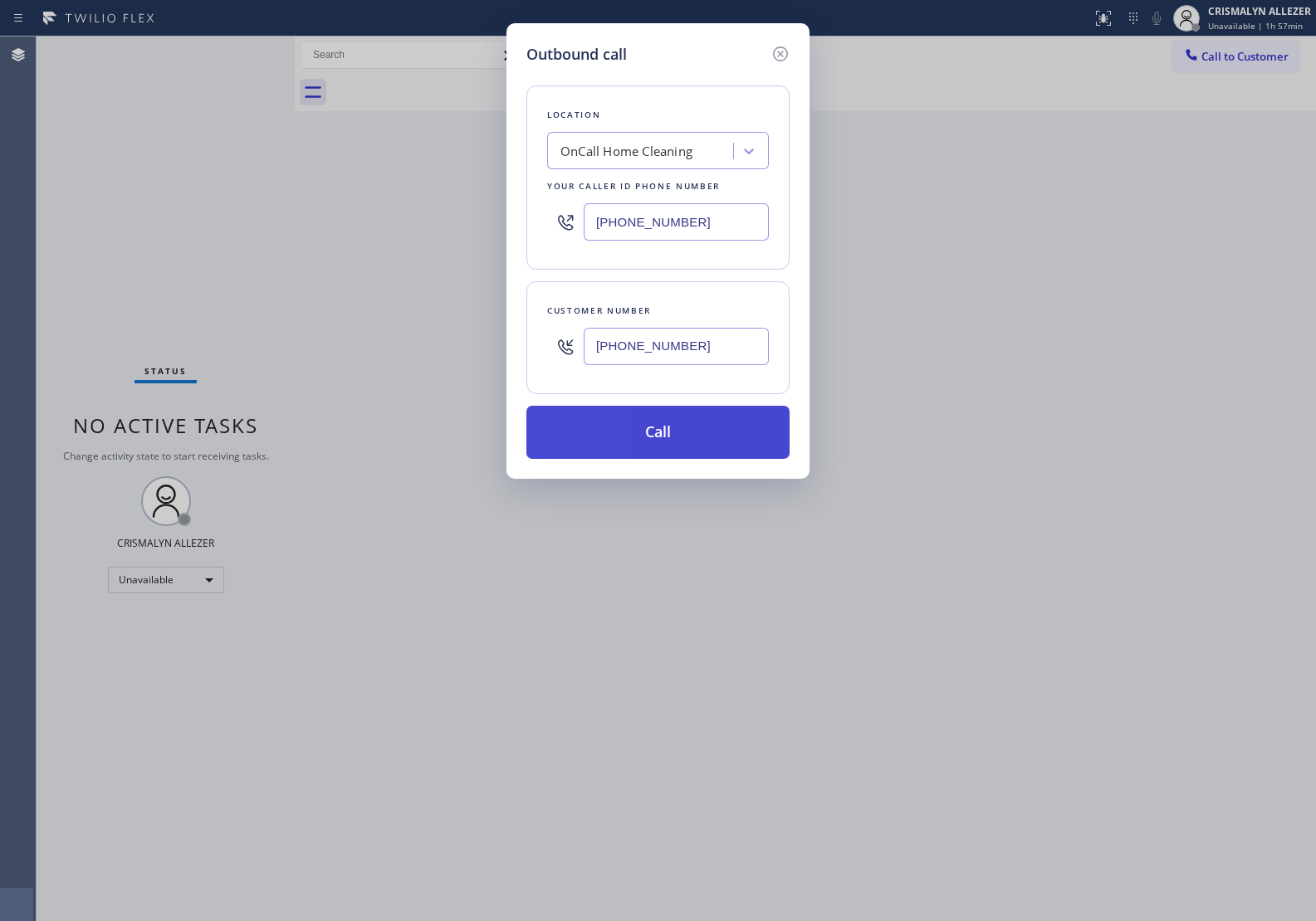
type input "[PHONE_NUMBER]"
click at [677, 434] on button "Call" at bounding box center [658, 432] width 263 height 53
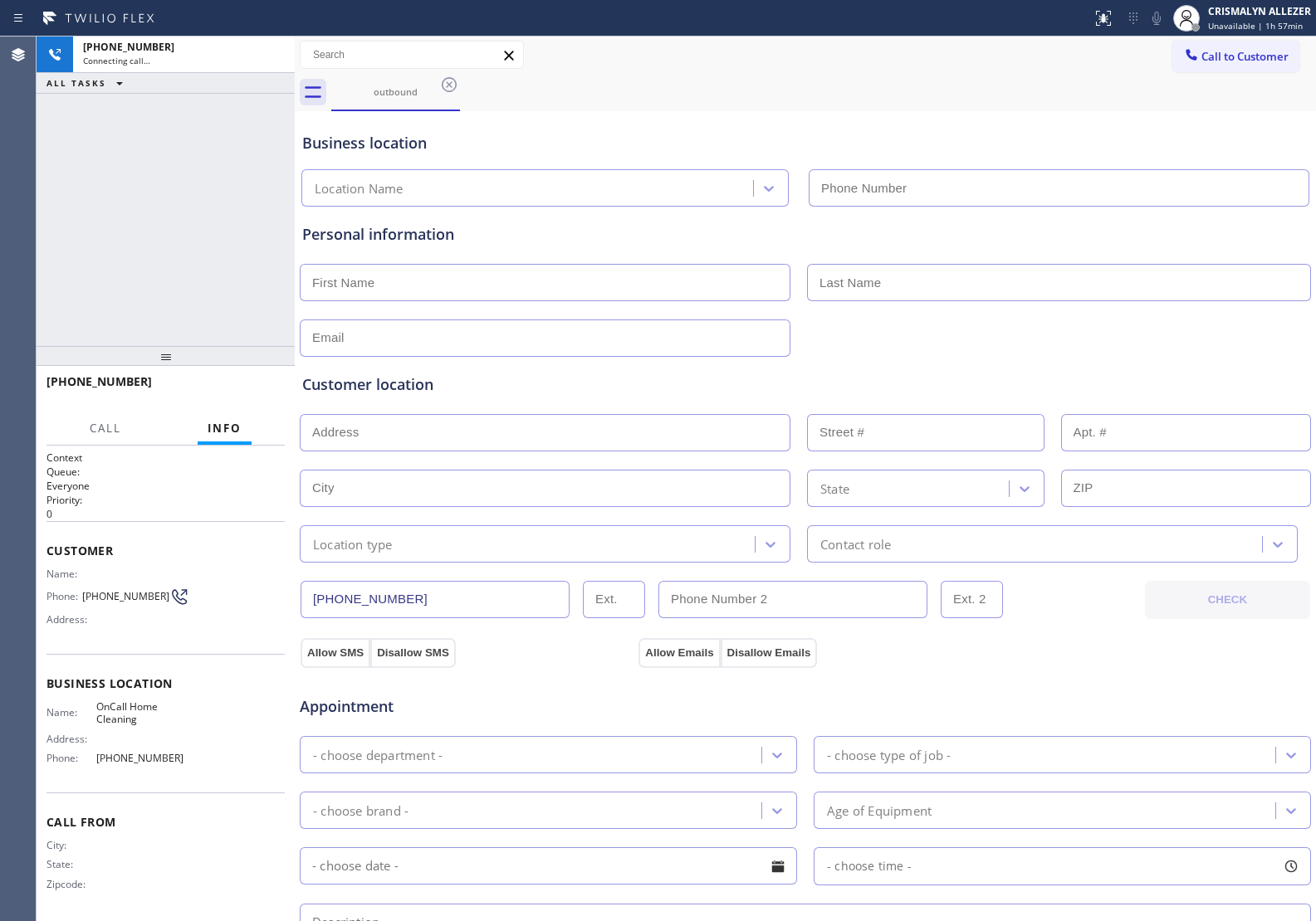
type input "[PHONE_NUMBER]"
click at [233, 387] on span "HANG UP" at bounding box center [246, 388] width 51 height 11
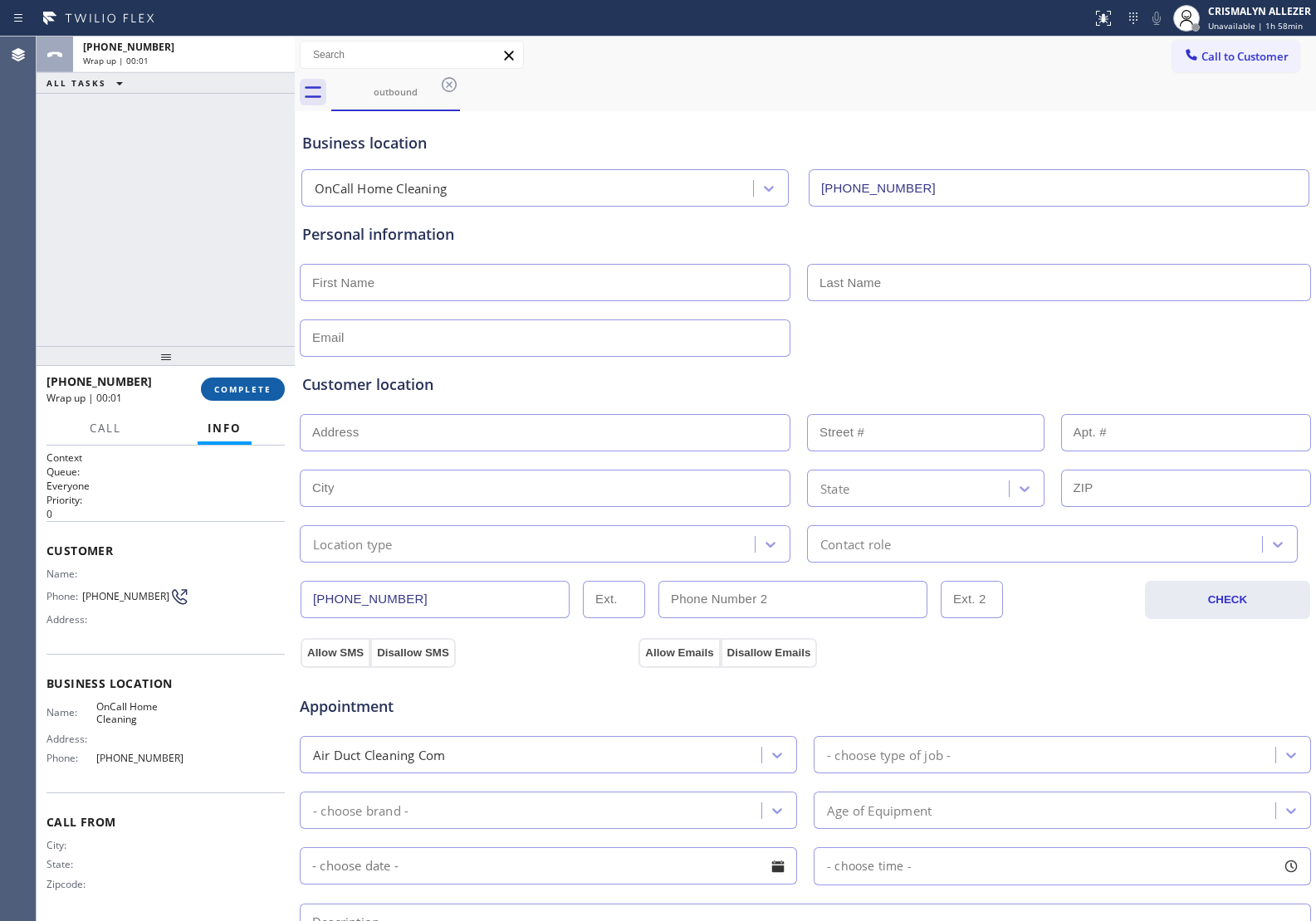
click at [233, 387] on span "COMPLETE" at bounding box center [242, 388] width 57 height 11
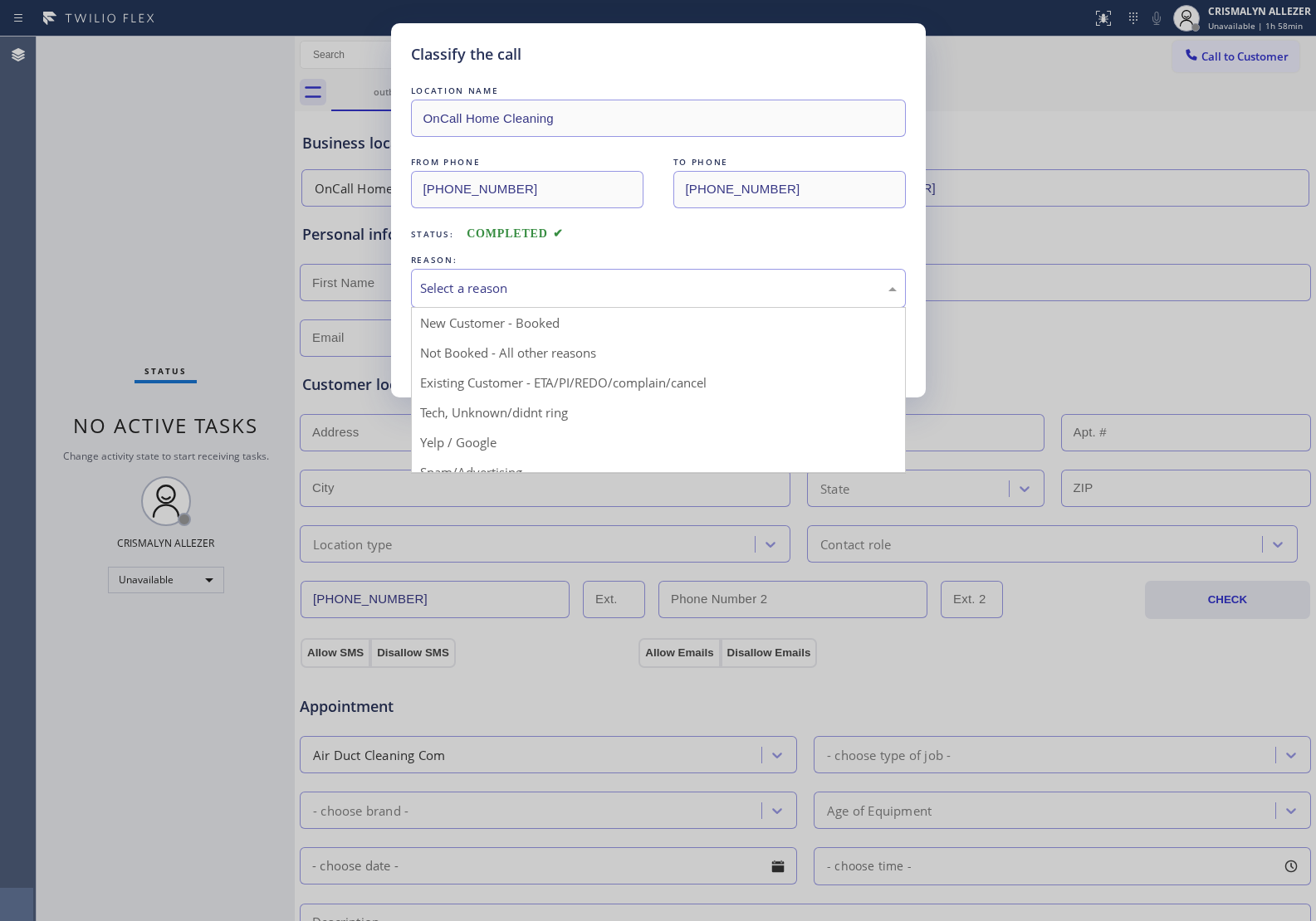
click at [687, 291] on div "Select a reason" at bounding box center [658, 288] width 477 height 19
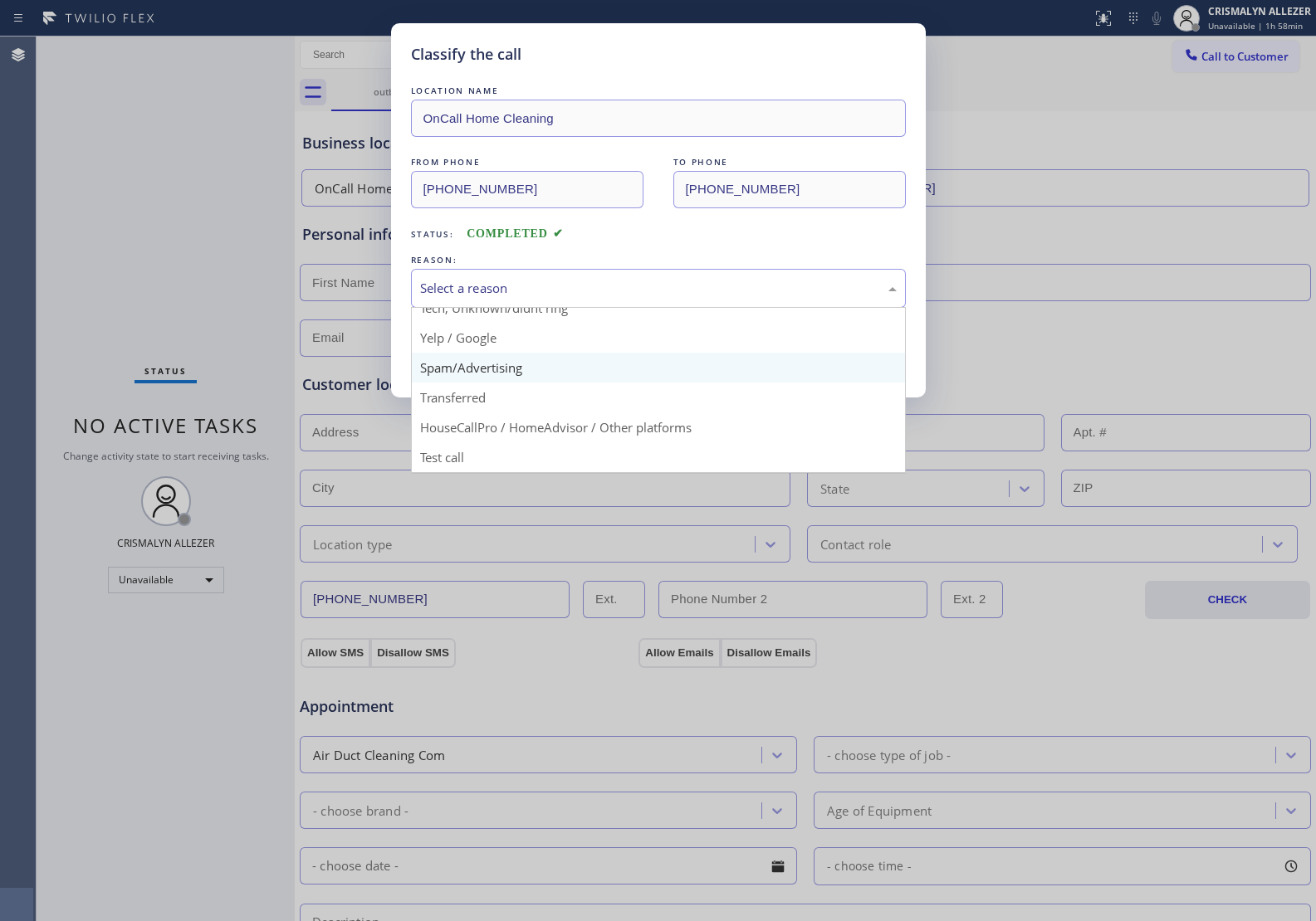
scroll to position [114, 0]
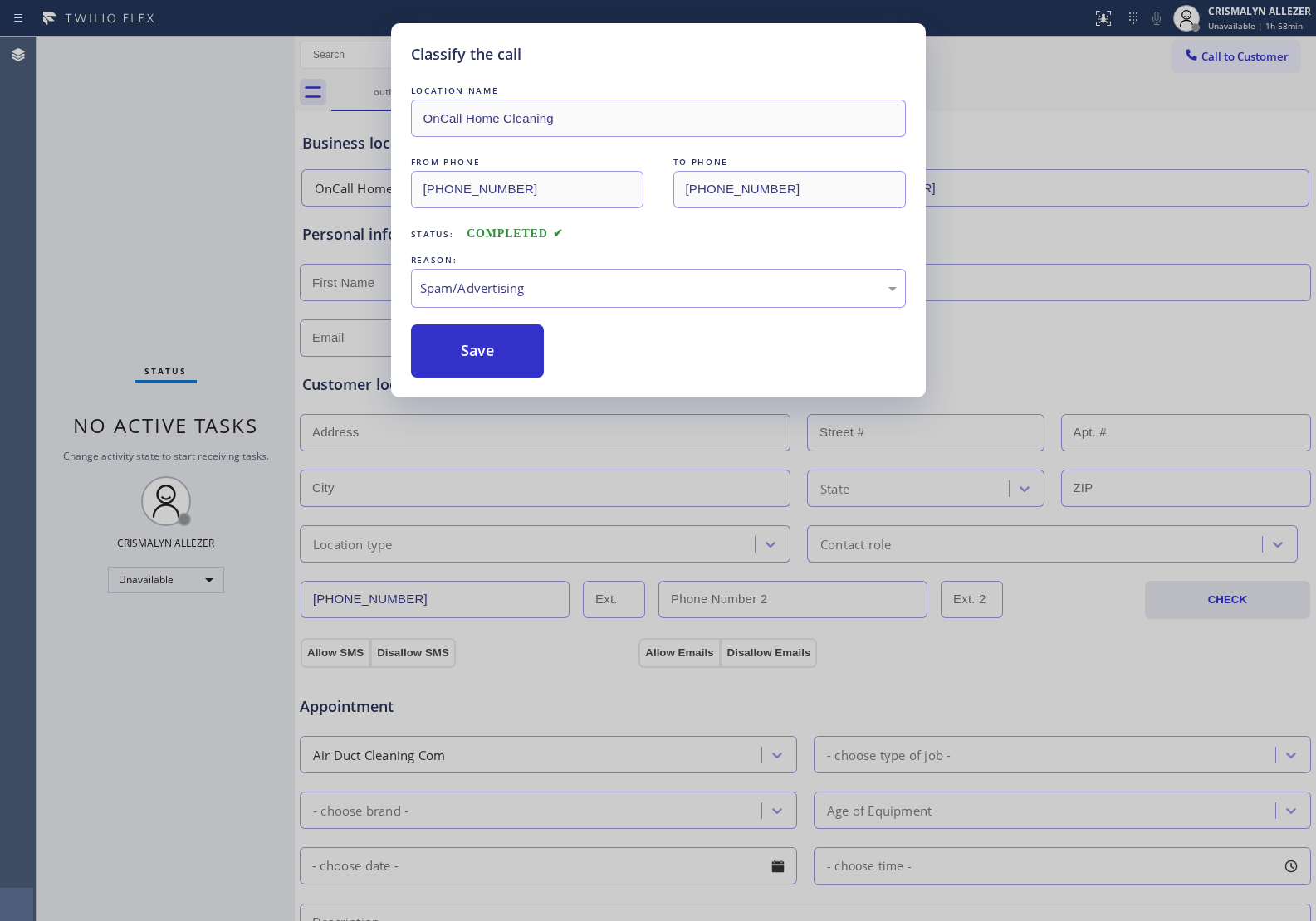
click at [492, 364] on button "Save" at bounding box center [478, 351] width 133 height 53
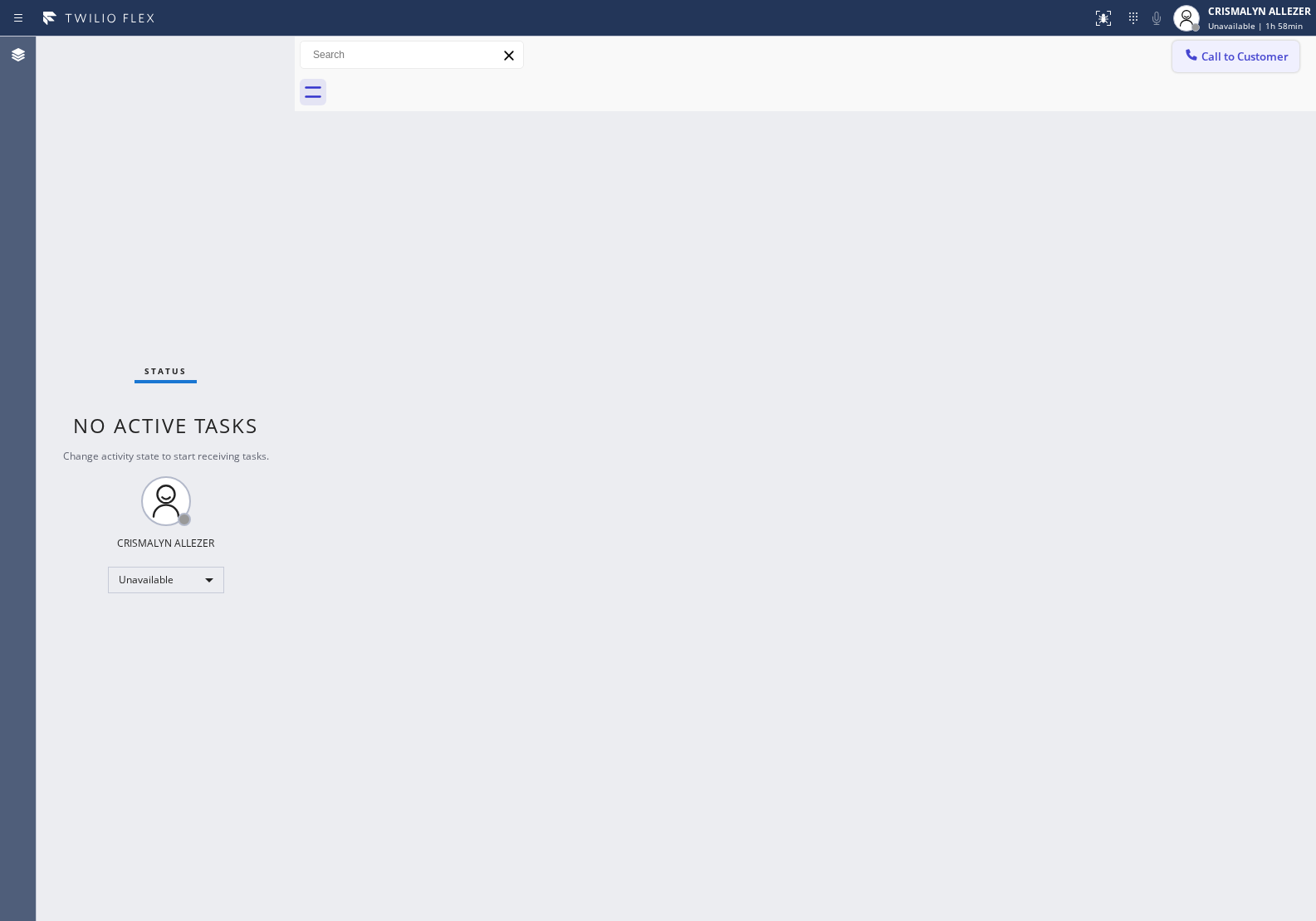
click at [1249, 63] on span "Call to Customer" at bounding box center [1244, 56] width 87 height 15
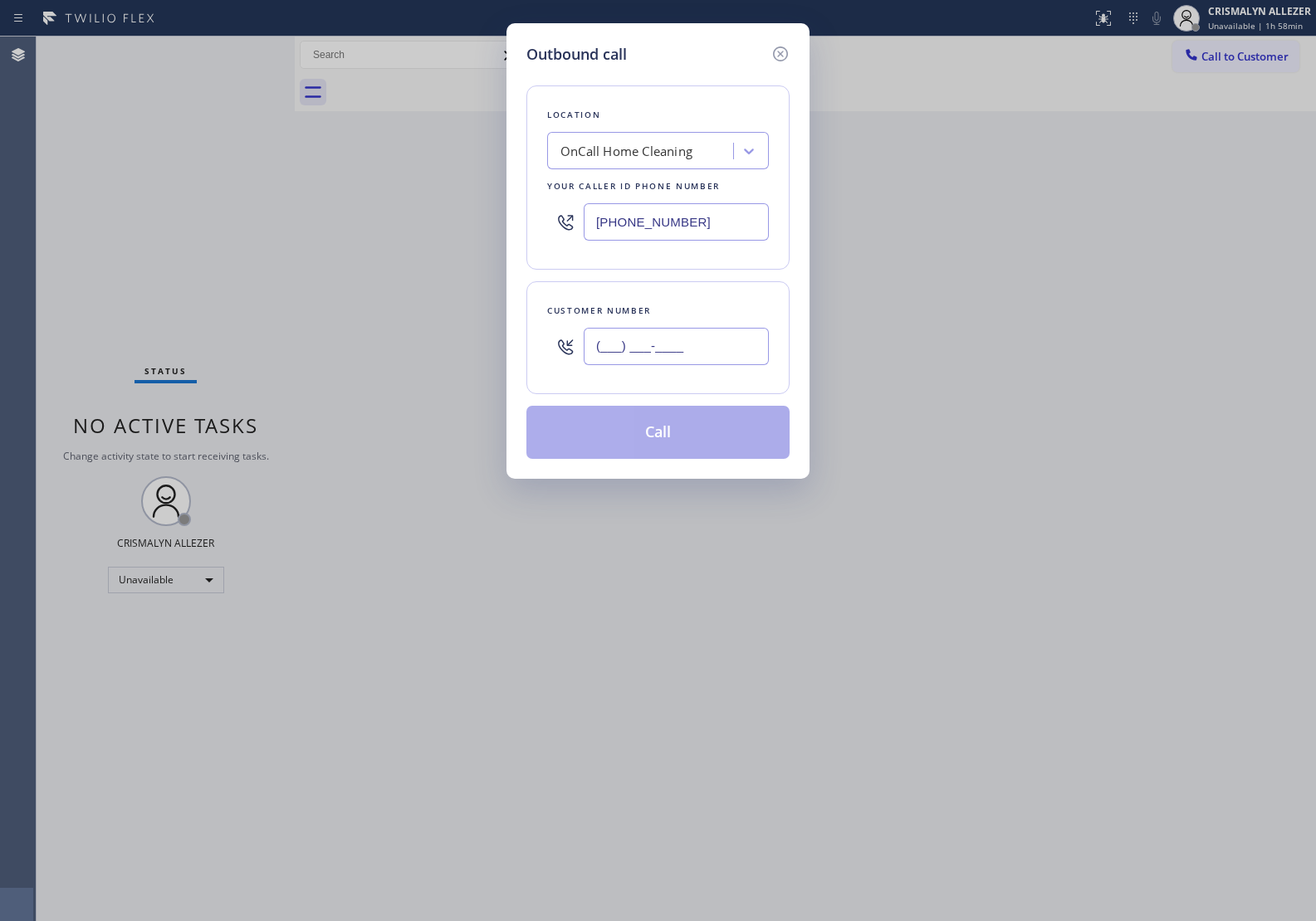
click at [749, 351] on input "(___) ___-____" at bounding box center [676, 346] width 185 height 38
paste input "551) 209-0049"
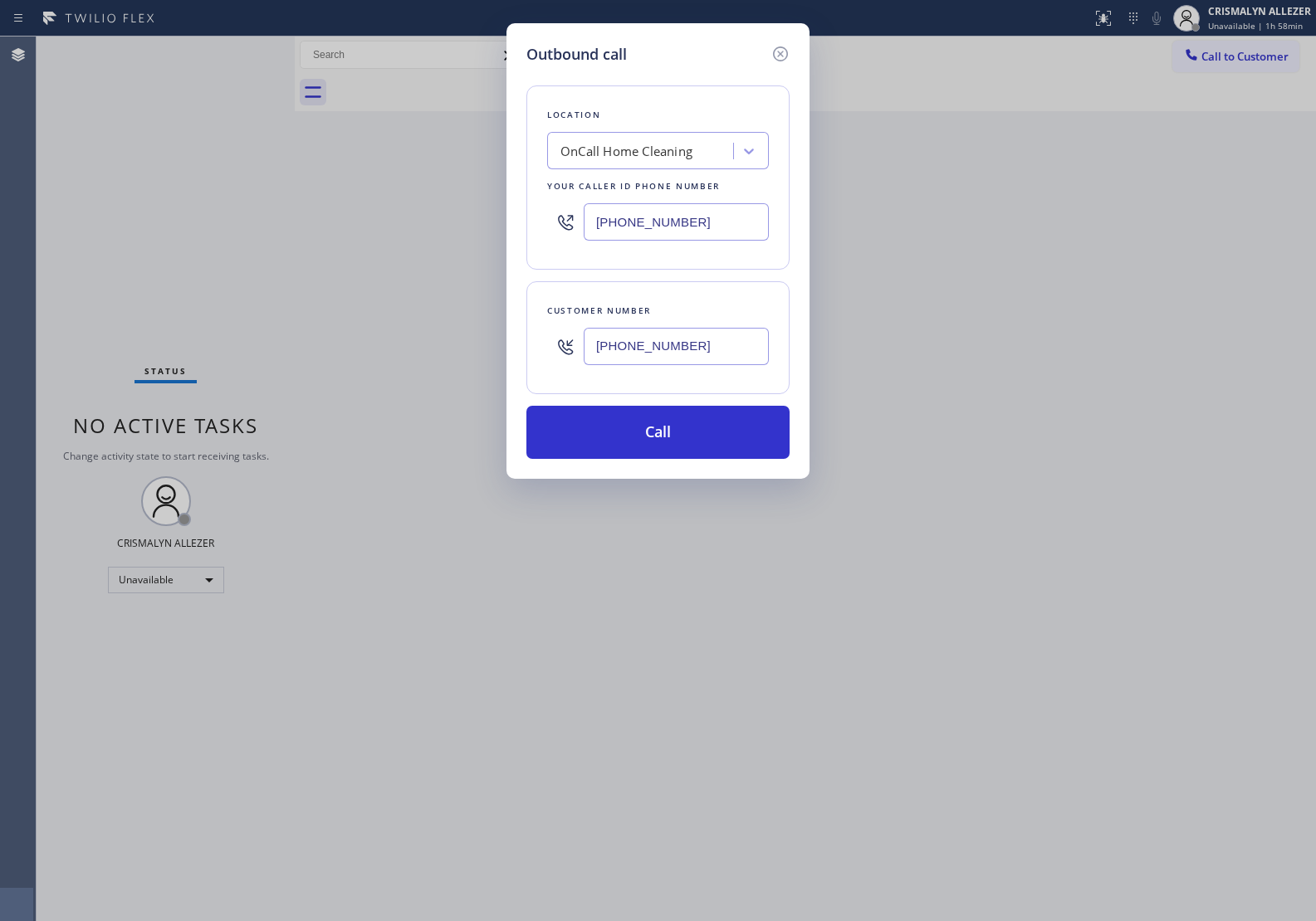
type input "[PHONE_NUMBER]"
click at [679, 146] on div "OnCall Home Cleaning" at bounding box center [626, 152] width 132 height 19
paste input "Electrical Empire [GEOGRAPHIC_DATA][US_STATE](I.D.J. Construction & Electric, I…"
type input "Electrical Empire [GEOGRAPHIC_DATA][US_STATE](I.D.J. Construction & Electric, I…"
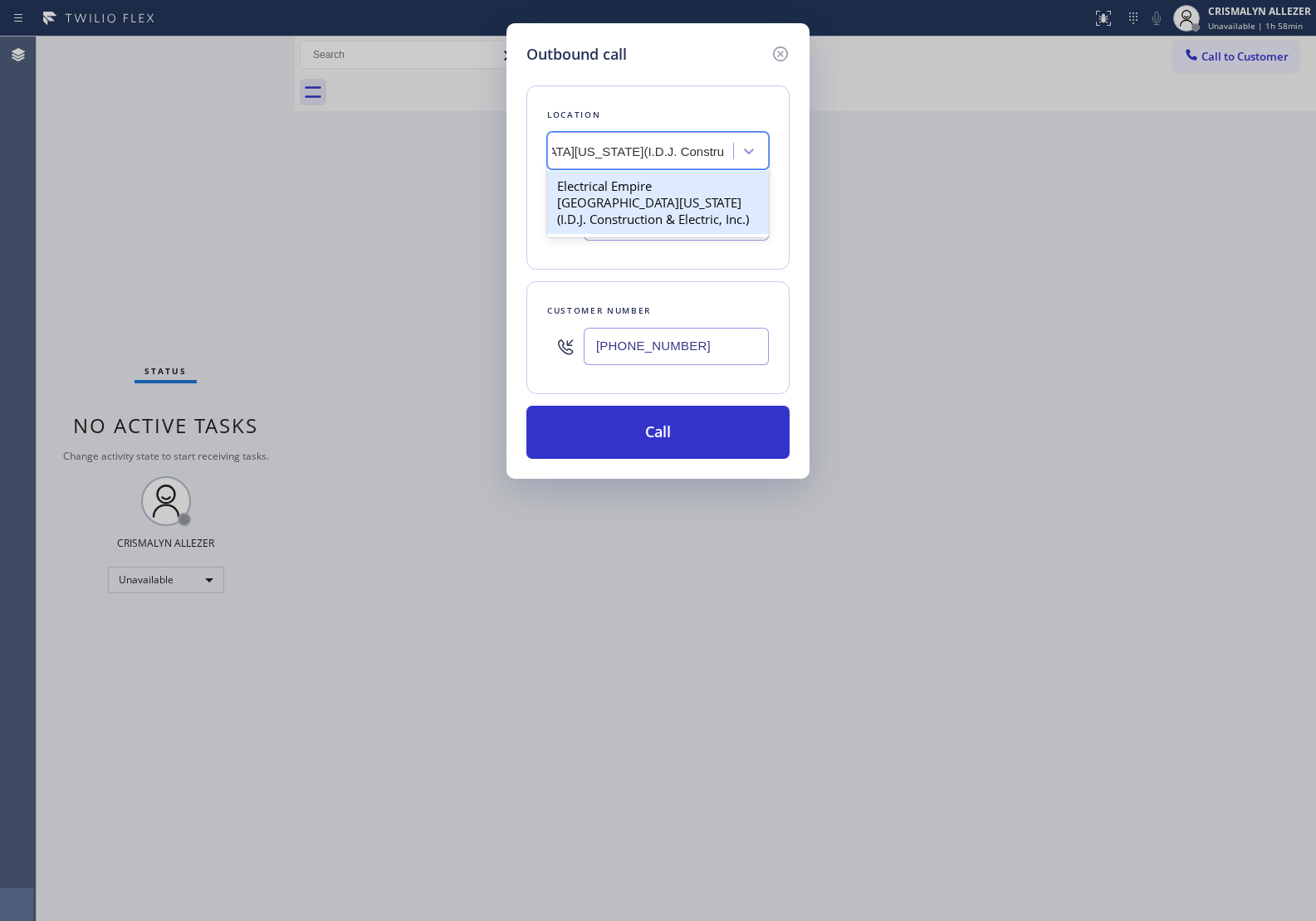
click at [645, 211] on div "Electrical Empire [GEOGRAPHIC_DATA][US_STATE](I.D.J. Construction & Electric, I…" at bounding box center [658, 202] width 222 height 63
type input "[PHONE_NUMBER]"
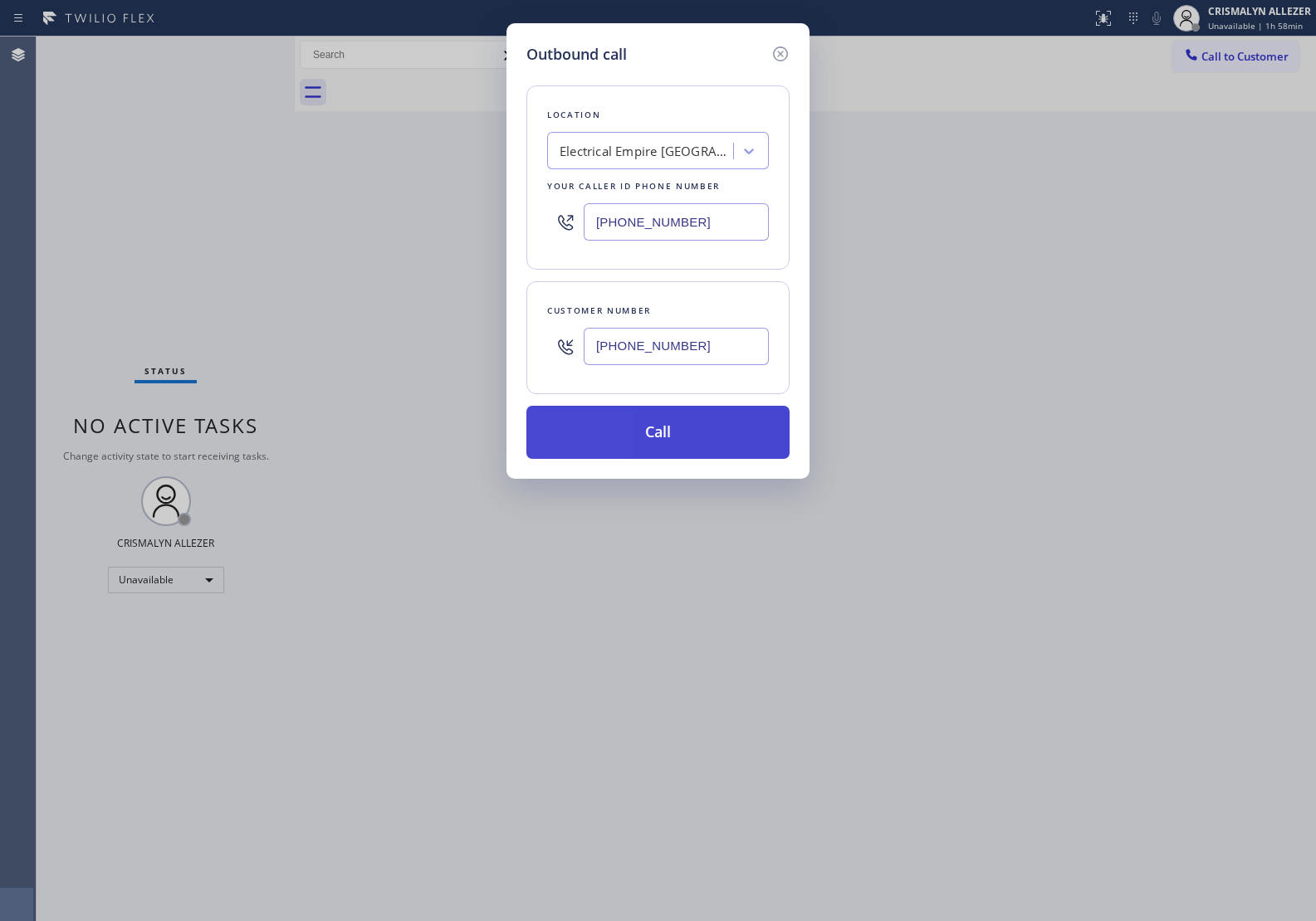
click at [660, 440] on button "Call" at bounding box center [658, 432] width 263 height 53
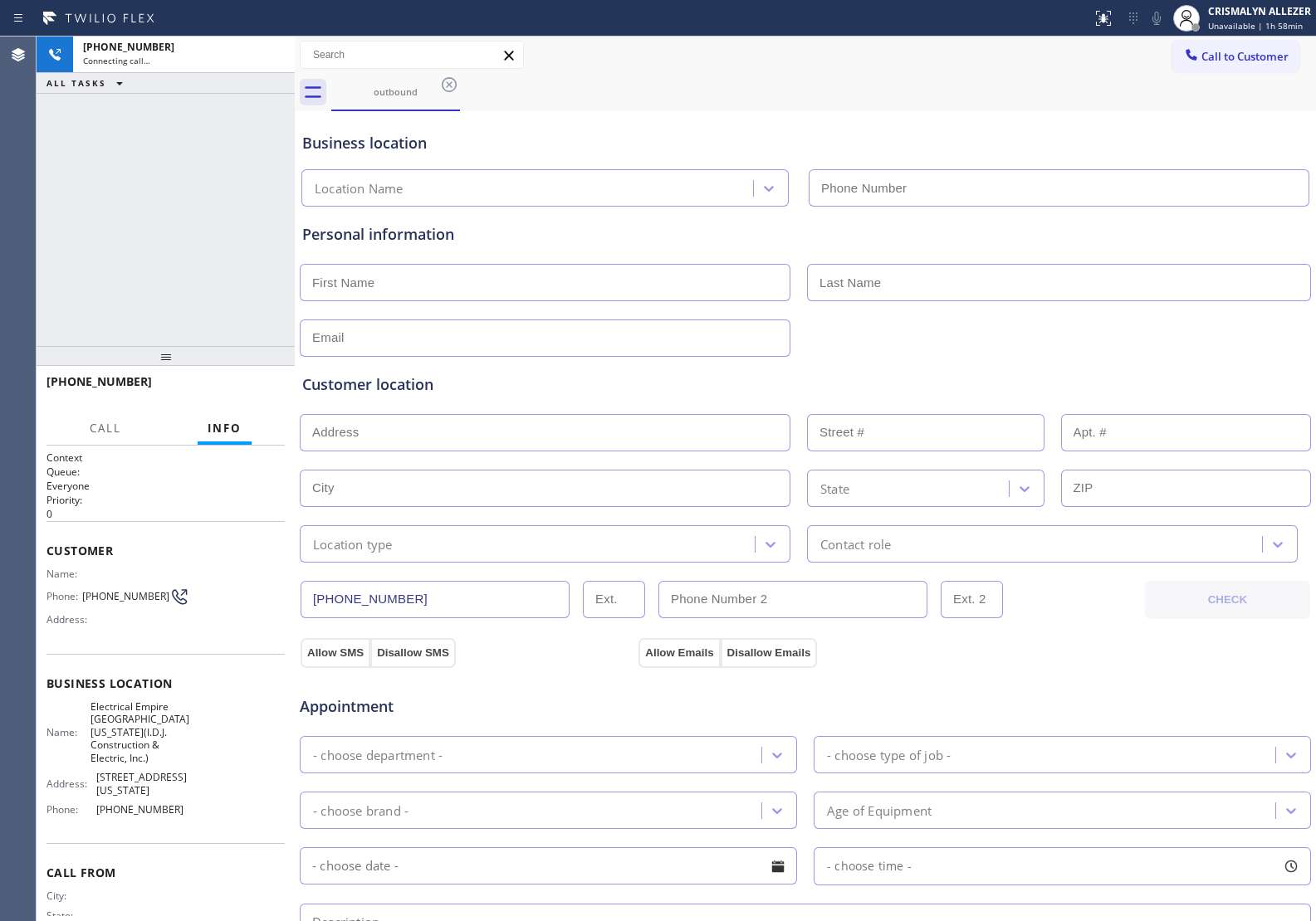
type input "[PHONE_NUMBER]"
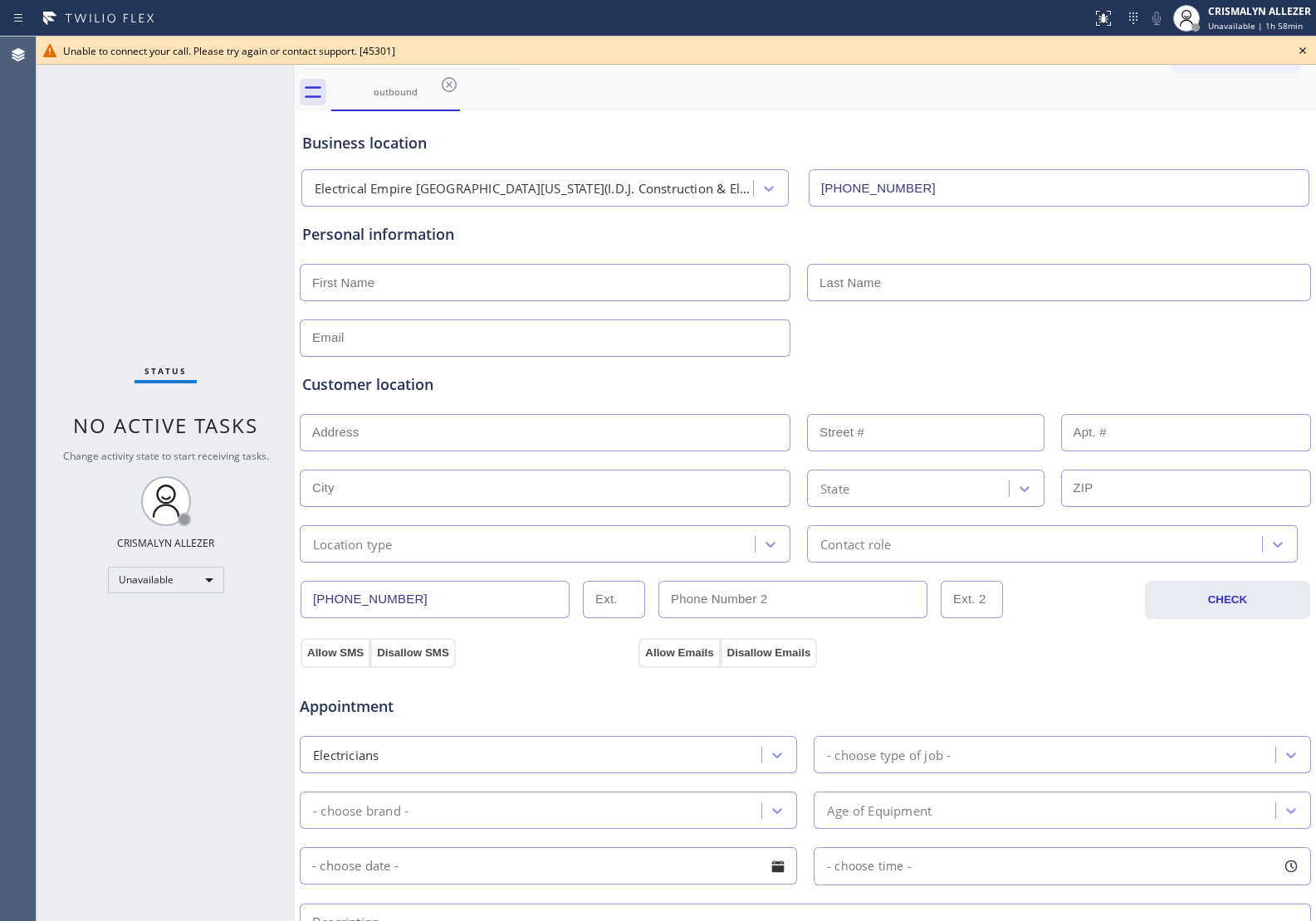
drag, startPoint x: 1301, startPoint y: 51, endPoint x: 947, endPoint y: 122, distance: 361.0
click at [1292, 54] on icon at bounding box center [1302, 50] width 20 height 20
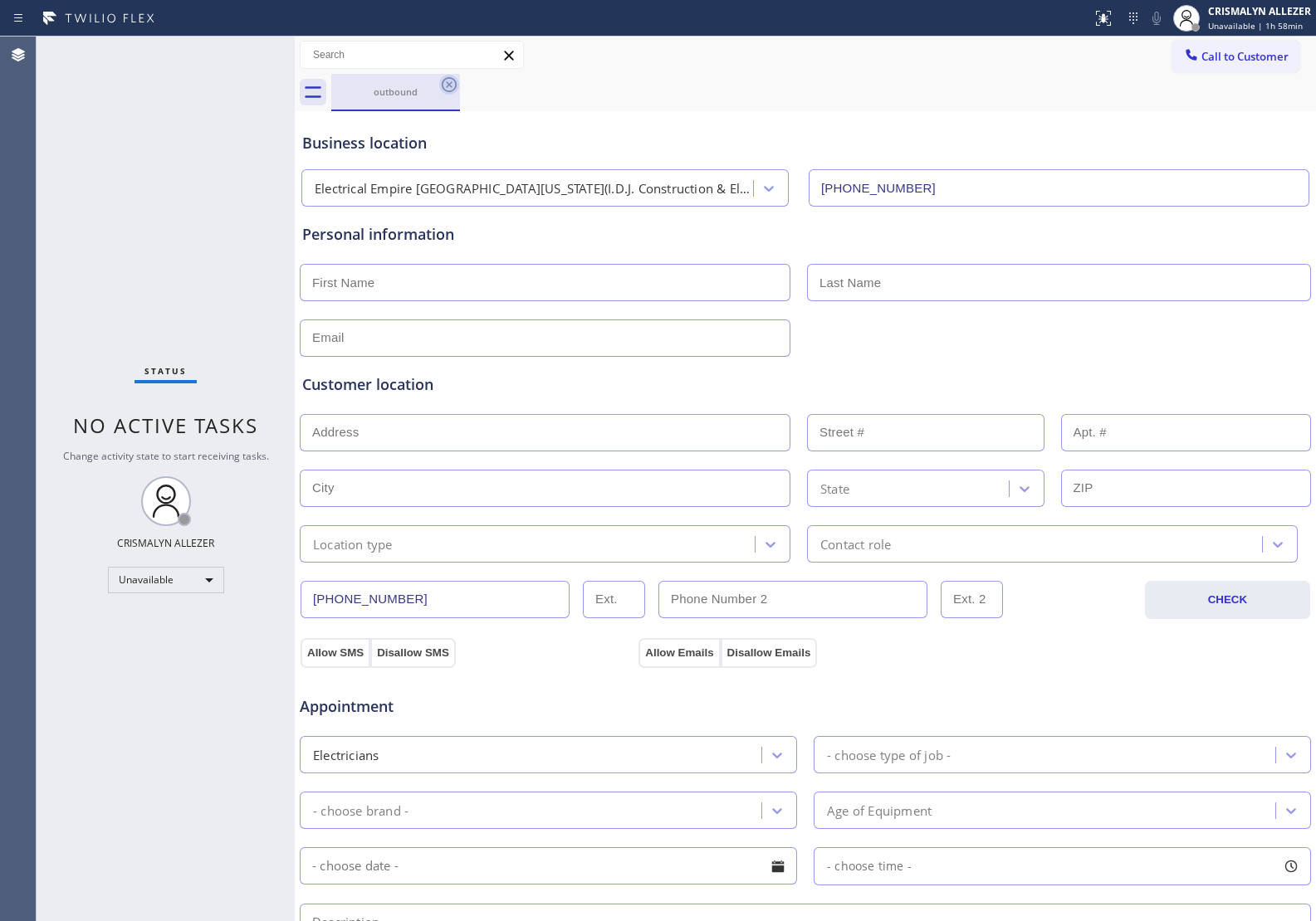
click at [449, 86] on icon at bounding box center [449, 84] width 20 height 20
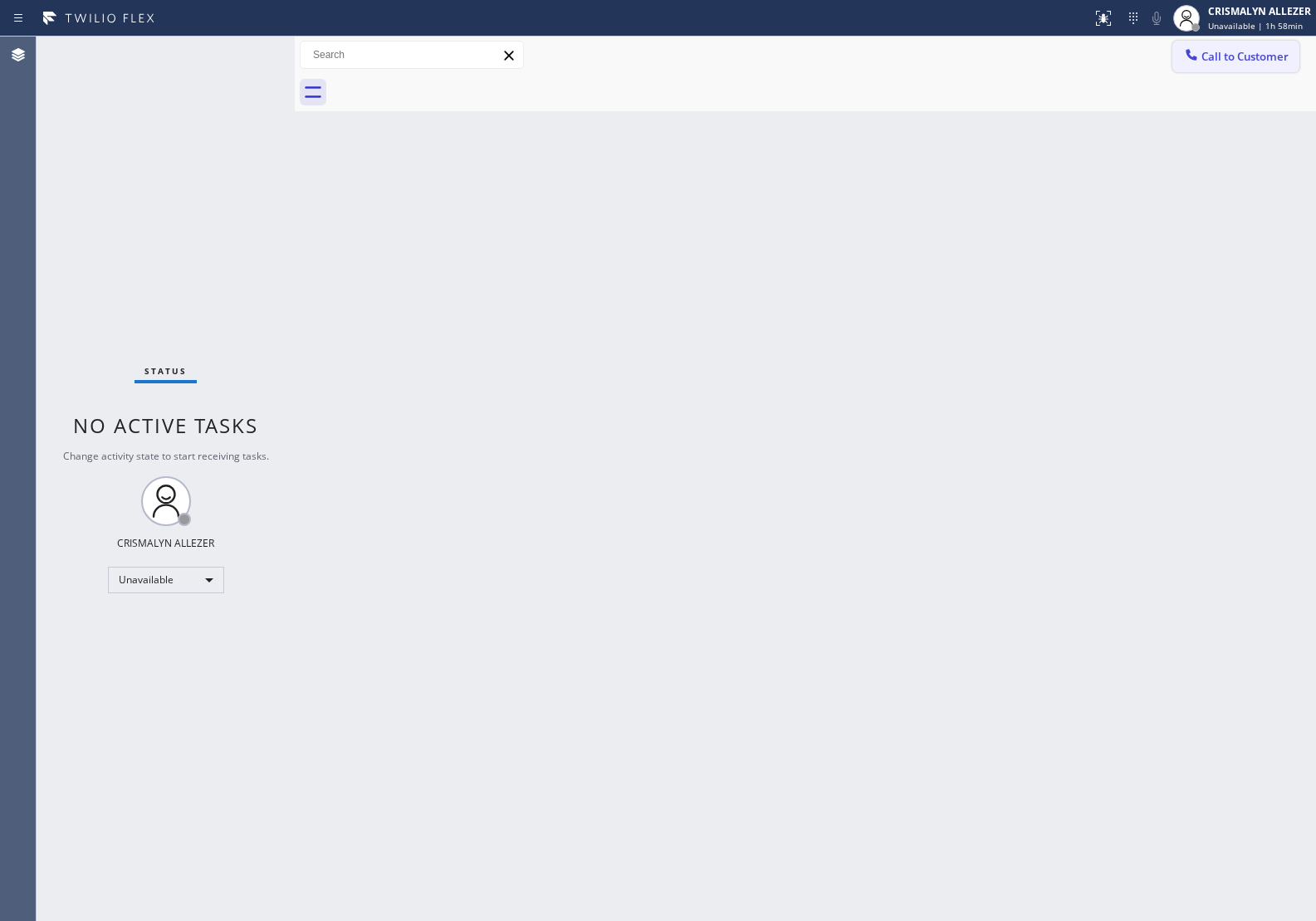
click at [1231, 67] on button "Call to Customer" at bounding box center [1235, 56] width 127 height 32
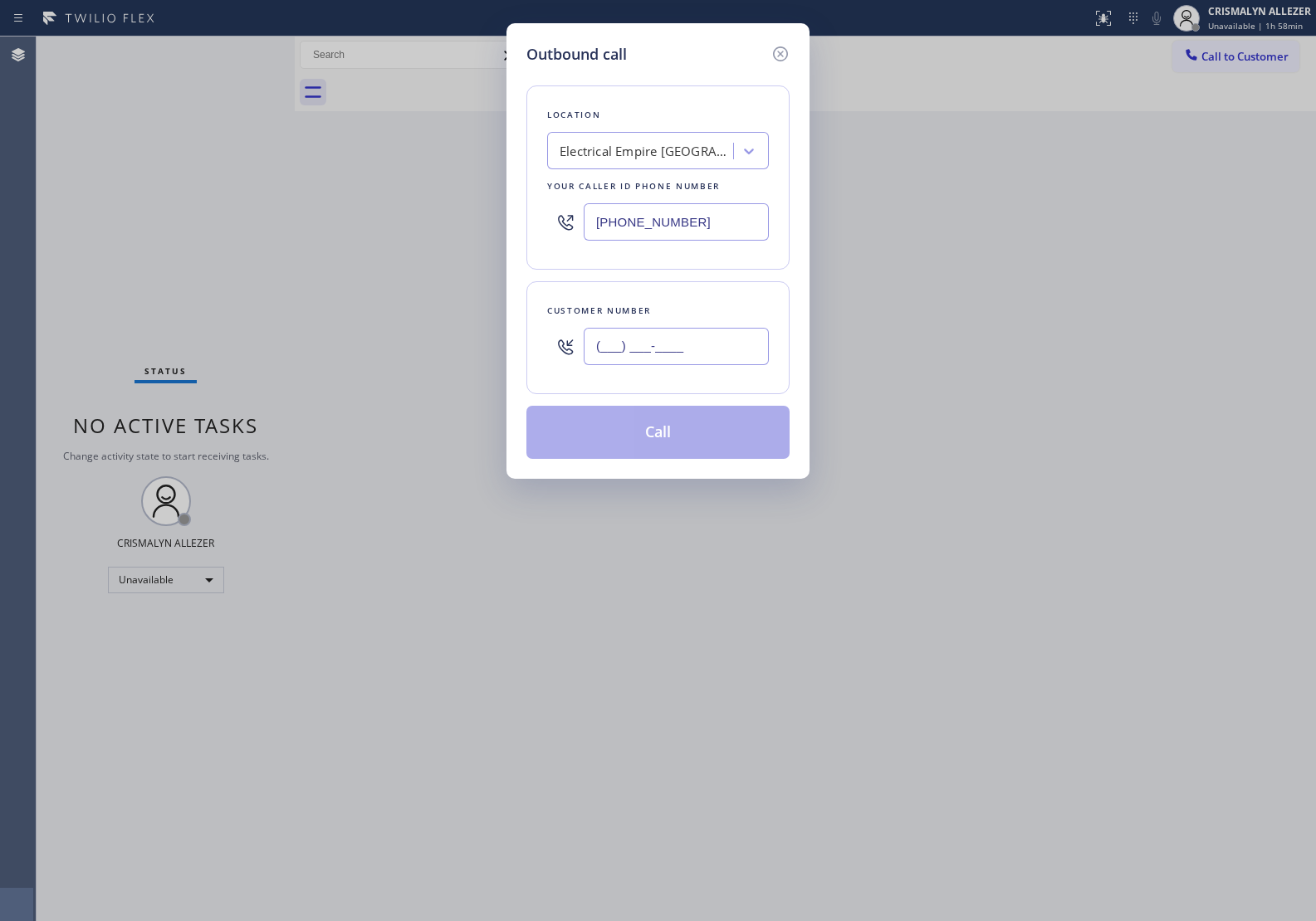
click at [686, 337] on input "(___) ___-____" at bounding box center [676, 346] width 185 height 38
paste input "323) 392-6032"
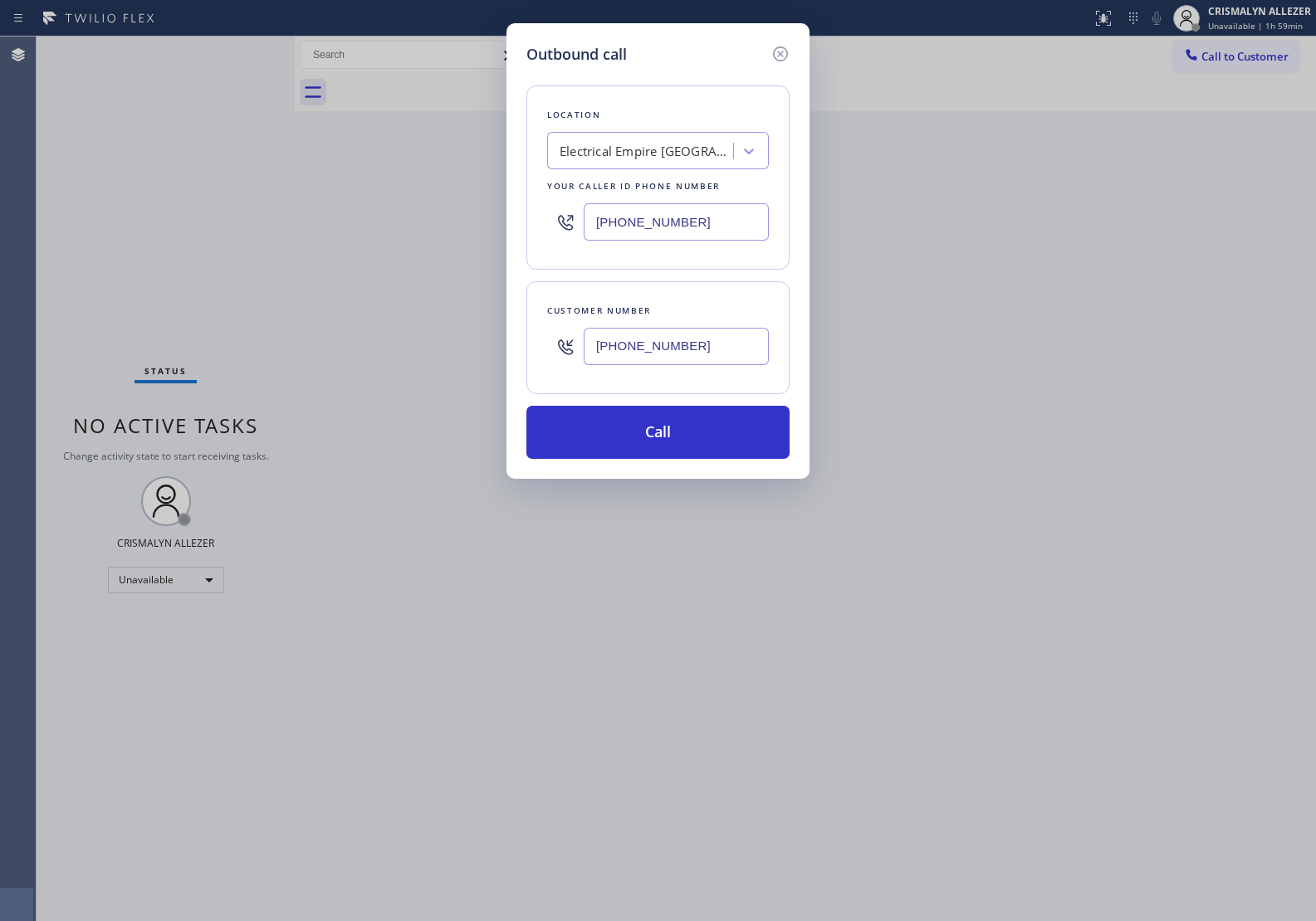
type input "[PHONE_NUMBER]"
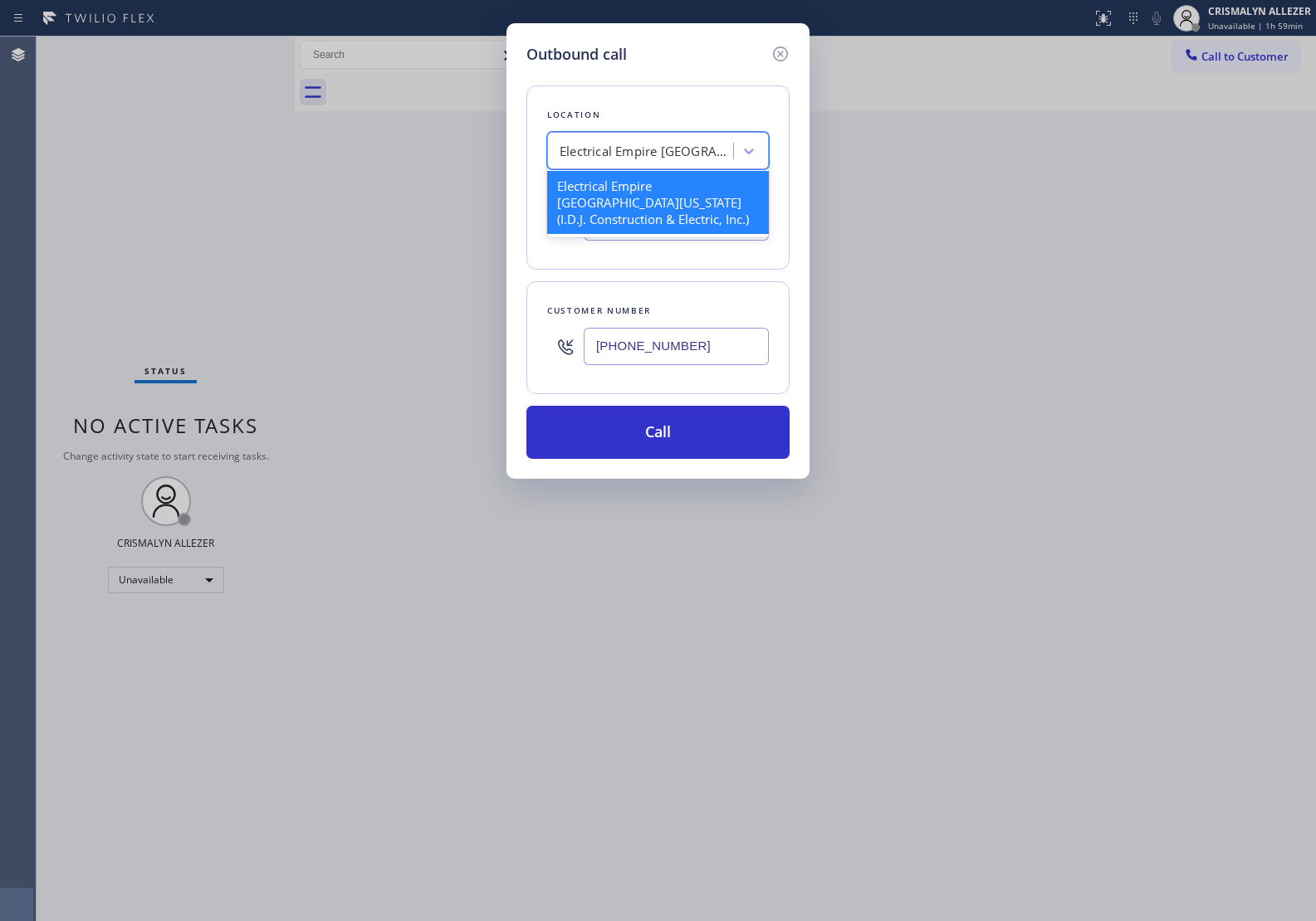
click at [698, 156] on div "Electrical Empire [GEOGRAPHIC_DATA][US_STATE](I.D.J. Construction & Electric, I…" at bounding box center [646, 152] width 174 height 19
paste input "Synergy Home Services [GEOGRAPHIC_DATA]"
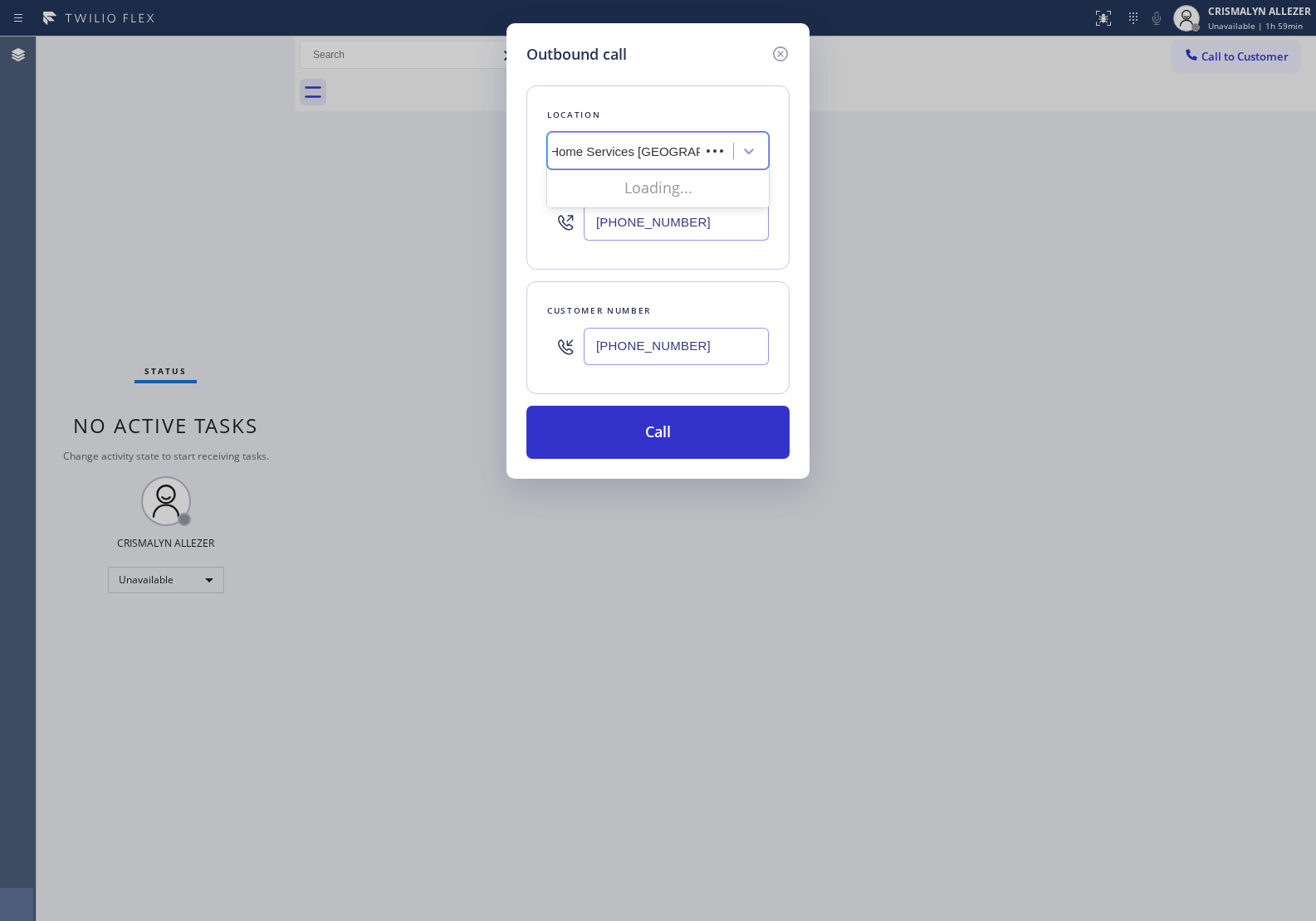
scroll to position [0, 35]
type input "Synergy Home Services [GEOGRAPHIC_DATA]"
click at [702, 147] on div "Electrical Empire [GEOGRAPHIC_DATA][US_STATE](I.D.J. Construction & Electric, I…" at bounding box center [646, 152] width 174 height 19
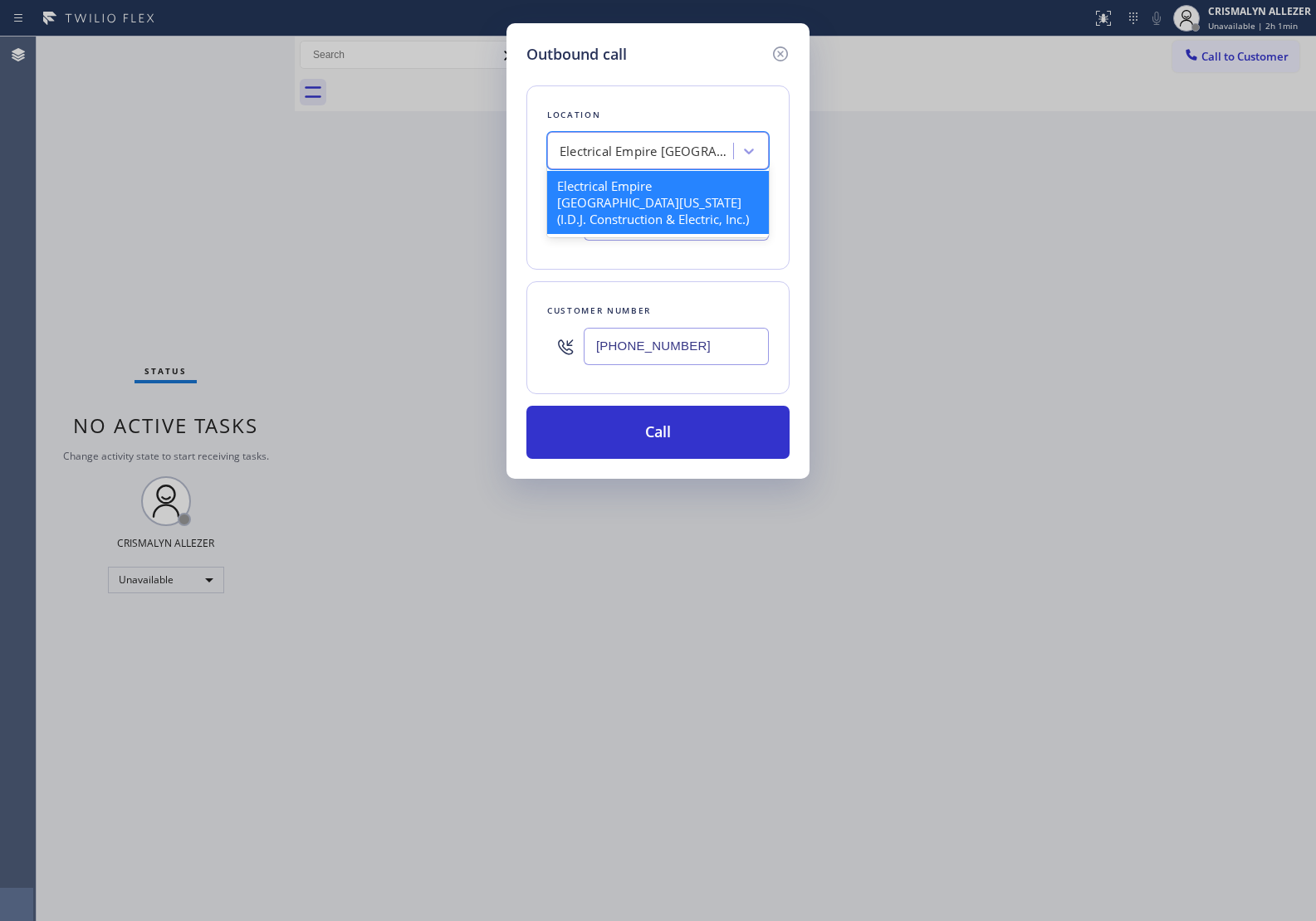
paste input "Edison Electricians of [GEOGRAPHIC_DATA]"
type input "Edison Electricians of [GEOGRAPHIC_DATA]"
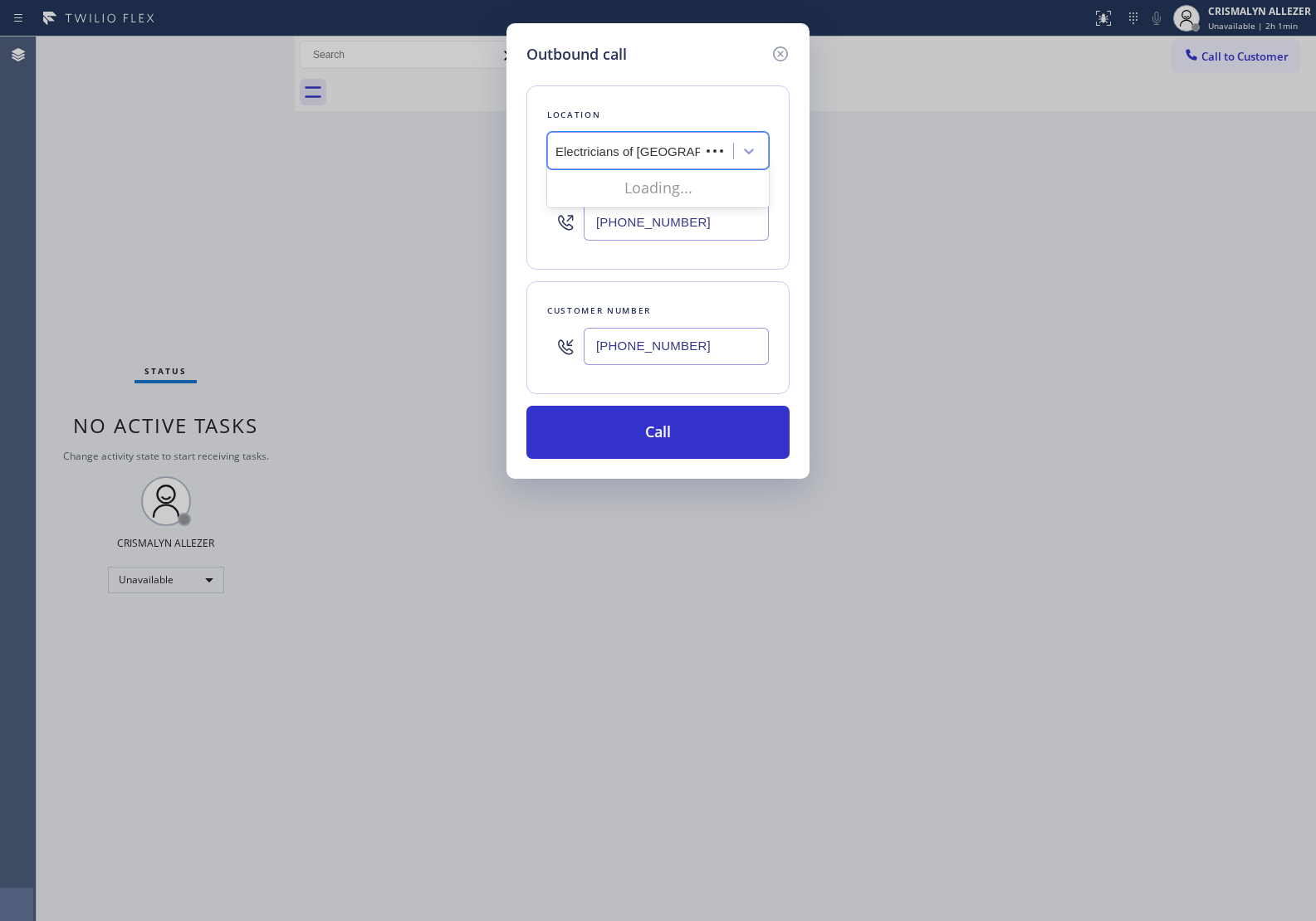
scroll to position [0, 22]
click at [649, 187] on div "Edison Electricians of [GEOGRAPHIC_DATA]" at bounding box center [658, 194] width 222 height 46
type input "[PHONE_NUMBER]"
click at [653, 351] on input "[PHONE_NUMBER]" at bounding box center [676, 346] width 185 height 38
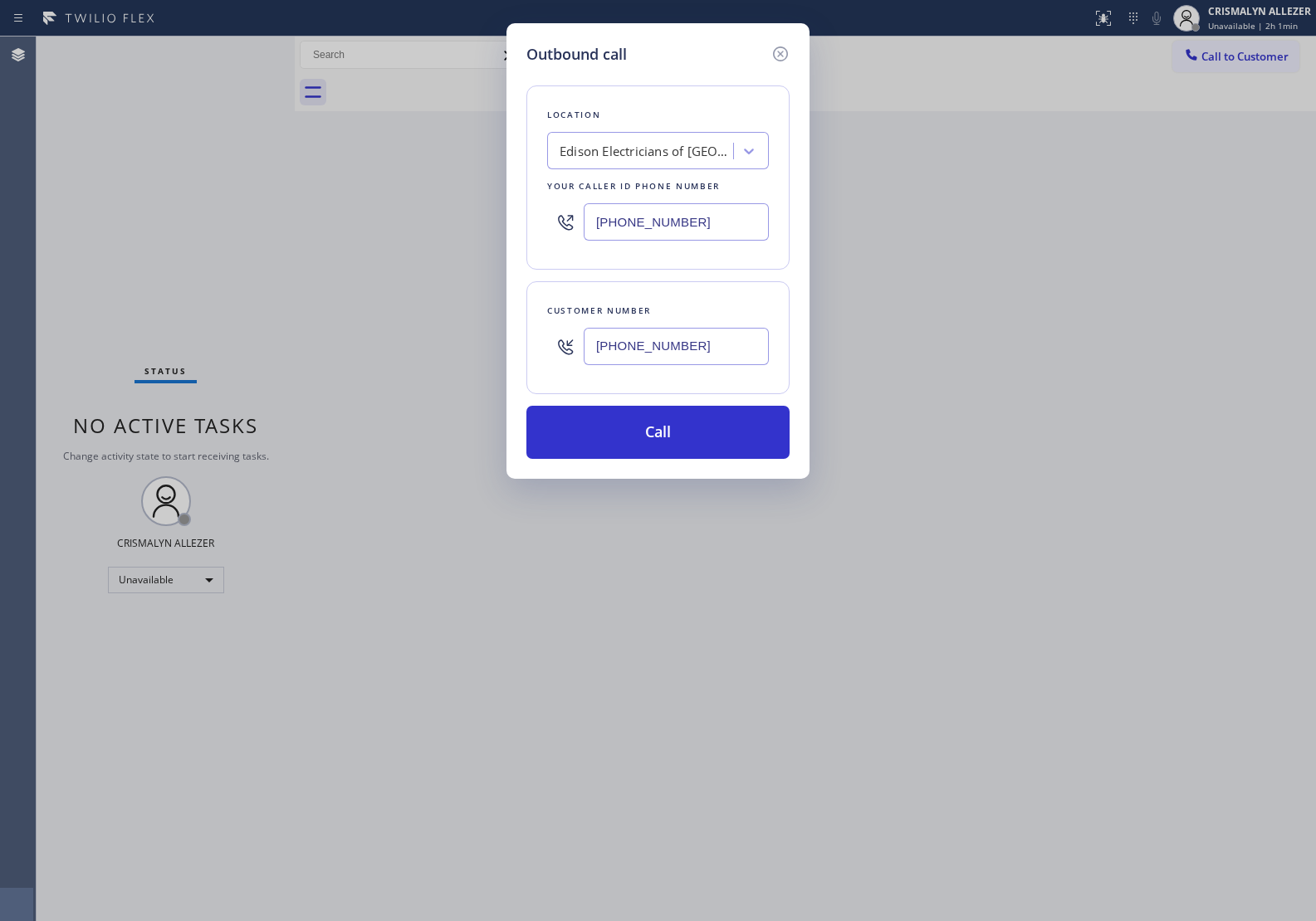
paste input "9737"
drag, startPoint x: 542, startPoint y: 346, endPoint x: 501, endPoint y: 347, distance: 41.0
click at [501, 347] on div "Outbound call Location Edison Electricians of [GEOGRAPHIC_DATA] Your caller id …" at bounding box center [658, 460] width 1316 height 921
paste input "973) 738-4321"
type input "[PHONE_NUMBER]"
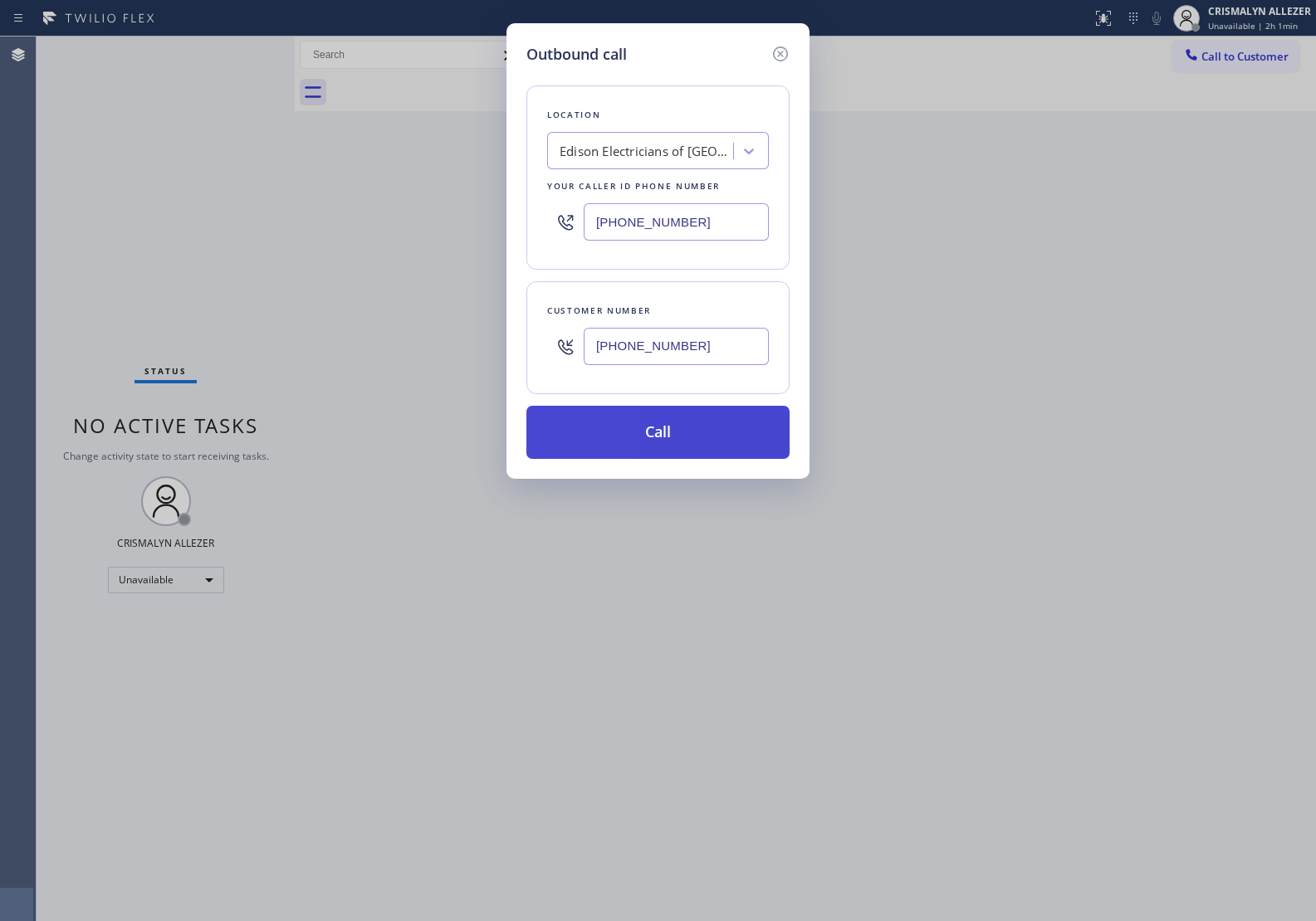
click at [662, 450] on button "Call" at bounding box center [658, 432] width 263 height 53
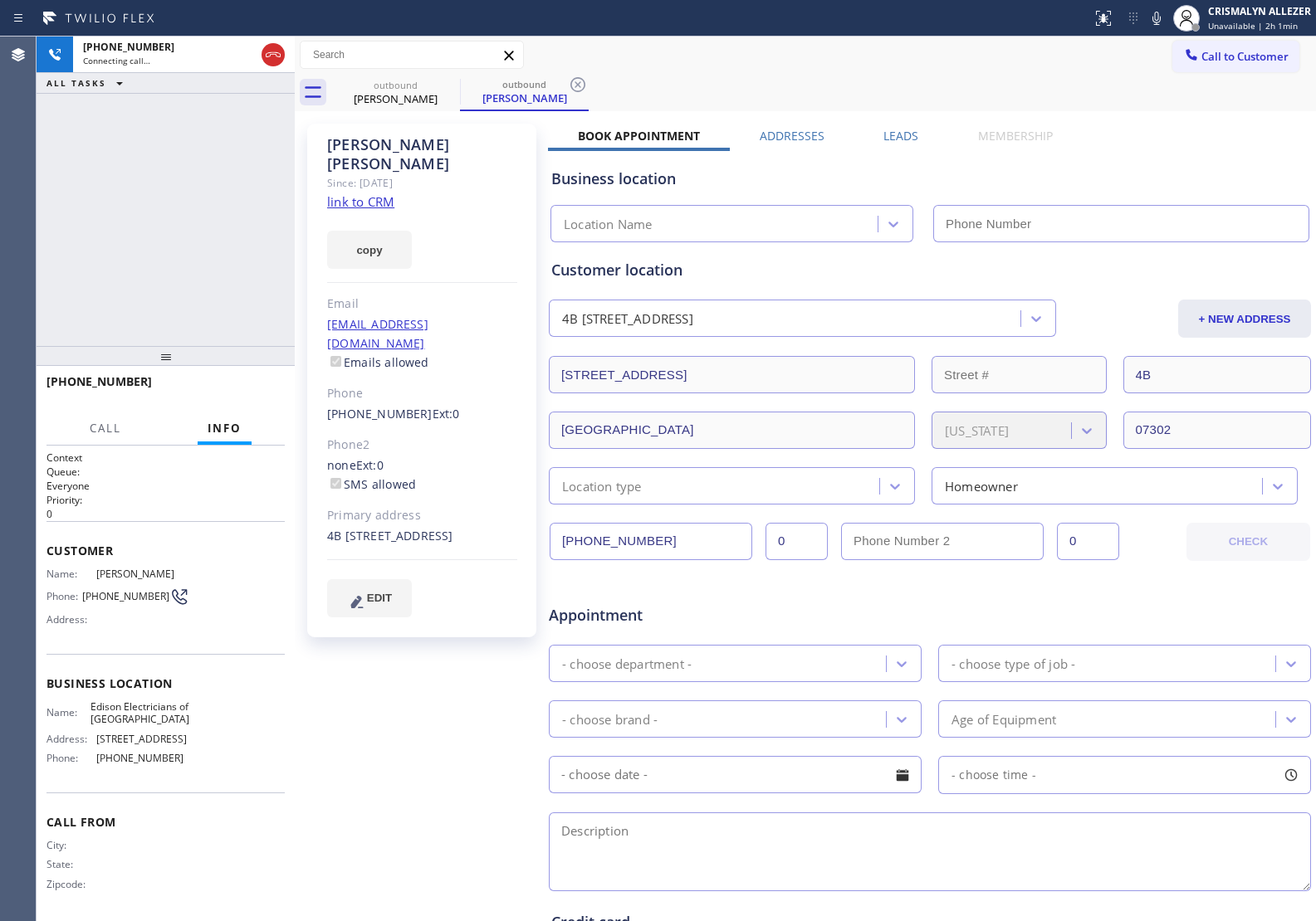
click at [378, 194] on link "link to CRM" at bounding box center [360, 202] width 68 height 17
type input "[PHONE_NUMBER]"
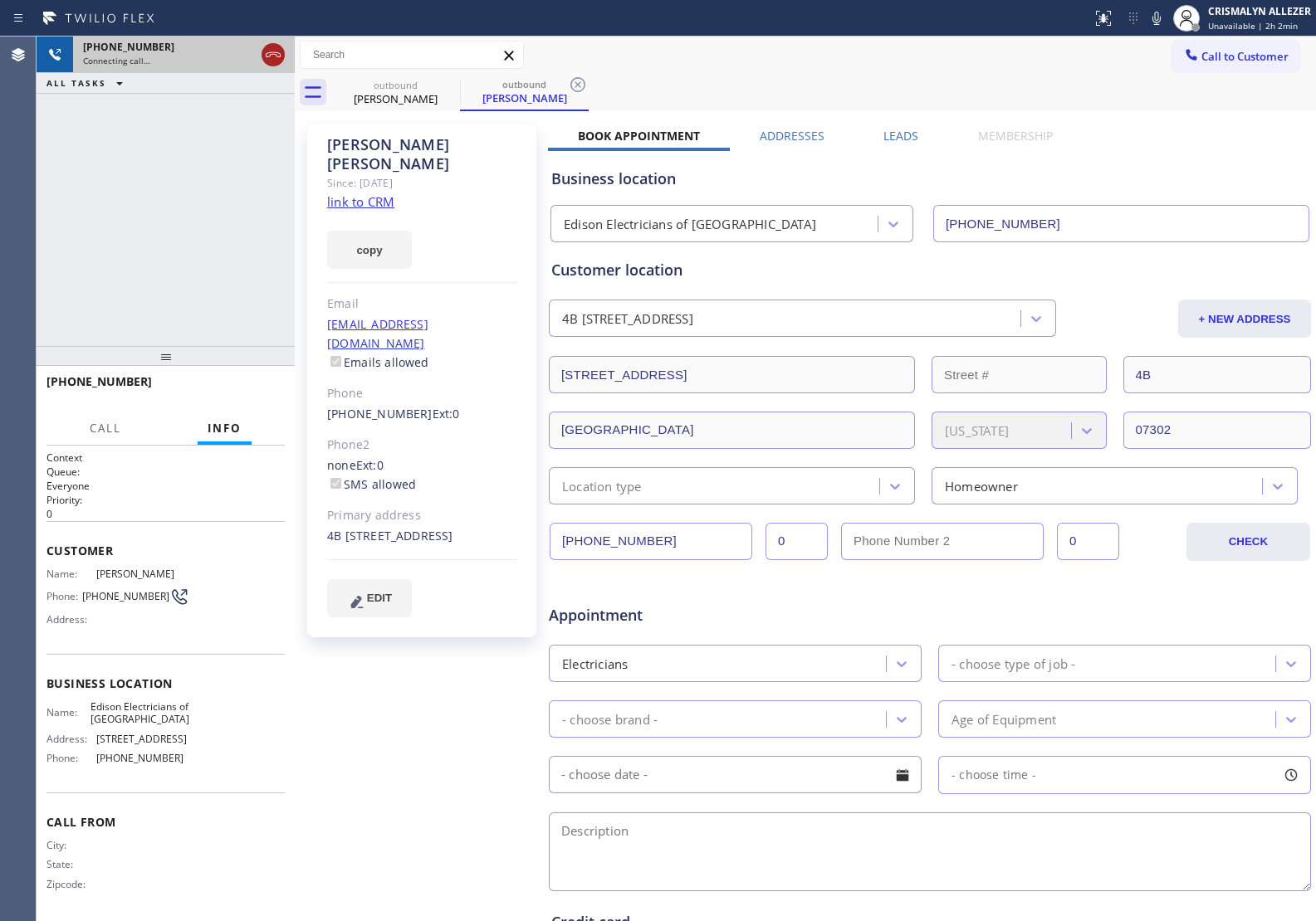
click at [279, 60] on icon at bounding box center [273, 54] width 20 height 20
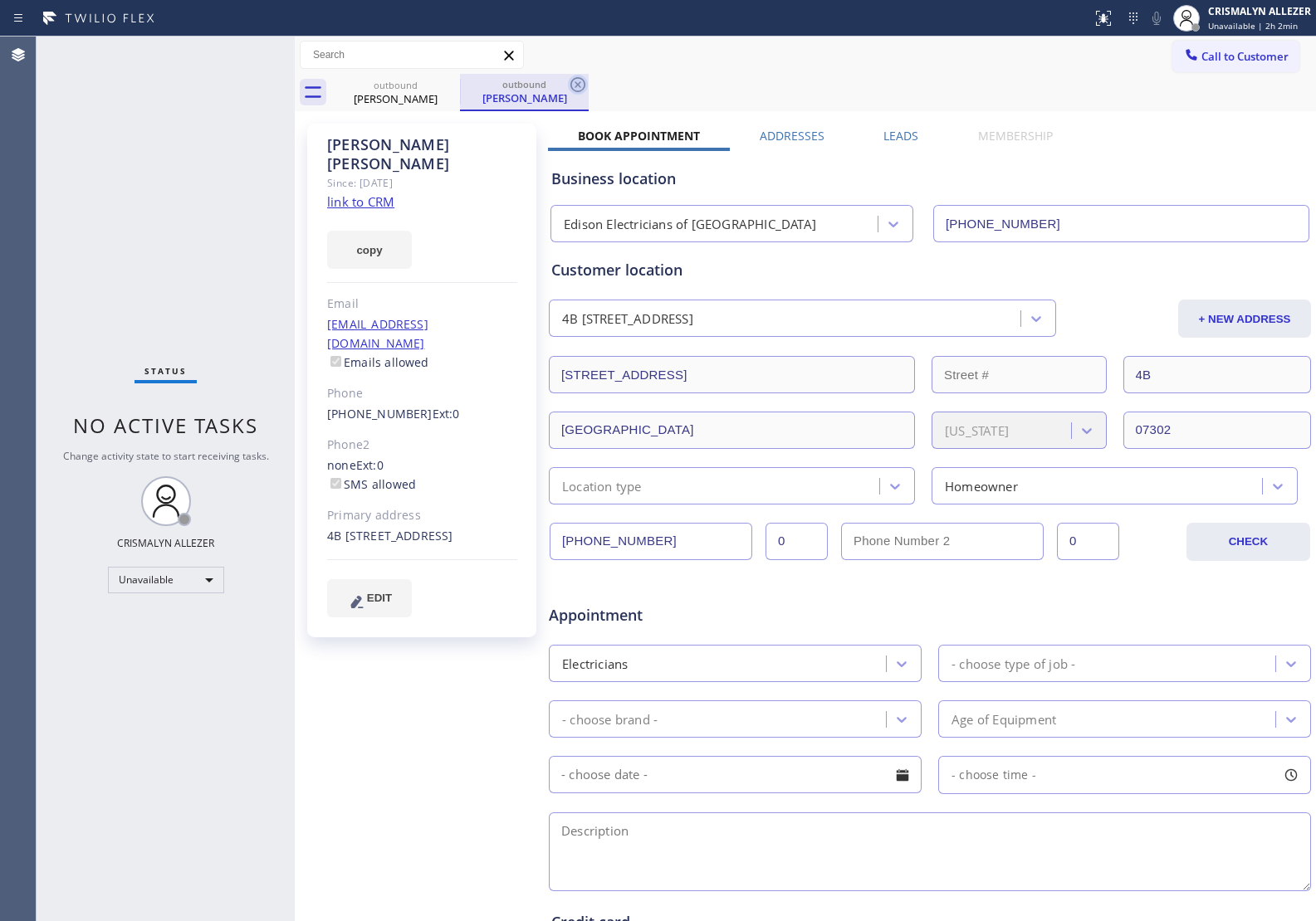
click at [574, 84] on icon at bounding box center [578, 84] width 20 height 20
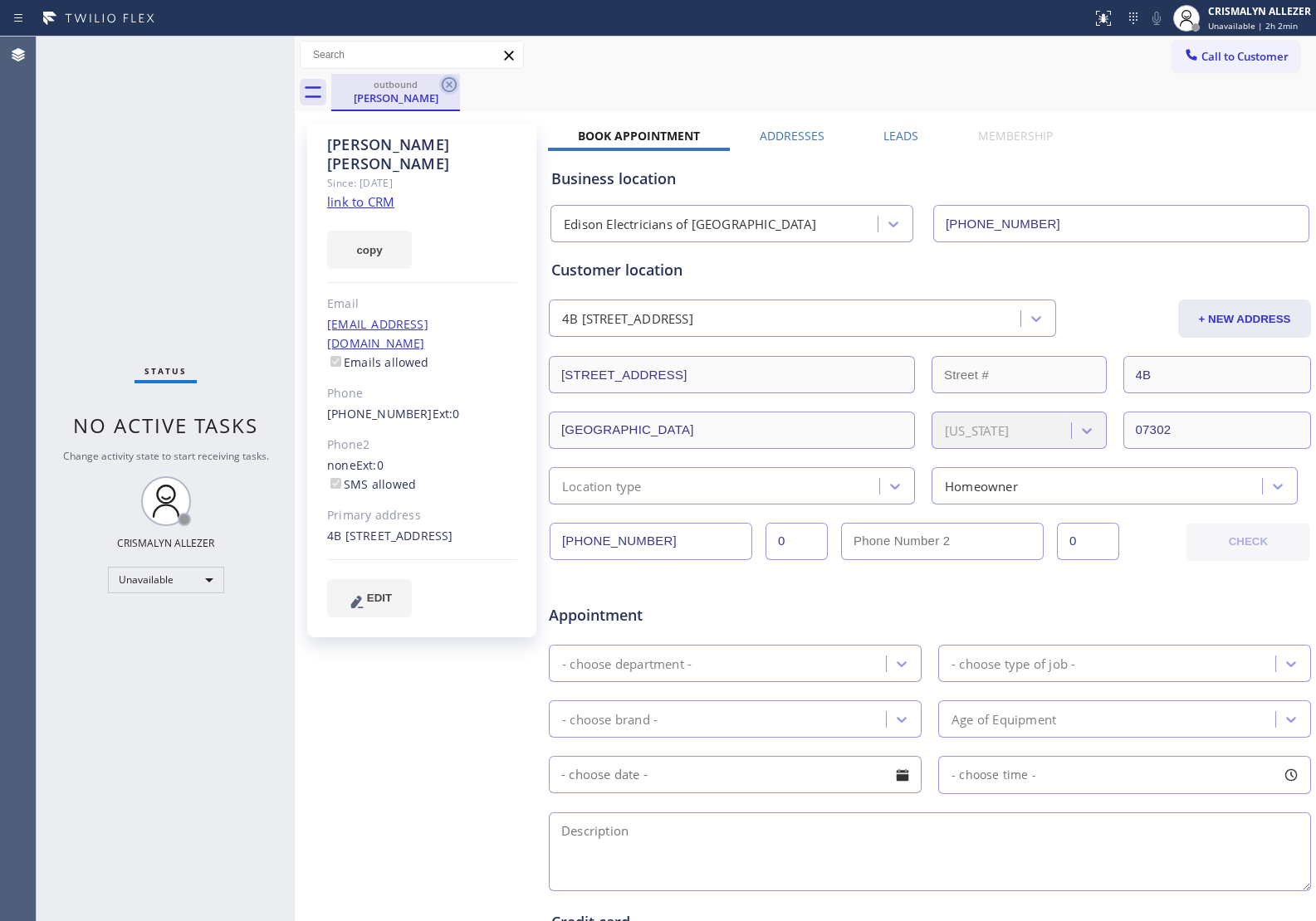
click at [441, 84] on icon at bounding box center [449, 84] width 20 height 20
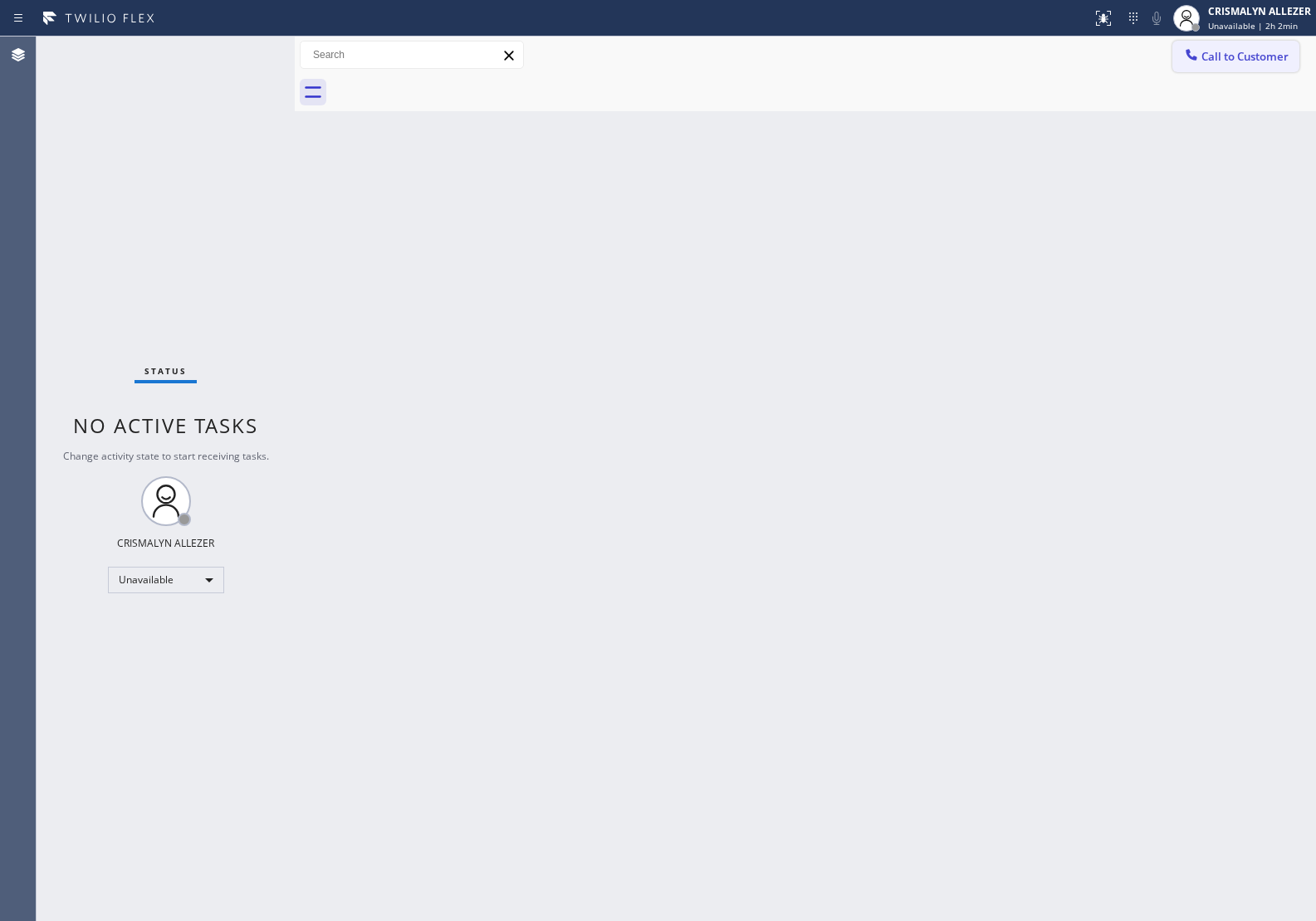
click at [1237, 58] on span "Call to Customer" at bounding box center [1244, 56] width 87 height 15
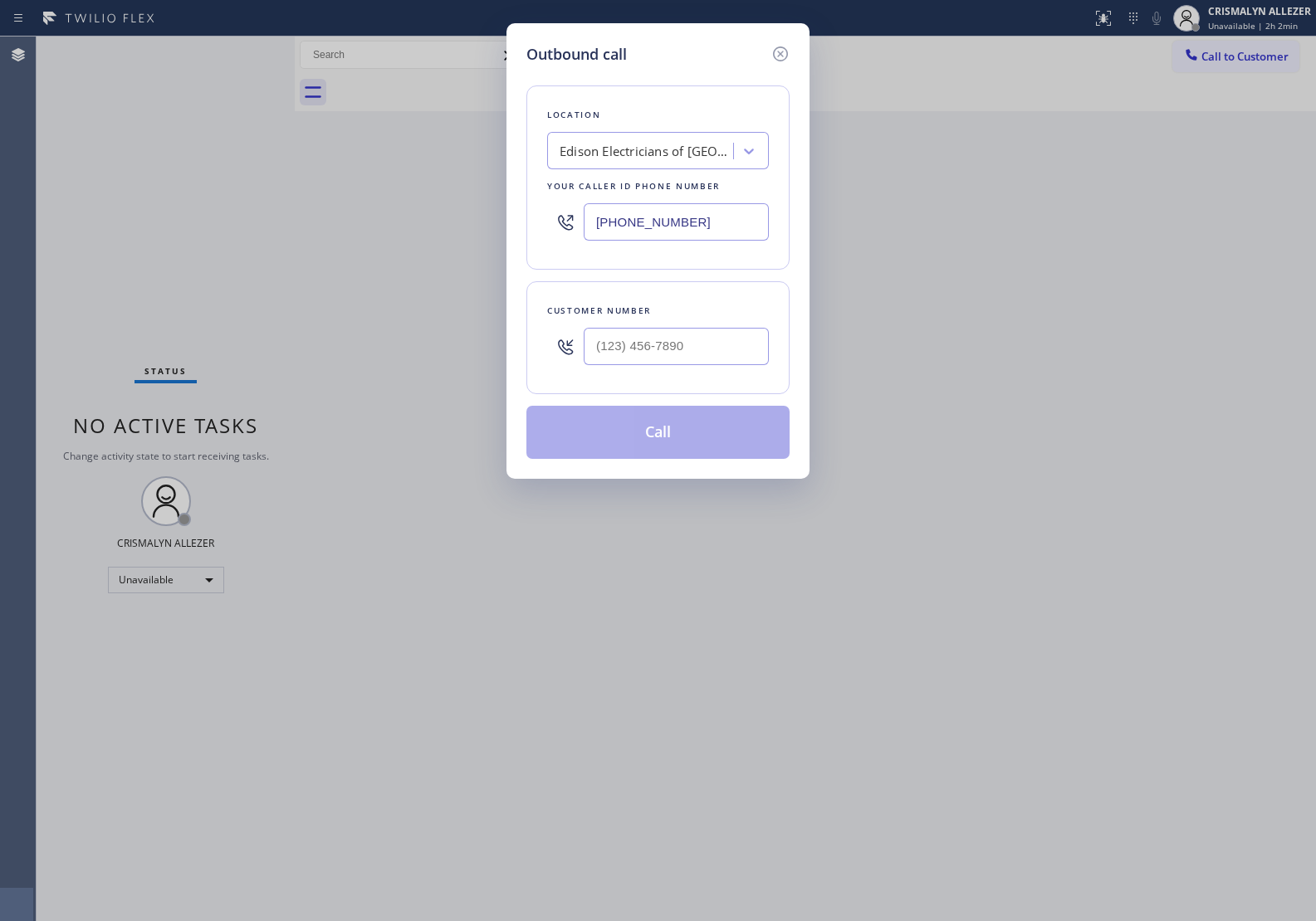
click at [724, 373] on div at bounding box center [676, 347] width 185 height 54
click at [727, 352] on input "(___) ___-____" at bounding box center [676, 346] width 185 height 38
paste input "442) 465-5462"
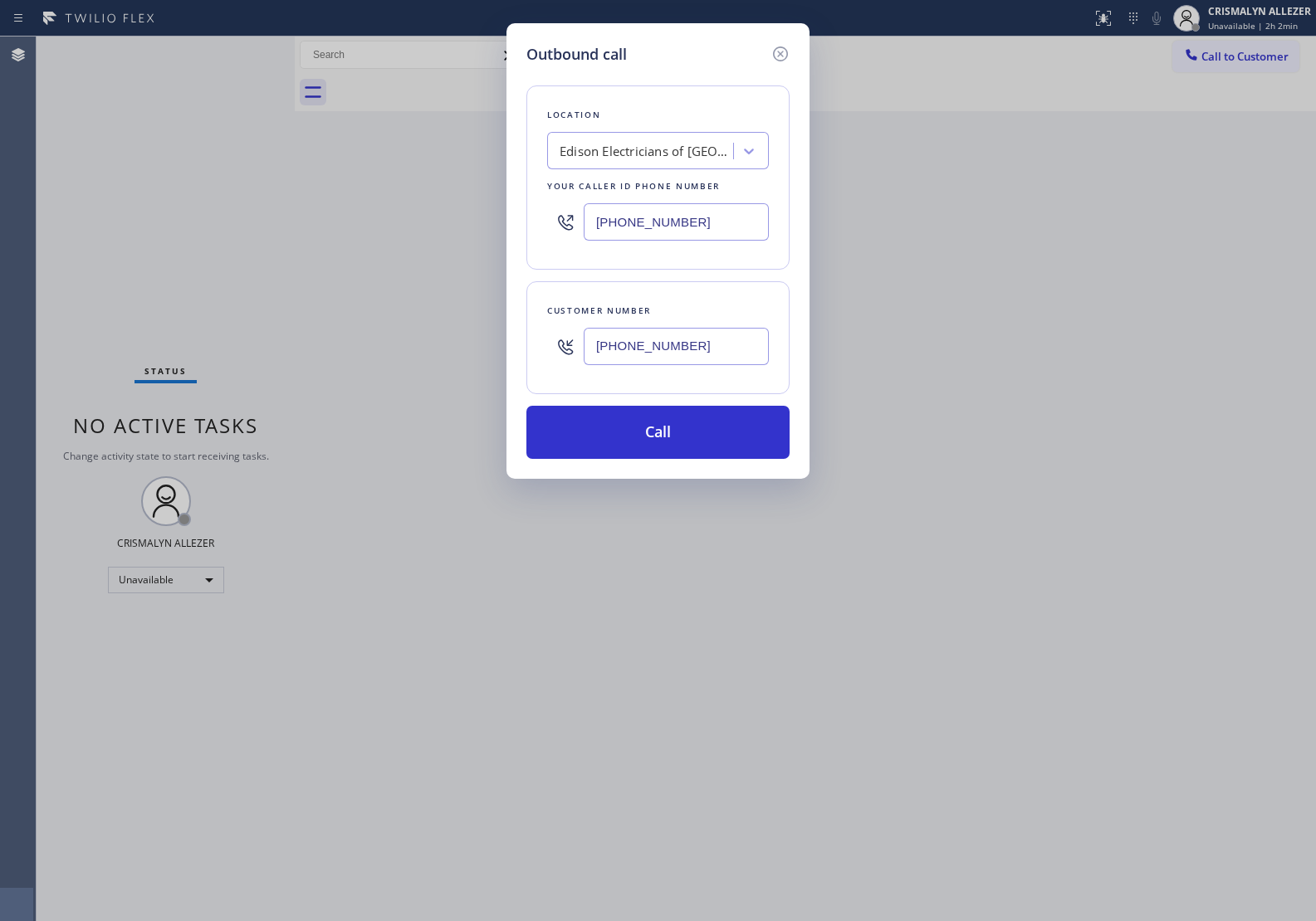
type input "[PHONE_NUMBER]"
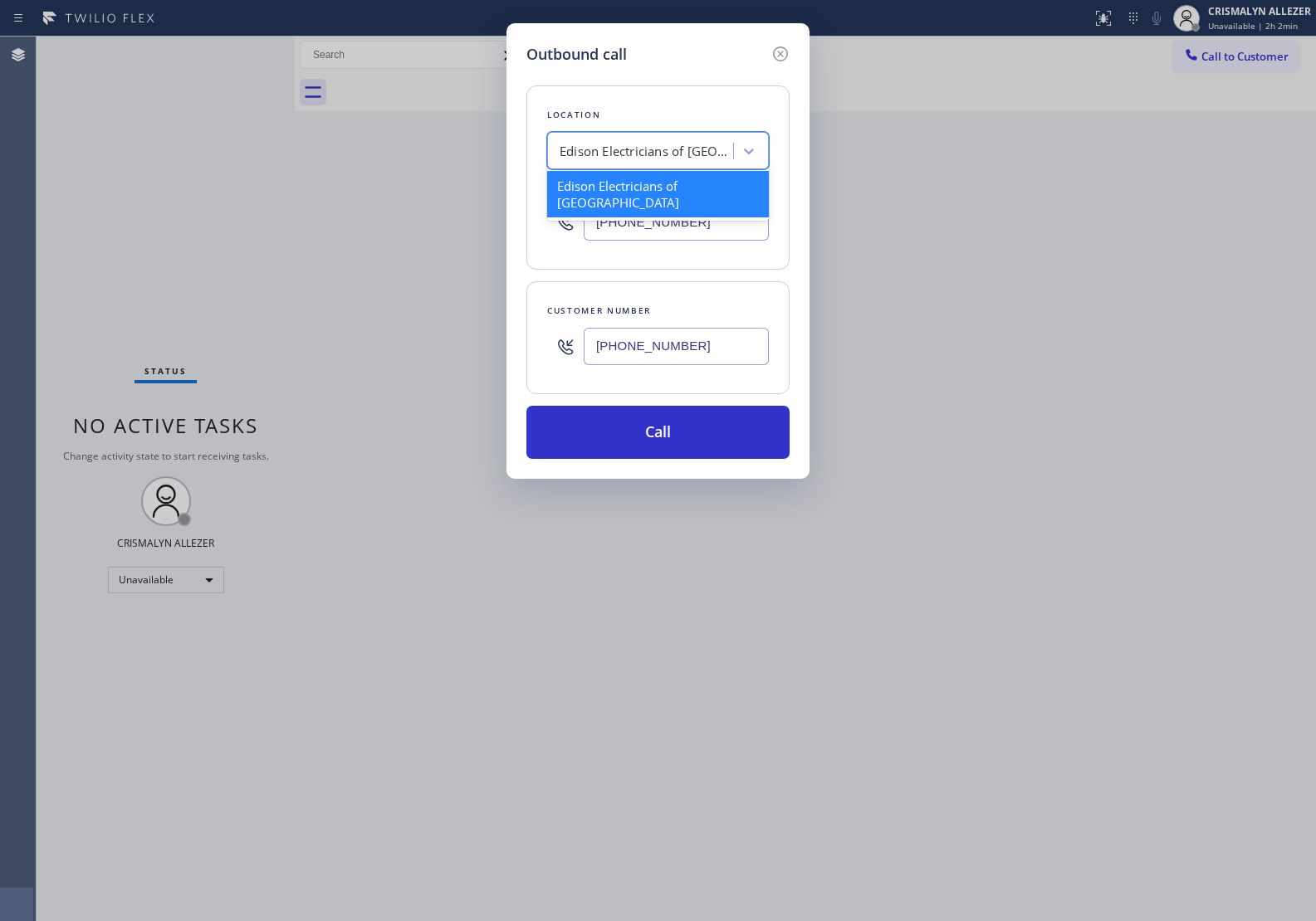
click at [663, 151] on div "Edison Electricians of [GEOGRAPHIC_DATA]" at bounding box center [646, 152] width 174 height 19
paste input "Max AC Repair Service Westwood"
type input "Max AC Repair Service Westwood"
click at [632, 193] on div "Max AC Repair Service Westwood" at bounding box center [658, 186] width 222 height 30
type input "[PHONE_NUMBER]"
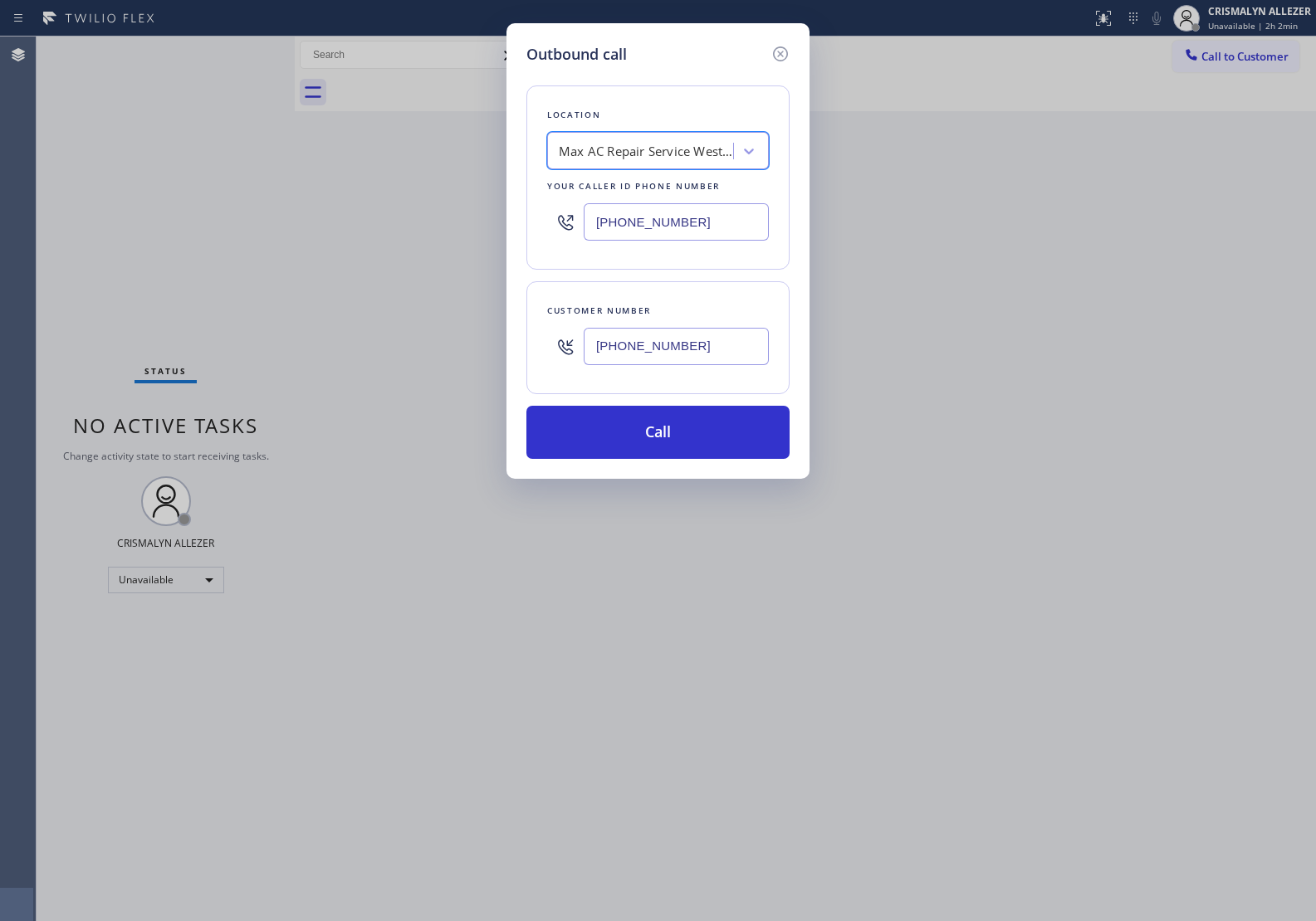
scroll to position [0, 1]
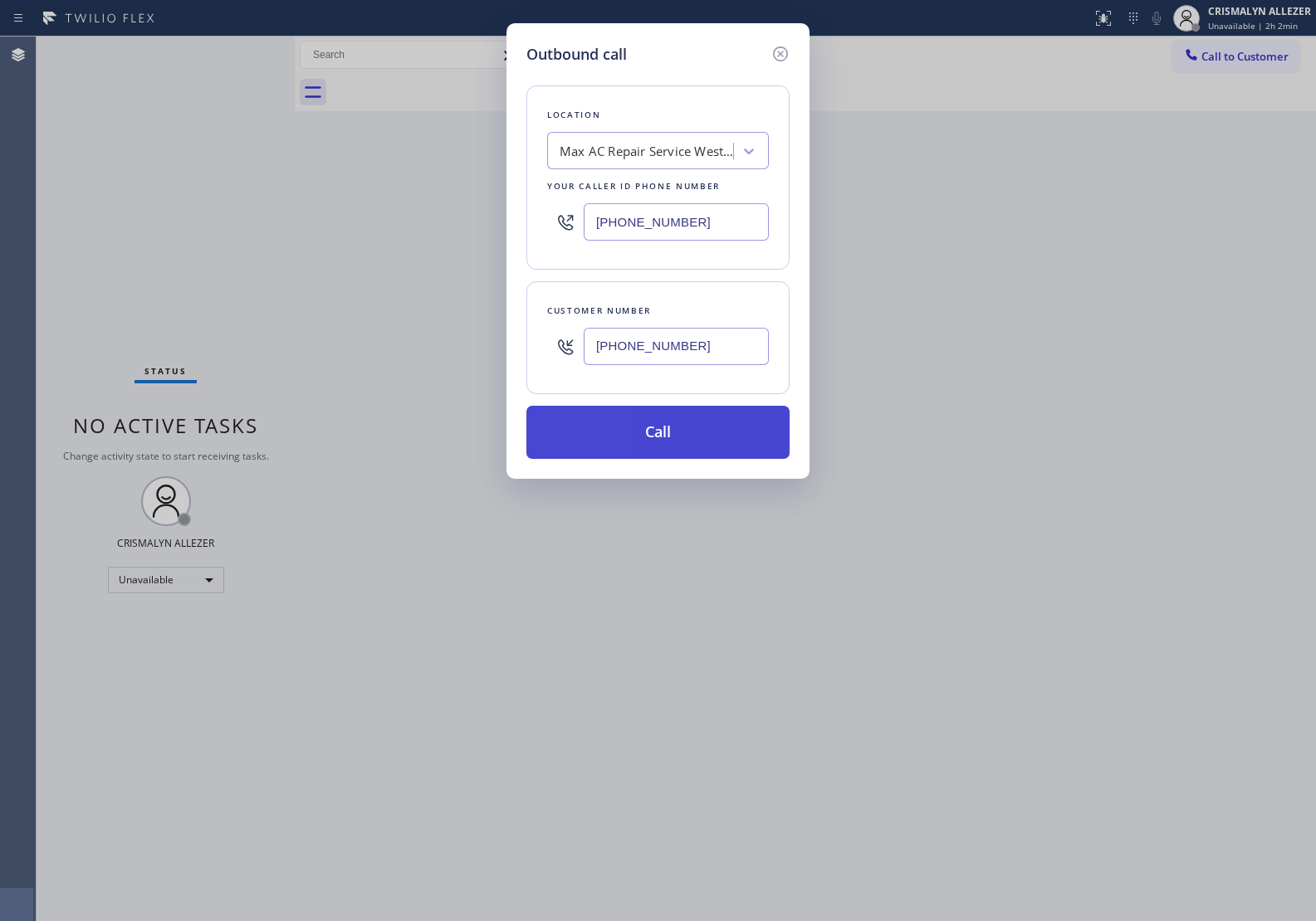
click at [665, 434] on button "Call" at bounding box center [658, 432] width 263 height 53
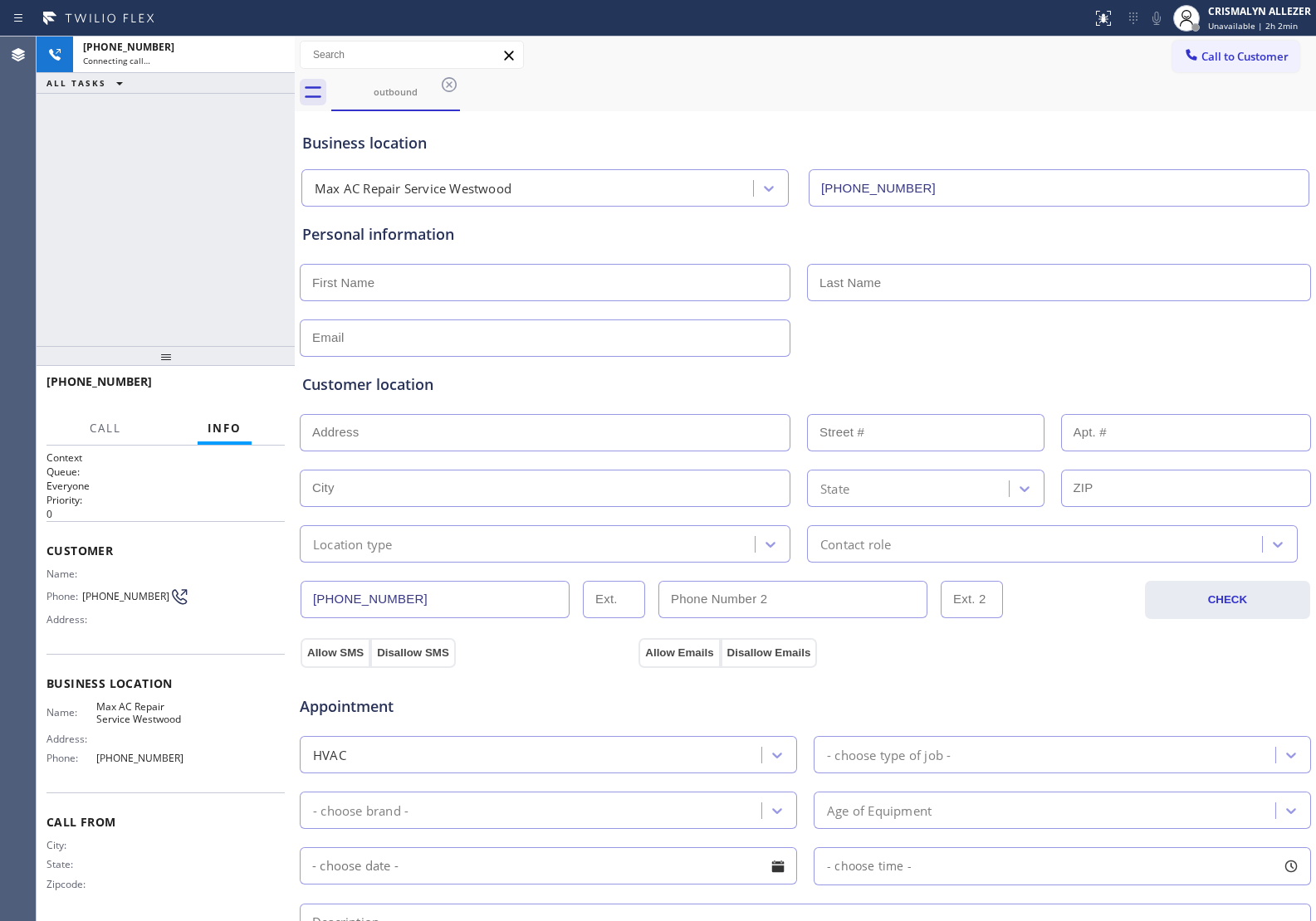
type input "[PHONE_NUMBER]"
click at [232, 393] on span "HANG UP" at bounding box center [246, 388] width 51 height 11
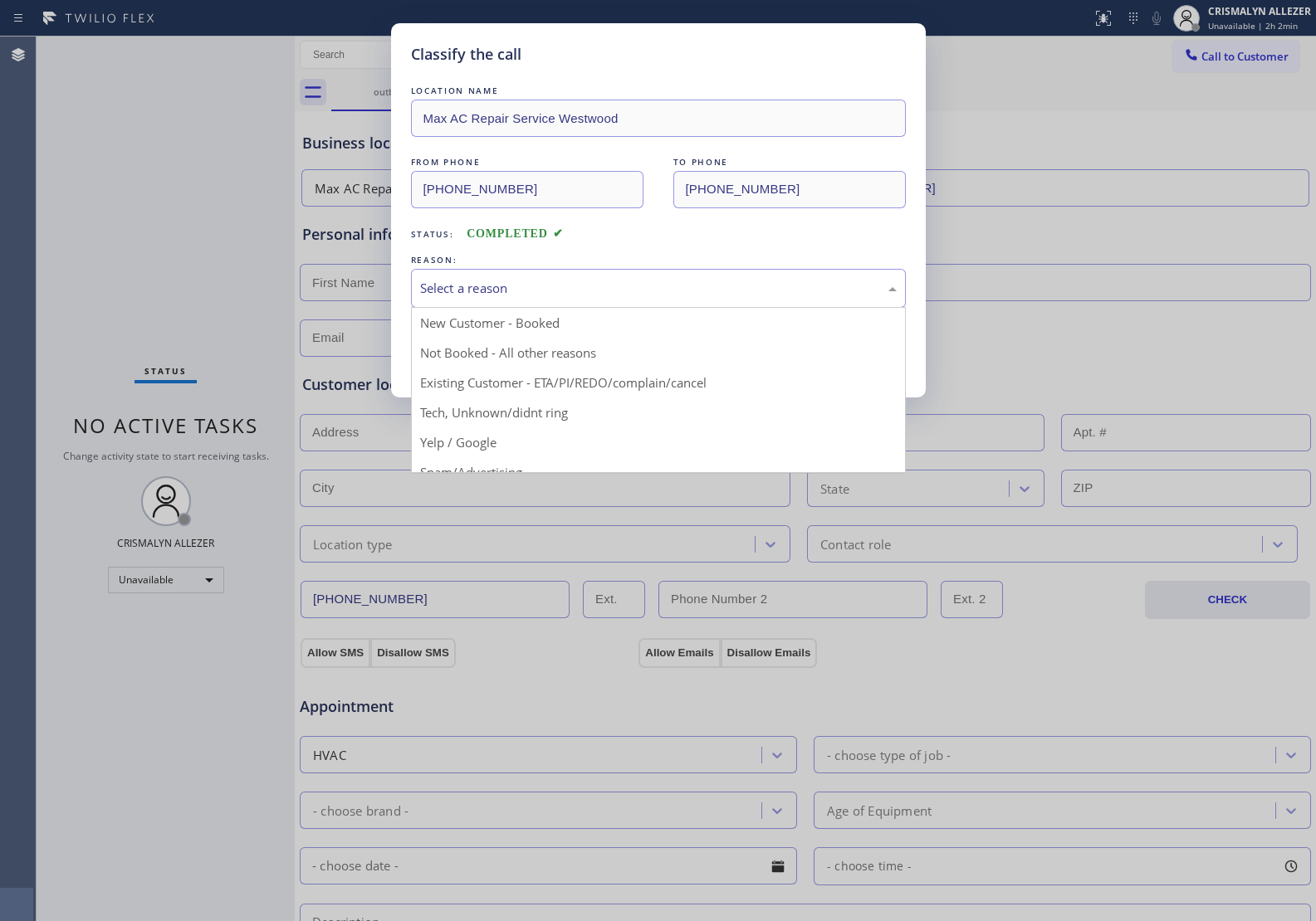
click at [623, 291] on div "Select a reason" at bounding box center [658, 288] width 477 height 19
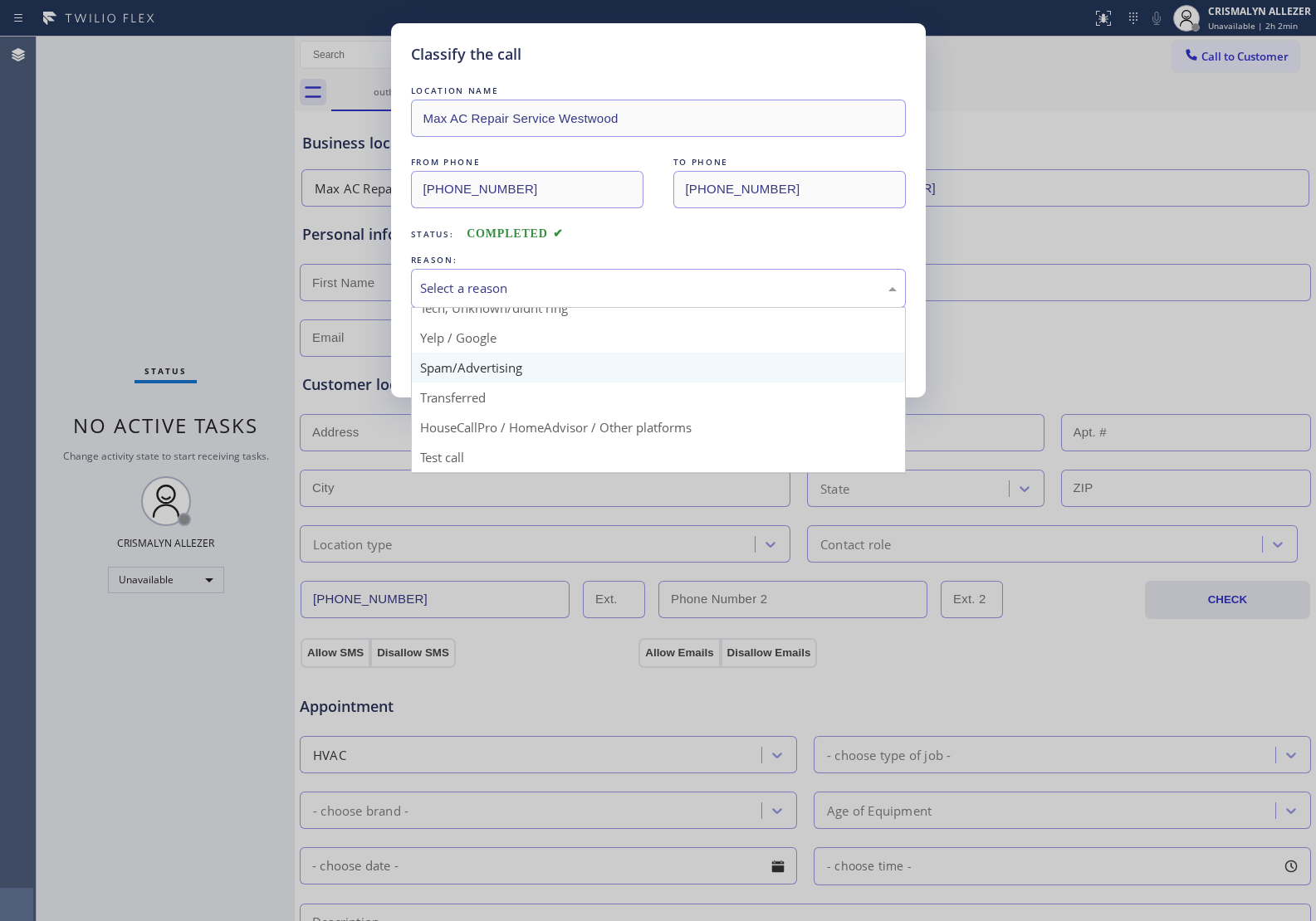
scroll to position [114, 0]
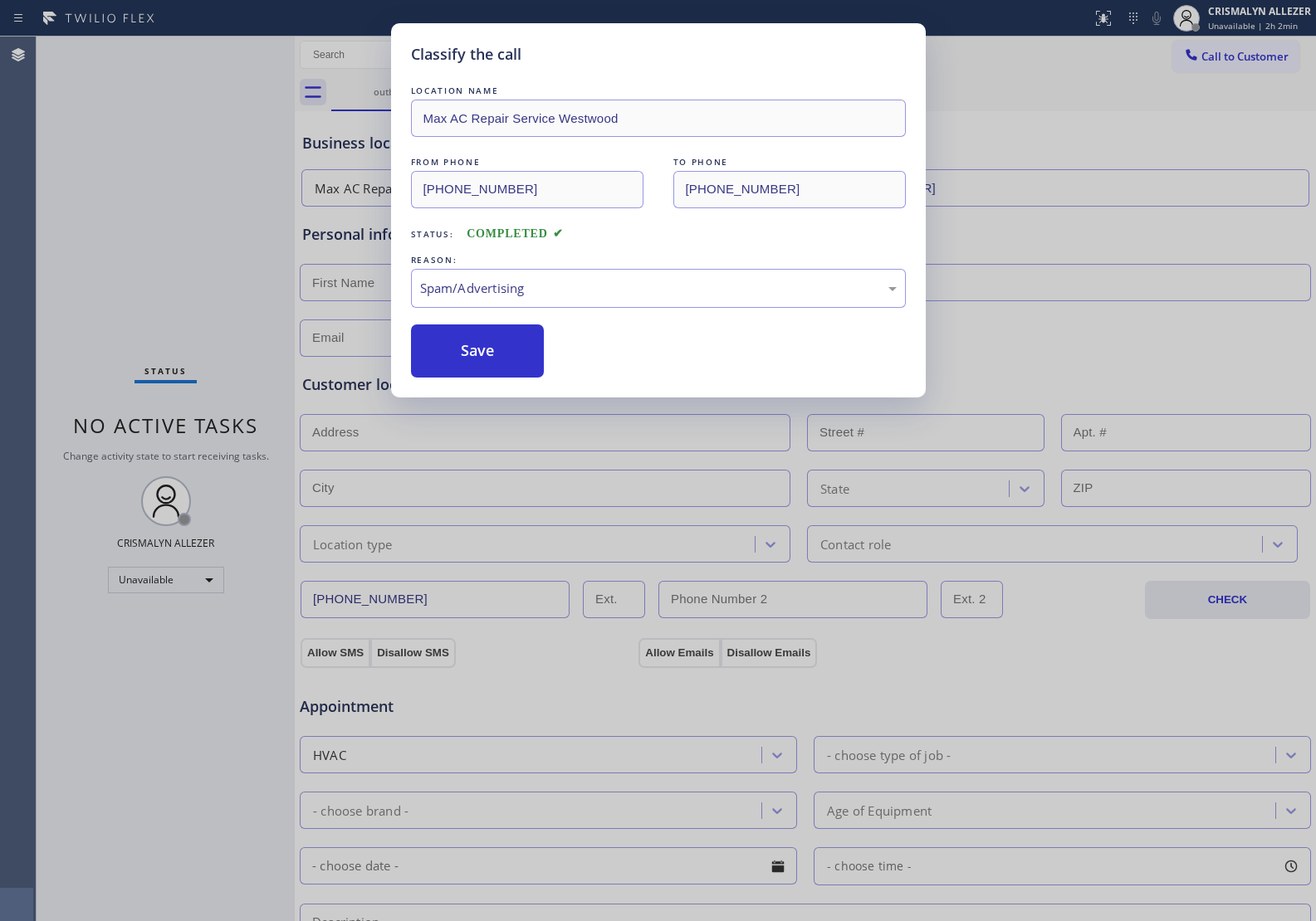
click at [498, 369] on button "Save" at bounding box center [478, 351] width 133 height 53
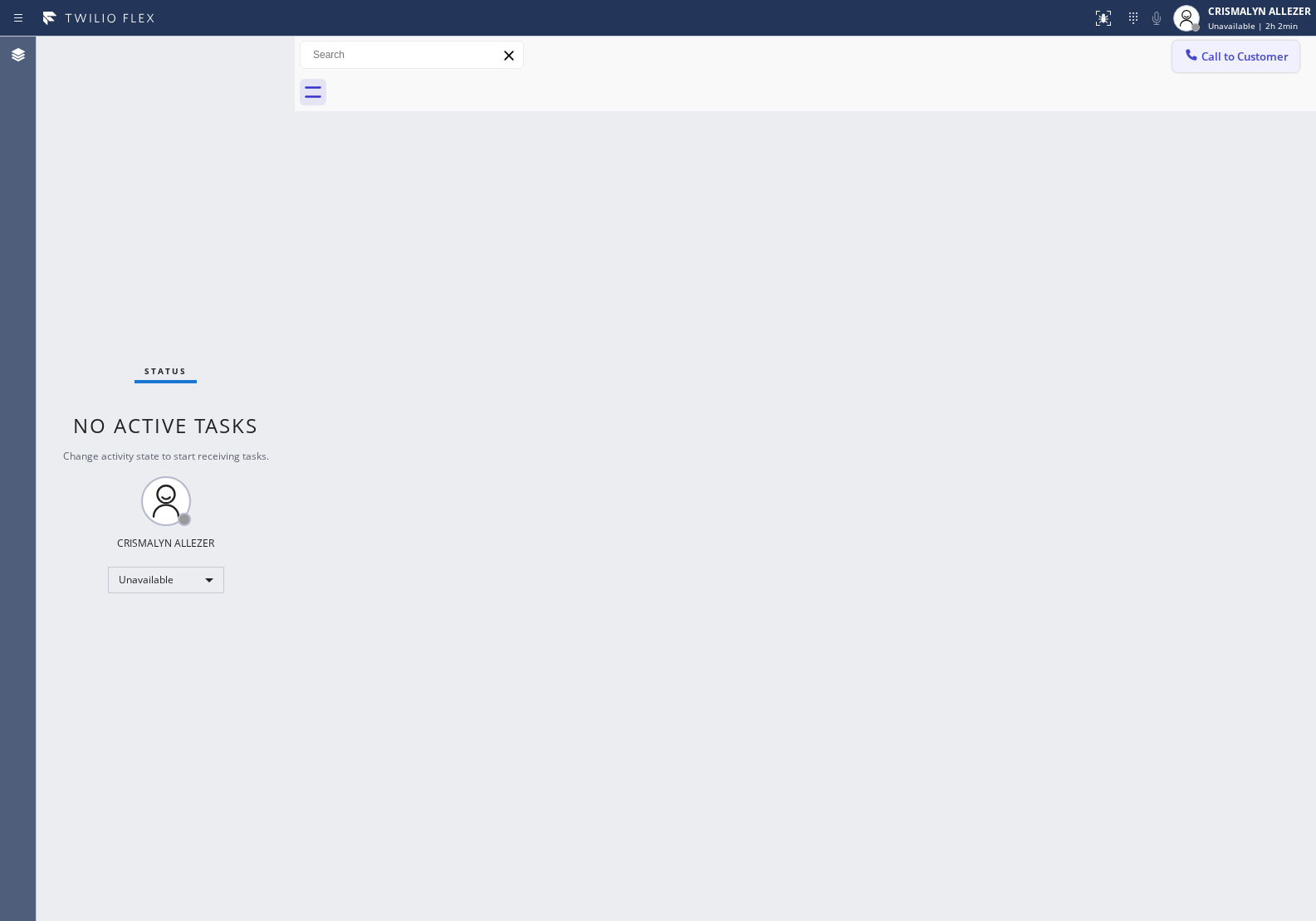
click at [1245, 59] on span "Call to Customer" at bounding box center [1244, 56] width 87 height 15
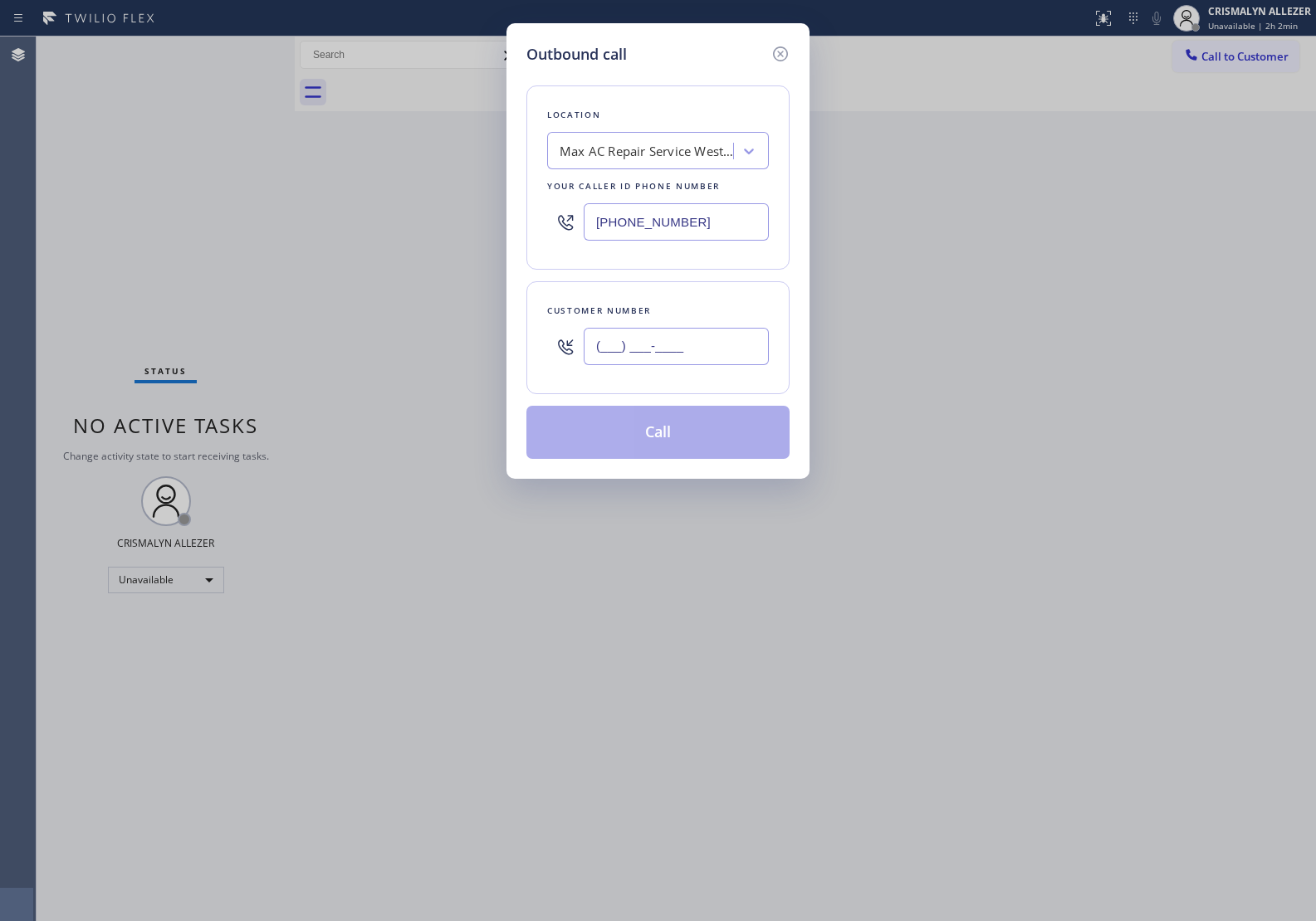
click at [702, 342] on input "(___) ___-____" at bounding box center [676, 346] width 185 height 38
paste input "text"
type input "(___) ___-____"
paste input "442) 465-5462"
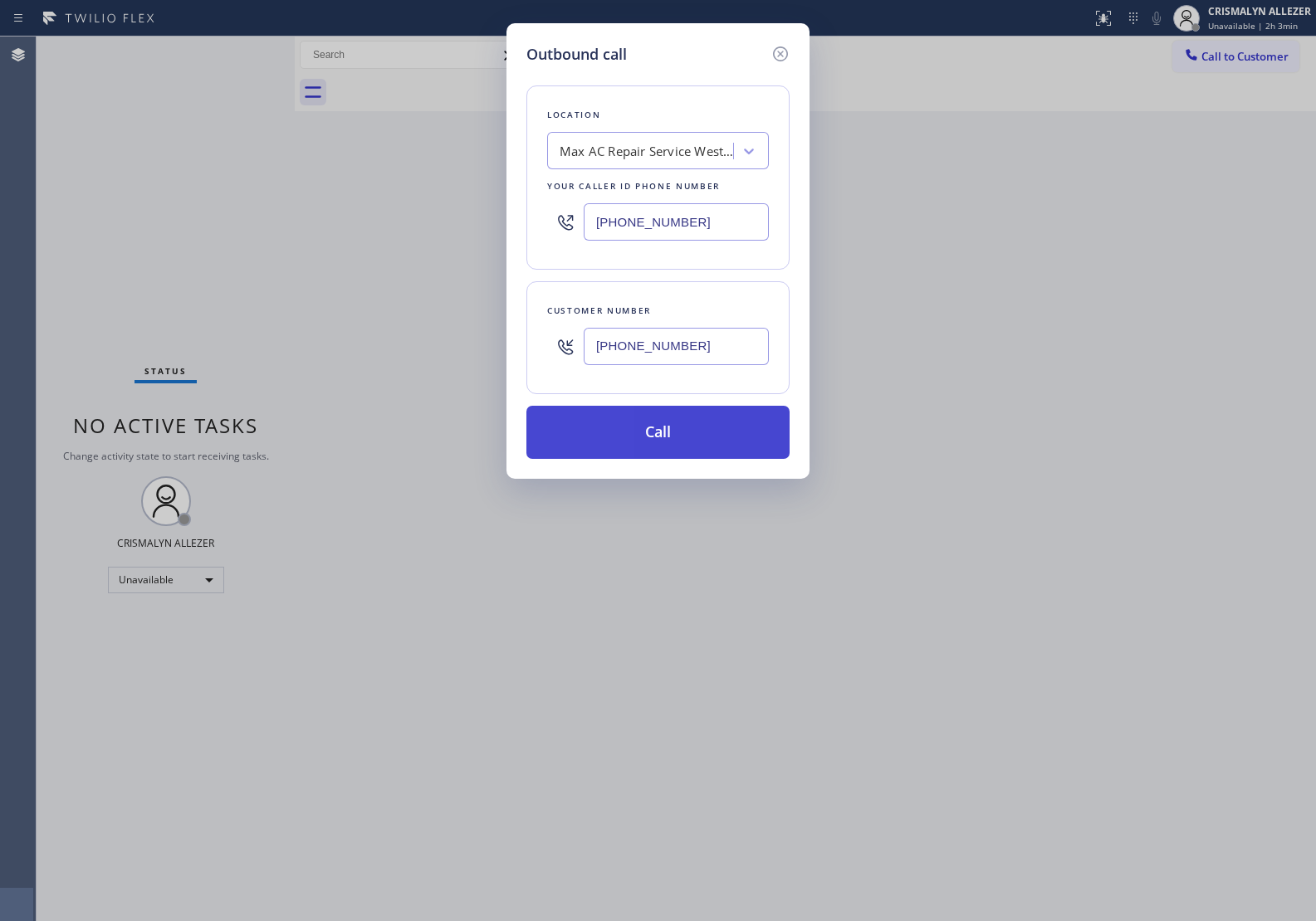
type input "[PHONE_NUMBER]"
click at [660, 444] on button "Call" at bounding box center [658, 432] width 263 height 53
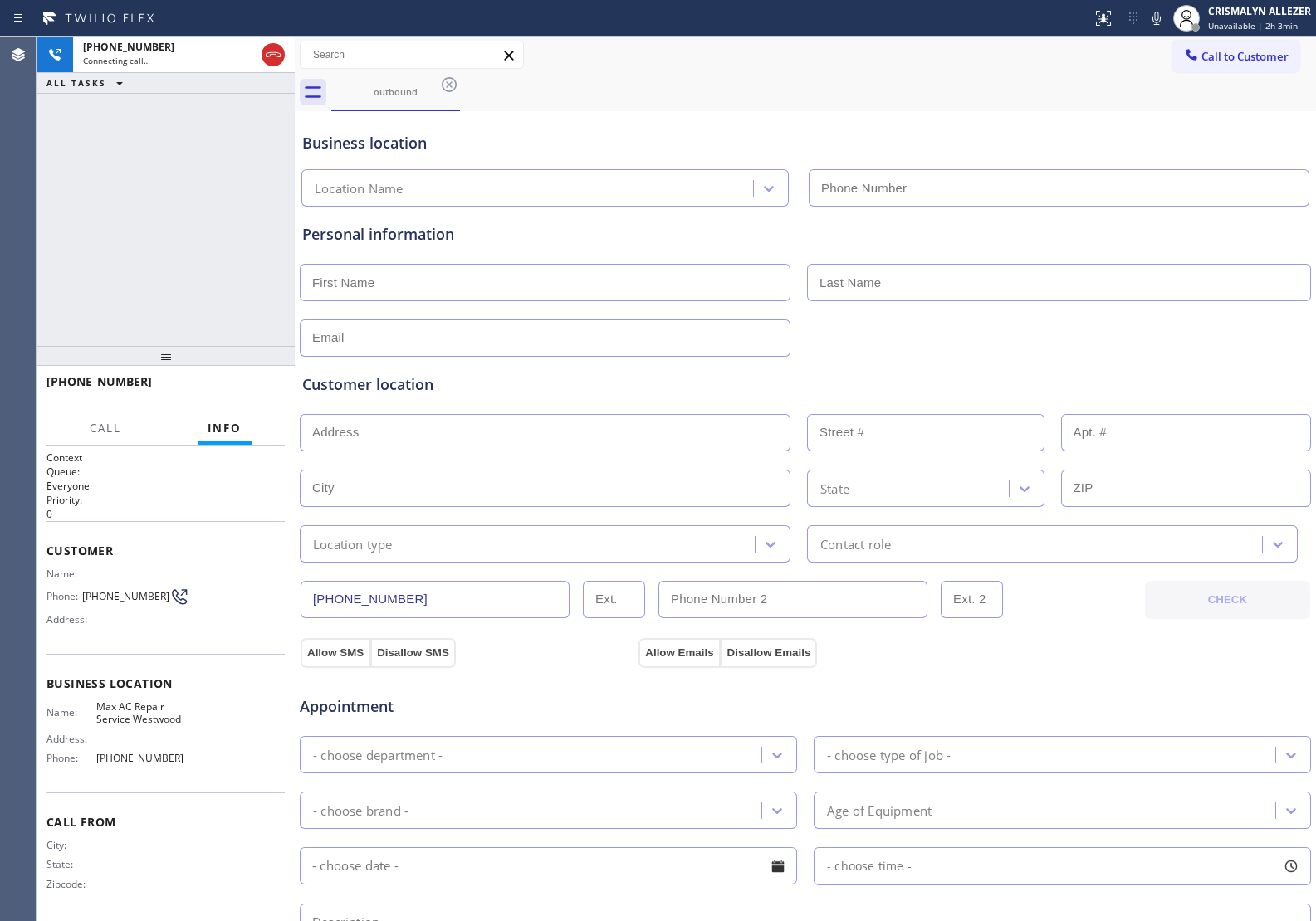
type input "[PHONE_NUMBER]"
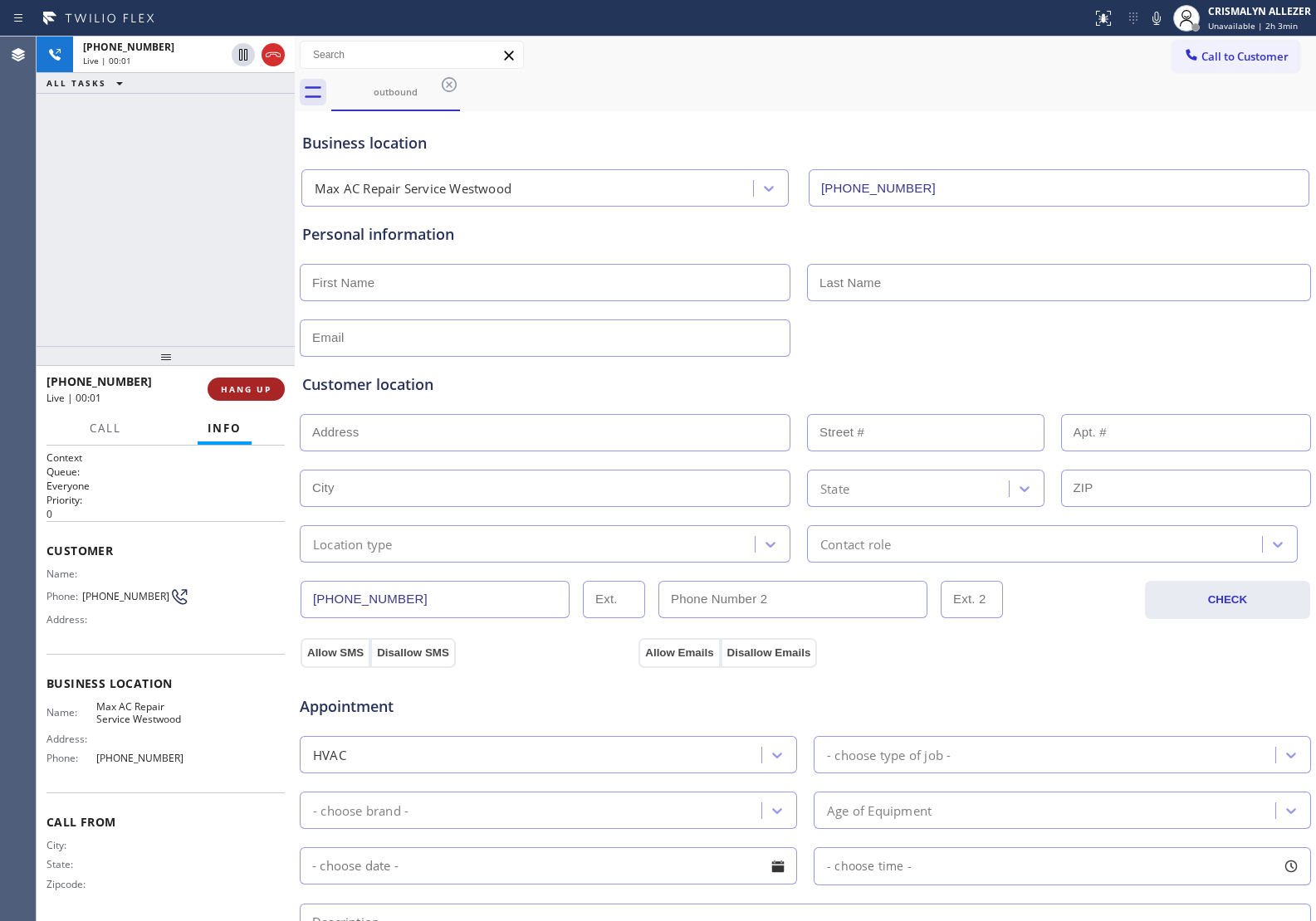
click at [246, 391] on span "HANG UP" at bounding box center [246, 388] width 51 height 11
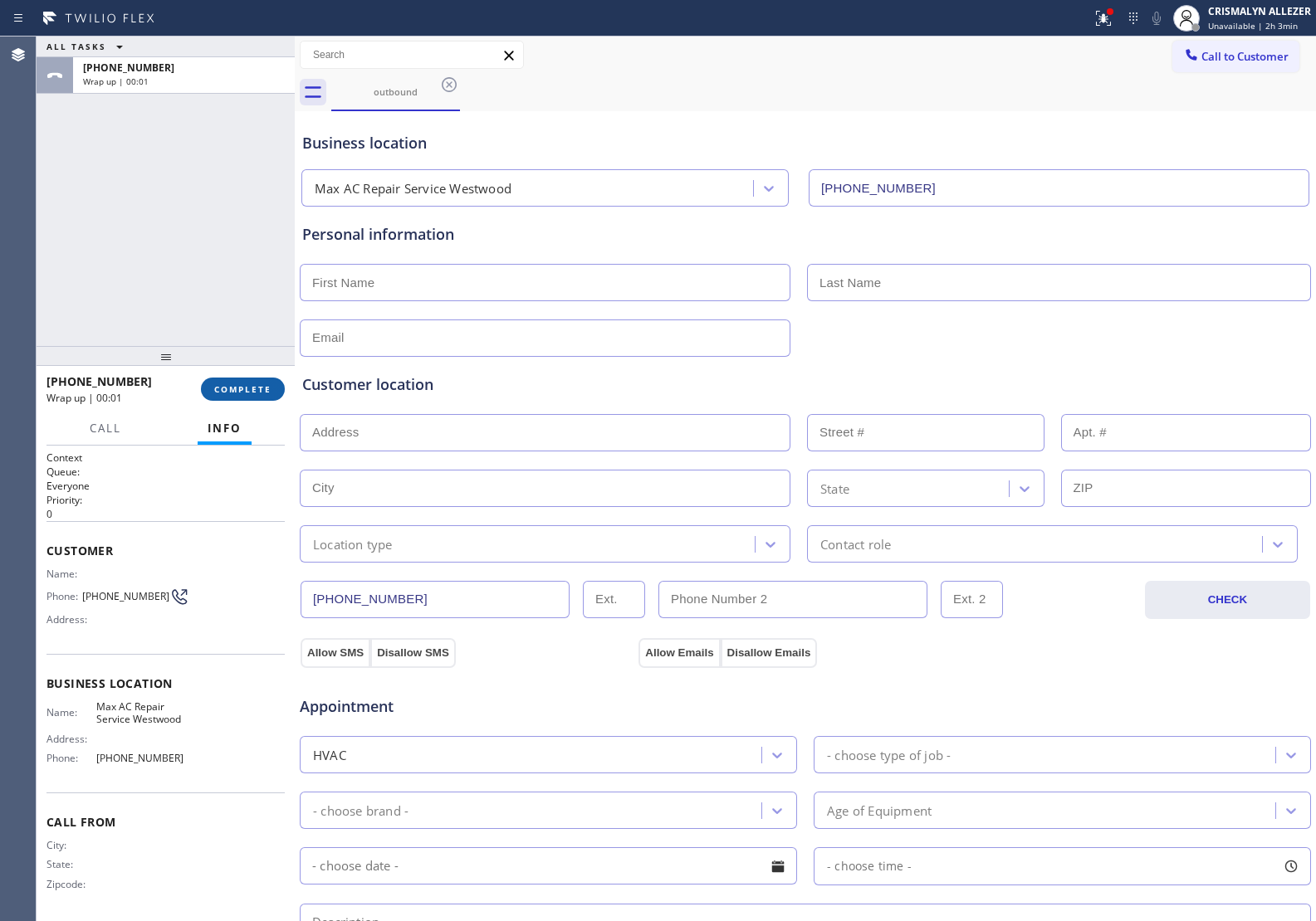
click at [245, 395] on button "COMPLETE" at bounding box center [243, 389] width 84 height 24
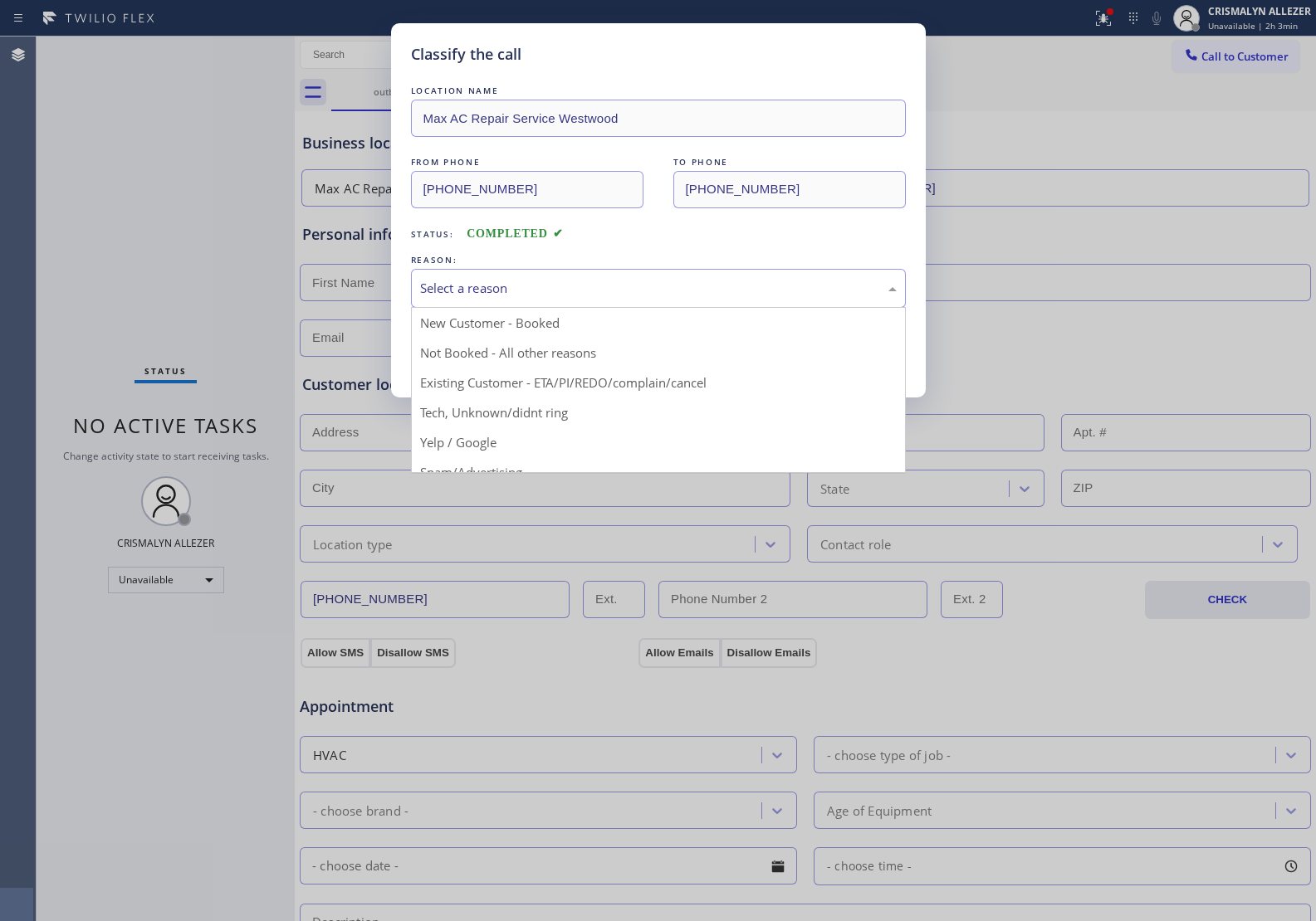
click at [694, 297] on div "Select a reason" at bounding box center [658, 288] width 477 height 19
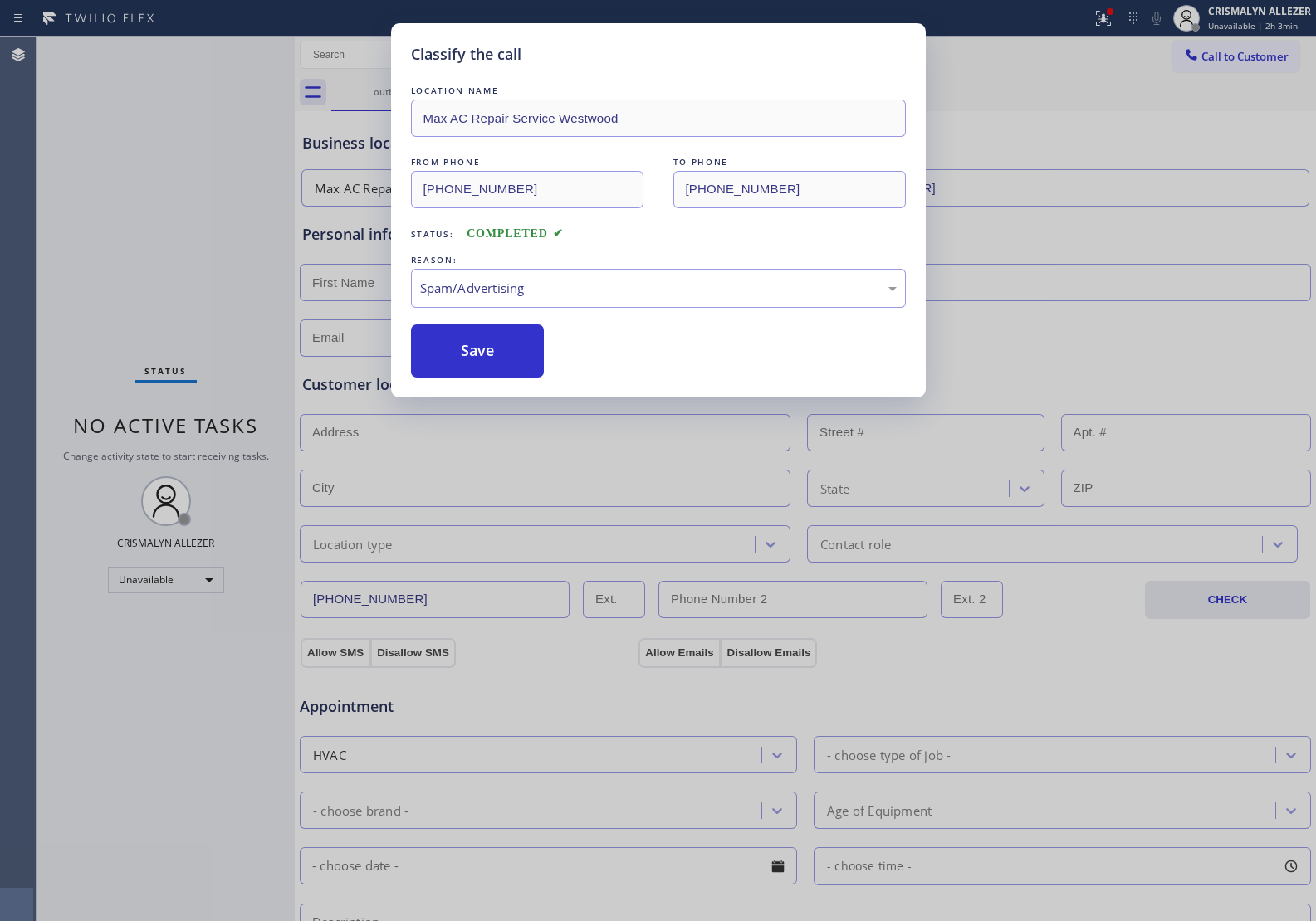
click at [494, 362] on button "Save" at bounding box center [478, 351] width 133 height 53
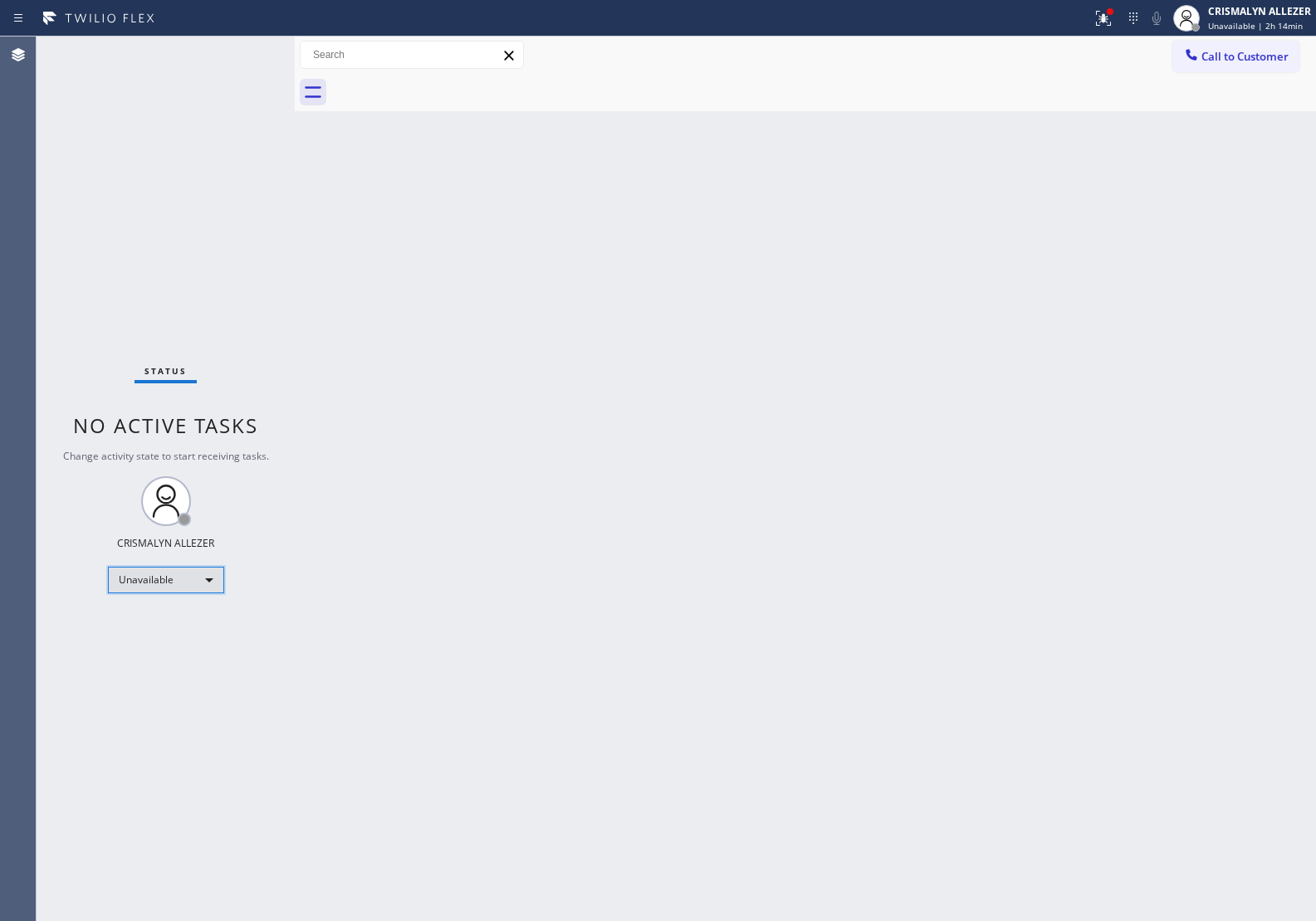
click at [216, 577] on div "Unavailable" at bounding box center [166, 580] width 117 height 26
click at [179, 599] on li "Offline" at bounding box center [164, 602] width 113 height 20
click at [1264, 21] on div "Offline | 0s" at bounding box center [1259, 25] width 103 height 11
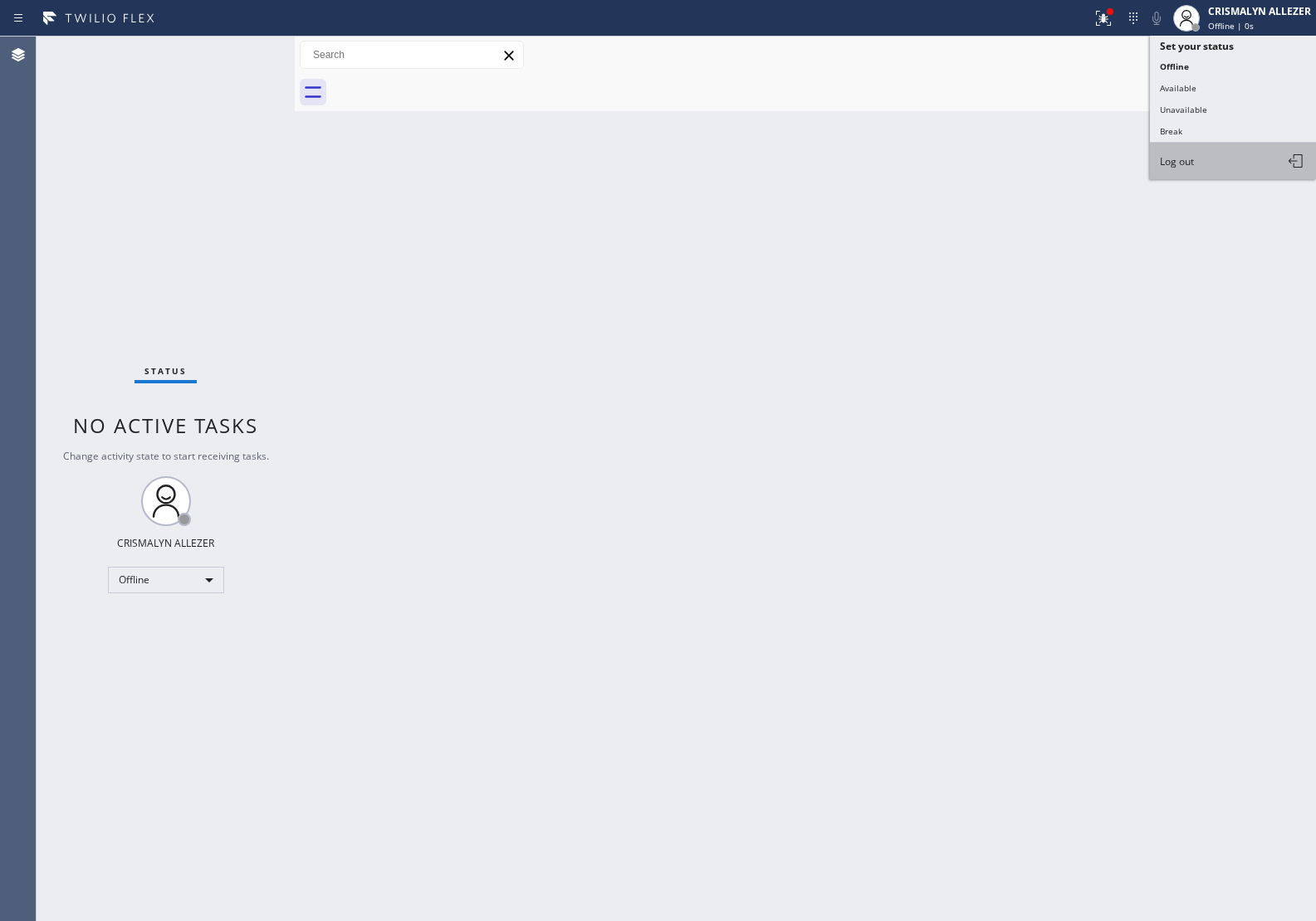
click at [1209, 152] on button "Log out" at bounding box center [1232, 161] width 166 height 37
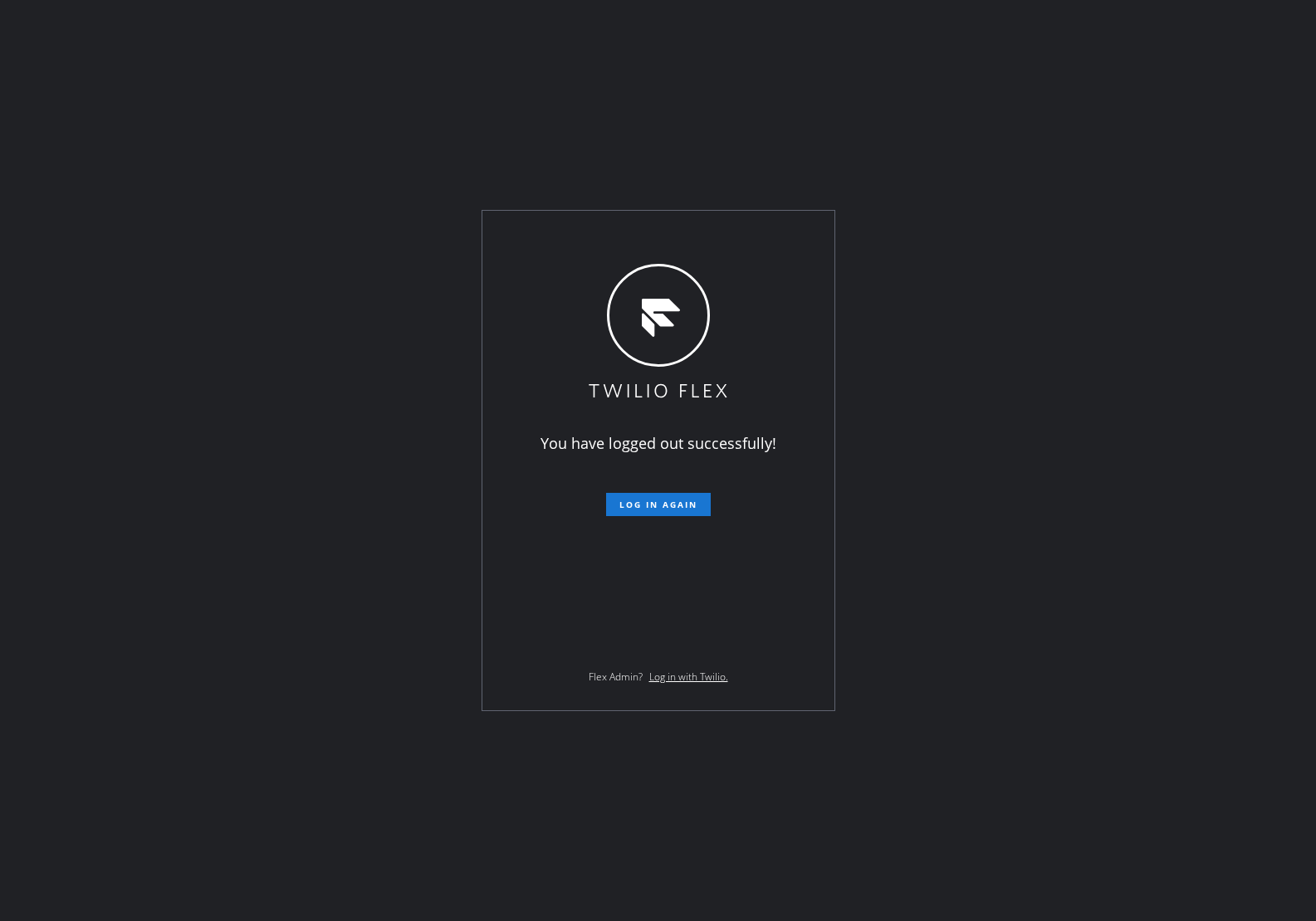
click at [1214, 471] on div "You have logged out successfully! Log in again Flex Admin? Log in with Twilio." at bounding box center [658, 460] width 1316 height 921
